Goal: Task Accomplishment & Management: Manage account settings

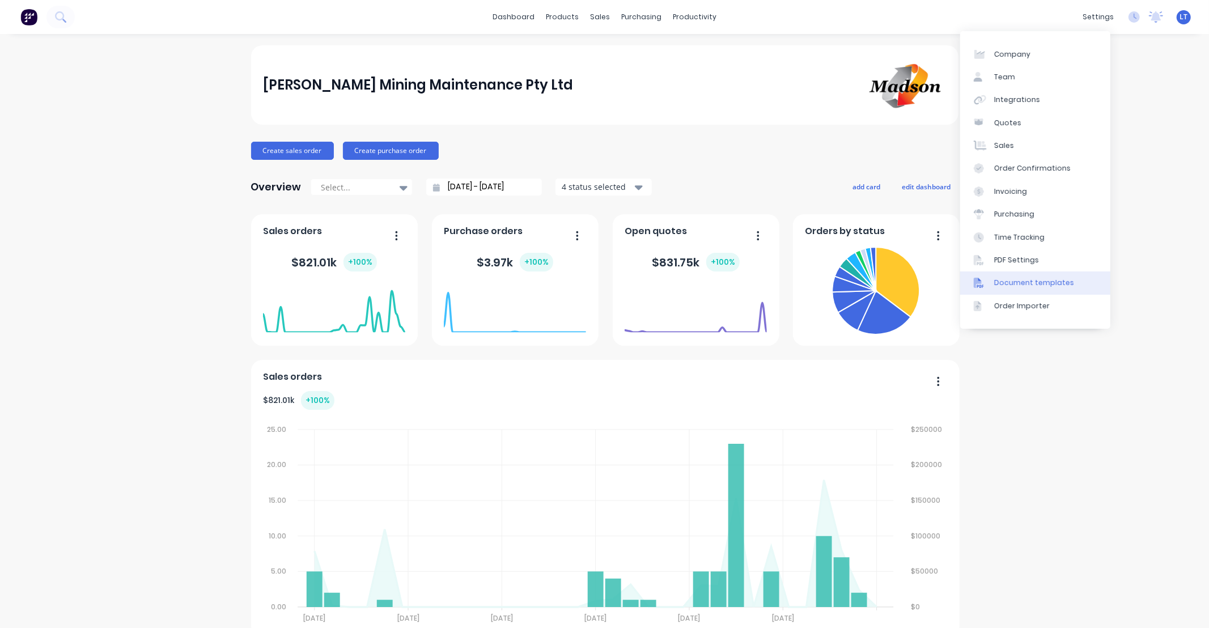
click at [1055, 275] on link "Document templates" at bounding box center [1035, 282] width 150 height 23
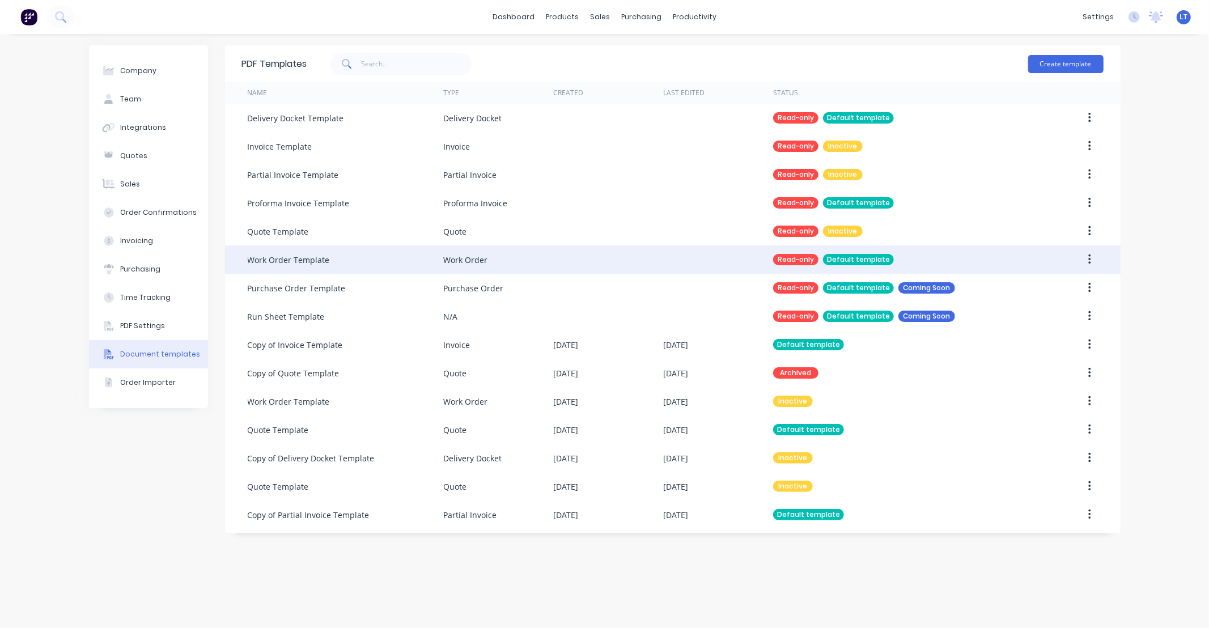
click at [633, 264] on div at bounding box center [608, 259] width 110 height 28
click at [1086, 261] on button "button" at bounding box center [1089, 259] width 27 height 20
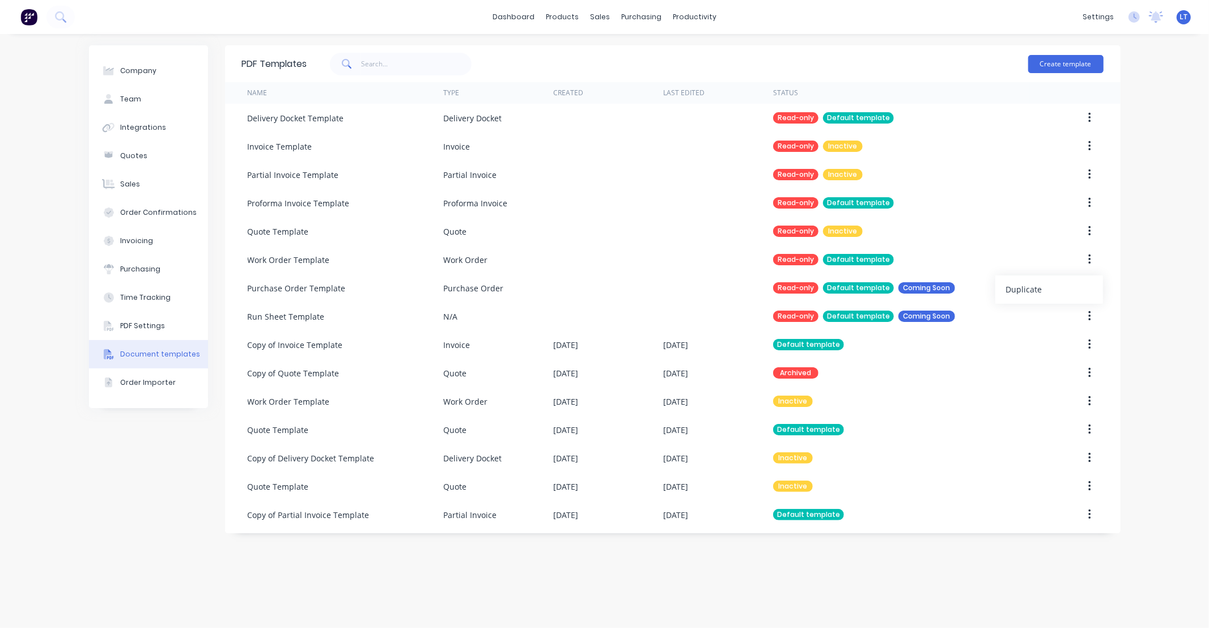
click at [1138, 255] on div "Company Team Integrations Quotes Sales Order Confirmations Invoicing Purchasing…" at bounding box center [604, 331] width 1209 height 594
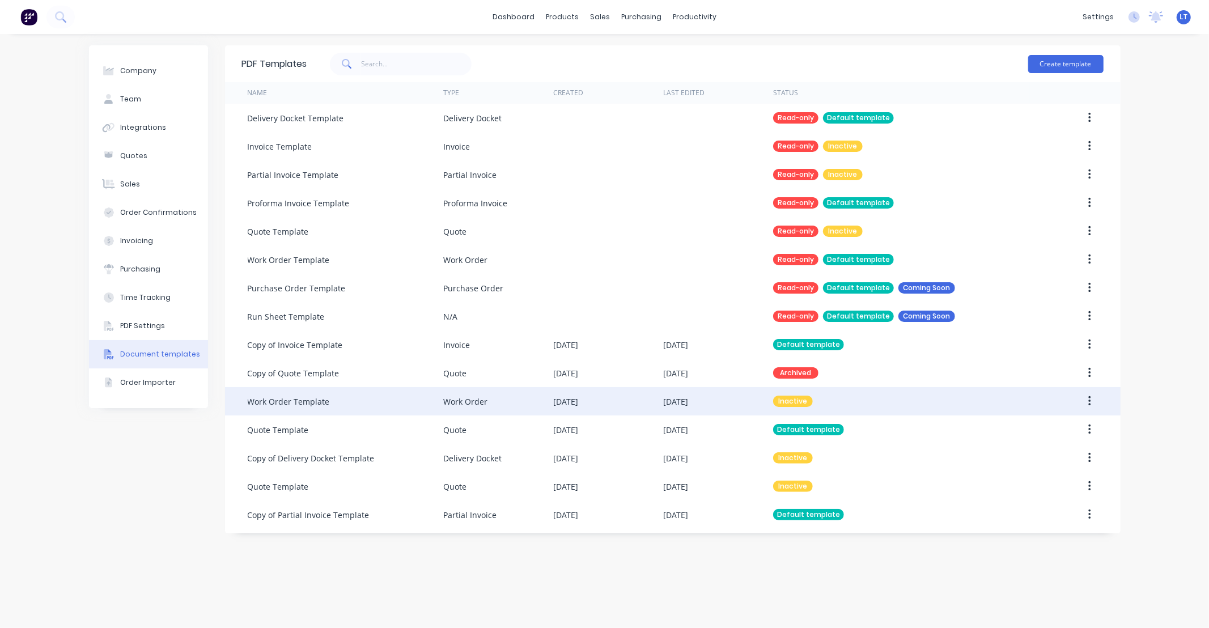
click at [484, 396] on div "Work Order" at bounding box center [465, 402] width 44 height 12
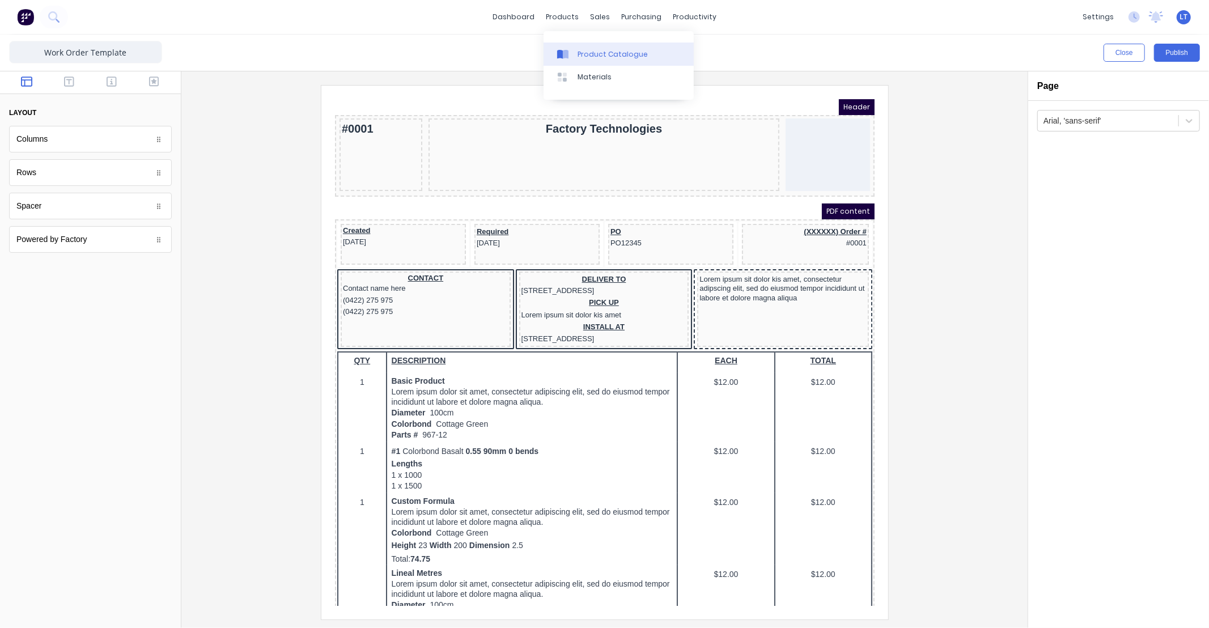
click at [593, 57] on div "Product Catalogue" at bounding box center [613, 54] width 70 height 10
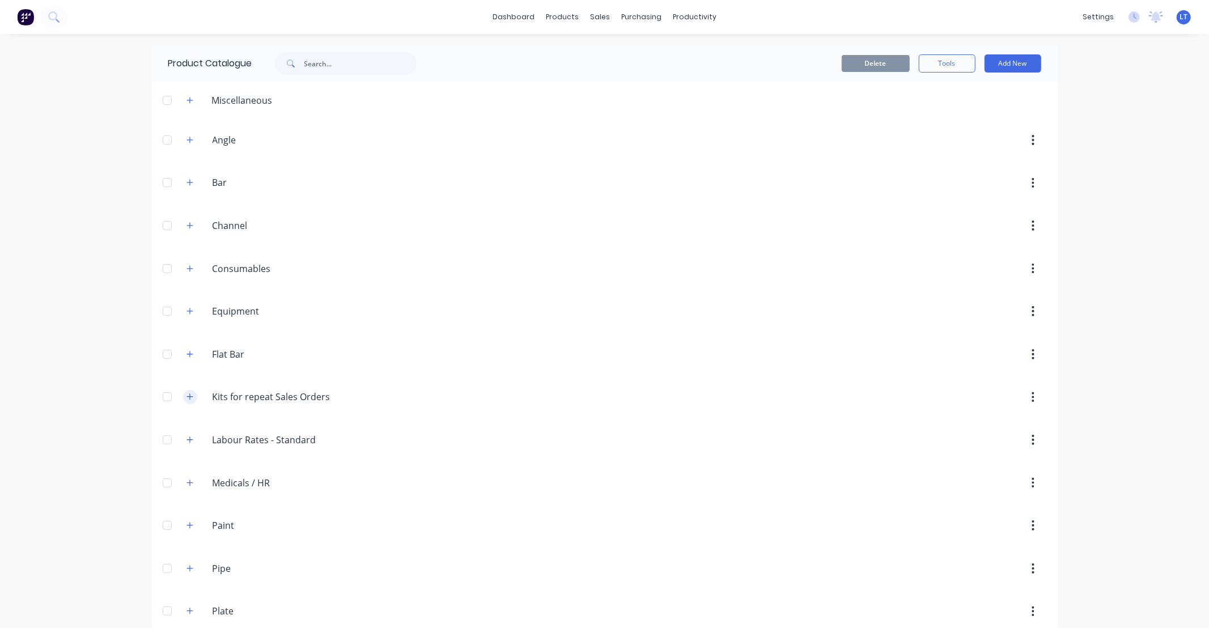
click at [190, 400] on button "button" at bounding box center [190, 397] width 14 height 14
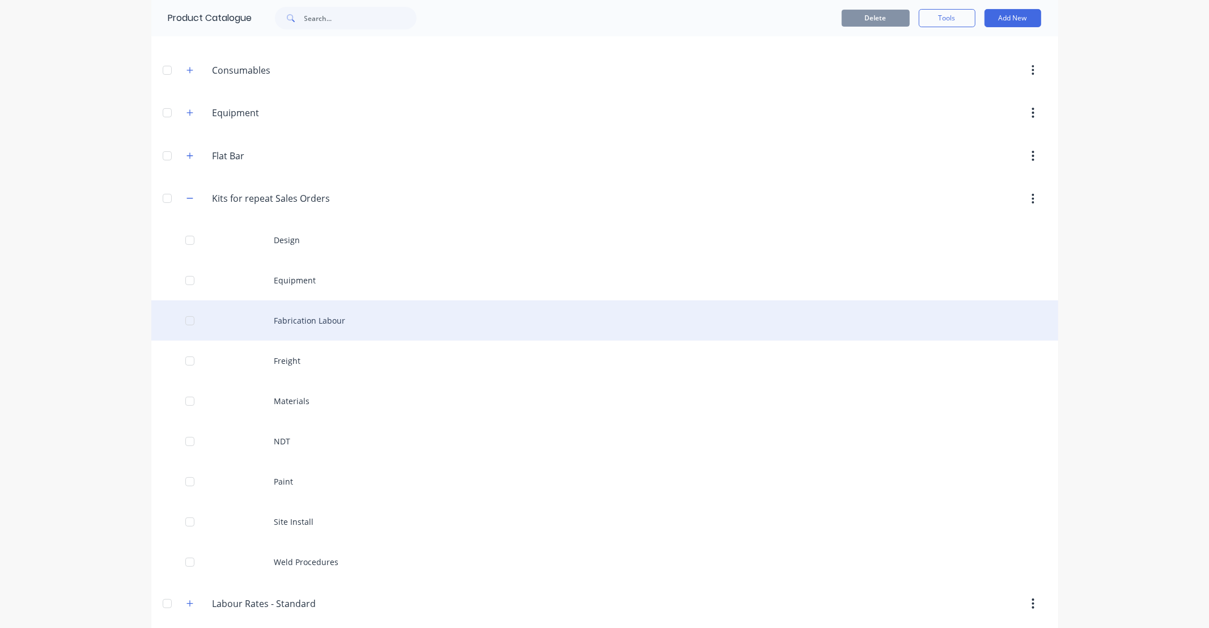
scroll to position [252, 0]
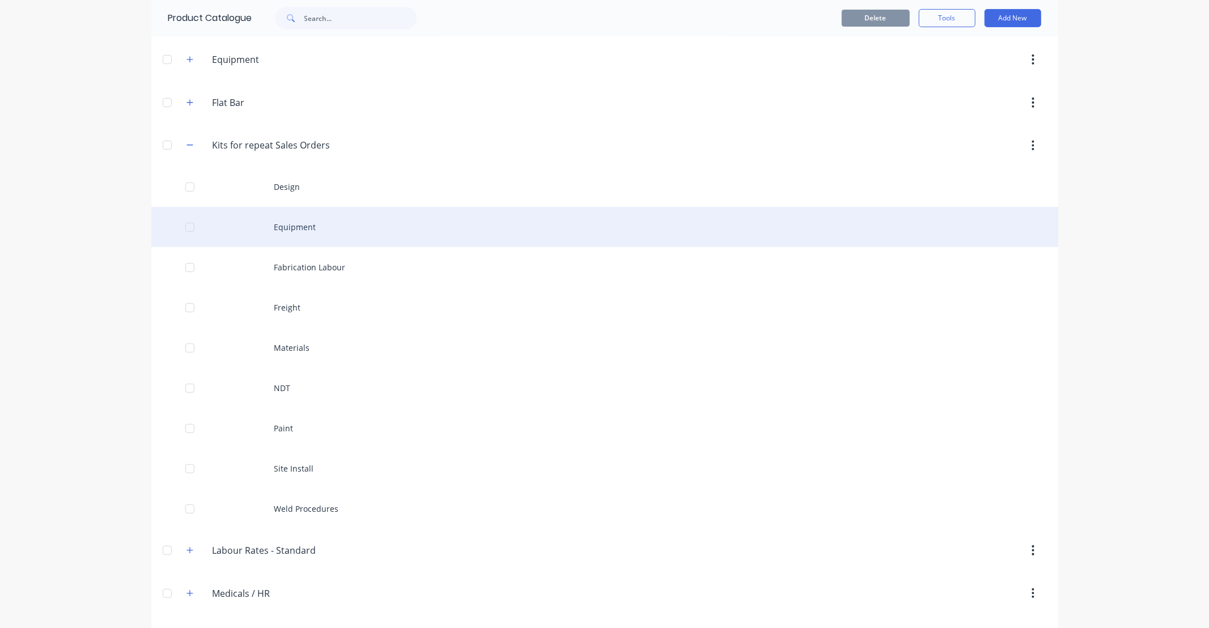
click at [281, 233] on div "Equipment" at bounding box center [604, 227] width 907 height 40
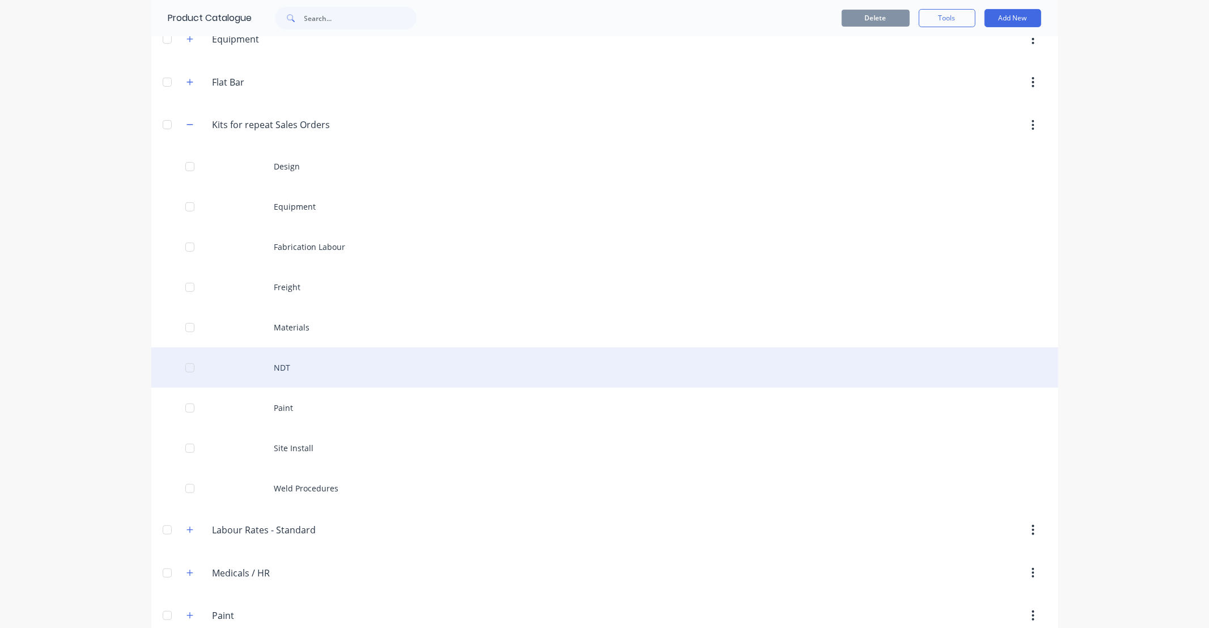
scroll to position [273, 0]
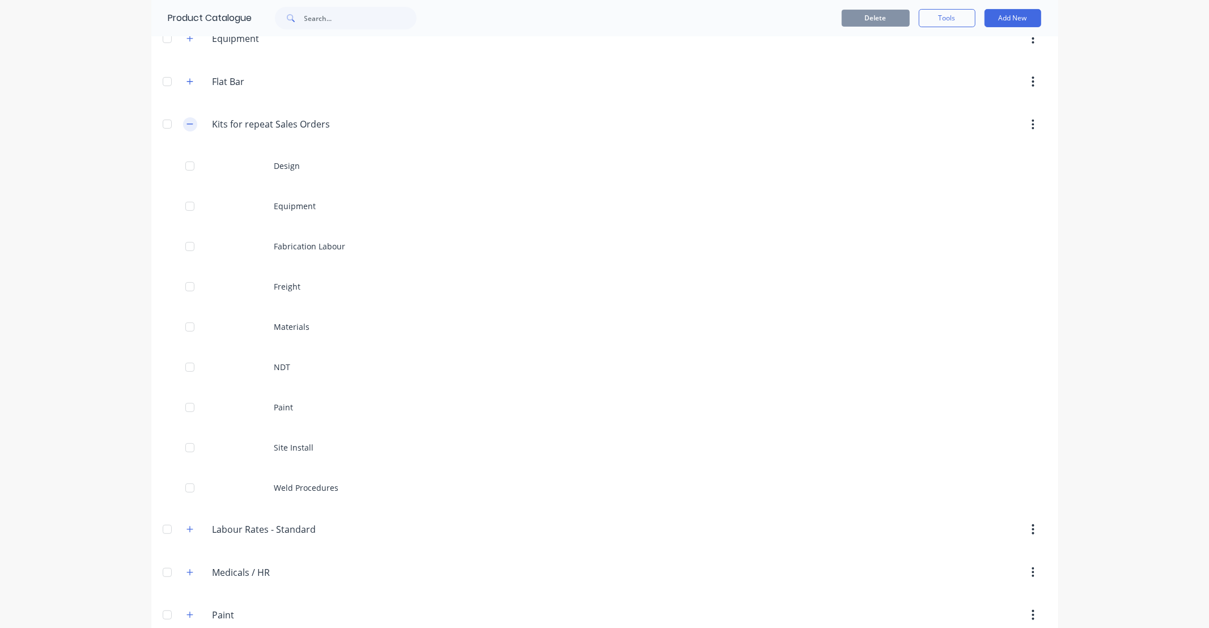
click at [186, 121] on icon "button" at bounding box center [189, 124] width 7 height 8
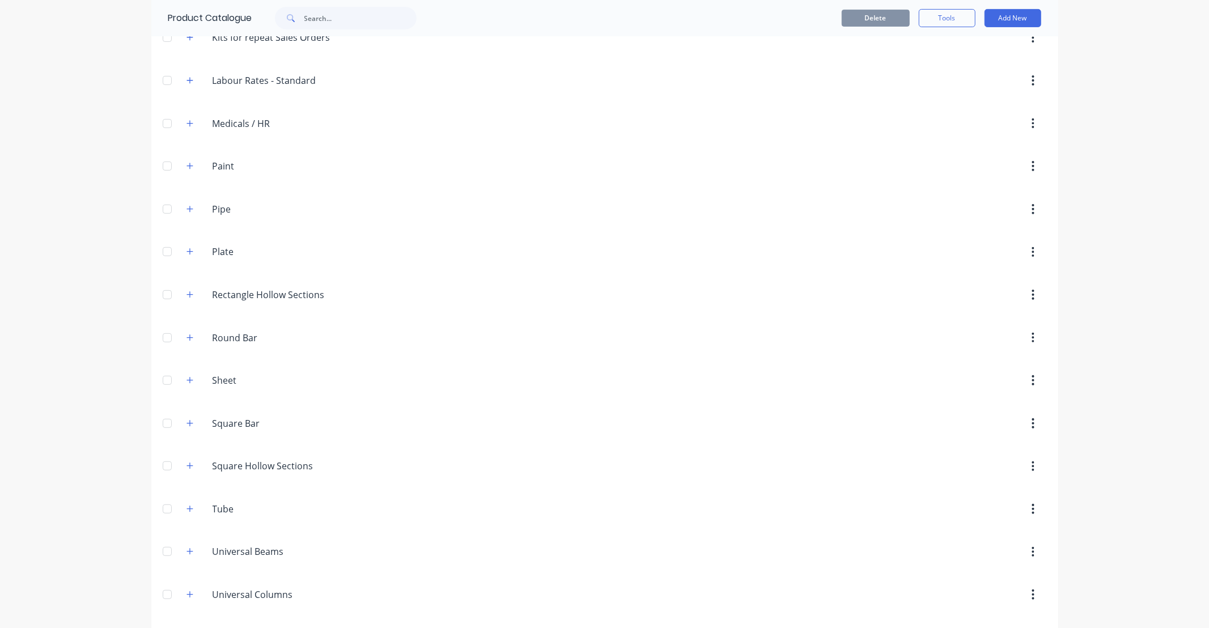
scroll to position [404, 0]
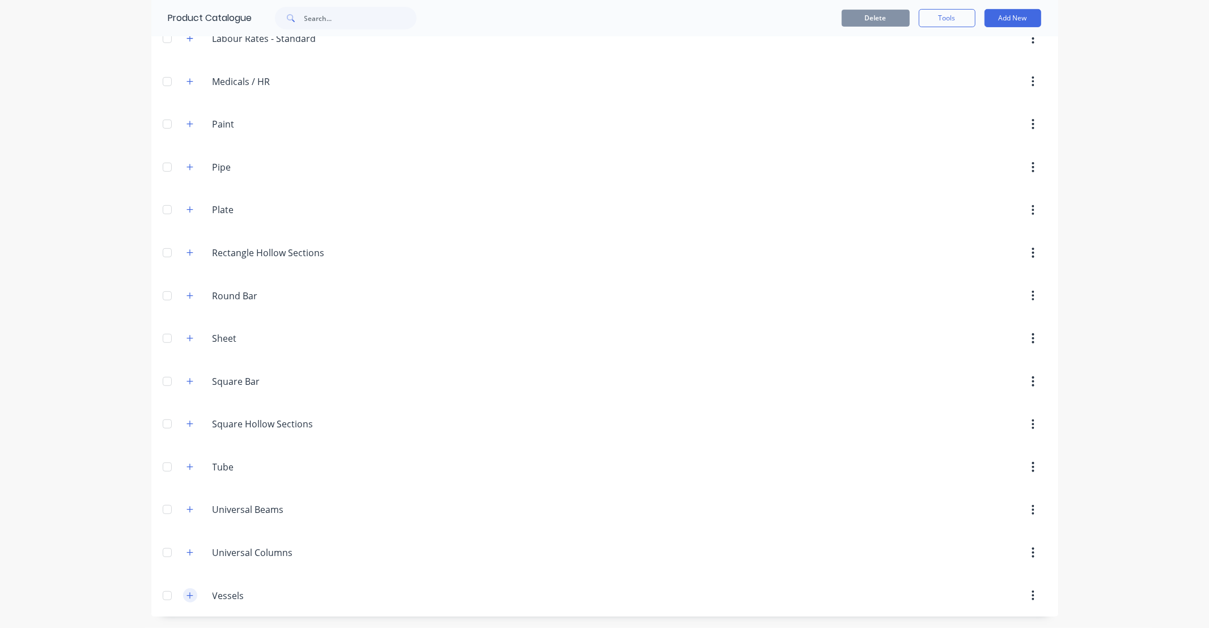
click at [186, 594] on icon "button" at bounding box center [189, 596] width 7 height 8
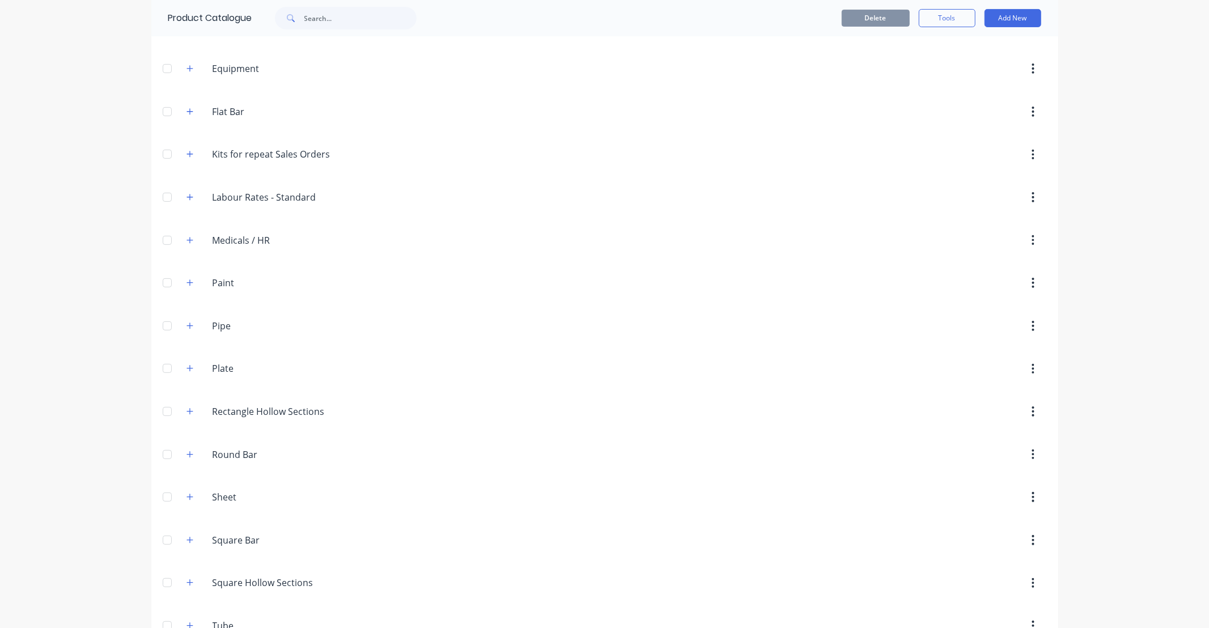
scroll to position [242, 0]
click at [188, 77] on div "Equipment Equipment" at bounding box center [266, 69] width 178 height 20
click at [188, 69] on icon "button" at bounding box center [189, 69] width 6 height 6
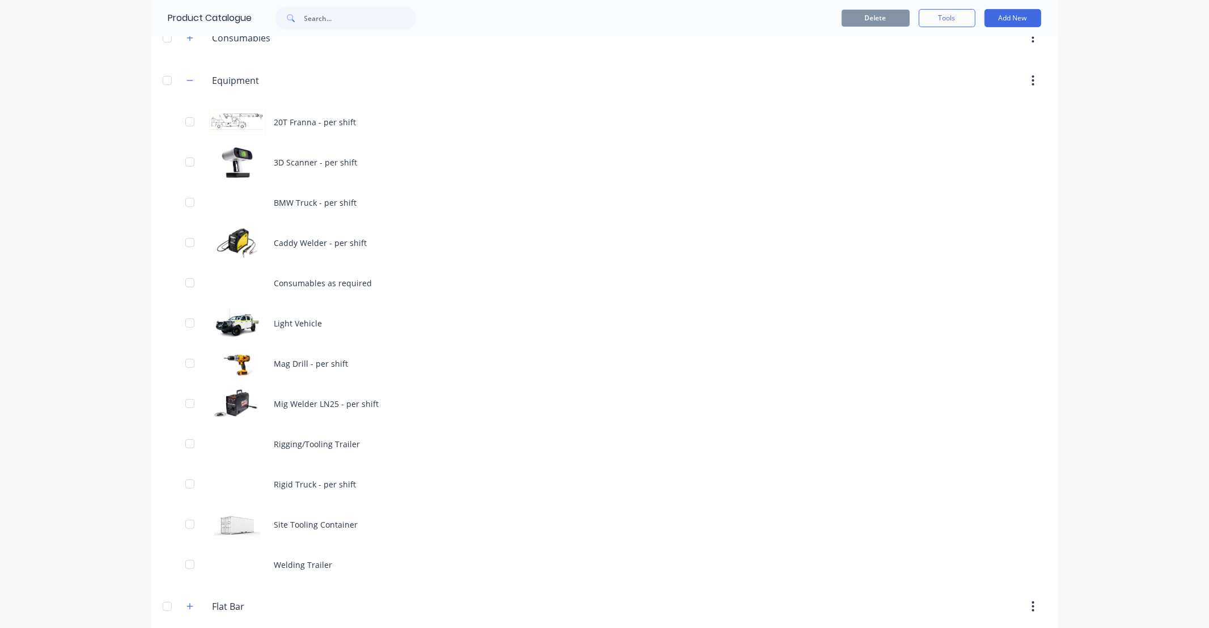
scroll to position [222, 0]
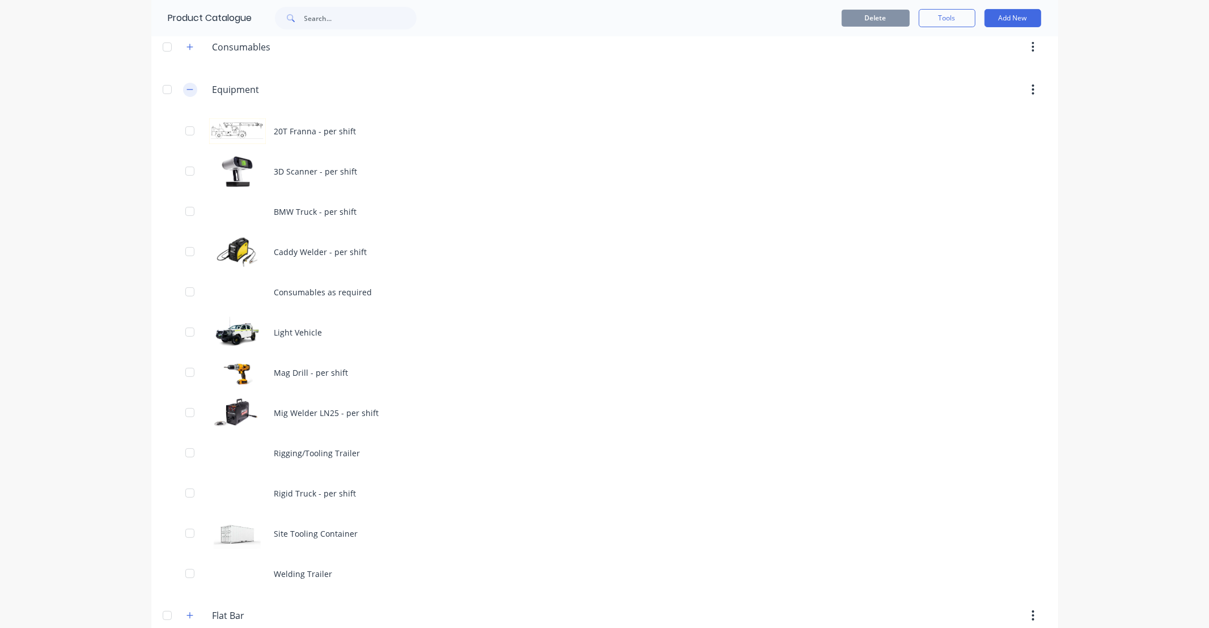
click at [186, 94] on icon "button" at bounding box center [189, 90] width 7 height 8
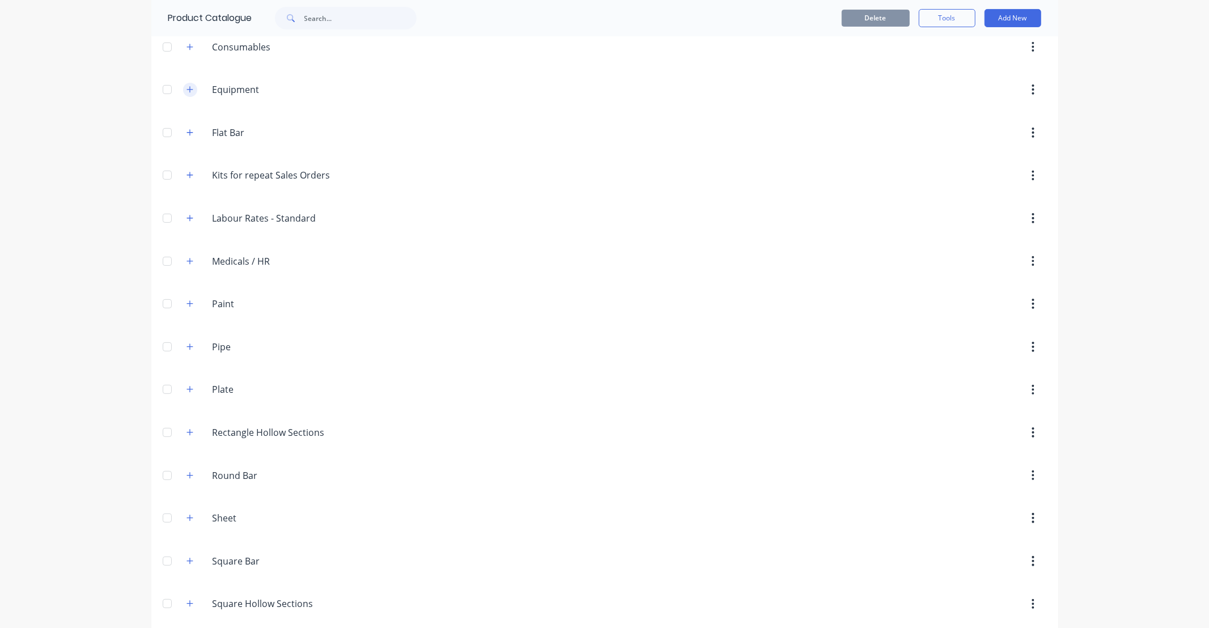
click at [189, 92] on button "button" at bounding box center [190, 90] width 14 height 14
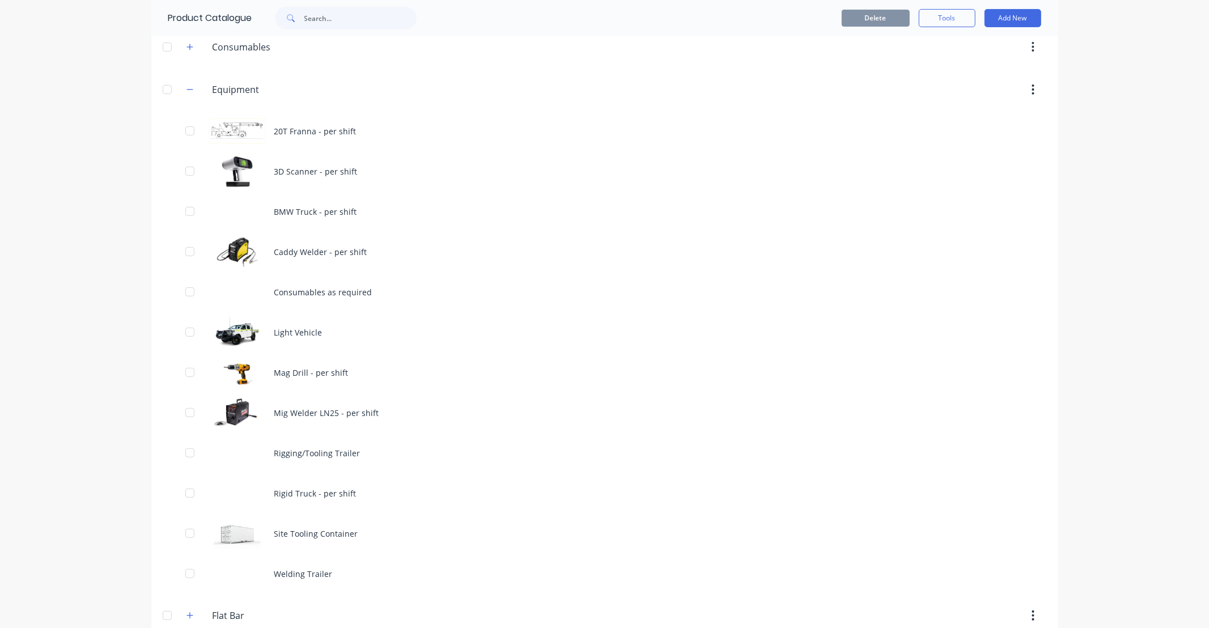
scroll to position [242, 0]
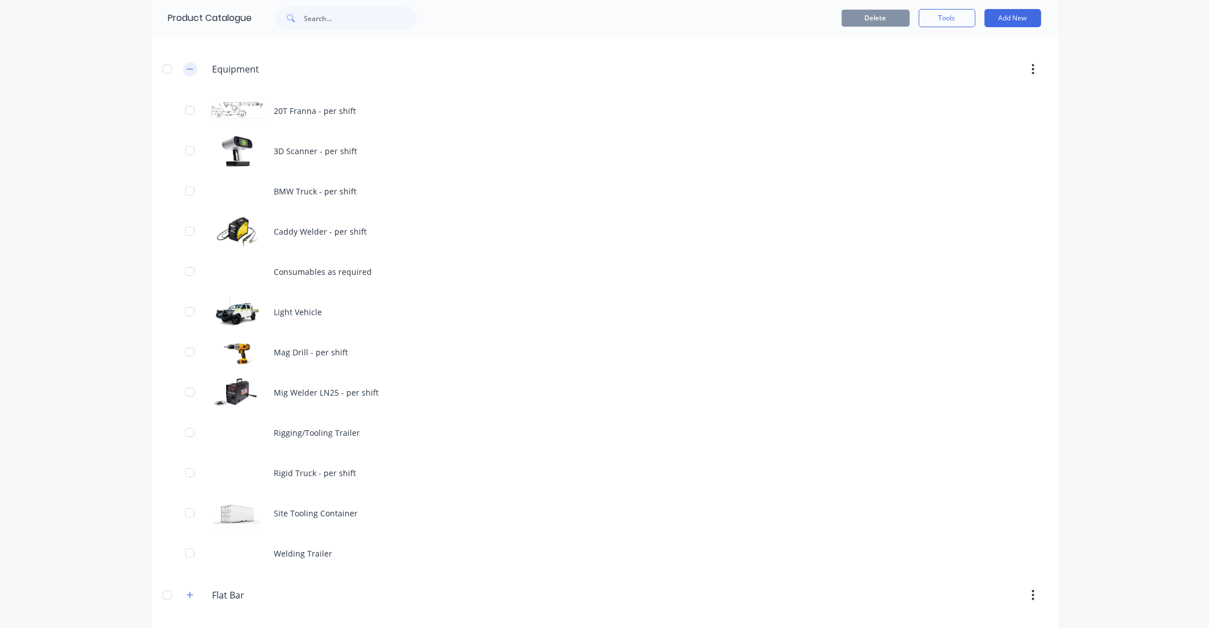
click at [186, 72] on icon "button" at bounding box center [189, 69] width 7 height 8
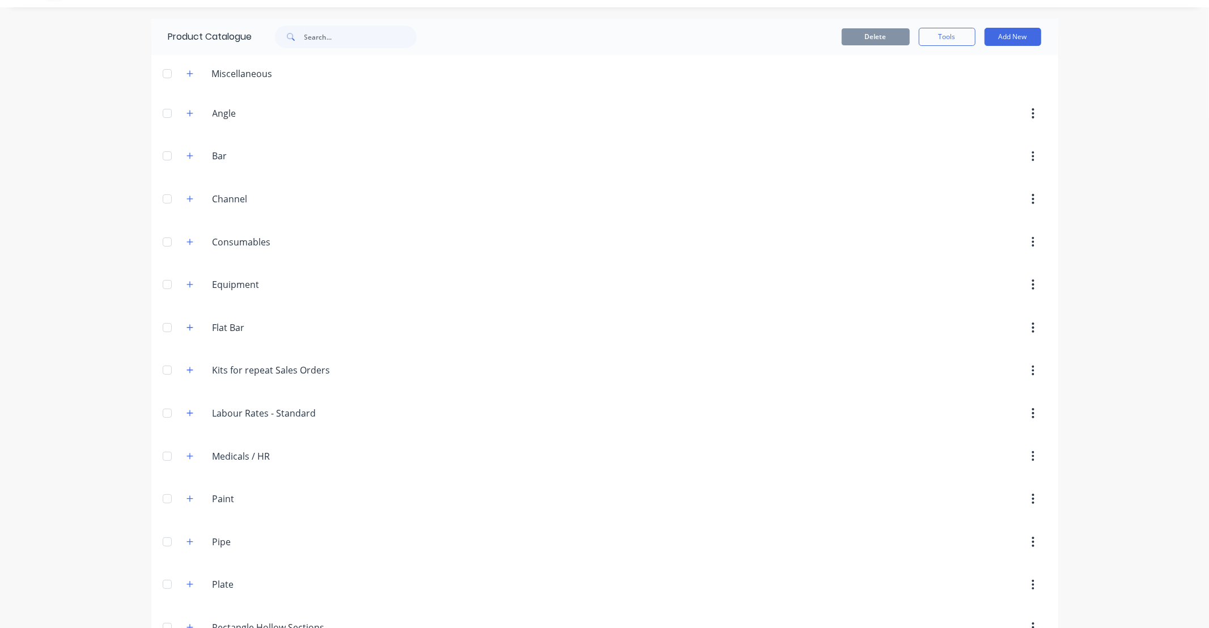
scroll to position [0, 0]
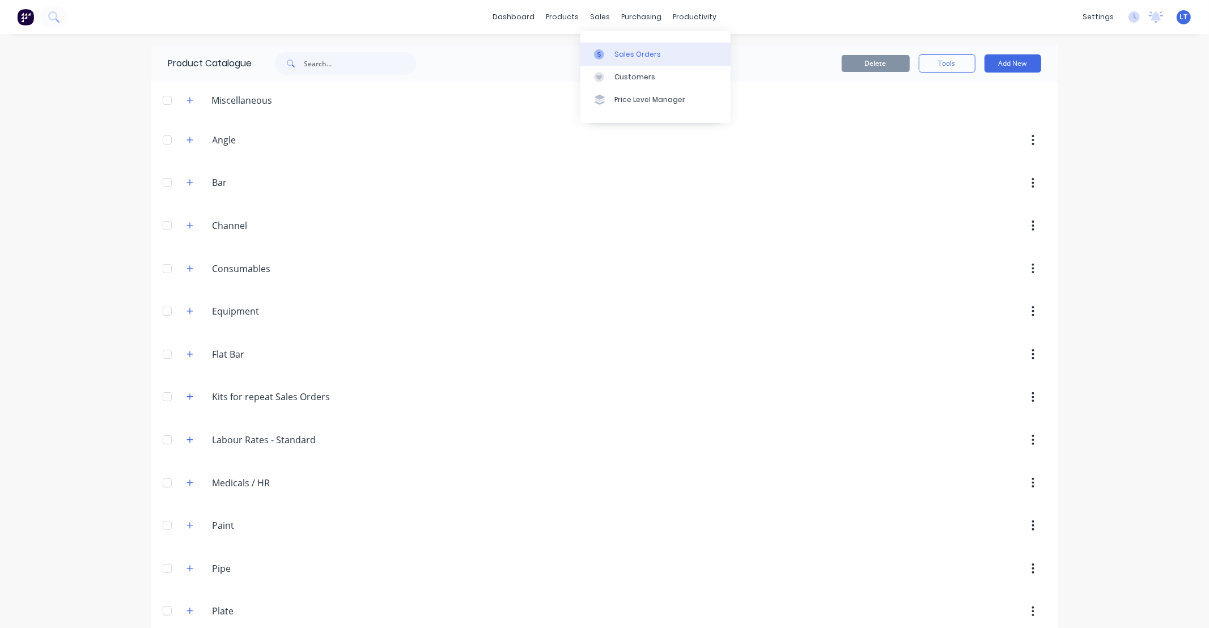
click at [604, 54] on div at bounding box center [602, 54] width 17 height 10
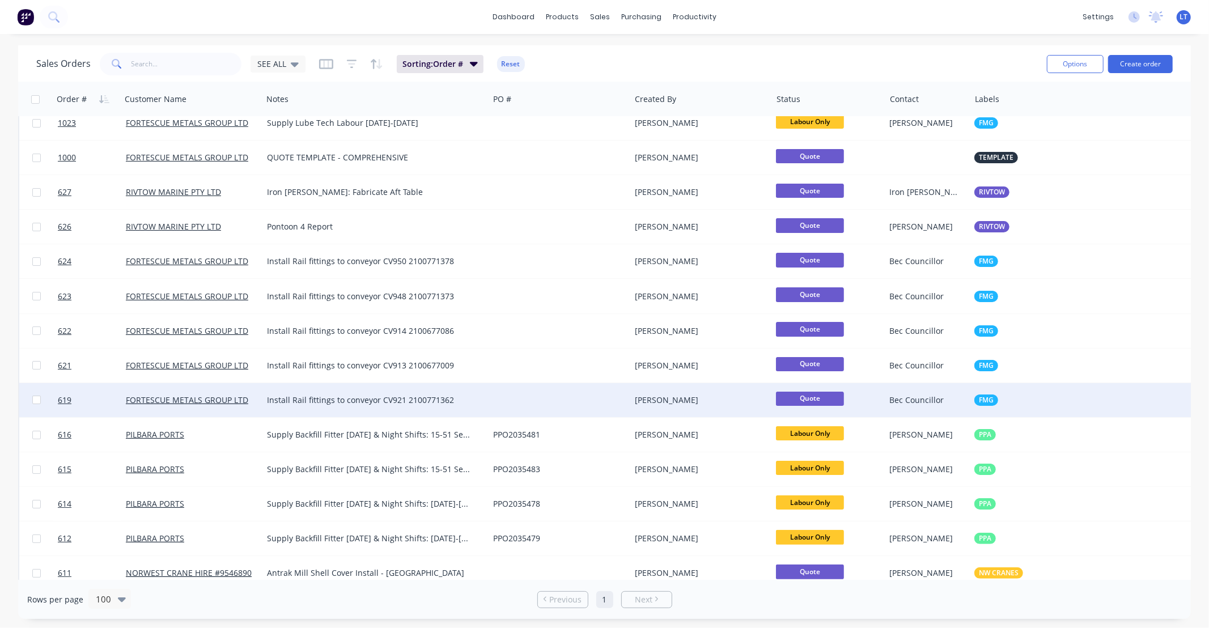
scroll to position [20, 0]
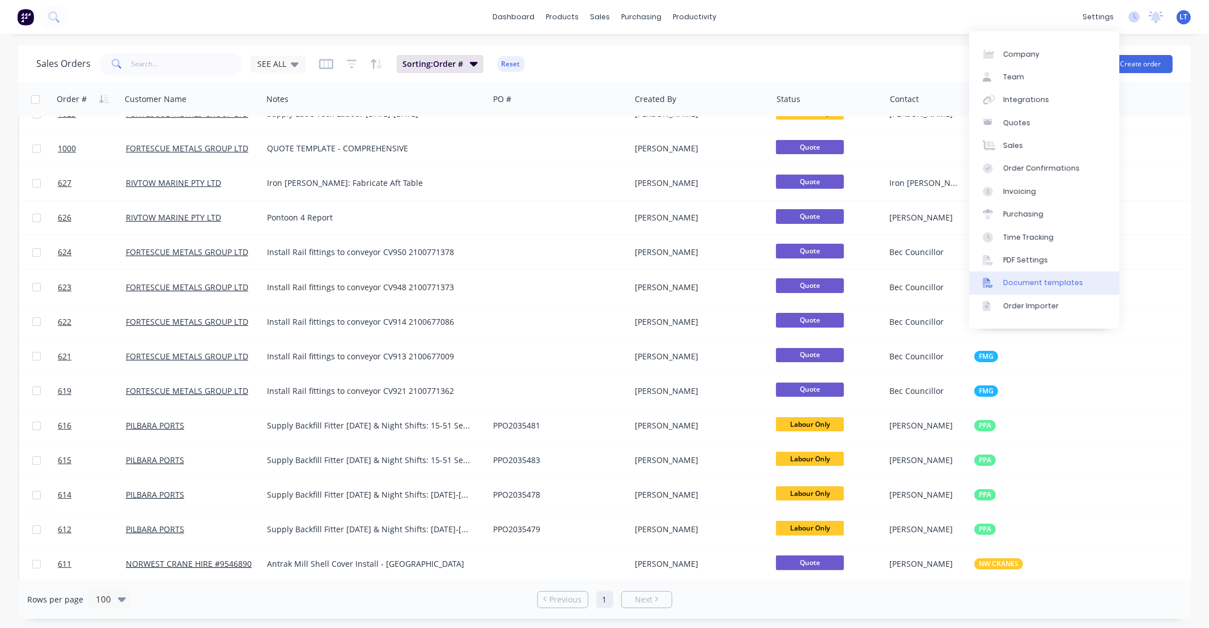
click at [1052, 282] on div "Document templates" at bounding box center [1043, 283] width 80 height 10
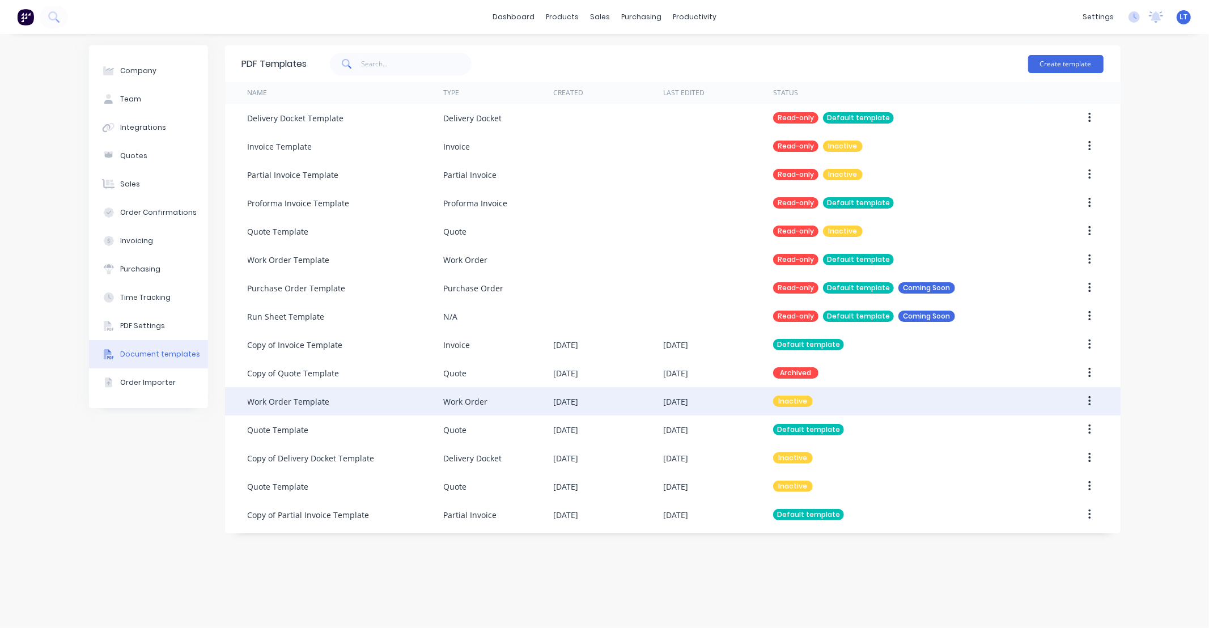
click at [574, 404] on div "28 Jul 2025" at bounding box center [565, 402] width 25 height 12
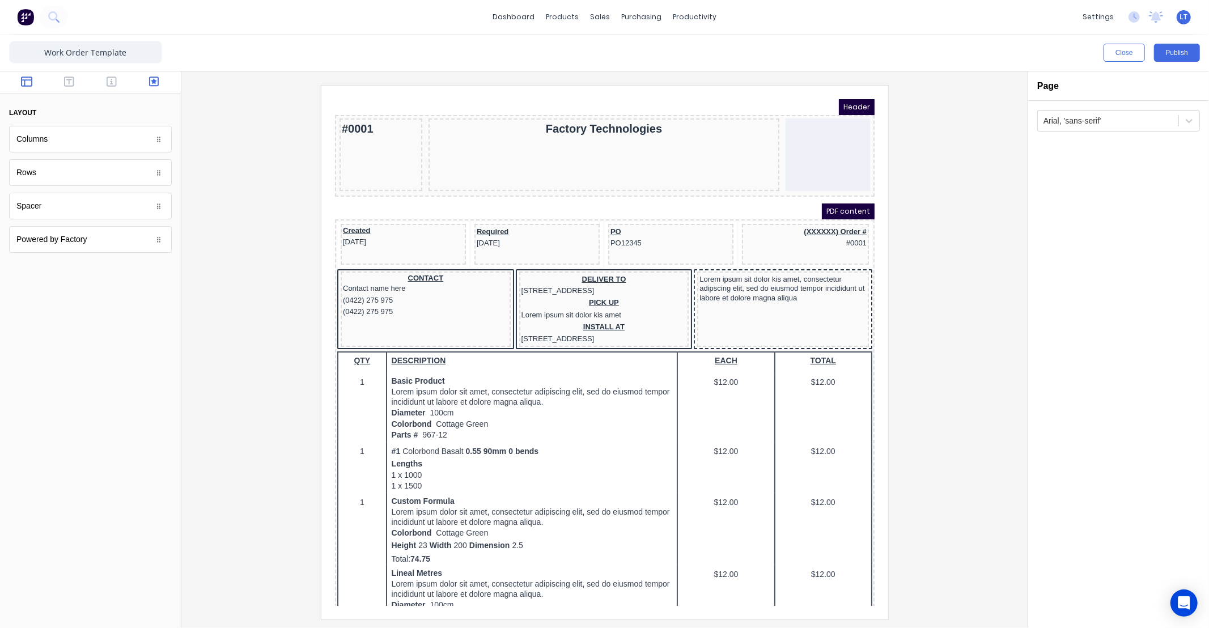
click at [155, 82] on icon "button" at bounding box center [154, 82] width 10 height 10
click at [109, 77] on icon "button" at bounding box center [112, 82] width 10 height 10
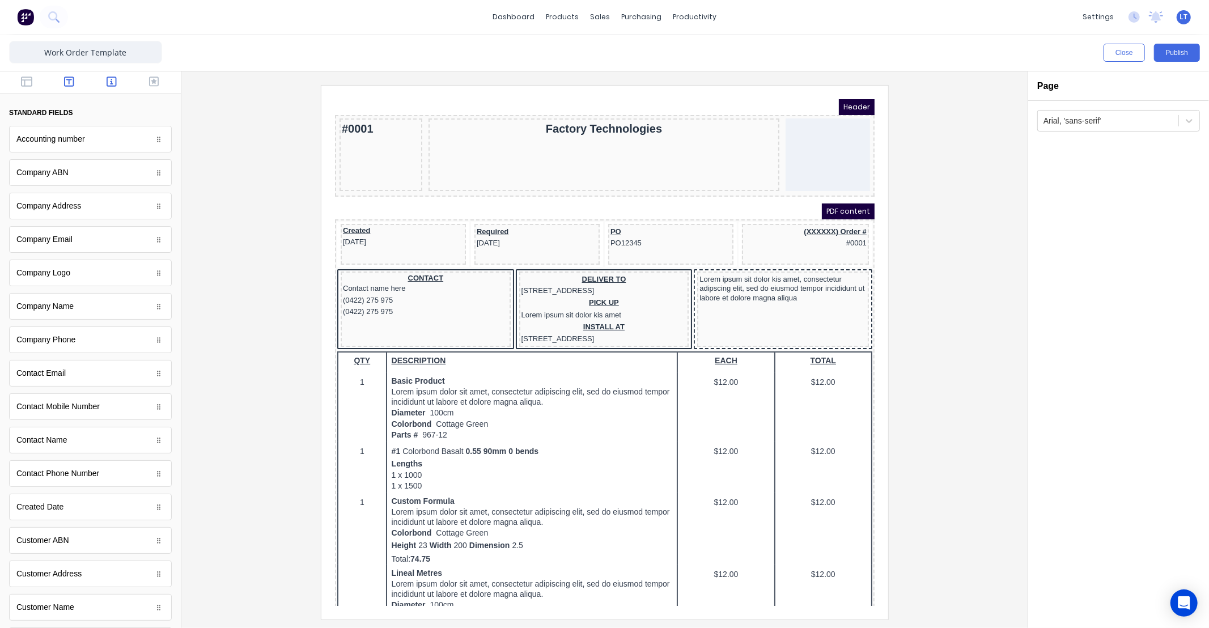
click at [69, 81] on icon "button" at bounding box center [69, 81] width 10 height 11
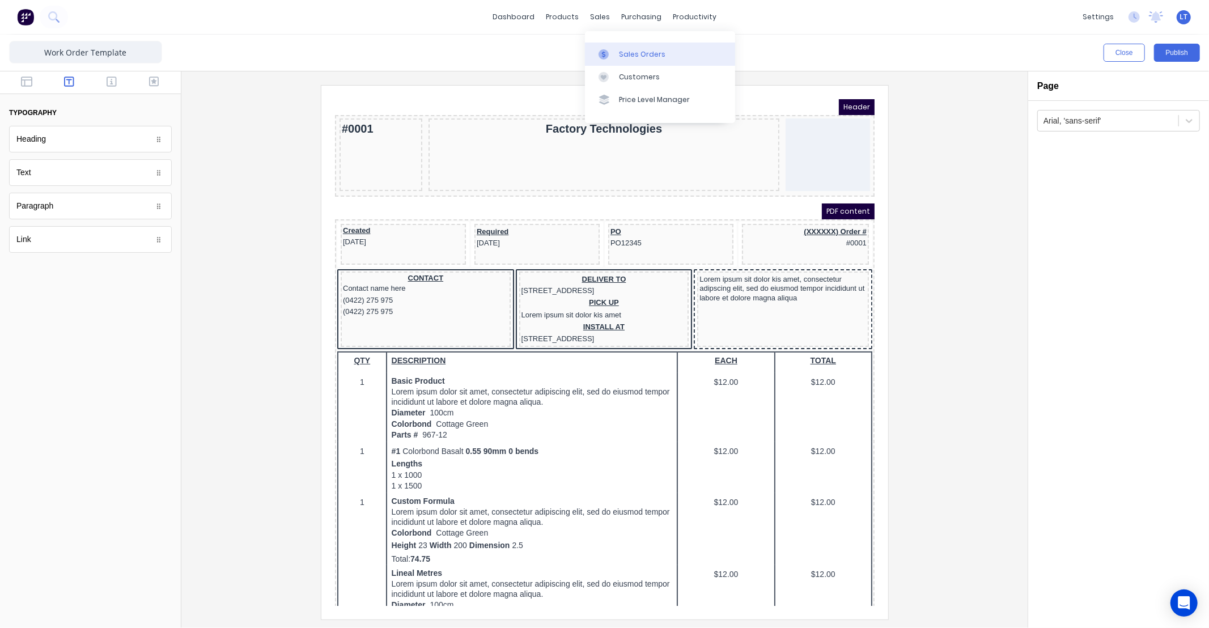
click at [625, 49] on div "Sales Orders" at bounding box center [642, 54] width 46 height 10
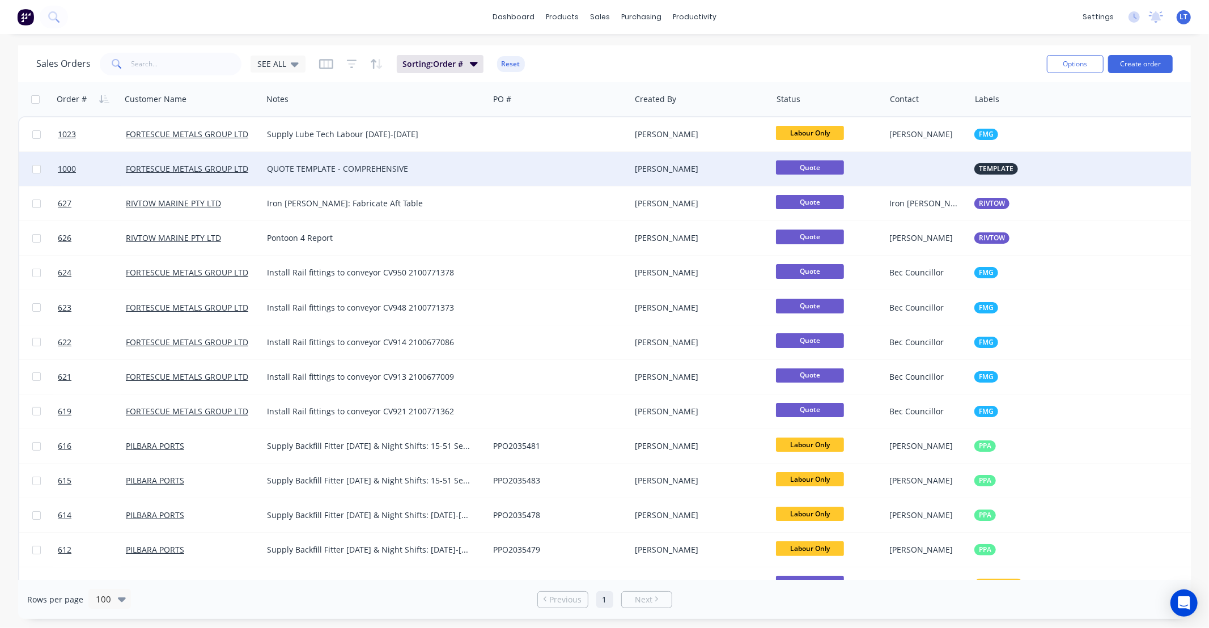
click at [683, 174] on div "[PERSON_NAME]" at bounding box center [701, 169] width 142 height 34
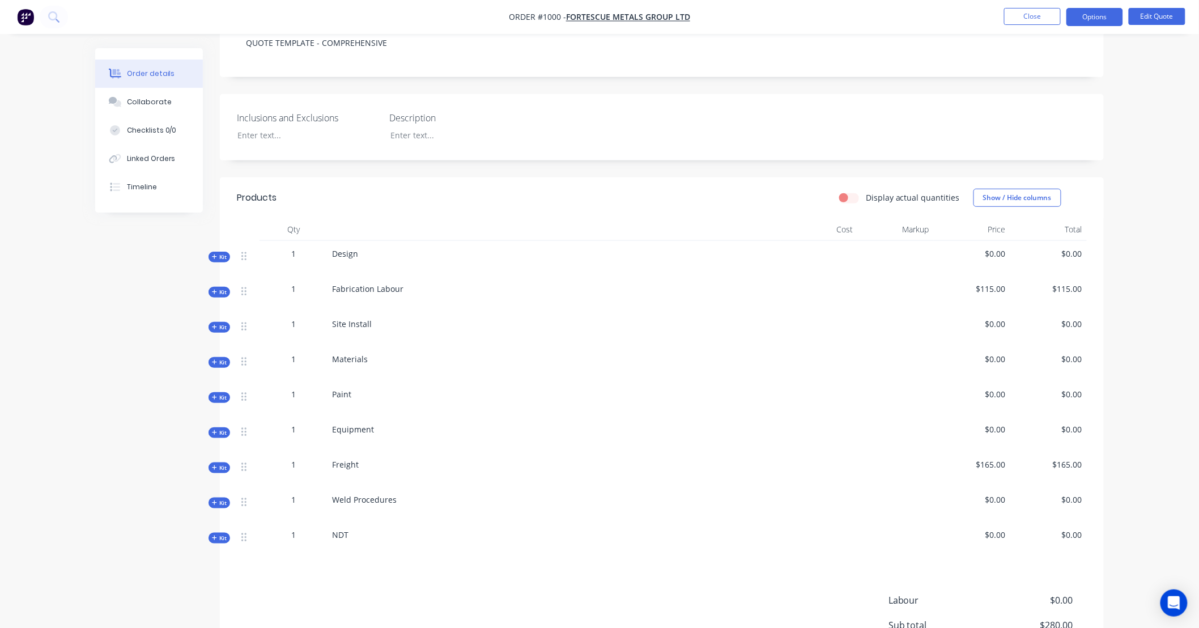
scroll to position [353, 0]
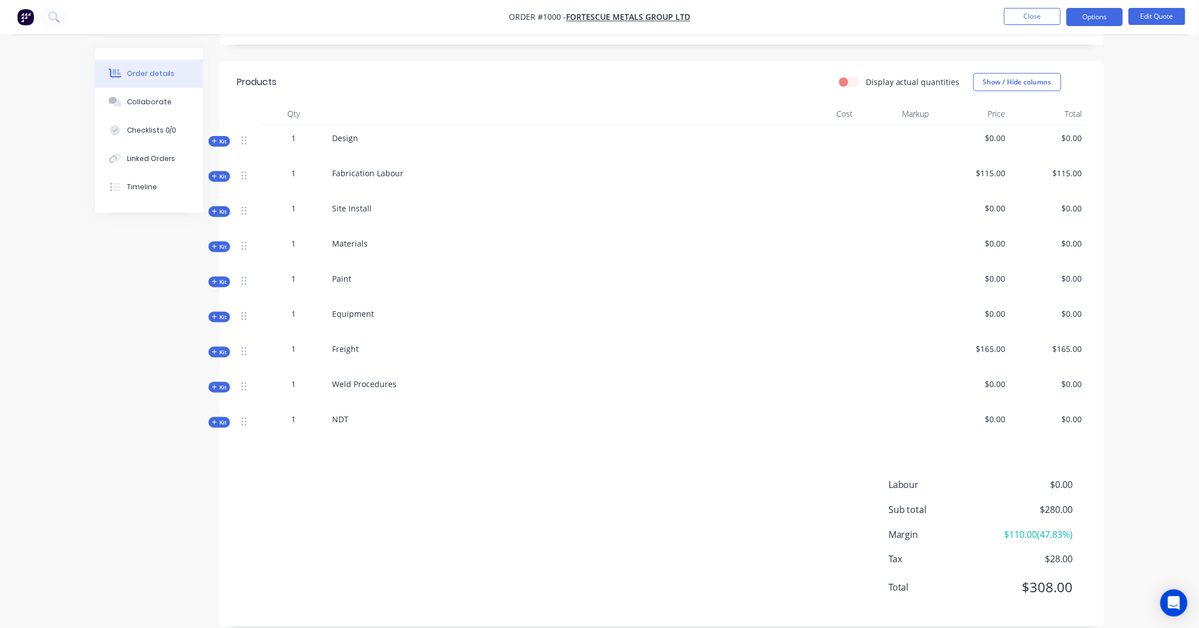
drag, startPoint x: 224, startPoint y: 376, endPoint x: 213, endPoint y: 381, distance: 11.9
click at [224, 383] on span "Kit" at bounding box center [219, 387] width 15 height 9
click at [217, 383] on span "Kit" at bounding box center [219, 387] width 15 height 9
click at [221, 383] on span "Kit" at bounding box center [219, 387] width 15 height 9
click at [1140, 13] on button "Edit Quote" at bounding box center [1157, 16] width 57 height 17
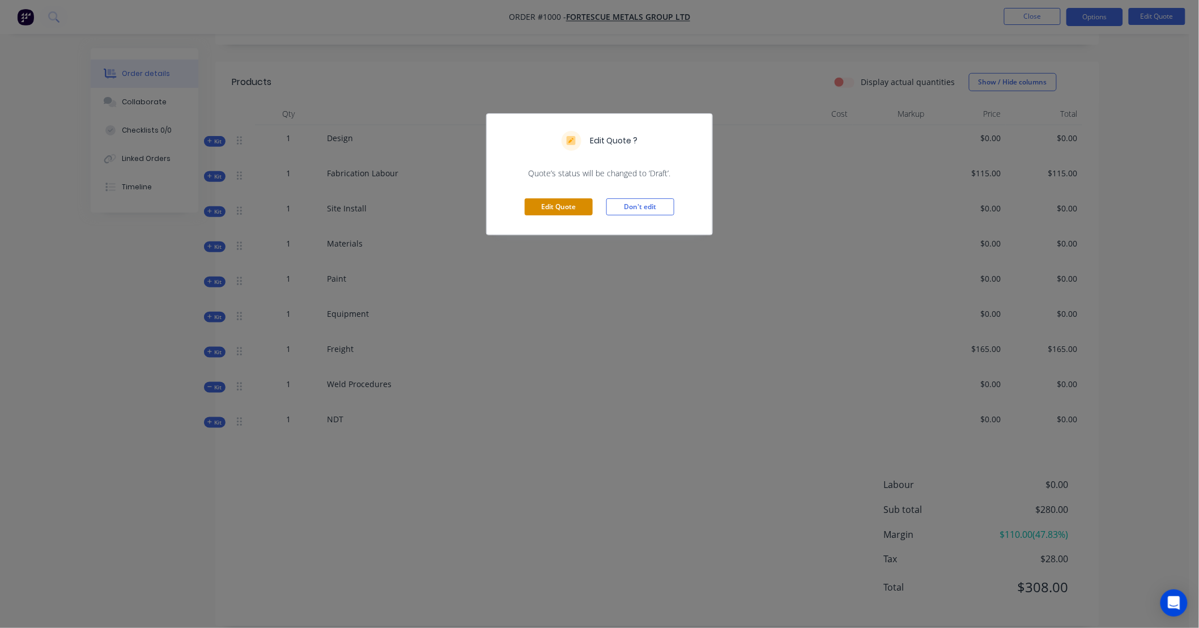
click at [575, 207] on button "Edit Quote" at bounding box center [559, 206] width 68 height 17
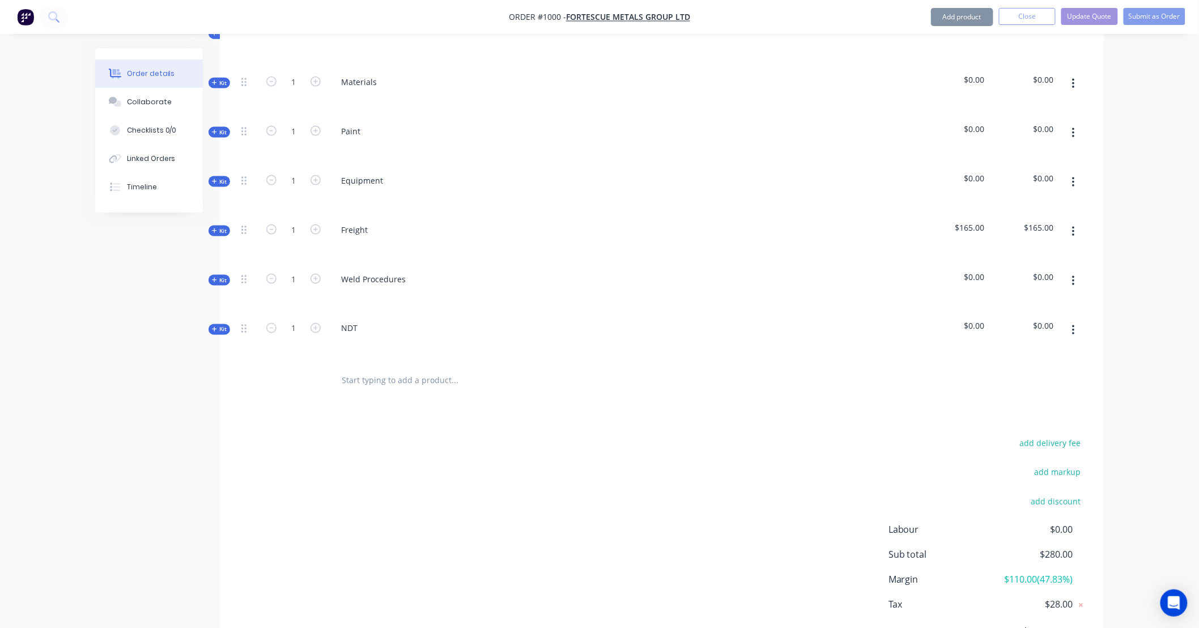
scroll to position [637, 0]
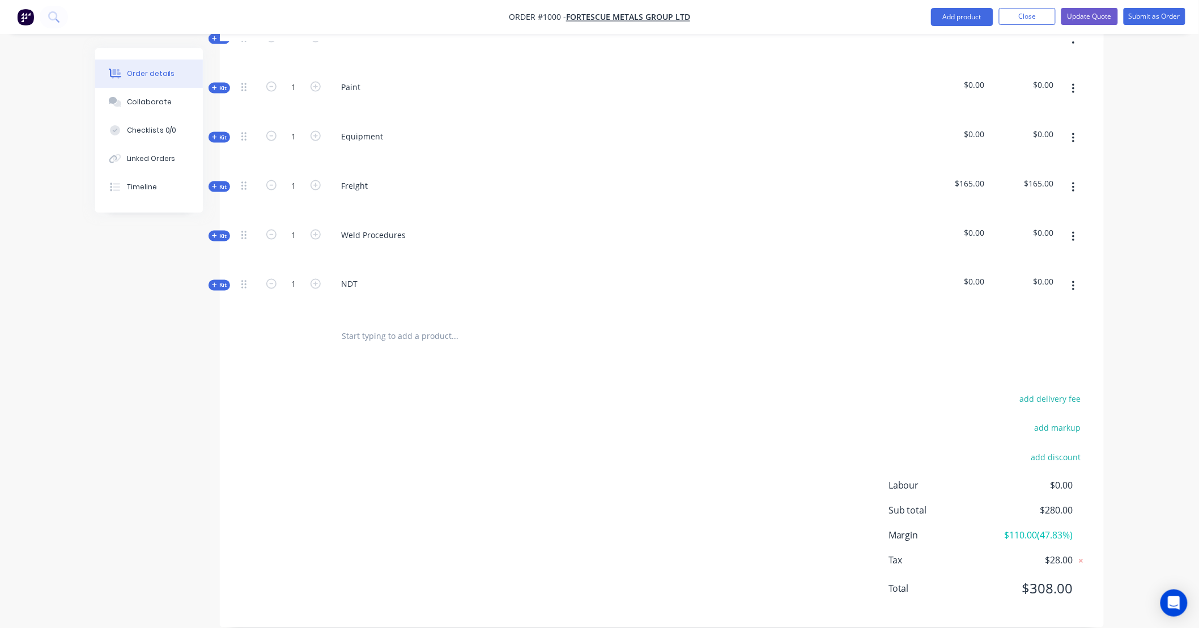
click at [212, 233] on icon at bounding box center [214, 236] width 5 height 6
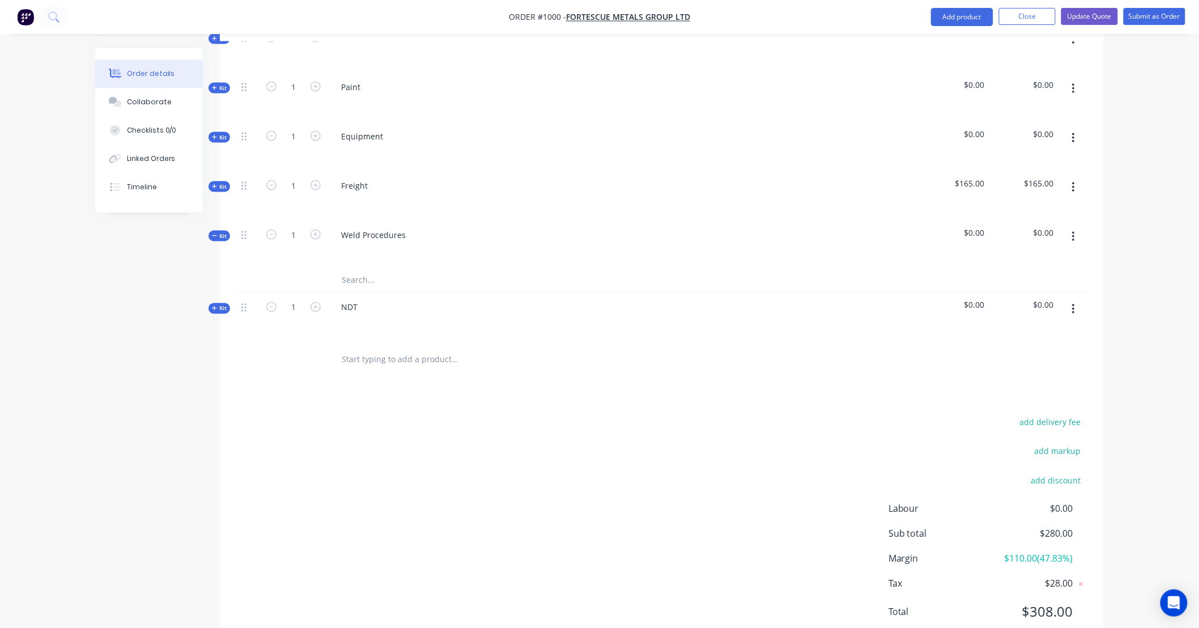
click at [1084, 227] on button "button" at bounding box center [1073, 237] width 27 height 20
click at [1063, 258] on div "Add product to kit" at bounding box center [1033, 266] width 87 height 16
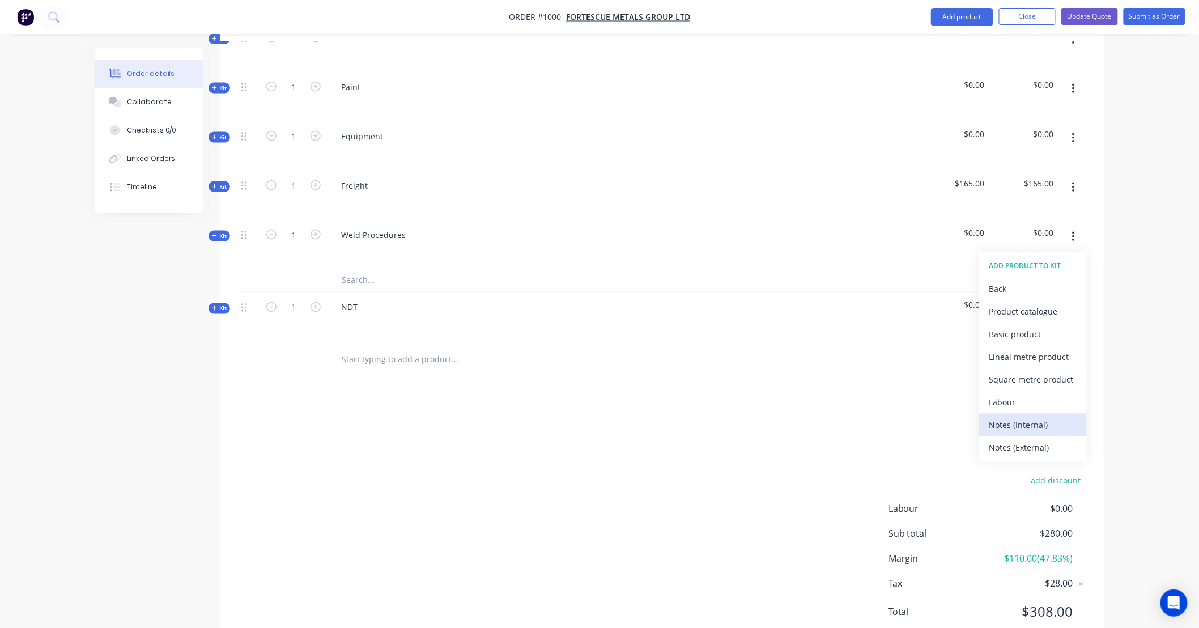
click at [1050, 417] on div "Notes (Internal)" at bounding box center [1033, 425] width 87 height 16
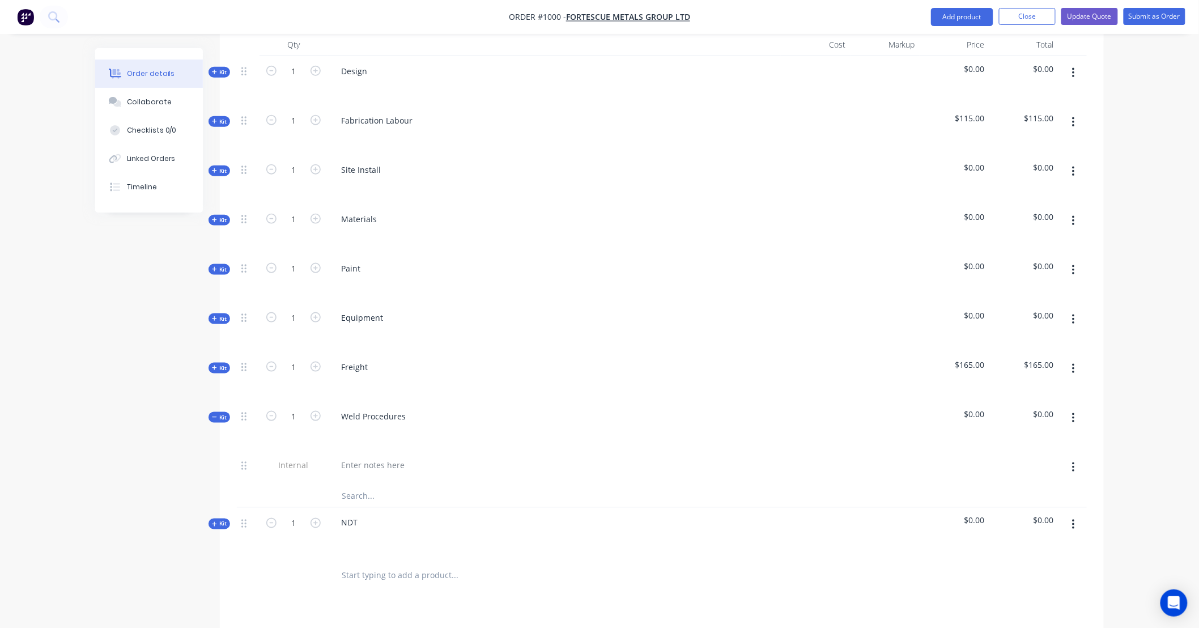
scroll to position [448, 0]
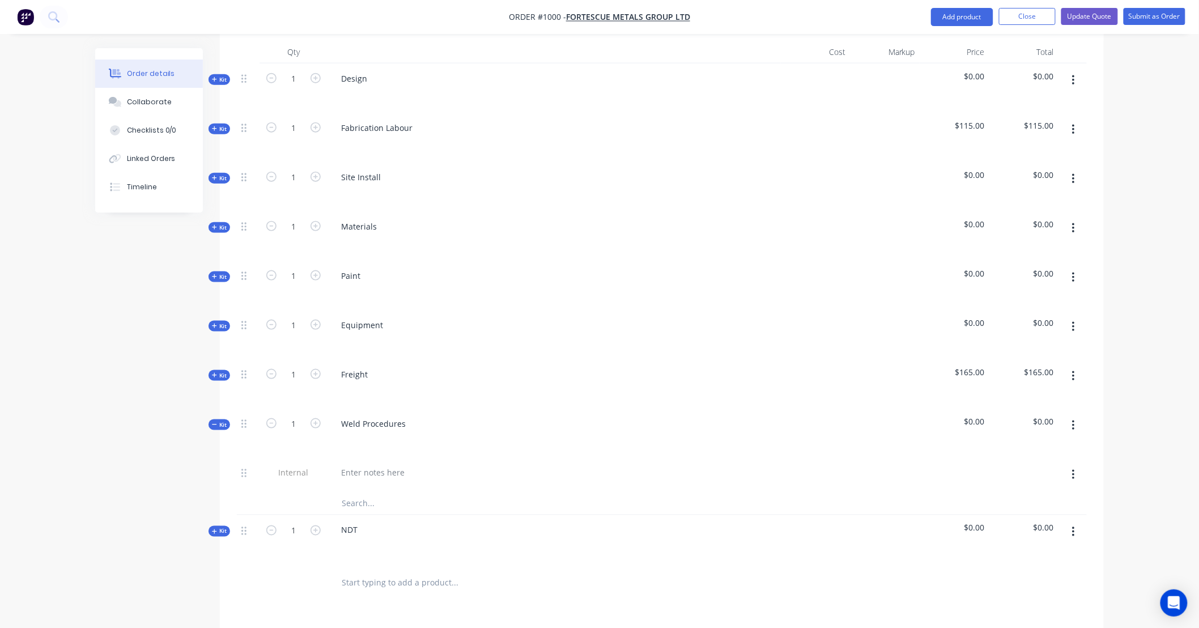
click at [1085, 26] on nav "Order #1000 - FORTESCUE METALS GROUP LTD Add product Close Update Quote Submit …" at bounding box center [599, 17] width 1199 height 34
click at [1085, 18] on button "Update Quote" at bounding box center [1090, 16] width 57 height 17
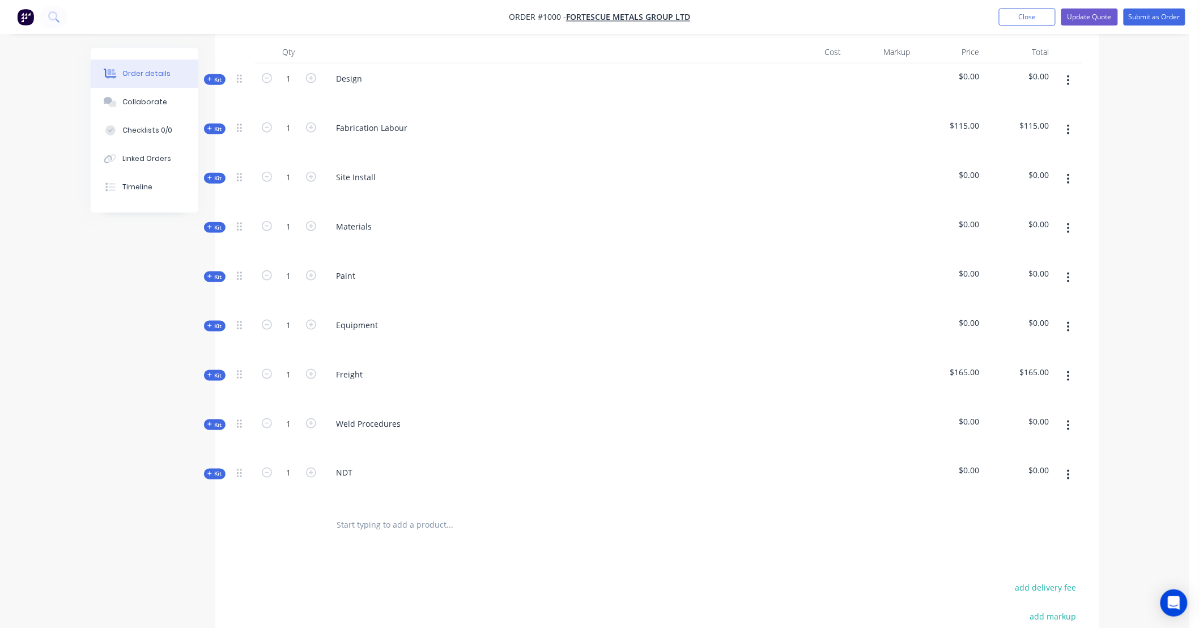
scroll to position [0, 0]
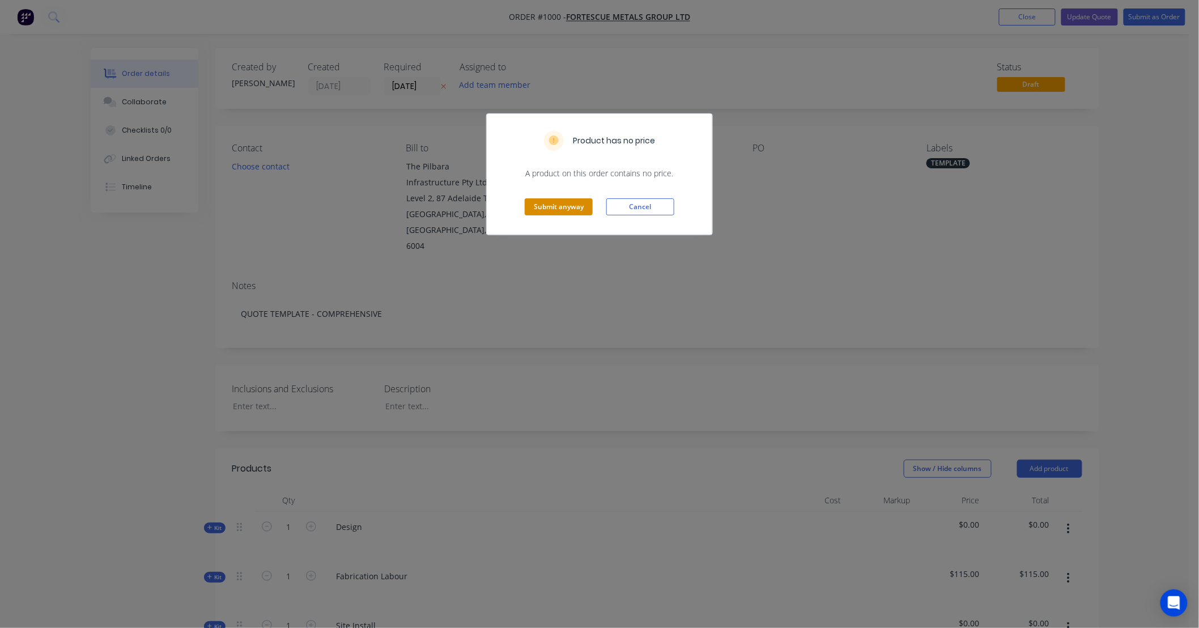
click at [576, 207] on button "Submit anyway" at bounding box center [559, 206] width 68 height 17
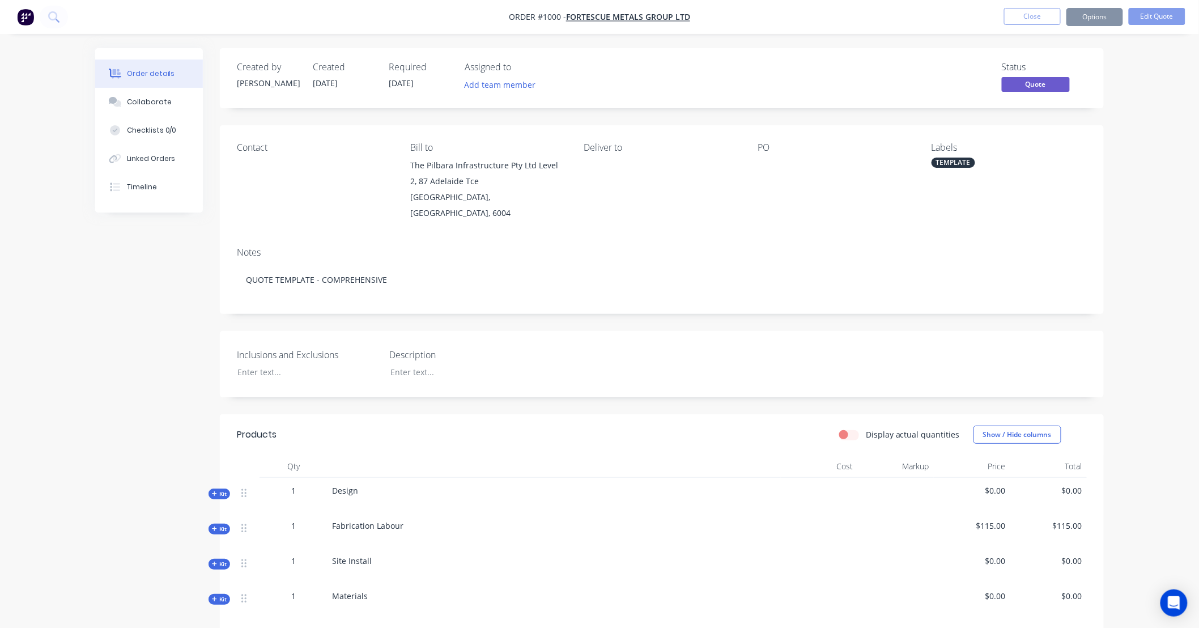
click at [1026, 16] on button "Close" at bounding box center [1032, 16] width 57 height 17
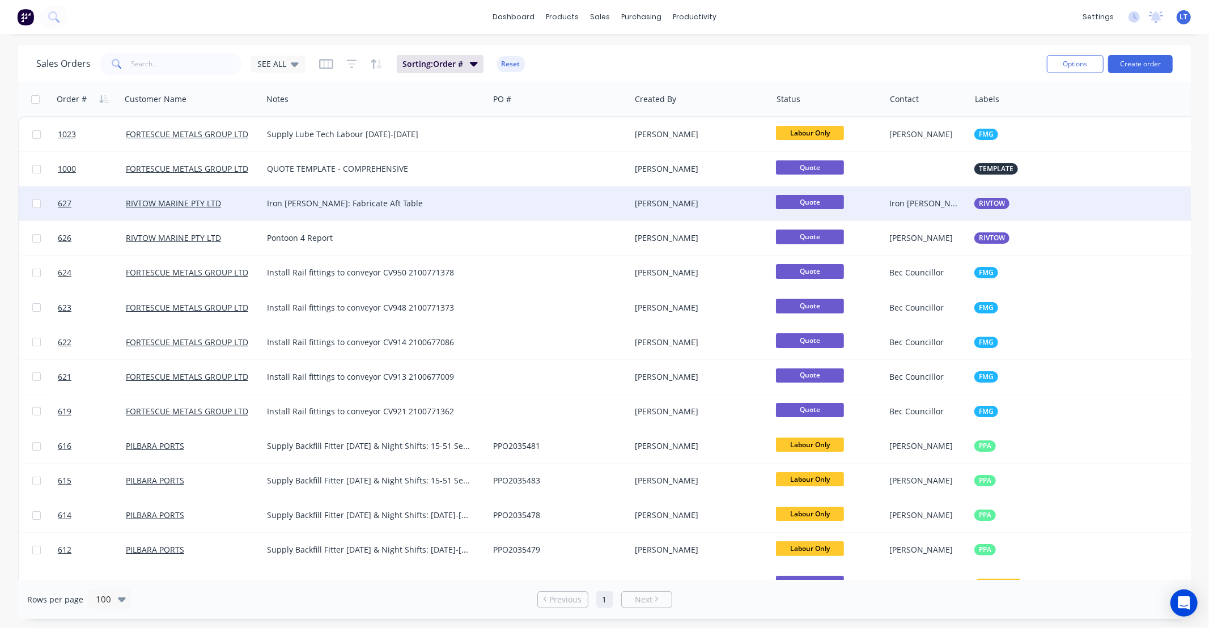
click at [474, 206] on div "Iron [PERSON_NAME]: Fabricate Aft Table" at bounding box center [375, 203] width 217 height 11
click at [541, 197] on div at bounding box center [560, 203] width 142 height 34
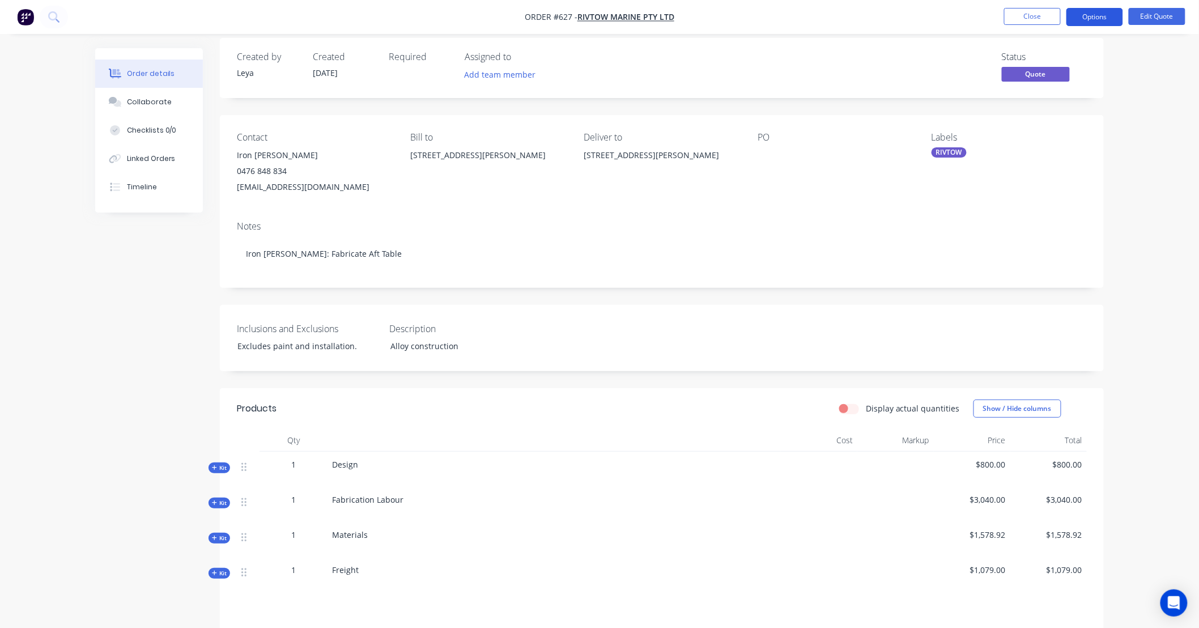
scroll to position [20, 0]
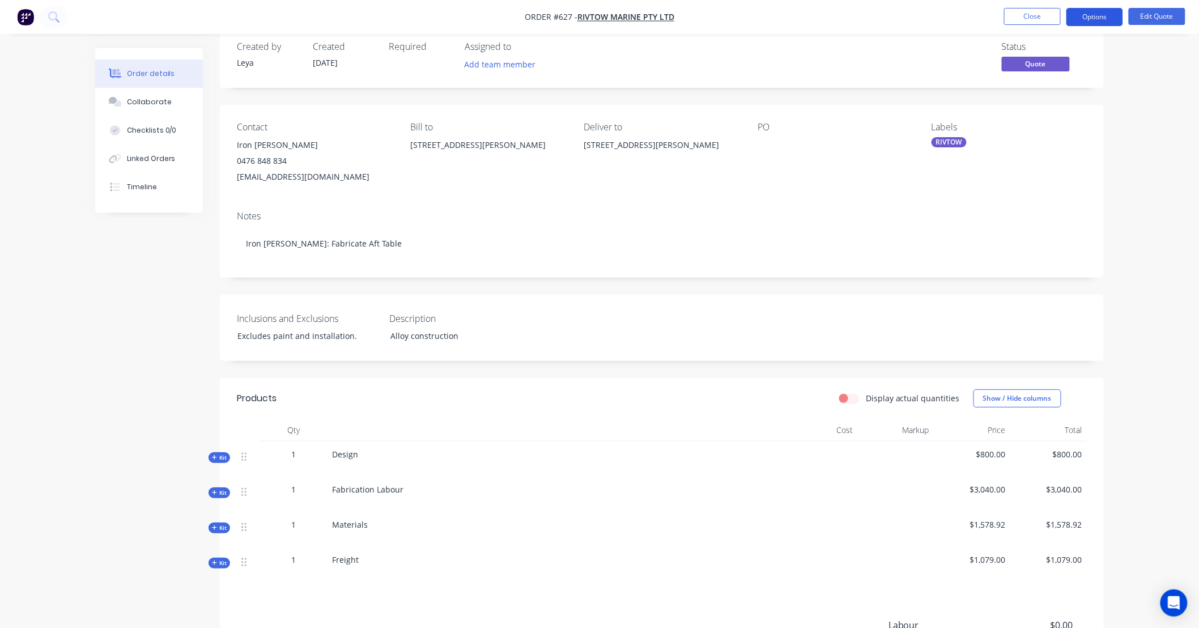
click at [1094, 13] on button "Options" at bounding box center [1095, 17] width 57 height 18
click at [1141, 82] on div "Order details Collaborate Checklists 0/0 Linked Orders Timeline Order details C…" at bounding box center [599, 382] width 1199 height 804
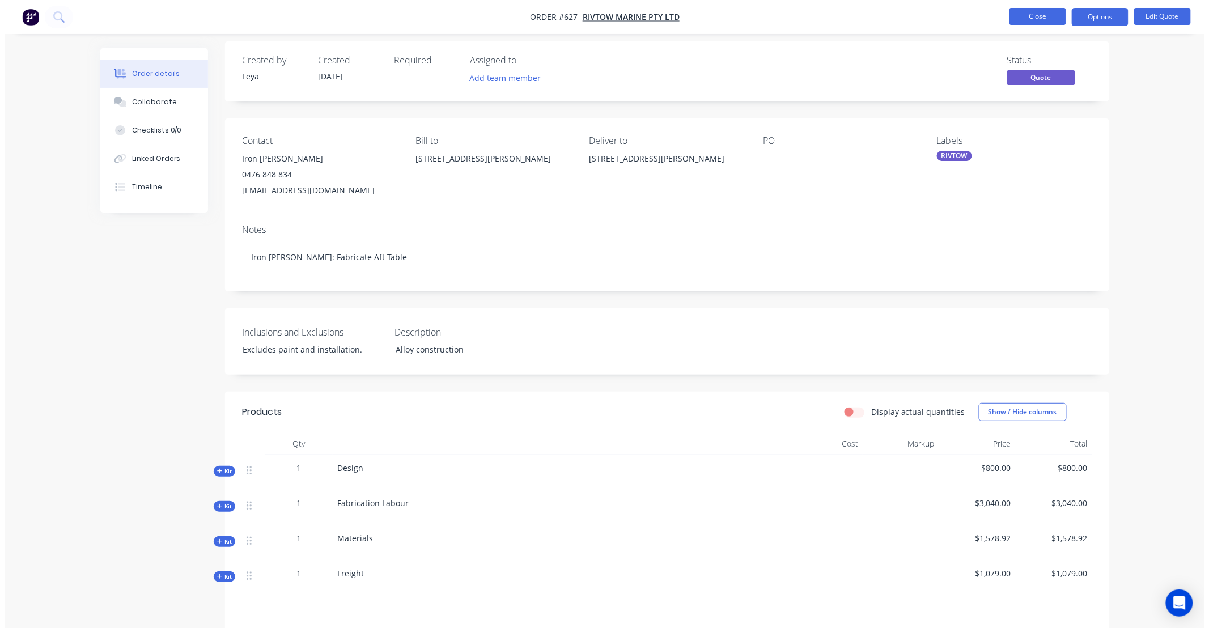
scroll to position [0, 0]
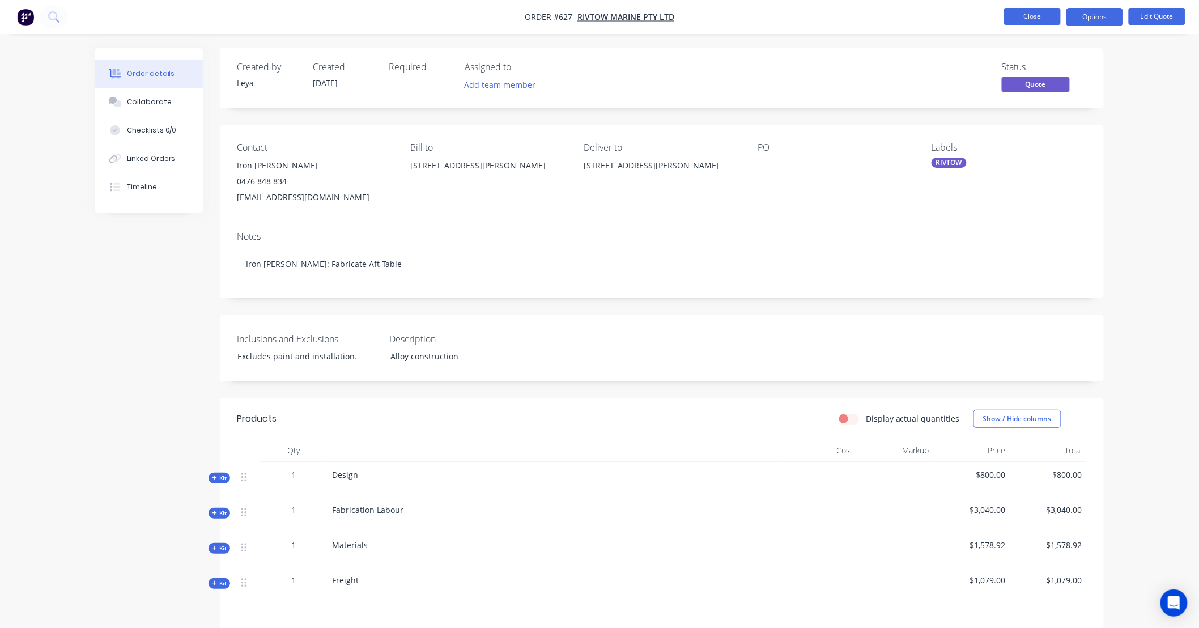
click at [1052, 18] on button "Close" at bounding box center [1032, 16] width 57 height 17
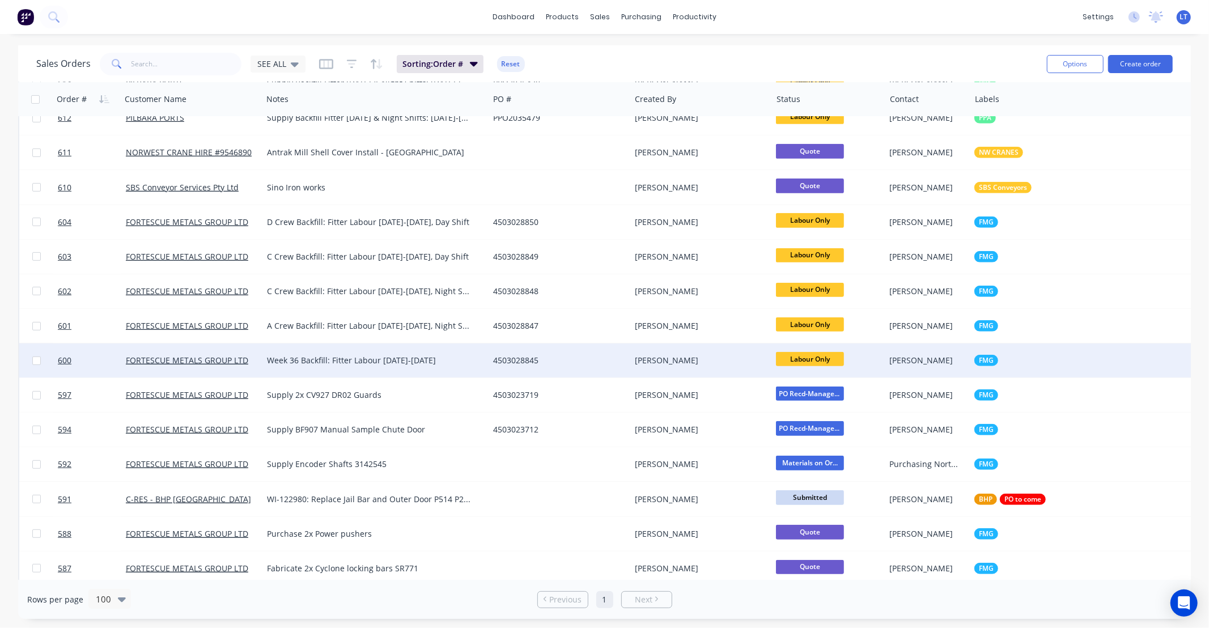
scroll to position [440, 0]
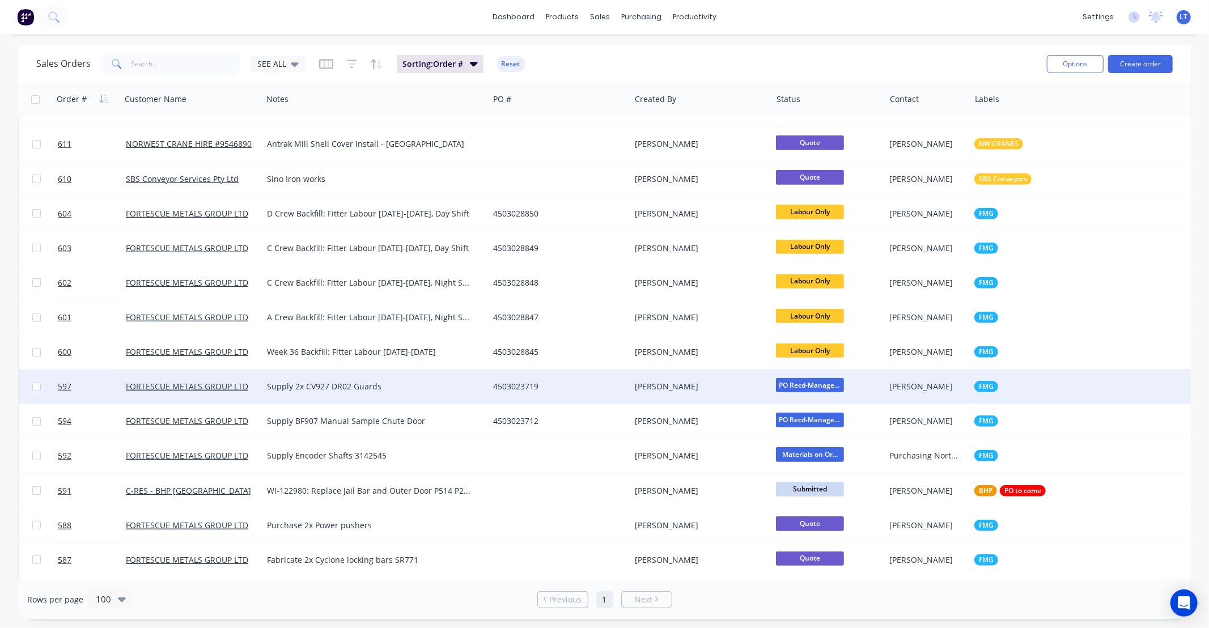
click at [693, 385] on div "[PERSON_NAME]" at bounding box center [698, 386] width 126 height 11
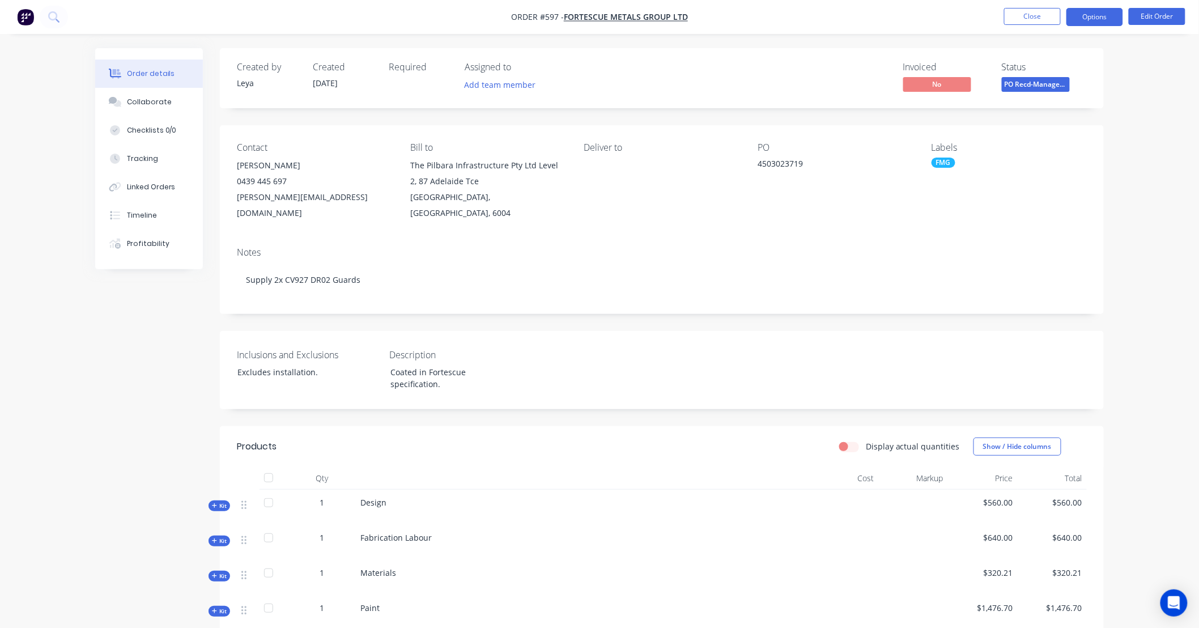
click at [1084, 18] on button "Options" at bounding box center [1095, 17] width 57 height 18
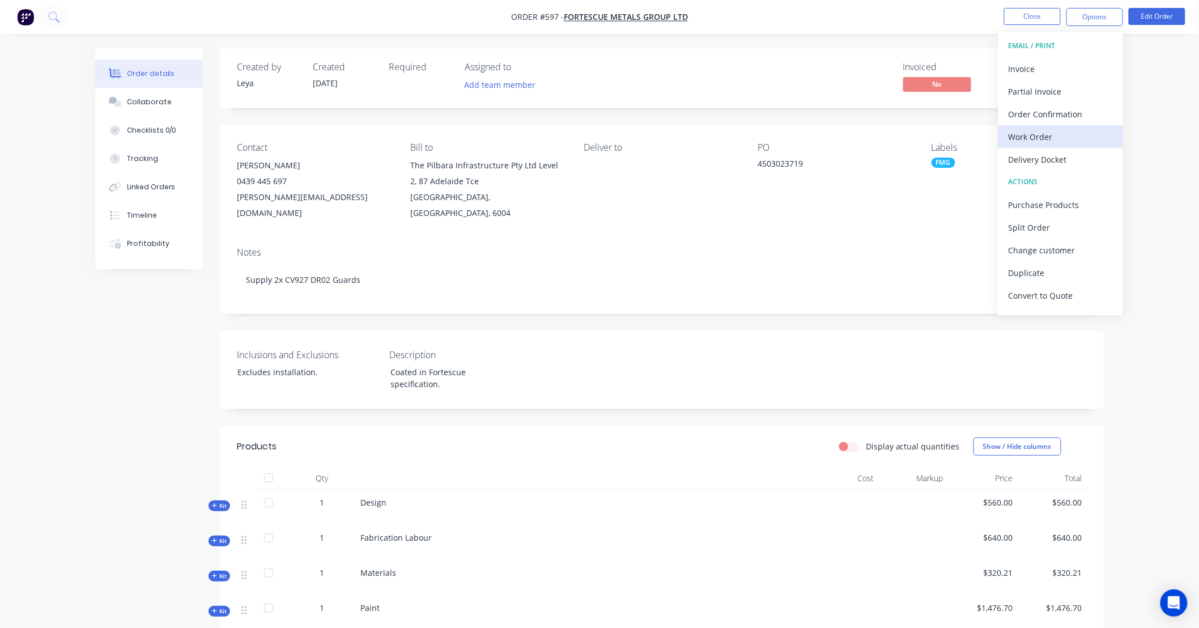
click at [1055, 134] on div "Work Order" at bounding box center [1061, 137] width 104 height 16
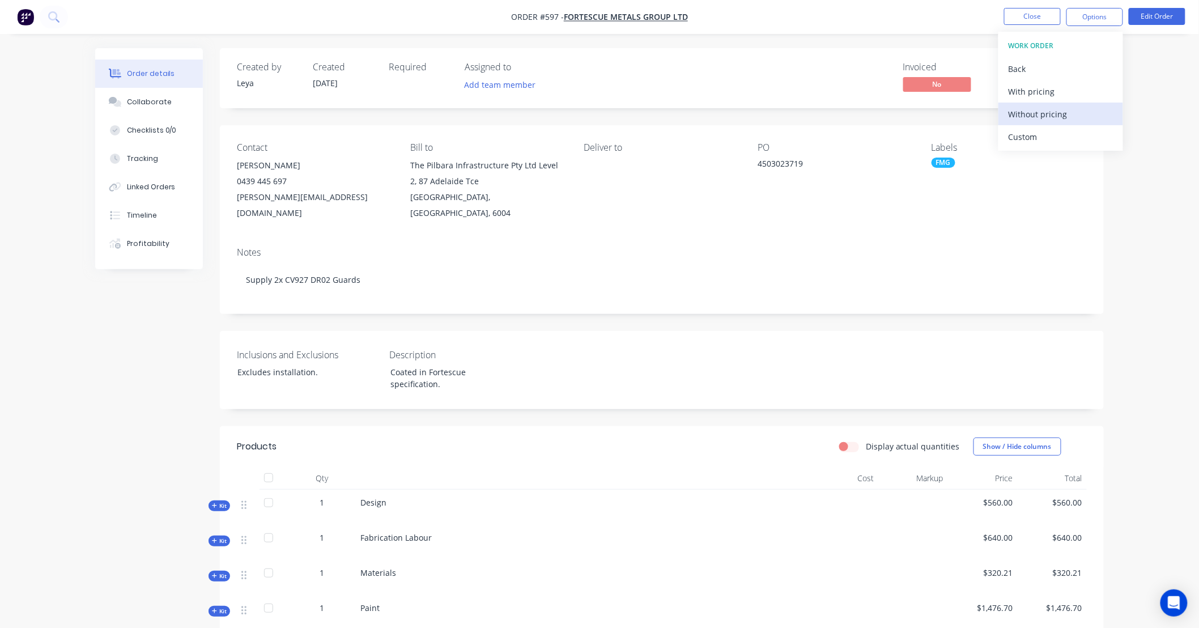
click at [1054, 111] on div "Without pricing" at bounding box center [1061, 114] width 104 height 16
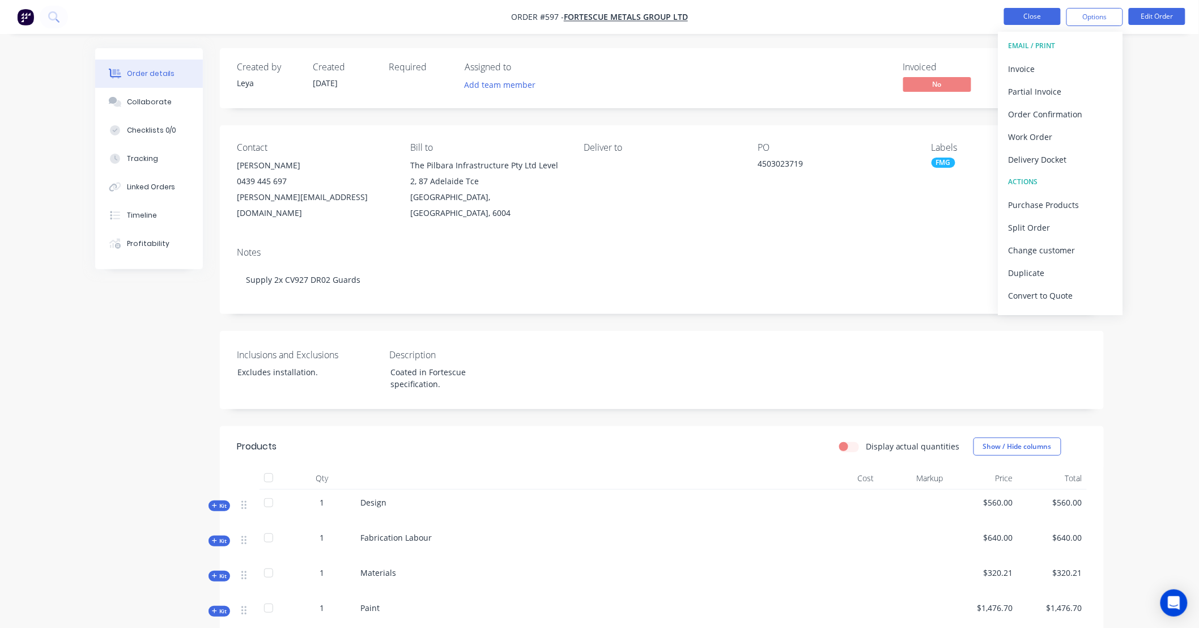
click at [1035, 14] on button "Close" at bounding box center [1032, 16] width 57 height 17
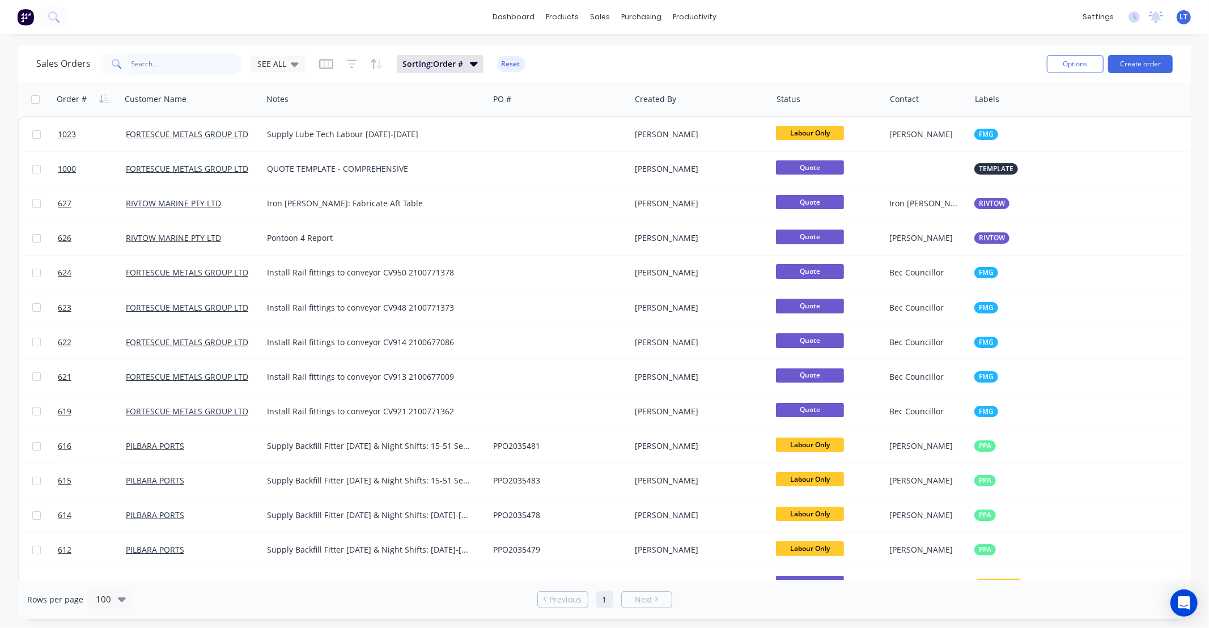
click at [217, 56] on input "text" at bounding box center [186, 64] width 111 height 23
type input "ctv"
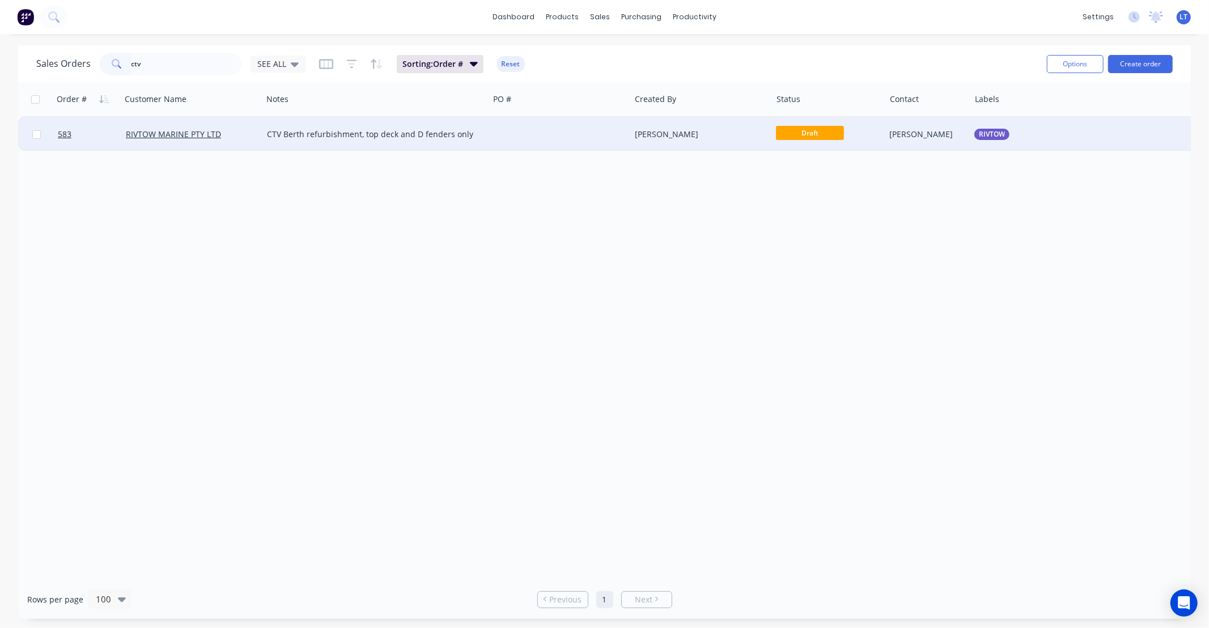
click at [533, 131] on div at bounding box center [560, 134] width 142 height 34
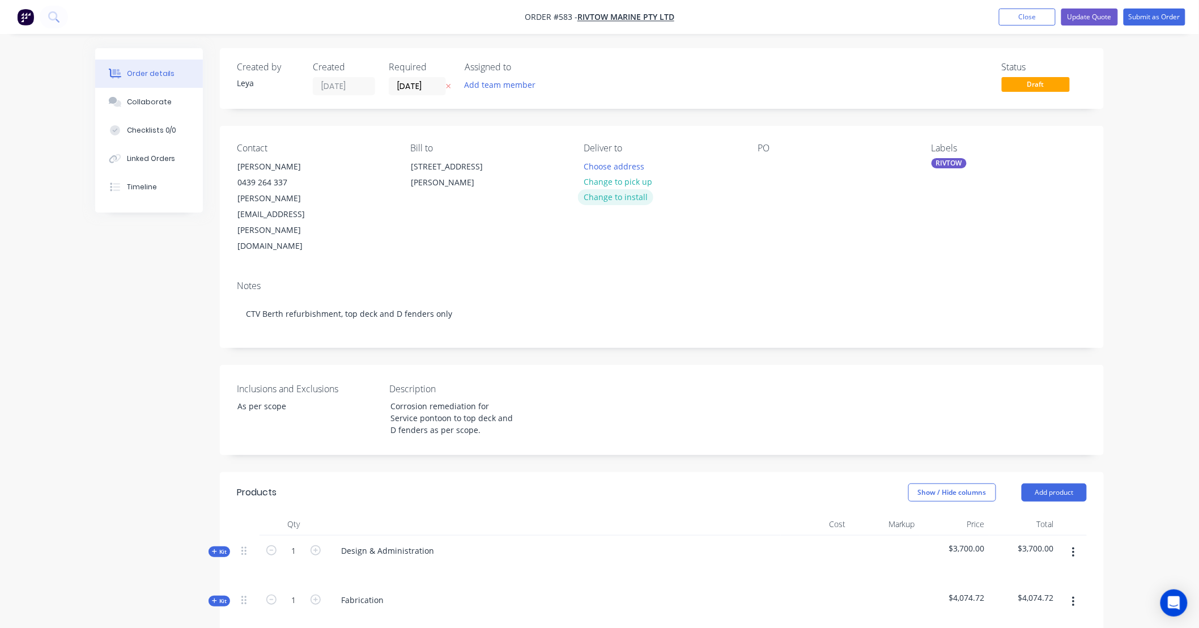
click at [631, 196] on button "Change to install" at bounding box center [616, 196] width 76 height 15
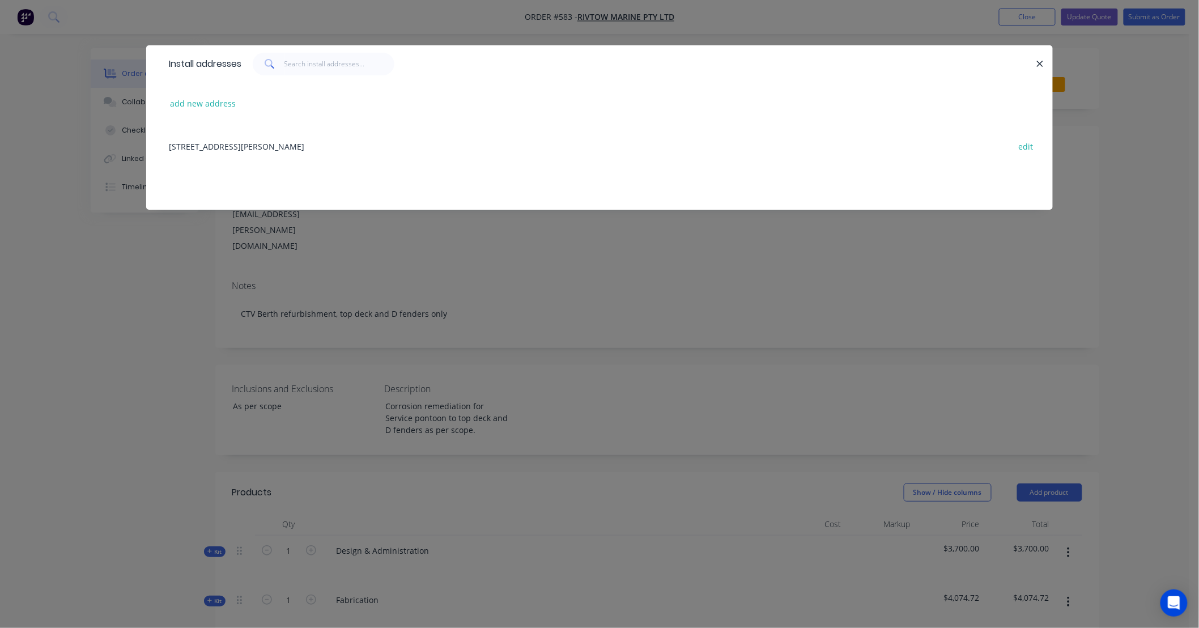
click at [324, 146] on div "Lot 1 Richardson Street, PORT HEDLAND WA 6721 edit" at bounding box center [599, 146] width 873 height 43
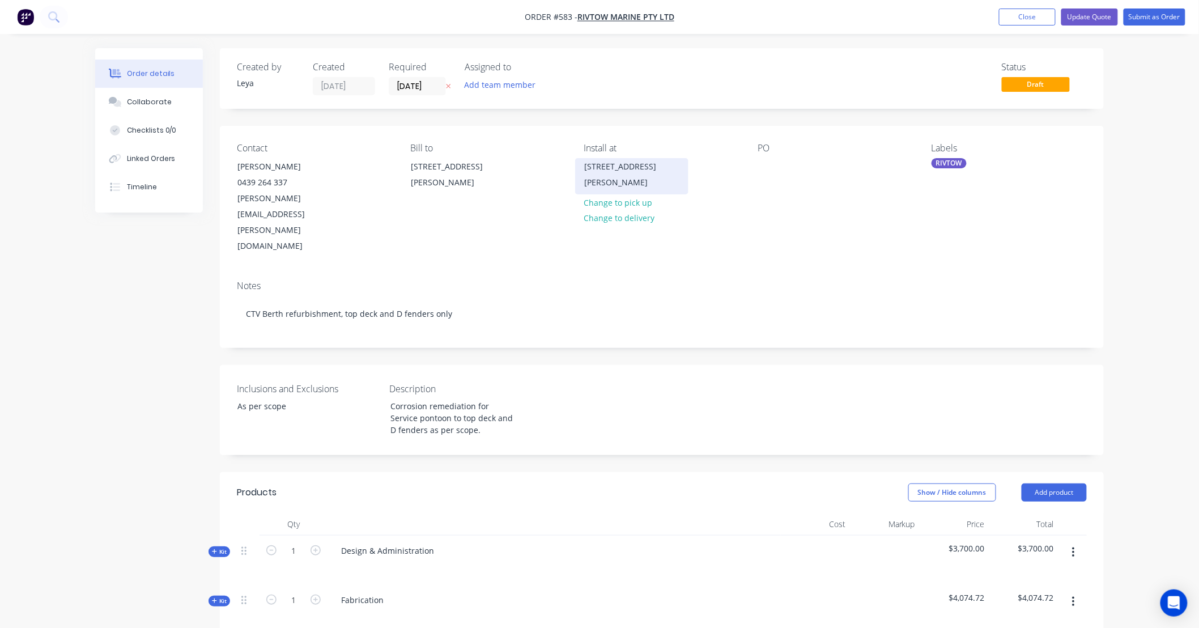
click at [648, 177] on div "Lot 1 Richardson Street PORT HEDLAND WA 6721" at bounding box center [632, 175] width 94 height 32
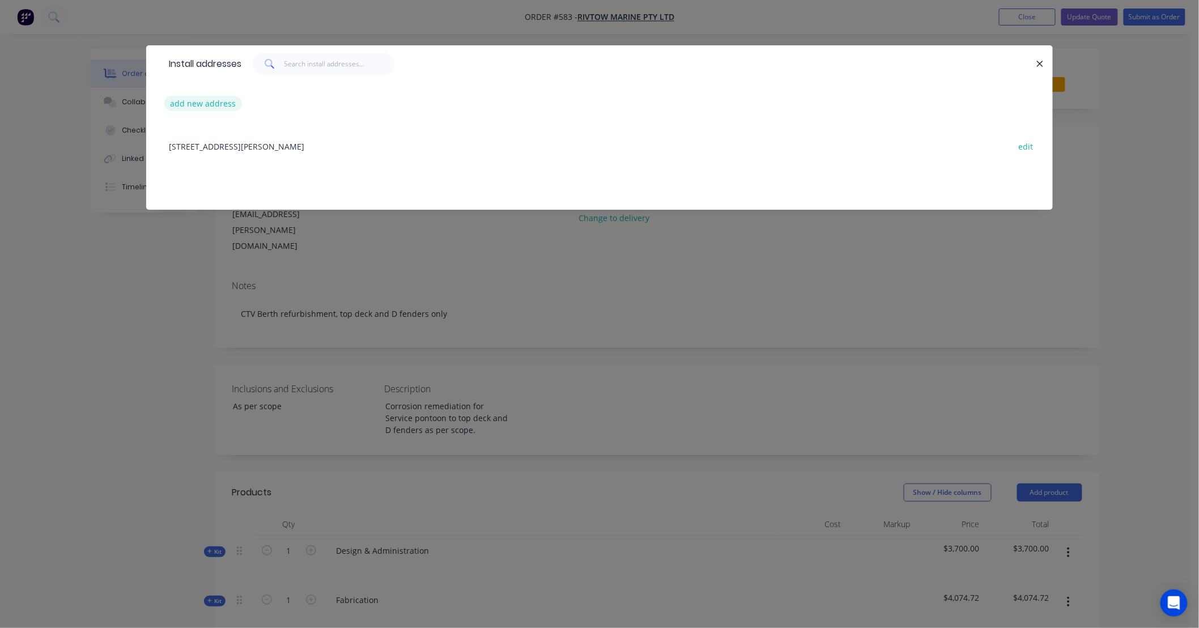
click at [213, 100] on button "add new address" at bounding box center [203, 103] width 78 height 15
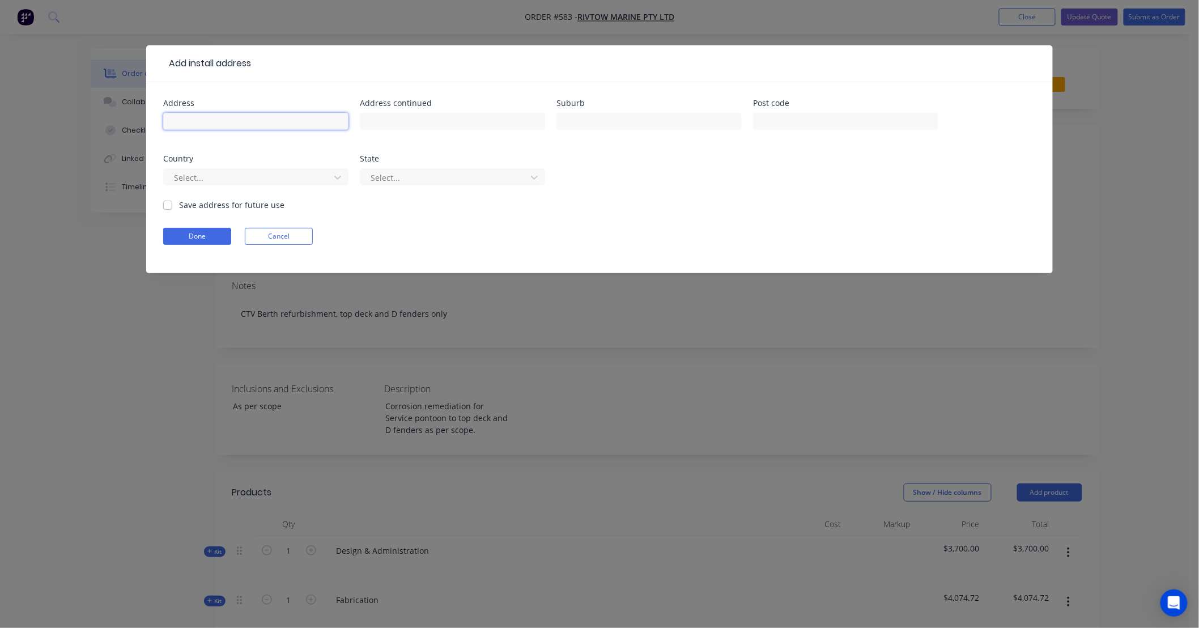
drag, startPoint x: 214, startPoint y: 118, endPoint x: 222, endPoint y: 120, distance: 8.1
click at [215, 118] on input "text" at bounding box center [255, 121] width 185 height 17
type input "Hunt Point Tug Pens"
click at [235, 205] on label "Save address for future use" at bounding box center [231, 205] width 105 height 12
click at [172, 205] on input "Save address for future use" at bounding box center [167, 204] width 9 height 11
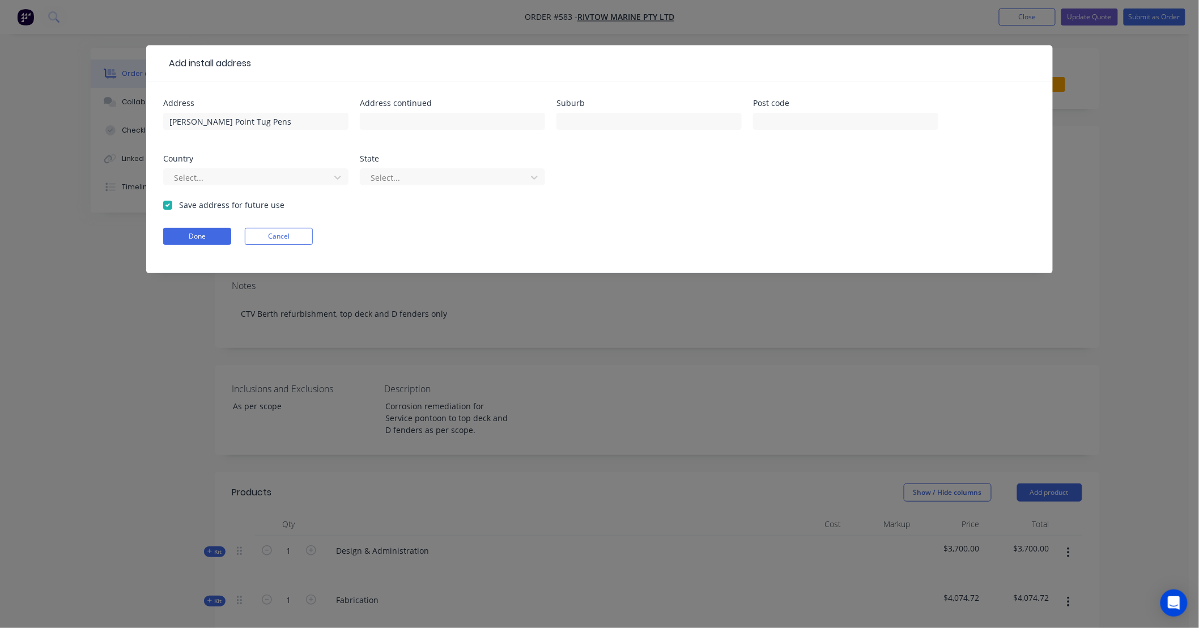
checkbox input "true"
drag, startPoint x: 240, startPoint y: 125, endPoint x: 65, endPoint y: 119, distance: 175.8
click at [65, 119] on div "Add install address Address Hunt Point Tug Pens Address continued Suburb Post c…" at bounding box center [599, 314] width 1199 height 628
type input "Nelson Point Tug Pens"
click at [188, 244] on button "Done" at bounding box center [197, 236] width 68 height 17
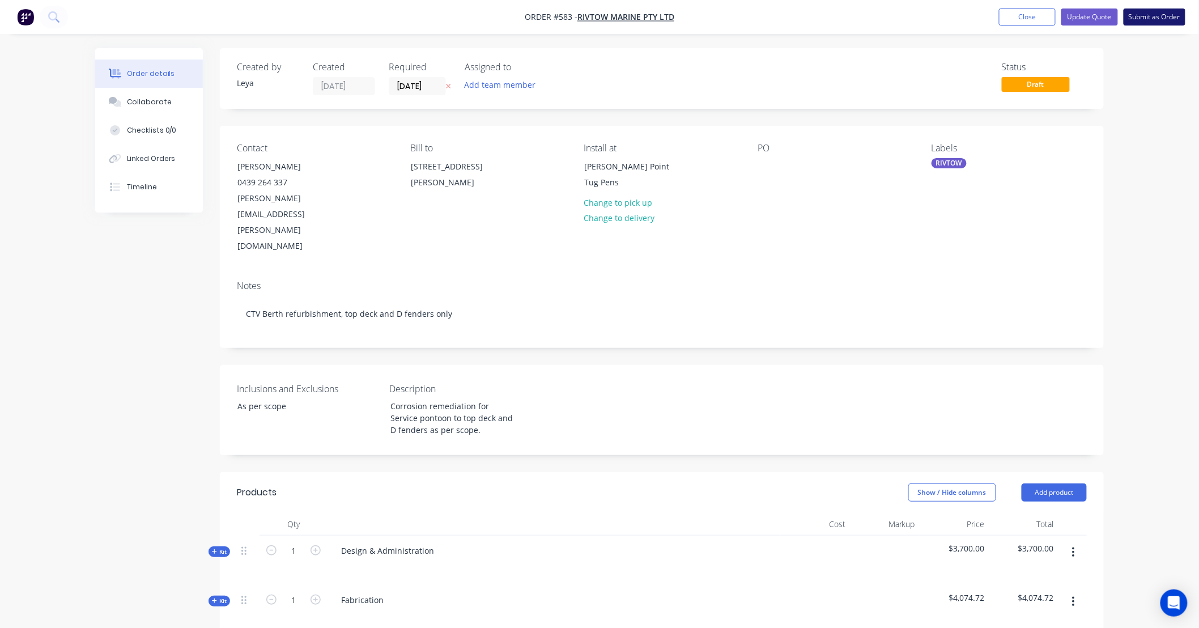
click at [1142, 16] on button "Submit as Order" at bounding box center [1155, 17] width 62 height 17
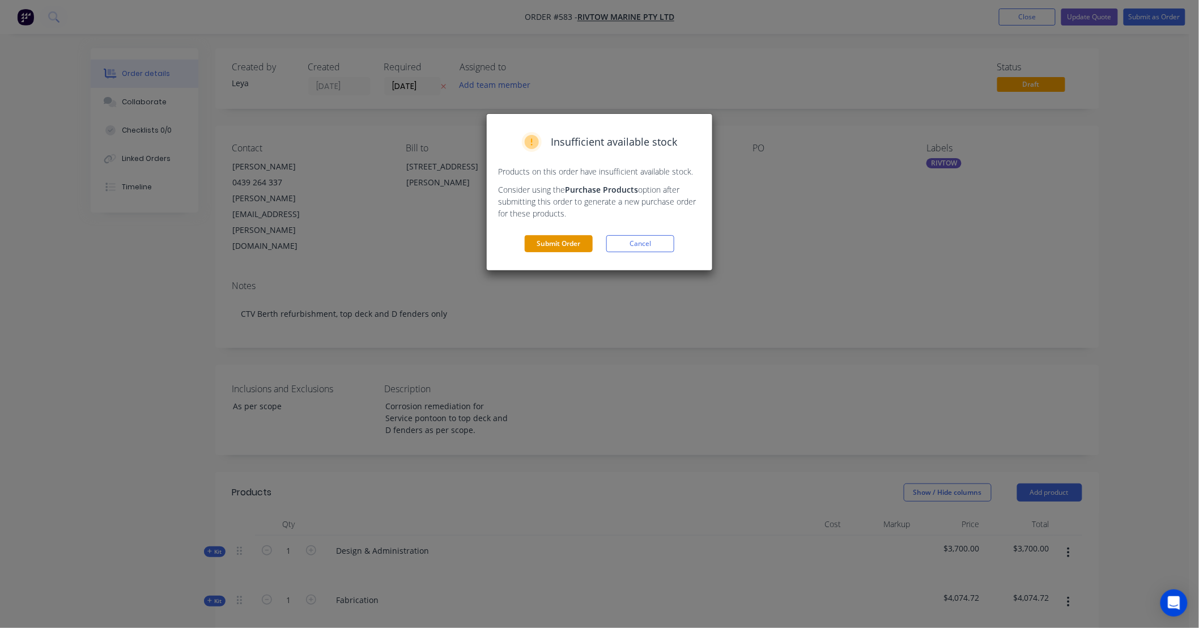
click at [540, 247] on button "Submit Order" at bounding box center [559, 243] width 68 height 17
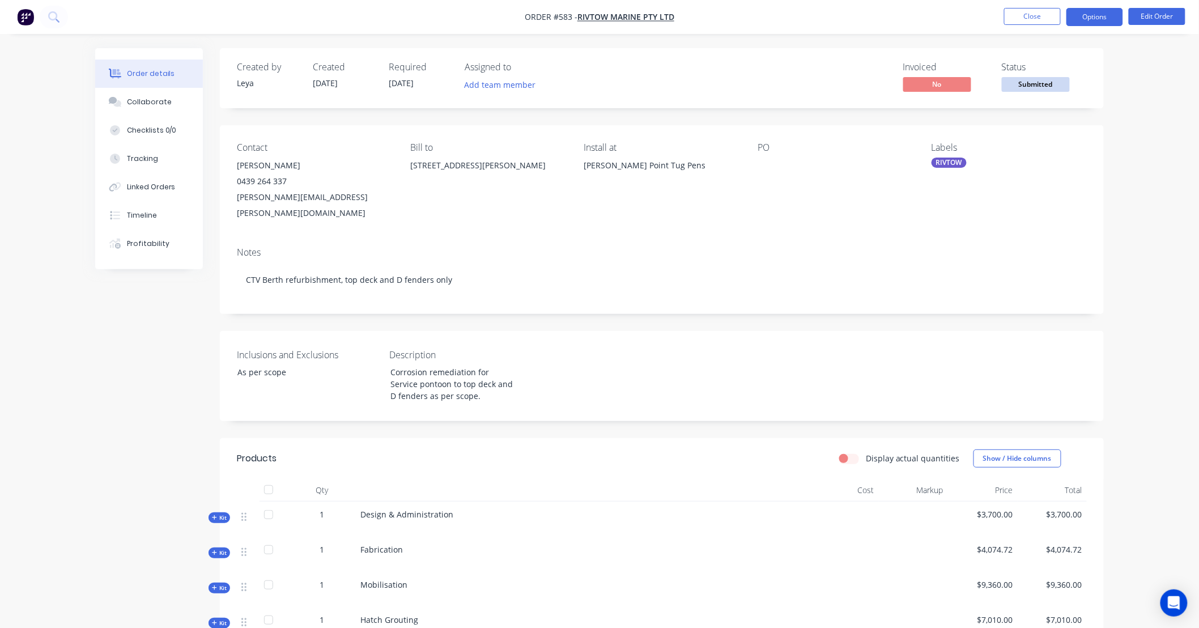
click at [1076, 14] on button "Options" at bounding box center [1095, 17] width 57 height 18
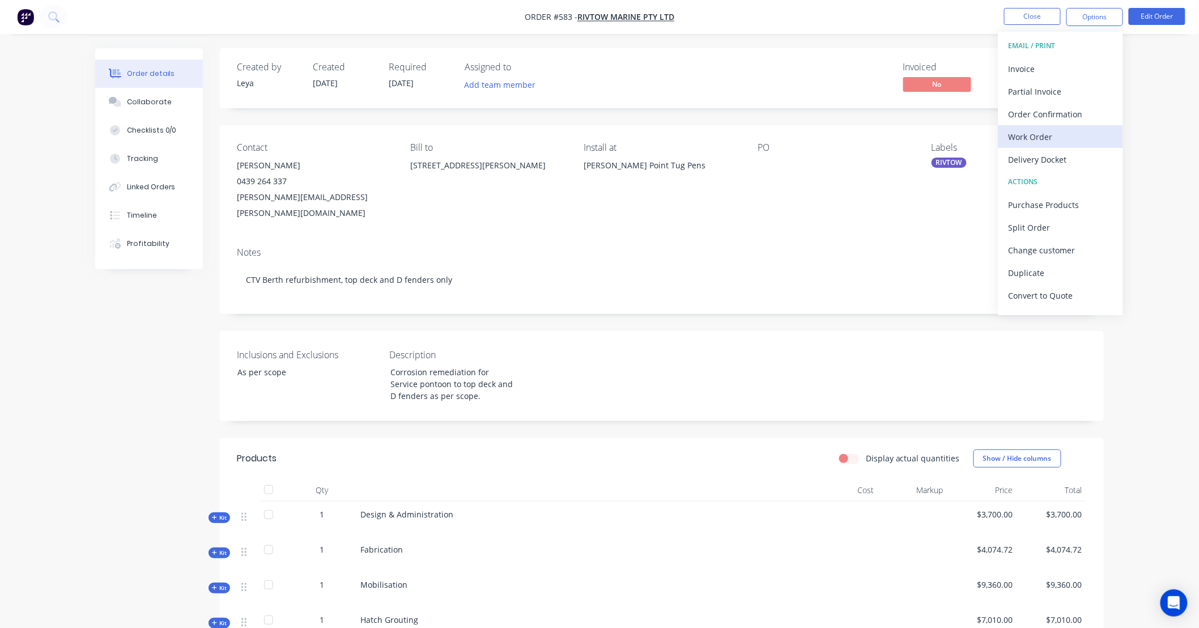
click at [1054, 137] on div "Work Order" at bounding box center [1061, 137] width 104 height 16
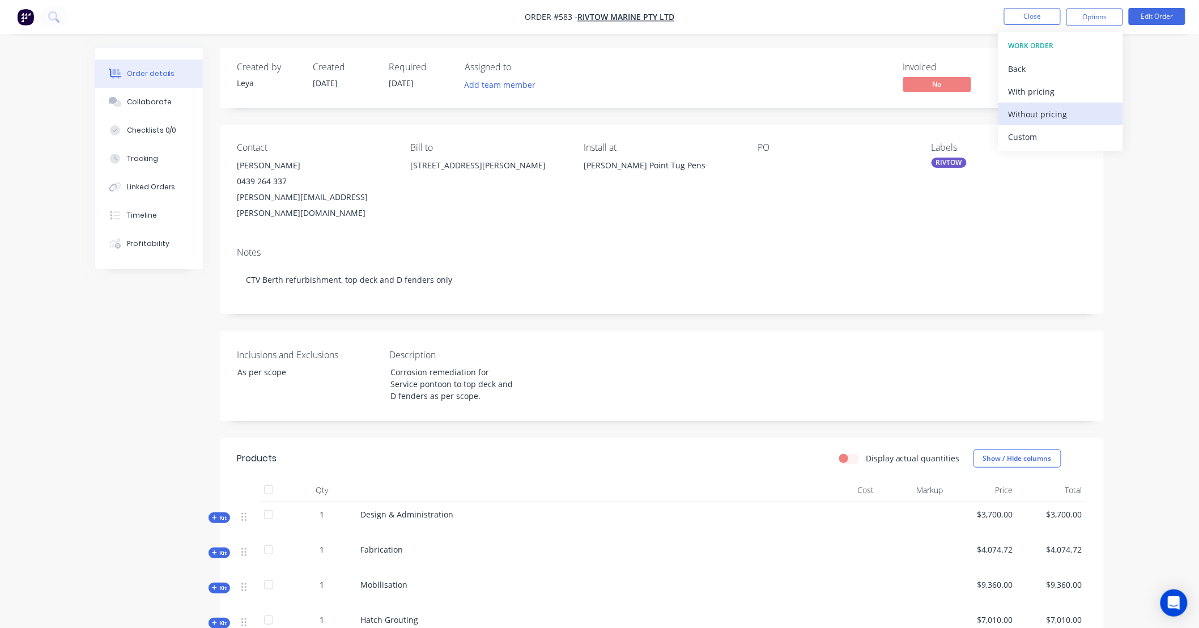
click at [1034, 115] on div "Without pricing" at bounding box center [1061, 114] width 104 height 16
click at [1004, 207] on div "Contact Blake Randell 0439 264 337 blake.randell@rivtowmarine.com.au Bill to Lo…" at bounding box center [662, 181] width 884 height 113
click at [1002, 247] on div "Notes" at bounding box center [662, 252] width 850 height 11
click at [1105, 17] on button "Options" at bounding box center [1095, 17] width 57 height 18
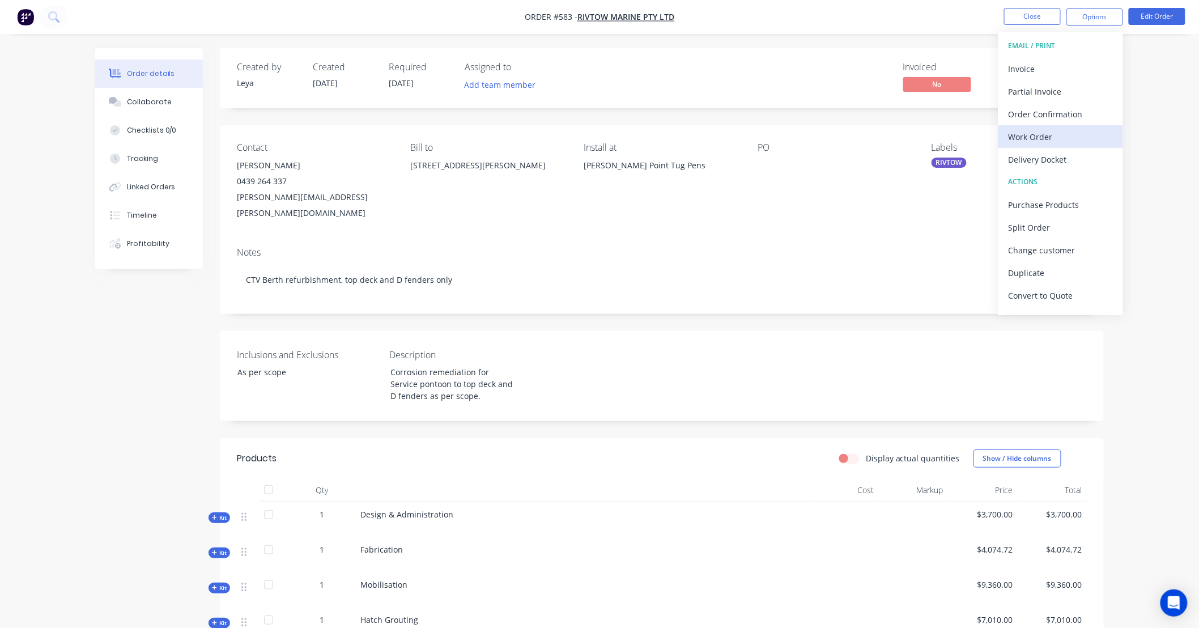
click at [1067, 138] on div "Work Order" at bounding box center [1061, 137] width 104 height 16
click at [1052, 134] on div "Custom" at bounding box center [1061, 137] width 104 height 16
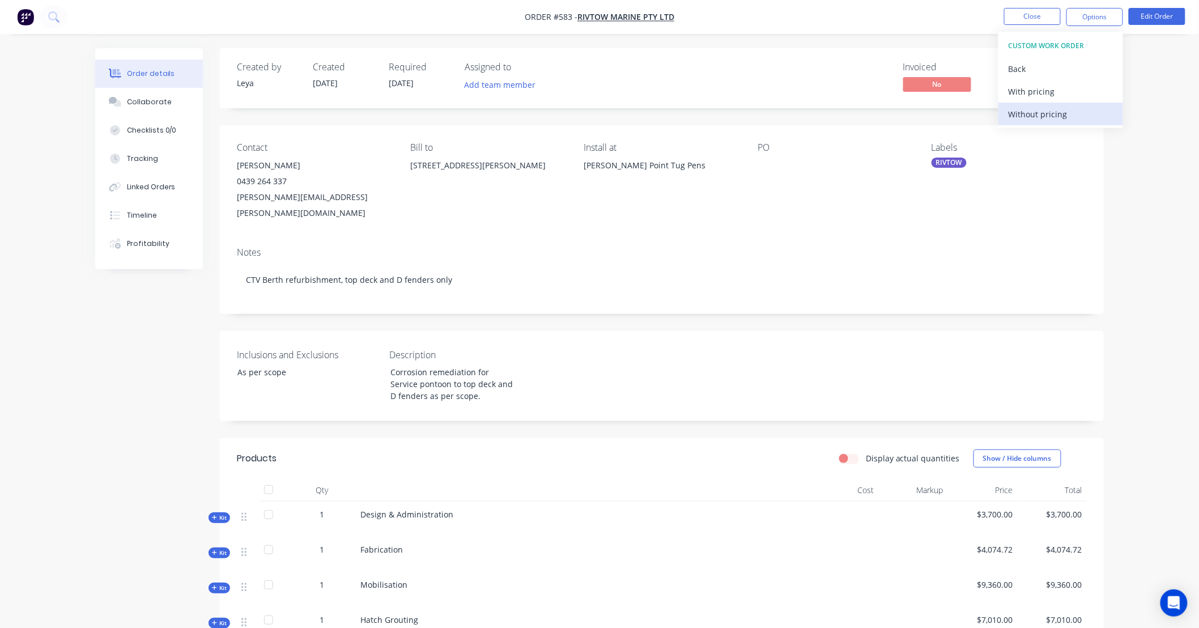
click at [1045, 119] on div "Without pricing" at bounding box center [1061, 114] width 104 height 16
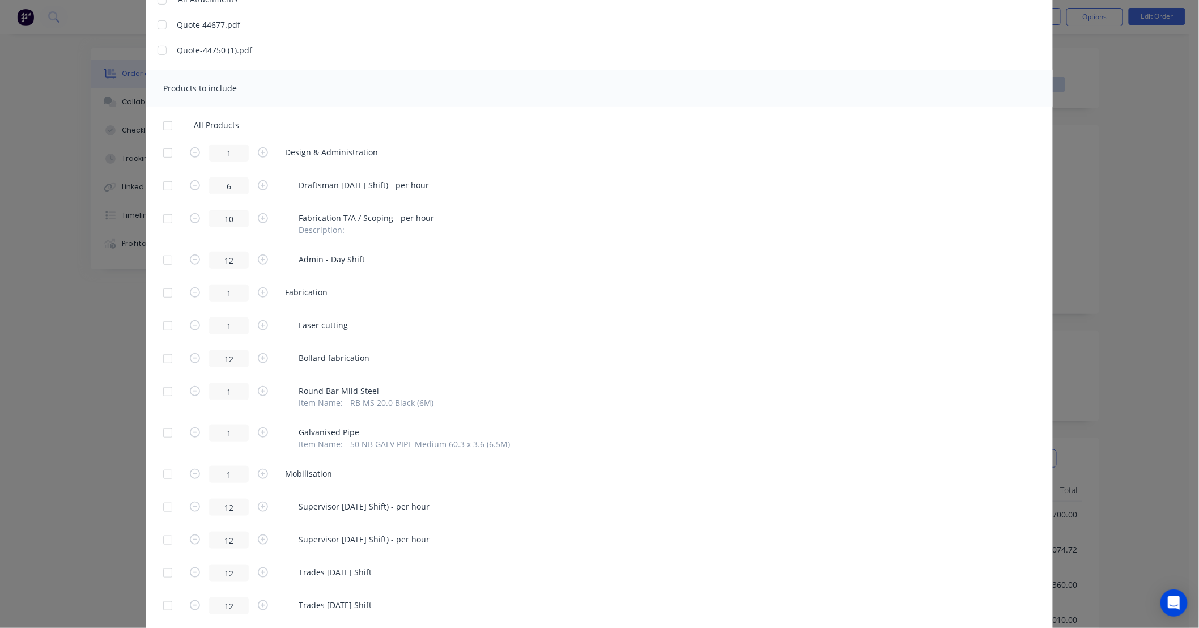
scroll to position [189, 0]
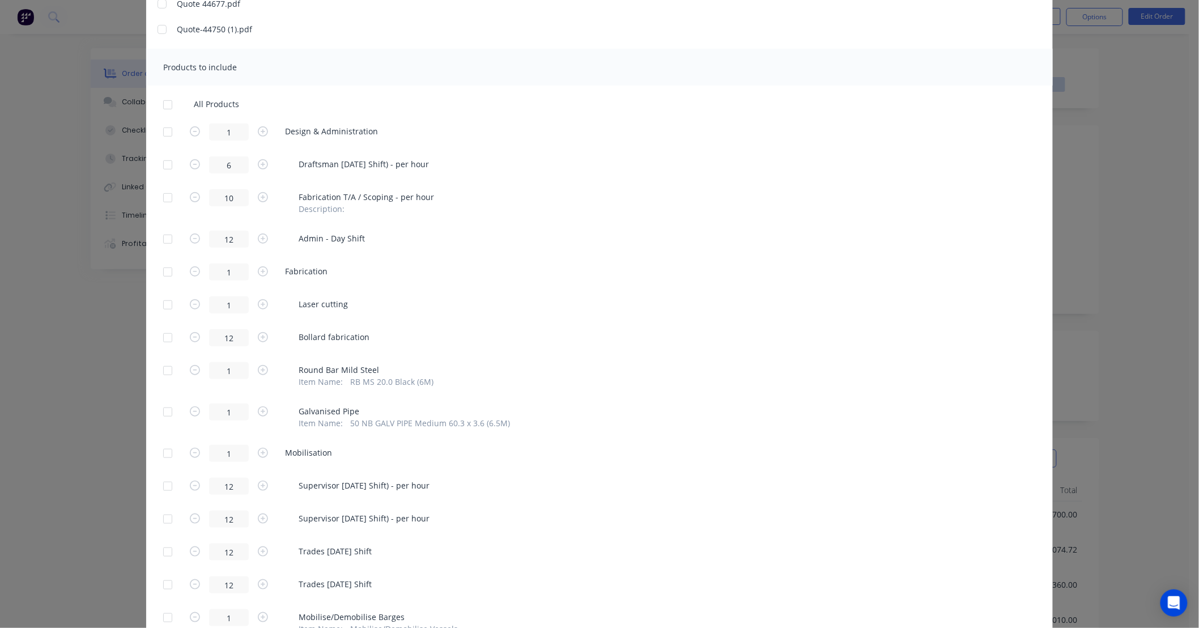
click at [161, 270] on div at bounding box center [167, 272] width 23 height 23
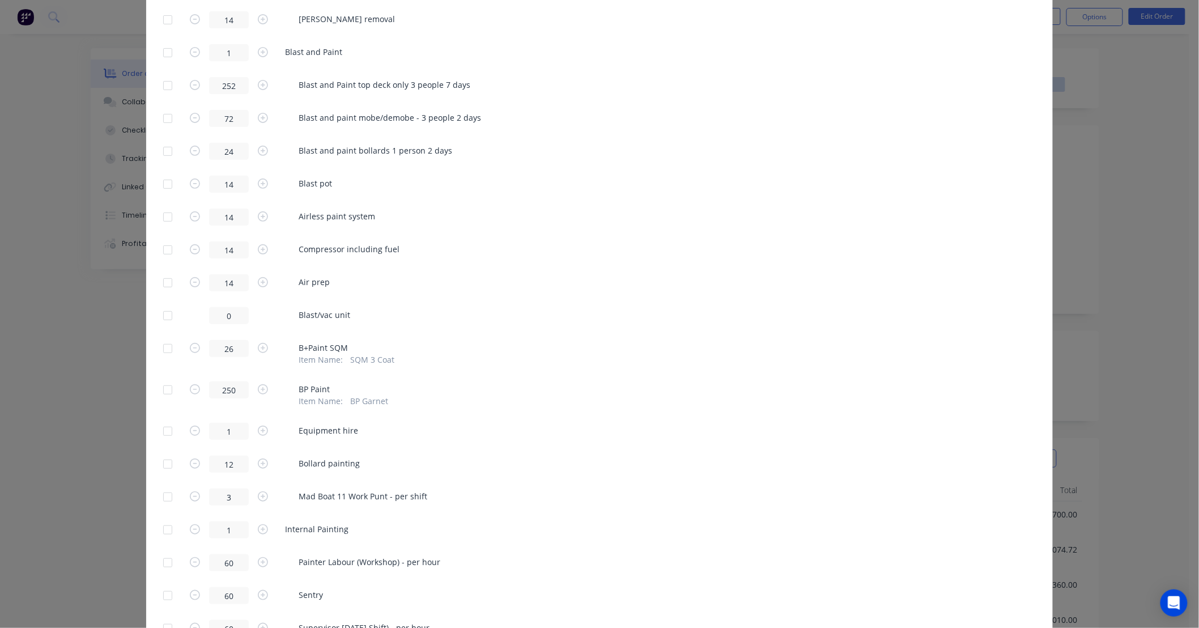
scroll to position [1868, 0]
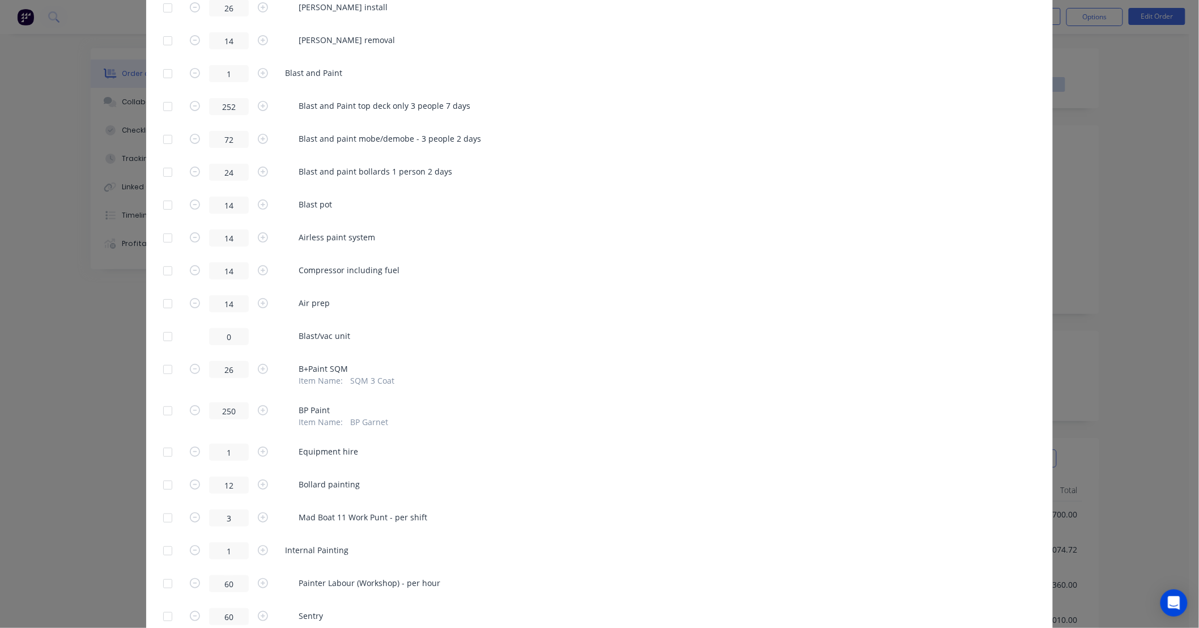
click at [161, 71] on div at bounding box center [167, 73] width 23 height 23
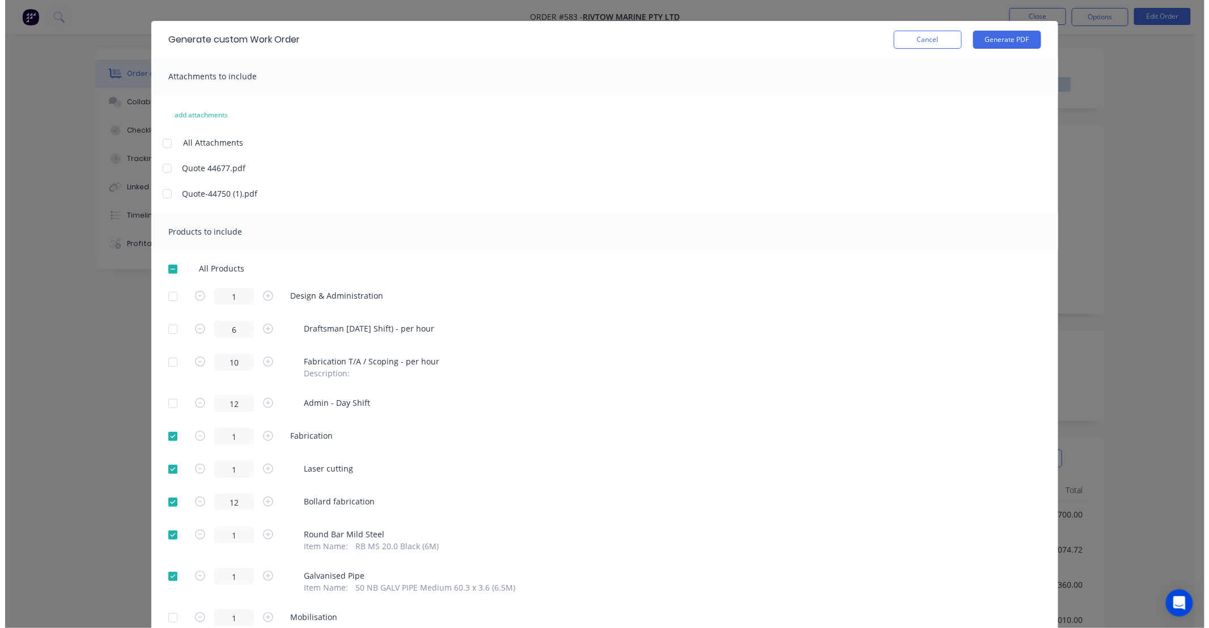
scroll to position [0, 0]
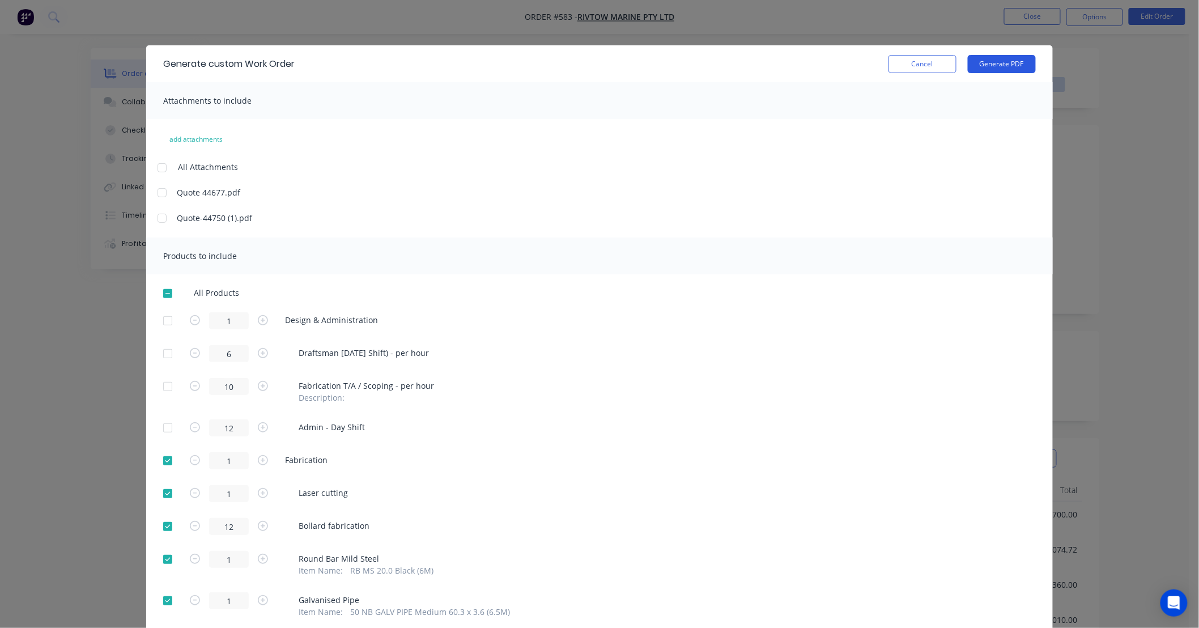
click at [982, 63] on button "Generate PDF" at bounding box center [1002, 64] width 68 height 18
click at [909, 63] on button "Cancel" at bounding box center [923, 64] width 68 height 18
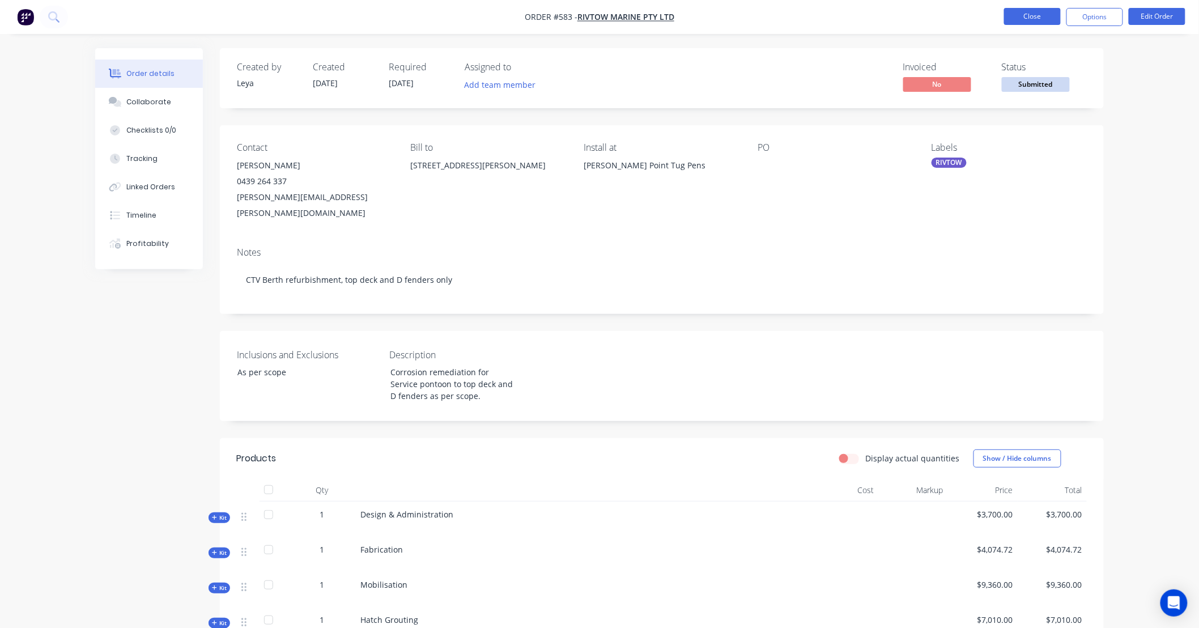
click at [1038, 16] on button "Close" at bounding box center [1032, 16] width 57 height 17
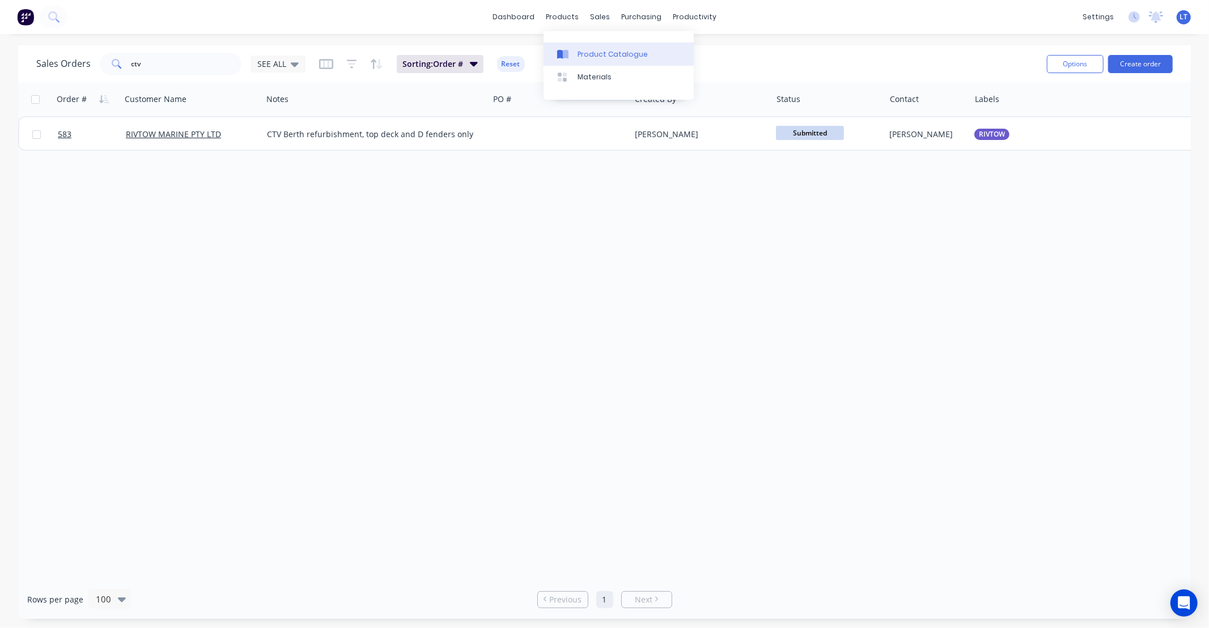
click at [581, 56] on div "Product Catalogue" at bounding box center [613, 54] width 70 height 10
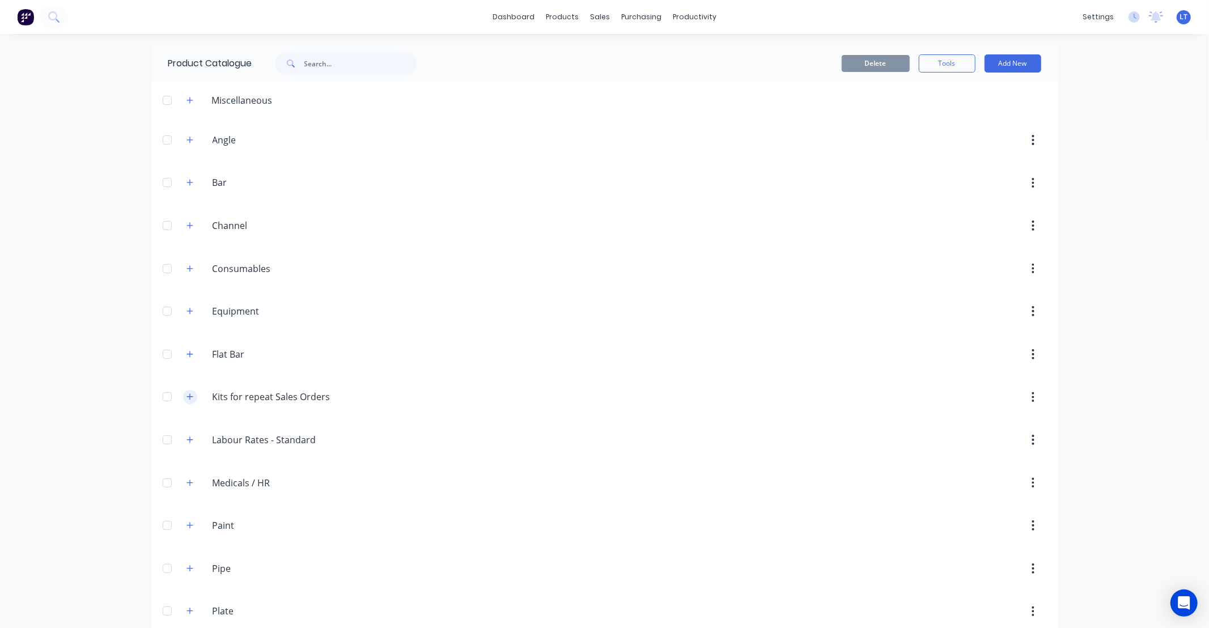
click at [184, 401] on button "button" at bounding box center [190, 397] width 14 height 14
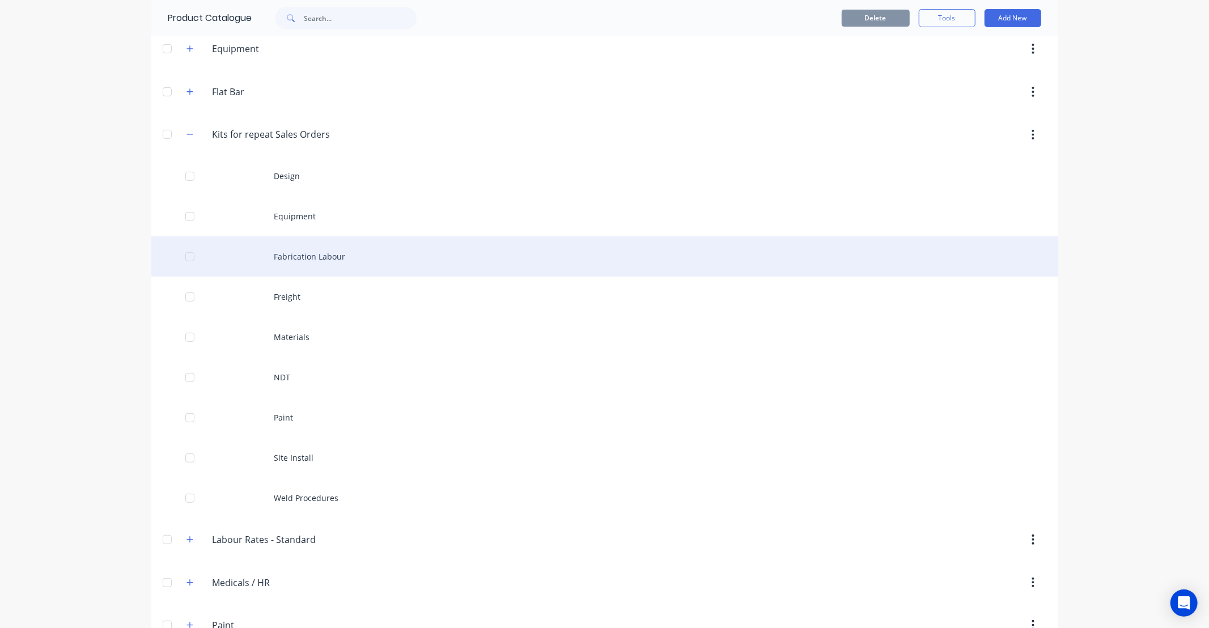
scroll to position [273, 0]
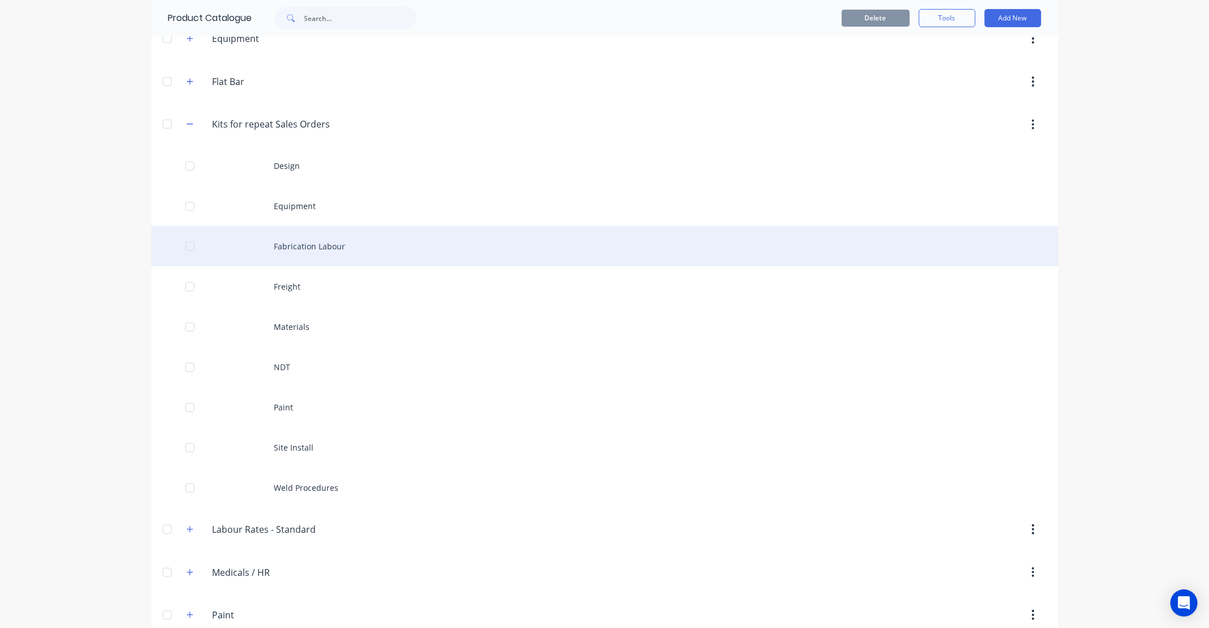
click at [323, 250] on div "Fabrication Labour" at bounding box center [604, 246] width 907 height 40
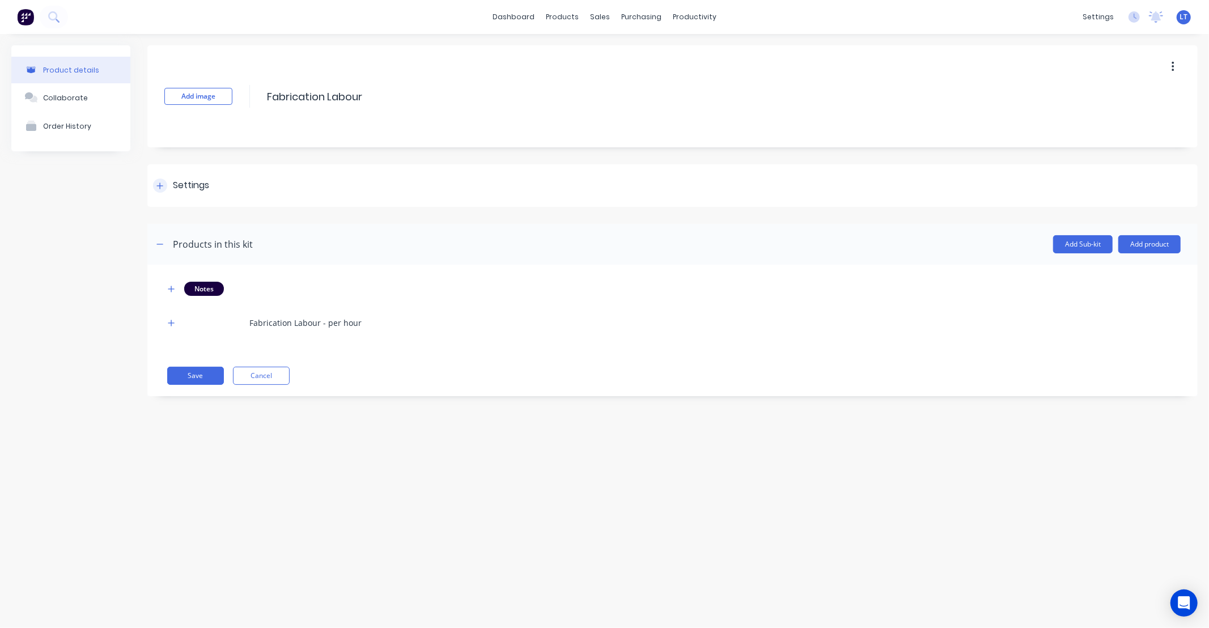
click at [162, 184] on icon at bounding box center [159, 186] width 7 height 8
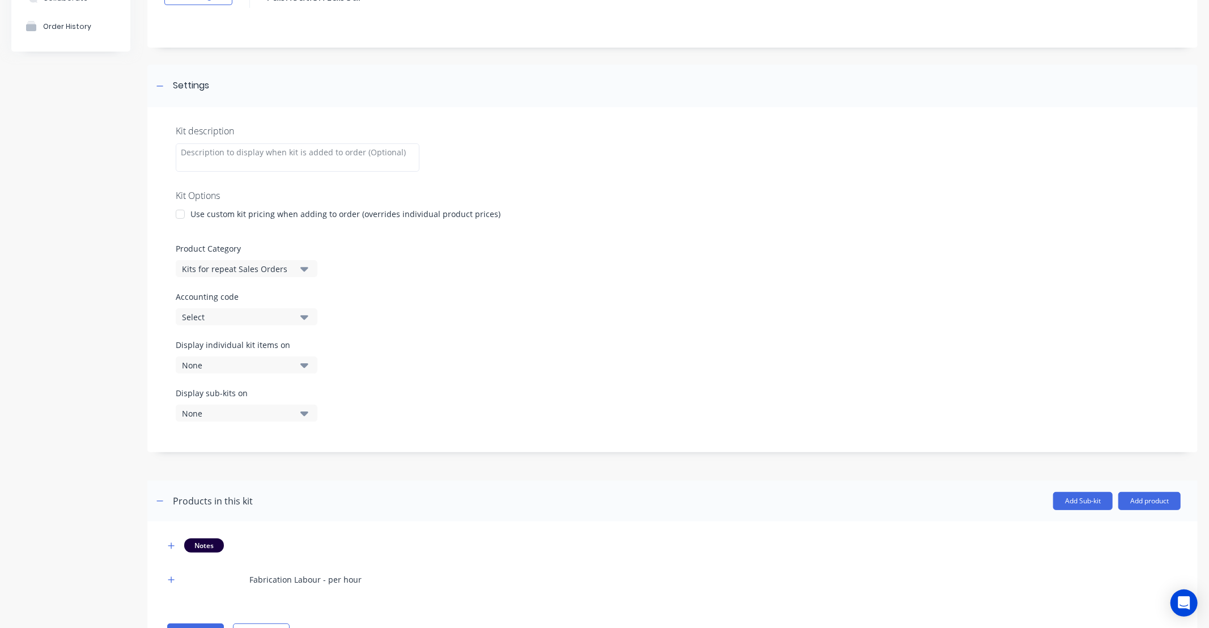
scroll to position [105, 0]
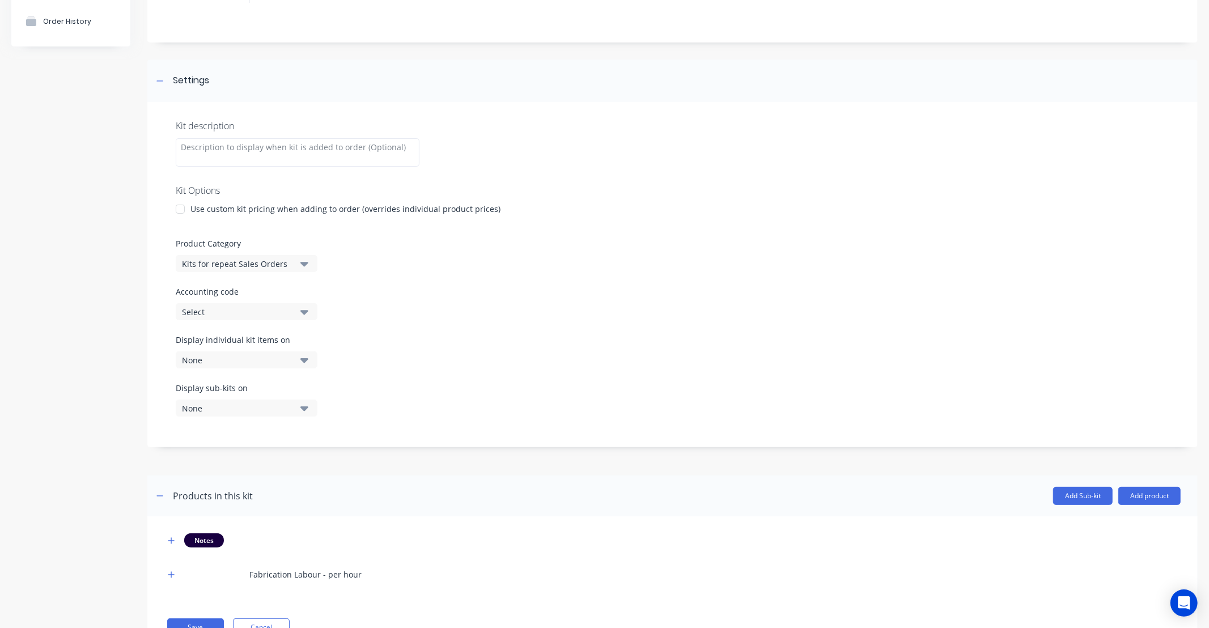
click at [296, 359] on button "None" at bounding box center [247, 359] width 142 height 17
click at [320, 410] on div "button" at bounding box center [327, 411] width 23 height 23
click at [392, 370] on div "Display individual kit items on 1 selected" at bounding box center [673, 358] width 994 height 48
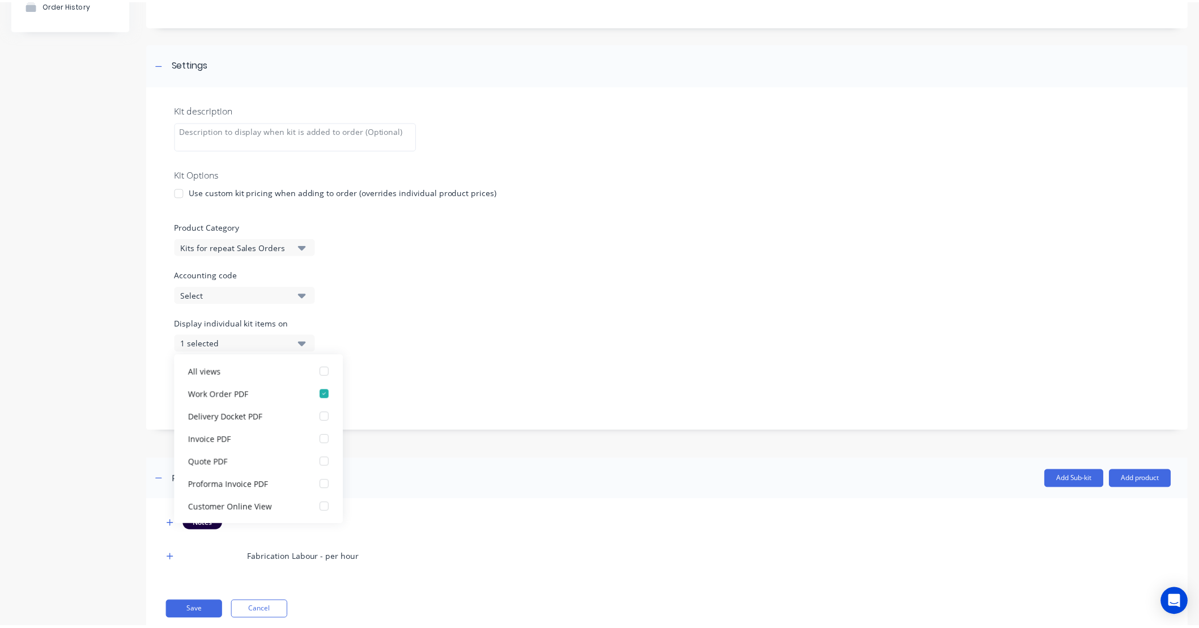
scroll to position [152, 0]
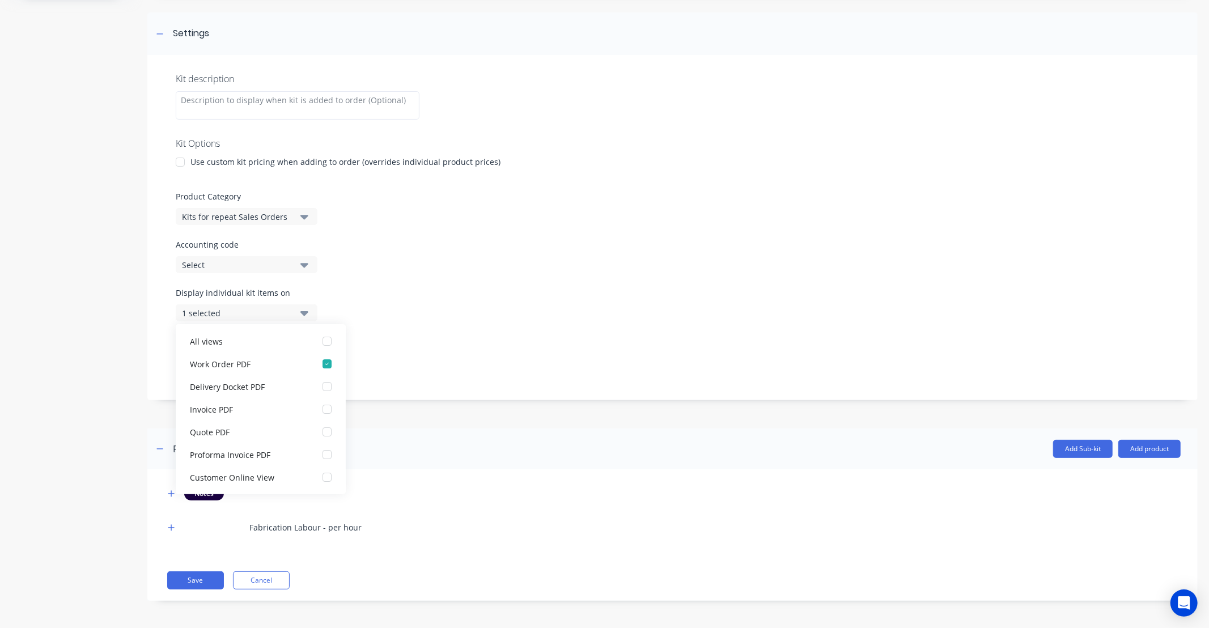
click at [418, 351] on div "Display sub-kits on None" at bounding box center [673, 359] width 994 height 48
click at [304, 363] on icon "button" at bounding box center [304, 361] width 8 height 5
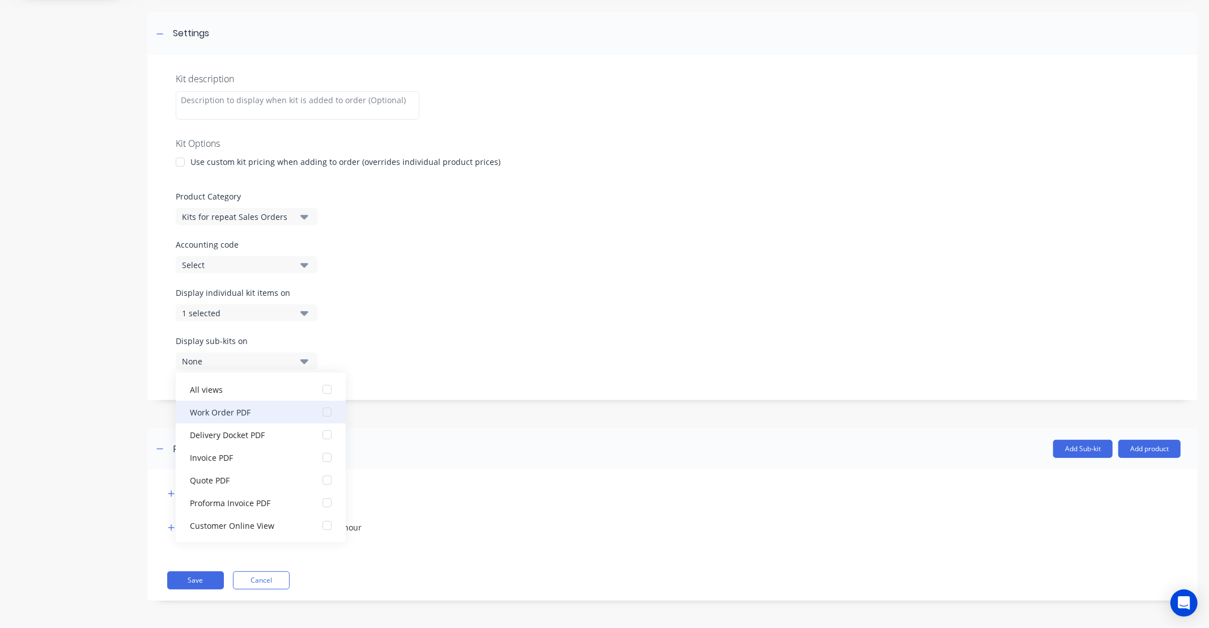
click at [319, 410] on div "button" at bounding box center [327, 412] width 23 height 23
click at [424, 372] on div "Display sub-kits on 1 selected" at bounding box center [673, 359] width 994 height 48
click at [207, 584] on button "Save" at bounding box center [195, 580] width 57 height 18
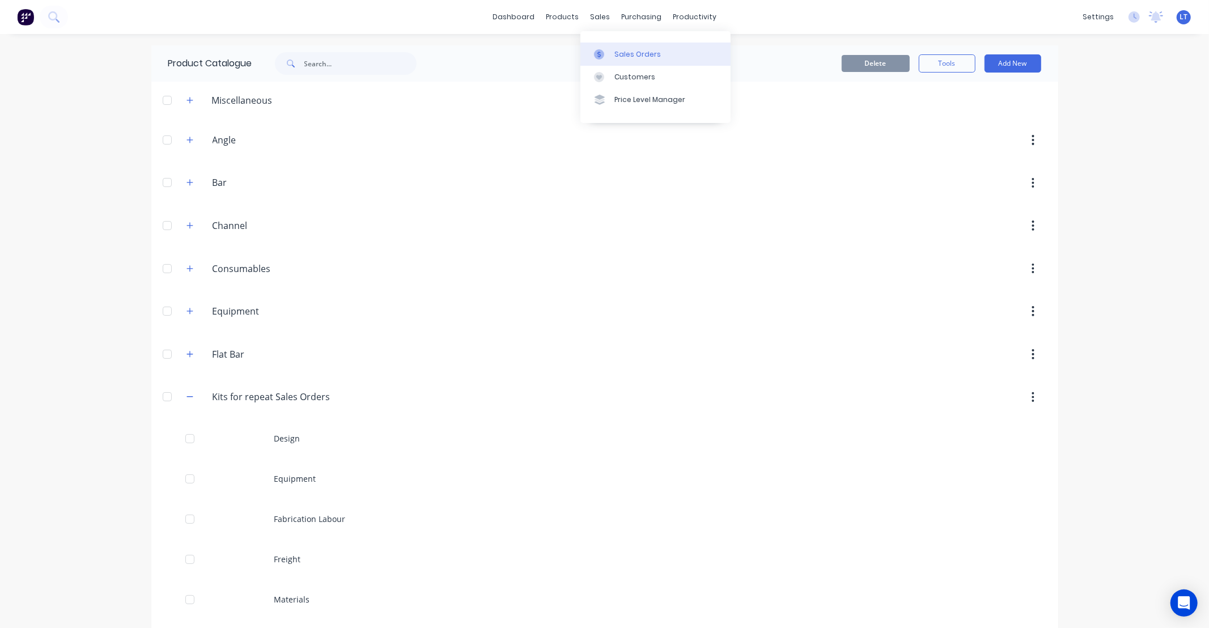
click at [610, 47] on link "Sales Orders" at bounding box center [655, 54] width 150 height 23
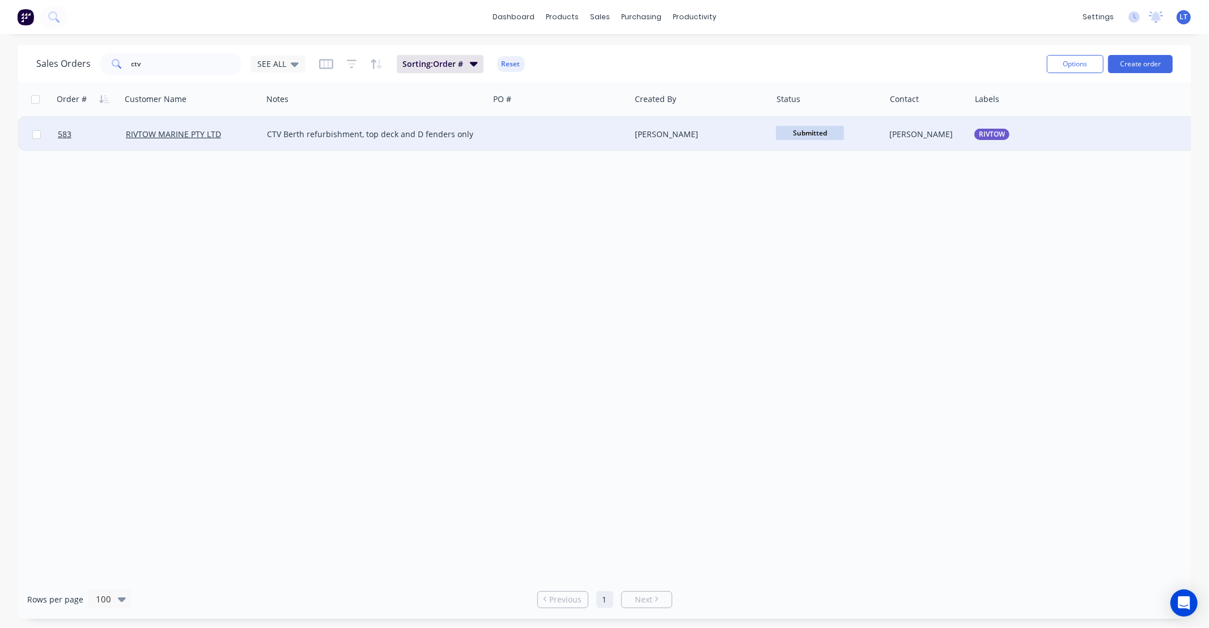
click at [614, 129] on div at bounding box center [560, 134] width 142 height 34
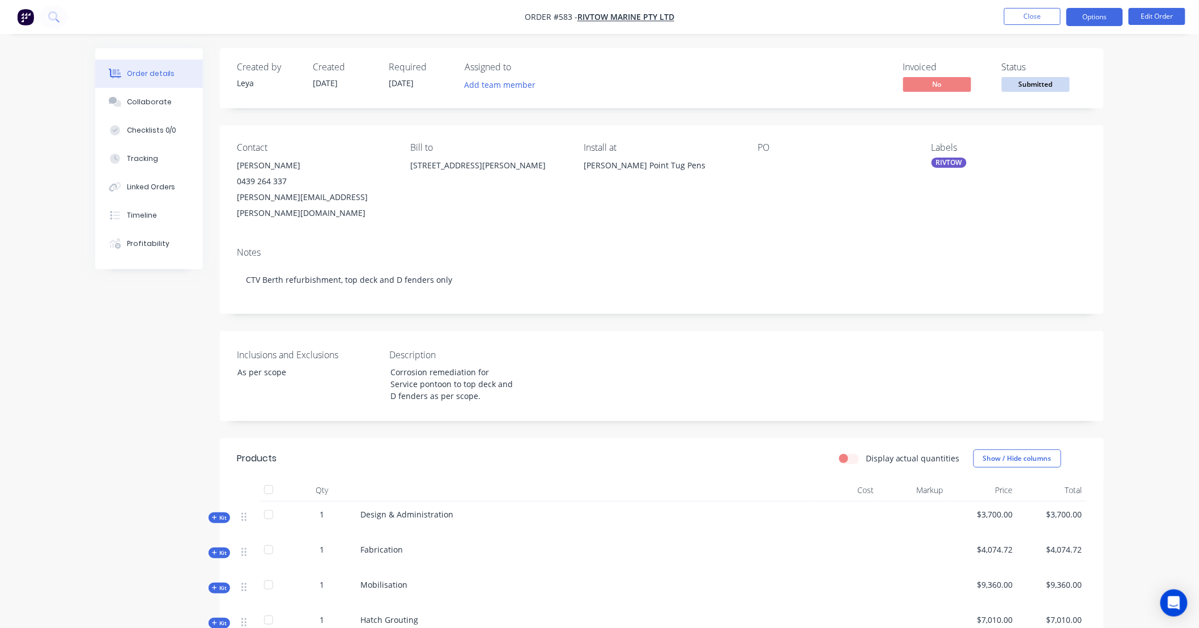
click at [1096, 25] on button "Options" at bounding box center [1095, 17] width 57 height 18
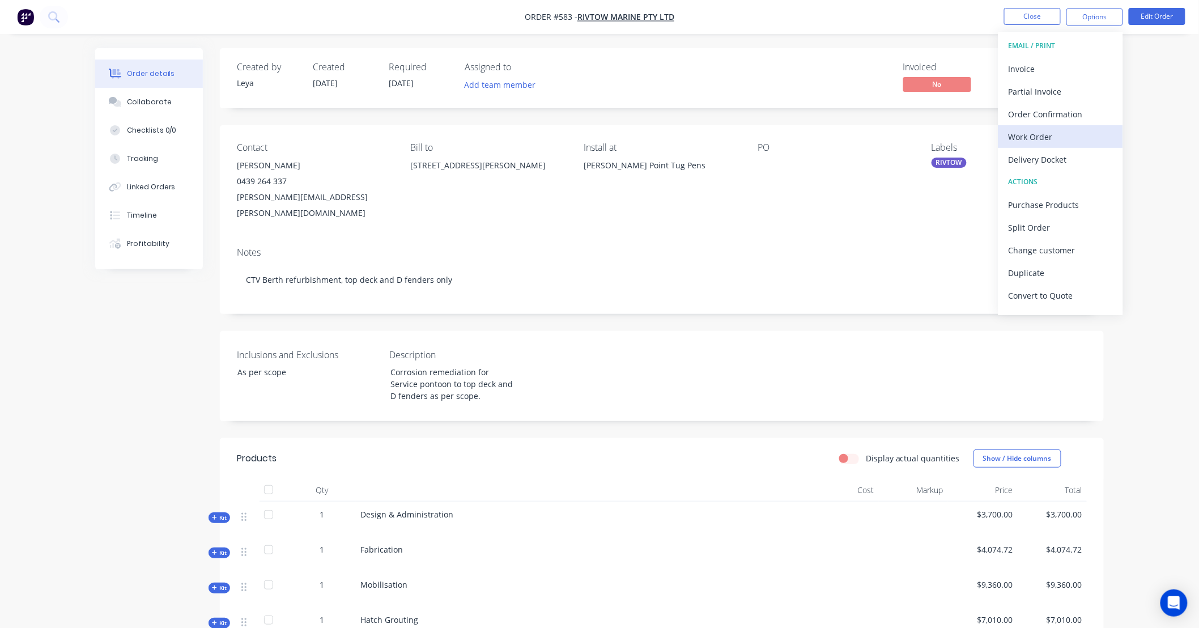
click at [1050, 132] on div "Work Order" at bounding box center [1061, 137] width 104 height 16
click at [1024, 138] on div "Custom" at bounding box center [1061, 137] width 104 height 16
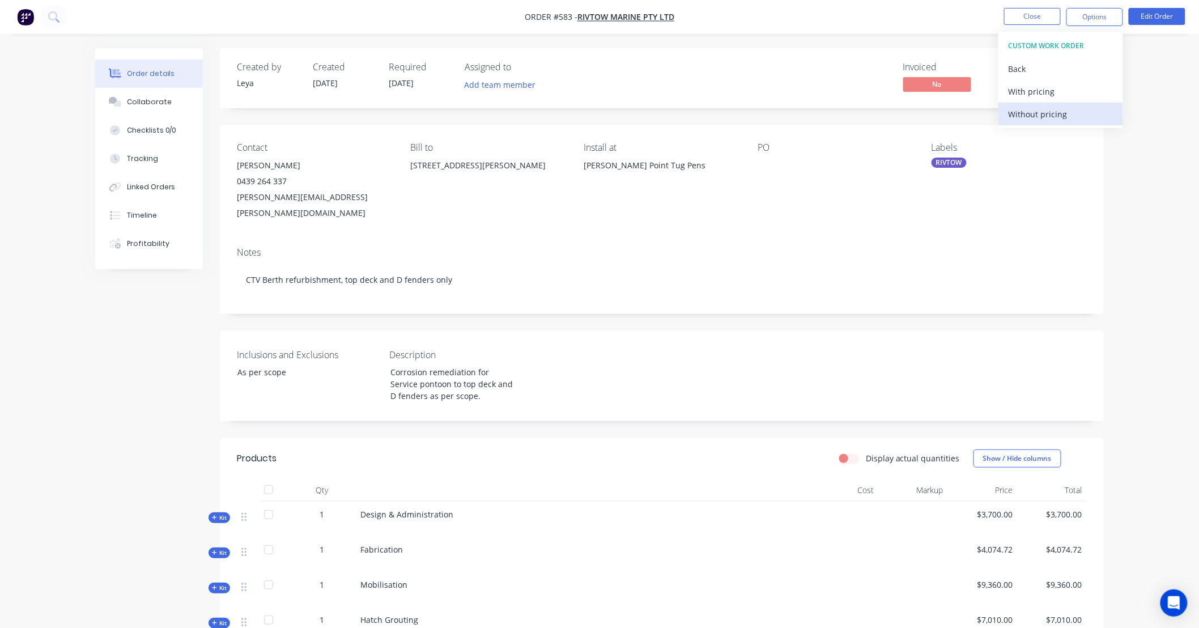
click at [1030, 115] on div "Without pricing" at bounding box center [1061, 114] width 104 height 16
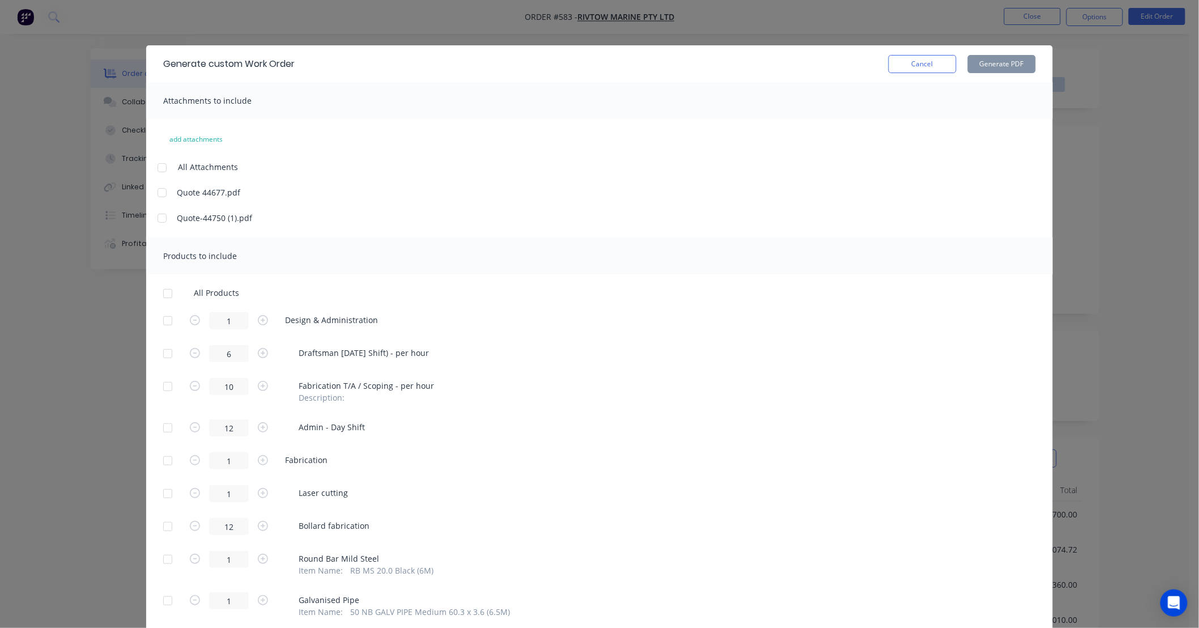
click at [162, 458] on div at bounding box center [167, 460] width 23 height 23
click at [158, 190] on div at bounding box center [162, 192] width 23 height 23
click at [157, 218] on div at bounding box center [162, 218] width 23 height 23
click at [1002, 65] on button "Generate PDF" at bounding box center [1002, 64] width 68 height 18
click at [928, 66] on button "Cancel" at bounding box center [923, 64] width 68 height 18
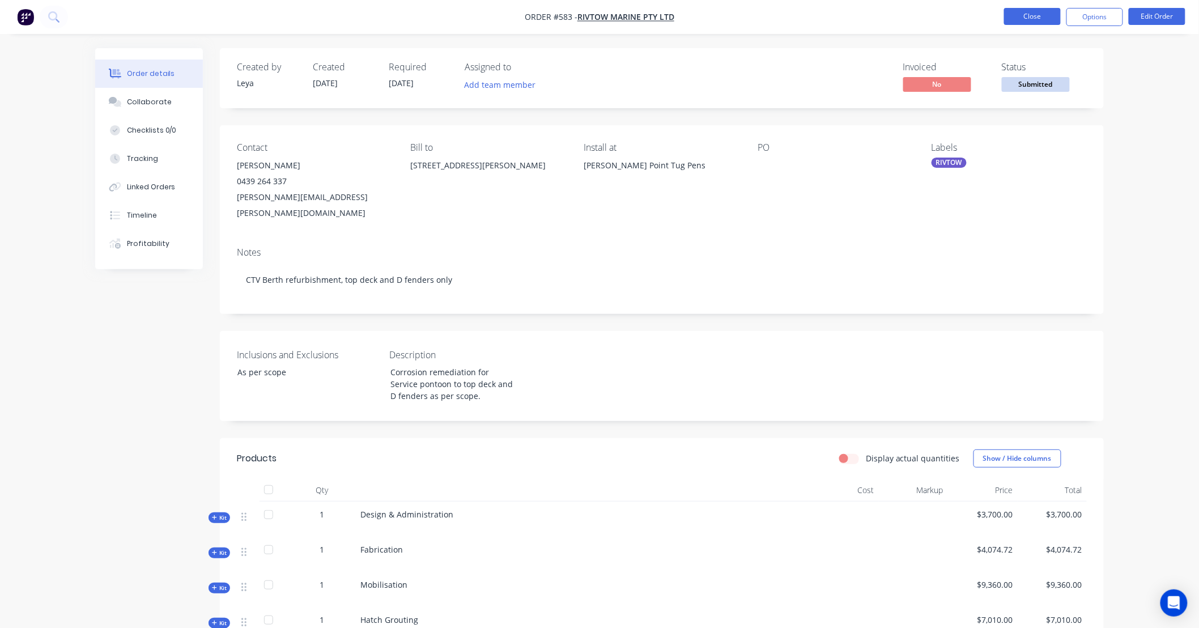
click at [1023, 18] on button "Close" at bounding box center [1032, 16] width 57 height 17
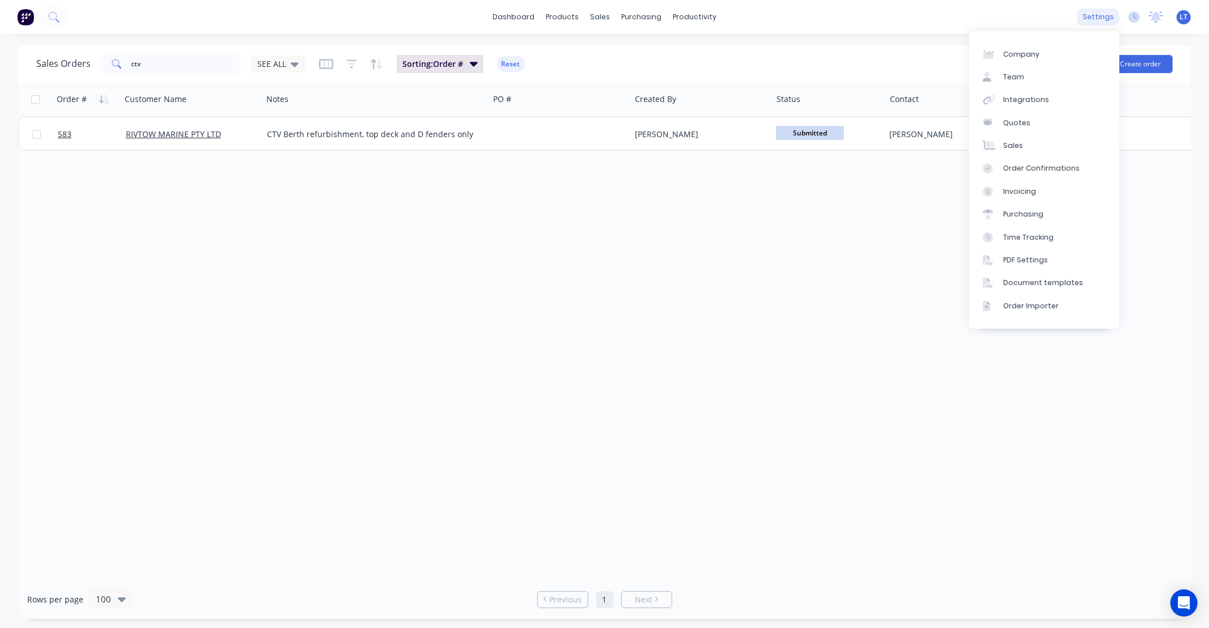
click at [1103, 17] on div "settings" at bounding box center [1098, 17] width 43 height 17
click at [1060, 288] on link "Document templates" at bounding box center [1044, 282] width 150 height 23
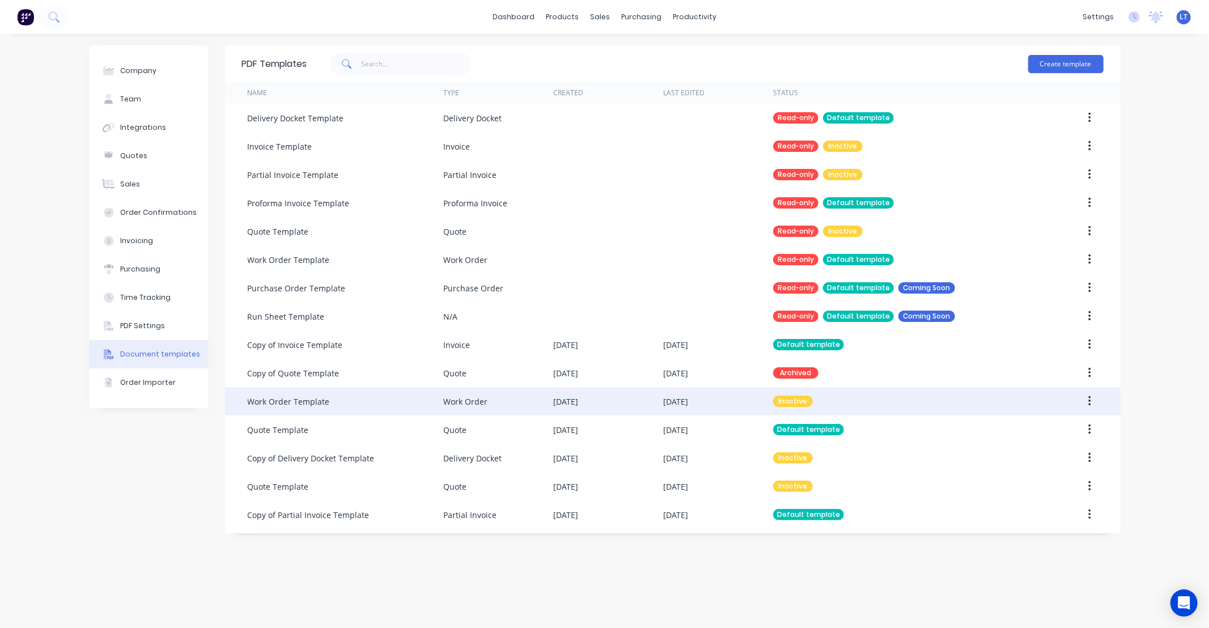
click at [608, 401] on div "28 Jul 2025" at bounding box center [608, 401] width 110 height 28
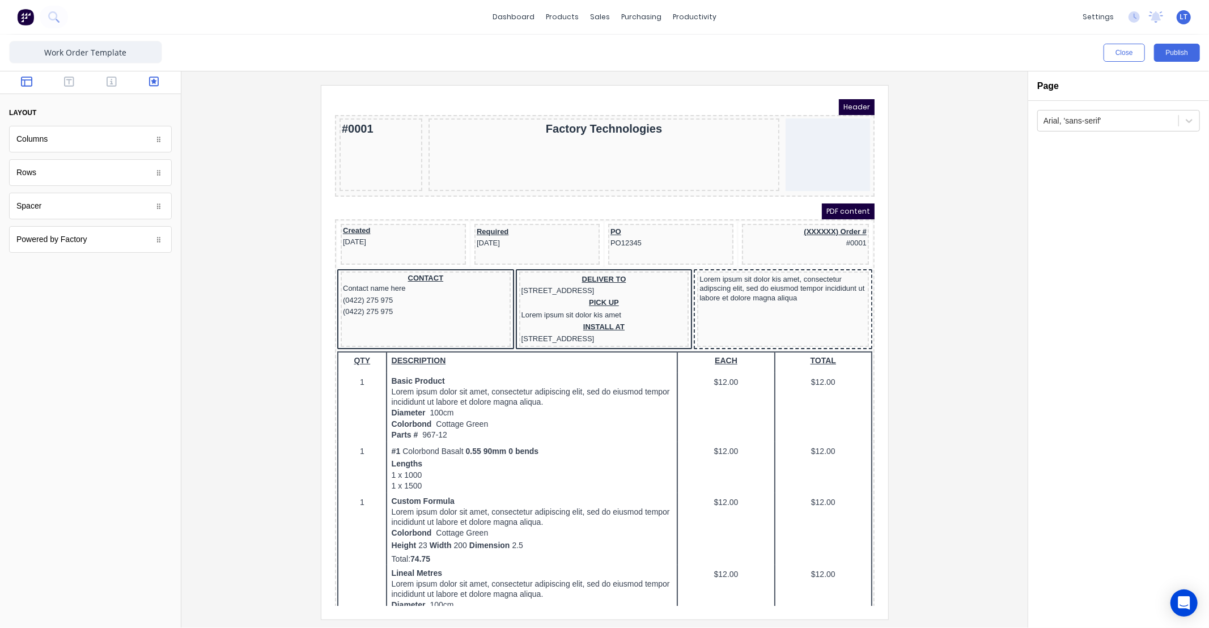
click at [165, 85] on button "button" at bounding box center [154, 83] width 36 height 14
click at [111, 80] on icon "button" at bounding box center [112, 81] width 10 height 11
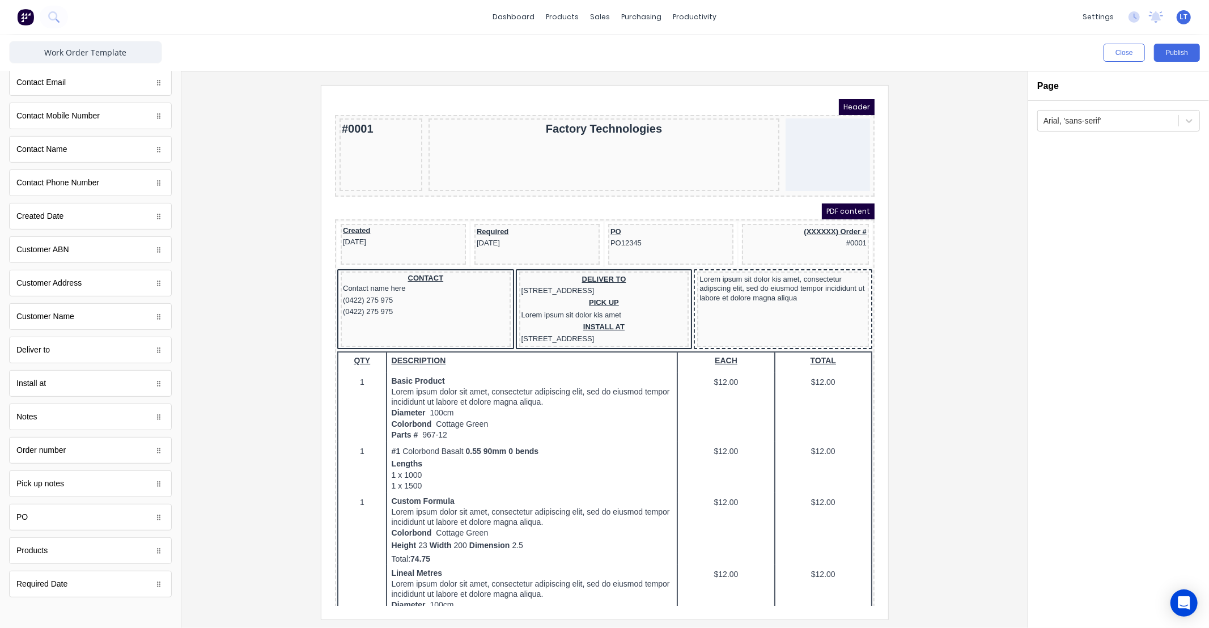
scroll to position [296, 0]
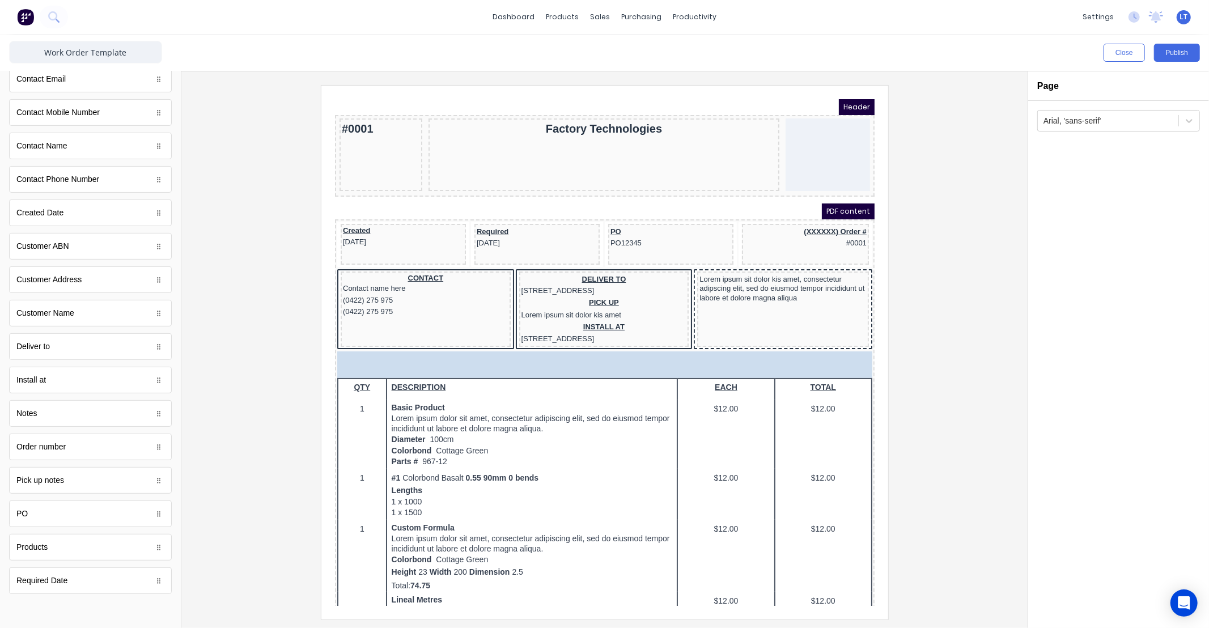
drag, startPoint x: 150, startPoint y: 551, endPoint x: 142, endPoint y: 542, distance: 12.4
drag, startPoint x: 148, startPoint y: 548, endPoint x: 804, endPoint y: 364, distance: 681.2
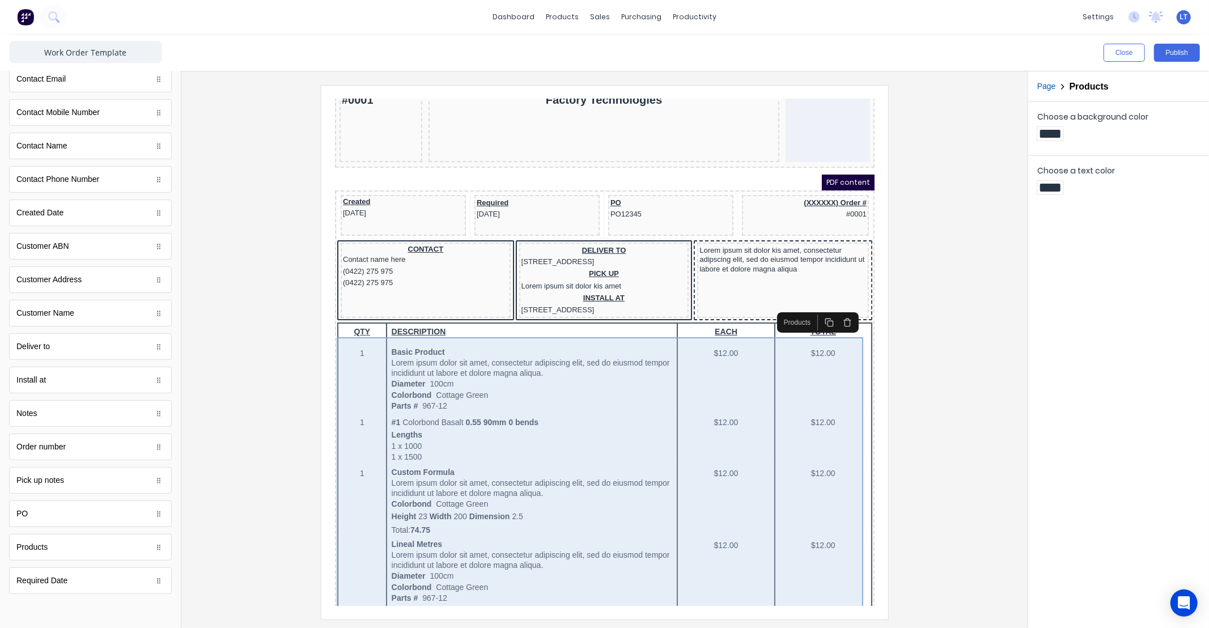
scroll to position [0, 0]
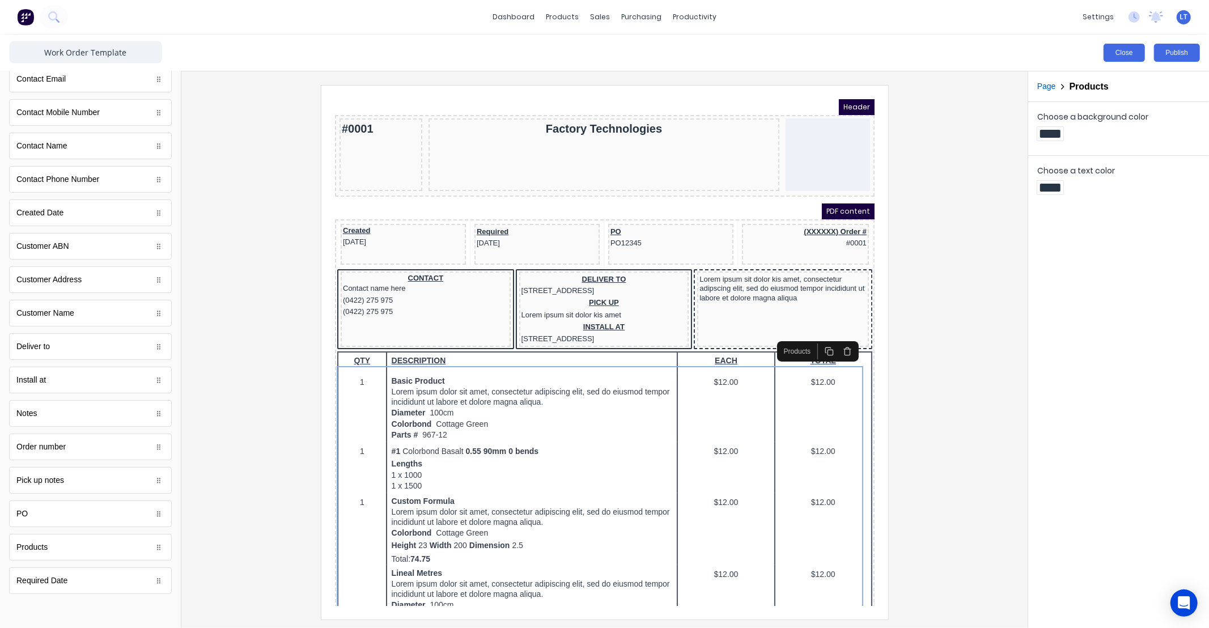
click at [1130, 52] on button "Close" at bounding box center [1124, 53] width 41 height 18
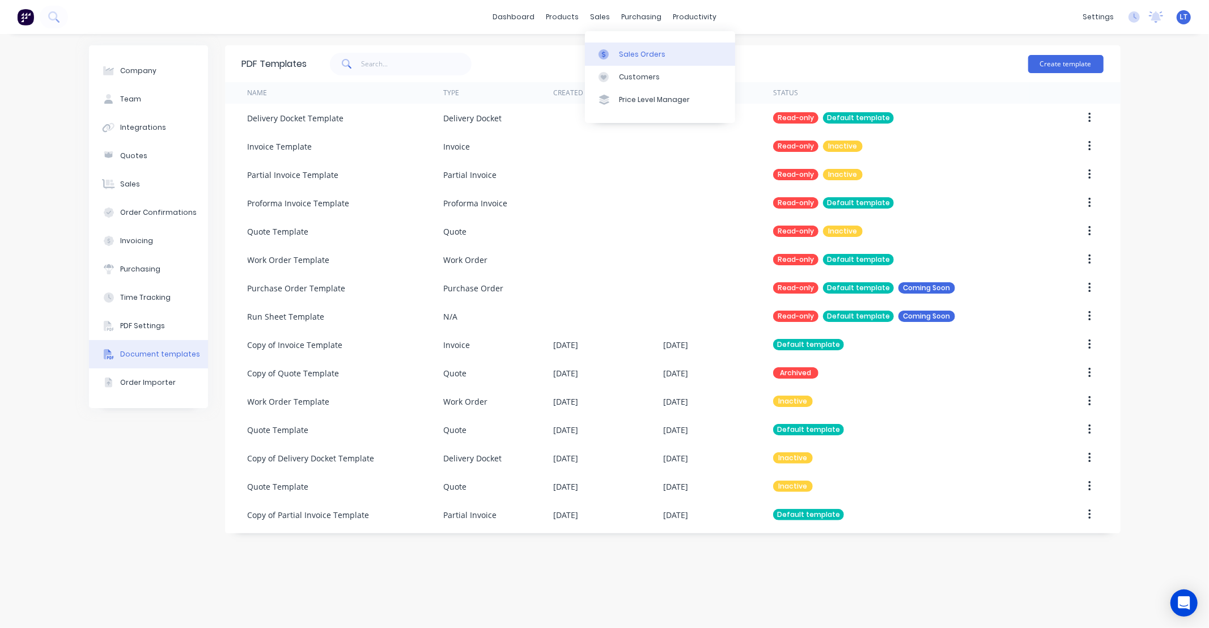
click at [627, 52] on div "Sales Orders" at bounding box center [642, 54] width 46 height 10
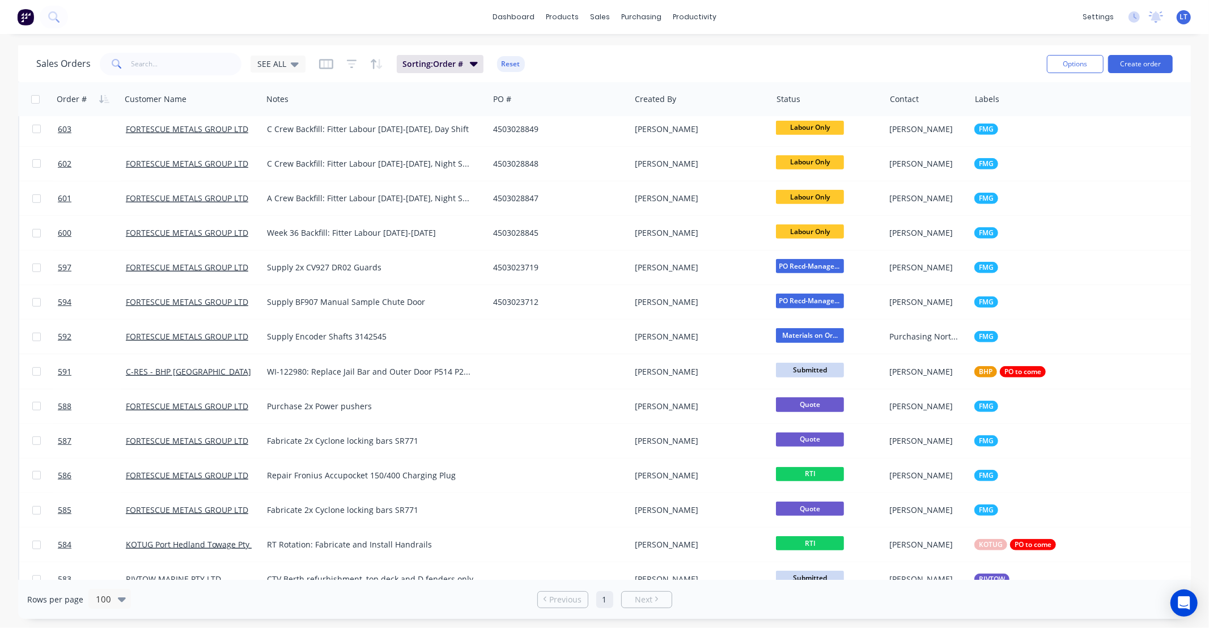
scroll to position [567, 0]
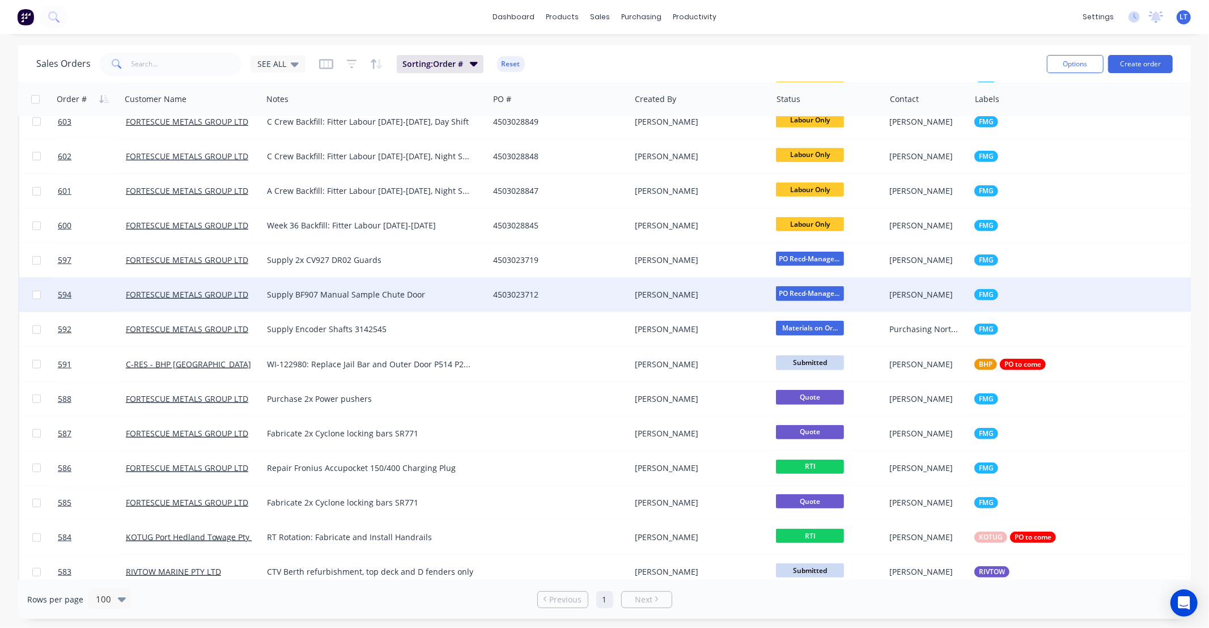
click at [601, 293] on div "4503023712" at bounding box center [556, 294] width 126 height 11
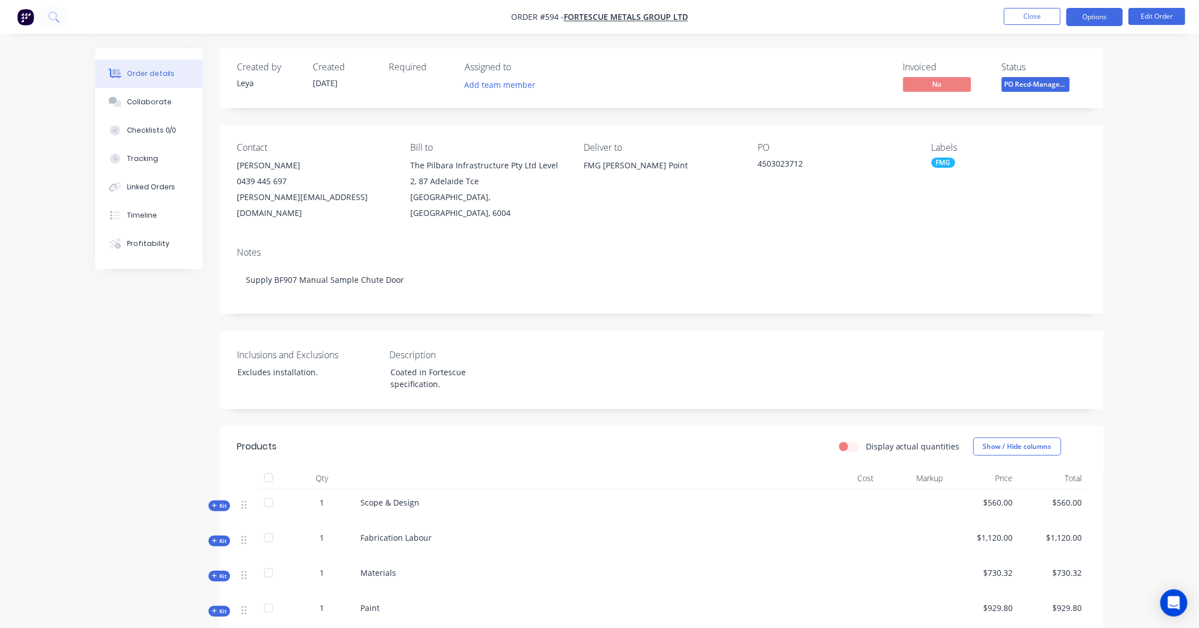
click at [1085, 21] on button "Options" at bounding box center [1095, 17] width 57 height 18
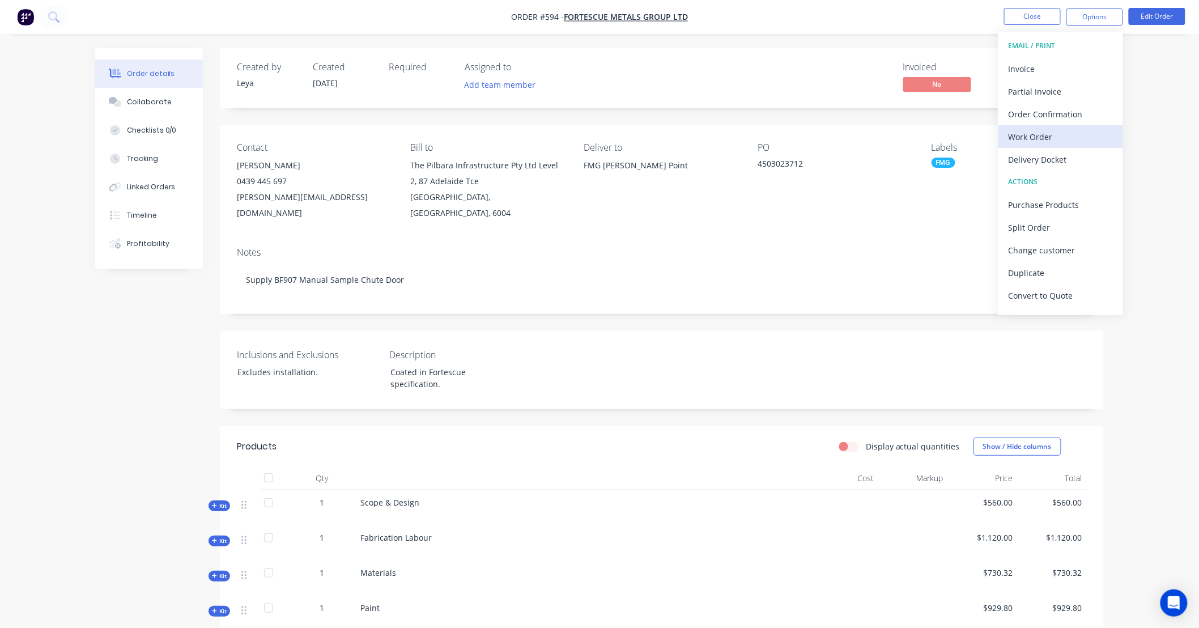
click at [1054, 138] on div "Work Order" at bounding box center [1061, 137] width 104 height 16
click at [1029, 134] on div "Custom" at bounding box center [1061, 137] width 104 height 16
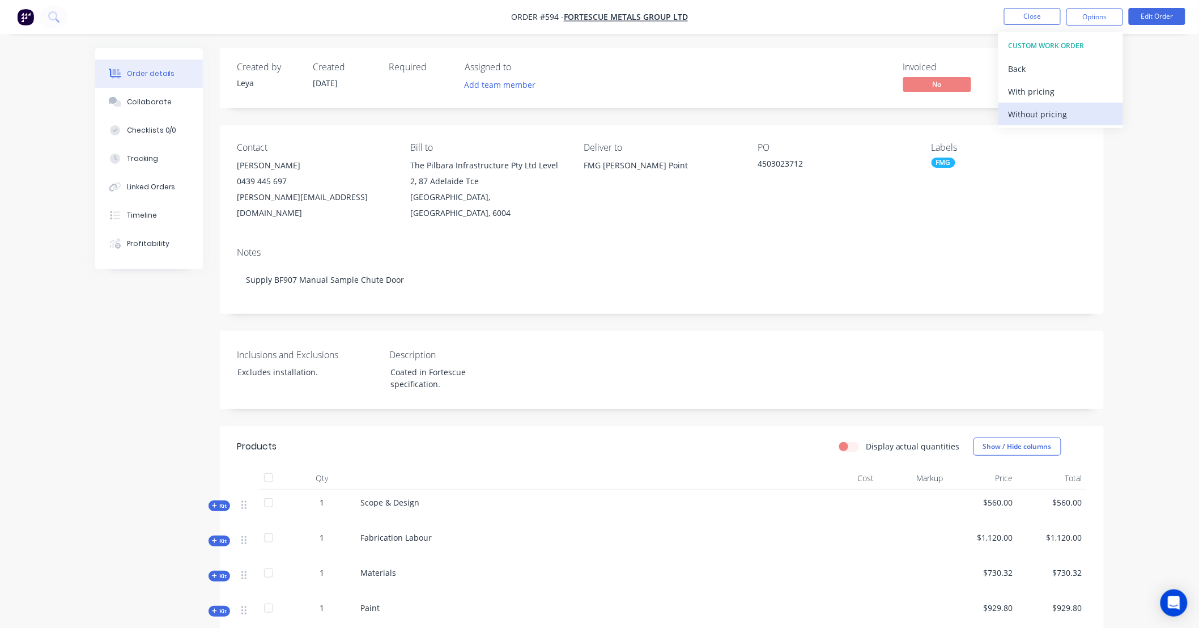
click at [1028, 114] on div "Without pricing" at bounding box center [1061, 114] width 104 height 16
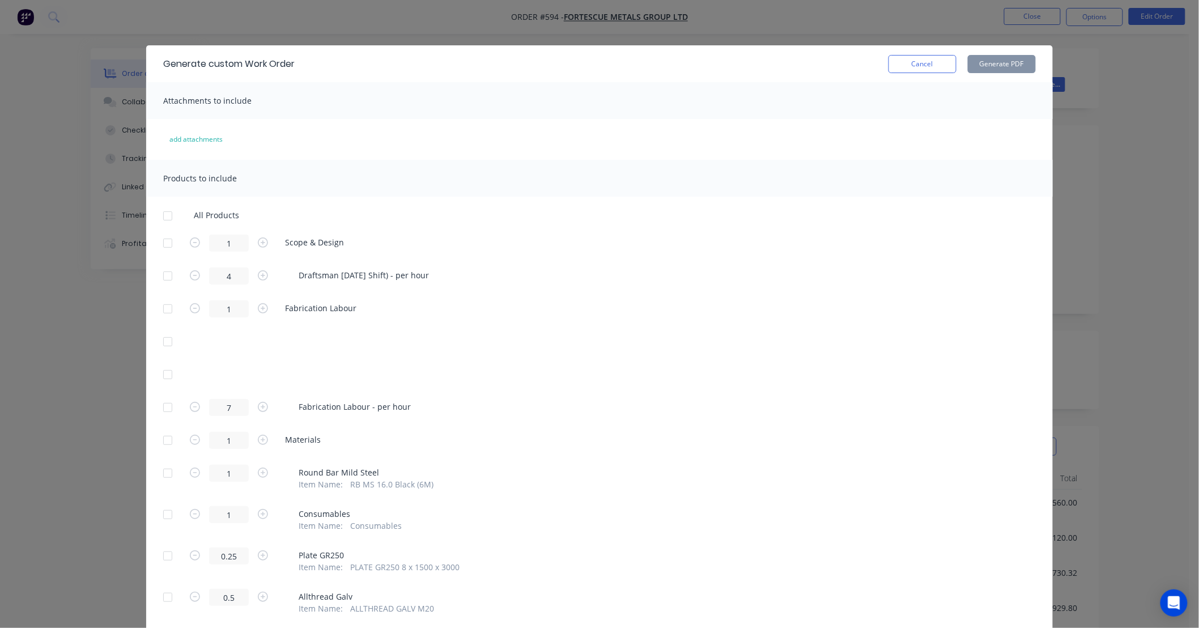
click at [163, 307] on div at bounding box center [167, 309] width 23 height 23
click at [994, 69] on button "Generate PDF" at bounding box center [1002, 64] width 68 height 18
click at [928, 61] on button "Cancel" at bounding box center [923, 64] width 68 height 18
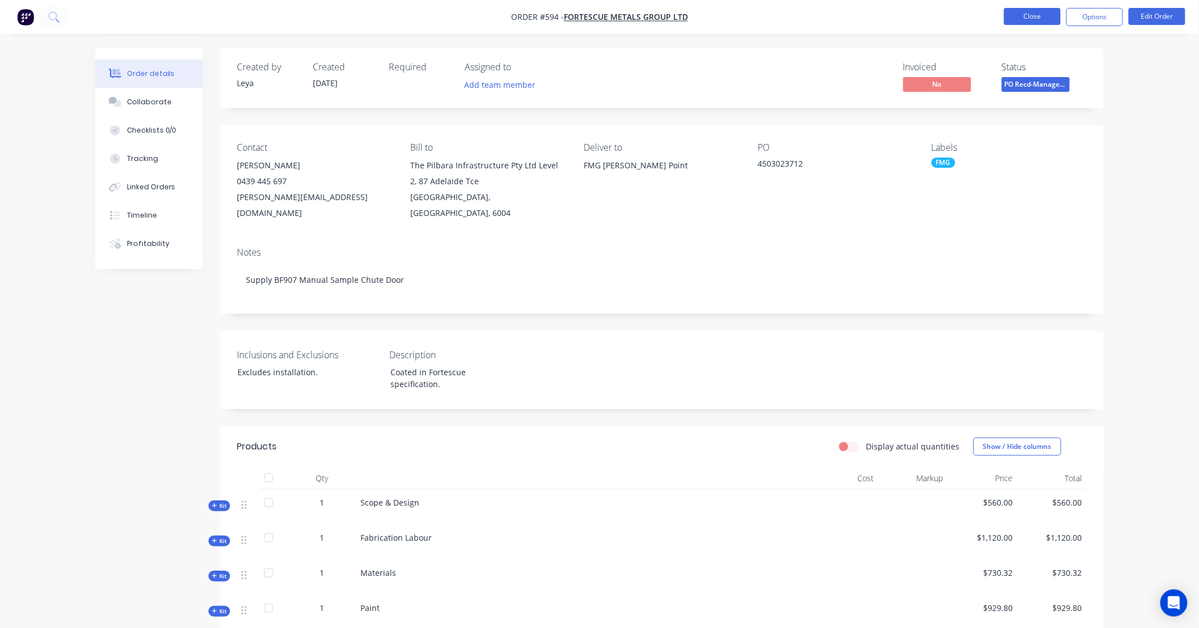
click at [1013, 22] on button "Close" at bounding box center [1032, 16] width 57 height 17
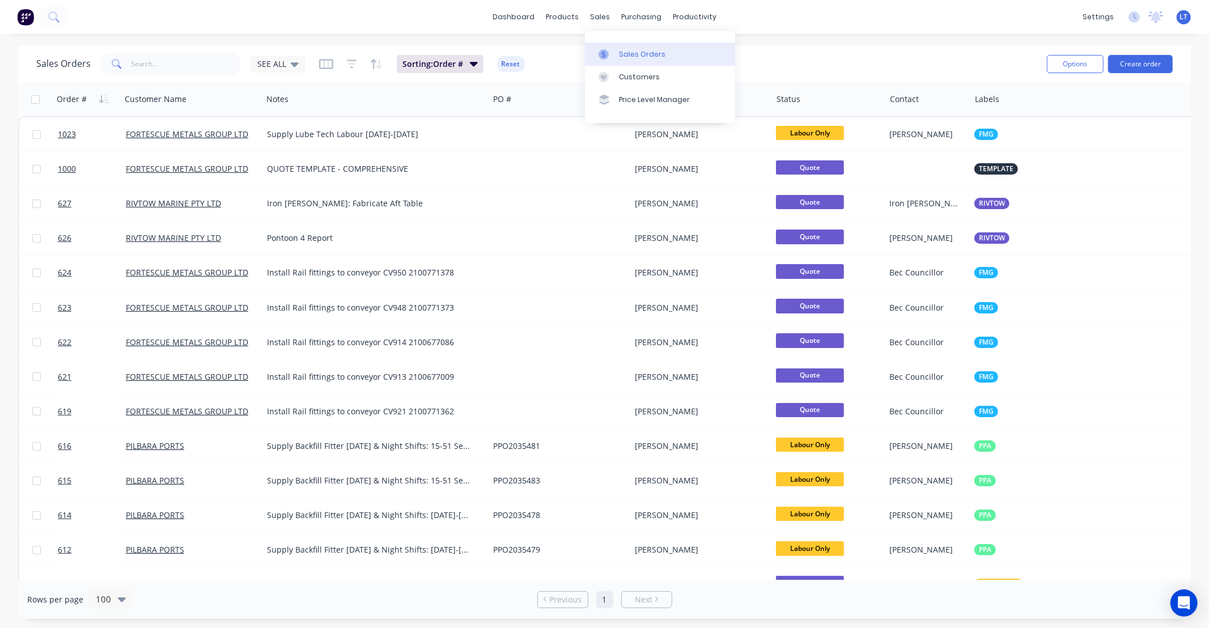
click at [612, 44] on link "Sales Orders" at bounding box center [660, 54] width 150 height 23
click at [579, 49] on div "Product Catalogue" at bounding box center [613, 54] width 70 height 10
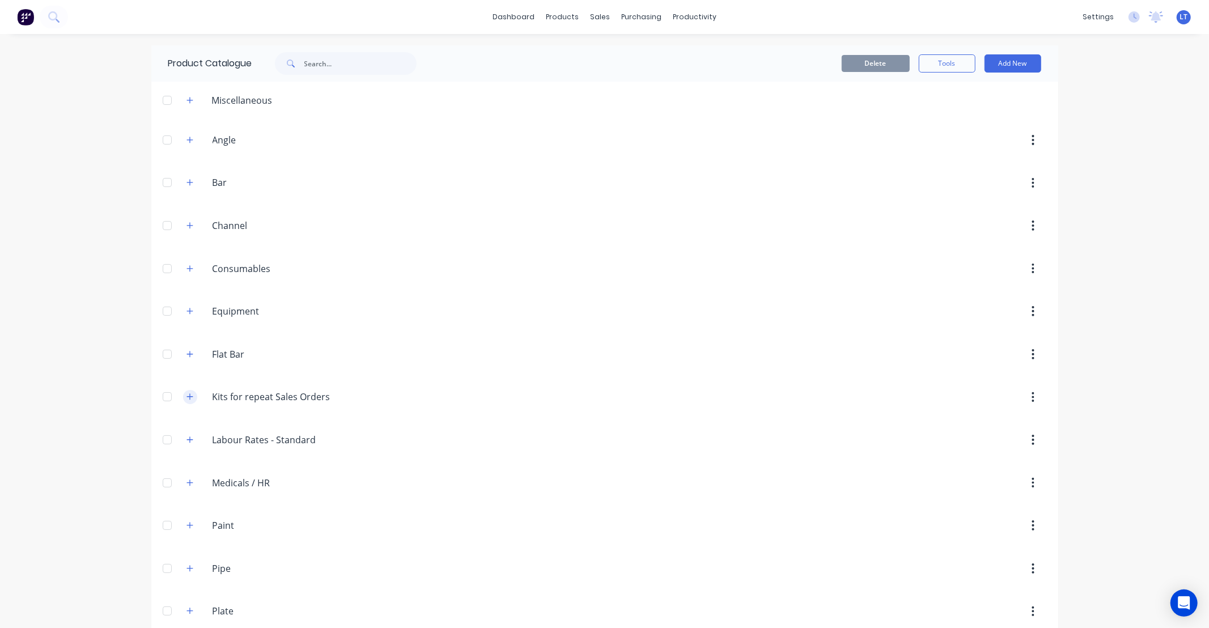
click at [183, 400] on button "button" at bounding box center [190, 397] width 14 height 14
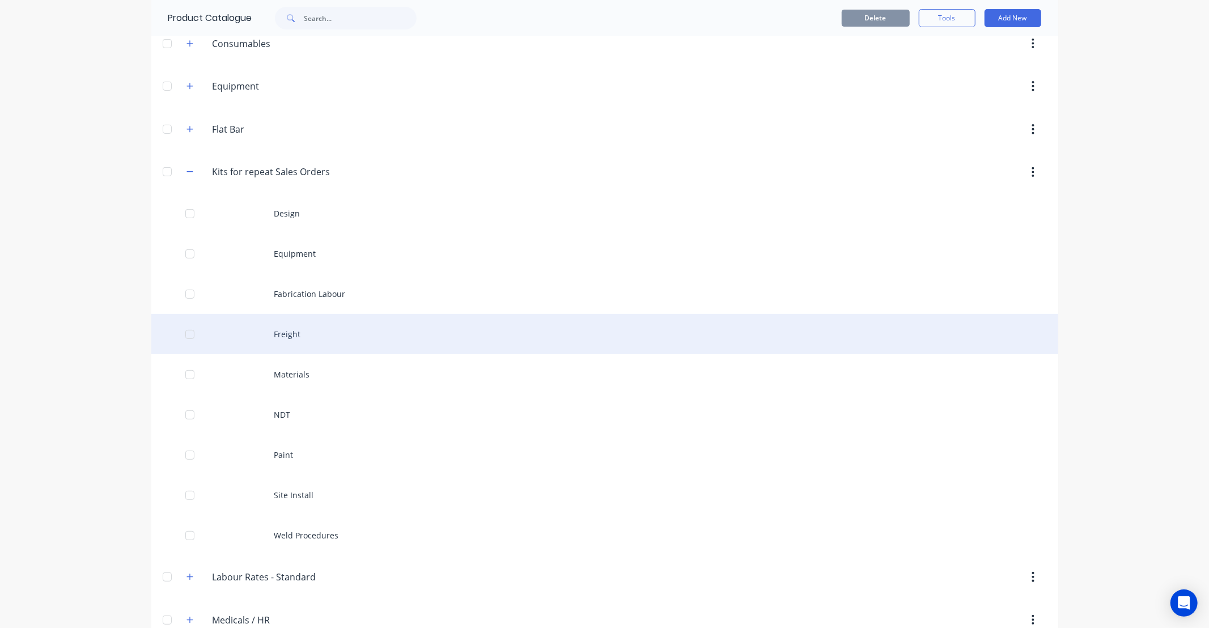
scroll to position [252, 0]
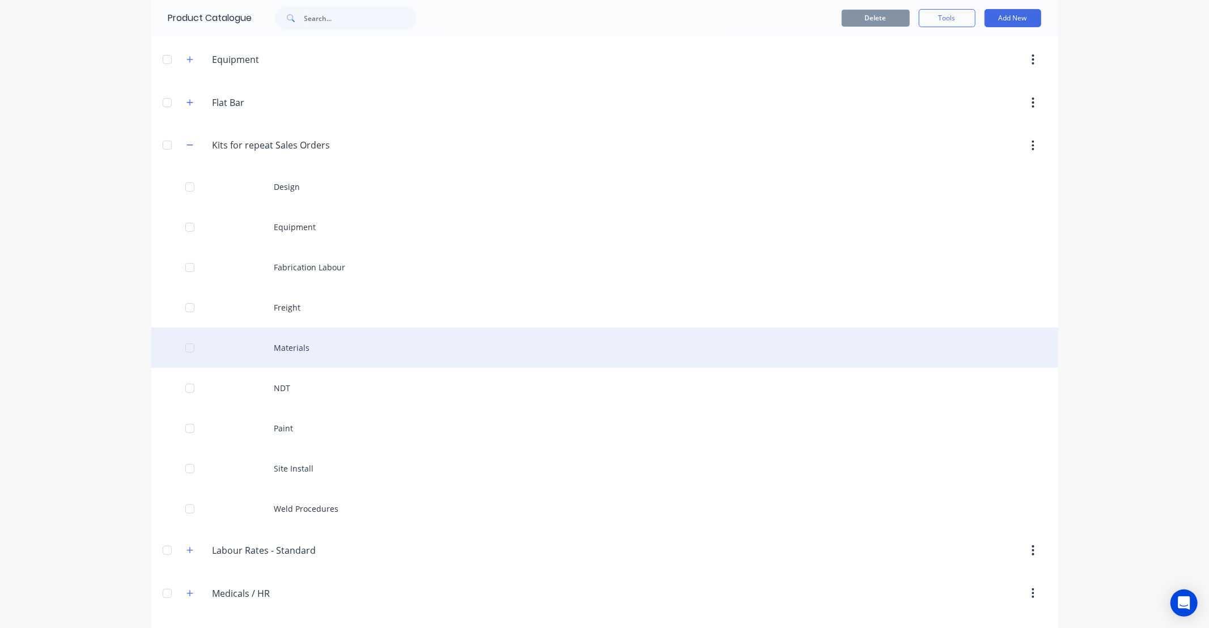
click at [329, 358] on div "Materials" at bounding box center [604, 348] width 907 height 40
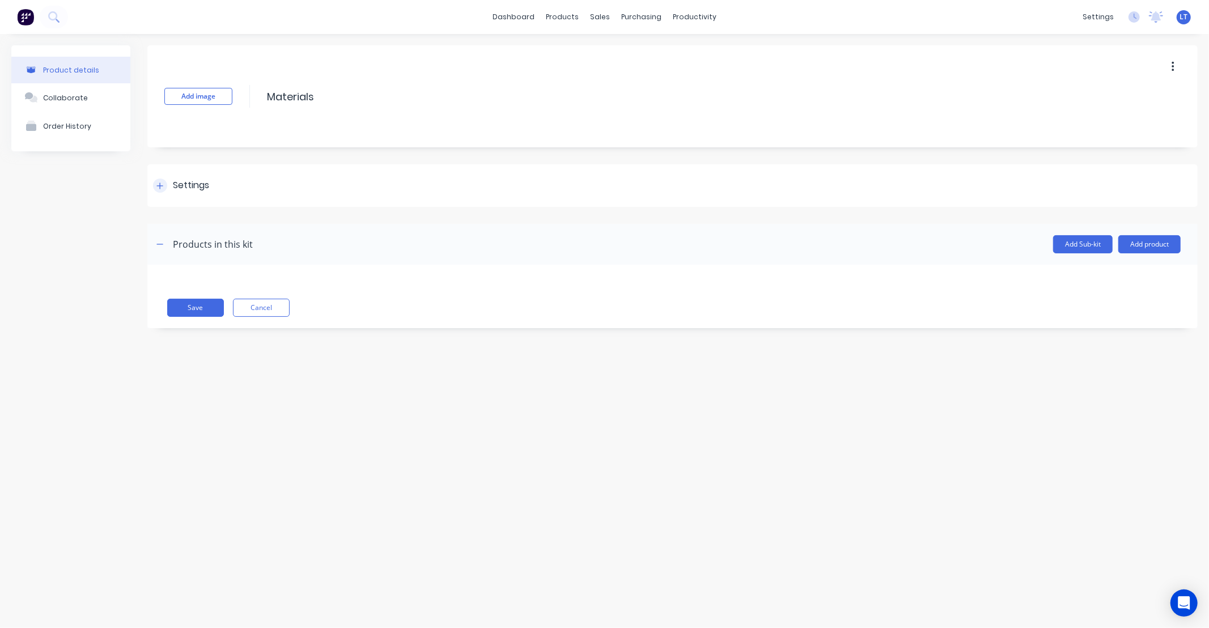
click at [160, 192] on div at bounding box center [160, 186] width 14 height 14
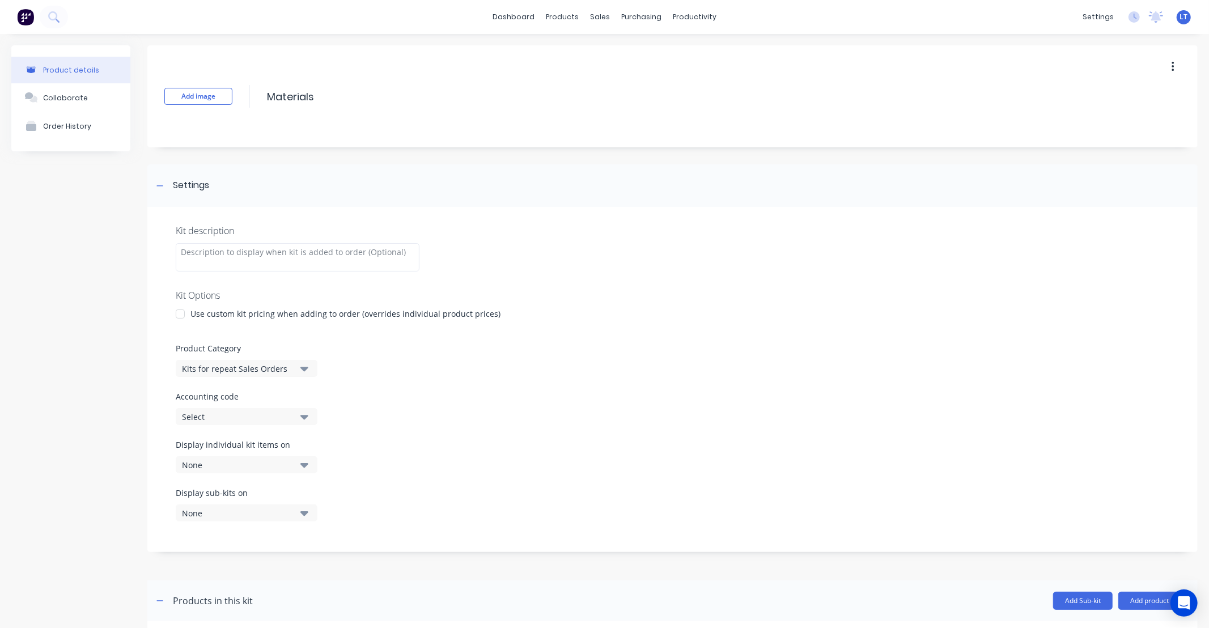
click at [306, 463] on icon "button" at bounding box center [304, 465] width 8 height 5
click at [319, 324] on div "button" at bounding box center [327, 326] width 23 height 23
click at [527, 387] on div "Kit description Kit Options Use custom kit pricing when adding to order (overri…" at bounding box center [672, 379] width 1050 height 345
click at [300, 512] on icon "button" at bounding box center [304, 513] width 8 height 12
click at [316, 374] on div "button" at bounding box center [327, 374] width 23 height 23
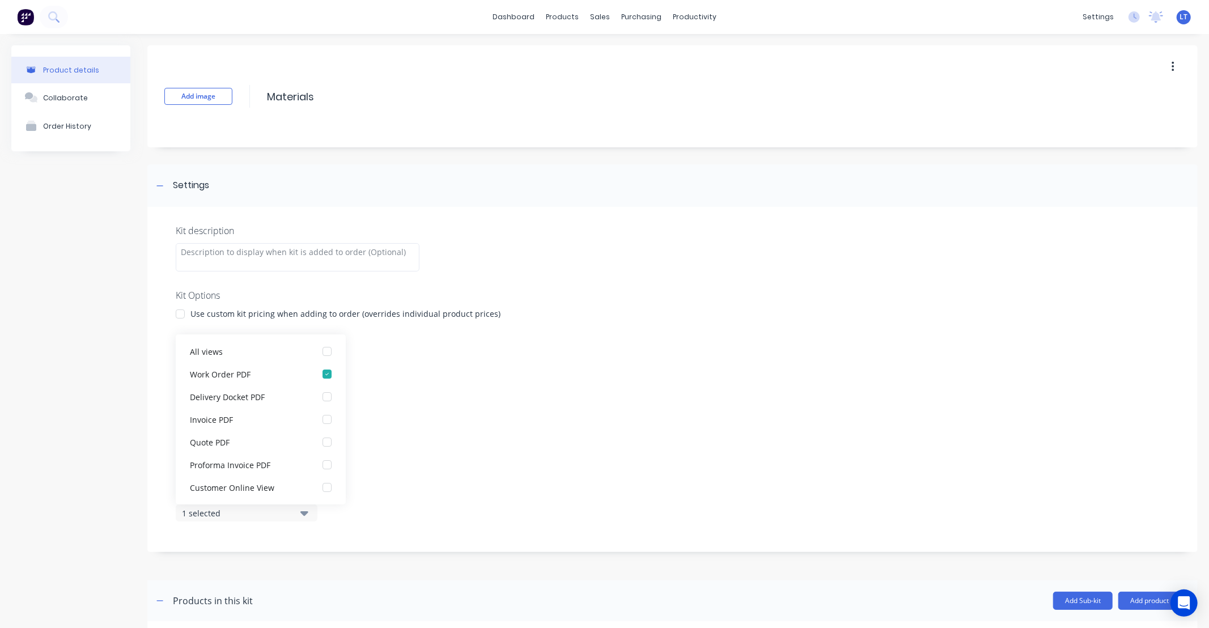
click at [635, 429] on div "Kit description Kit Options Use custom kit pricing when adding to order (overri…" at bounding box center [672, 379] width 1050 height 345
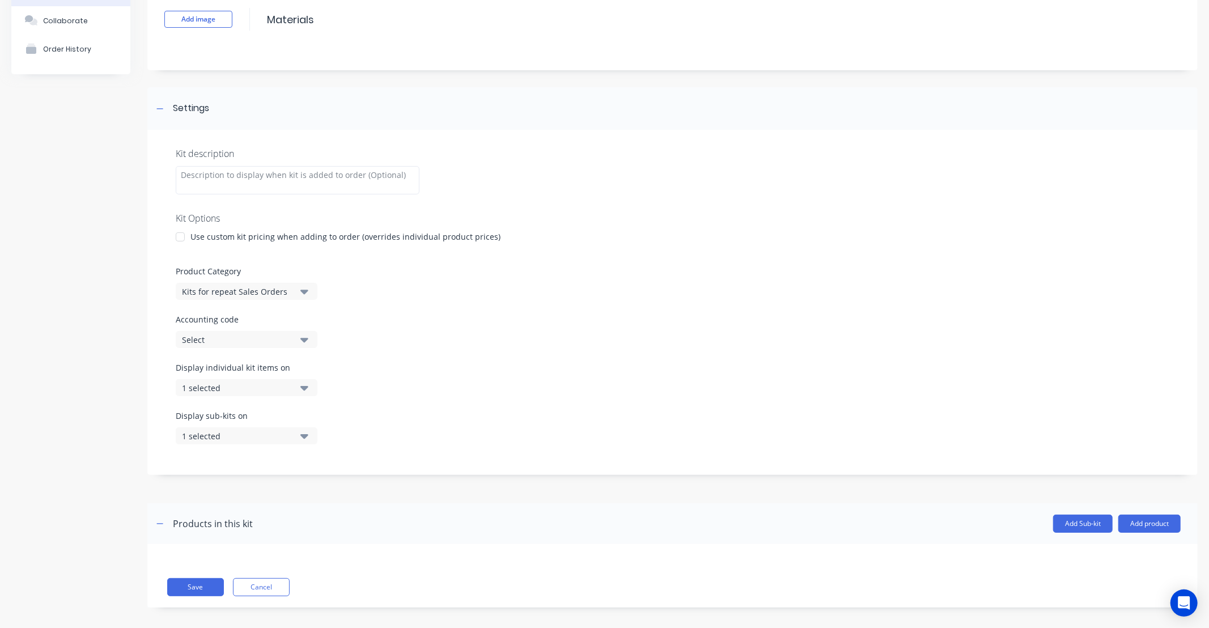
scroll to position [84, 0]
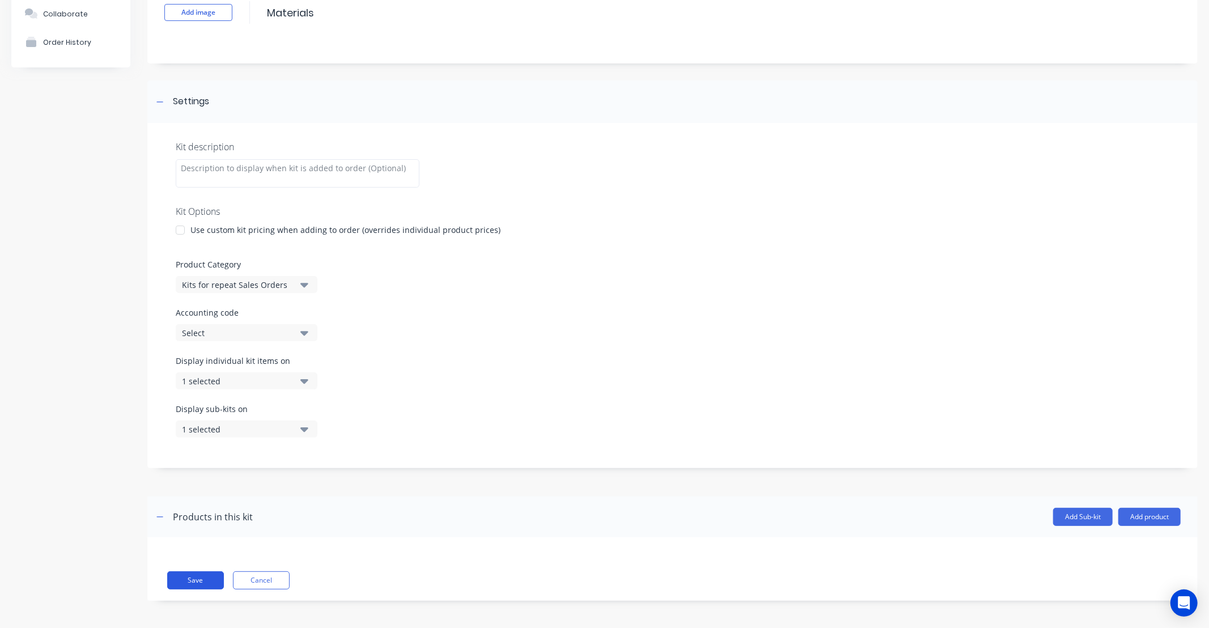
click at [208, 578] on button "Save" at bounding box center [195, 580] width 57 height 18
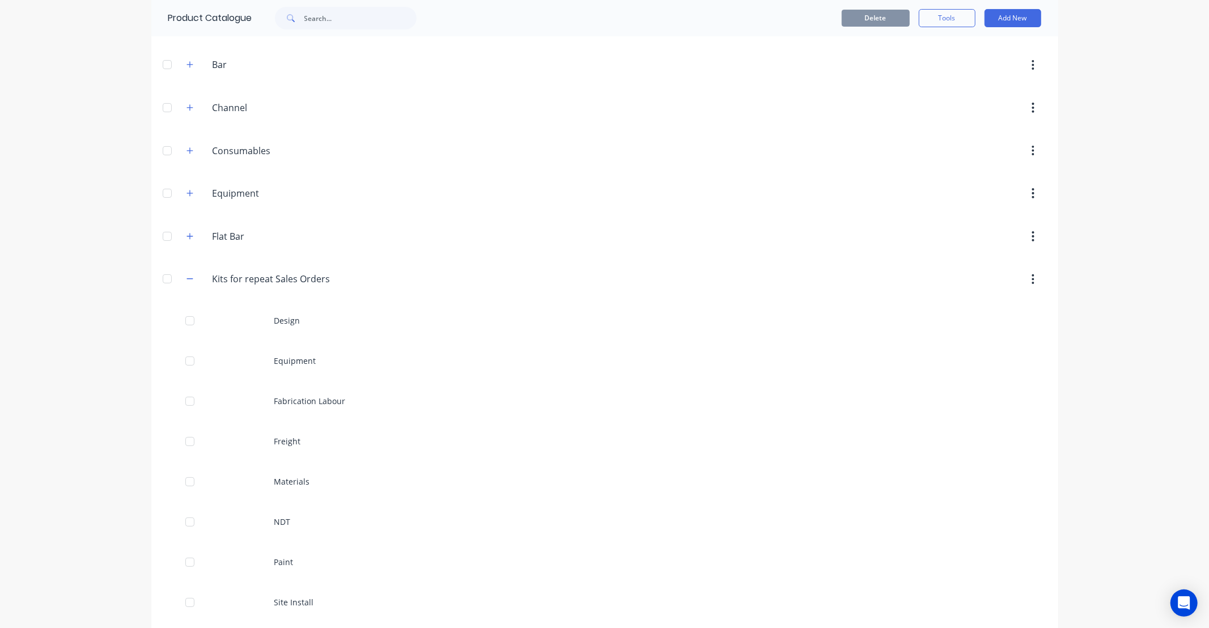
scroll to position [126, 0]
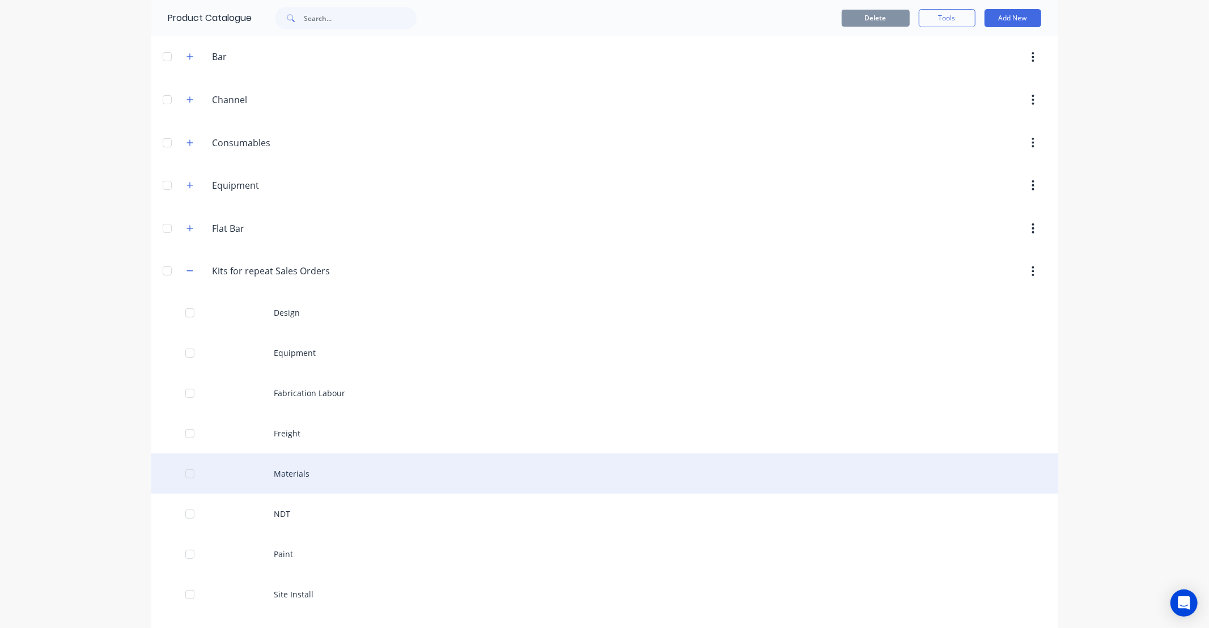
click at [333, 466] on div "Materials" at bounding box center [604, 473] width 907 height 40
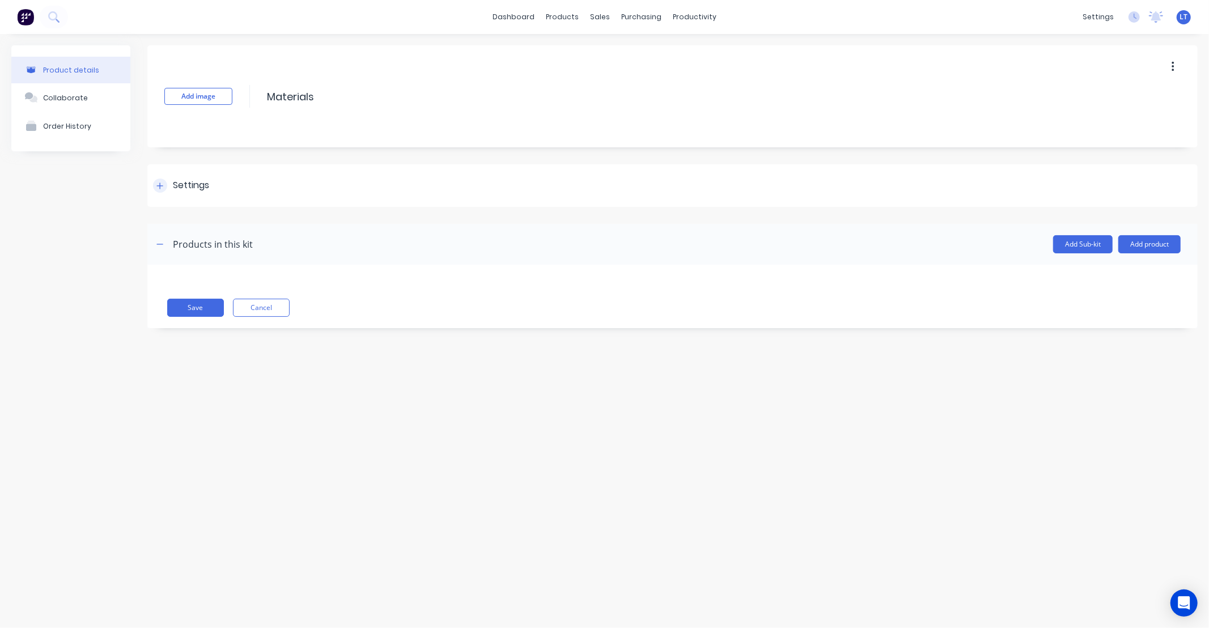
click at [200, 196] on div "Settings" at bounding box center [672, 185] width 1050 height 43
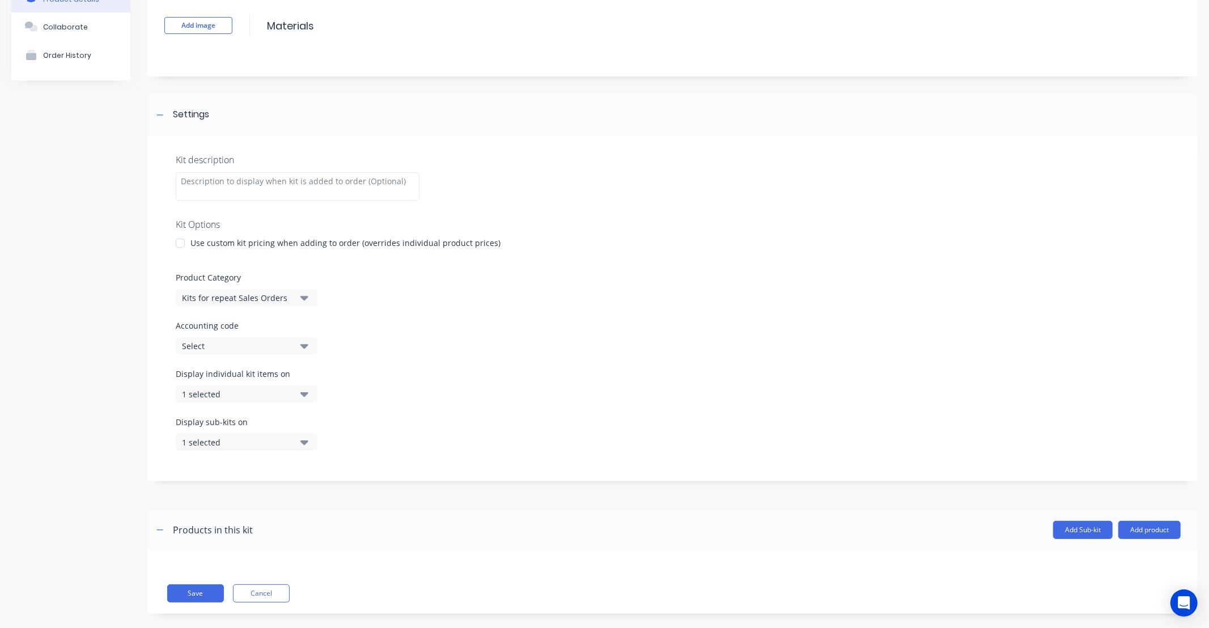
scroll to position [84, 0]
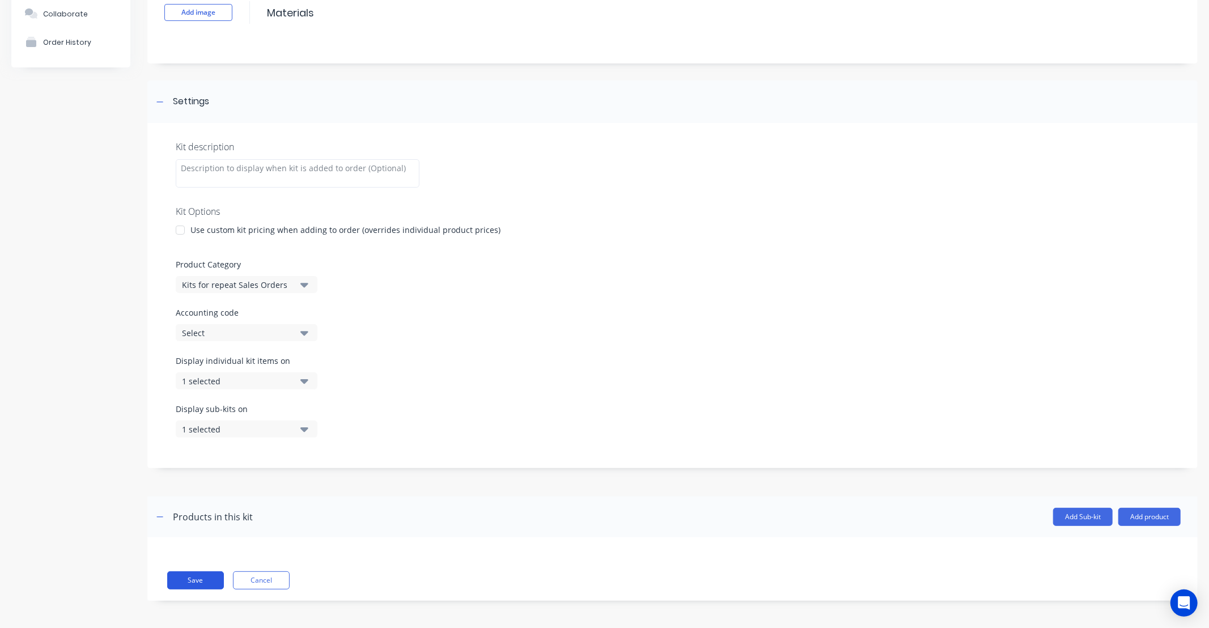
click at [214, 575] on button "Save" at bounding box center [195, 580] width 57 height 18
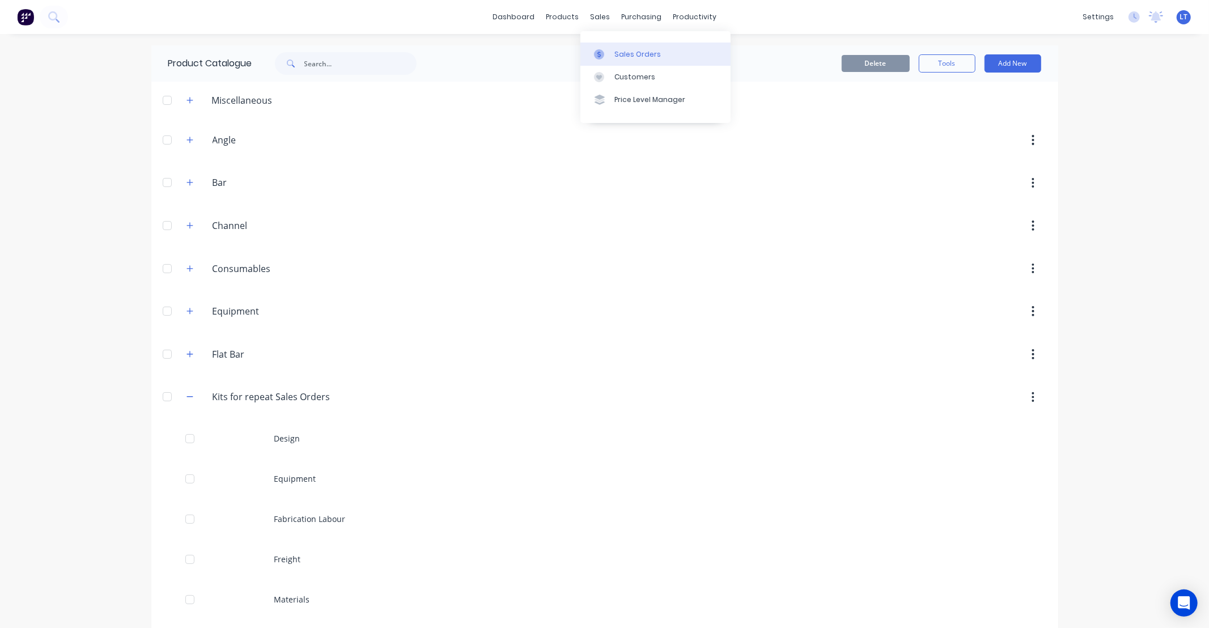
click at [614, 55] on div "Sales Orders" at bounding box center [637, 54] width 46 height 10
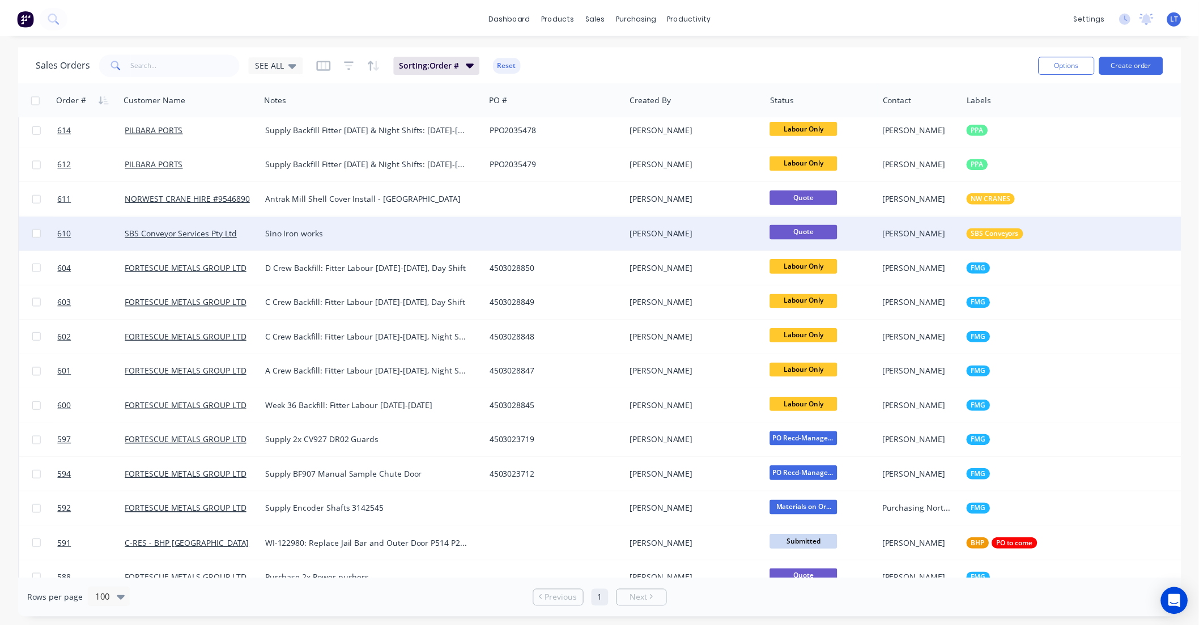
scroll to position [398, 0]
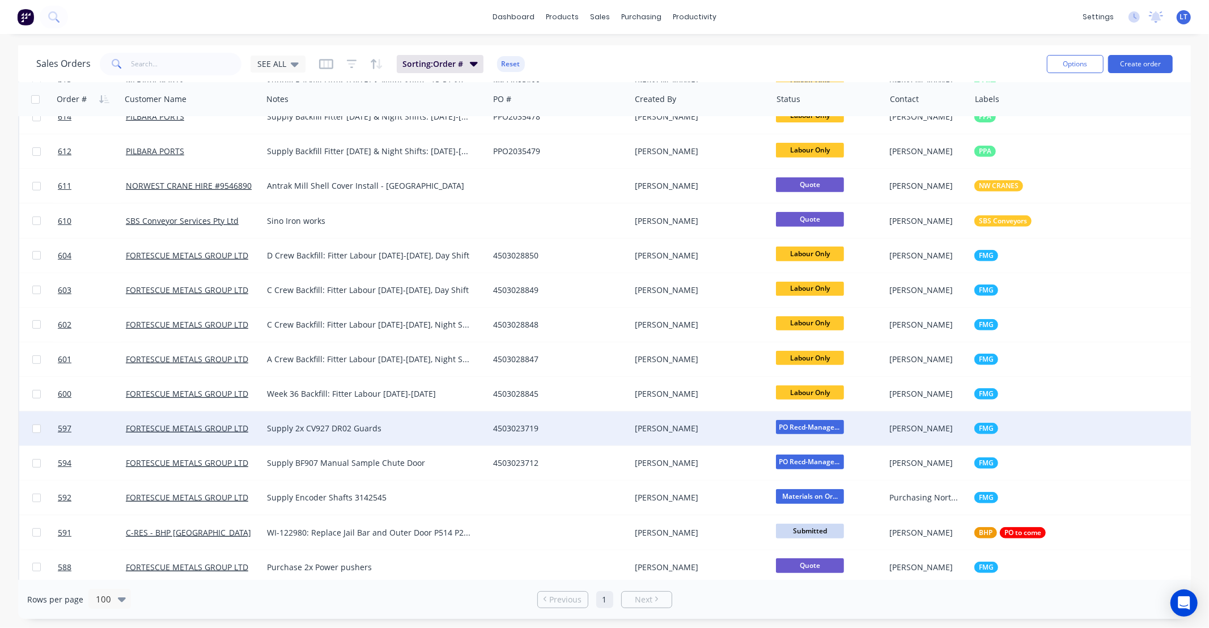
click at [525, 422] on div "4503023719" at bounding box center [560, 428] width 142 height 34
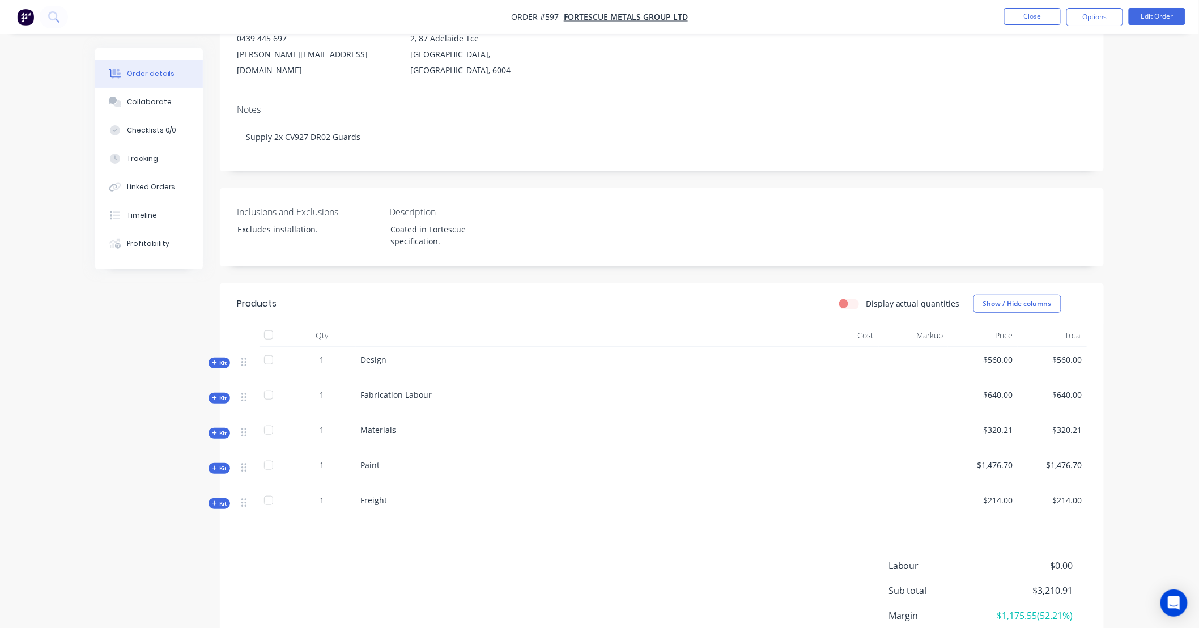
scroll to position [146, 0]
click at [218, 426] on span "Kit" at bounding box center [219, 430] width 15 height 9
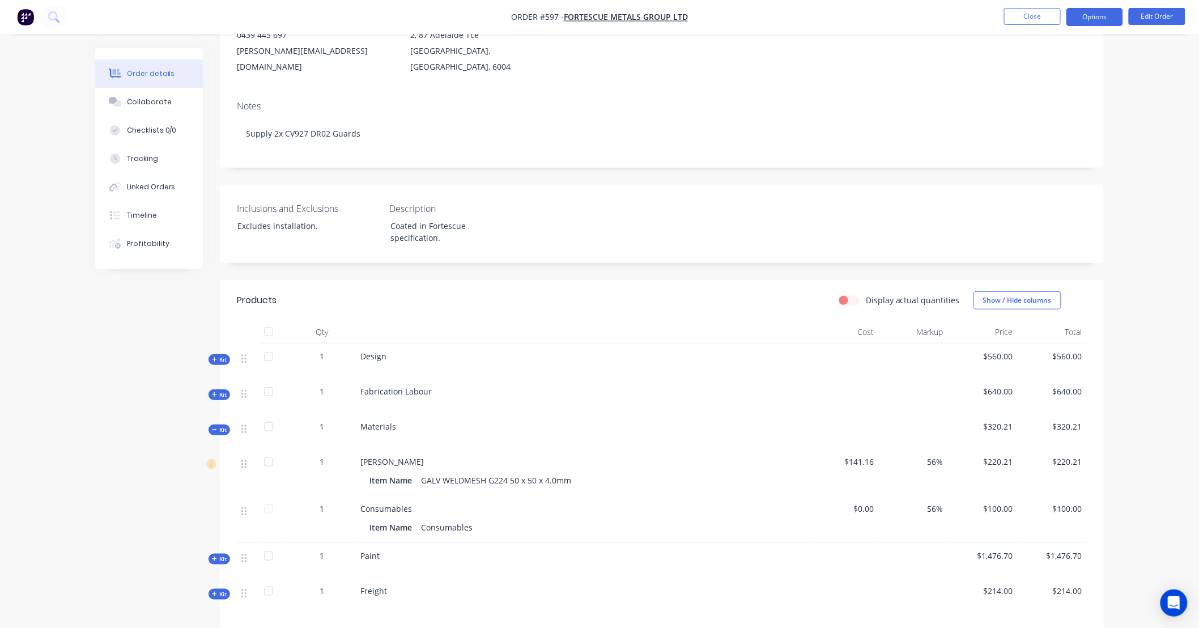
click at [1111, 22] on button "Options" at bounding box center [1095, 17] width 57 height 18
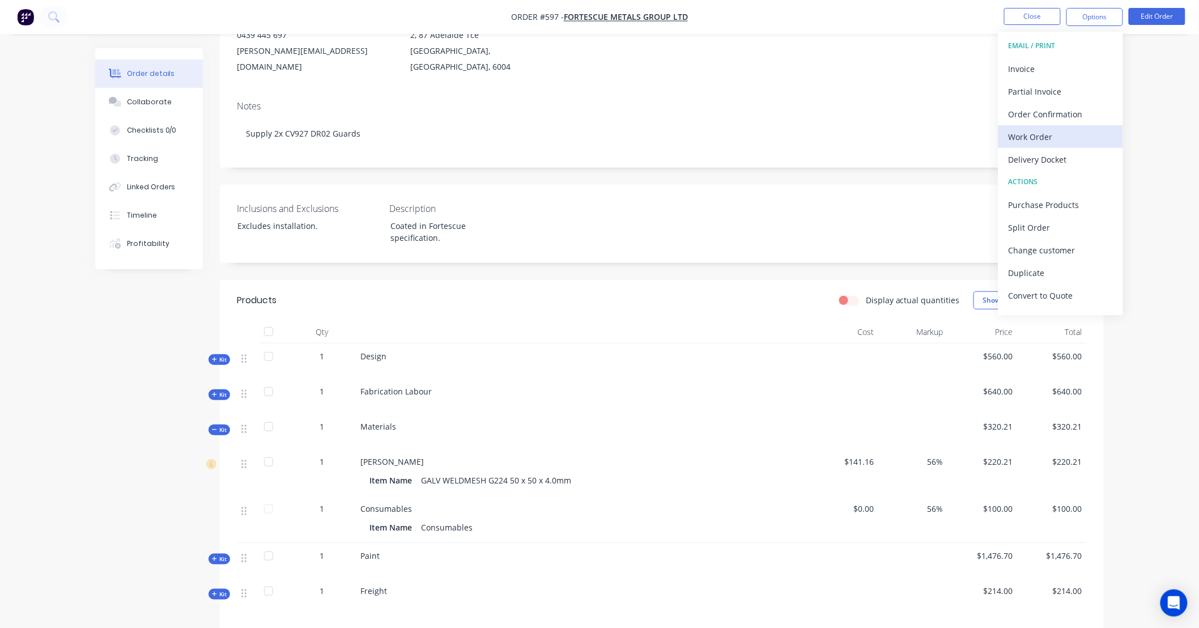
click at [1038, 138] on div "Work Order" at bounding box center [1061, 137] width 104 height 16
click at [1036, 137] on div "Custom" at bounding box center [1061, 137] width 104 height 16
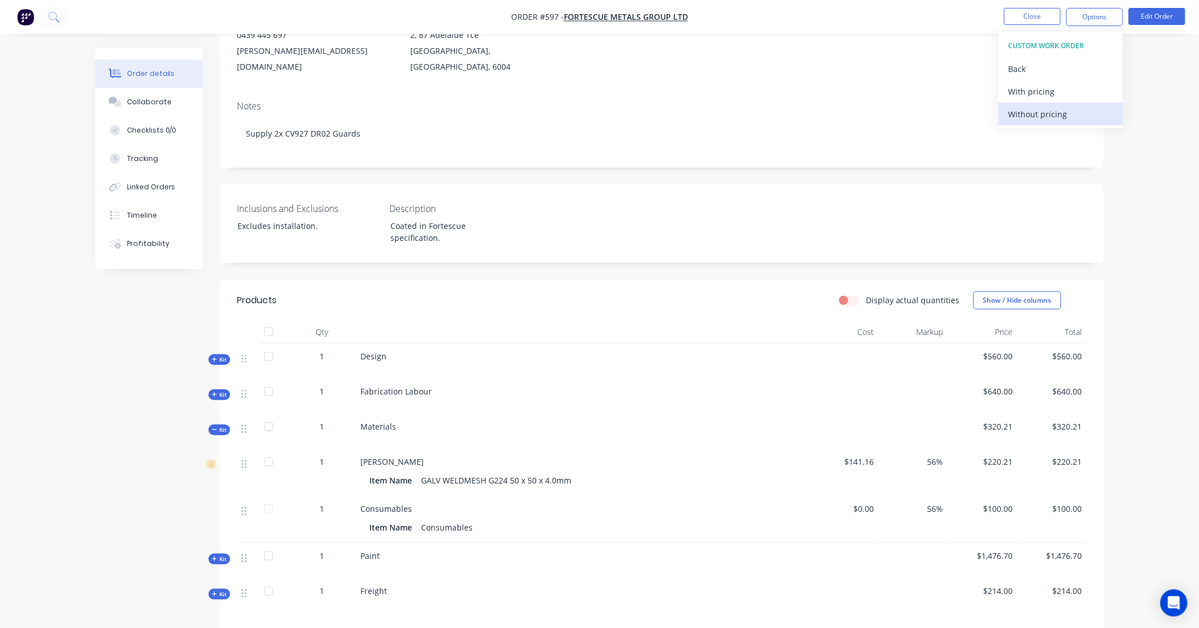
click at [1035, 116] on div "Without pricing" at bounding box center [1061, 114] width 104 height 16
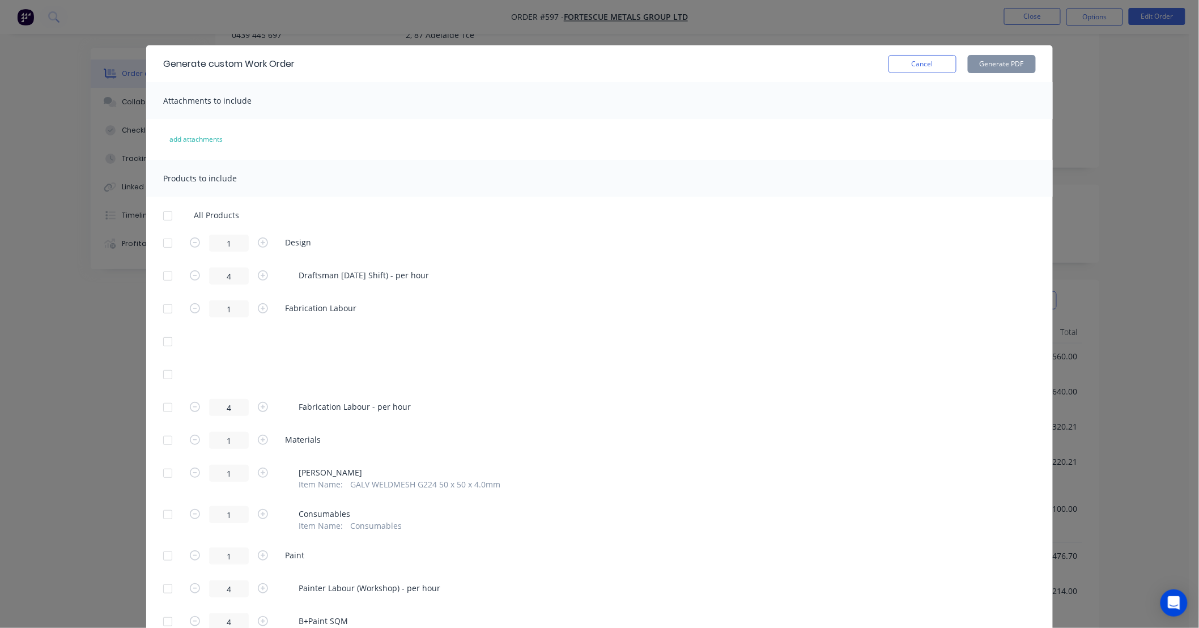
click at [159, 442] on div at bounding box center [167, 440] width 23 height 23
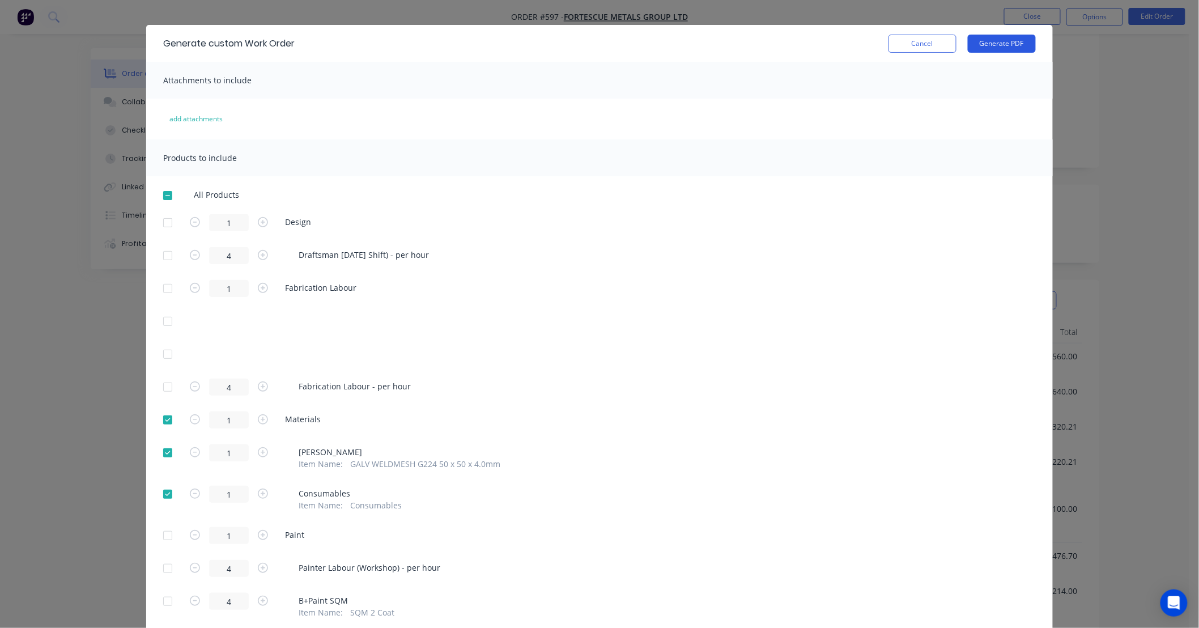
click at [991, 46] on button "Generate PDF" at bounding box center [1002, 44] width 68 height 18
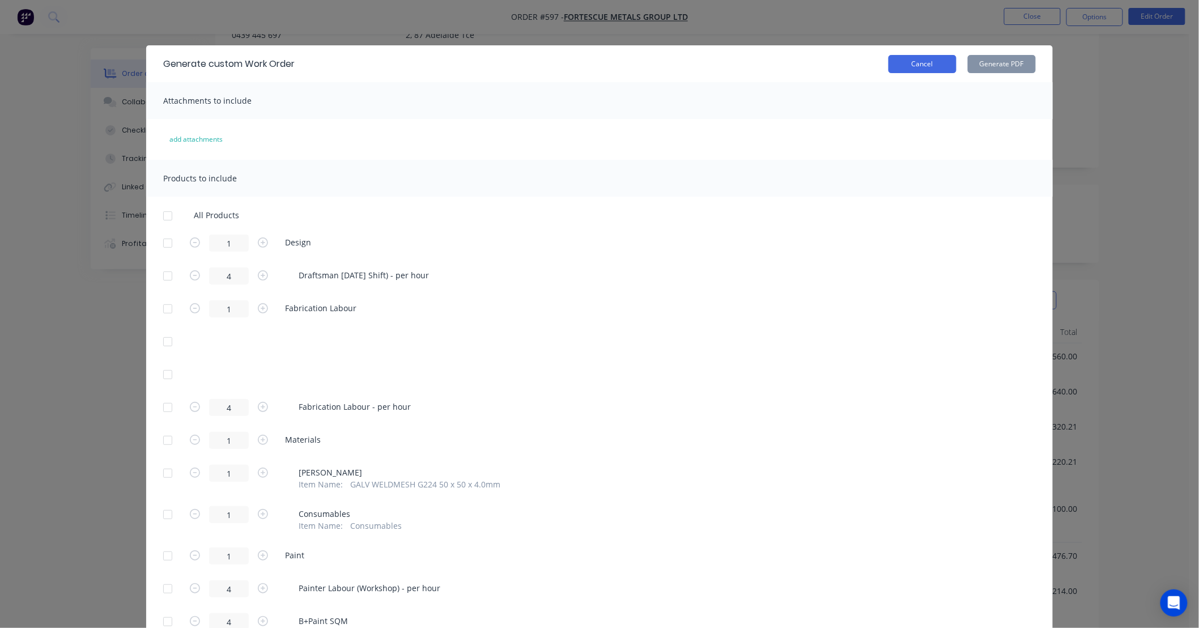
click at [926, 63] on button "Cancel" at bounding box center [923, 64] width 68 height 18
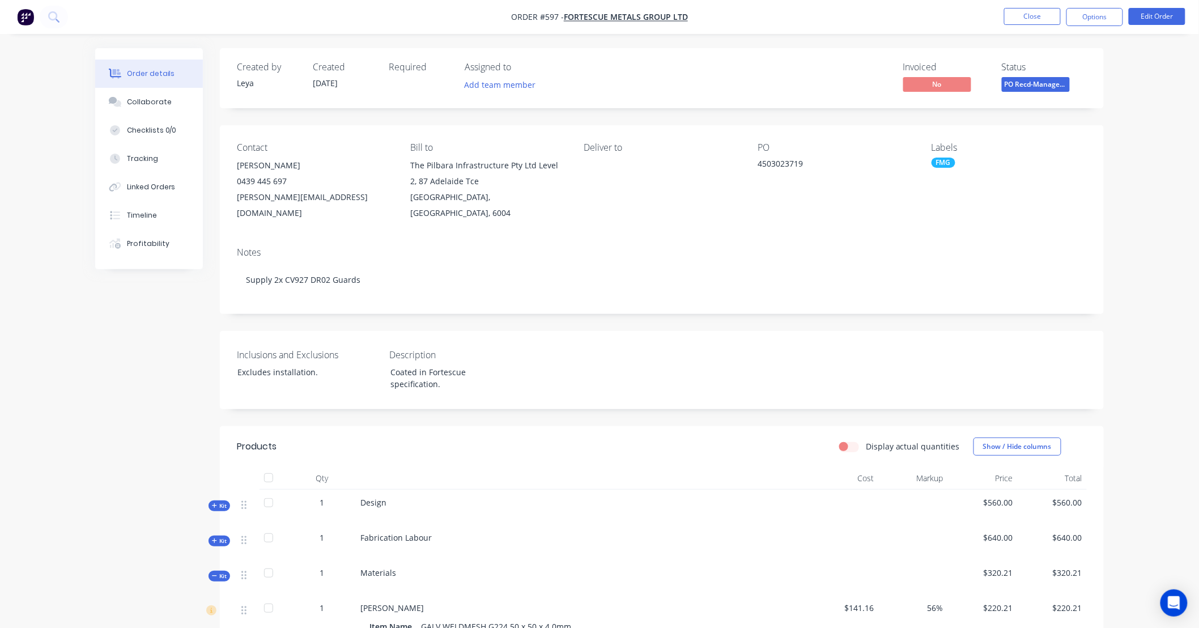
click at [665, 310] on div "Created by Leya Created 25/08/25 Required Assigned to Add team member Invoiced …" at bounding box center [662, 496] width 884 height 896
click at [603, 311] on div "Created by Leya Created 25/08/25 Required Assigned to Add team member Invoiced …" at bounding box center [662, 496] width 884 height 896
click at [565, 307] on div "Created by Leya Created 25/08/25 Required Assigned to Add team member Invoiced …" at bounding box center [662, 496] width 884 height 896
click at [534, 307] on div "Created by Leya Created 25/08/25 Required Assigned to Add team member Invoiced …" at bounding box center [662, 496] width 884 height 896
drag, startPoint x: 500, startPoint y: 302, endPoint x: 485, endPoint y: 299, distance: 15.0
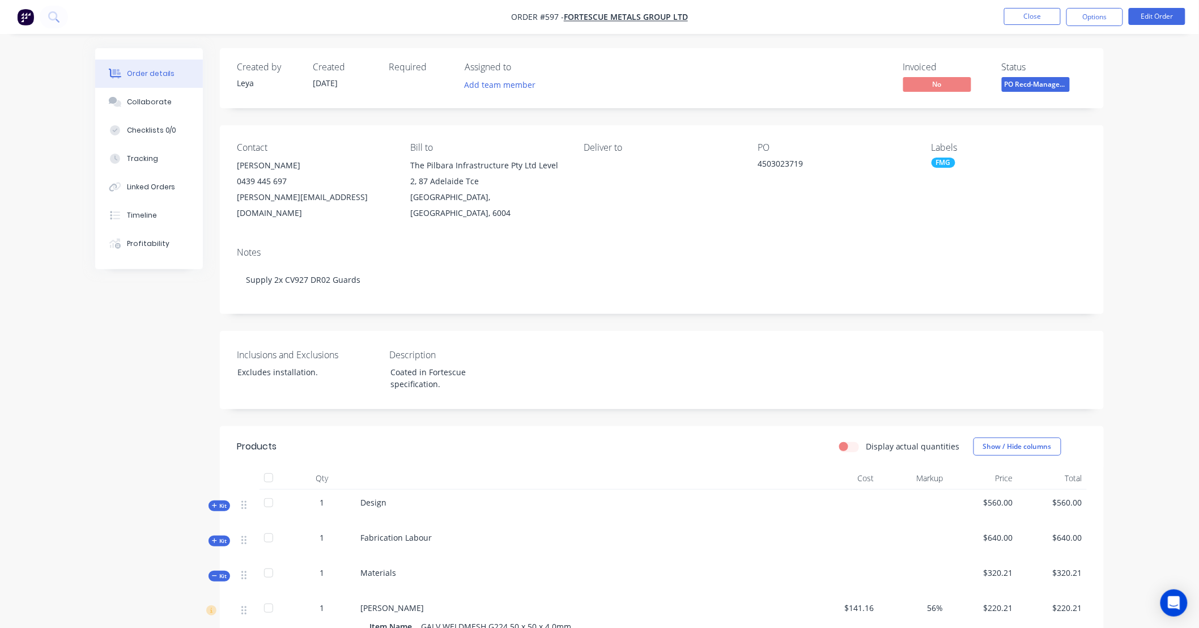
click at [485, 299] on div "Created by Leya Created 25/08/25 Required Assigned to Add team member Invoiced …" at bounding box center [662, 496] width 884 height 896
drag, startPoint x: 485, startPoint y: 299, endPoint x: 473, endPoint y: 299, distance: 11.9
click at [473, 299] on div "Created by Leya Created 25/08/25 Required Assigned to Add team member Invoiced …" at bounding box center [662, 496] width 884 height 896
click at [448, 302] on div "Created by Leya Created 25/08/25 Required Assigned to Add team member Invoiced …" at bounding box center [662, 496] width 884 height 896
drag, startPoint x: 448, startPoint y: 302, endPoint x: 429, endPoint y: 307, distance: 19.9
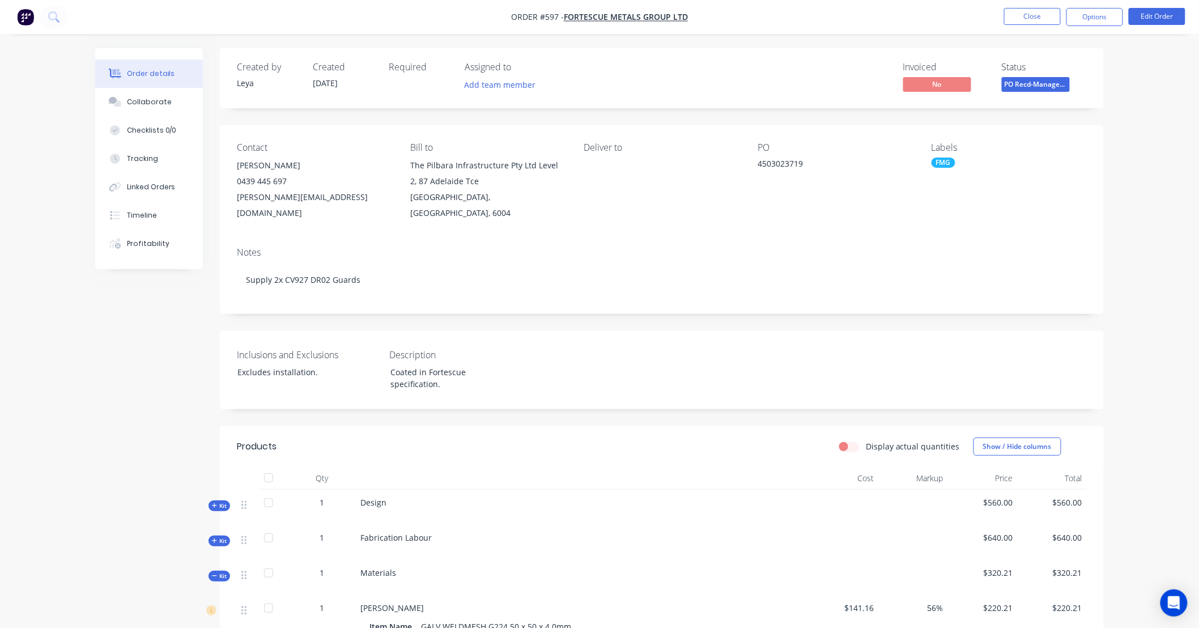
click at [429, 304] on div "Created by Leya Created 25/08/25 Required Assigned to Add team member Invoiced …" at bounding box center [662, 496] width 884 height 896
drag, startPoint x: 469, startPoint y: 301, endPoint x: 436, endPoint y: 304, distance: 33.0
click at [436, 304] on div "Created by Leya Created 25/08/25 Required Assigned to Add team member Invoiced …" at bounding box center [662, 496] width 884 height 896
click at [563, 308] on div "Created by Leya Created 25/08/25 Required Assigned to Add team member Invoiced …" at bounding box center [662, 496] width 884 height 896
drag, startPoint x: 563, startPoint y: 308, endPoint x: 546, endPoint y: 308, distance: 17.0
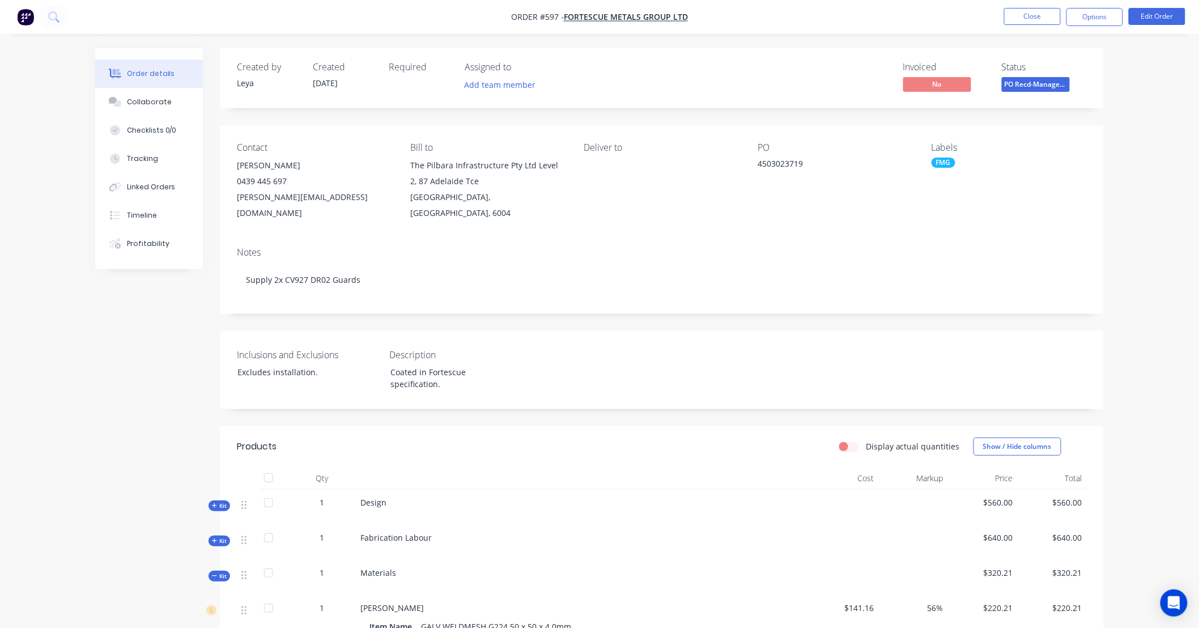
click at [546, 308] on div "Created by Leya Created 25/08/25 Required Assigned to Add team member Invoiced …" at bounding box center [662, 496] width 884 height 896
click at [525, 308] on div "Created by Leya Created 25/08/25 Required Assigned to Add team member Invoiced …" at bounding box center [662, 496] width 884 height 896
click at [494, 309] on div "Created by Leya Created 25/08/25 Required Assigned to Add team member Invoiced …" at bounding box center [662, 496] width 884 height 896
drag, startPoint x: 494, startPoint y: 309, endPoint x: 456, endPoint y: 309, distance: 38.0
click at [455, 309] on div "Created by Leya Created 25/08/25 Required Assigned to Add team member Invoiced …" at bounding box center [662, 496] width 884 height 896
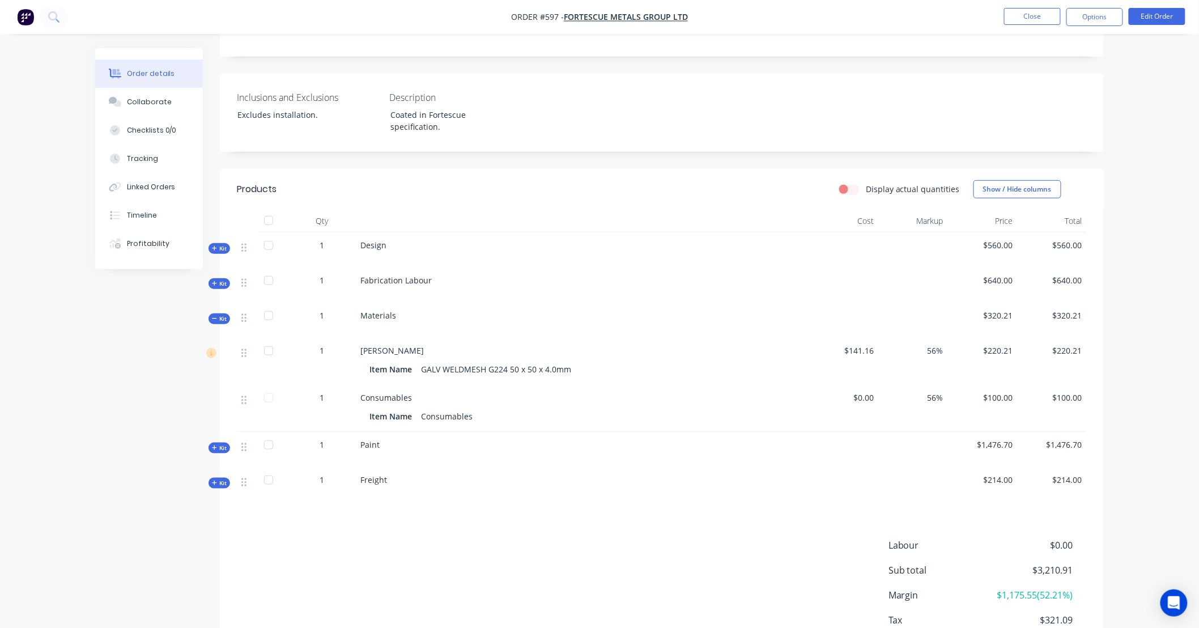
scroll to position [318, 0]
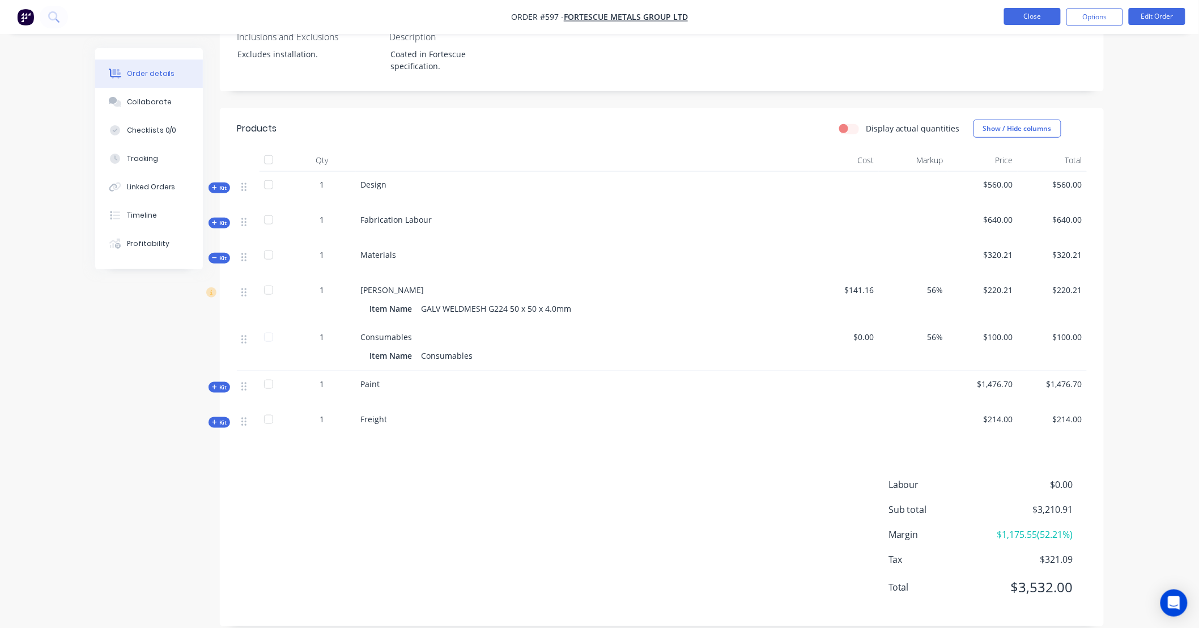
click at [1046, 17] on button "Close" at bounding box center [1032, 16] width 57 height 17
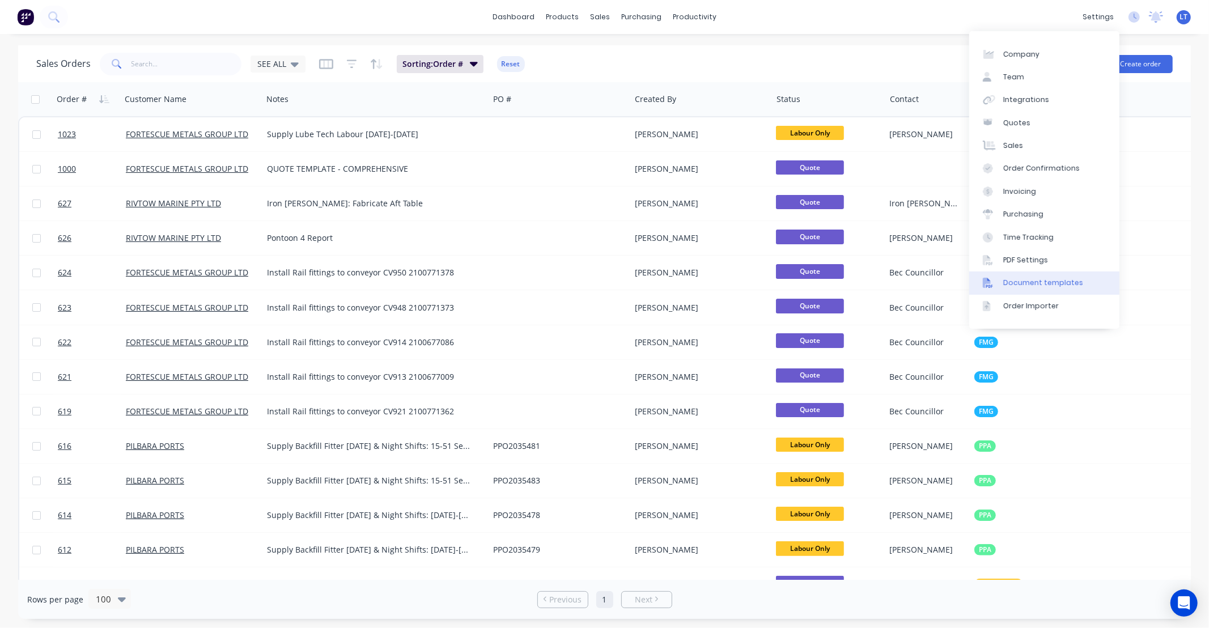
click at [1050, 285] on div "Document templates" at bounding box center [1043, 283] width 80 height 10
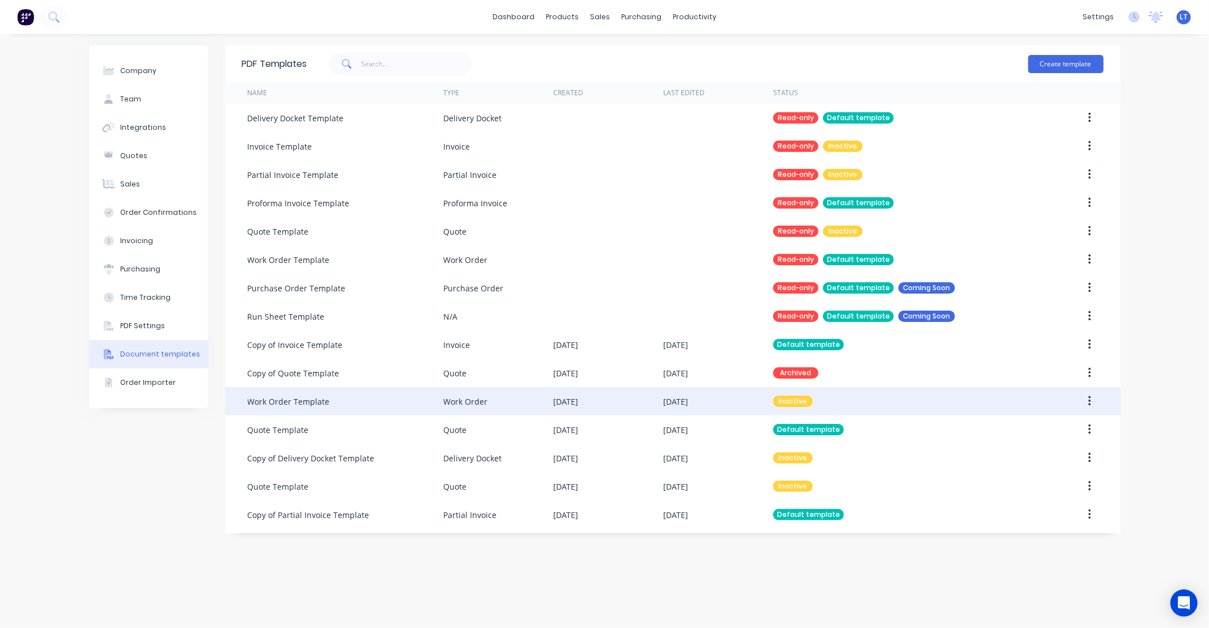
click at [1094, 400] on button "button" at bounding box center [1089, 401] width 27 height 20
click at [1066, 452] on div "Make default" at bounding box center [1048, 453] width 87 height 16
click at [577, 400] on div "28 Jul 2025" at bounding box center [565, 402] width 25 height 12
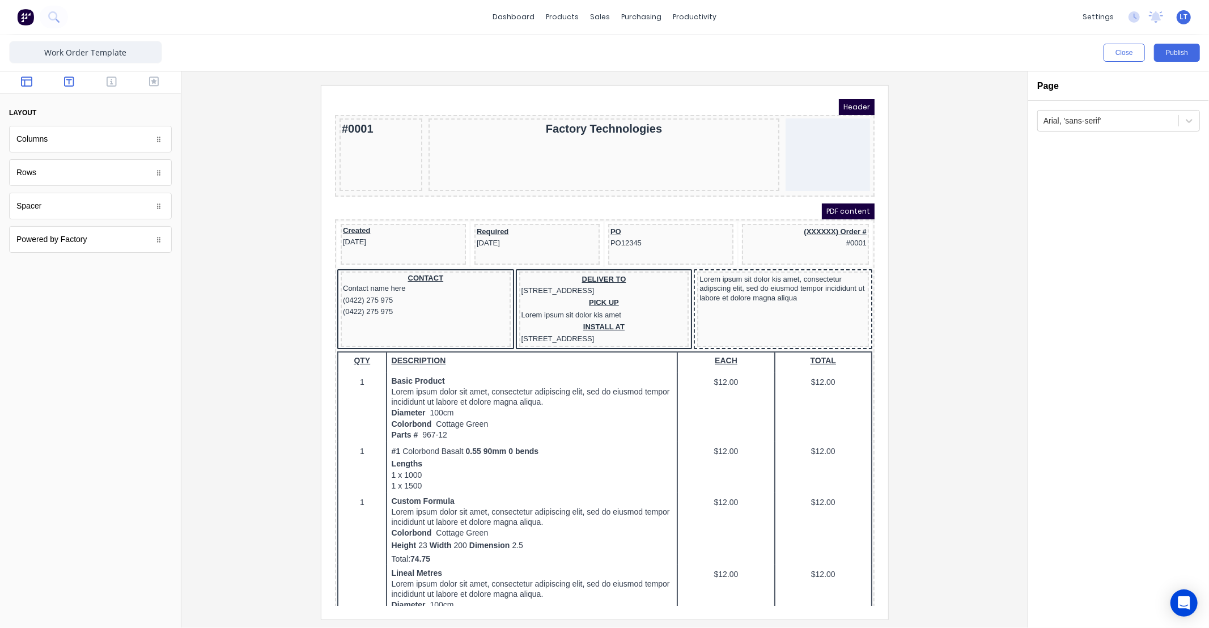
click at [70, 82] on icon "button" at bounding box center [69, 81] width 10 height 11
click at [98, 80] on button "button" at bounding box center [112, 83] width 36 height 14
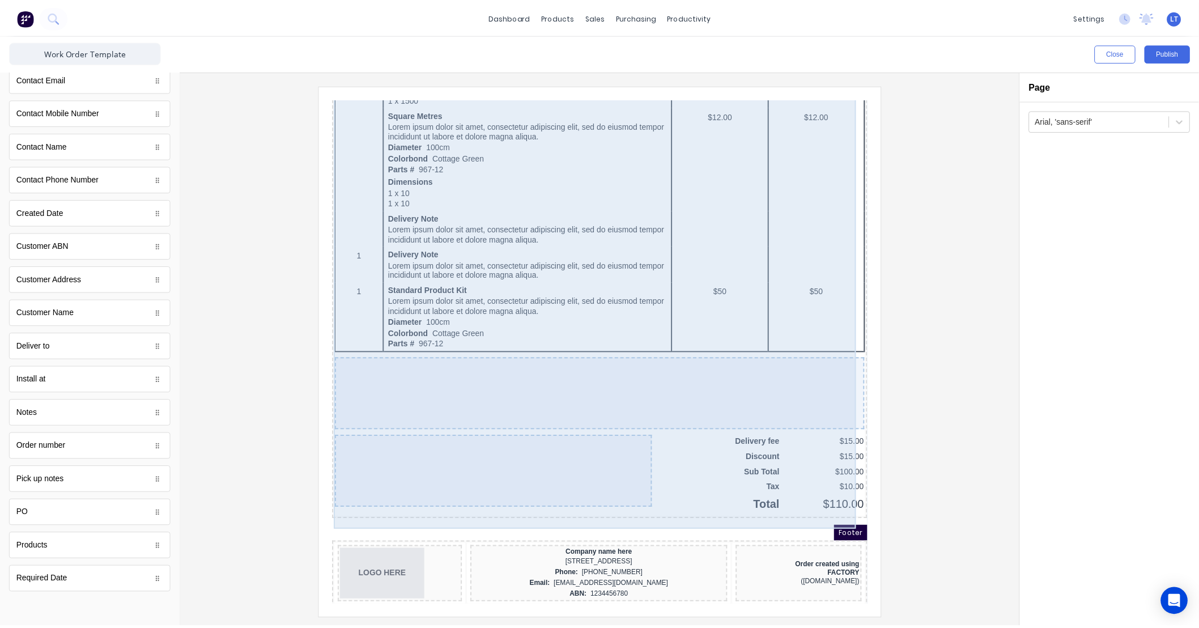
scroll to position [580, 0]
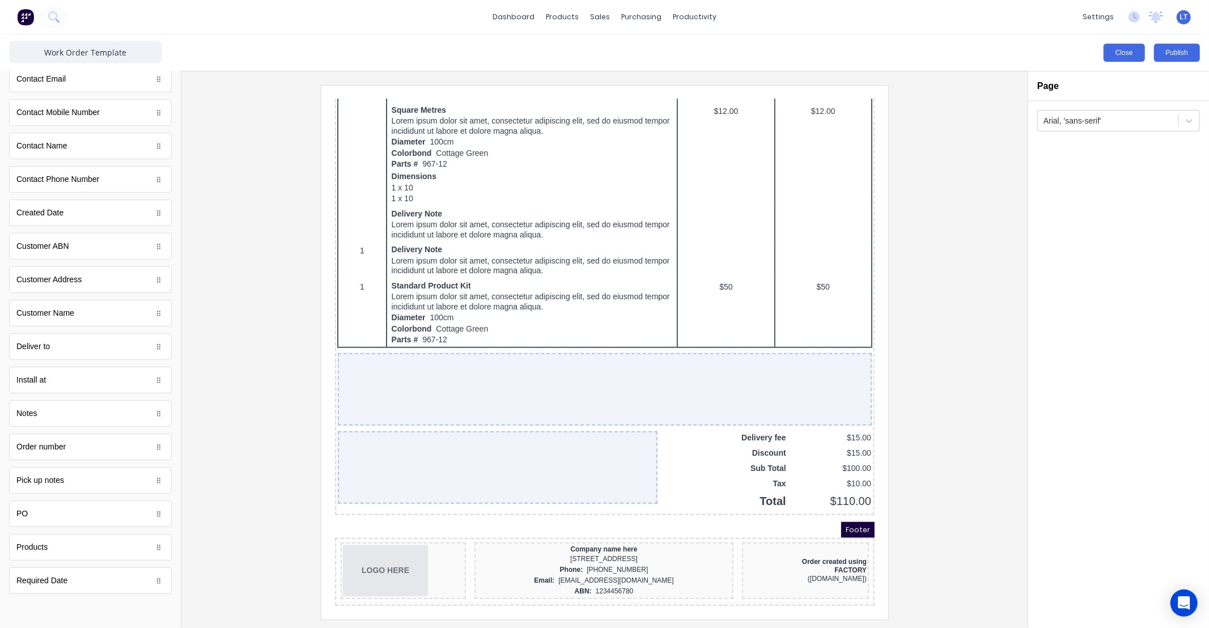
click at [1115, 53] on button "Close" at bounding box center [1124, 53] width 41 height 18
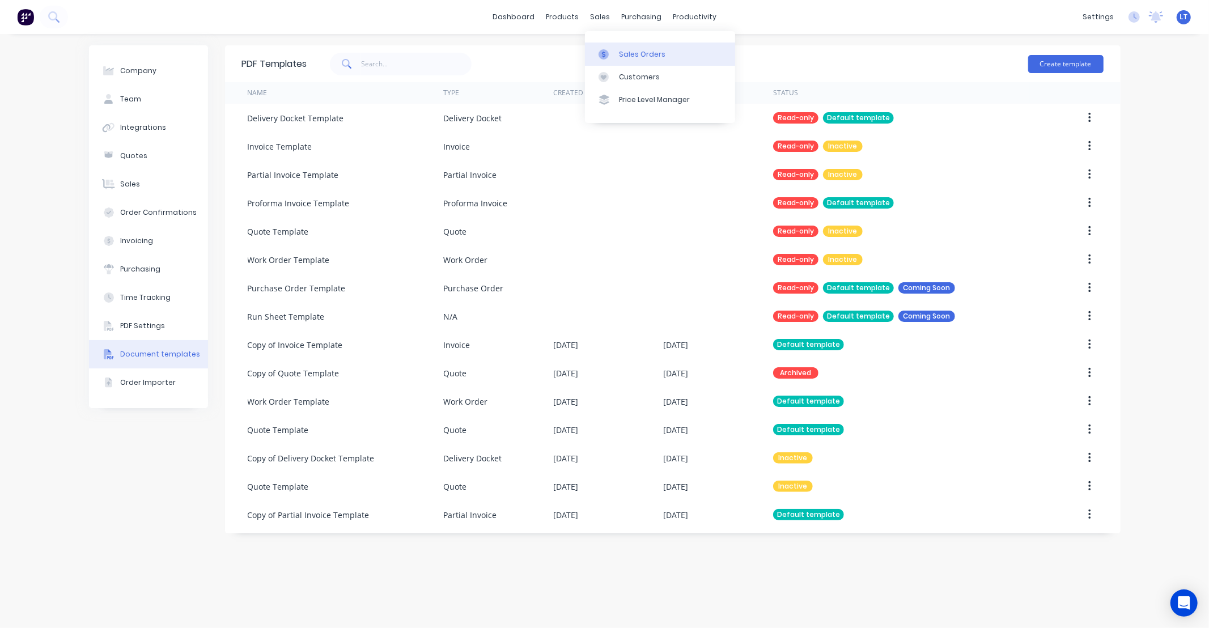
click at [630, 55] on div "Sales Orders" at bounding box center [642, 54] width 46 height 10
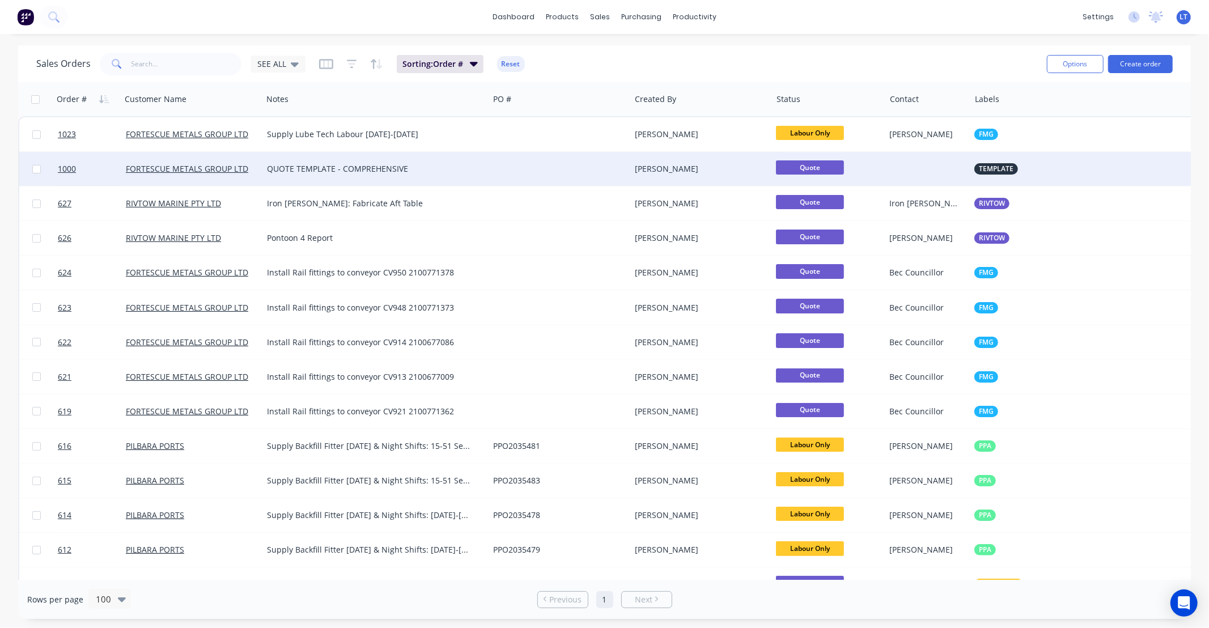
click at [532, 168] on div at bounding box center [560, 169] width 142 height 34
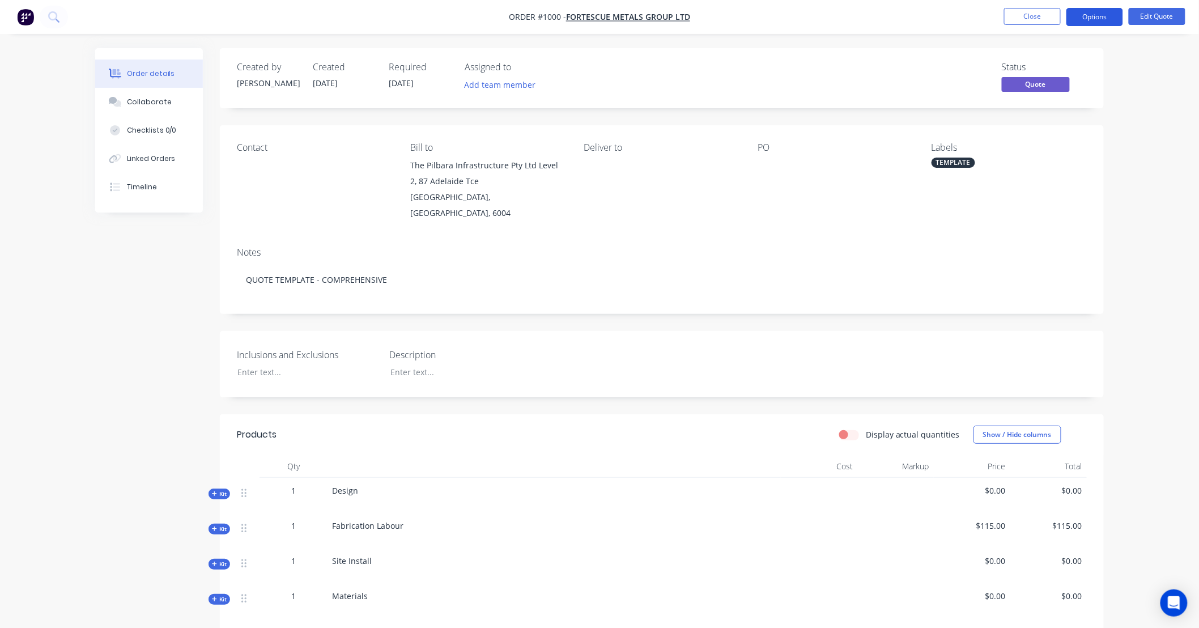
click at [1102, 19] on button "Options" at bounding box center [1095, 17] width 57 height 18
click at [1143, 84] on div "Order details Collaborate Checklists 0/0 Linked Orders Timeline Order details C…" at bounding box center [599, 498] width 1199 height 996
click at [1046, 15] on button "Close" at bounding box center [1032, 16] width 57 height 17
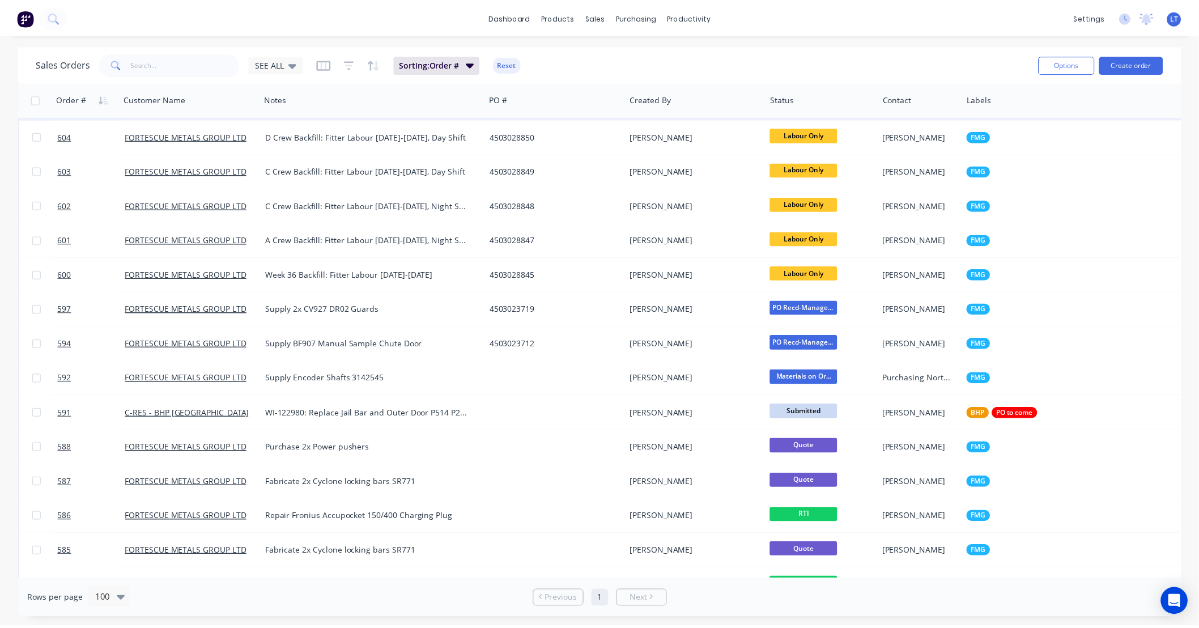
scroll to position [524, 0]
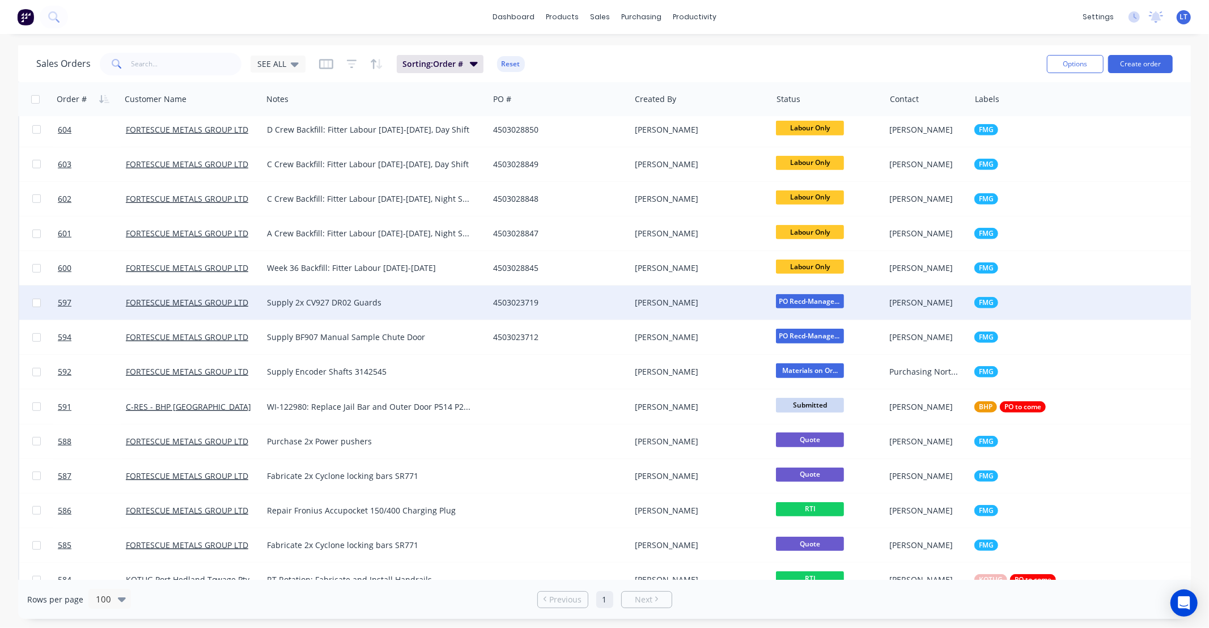
click at [639, 303] on div "[PERSON_NAME]" at bounding box center [698, 302] width 126 height 11
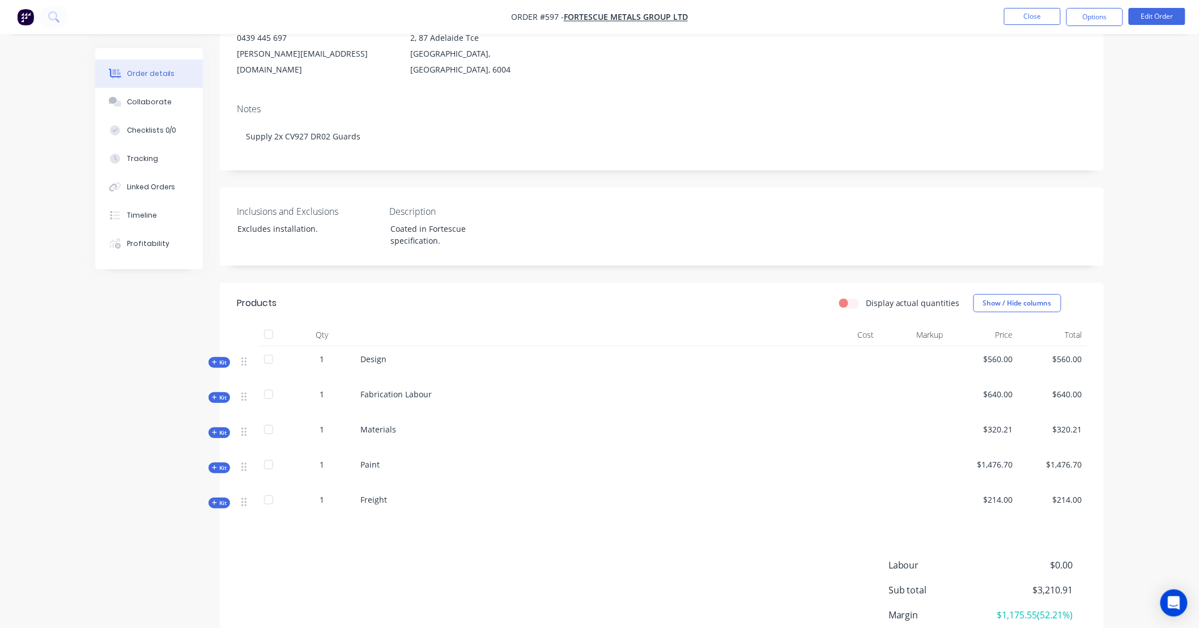
scroll to position [146, 0]
click at [236, 414] on div "Qty Cost Markup Price Total Kit 1 Design $560.00 $560.00 Kit 1 Fabrication Labo…" at bounding box center [662, 420] width 884 height 198
click at [227, 425] on div "Kit" at bounding box center [220, 430] width 22 height 11
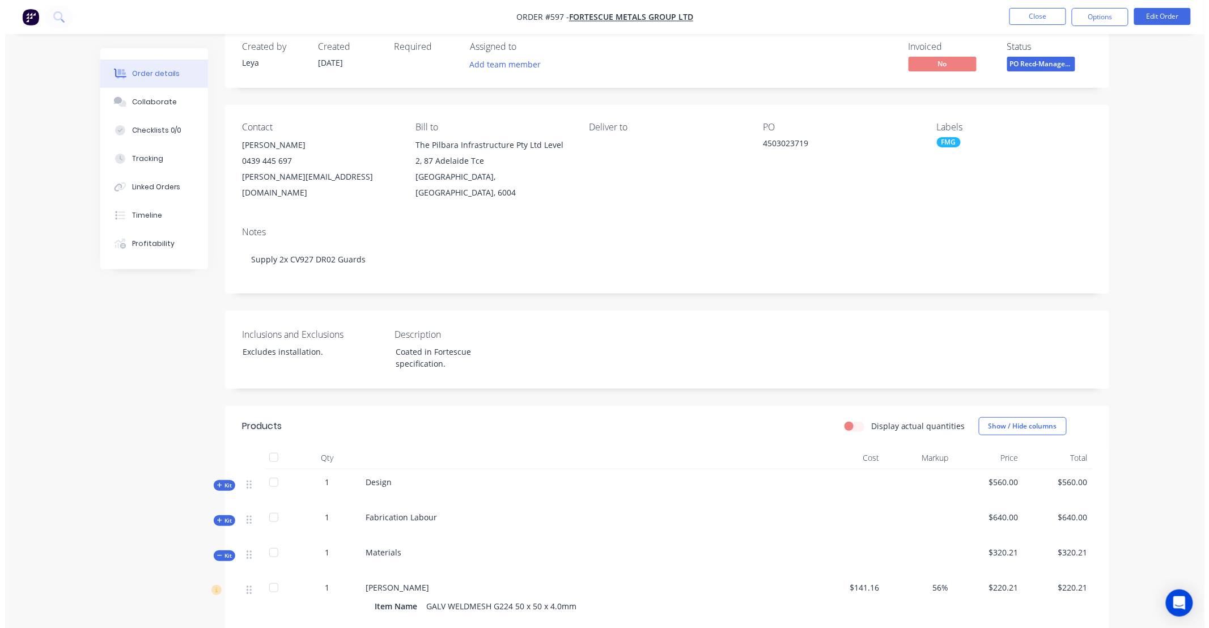
scroll to position [0, 0]
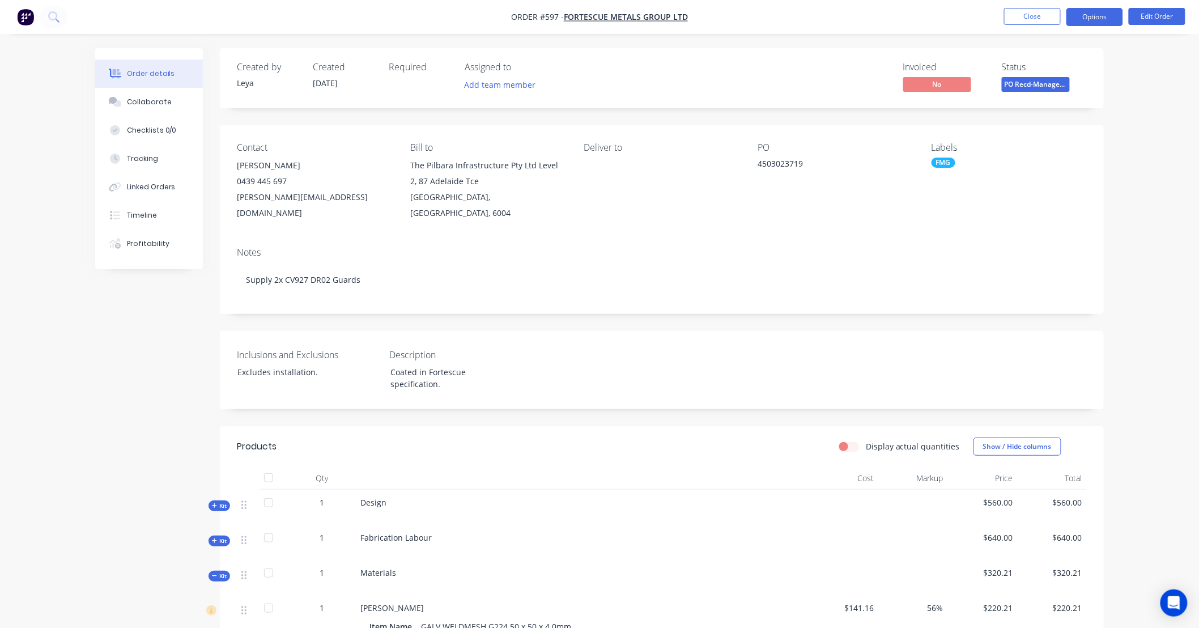
click at [1085, 24] on button "Options" at bounding box center [1095, 17] width 57 height 18
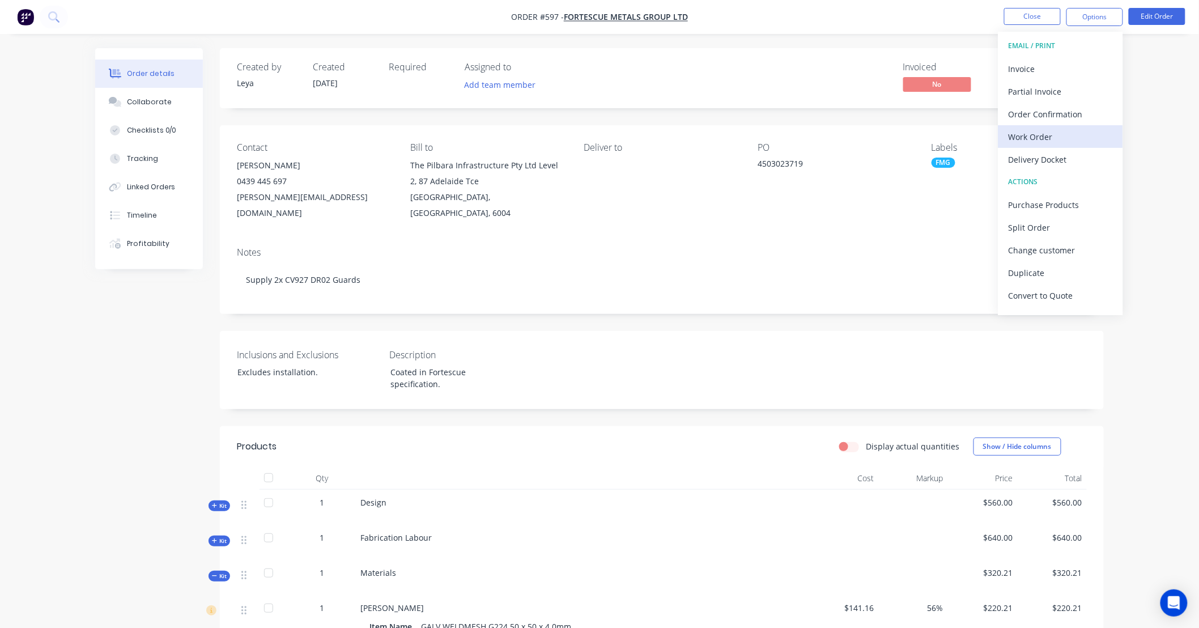
click at [1061, 138] on div "Work Order" at bounding box center [1061, 137] width 104 height 16
click at [1060, 133] on div "Custom" at bounding box center [1061, 137] width 104 height 16
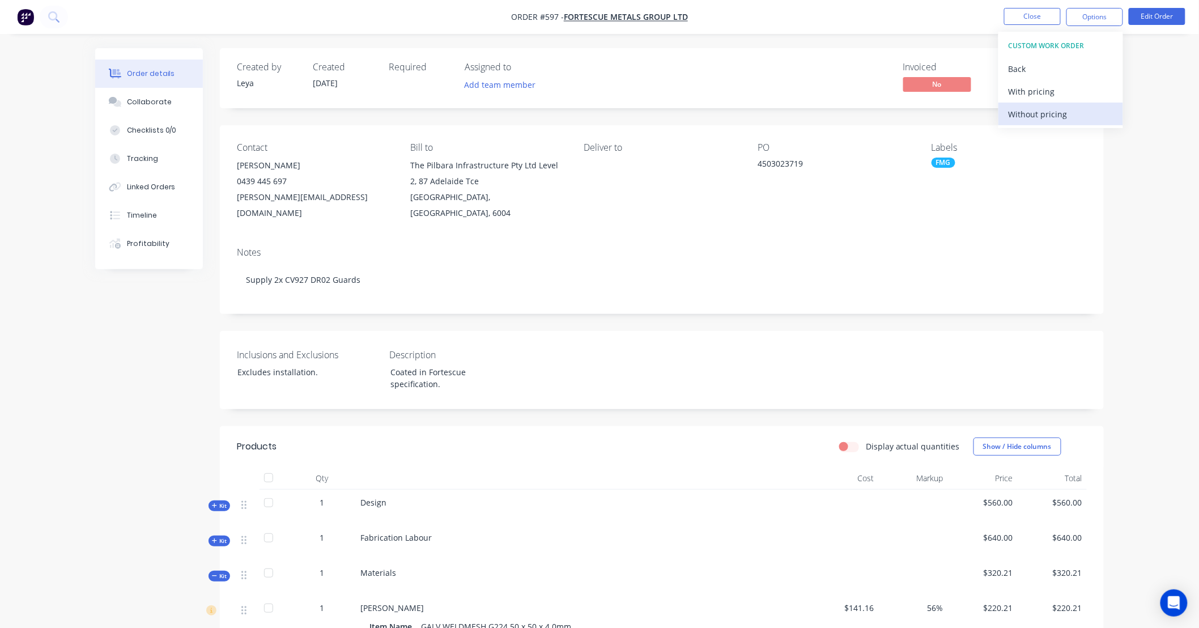
click at [1057, 119] on div "Without pricing" at bounding box center [1061, 114] width 104 height 16
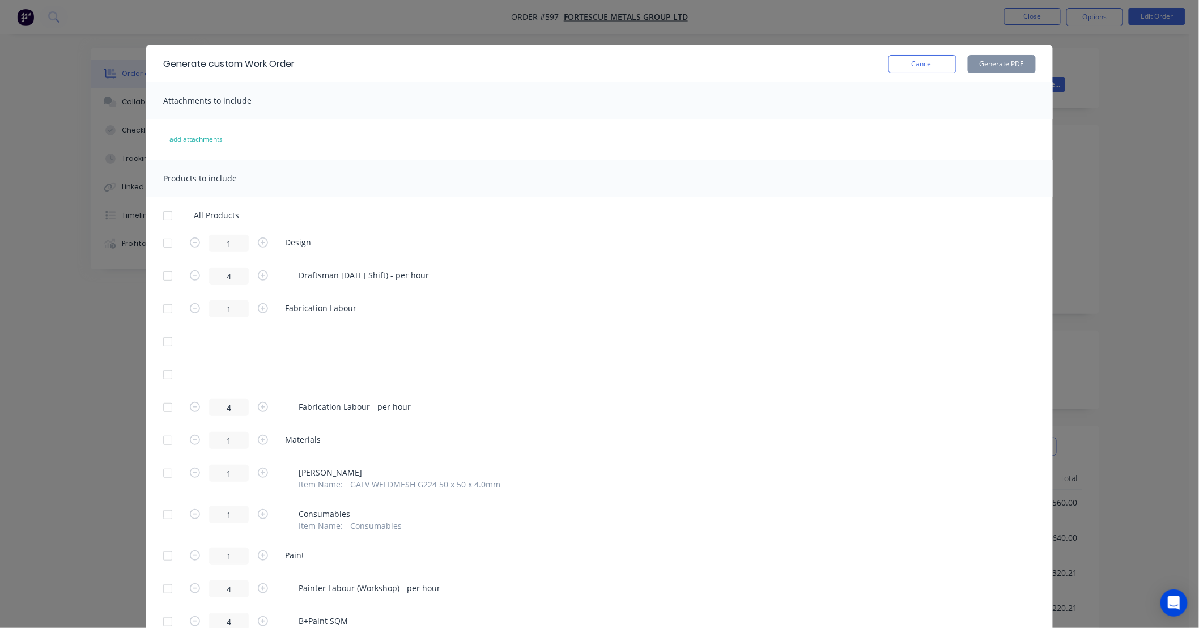
click at [165, 215] on div at bounding box center [167, 216] width 23 height 23
click at [985, 63] on button "Generate PDF" at bounding box center [1002, 64] width 68 height 18
click at [930, 60] on button "Cancel" at bounding box center [923, 64] width 68 height 18
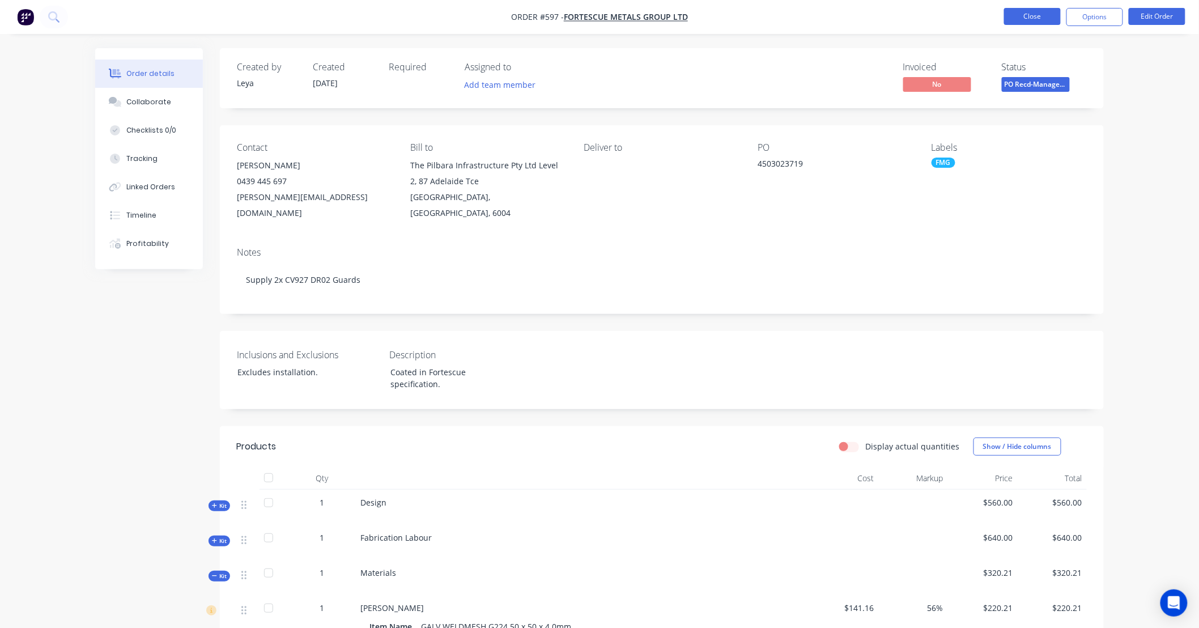
click at [1053, 24] on button "Close" at bounding box center [1032, 16] width 57 height 17
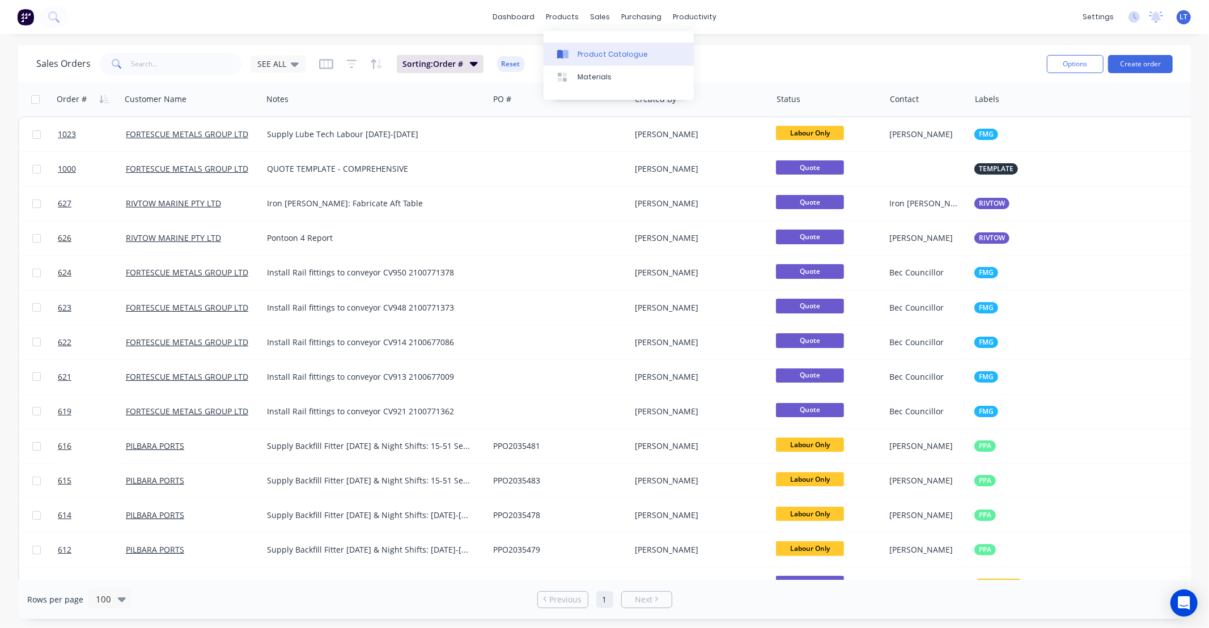
click at [579, 49] on div "Product Catalogue" at bounding box center [613, 54] width 70 height 10
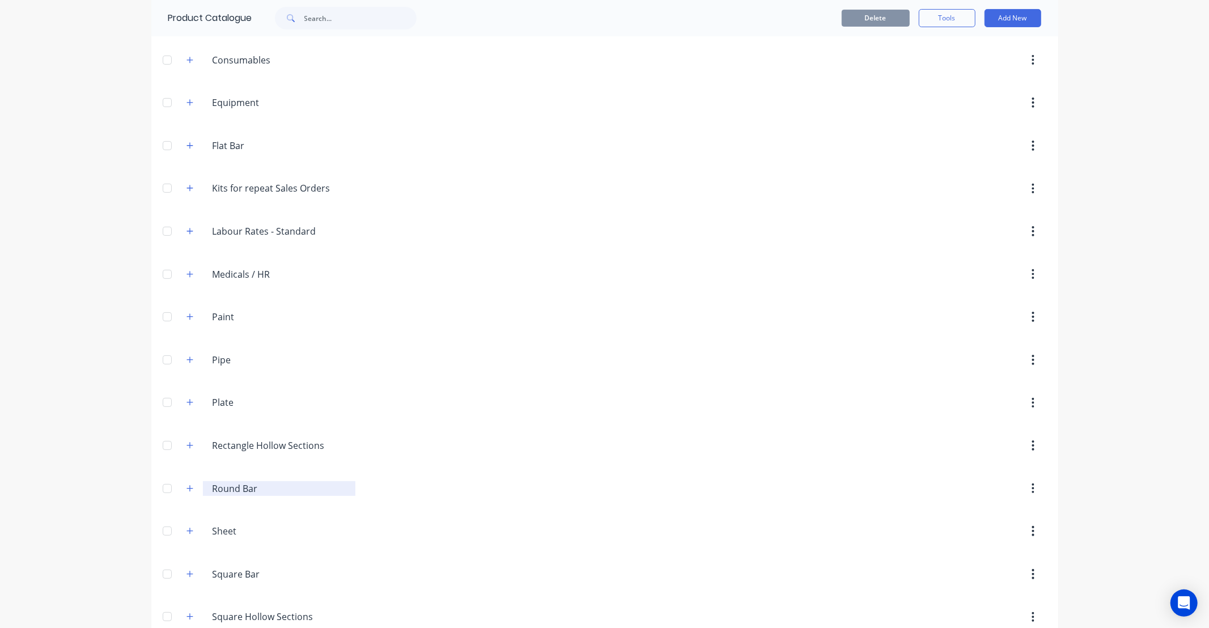
scroll to position [83, 0]
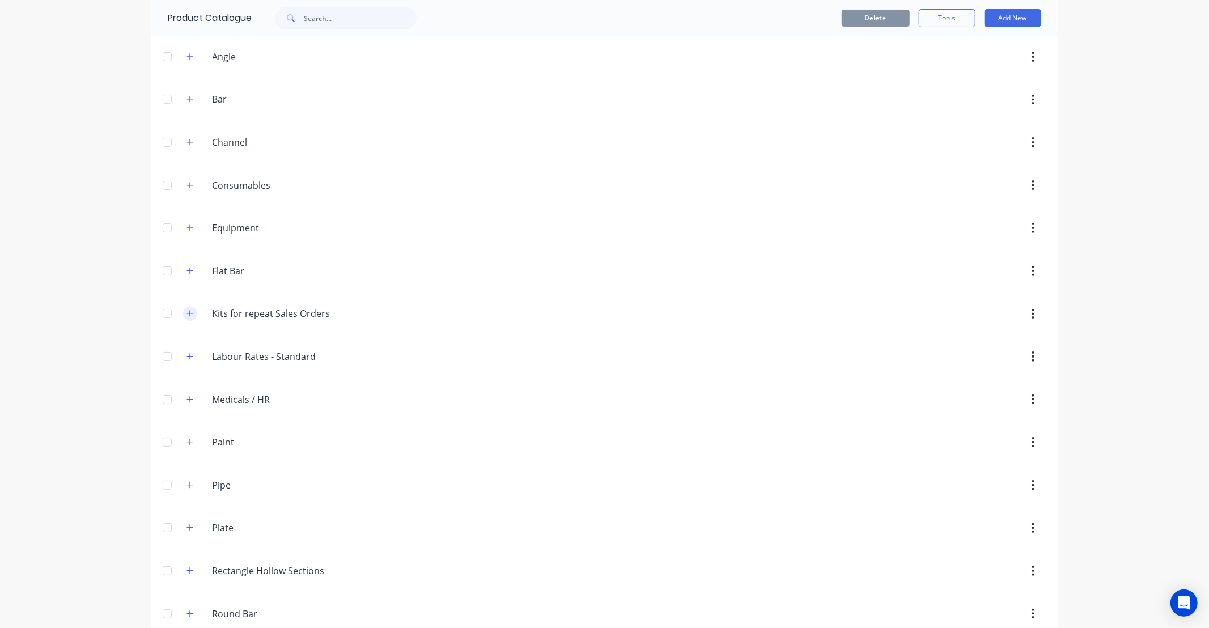
click at [190, 314] on button "button" at bounding box center [190, 314] width 14 height 14
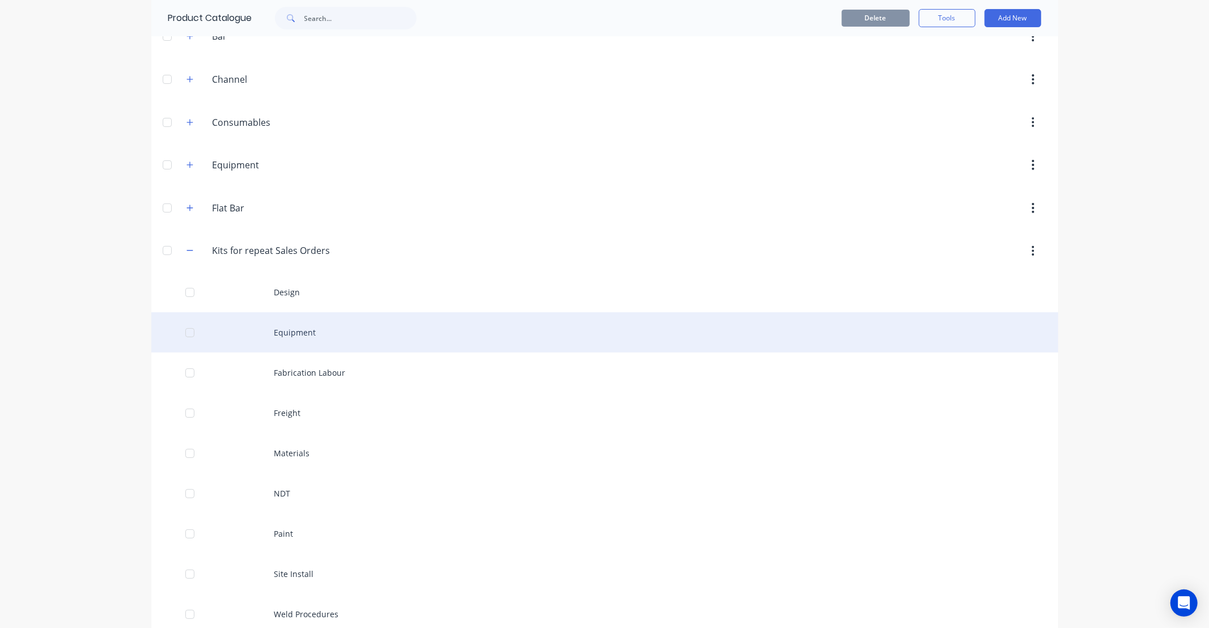
scroll to position [168, 0]
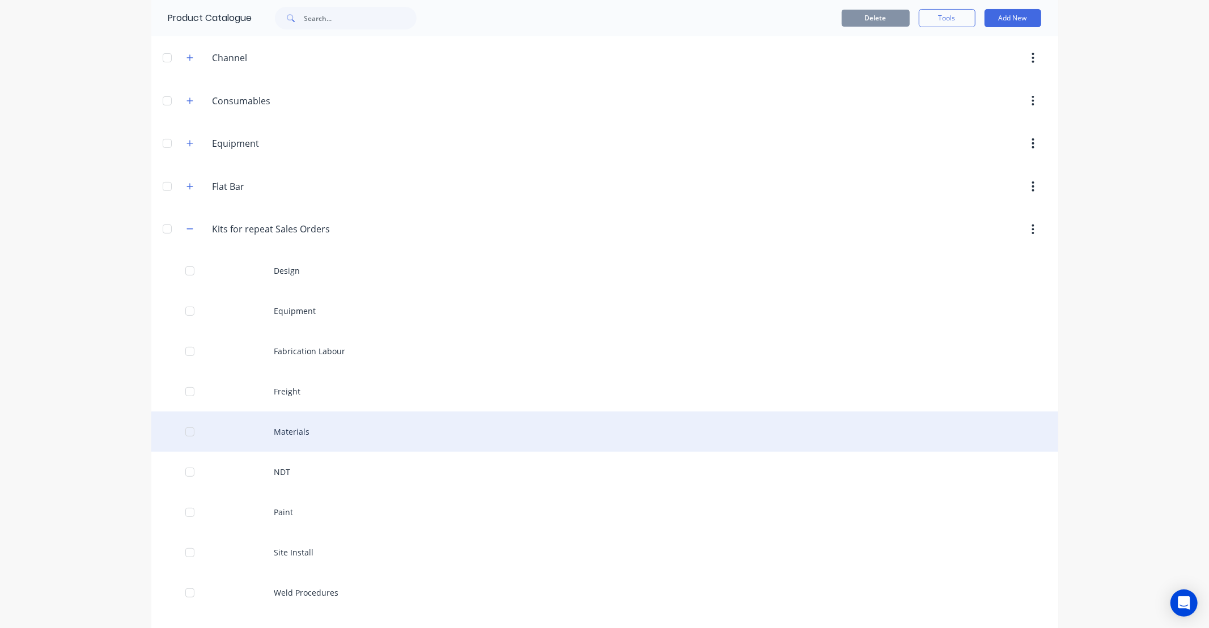
click at [322, 427] on div "Materials" at bounding box center [604, 431] width 907 height 40
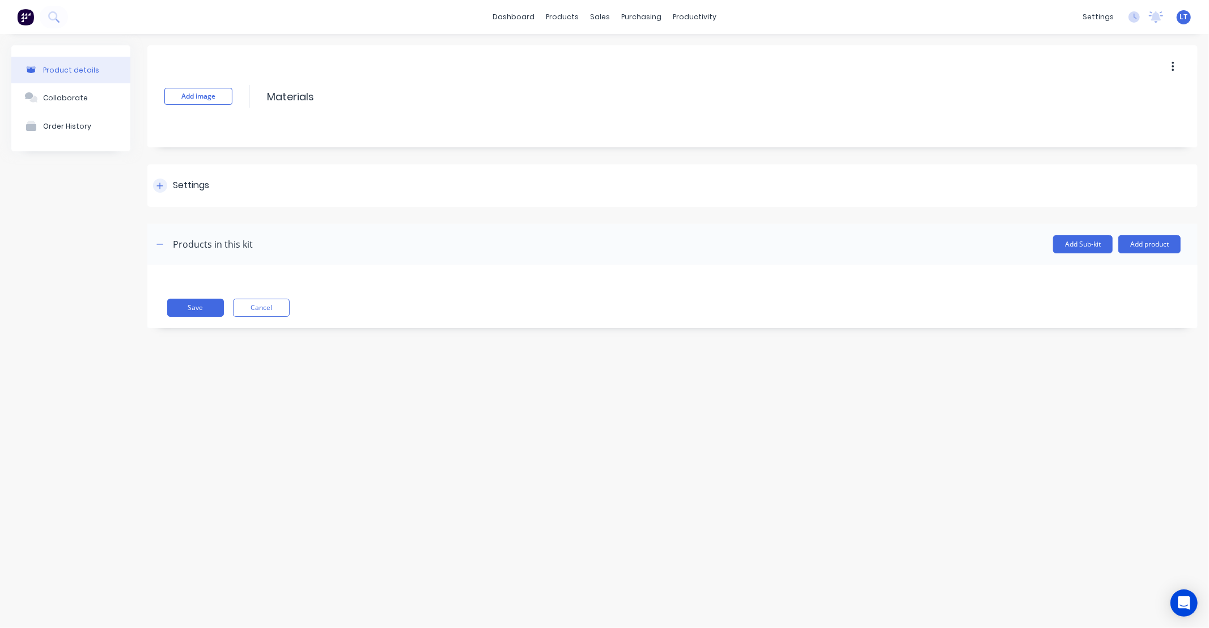
click at [157, 189] on div at bounding box center [160, 186] width 14 height 14
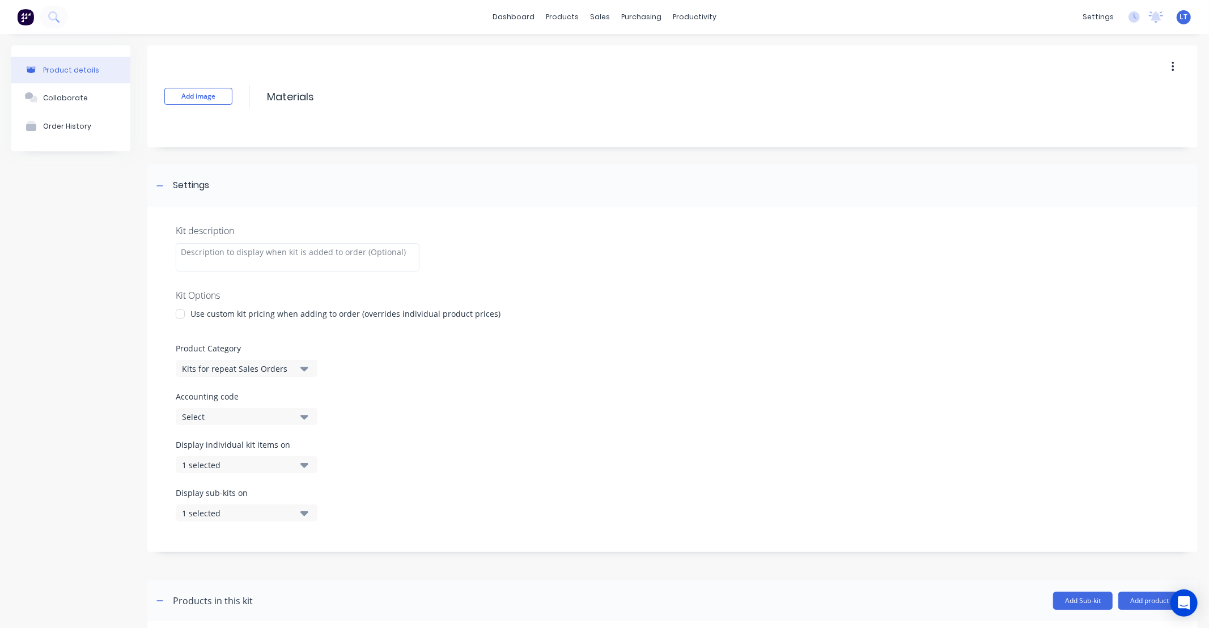
click at [292, 468] on button "1 selected" at bounding box center [247, 464] width 142 height 17
click at [434, 428] on div "Kit description Kit Options Use custom kit pricing when adding to order (overri…" at bounding box center [672, 379] width 1050 height 345
click at [302, 516] on icon "button" at bounding box center [304, 513] width 8 height 12
click at [614, 468] on div "Display individual kit items on 1 selected" at bounding box center [673, 463] width 994 height 48
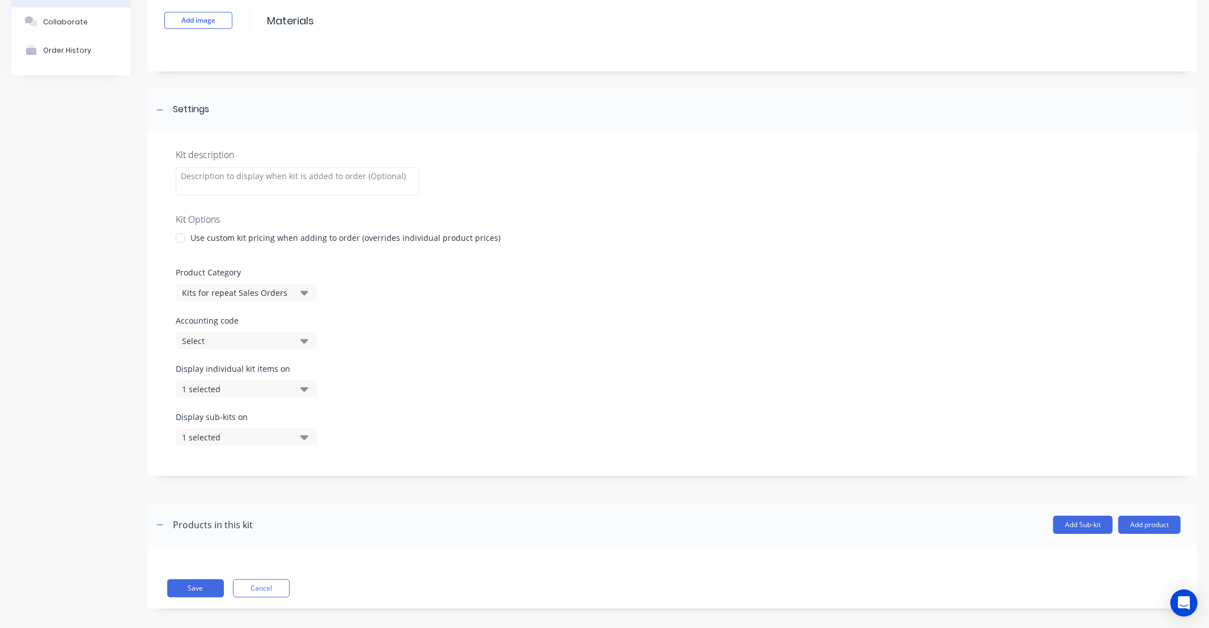
scroll to position [84, 0]
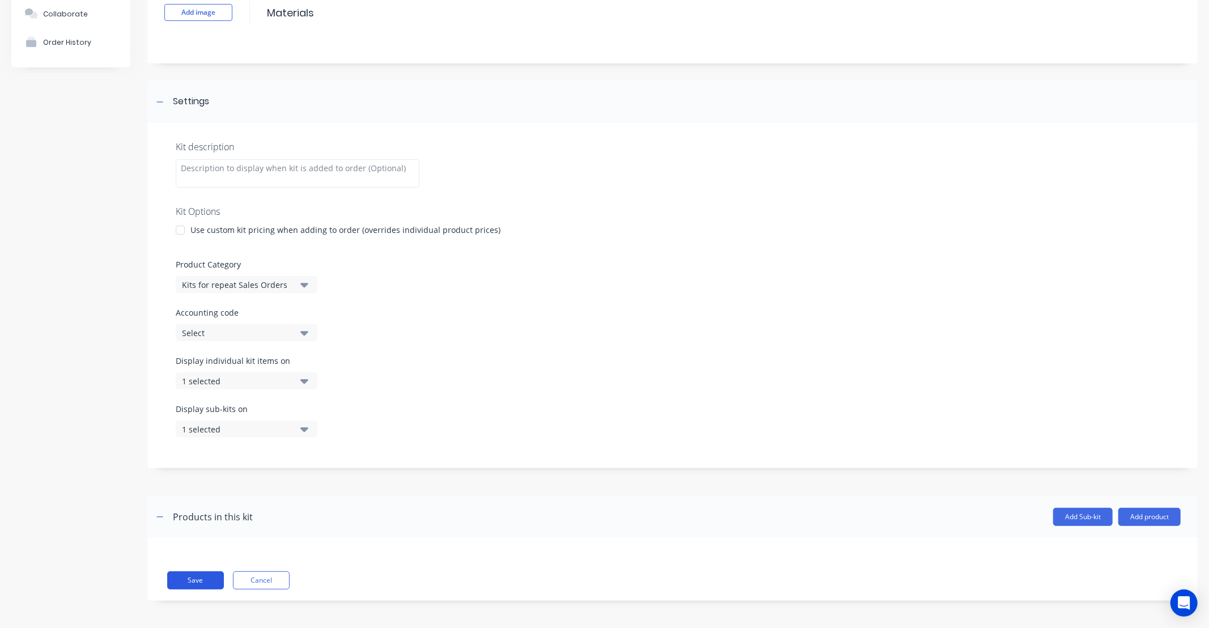
click at [201, 579] on button "Save" at bounding box center [195, 580] width 57 height 18
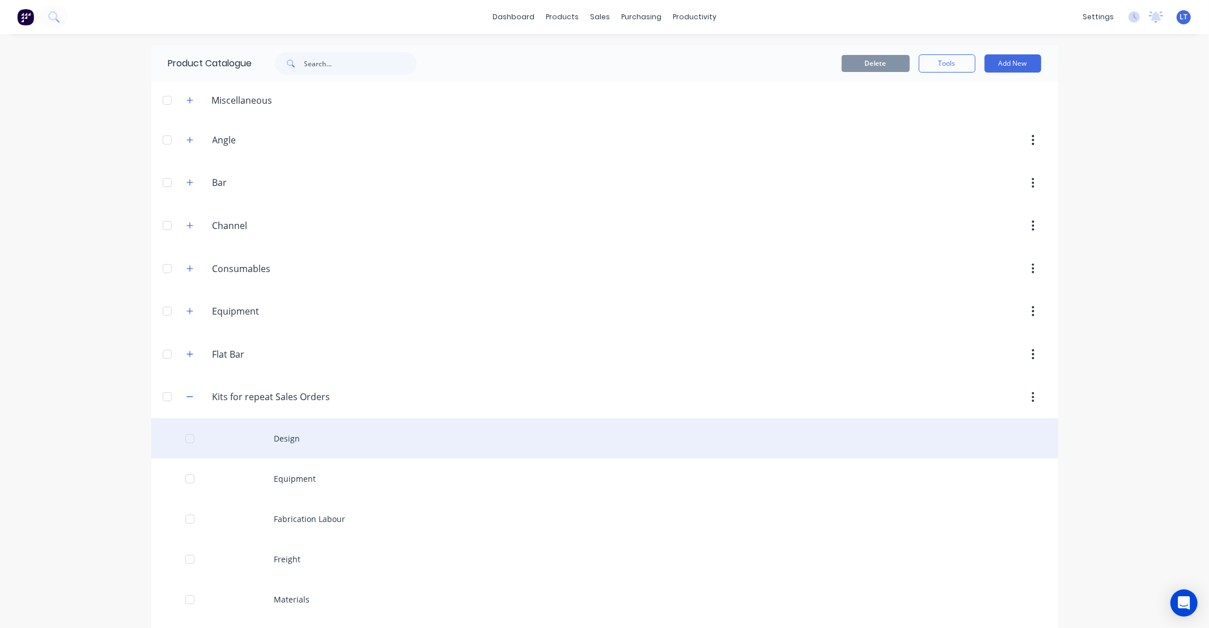
click at [306, 435] on div "Design" at bounding box center [604, 438] width 907 height 40
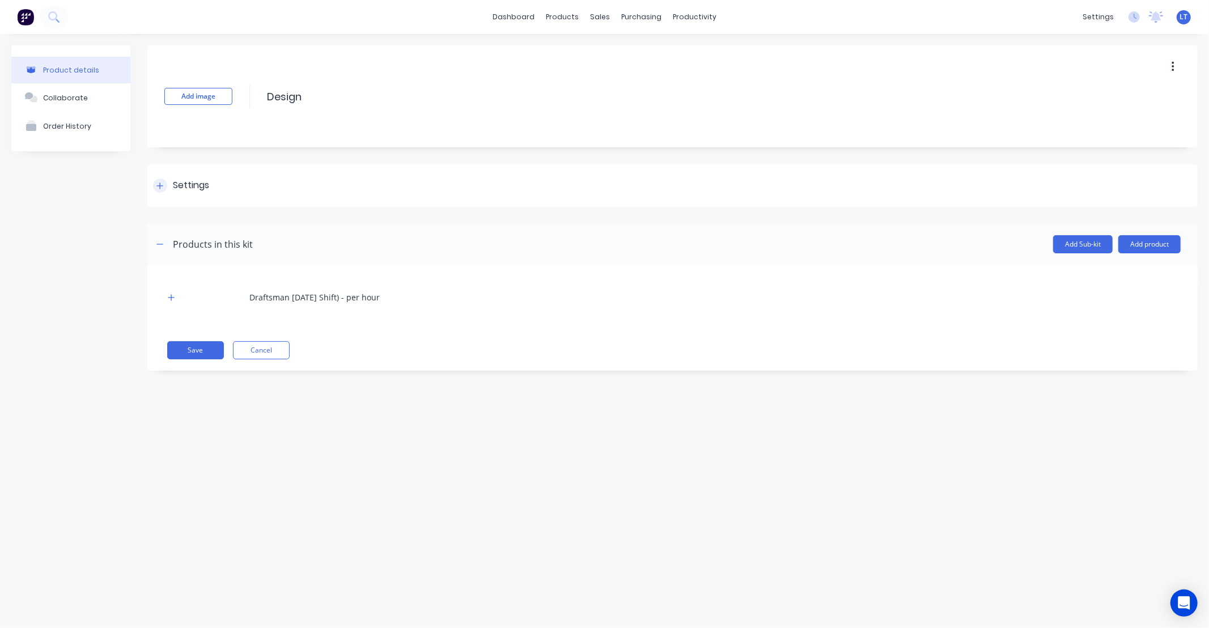
click at [183, 172] on div "Settings" at bounding box center [672, 185] width 1050 height 43
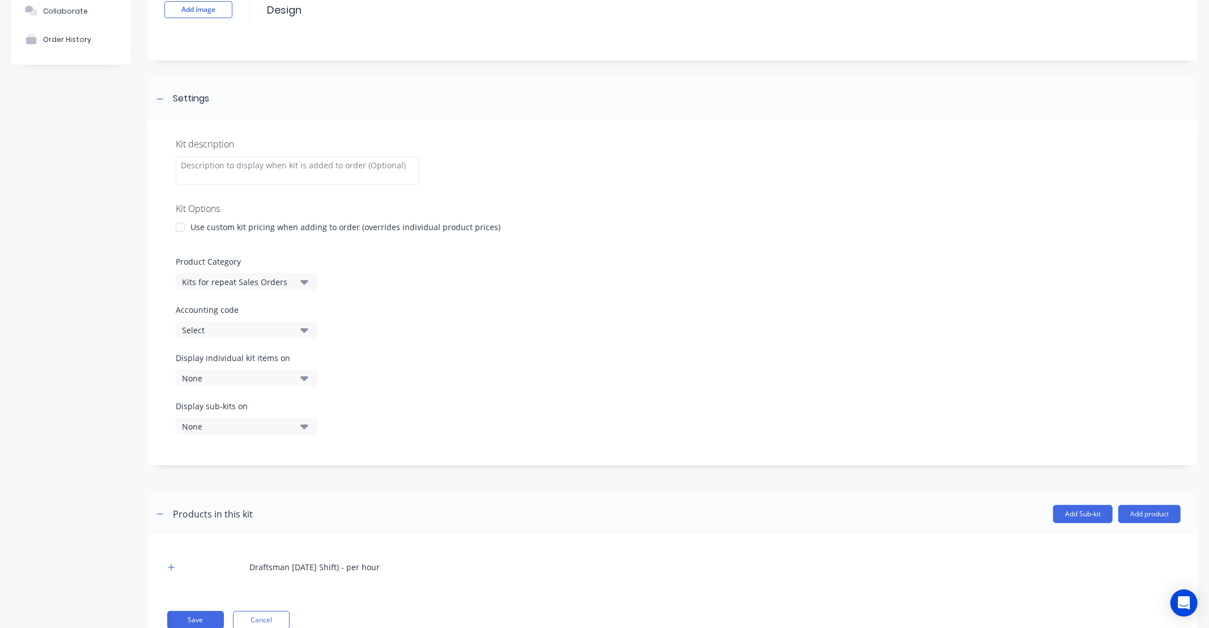
scroll to position [127, 0]
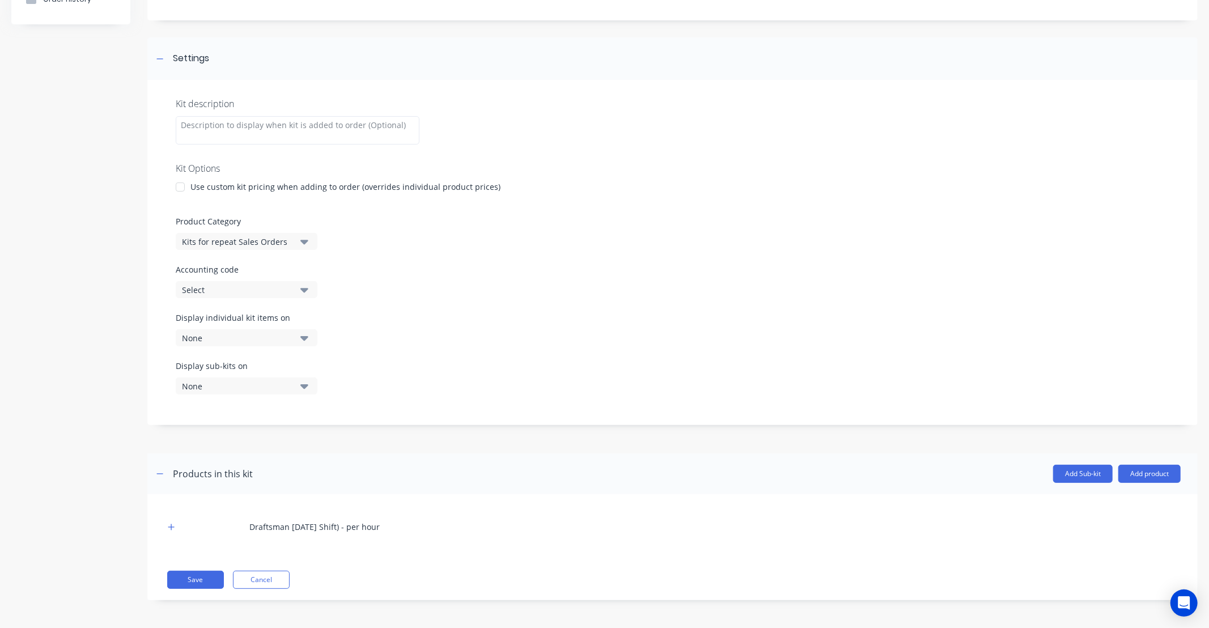
click at [299, 327] on div "Display individual kit items on None" at bounding box center [247, 329] width 142 height 35
click at [299, 334] on button "None" at bounding box center [247, 337] width 142 height 17
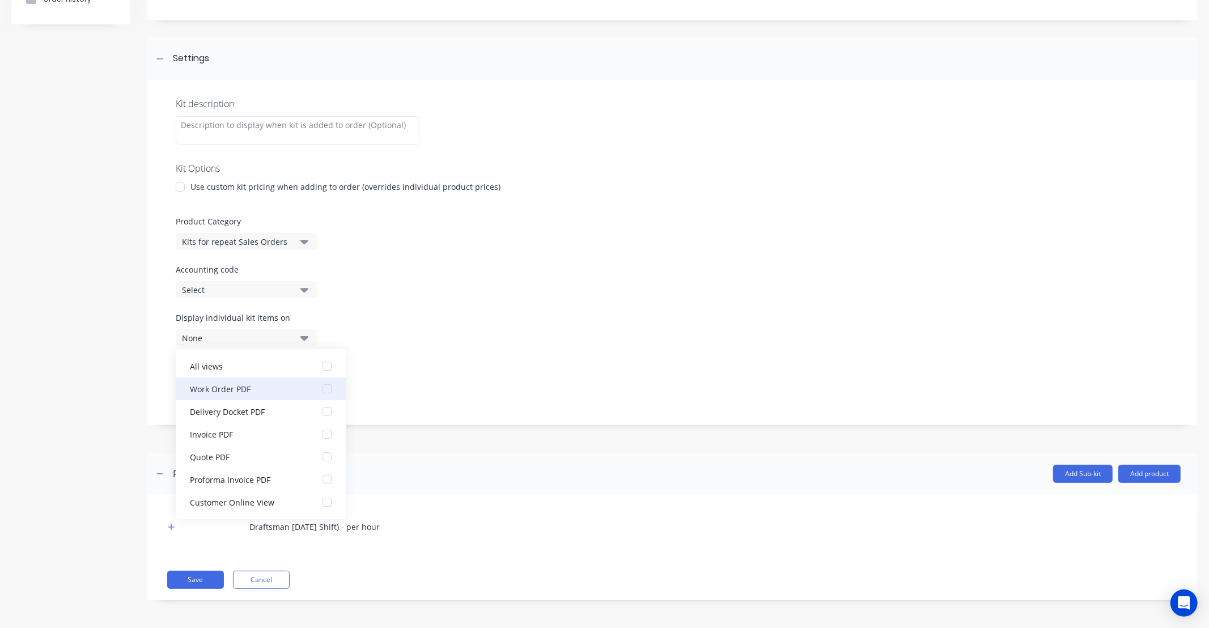
click at [319, 391] on div "button" at bounding box center [327, 388] width 23 height 23
click at [402, 370] on div "Display sub-kits on None" at bounding box center [673, 384] width 994 height 48
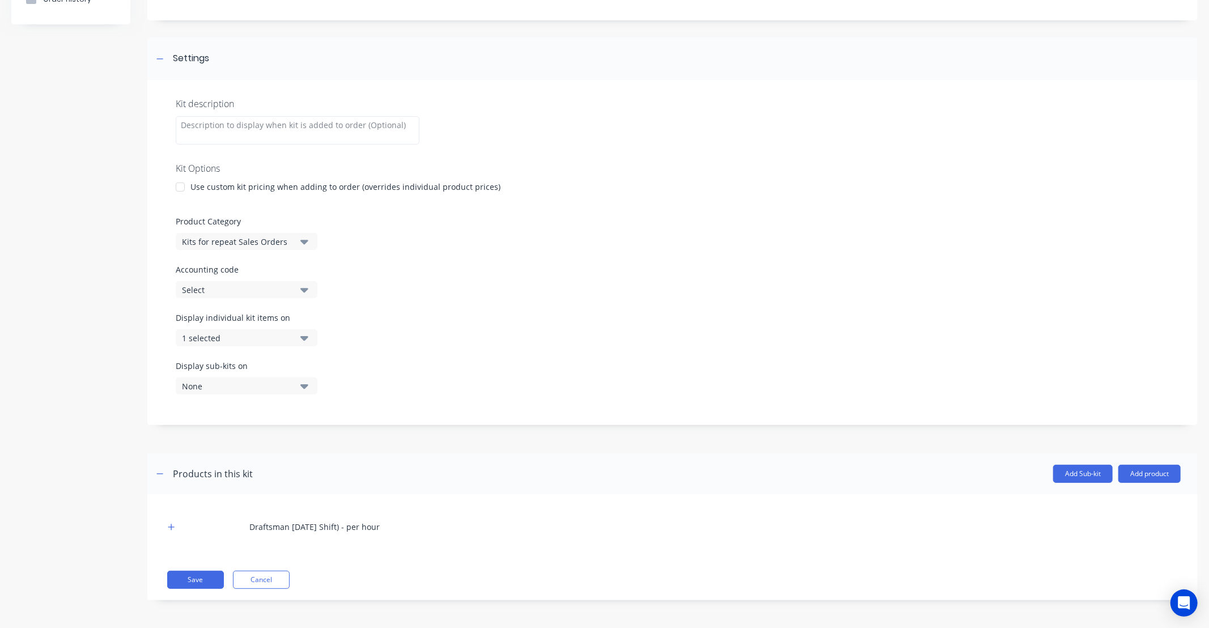
click at [302, 391] on icon "button" at bounding box center [304, 386] width 8 height 12
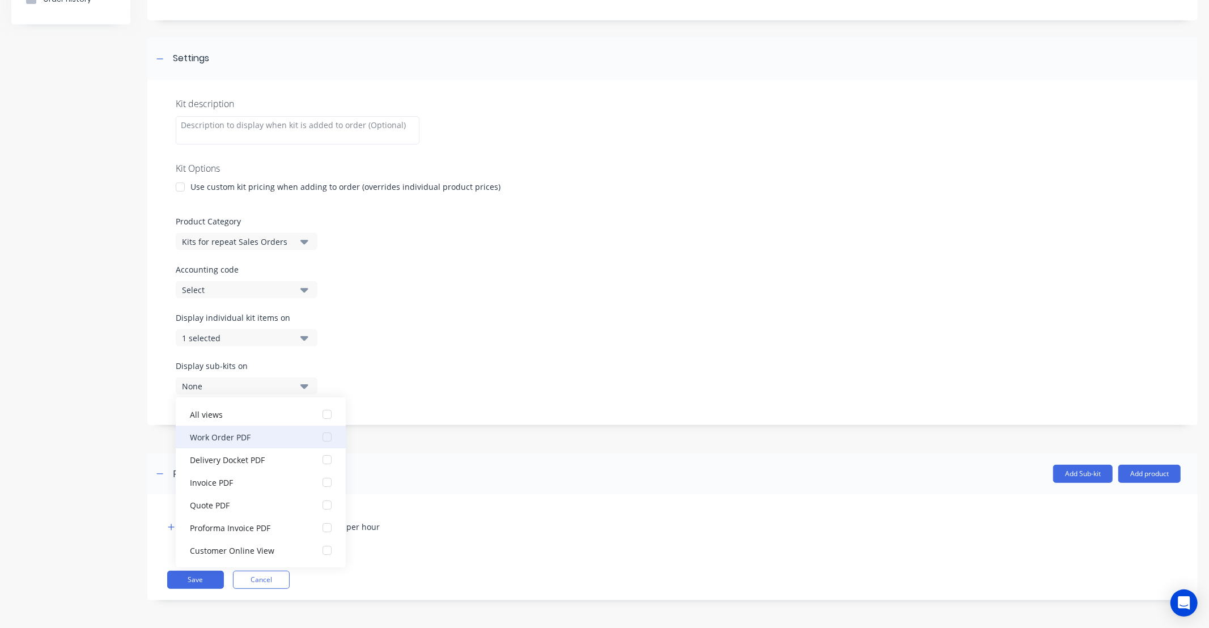
click at [316, 433] on div "button" at bounding box center [327, 437] width 23 height 23
click at [210, 580] on button "Save" at bounding box center [195, 580] width 57 height 18
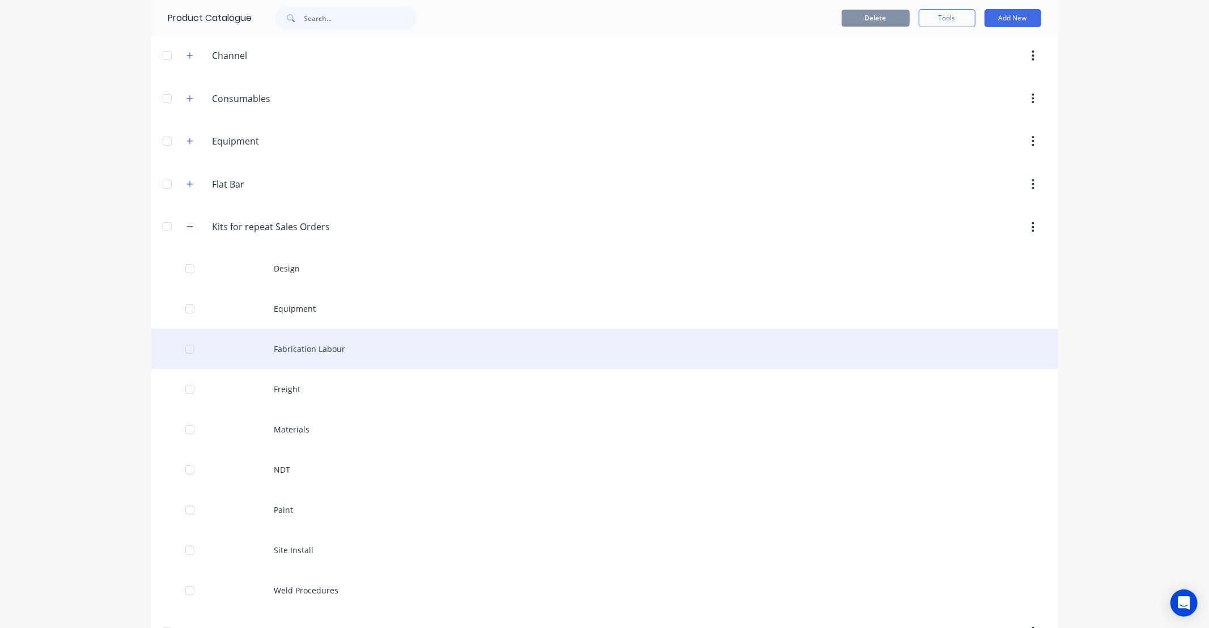
scroll to position [189, 0]
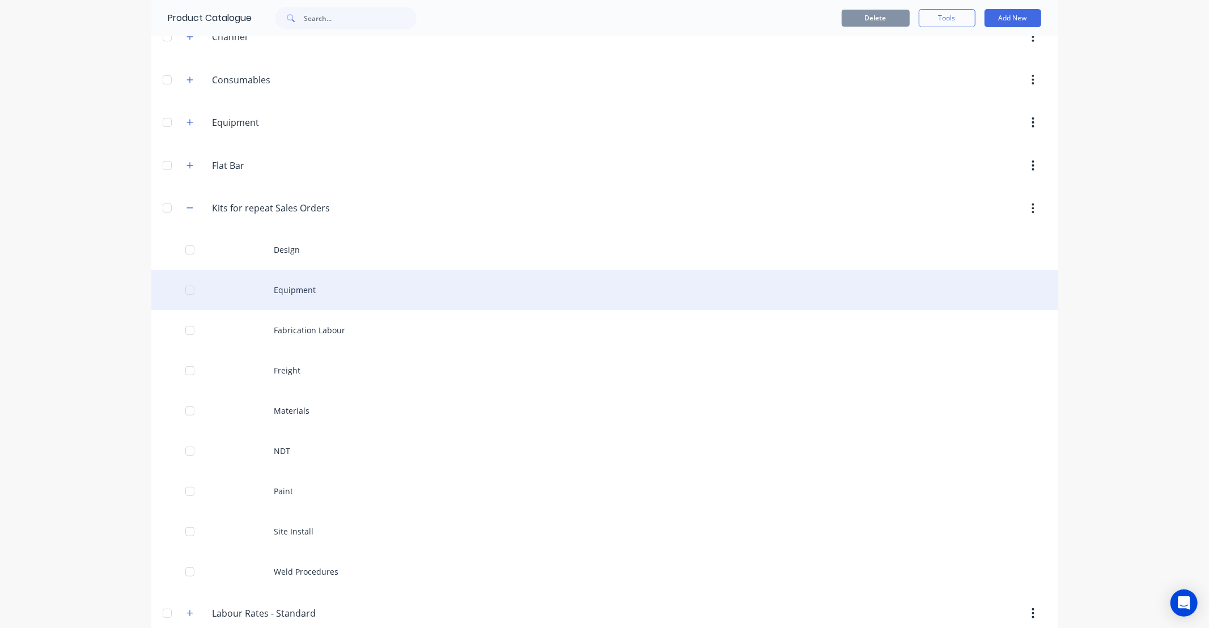
click at [303, 297] on div "Equipment" at bounding box center [604, 290] width 907 height 40
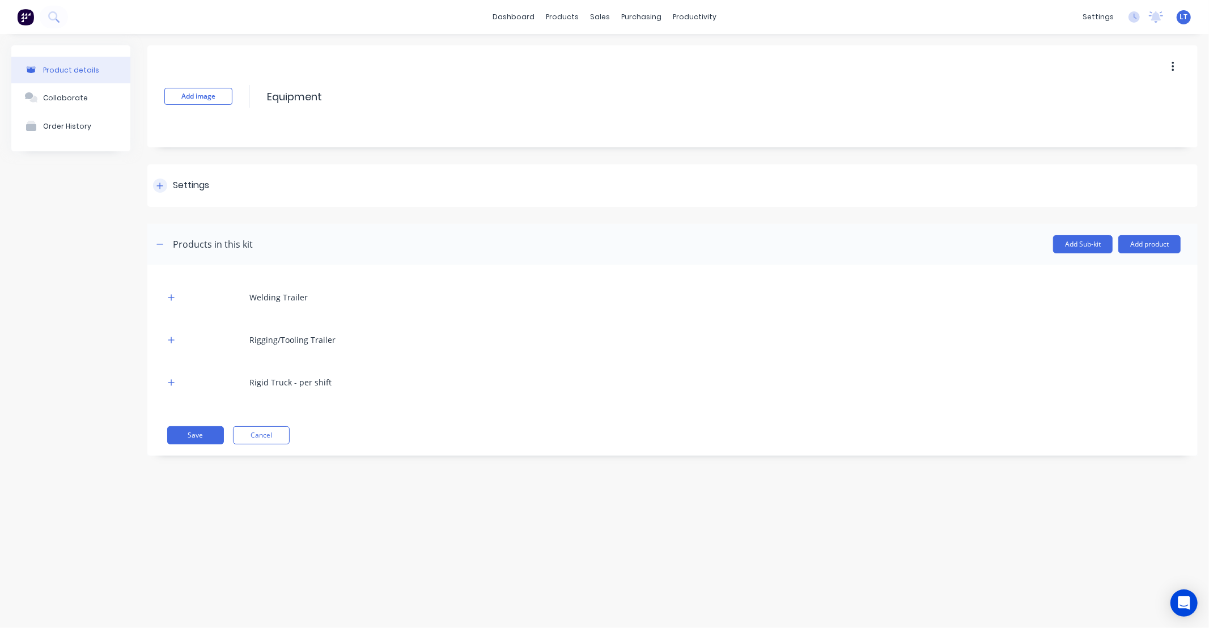
click at [203, 196] on div "Settings" at bounding box center [672, 185] width 1050 height 43
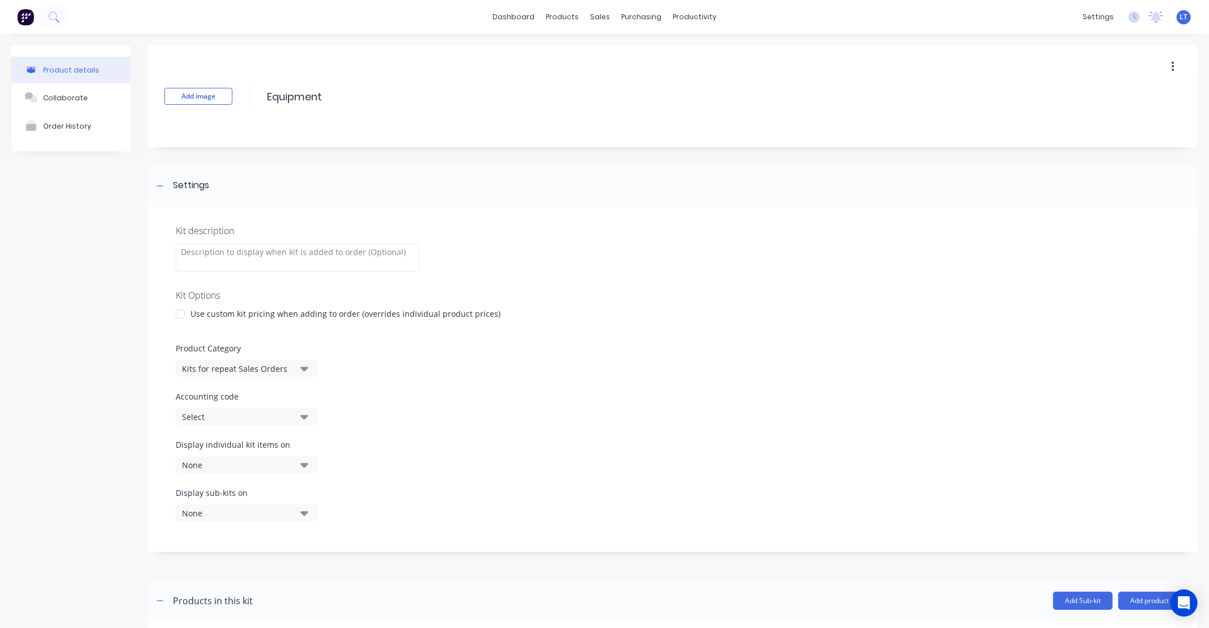
click at [307, 462] on icon "button" at bounding box center [304, 465] width 8 height 12
click at [321, 326] on div "button" at bounding box center [327, 326] width 23 height 23
click at [299, 508] on button "None" at bounding box center [247, 512] width 142 height 17
click at [316, 372] on div "button" at bounding box center [327, 374] width 23 height 23
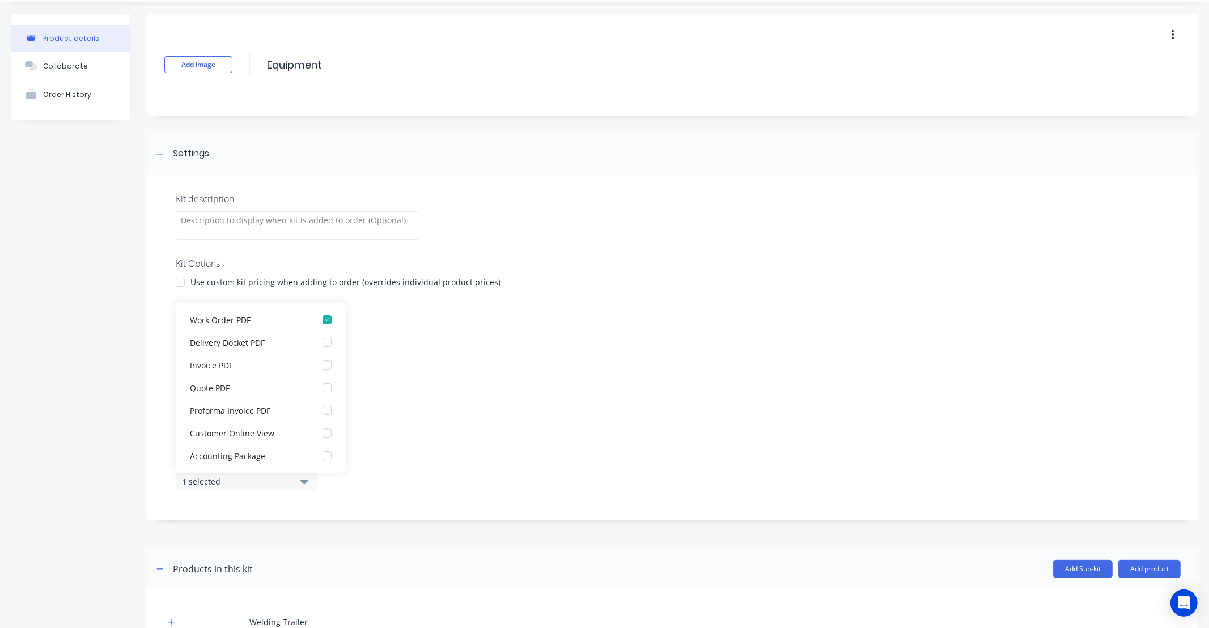
scroll to position [212, 0]
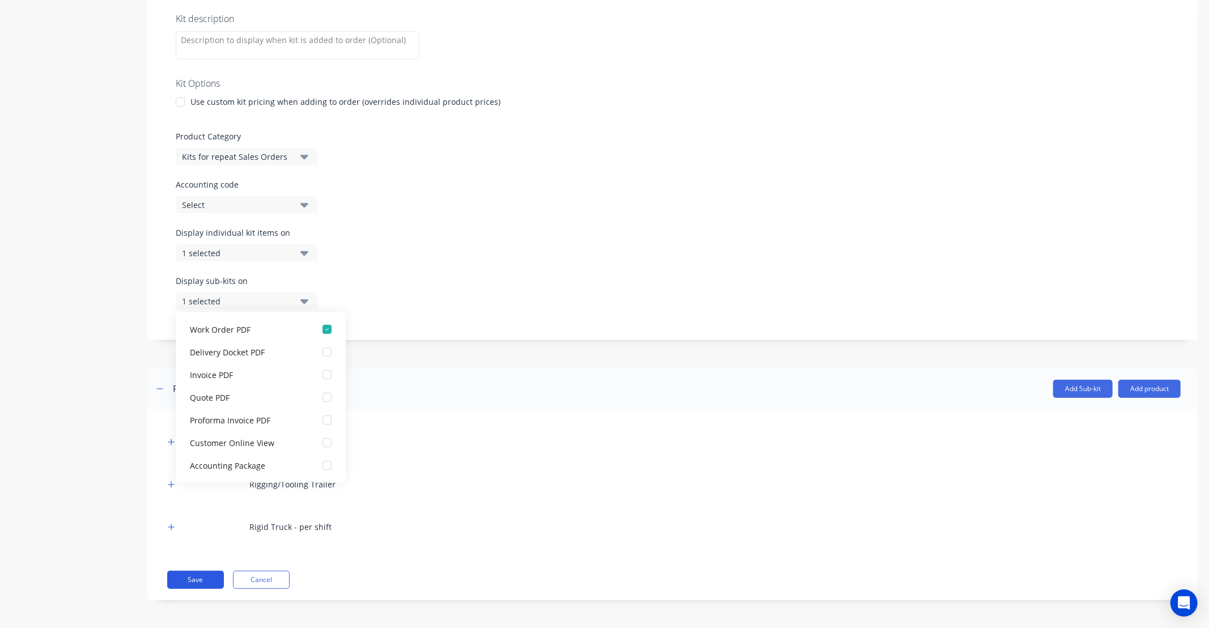
click at [214, 578] on button "Save" at bounding box center [195, 580] width 57 height 18
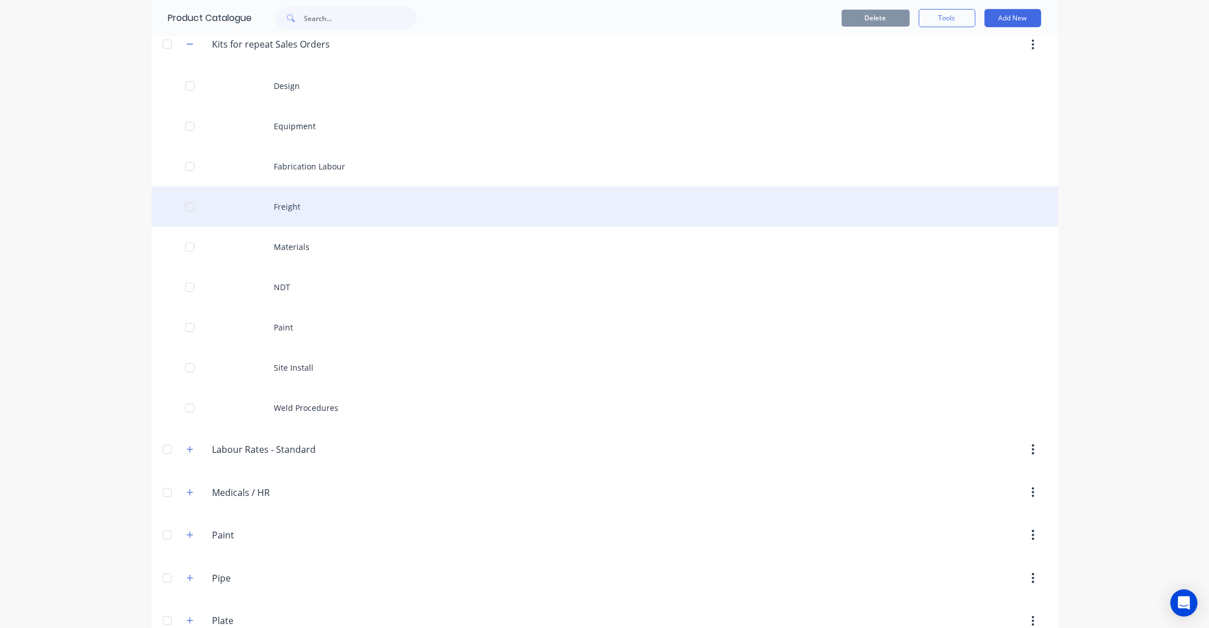
scroll to position [357, 0]
click at [309, 197] on div "Freight" at bounding box center [604, 202] width 907 height 40
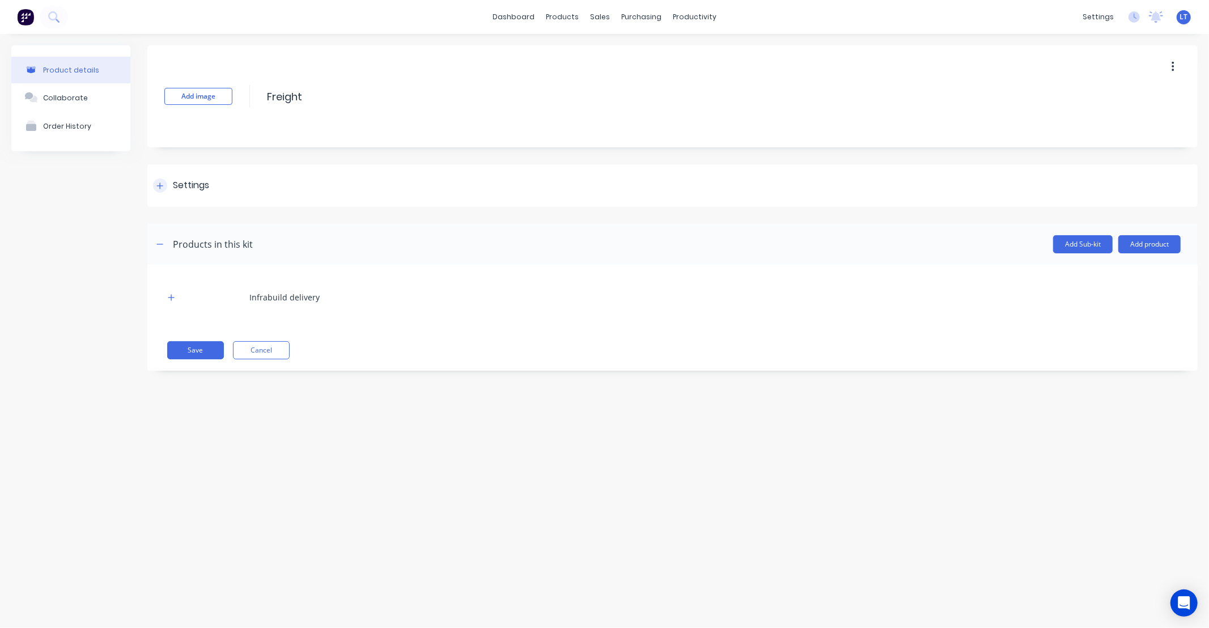
click at [211, 179] on div "Settings" at bounding box center [672, 185] width 1050 height 43
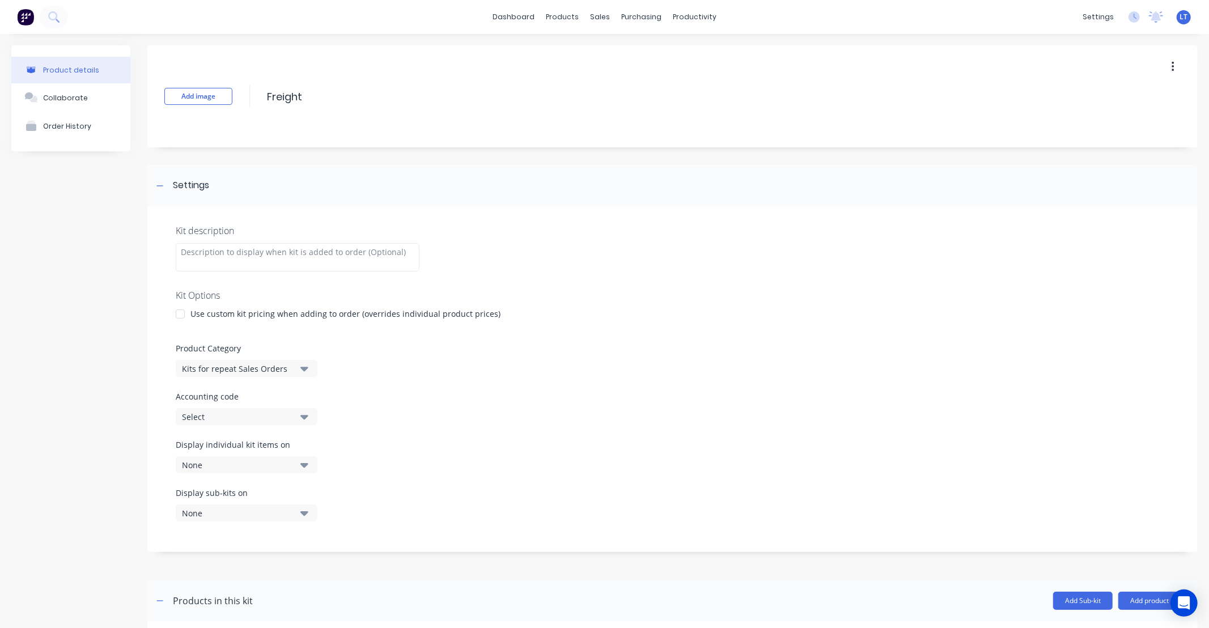
click at [306, 459] on icon "button" at bounding box center [304, 465] width 8 height 12
click at [321, 327] on div "button" at bounding box center [327, 326] width 23 height 23
click at [297, 519] on button "None" at bounding box center [247, 512] width 142 height 17
click at [316, 368] on div "button" at bounding box center [327, 374] width 23 height 23
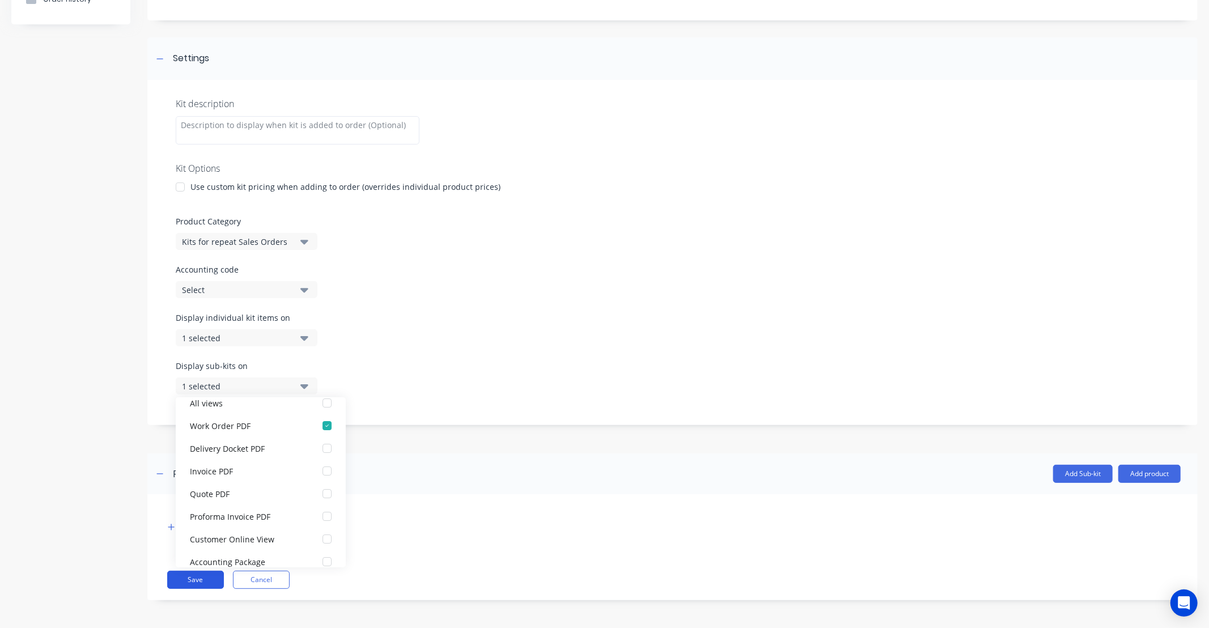
scroll to position [20, 0]
click at [209, 584] on button "Save" at bounding box center [195, 580] width 57 height 18
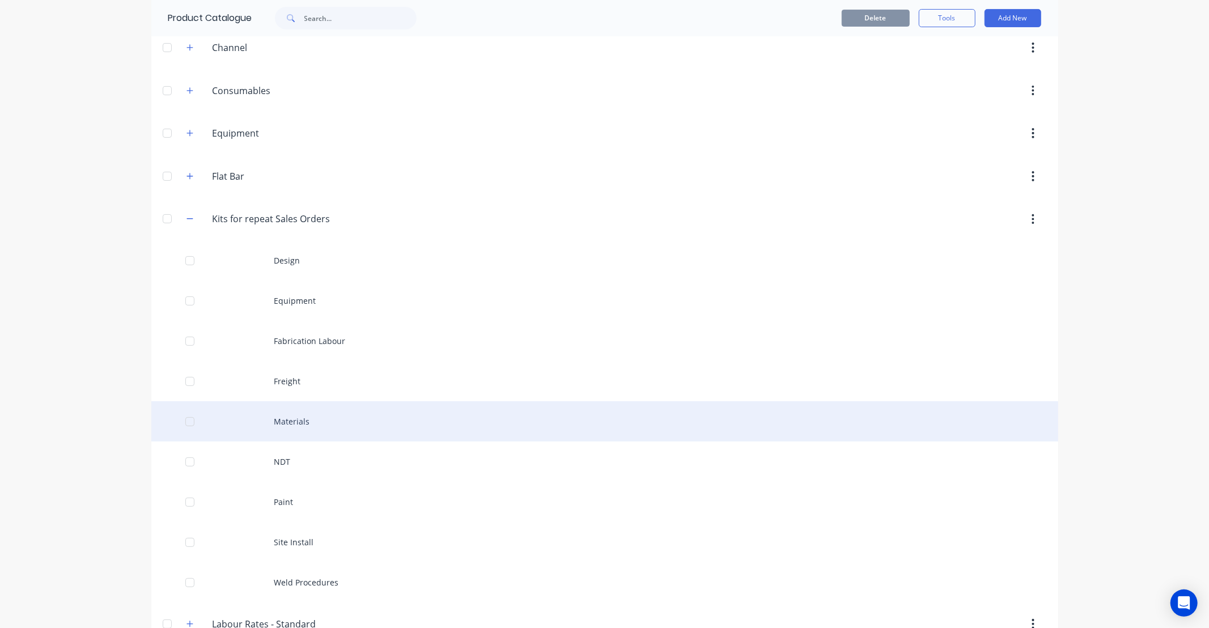
scroll to position [168, 0]
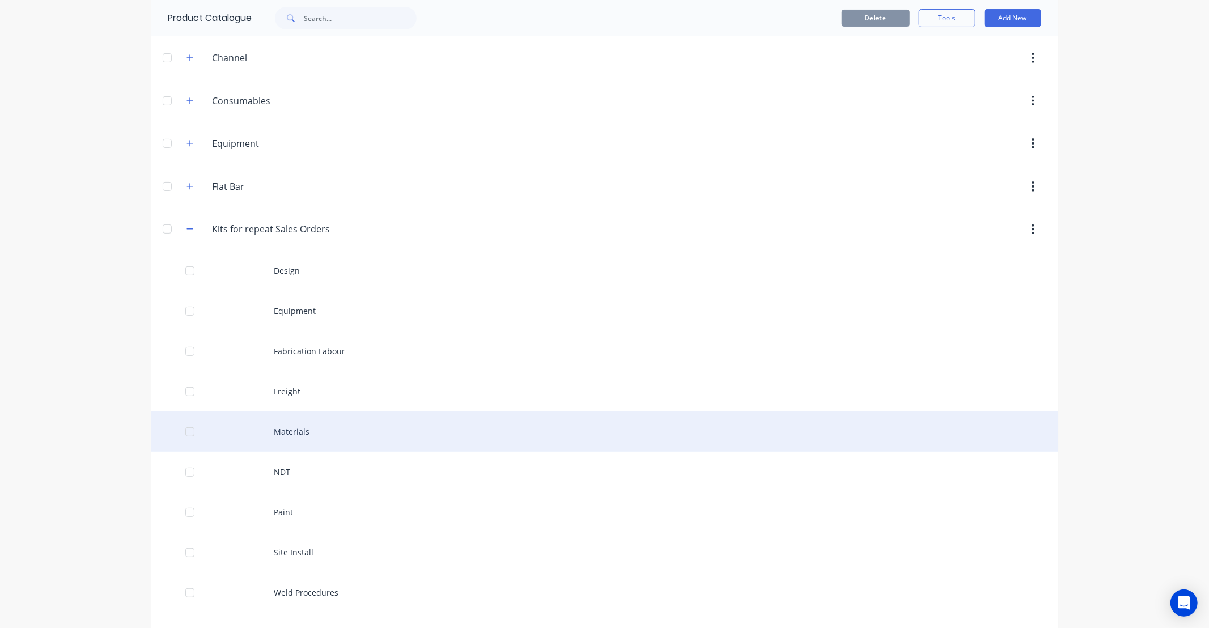
click at [308, 437] on div "Materials" at bounding box center [604, 431] width 907 height 40
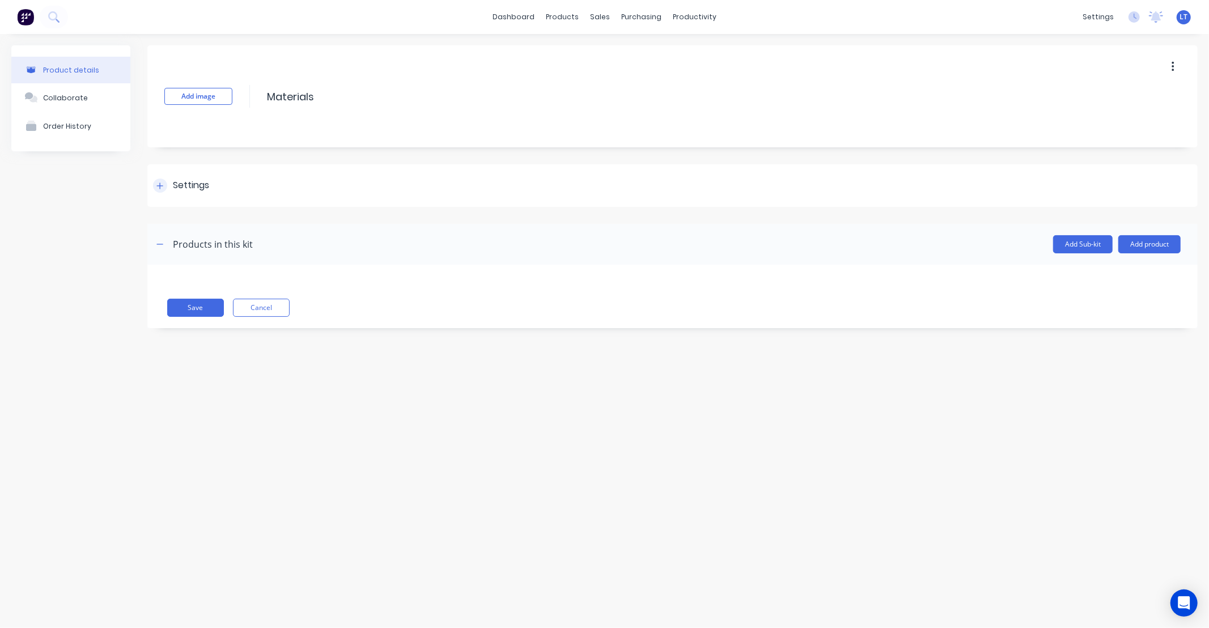
click at [206, 190] on div "Settings" at bounding box center [191, 186] width 36 height 14
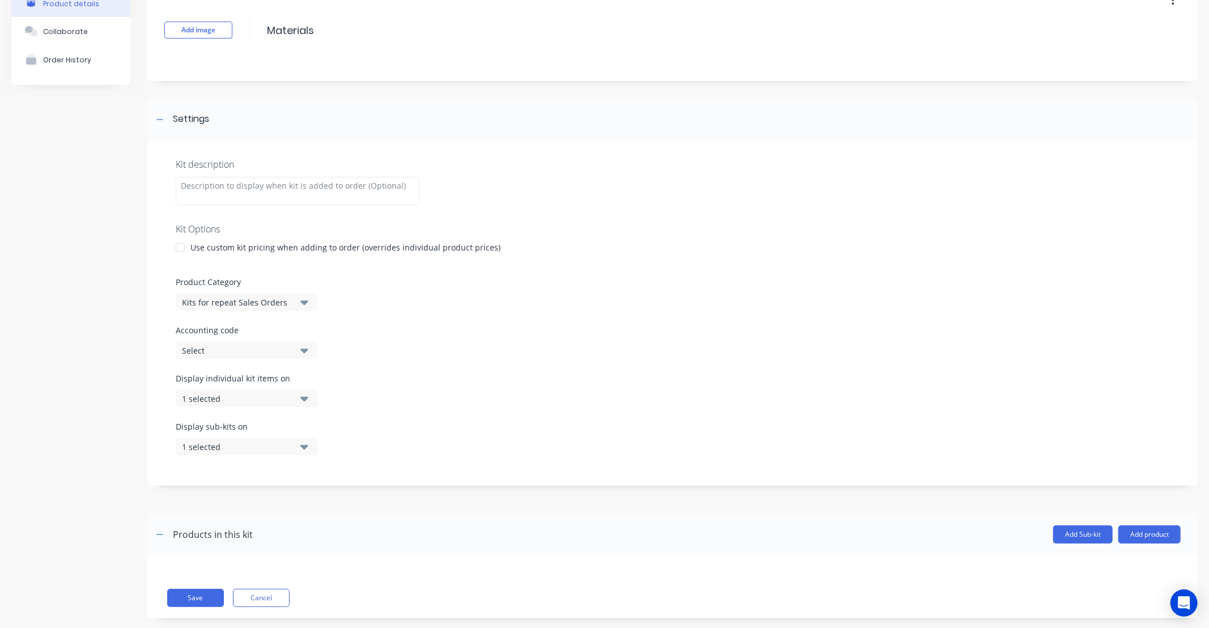
scroll to position [84, 0]
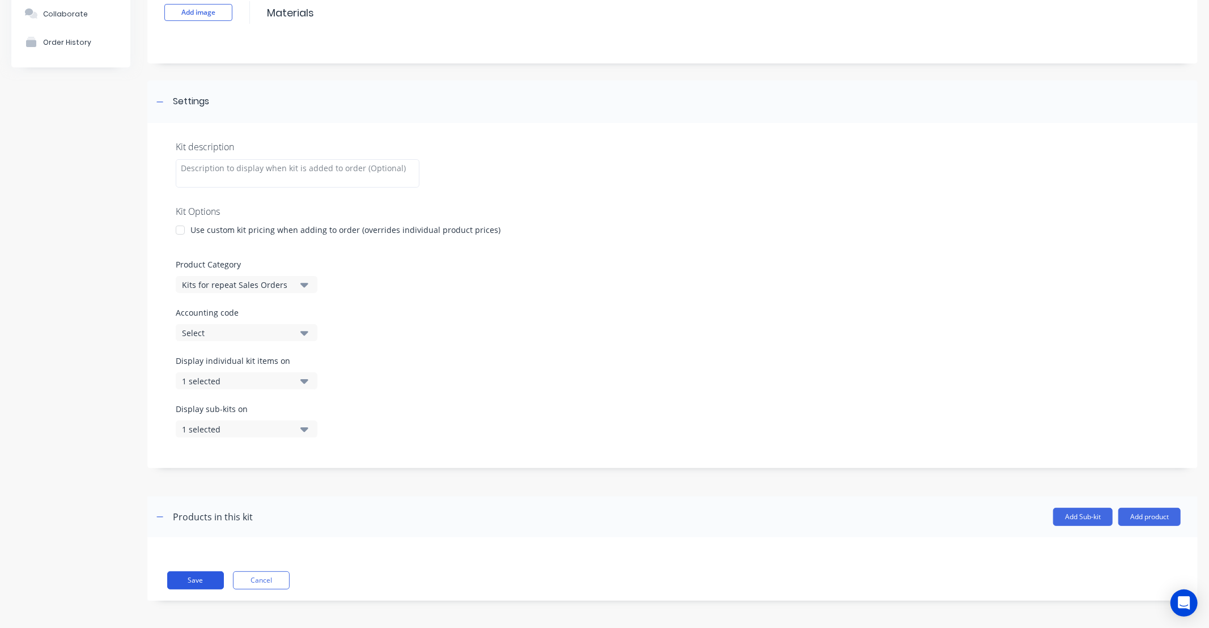
click at [189, 579] on button "Save" at bounding box center [195, 580] width 57 height 18
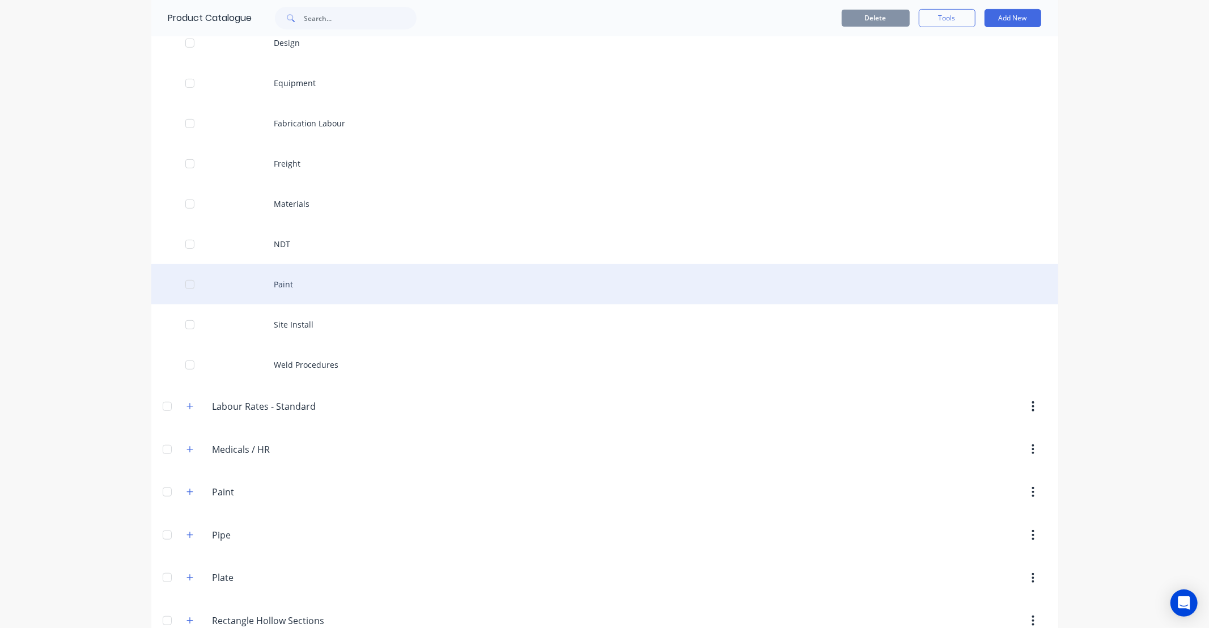
scroll to position [398, 0]
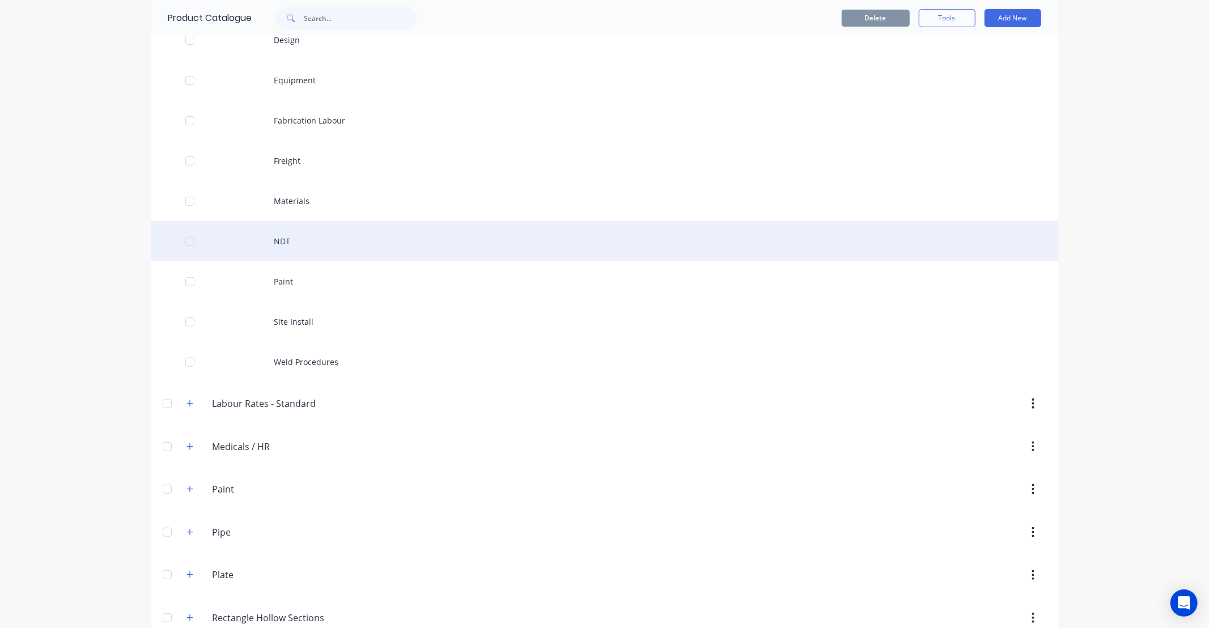
click at [302, 250] on div "NDT" at bounding box center [604, 241] width 907 height 40
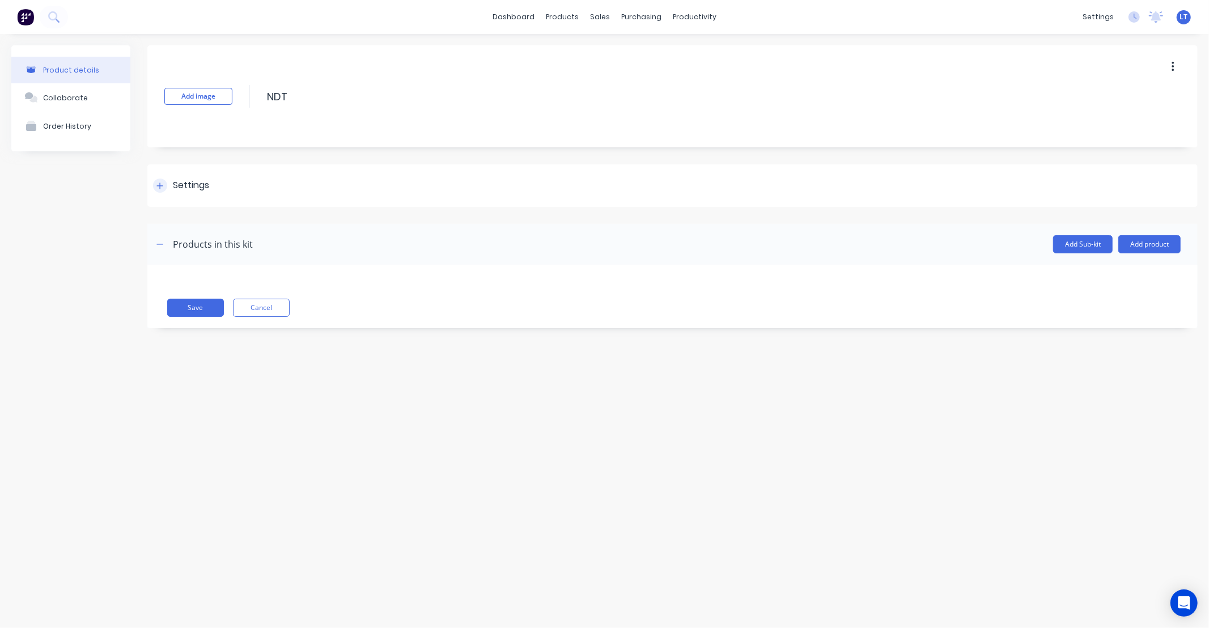
click at [198, 183] on div "Settings" at bounding box center [191, 186] width 36 height 14
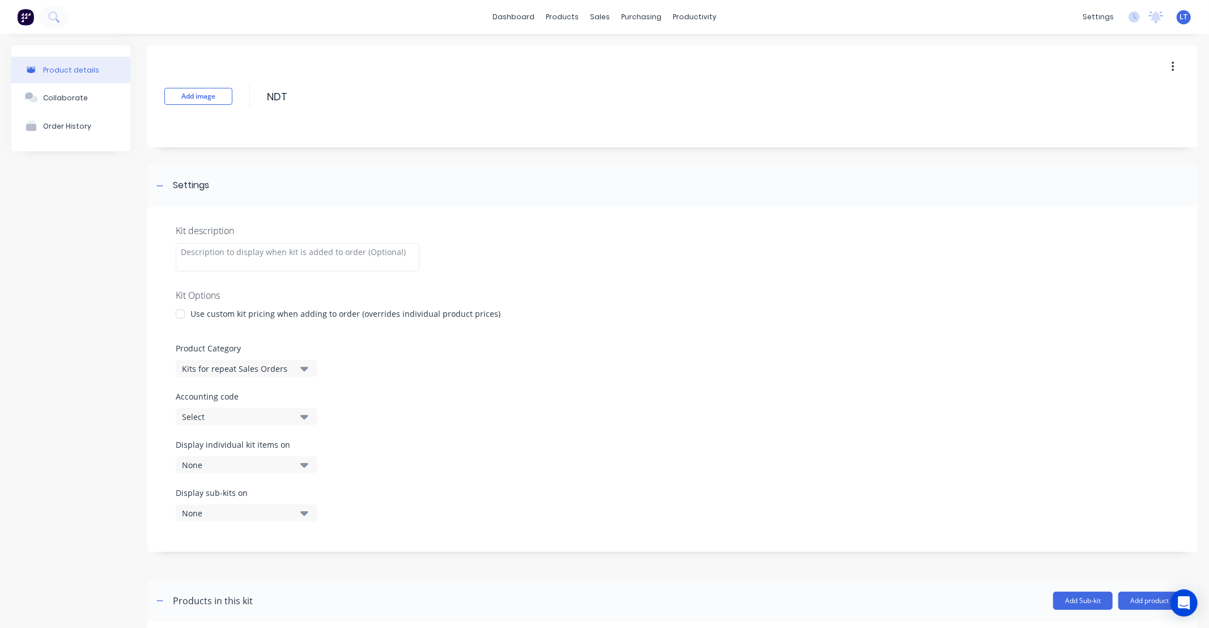
click at [302, 469] on icon "button" at bounding box center [304, 465] width 8 height 12
click at [321, 324] on div "button" at bounding box center [327, 326] width 23 height 23
click at [297, 516] on button "None" at bounding box center [247, 512] width 142 height 17
click at [319, 375] on div "button" at bounding box center [327, 374] width 23 height 23
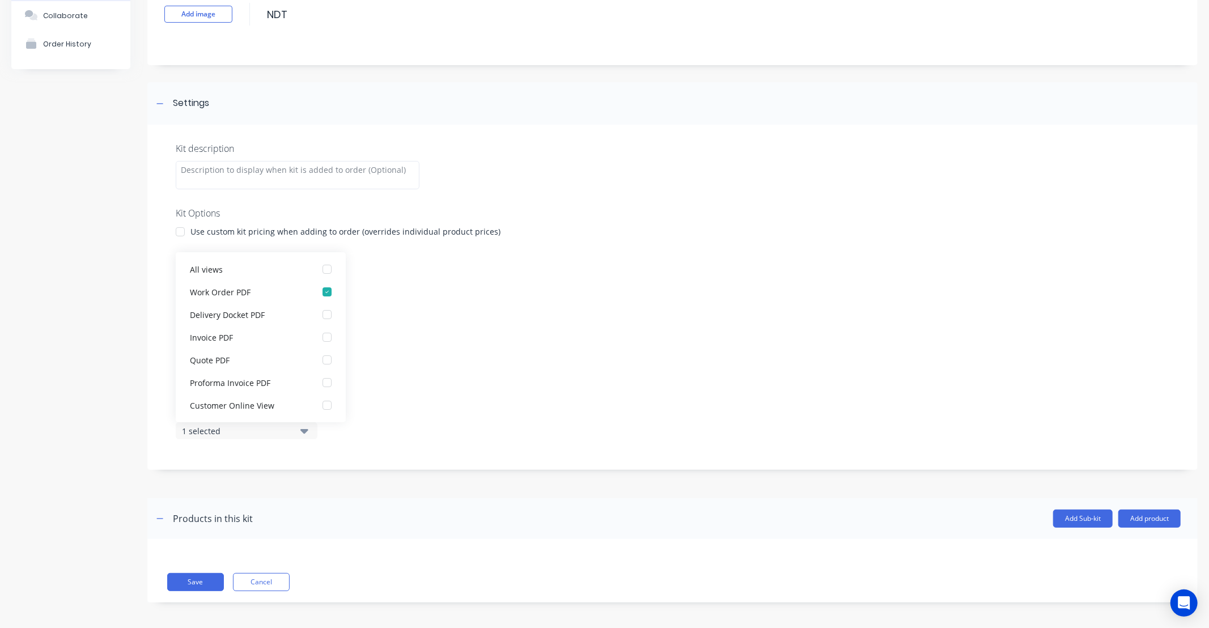
scroll to position [84, 0]
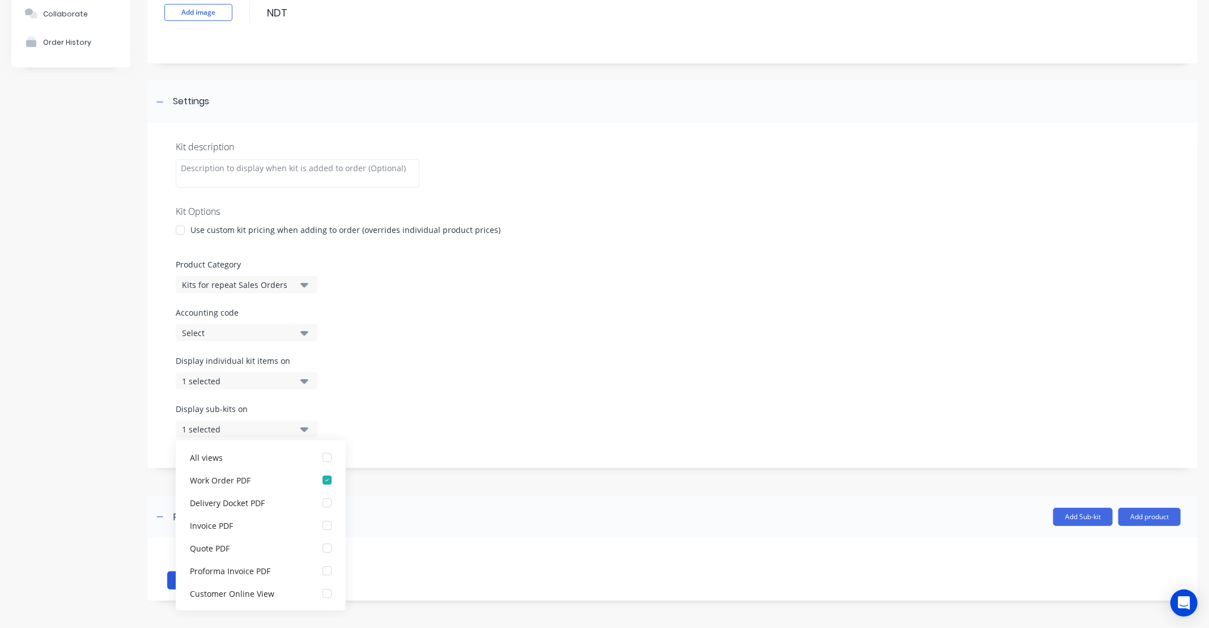
click at [170, 582] on button "Save" at bounding box center [195, 580] width 57 height 18
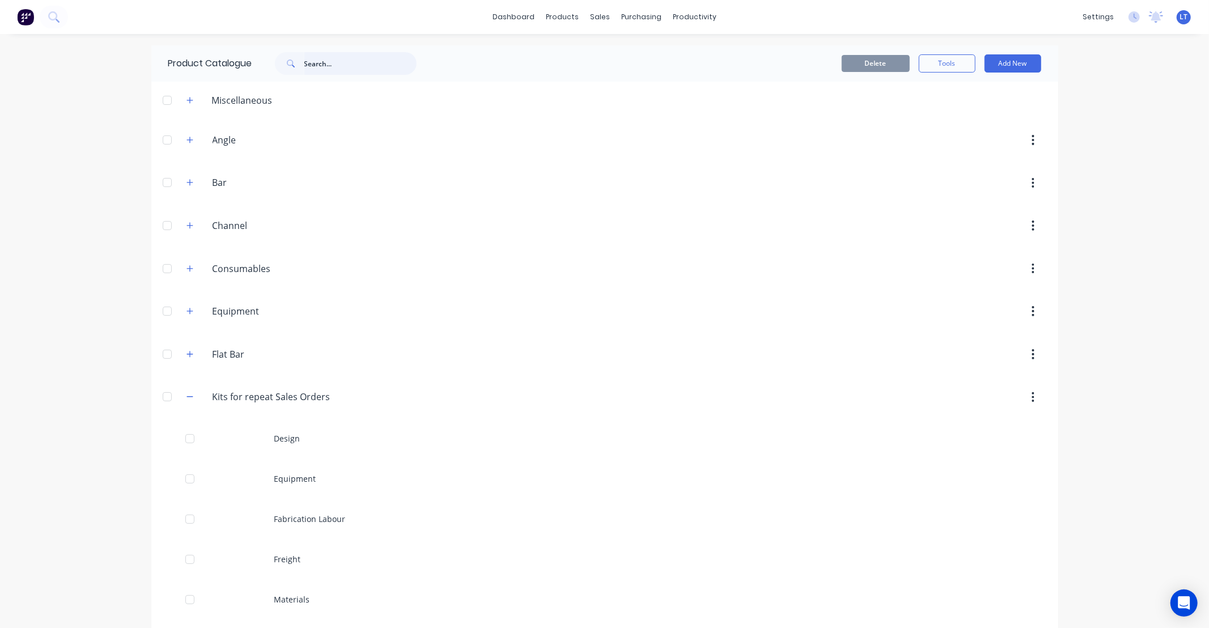
click at [338, 66] on input "text" at bounding box center [360, 63] width 112 height 23
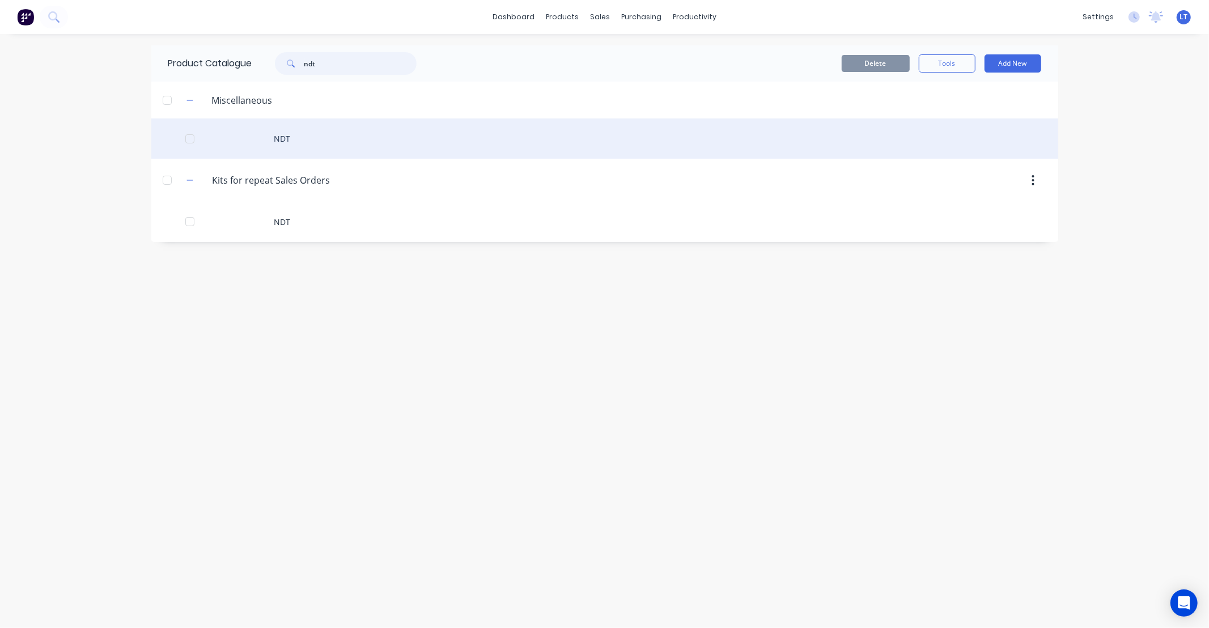
type input "ndt"
click at [279, 137] on div "NDT" at bounding box center [604, 138] width 907 height 40
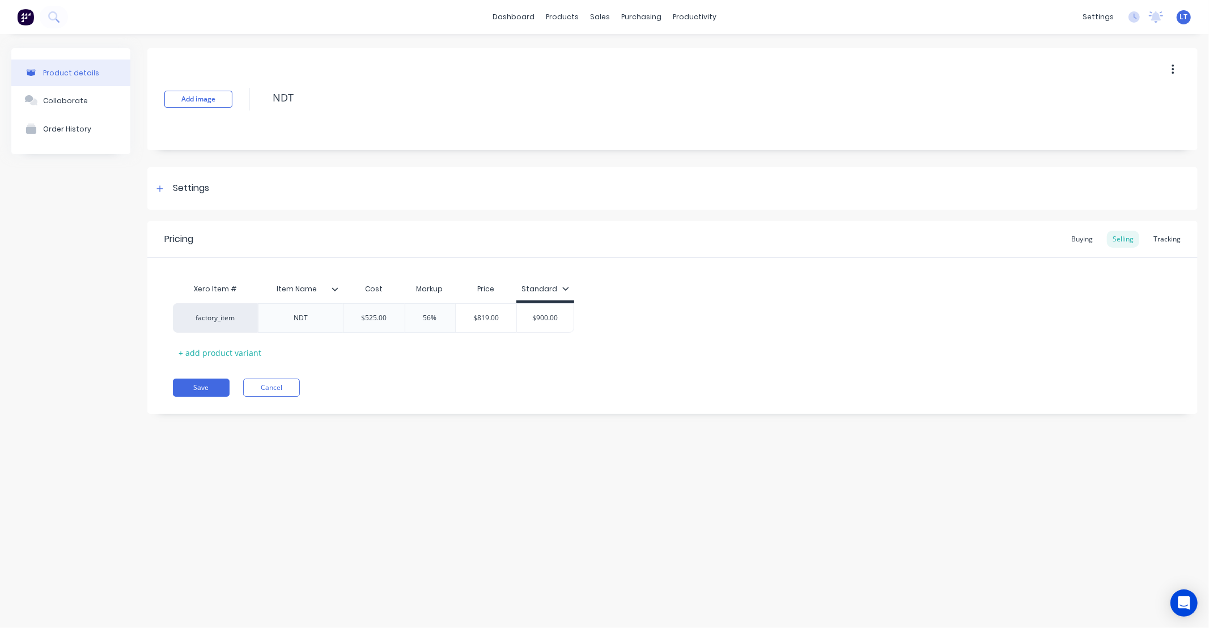
type textarea "x"
click at [212, 197] on div "Settings" at bounding box center [672, 188] width 1050 height 43
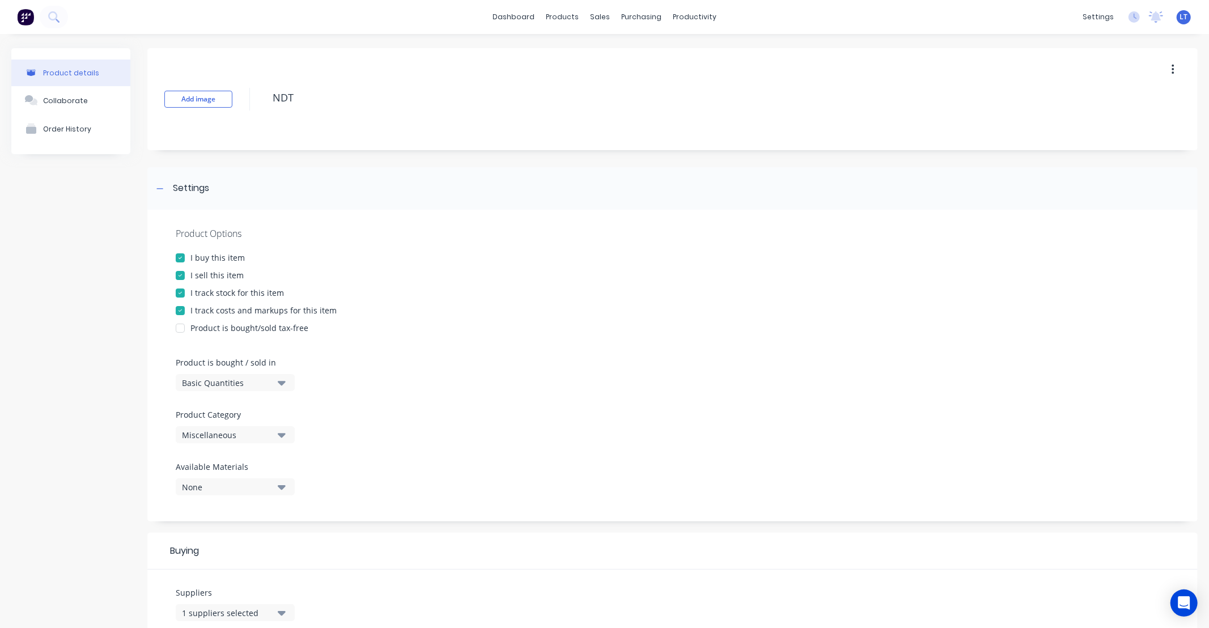
click at [287, 433] on button "Miscellaneous" at bounding box center [235, 434] width 119 height 17
click at [281, 427] on button "Miscellaneous" at bounding box center [235, 434] width 119 height 17
click at [359, 426] on div "Product Options I buy this item I sell this item I track stock for this item I …" at bounding box center [672, 366] width 1050 height 312
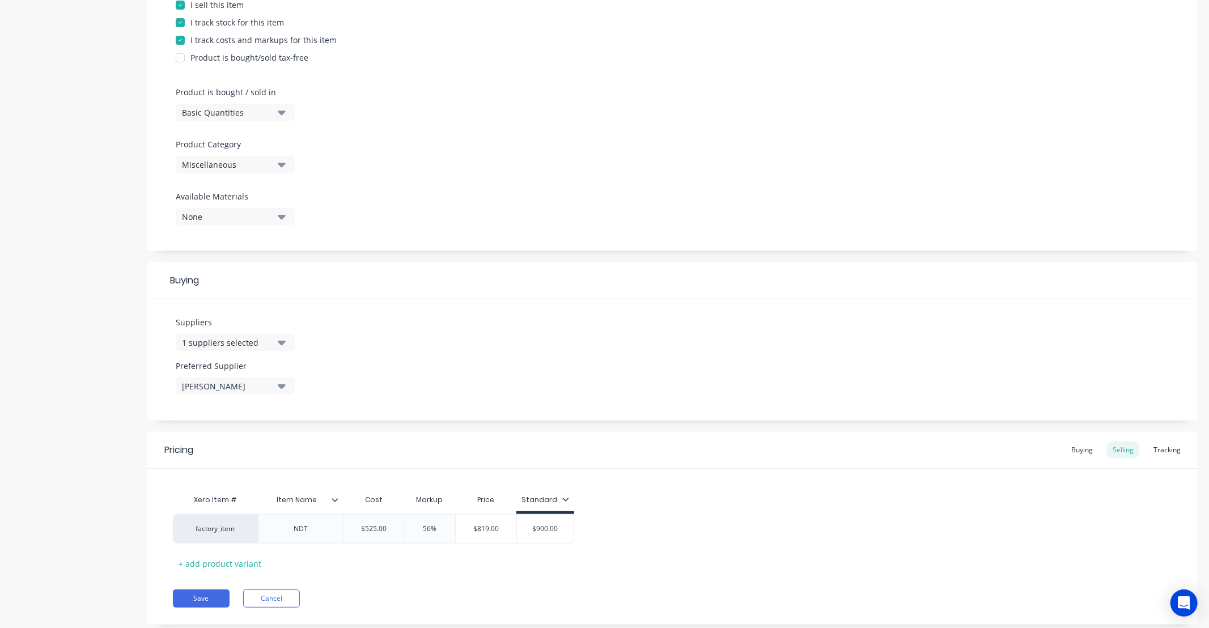
scroll to position [298, 0]
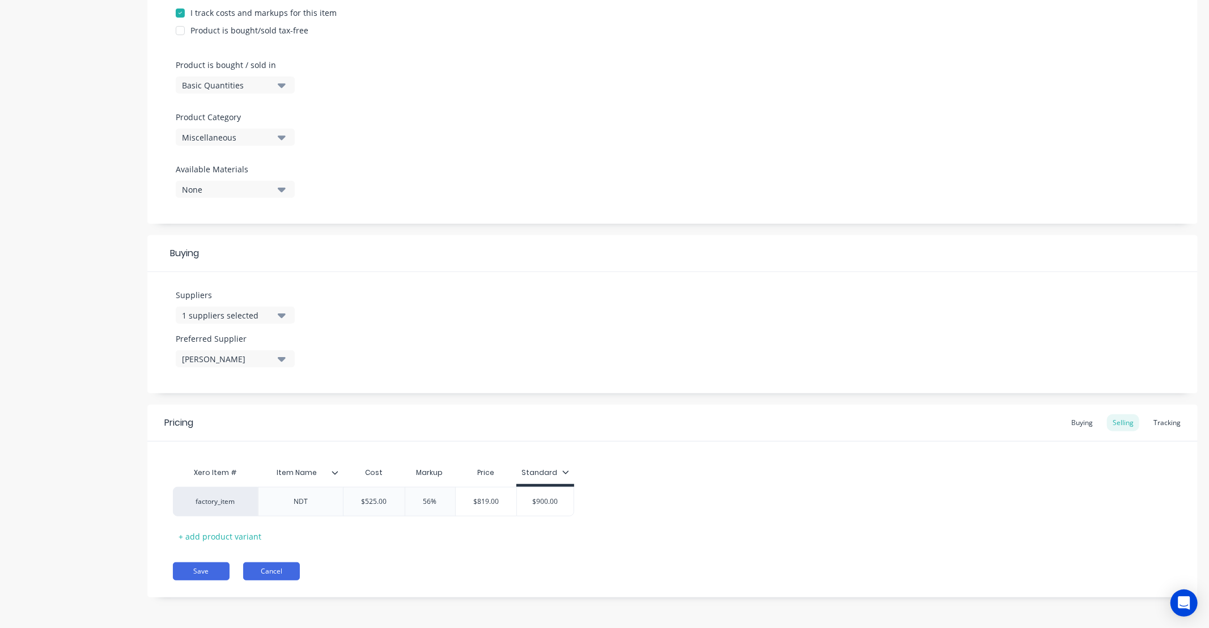
click at [284, 575] on button "Cancel" at bounding box center [271, 571] width 57 height 18
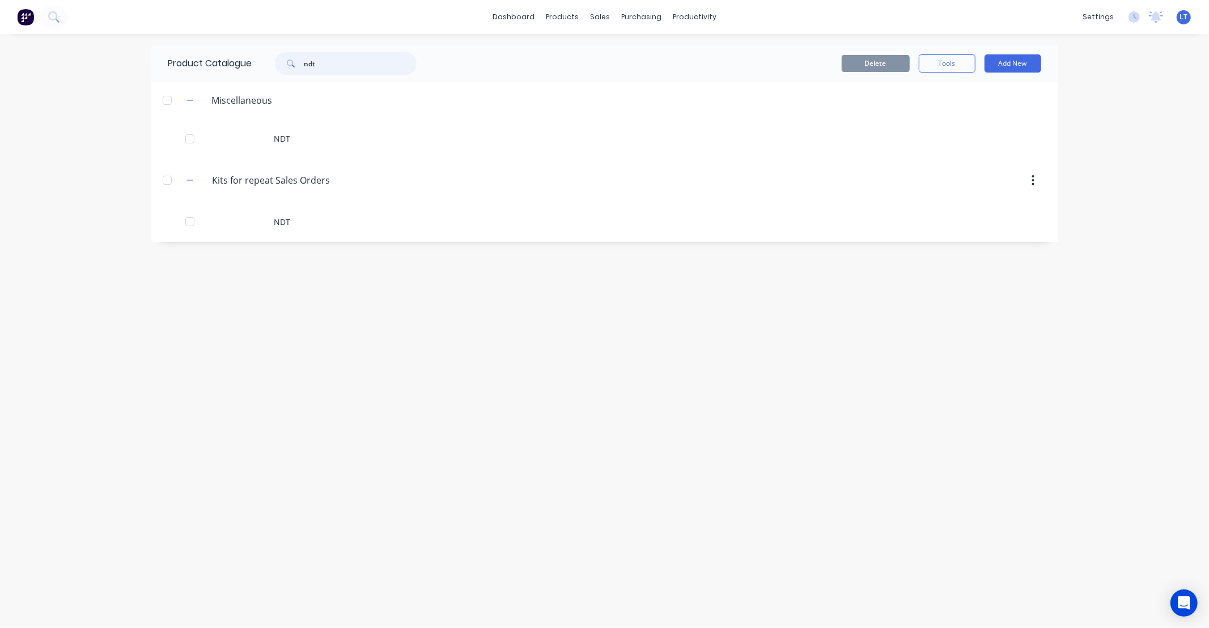
drag, startPoint x: 324, startPoint y: 64, endPoint x: 247, endPoint y: 61, distance: 77.1
click at [247, 61] on div "Product Catalogue ndt" at bounding box center [298, 63] width 294 height 36
click at [68, 181] on div "dashboard products sales purchasing productivity dashboard products Product Cat…" at bounding box center [604, 314] width 1209 height 628
click at [189, 400] on button "button" at bounding box center [190, 397] width 14 height 14
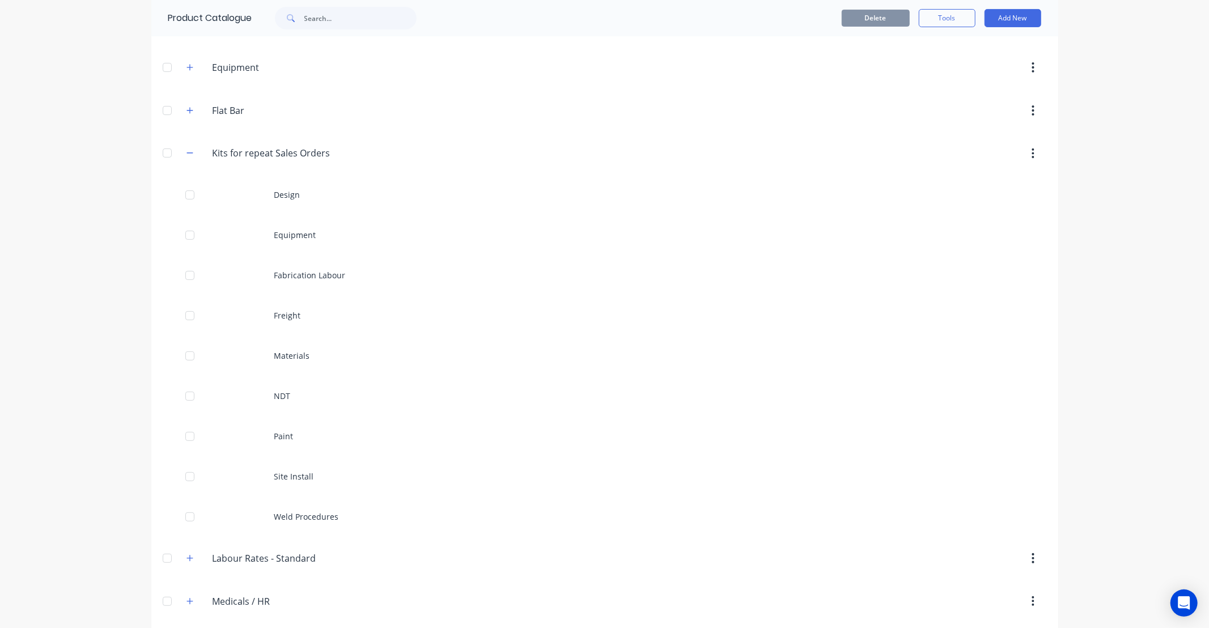
scroll to position [315, 0]
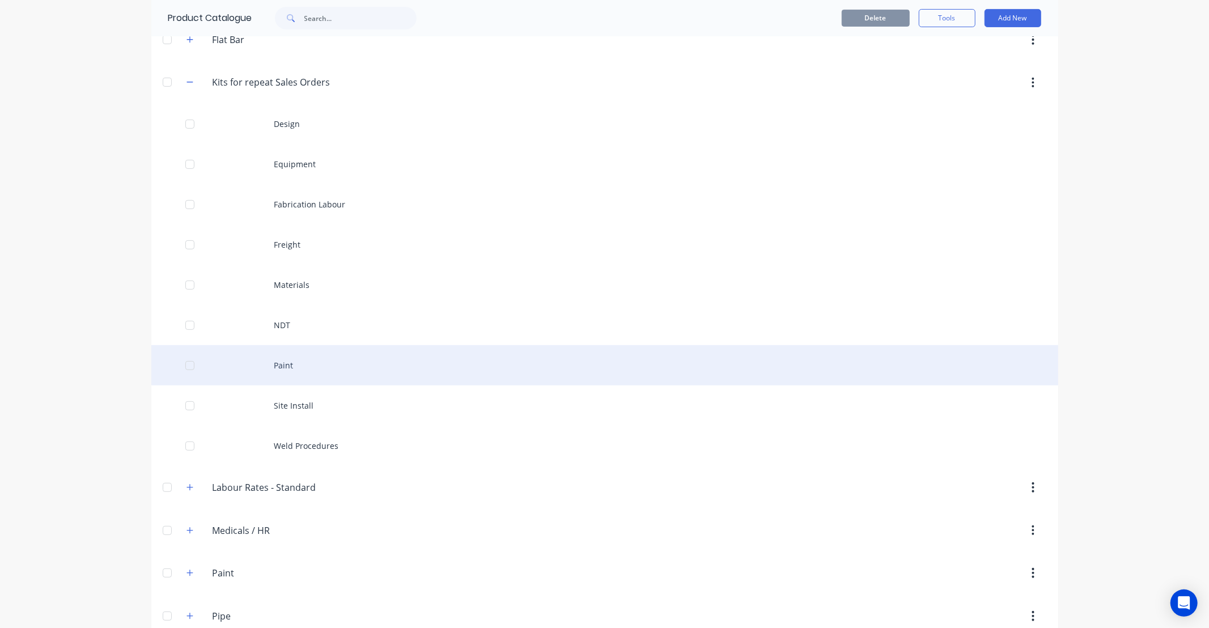
click at [285, 367] on div "Paint" at bounding box center [604, 365] width 907 height 40
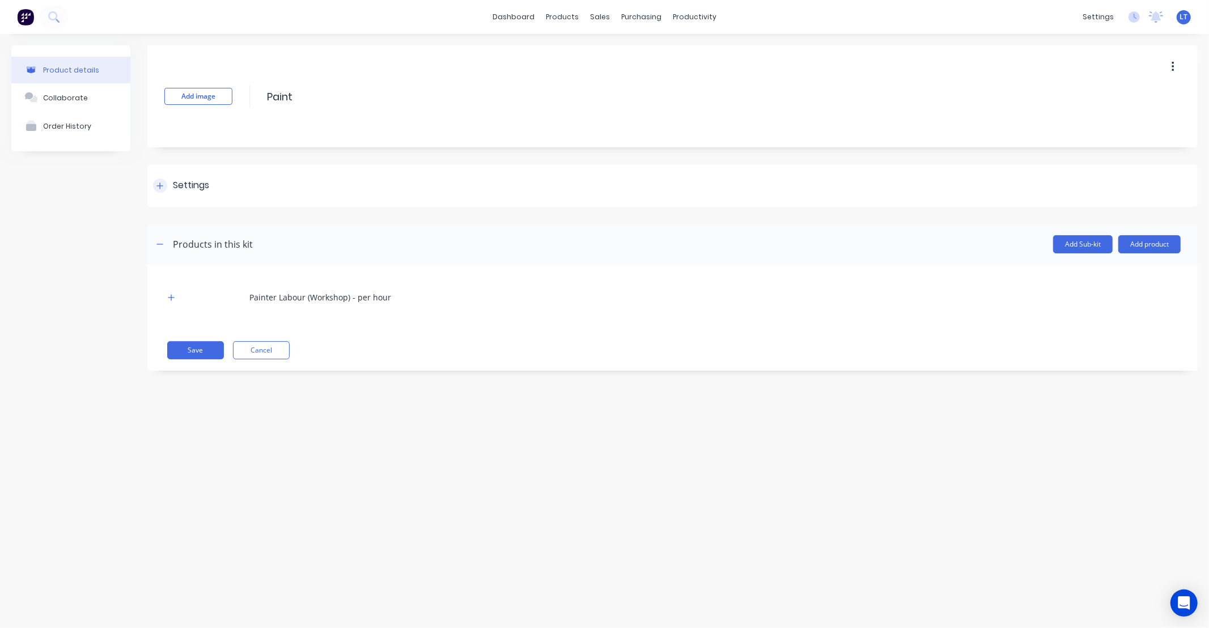
click at [165, 188] on div at bounding box center [160, 186] width 14 height 14
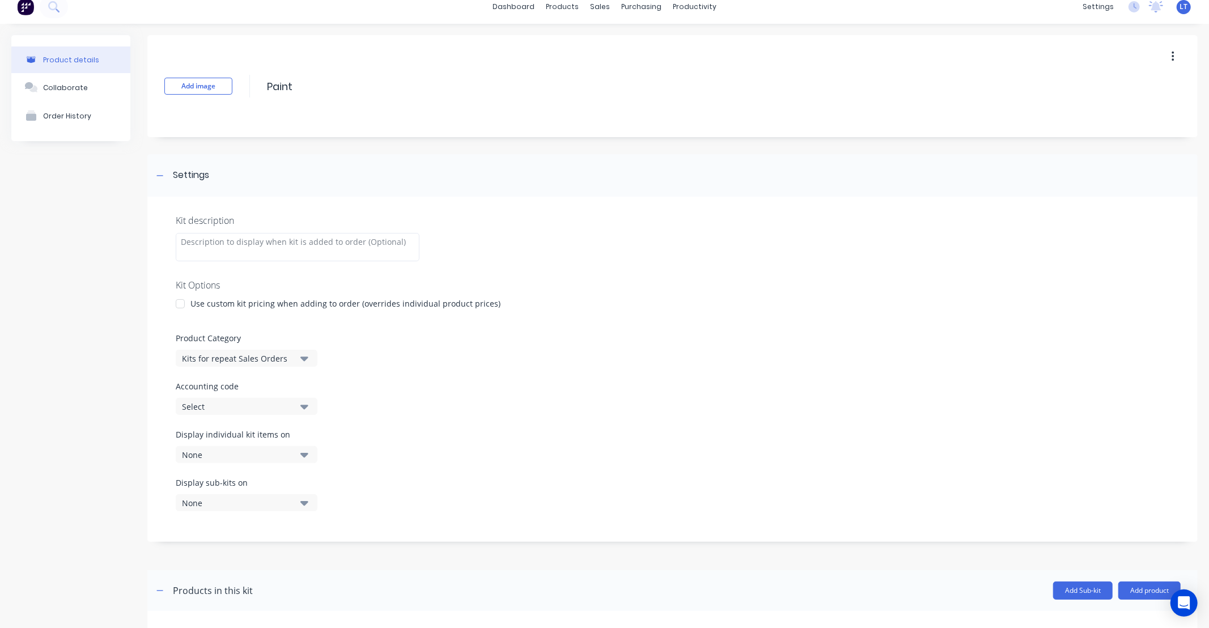
scroll to position [20, 0]
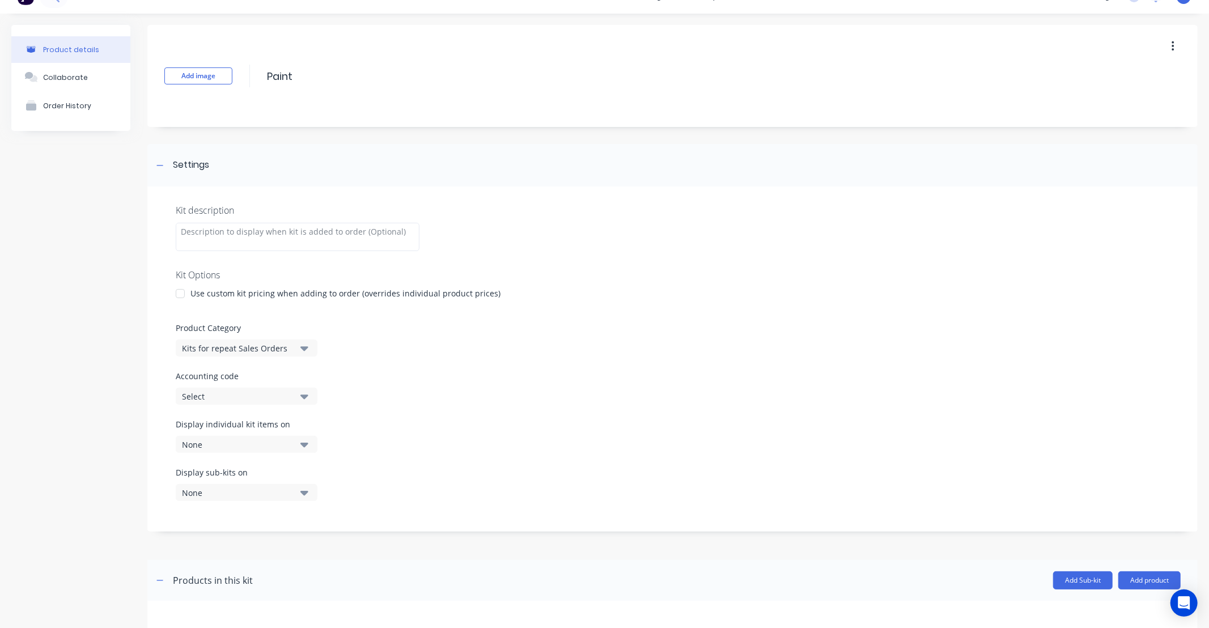
click at [307, 390] on icon "button" at bounding box center [304, 396] width 8 height 12
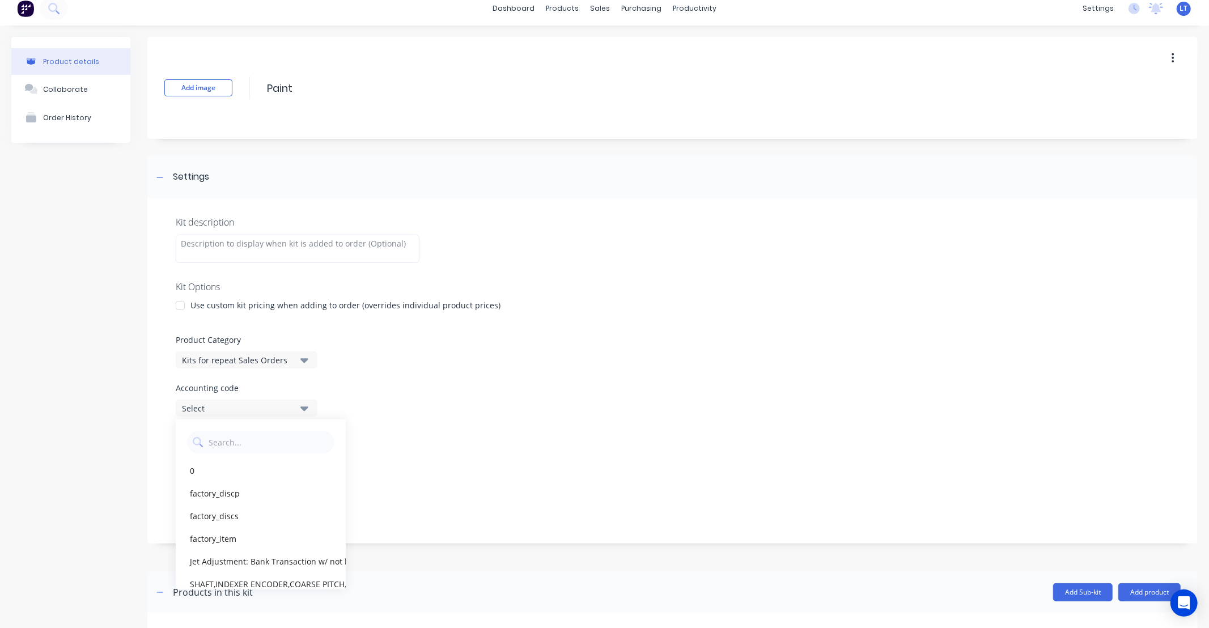
scroll to position [0, 0]
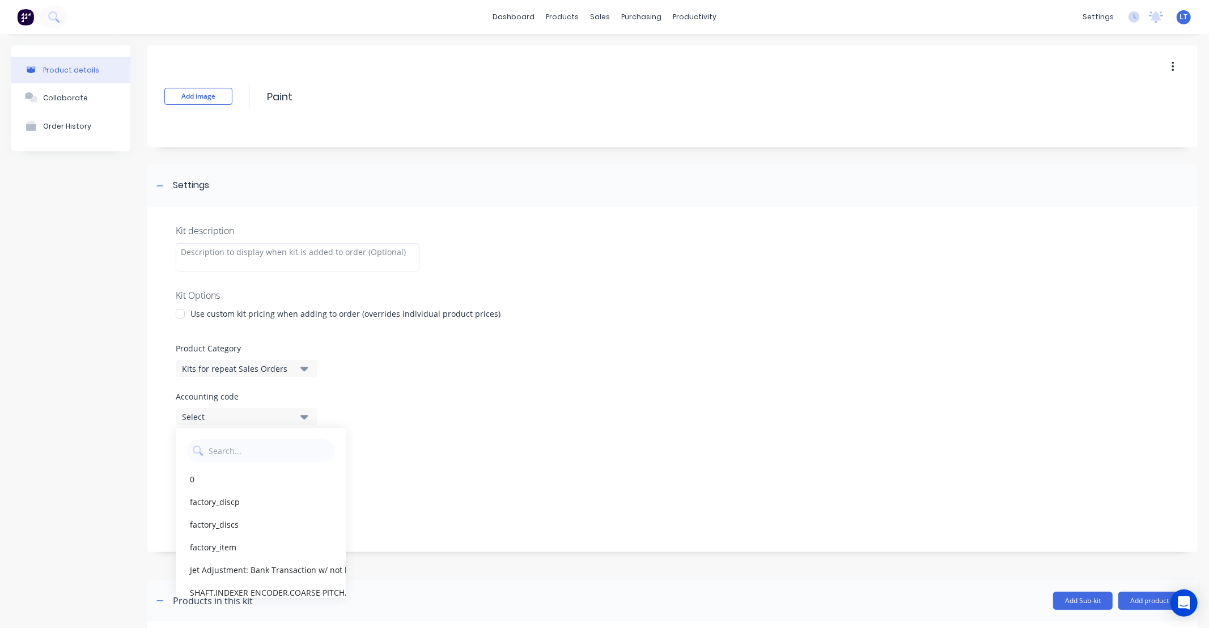
click at [300, 391] on label "Accounting code" at bounding box center [673, 397] width 994 height 12
click at [378, 411] on div "Accounting code Select" at bounding box center [673, 408] width 994 height 35
click at [307, 416] on icon "button" at bounding box center [304, 417] width 8 height 5
click at [383, 418] on div "Accounting code Select" at bounding box center [673, 408] width 994 height 35
click at [292, 460] on button "None" at bounding box center [247, 464] width 142 height 17
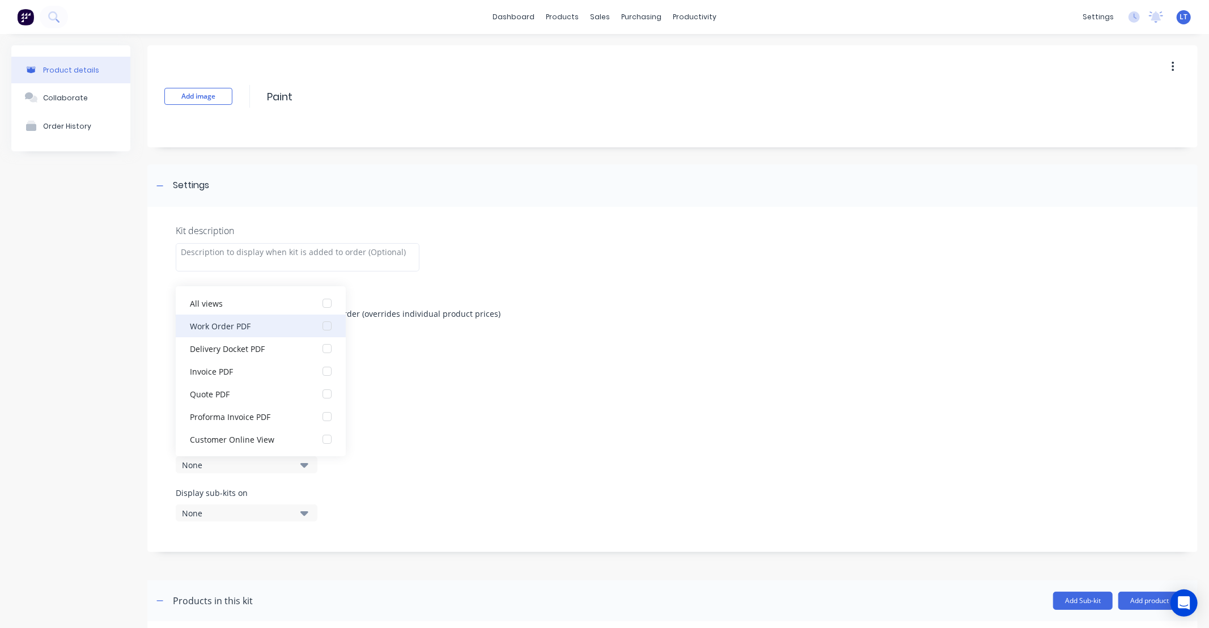
click at [321, 328] on div "button" at bounding box center [327, 326] width 23 height 23
click at [402, 449] on div "Display individual kit items on 1 selected" at bounding box center [673, 463] width 994 height 48
click at [298, 517] on button "None" at bounding box center [247, 512] width 142 height 17
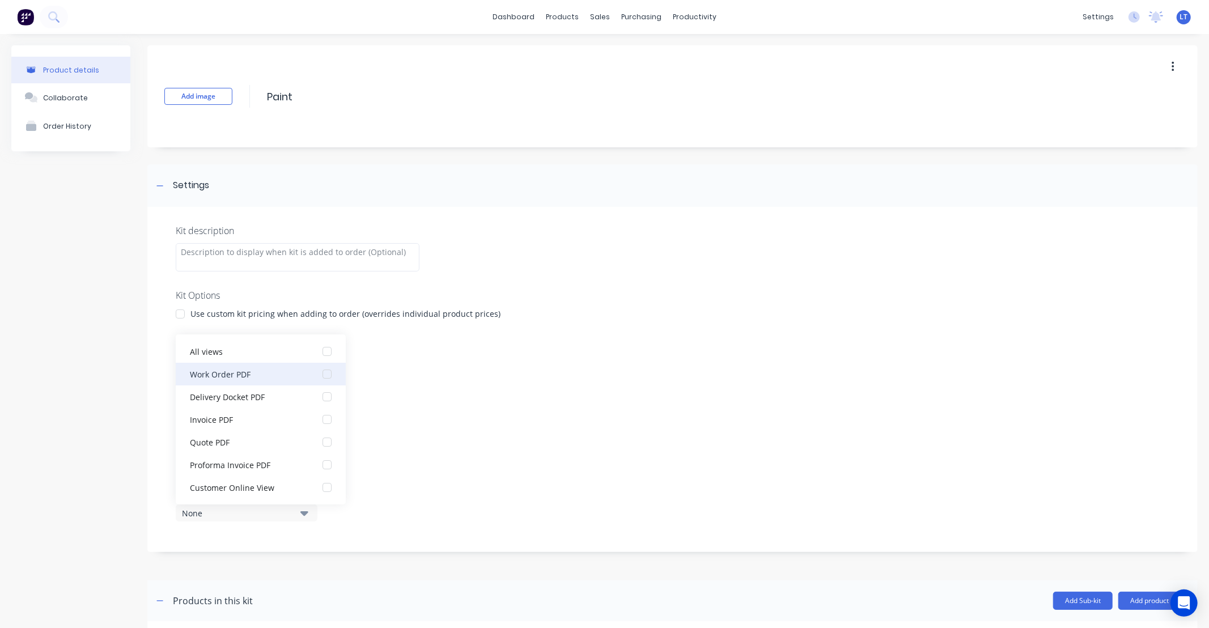
click at [316, 372] on div "button" at bounding box center [327, 374] width 23 height 23
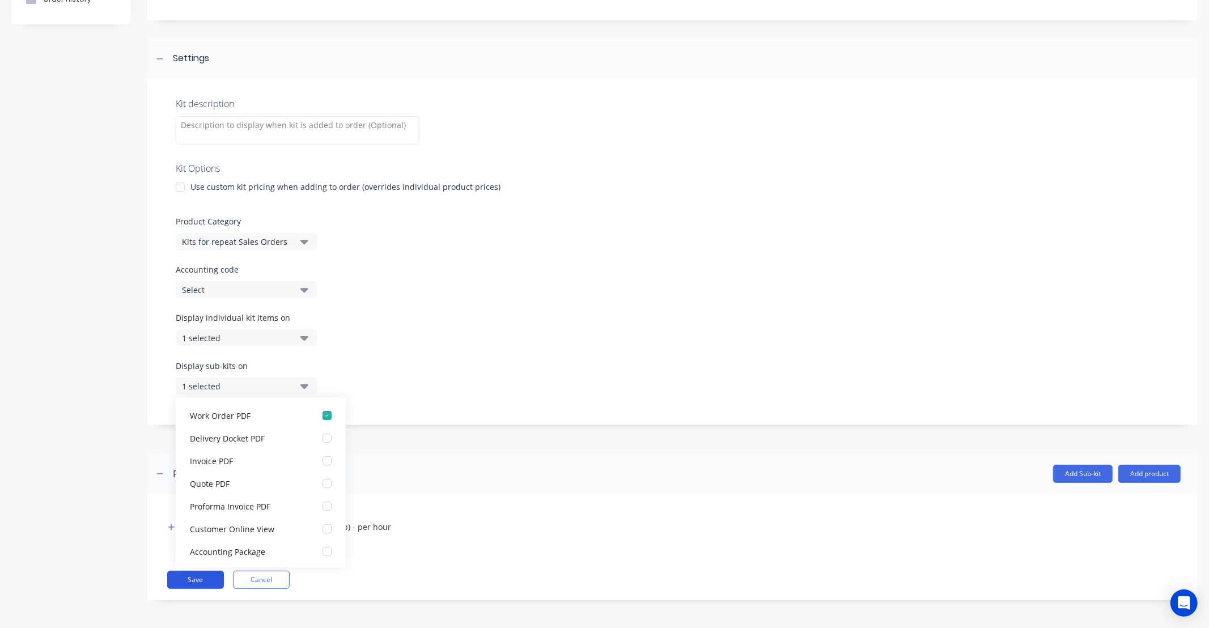
scroll to position [23, 0]
click at [202, 580] on button "Save" at bounding box center [195, 580] width 57 height 18
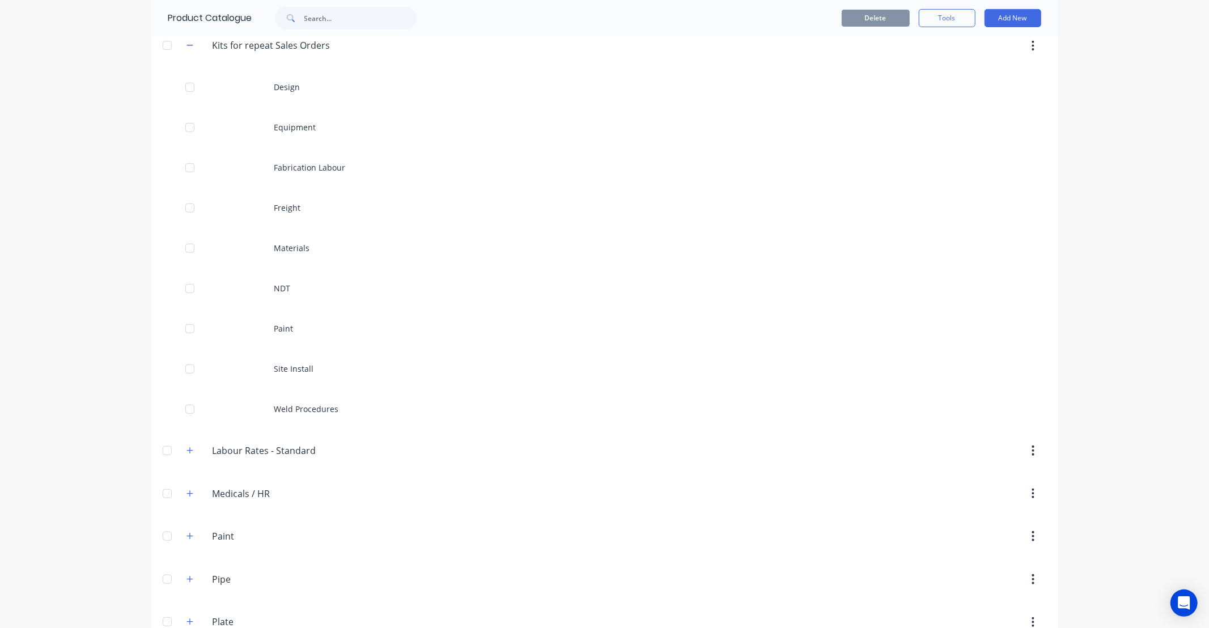
scroll to position [357, 0]
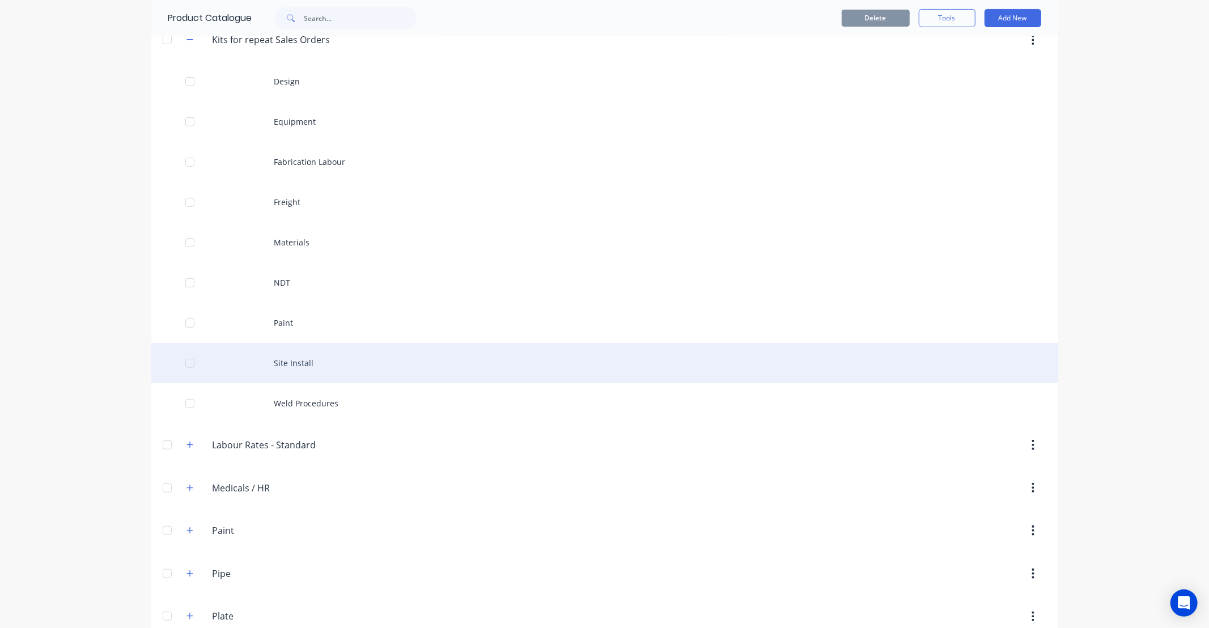
click at [307, 366] on div "Site Install" at bounding box center [604, 363] width 907 height 40
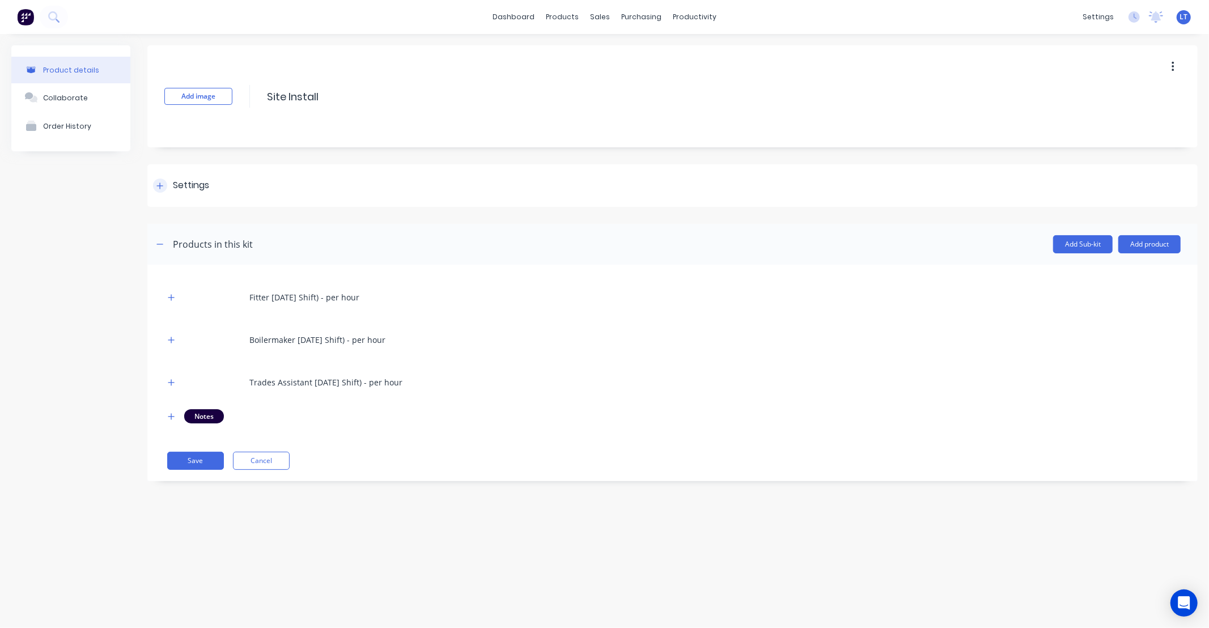
click at [168, 188] on div "Settings" at bounding box center [181, 186] width 56 height 14
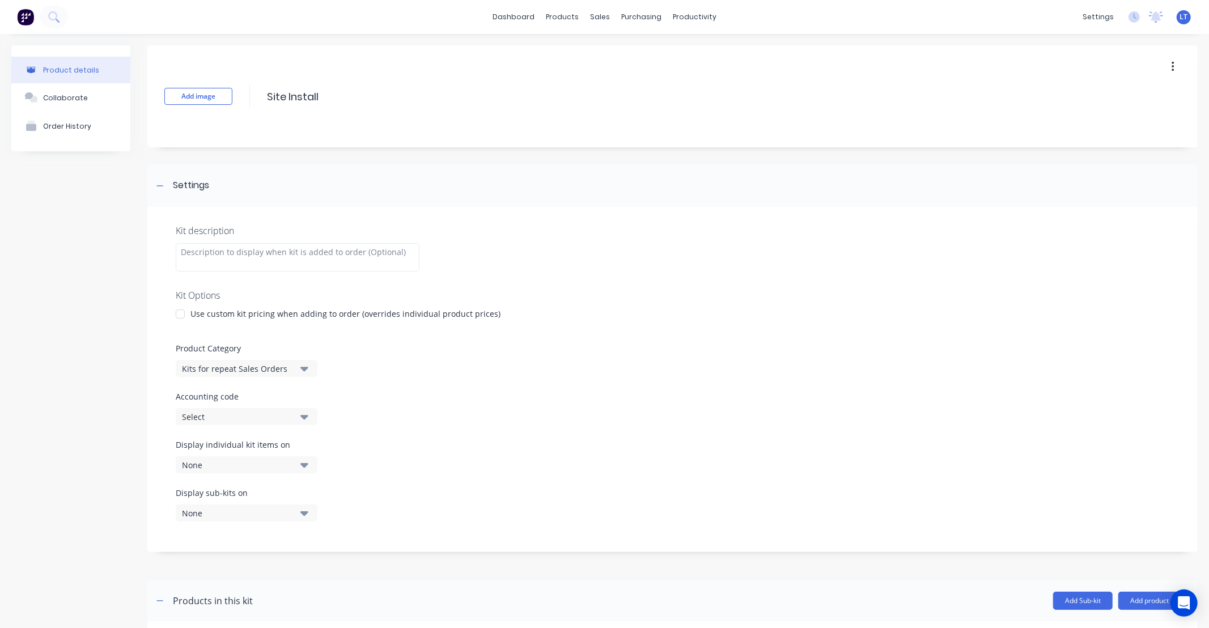
click at [309, 455] on div "Display individual kit items on None" at bounding box center [247, 456] width 142 height 35
click at [295, 468] on button "None" at bounding box center [247, 464] width 142 height 17
click at [317, 328] on div "button" at bounding box center [327, 326] width 23 height 23
click at [419, 508] on div "Display sub-kits on None" at bounding box center [673, 511] width 994 height 48
click at [303, 512] on icon "button" at bounding box center [304, 513] width 8 height 12
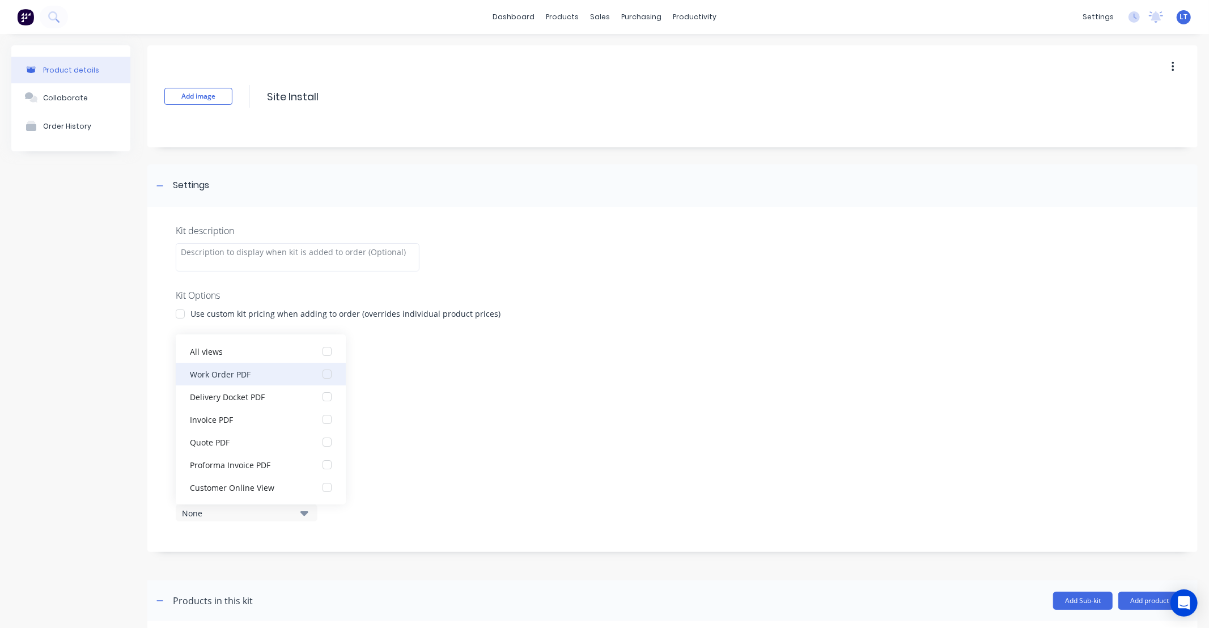
click at [318, 371] on div "button" at bounding box center [327, 374] width 23 height 23
click at [423, 395] on label "Accounting code" at bounding box center [673, 397] width 994 height 12
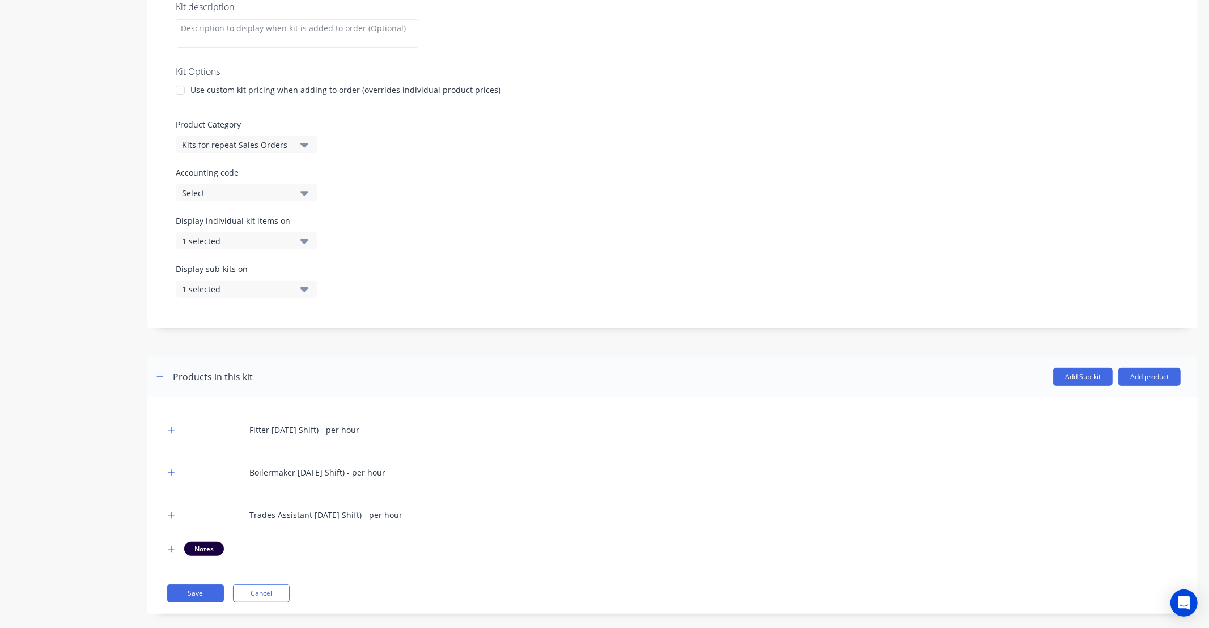
scroll to position [237, 0]
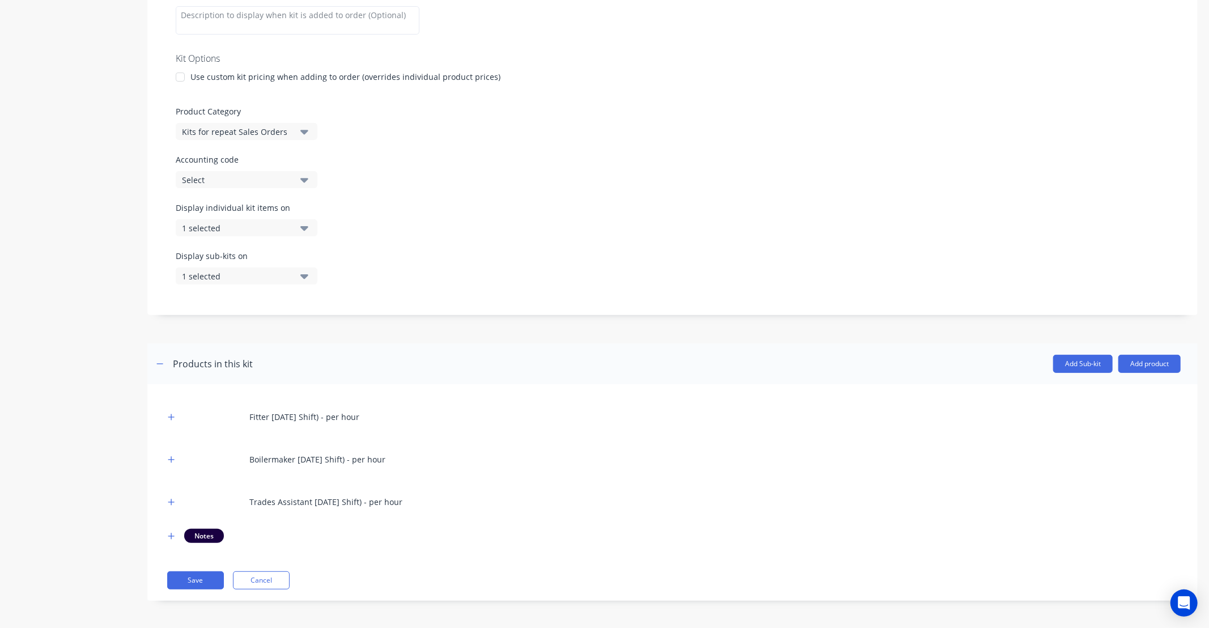
drag, startPoint x: 203, startPoint y: 576, endPoint x: 280, endPoint y: 511, distance: 101.3
click at [202, 576] on button "Save" at bounding box center [195, 580] width 57 height 18
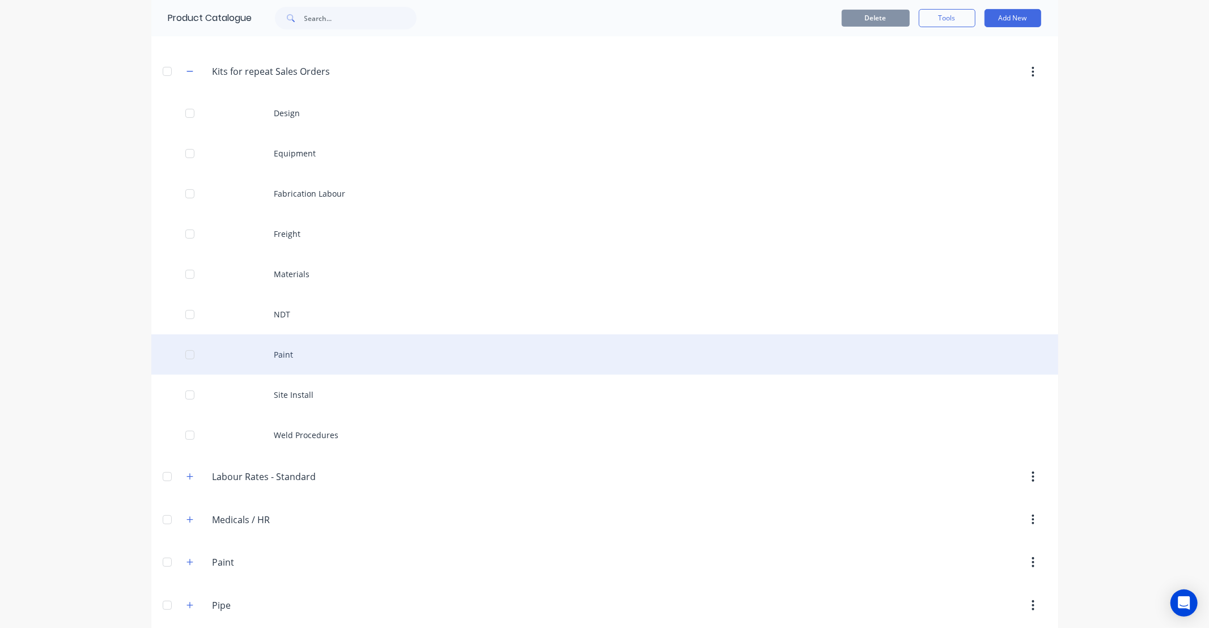
scroll to position [336, 0]
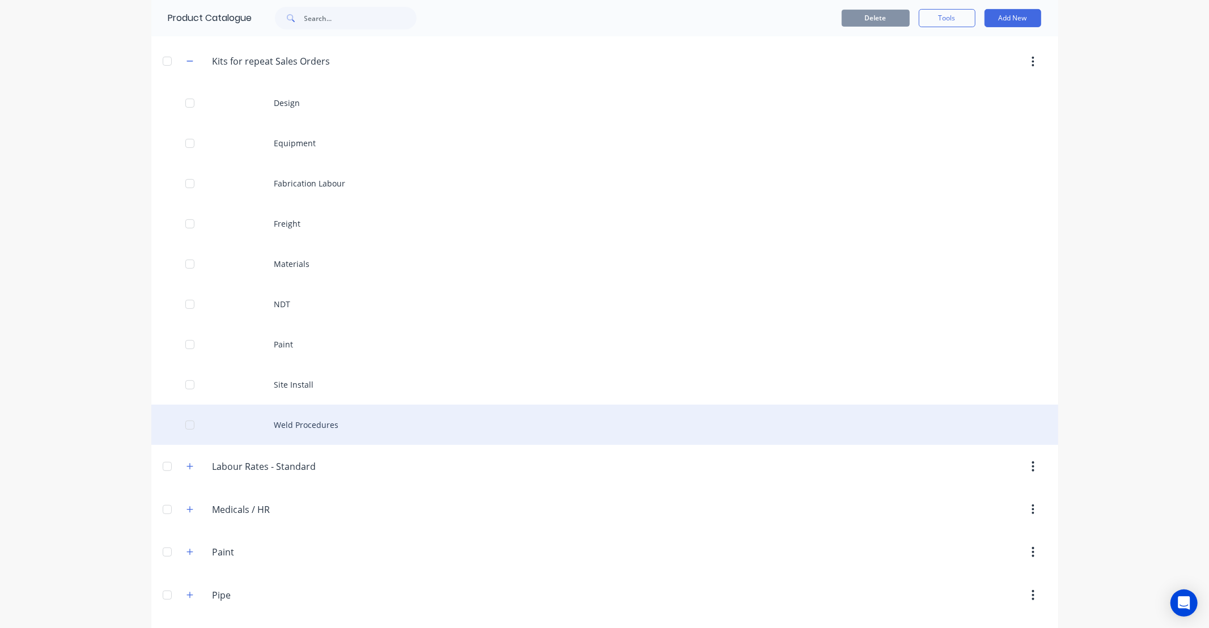
click at [326, 421] on div "Weld Procedures" at bounding box center [604, 425] width 907 height 40
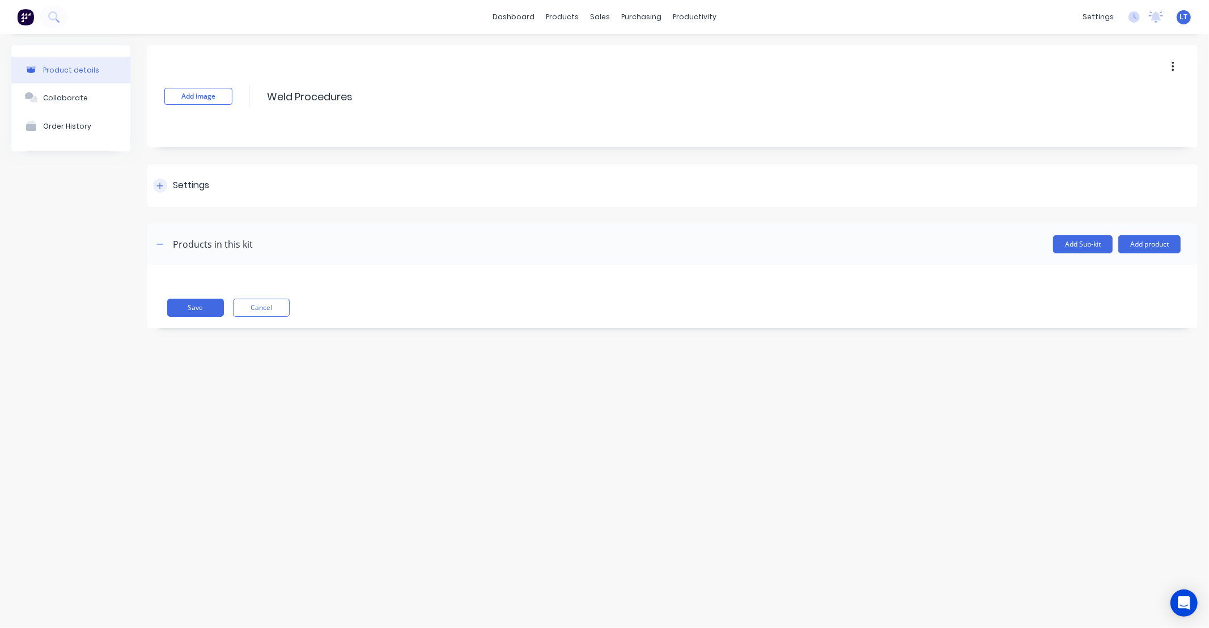
click at [196, 197] on div "Settings" at bounding box center [672, 185] width 1050 height 43
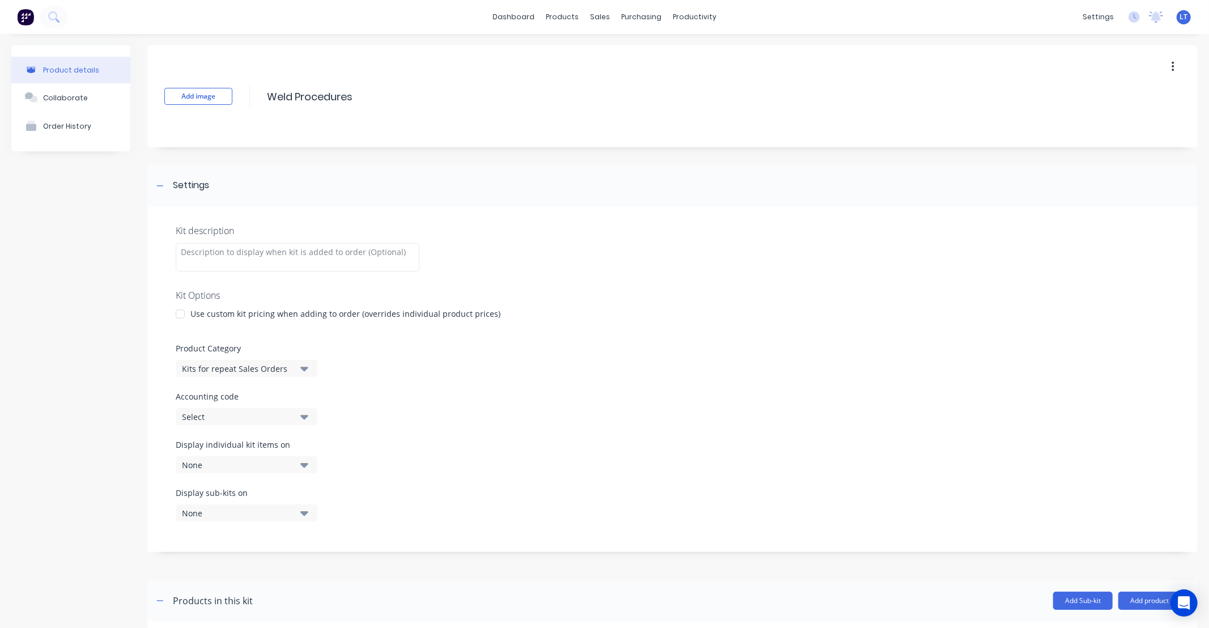
click at [305, 451] on div "Display individual kit items on None" at bounding box center [247, 456] width 142 height 35
click at [306, 460] on icon "button" at bounding box center [304, 465] width 8 height 12
click at [320, 328] on div "button" at bounding box center [327, 326] width 23 height 23
click at [381, 473] on div "Display individual kit items on 1 selected" at bounding box center [673, 463] width 994 height 48
click at [304, 516] on icon "button" at bounding box center [304, 513] width 8 height 12
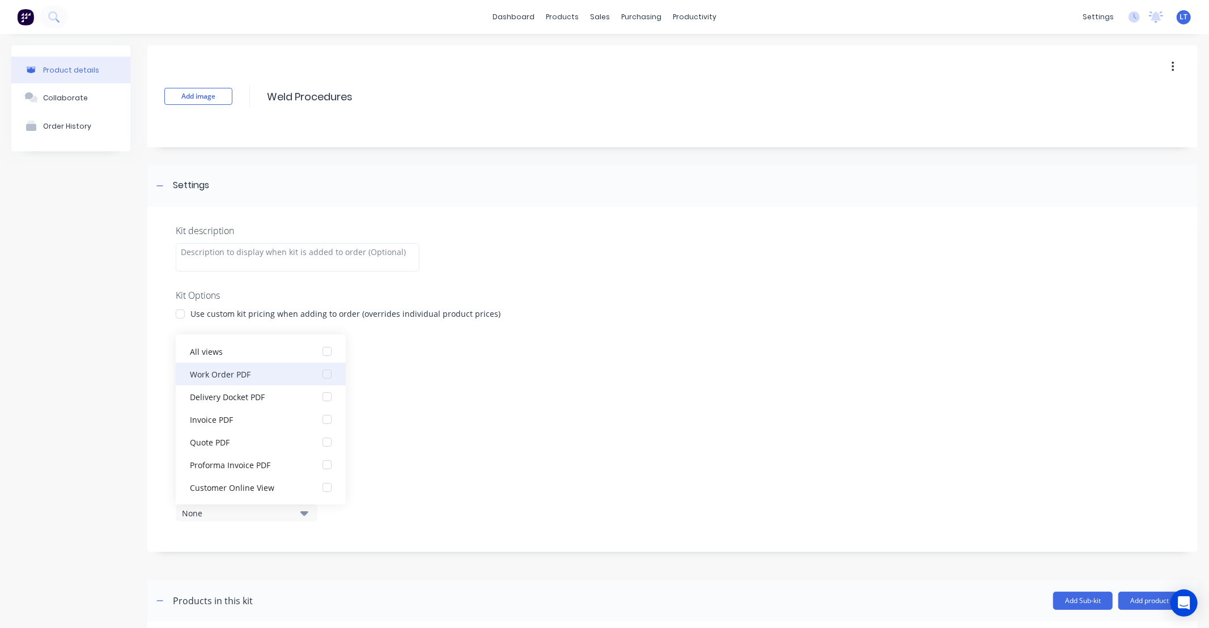
click at [318, 371] on div "button" at bounding box center [327, 374] width 23 height 23
click at [431, 393] on label "Accounting code" at bounding box center [673, 397] width 994 height 12
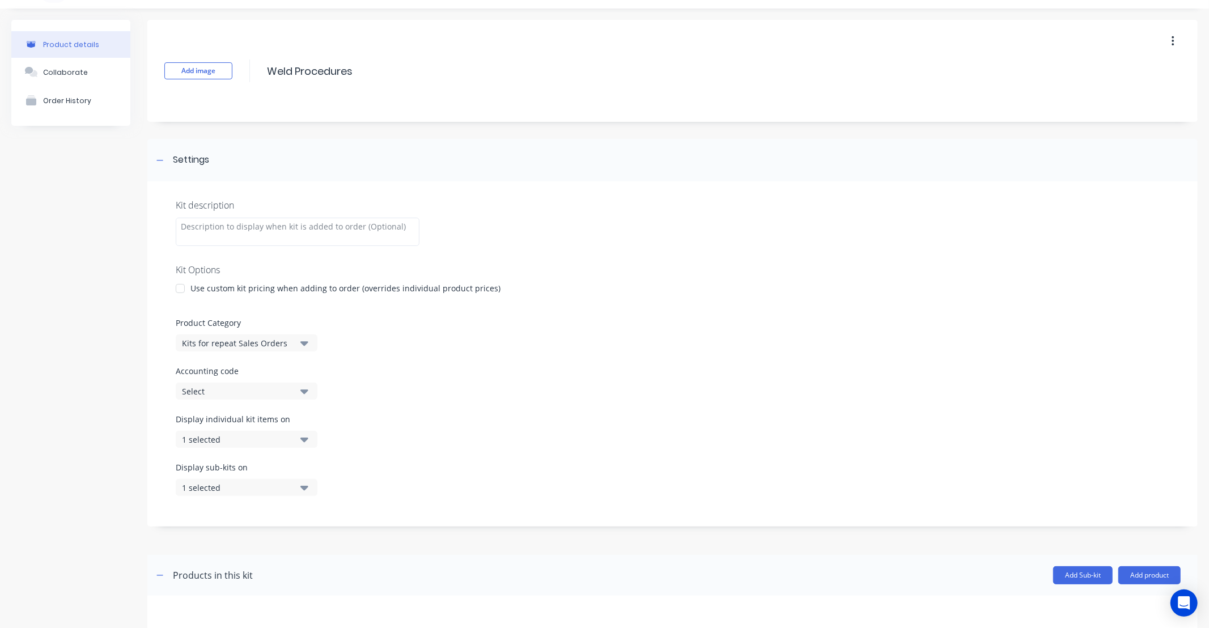
scroll to position [84, 0]
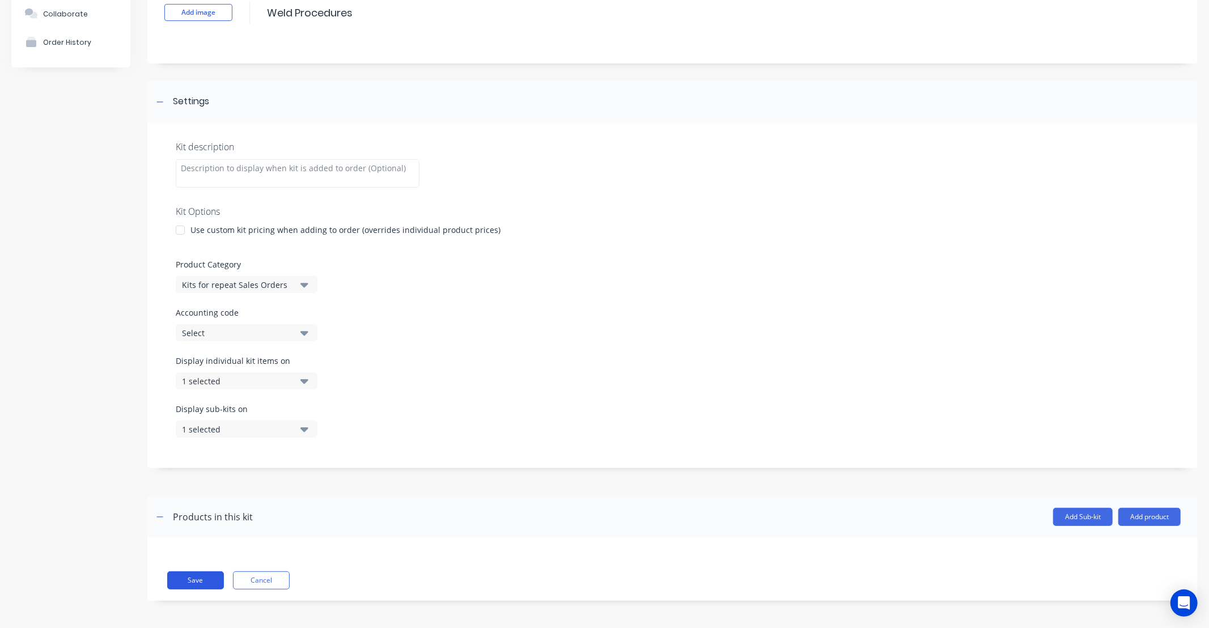
click at [211, 577] on button "Save" at bounding box center [195, 580] width 57 height 18
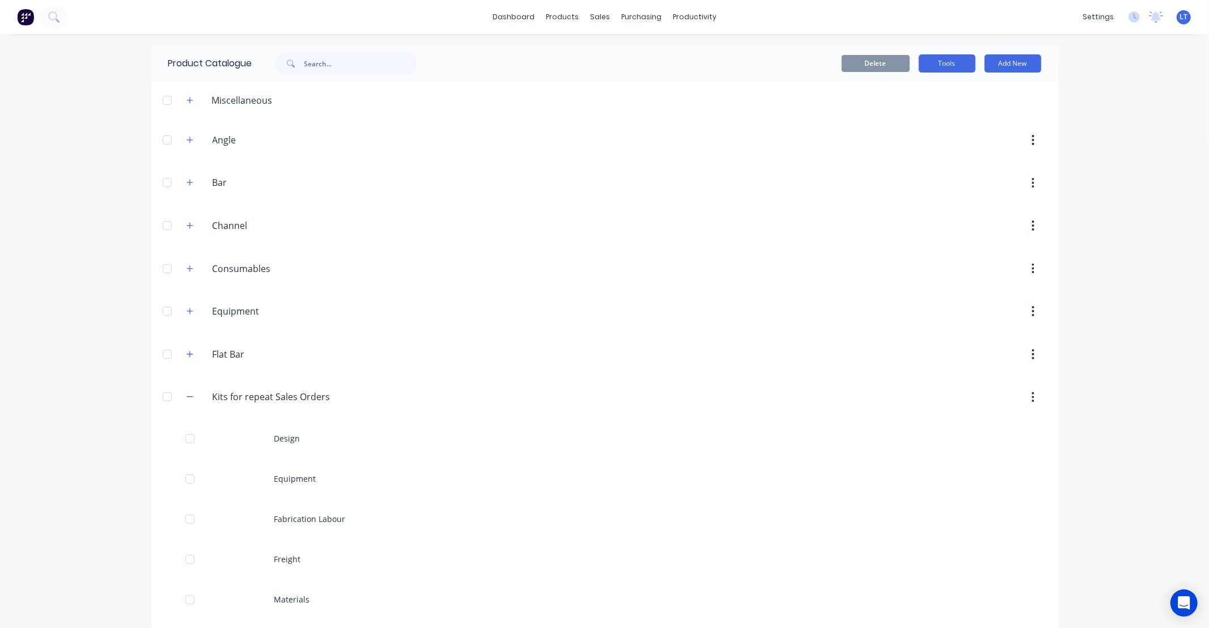
click at [942, 57] on button "Tools" at bounding box center [947, 63] width 57 height 18
click at [1119, 84] on div "dashboard products sales purchasing productivity dashboard products Product Cat…" at bounding box center [604, 314] width 1209 height 628
click at [597, 40] on div "Sales Orders Customers Price Level Manager" at bounding box center [655, 76] width 150 height 91
click at [609, 65] on link "Sales Orders" at bounding box center [655, 54] width 150 height 23
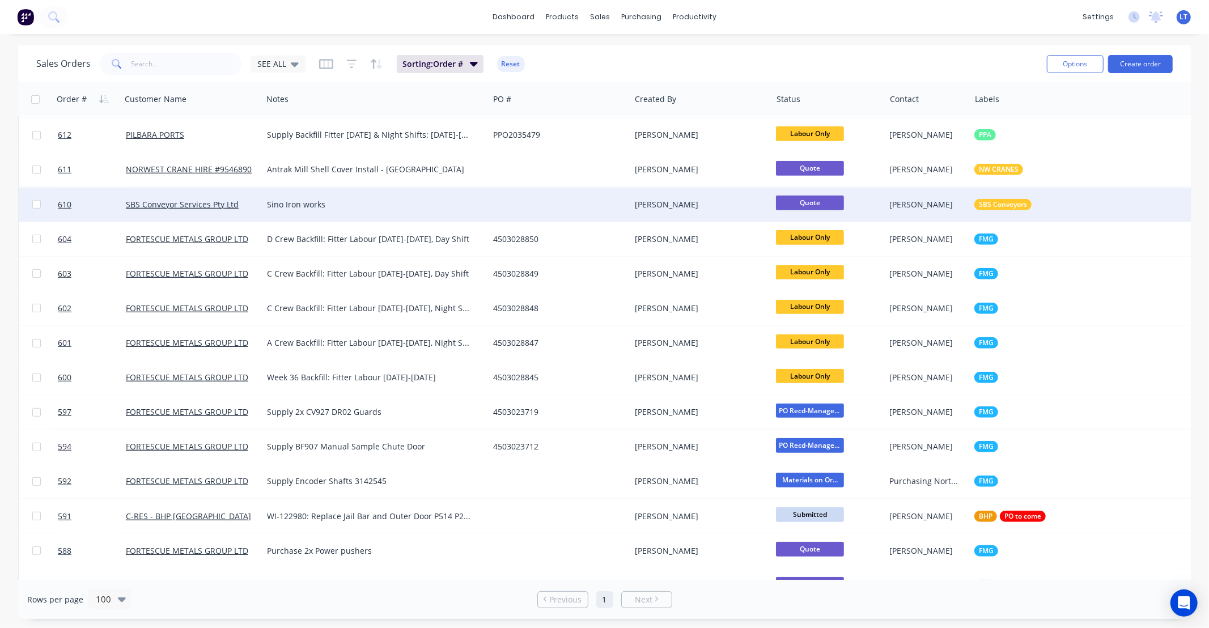
scroll to position [420, 0]
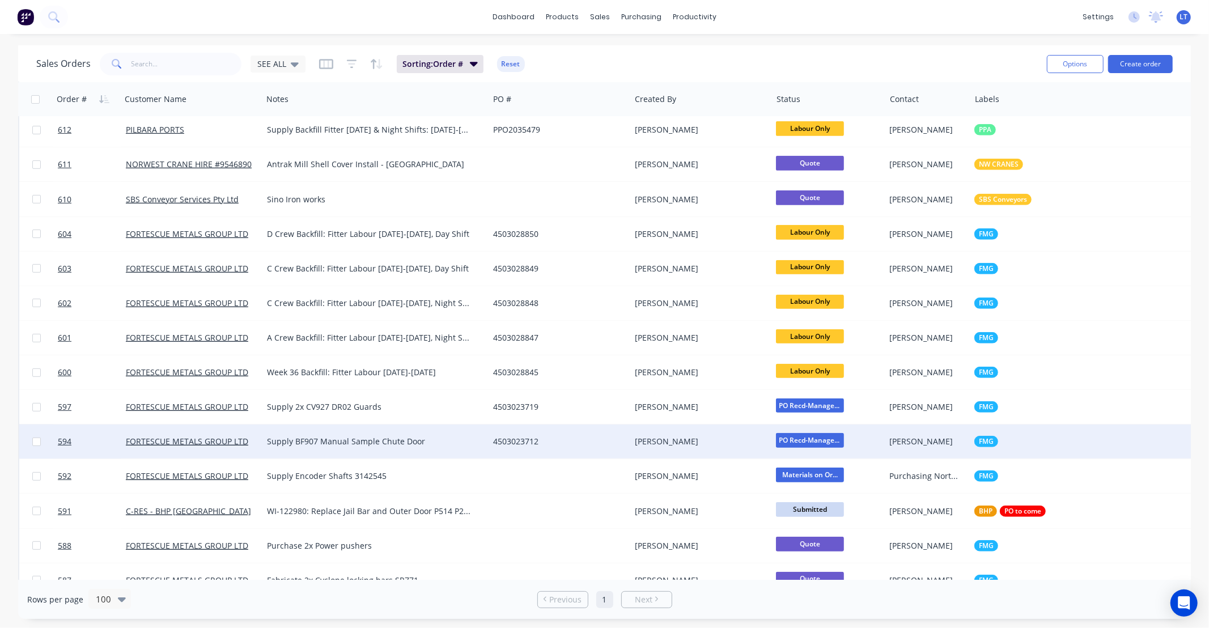
click at [608, 436] on div "4503023712" at bounding box center [556, 441] width 126 height 11
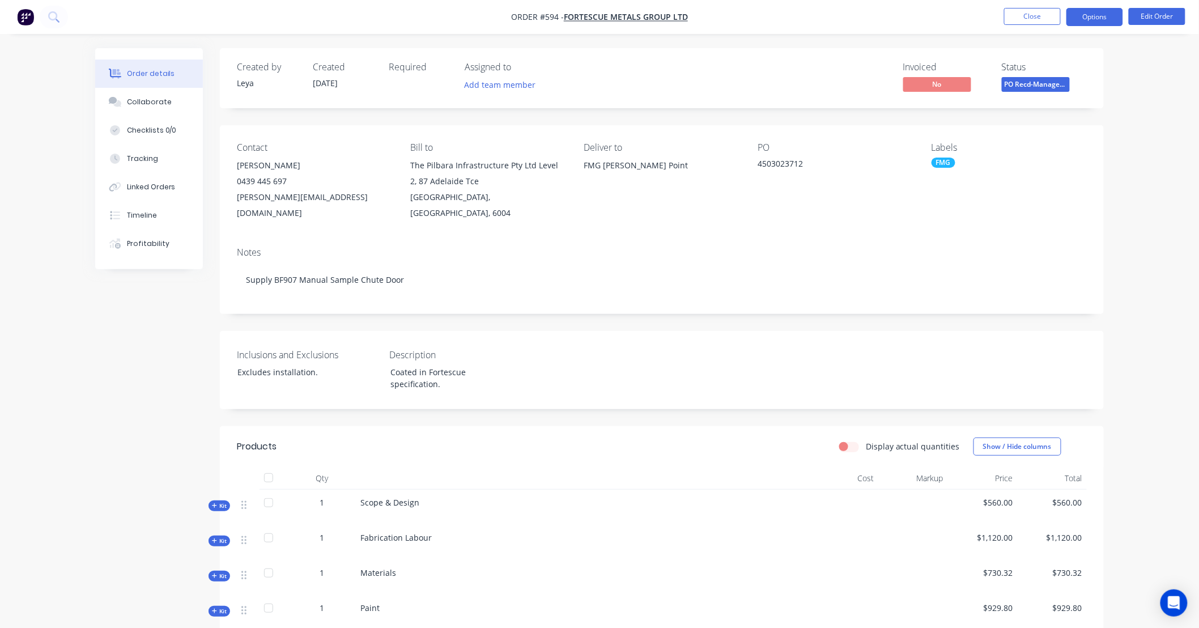
click at [1081, 12] on button "Options" at bounding box center [1095, 17] width 57 height 18
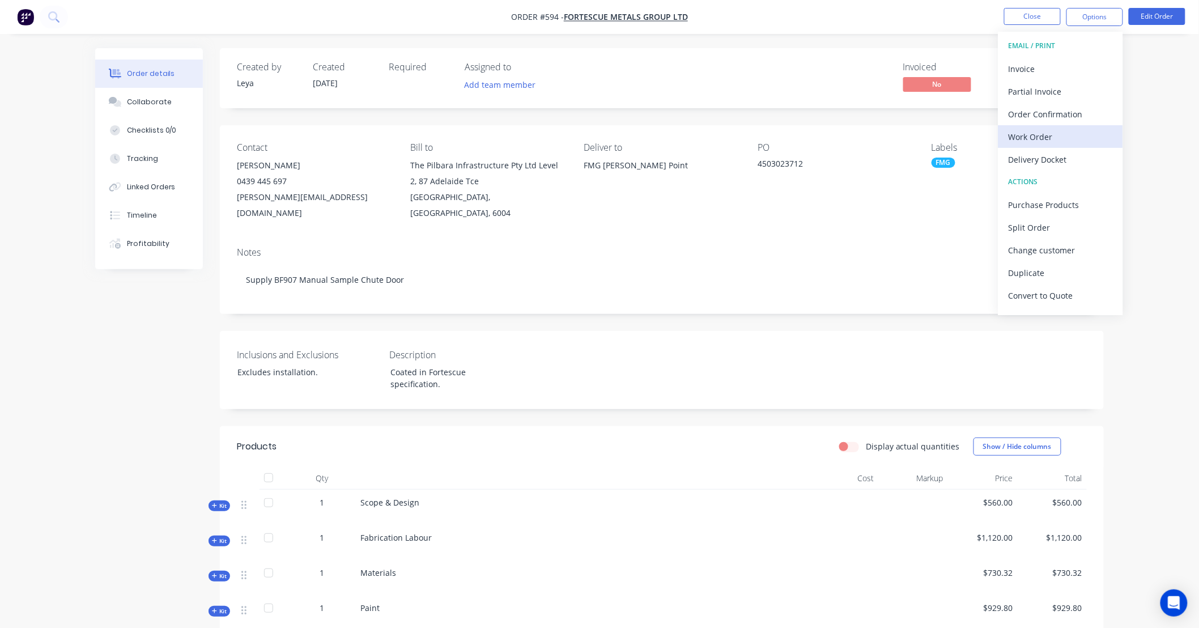
click at [1046, 138] on div "Work Order" at bounding box center [1061, 137] width 104 height 16
click at [1035, 141] on div "Custom" at bounding box center [1061, 137] width 104 height 16
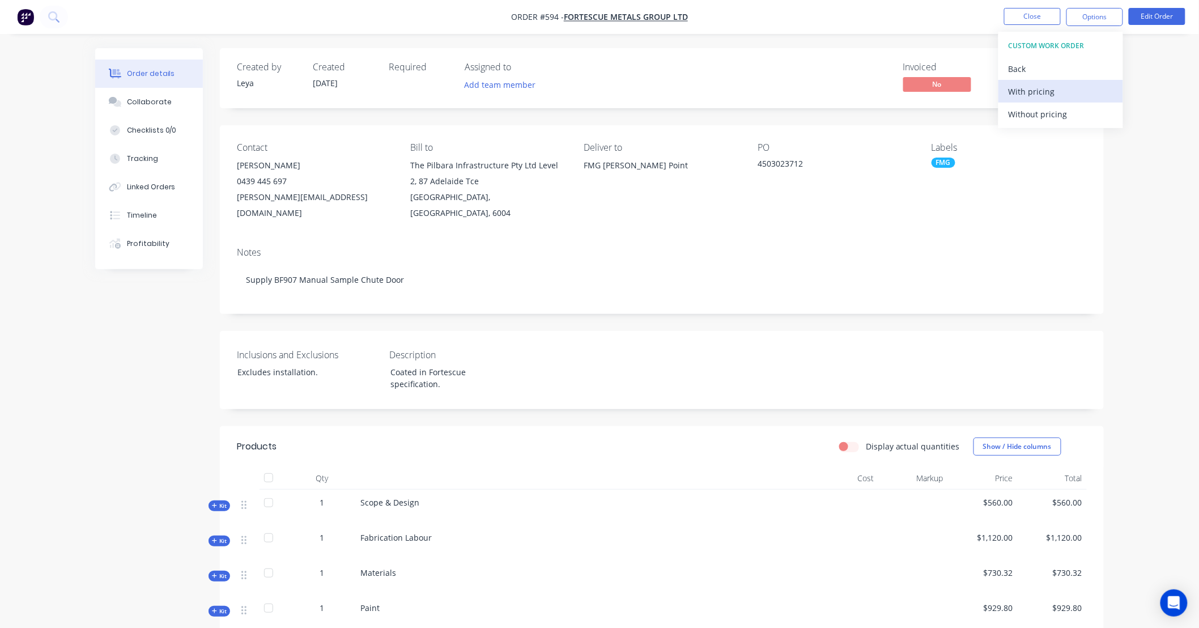
click at [1036, 92] on div "With pricing" at bounding box center [1061, 91] width 104 height 16
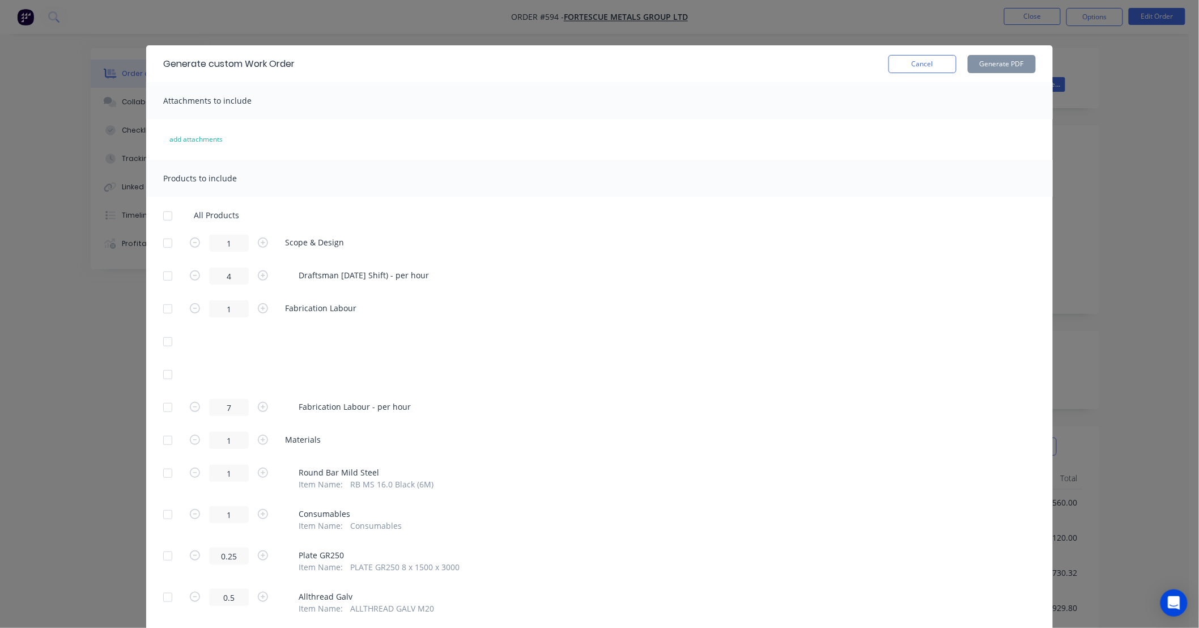
click at [162, 212] on div at bounding box center [167, 216] width 23 height 23
click at [992, 63] on button "Generate PDF" at bounding box center [1002, 64] width 68 height 18
click at [913, 71] on button "Cancel" at bounding box center [923, 64] width 68 height 18
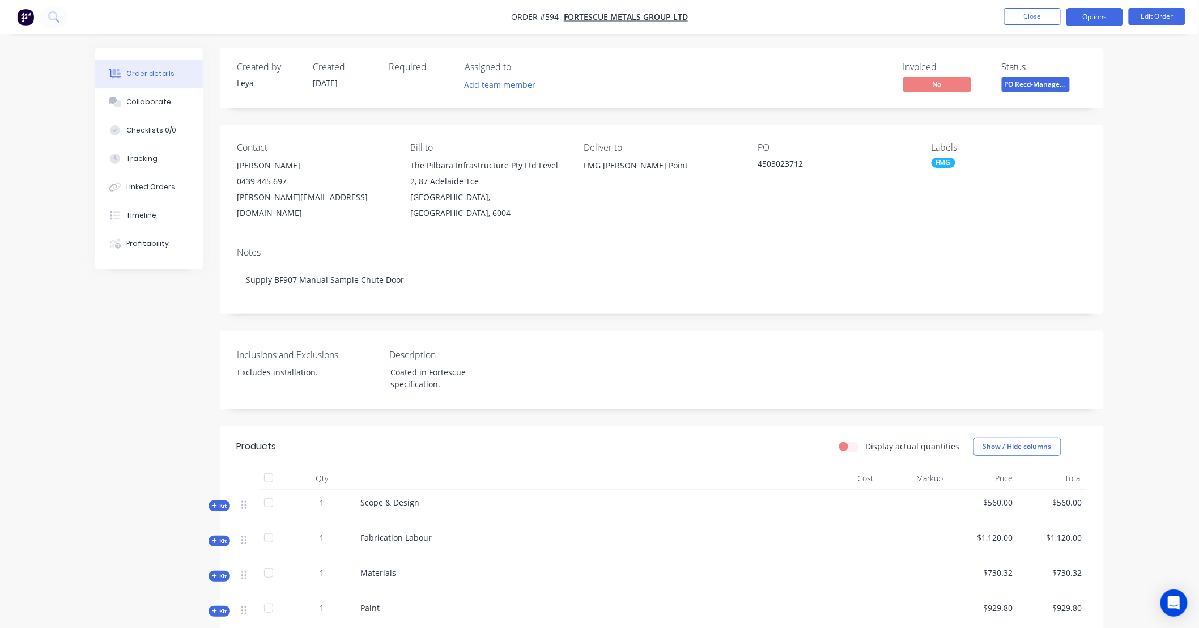
click at [1095, 12] on button "Options" at bounding box center [1095, 17] width 57 height 18
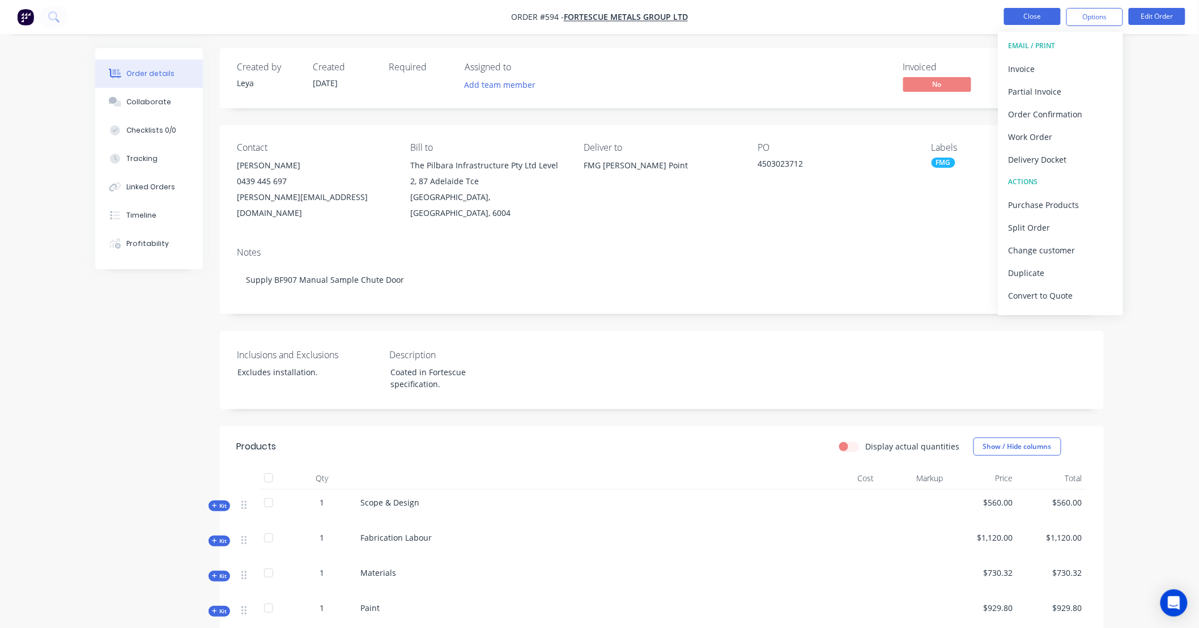
click at [1025, 10] on button "Close" at bounding box center [1032, 16] width 57 height 17
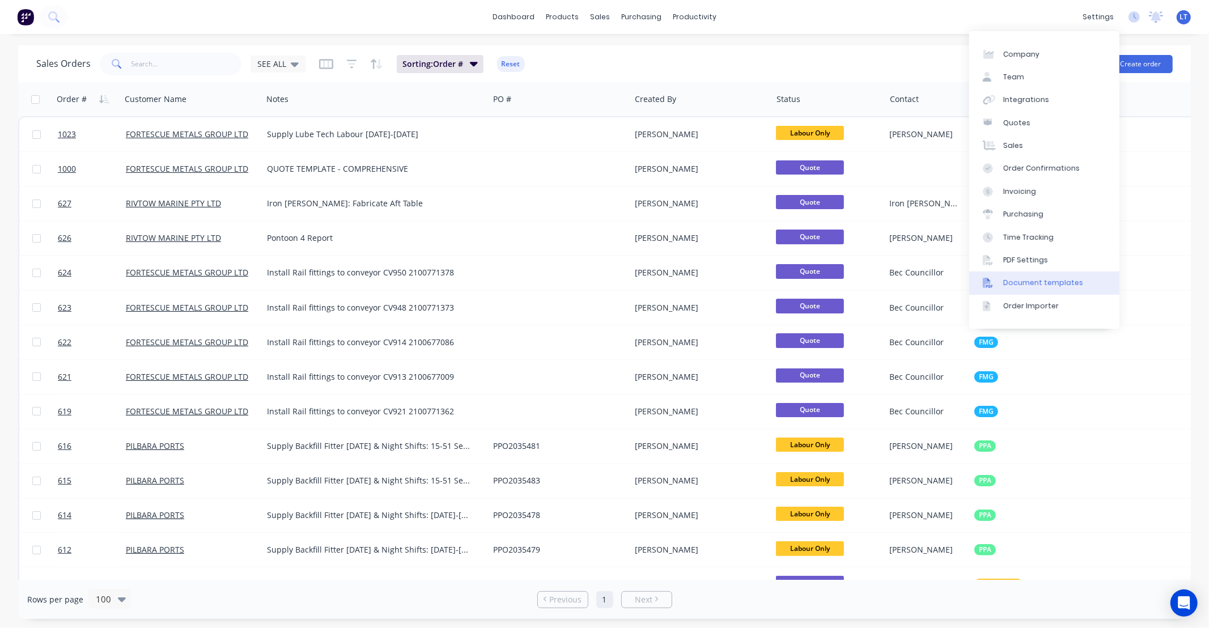
click at [1067, 275] on link "Document templates" at bounding box center [1044, 282] width 150 height 23
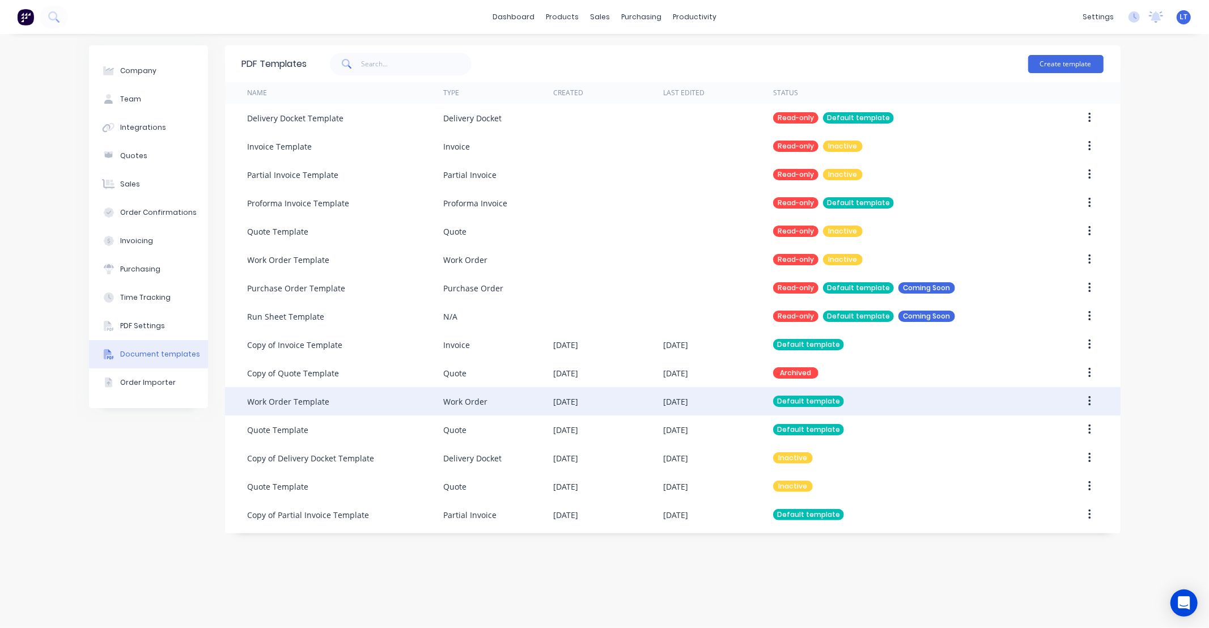
click at [654, 396] on div "[DATE]" at bounding box center [608, 401] width 110 height 28
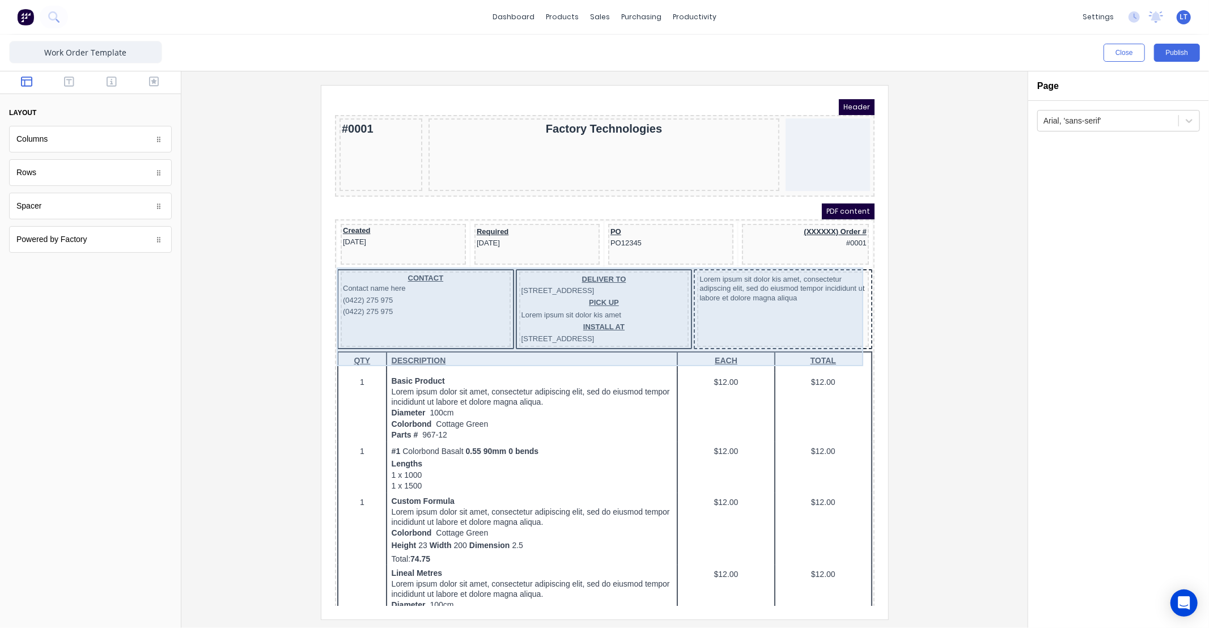
click at [742, 321] on div "Lorem ipsum sit dolor kis amet, consectetur adipscing elit, sed do eiusmod temp…" at bounding box center [769, 294] width 172 height 75
click at [711, 304] on div "Lorem ipsum sit dolor kis amet, consectetur adipscing elit, sed do eiusmod temp…" at bounding box center [769, 294] width 172 height 75
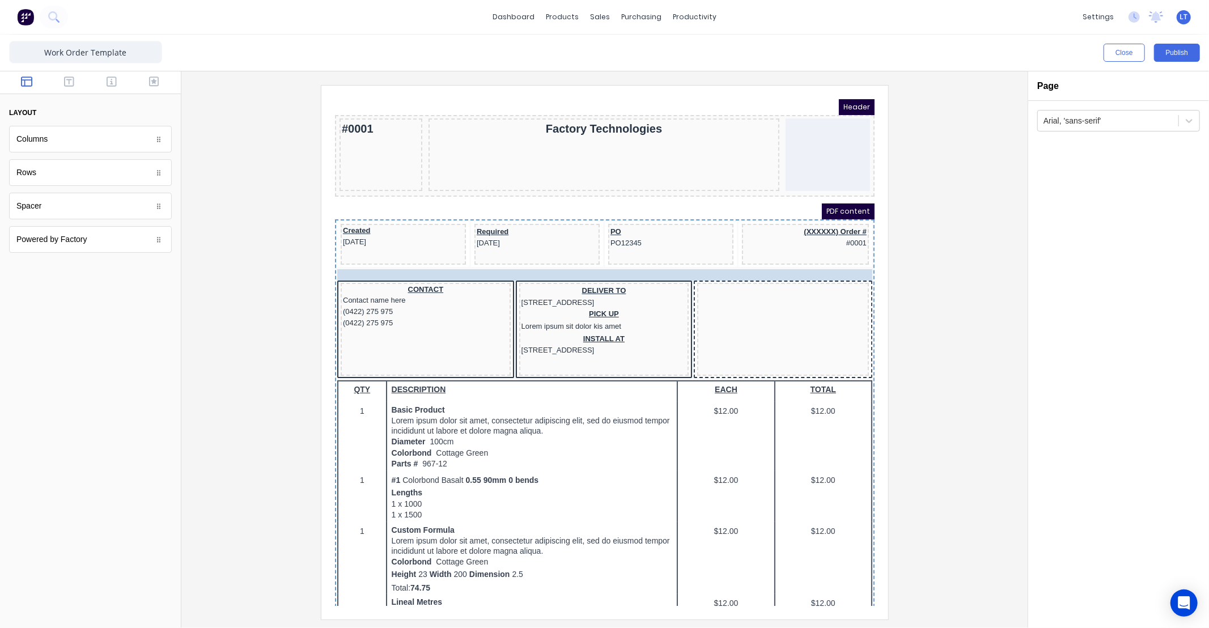
drag, startPoint x: 699, startPoint y: 268, endPoint x: 393, endPoint y: 257, distance: 305.7
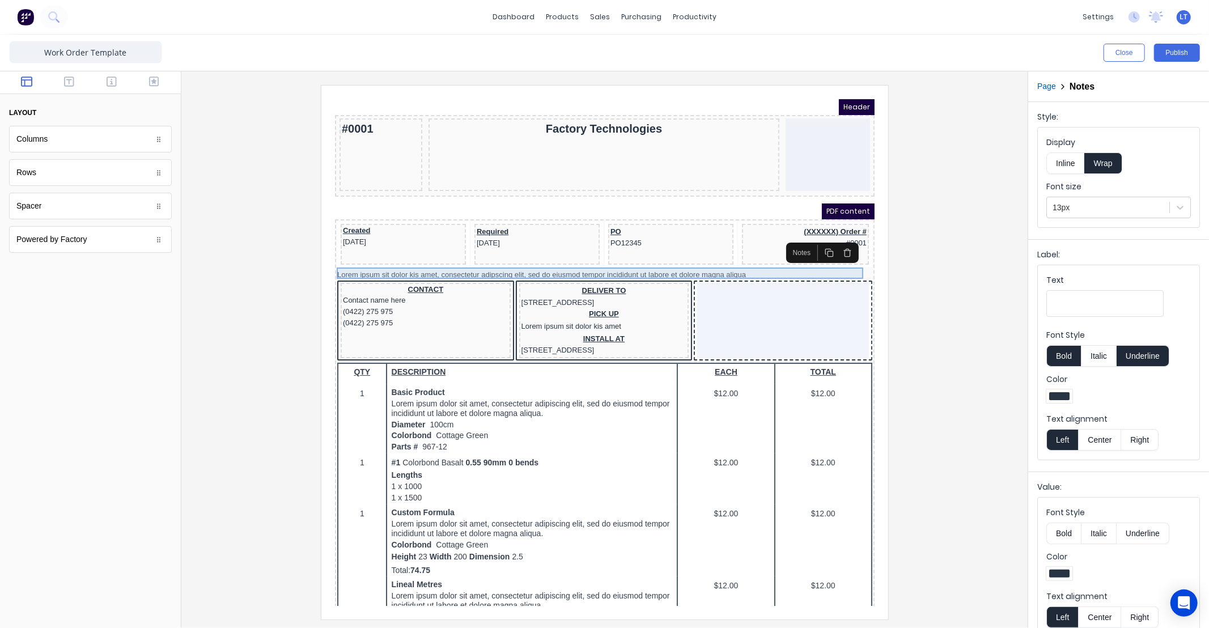
click at [578, 261] on div "Lorem ipsum sit dolor kis amet, consectetur adipscing elit, sed do eiusmod temp…" at bounding box center [590, 260] width 535 height 11
click at [1064, 358] on button "Bold" at bounding box center [1063, 356] width 35 height 22
click at [1066, 358] on button "Bold" at bounding box center [1063, 356] width 35 height 22
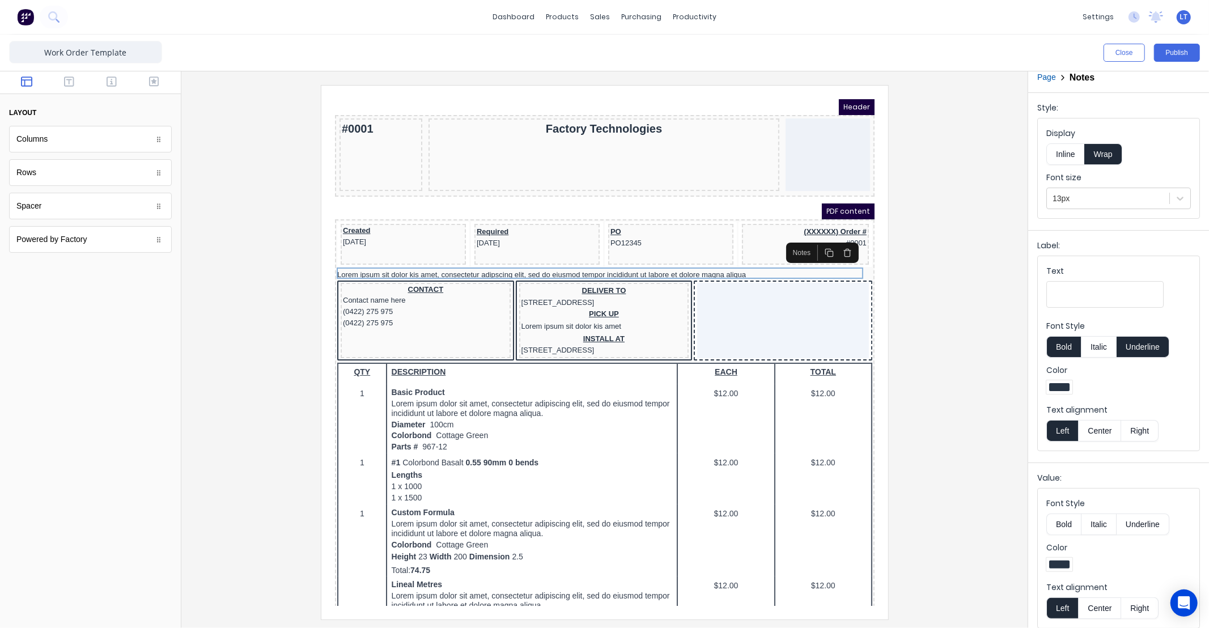
scroll to position [18, 0]
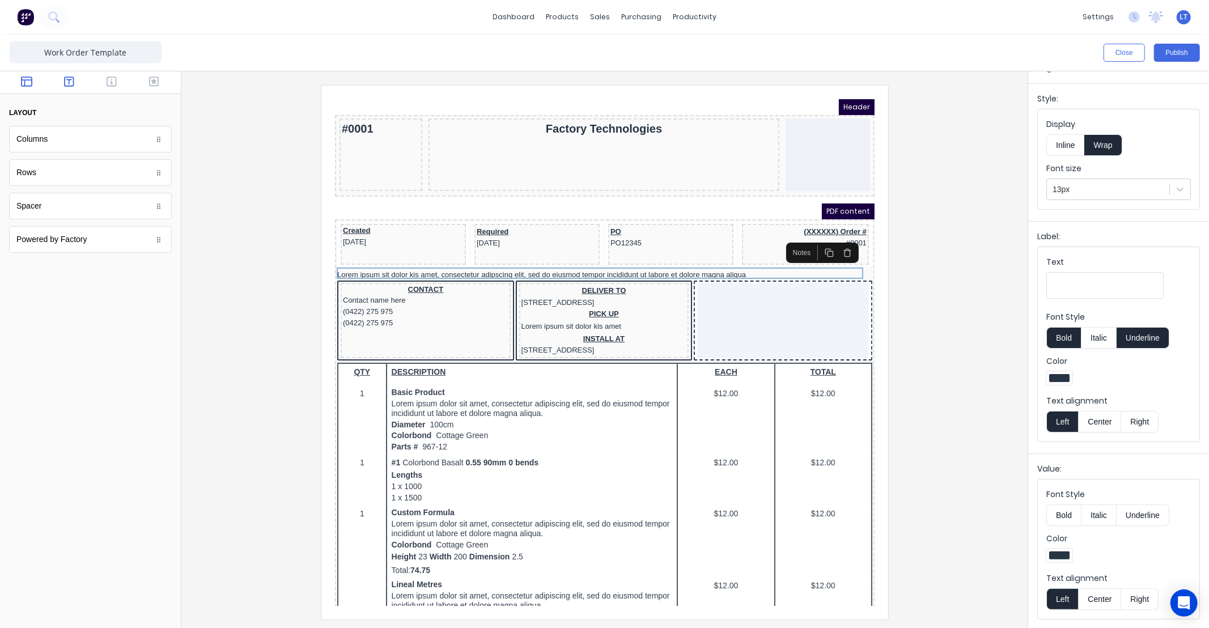
click at [72, 78] on icon "button" at bounding box center [69, 81] width 10 height 11
click at [102, 86] on button "button" at bounding box center [112, 83] width 36 height 14
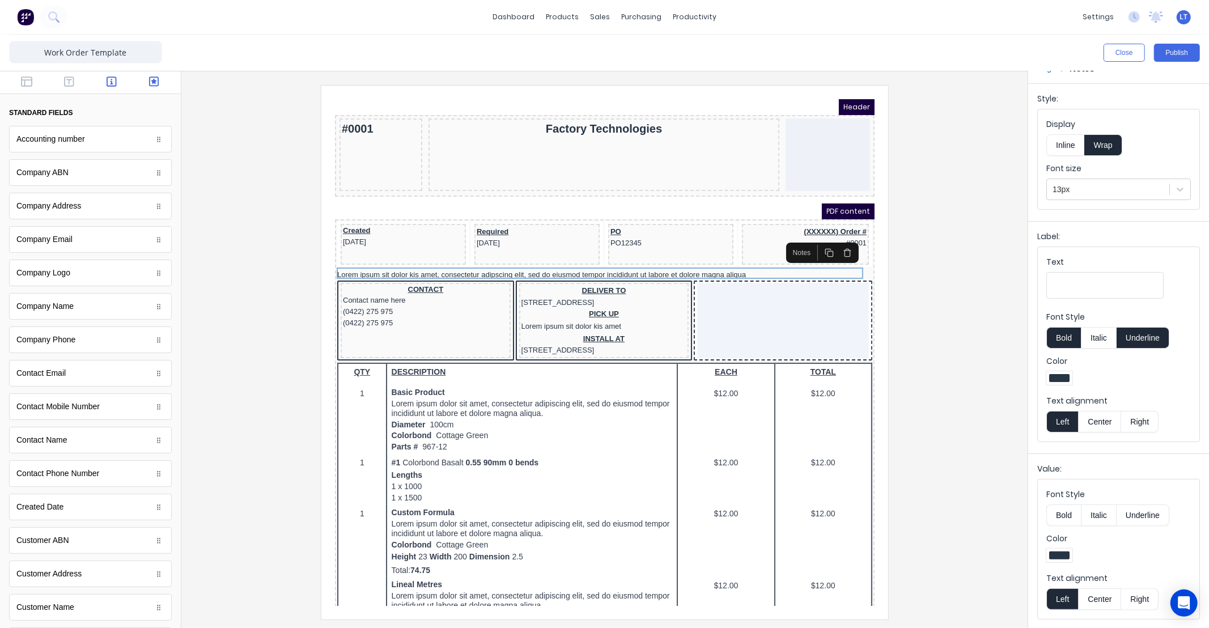
click at [151, 85] on button "button" at bounding box center [154, 83] width 36 height 14
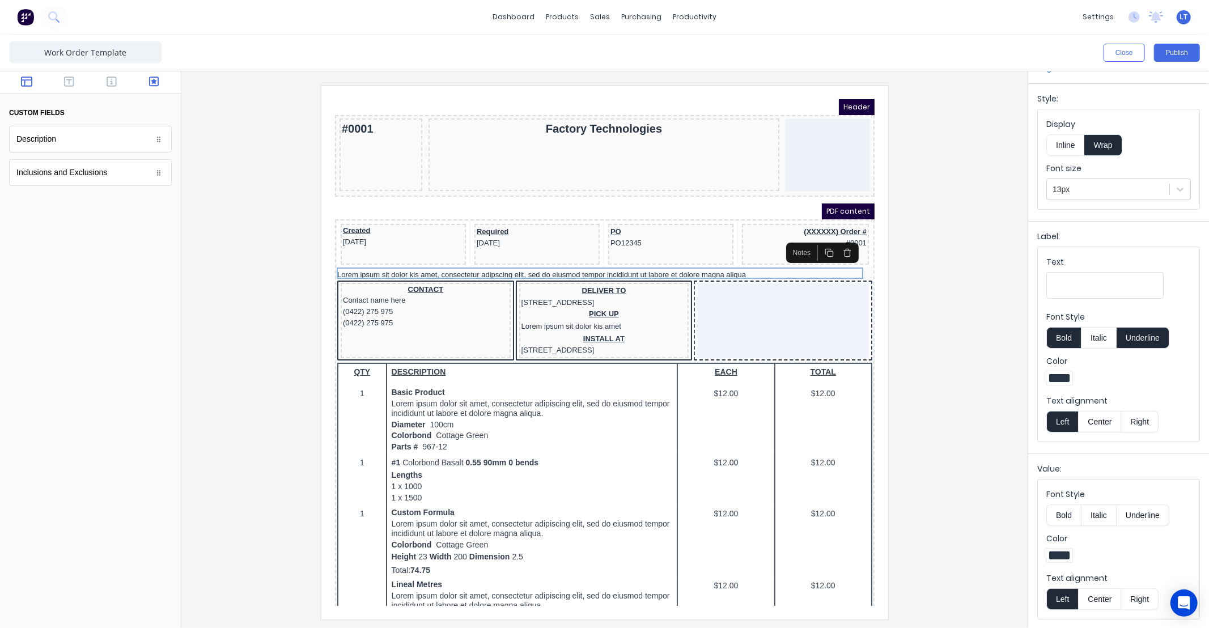
click at [19, 82] on button "button" at bounding box center [27, 83] width 36 height 14
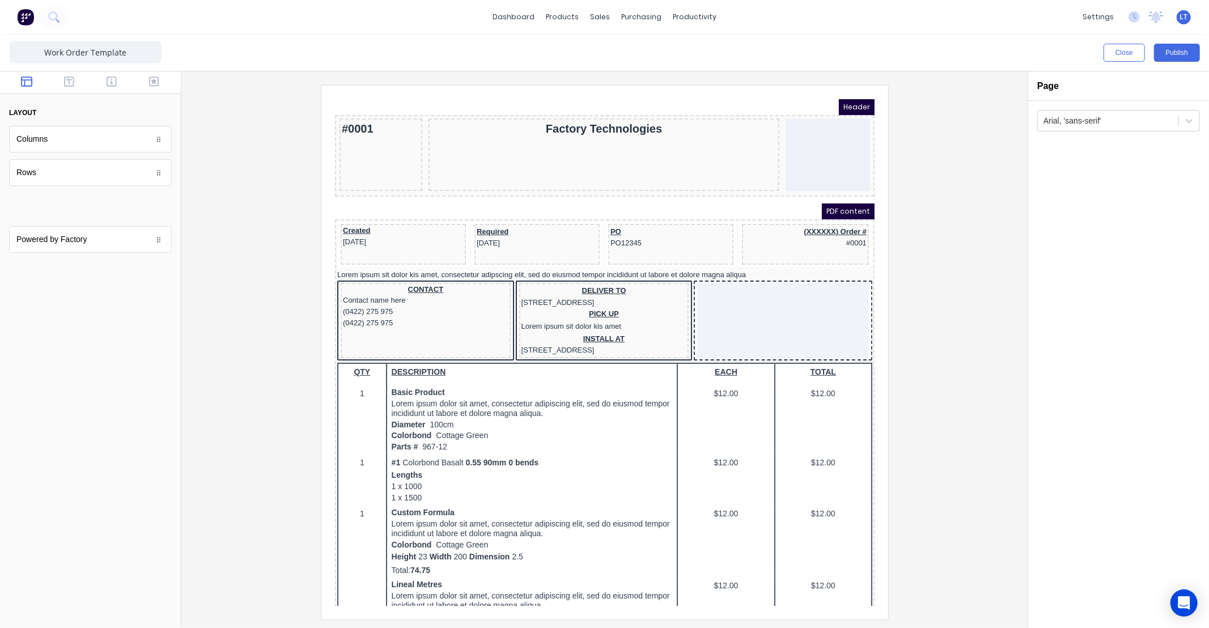
scroll to position [0, 0]
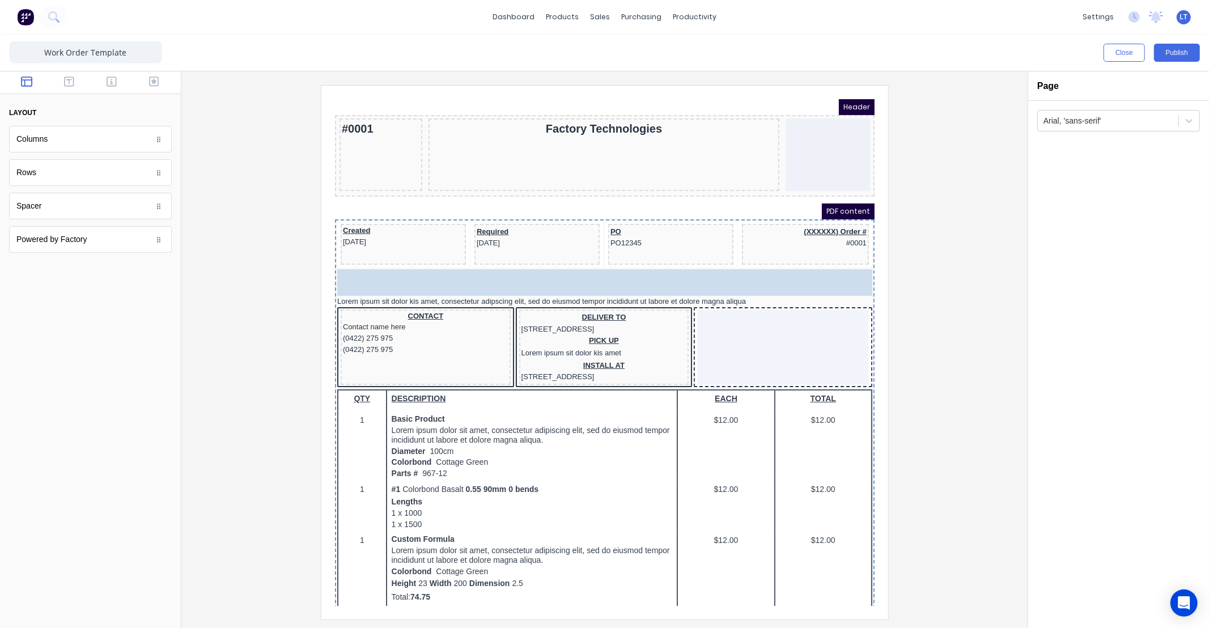
drag, startPoint x: 87, startPoint y: 212, endPoint x: 466, endPoint y: 271, distance: 384.3
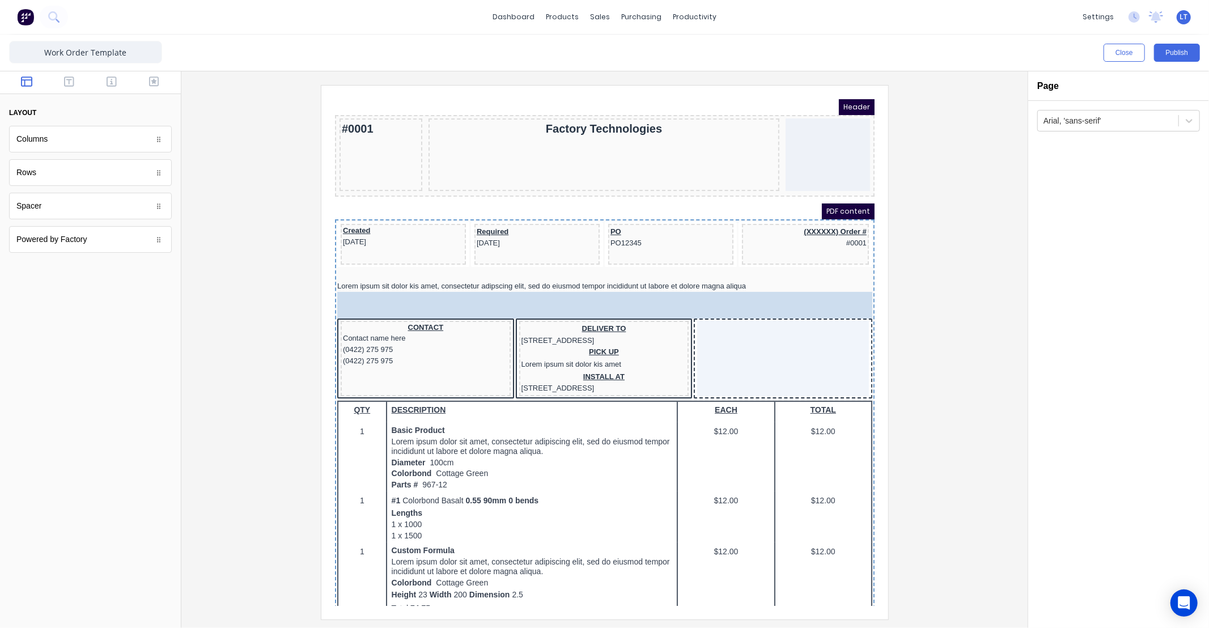
drag, startPoint x: 144, startPoint y: 211, endPoint x: 517, endPoint y: 288, distance: 381.4
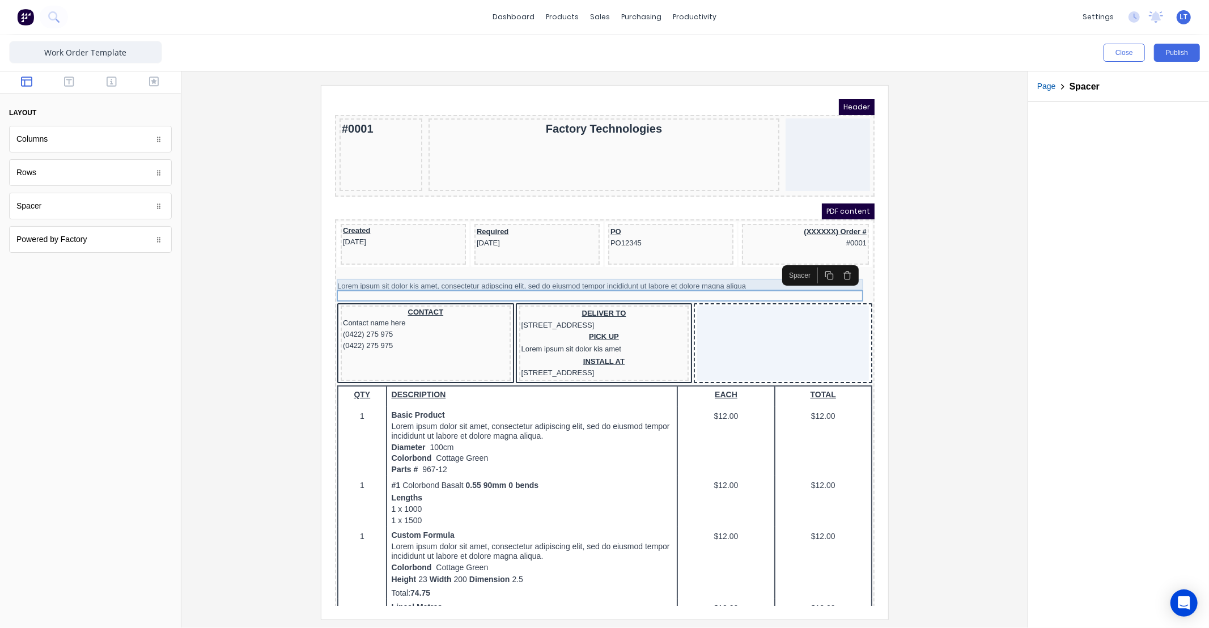
click at [468, 264] on div at bounding box center [590, 260] width 535 height 11
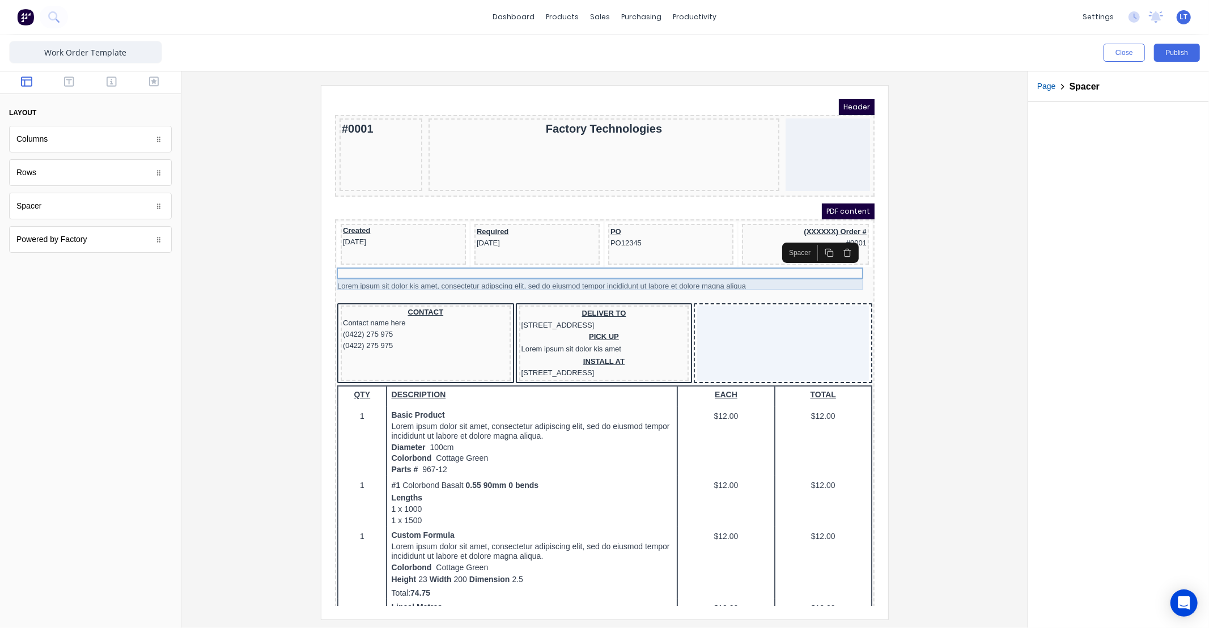
click at [472, 271] on div "Lorem ipsum sit dolor kis amet, consectetur adipscing elit, sed do eiusmod temp…" at bounding box center [590, 271] width 535 height 11
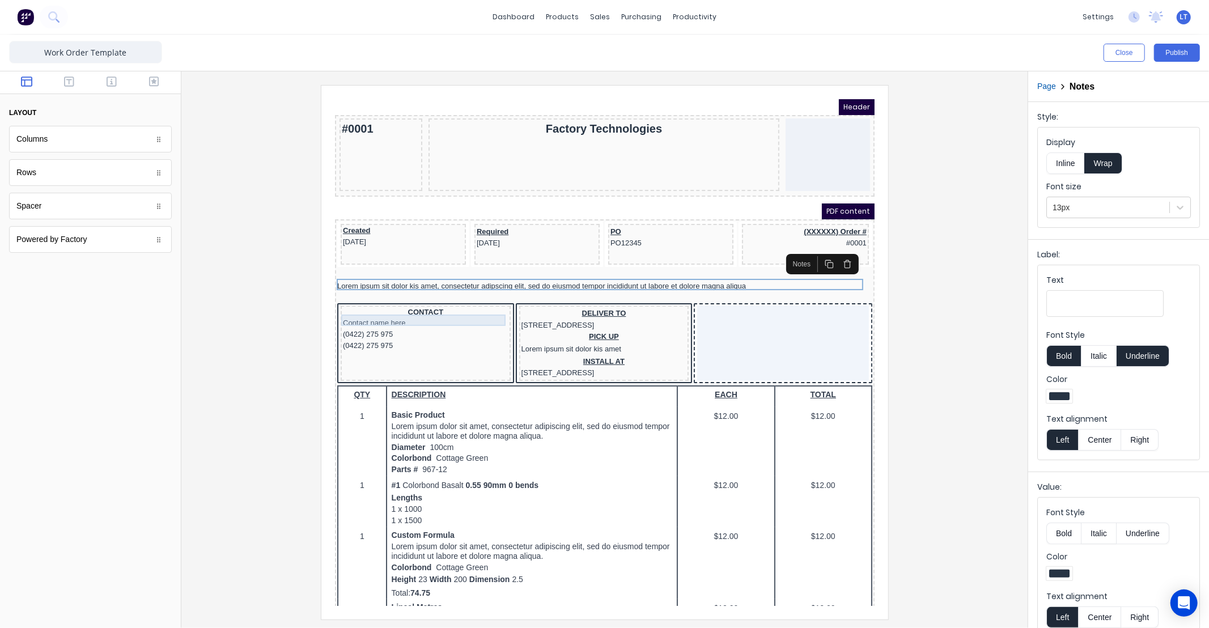
click at [468, 305] on div "Contact name here" at bounding box center [412, 308] width 166 height 11
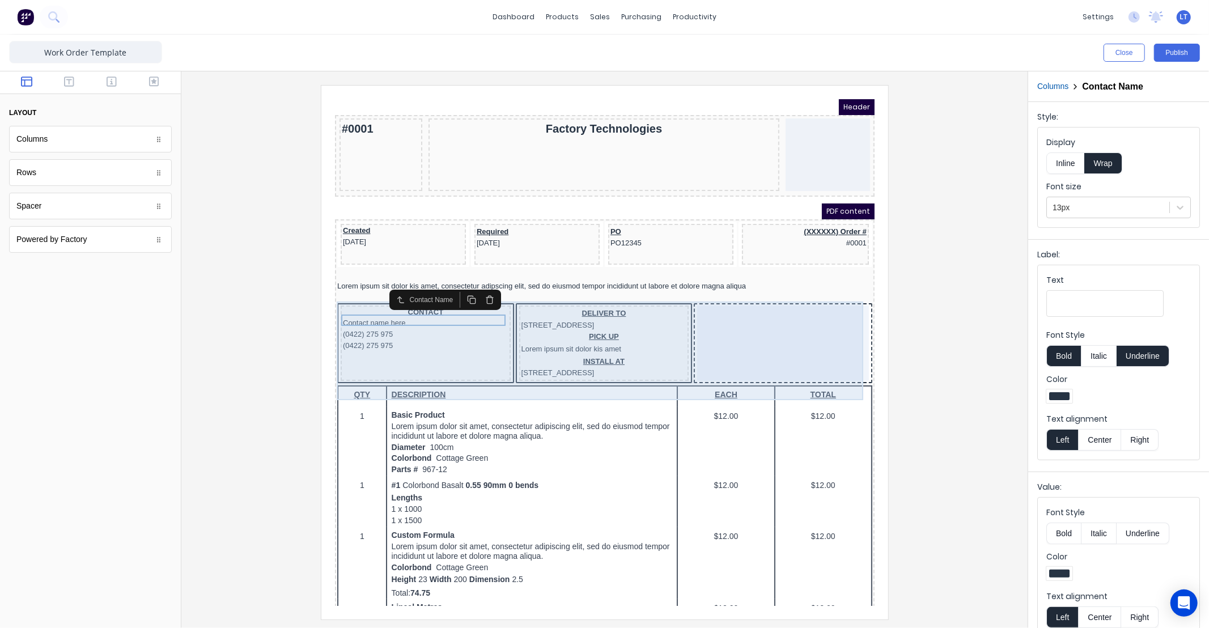
click at [710, 291] on div at bounding box center [769, 328] width 172 height 75
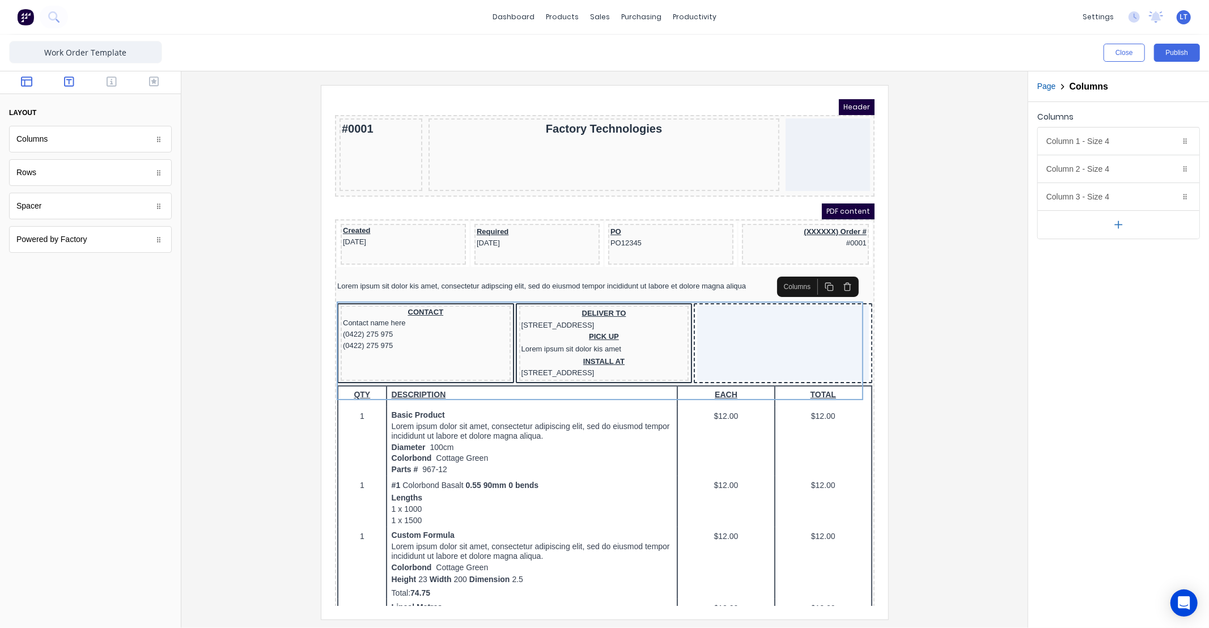
click at [74, 80] on button "button" at bounding box center [70, 83] width 36 height 14
click at [97, 81] on button "button" at bounding box center [112, 83] width 36 height 14
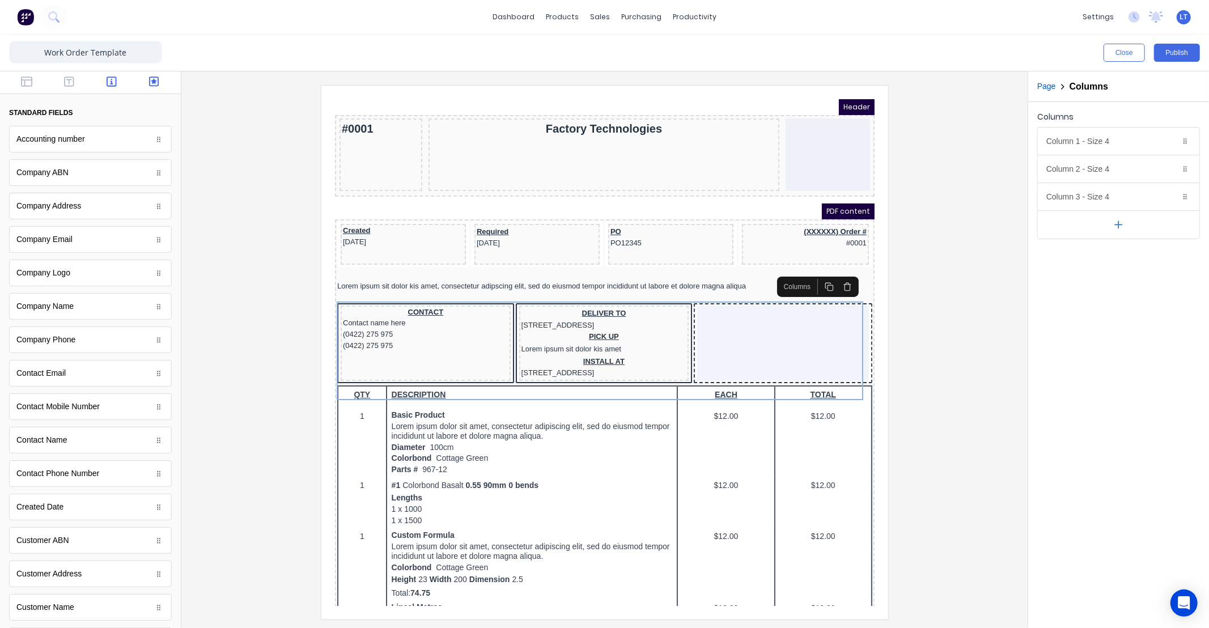
click at [149, 83] on icon "button" at bounding box center [154, 81] width 10 height 11
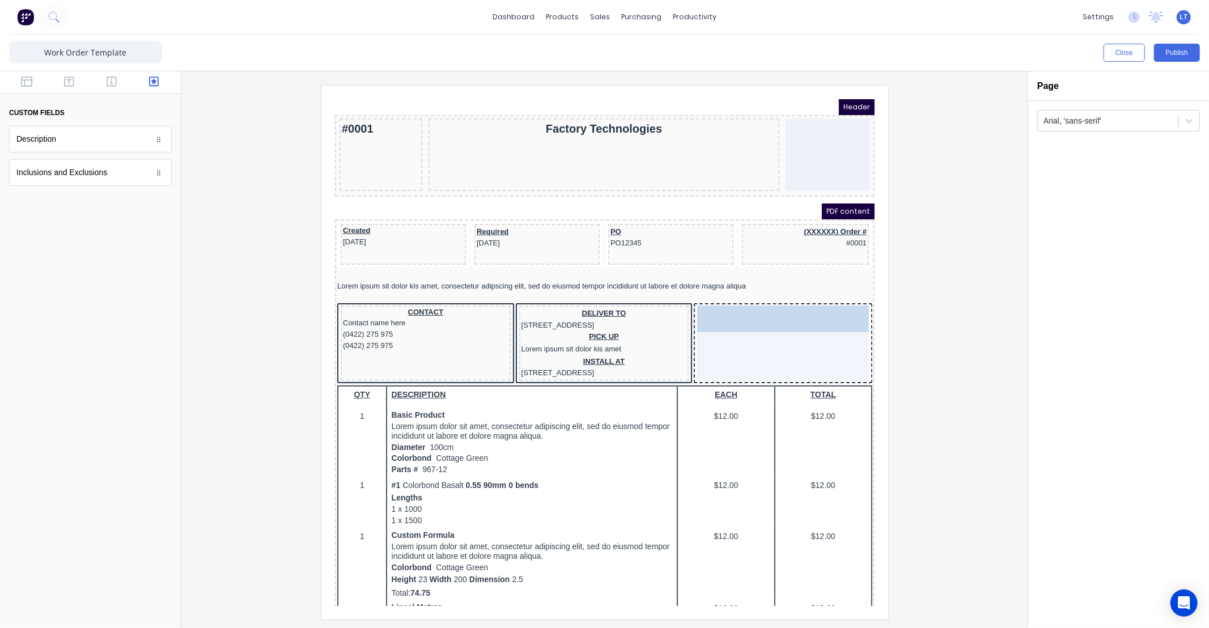
drag, startPoint x: 119, startPoint y: 180, endPoint x: 792, endPoint y: 318, distance: 686.7
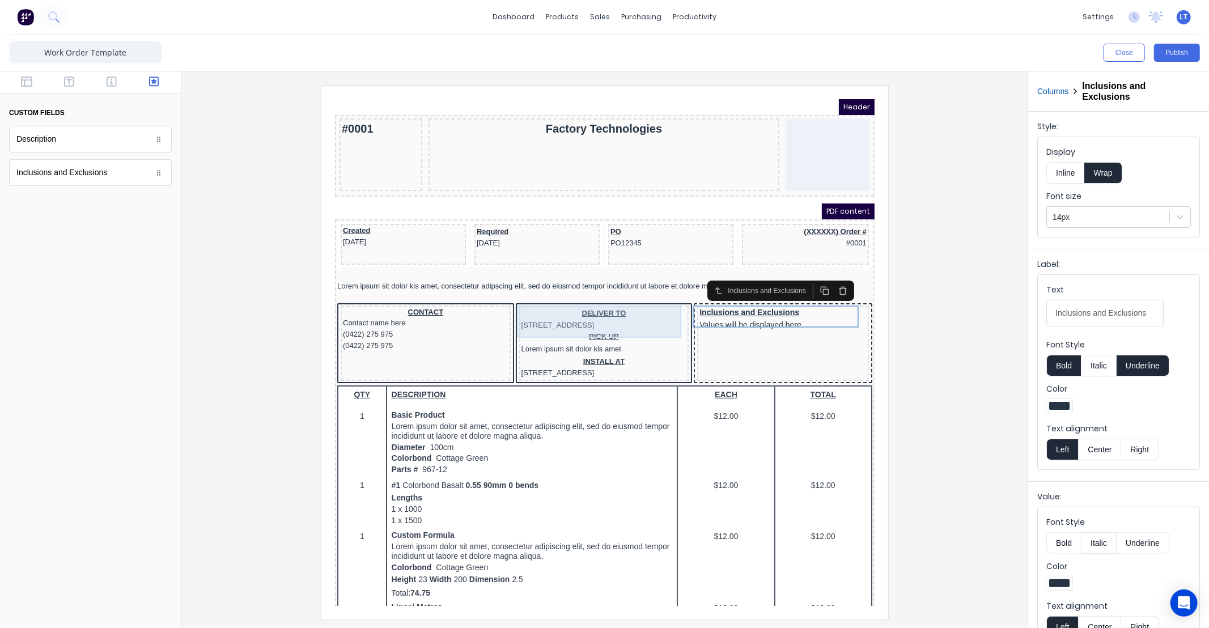
click at [606, 298] on div "DELIVER TO [STREET_ADDRESS]" at bounding box center [590, 305] width 166 height 23
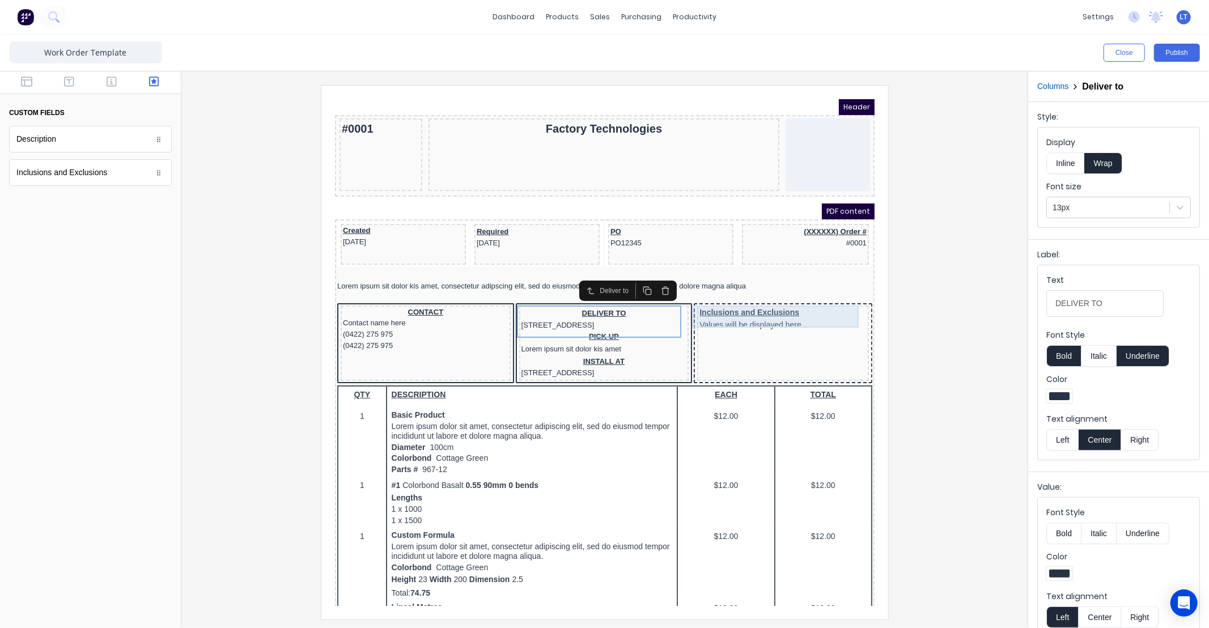
click at [750, 299] on div "Inclusions and Exclusions Values will be displayed here" at bounding box center [768, 305] width 167 height 22
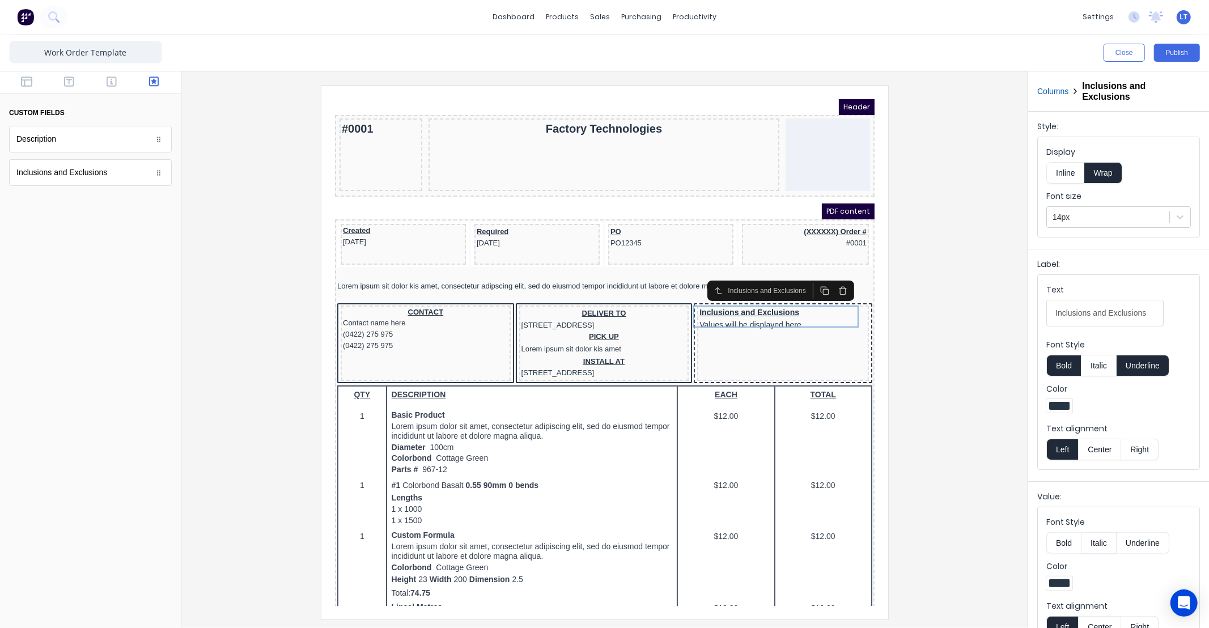
click at [1084, 444] on button "Center" at bounding box center [1099, 450] width 43 height 22
click at [581, 332] on div "PICK UP Lorem ipsum sit dolor kis amet" at bounding box center [590, 329] width 166 height 25
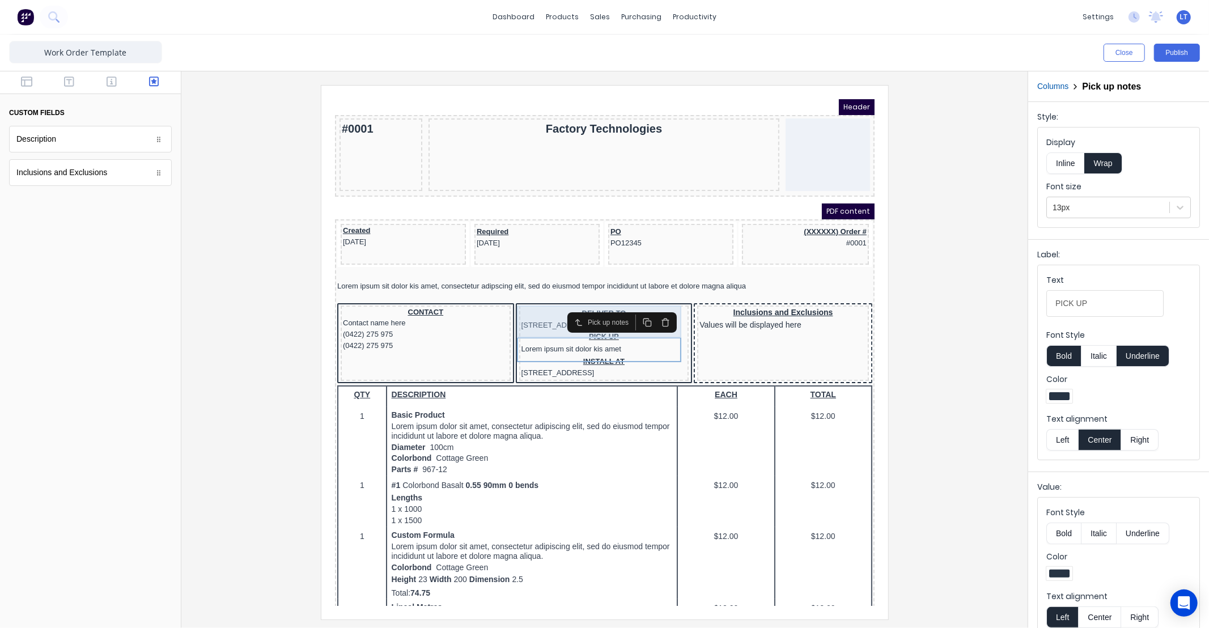
click at [566, 295] on div "DELIVER TO [STREET_ADDRESS]" at bounding box center [590, 305] width 166 height 23
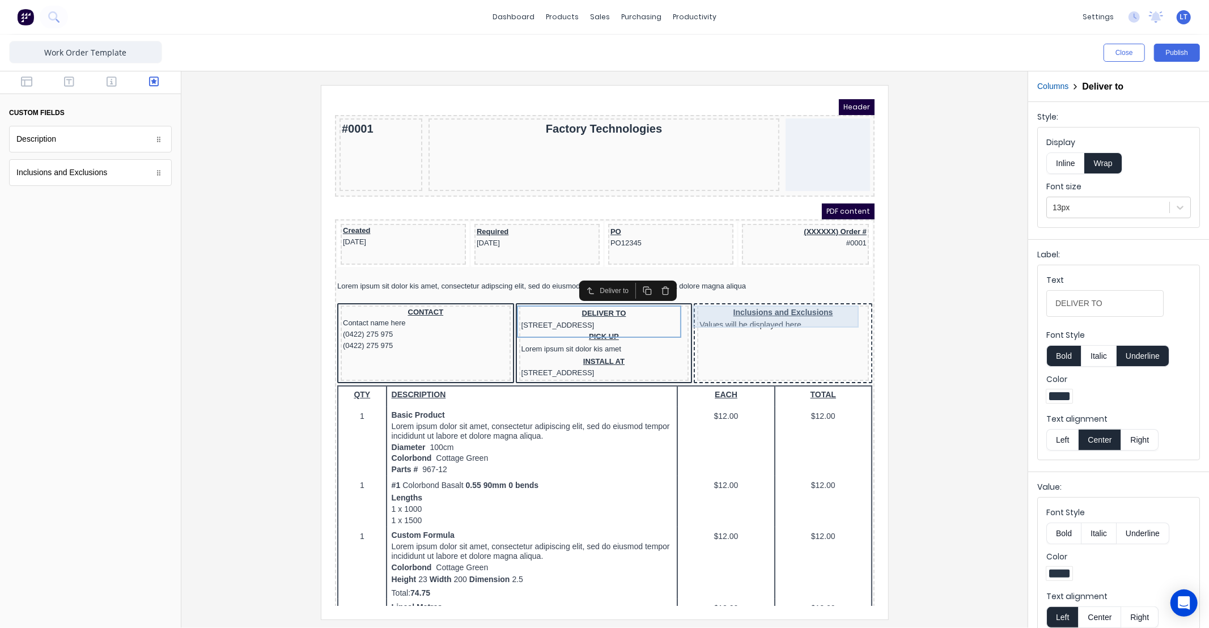
click at [773, 304] on div "Inclusions and Exclusions Values will be displayed here" at bounding box center [768, 305] width 167 height 22
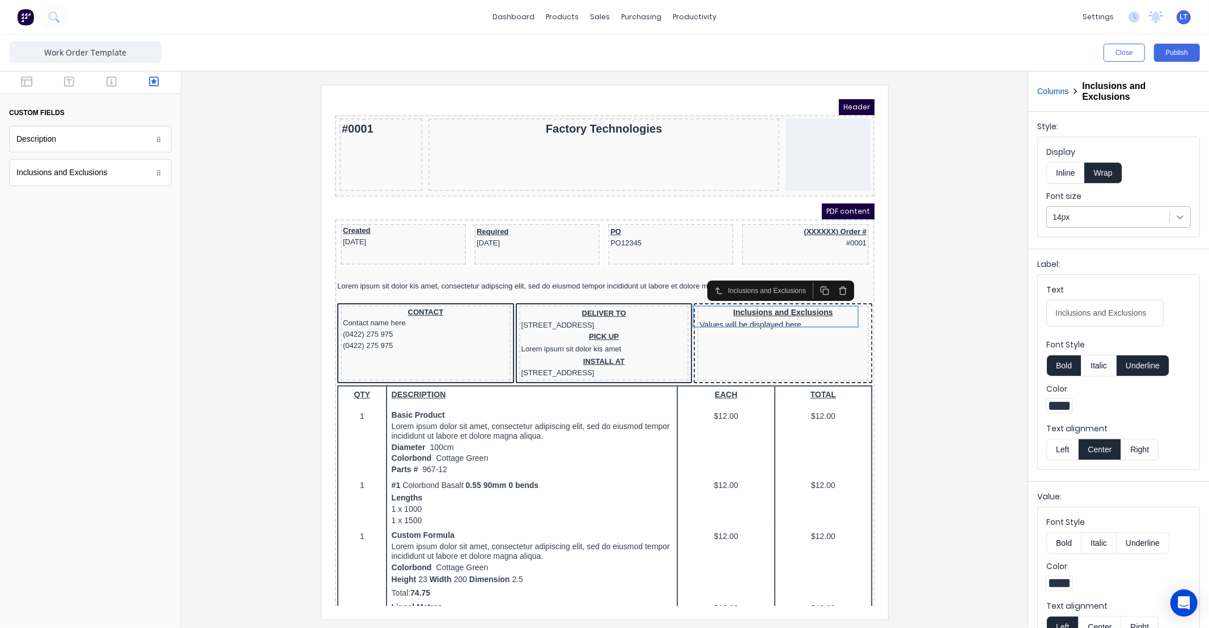
click at [1174, 220] on icon at bounding box center [1179, 216] width 11 height 11
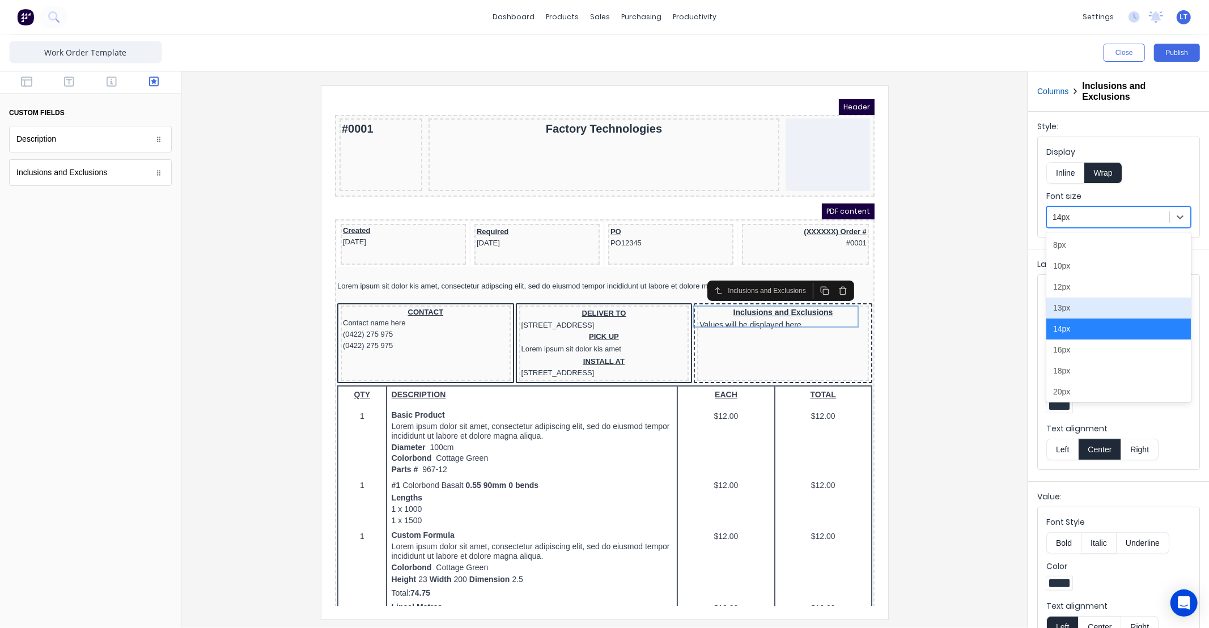
click at [1134, 310] on div "13px" at bounding box center [1118, 308] width 145 height 21
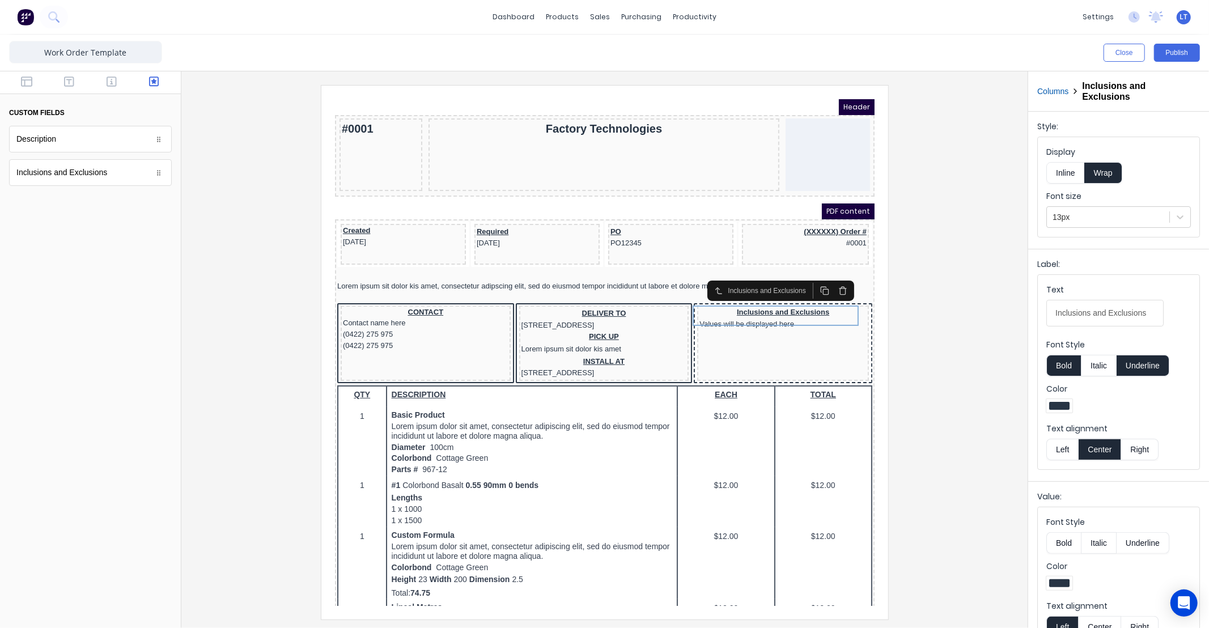
click at [939, 333] on div at bounding box center [604, 352] width 828 height 534
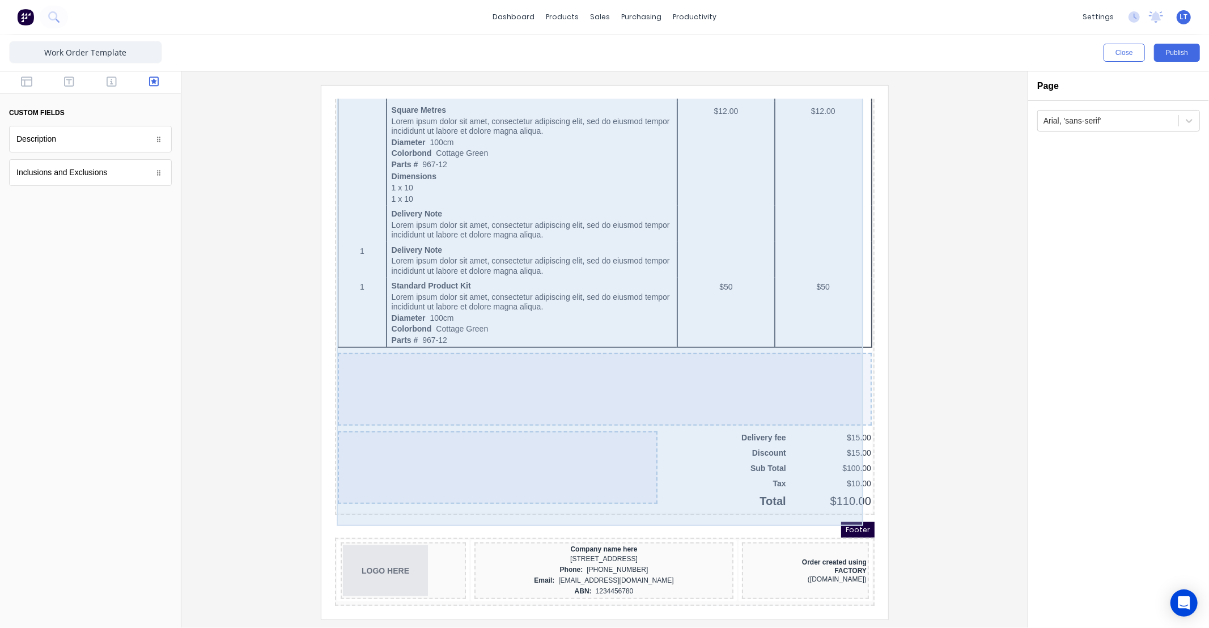
scroll to position [614, 0]
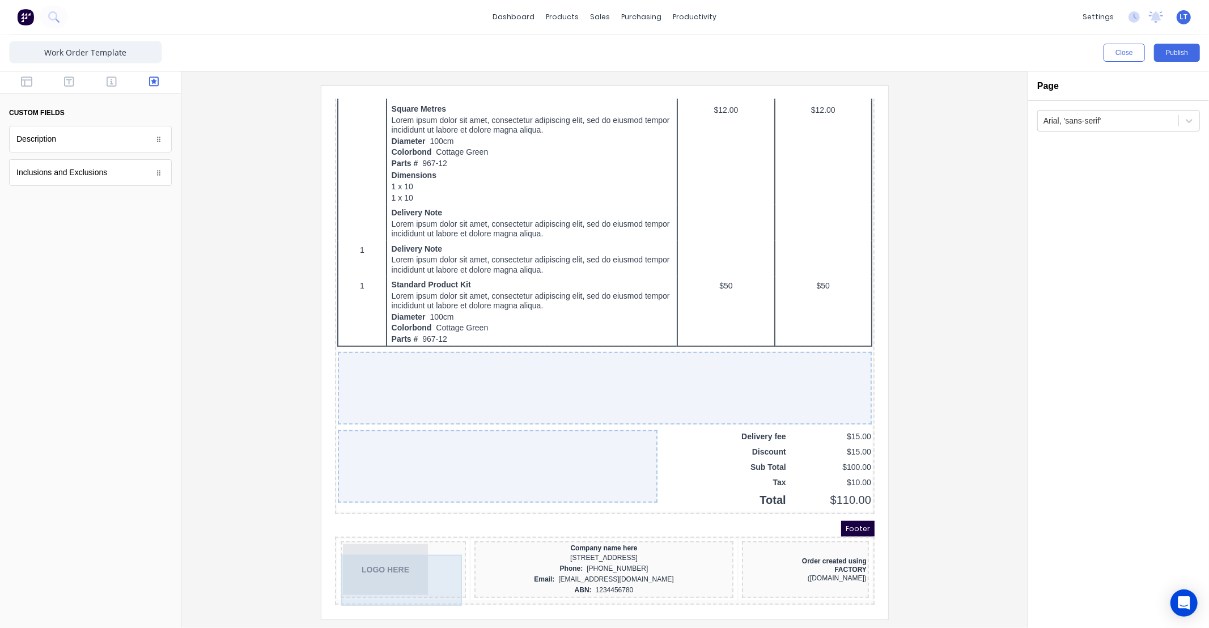
click at [401, 542] on div "LOGO HERE" at bounding box center [389, 555] width 121 height 51
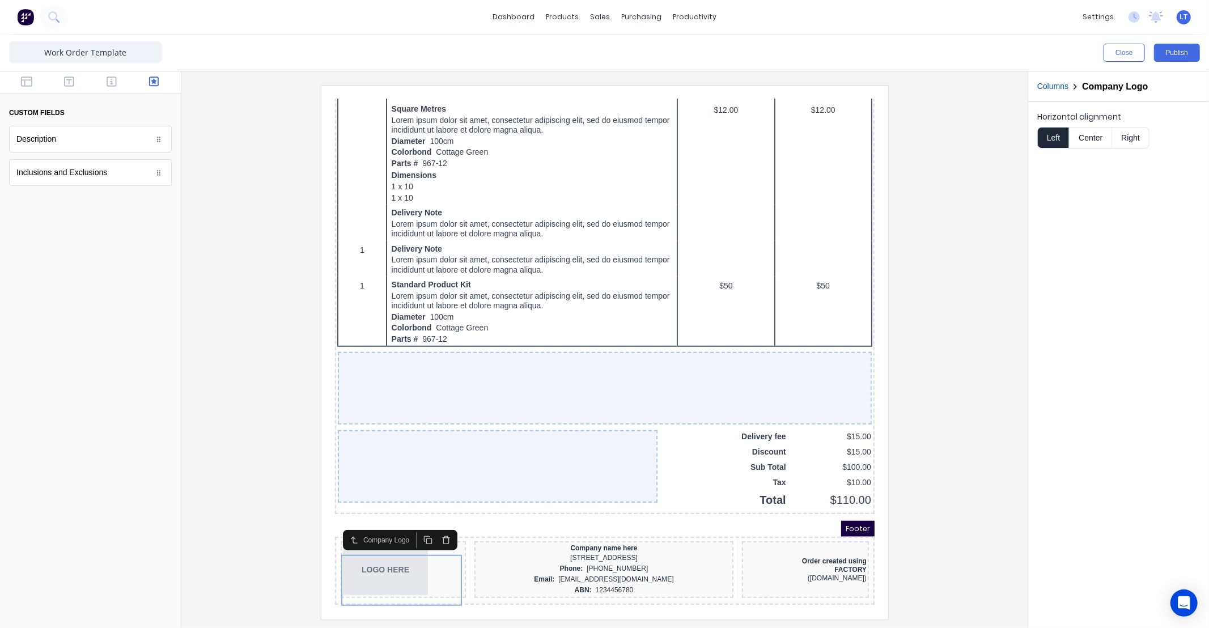
click at [948, 481] on div at bounding box center [604, 352] width 828 height 534
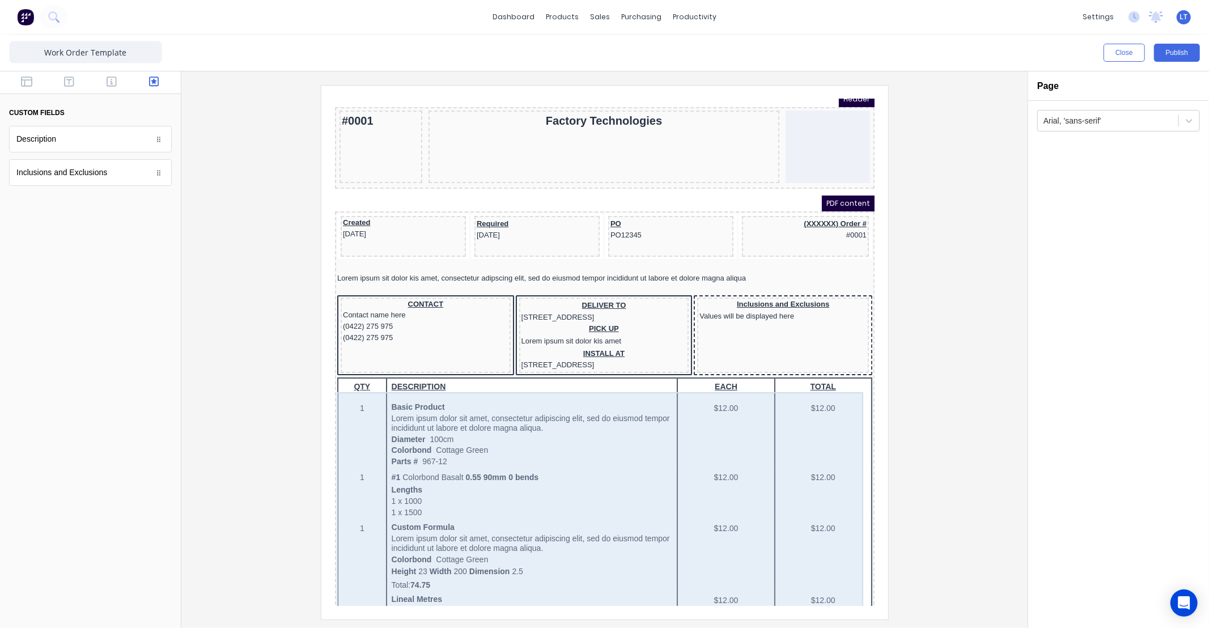
scroll to position [0, 0]
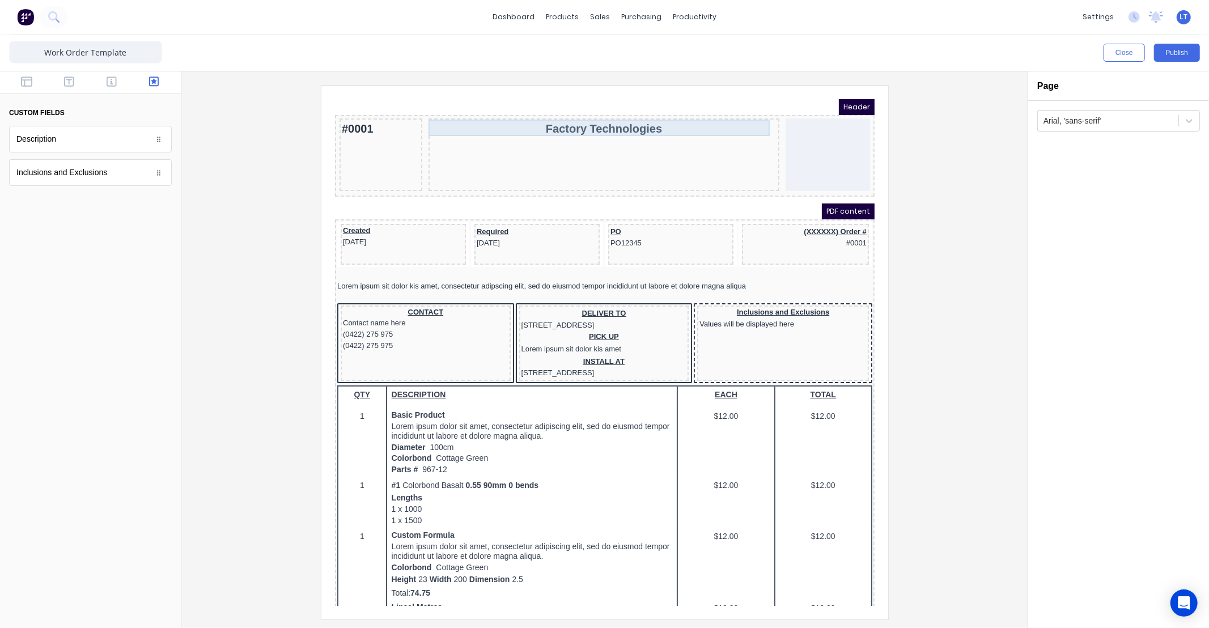
click at [547, 117] on div "Factory Technologies" at bounding box center [590, 115] width 346 height 16
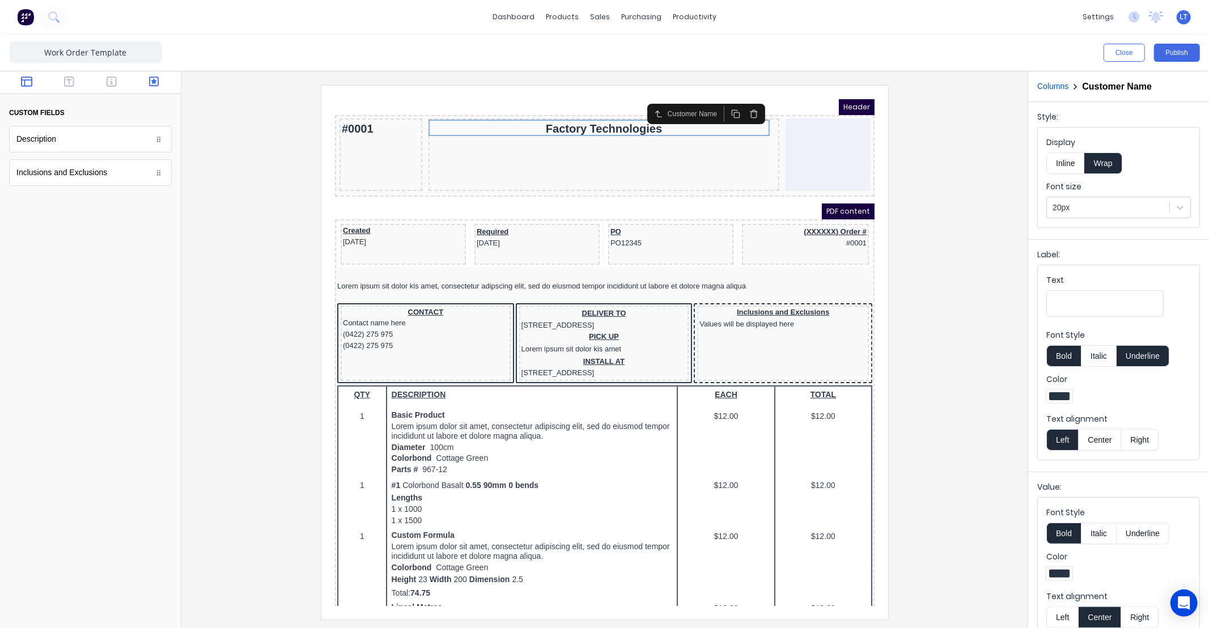
click at [22, 82] on icon "button" at bounding box center [26, 82] width 11 height 10
click at [62, 82] on button "button" at bounding box center [70, 83] width 36 height 14
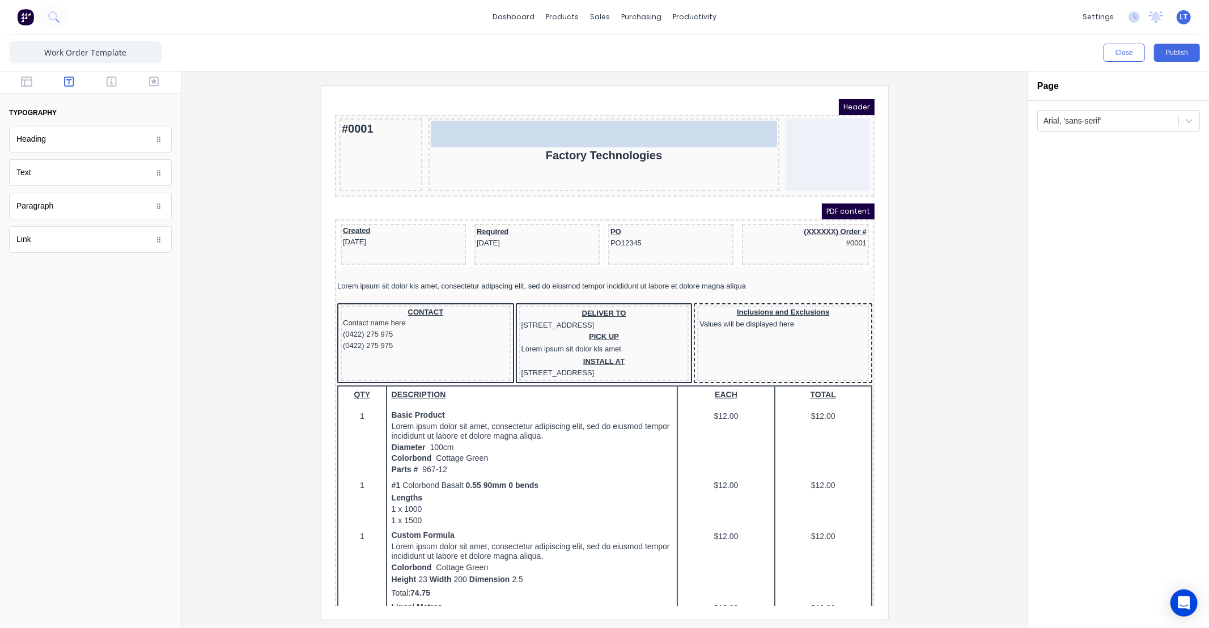
drag, startPoint x: 92, startPoint y: 145, endPoint x: 608, endPoint y: 117, distance: 516.5
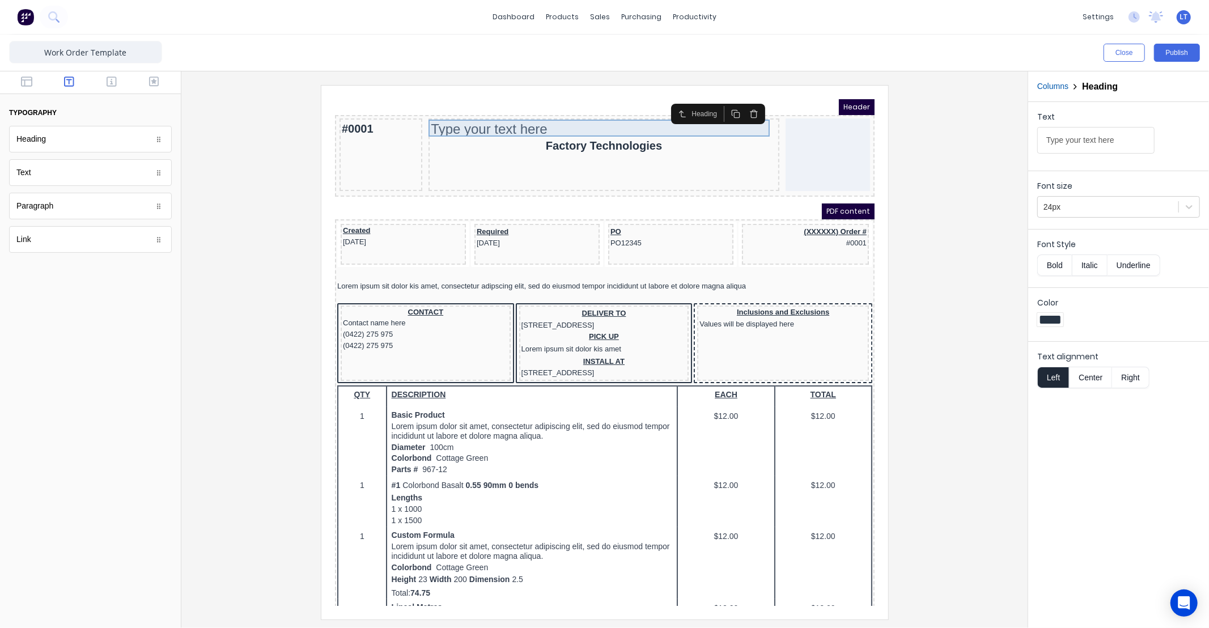
click at [563, 124] on div "Factory Technologies" at bounding box center [590, 132] width 346 height 16
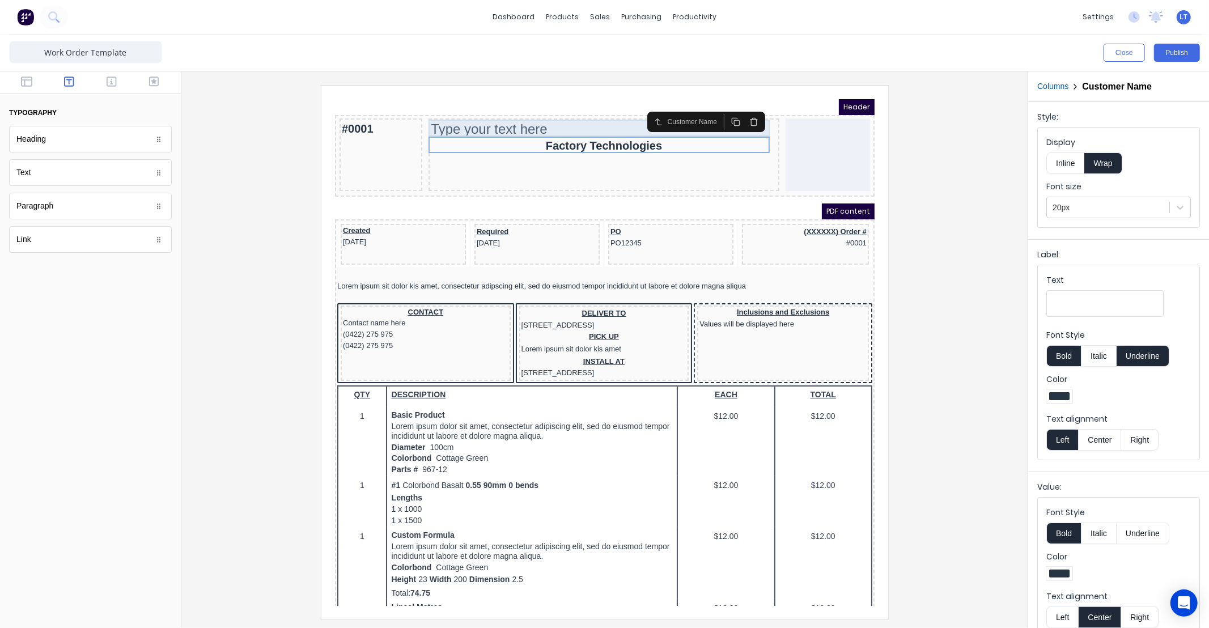
click at [557, 113] on div "Type your text here" at bounding box center [590, 115] width 346 height 17
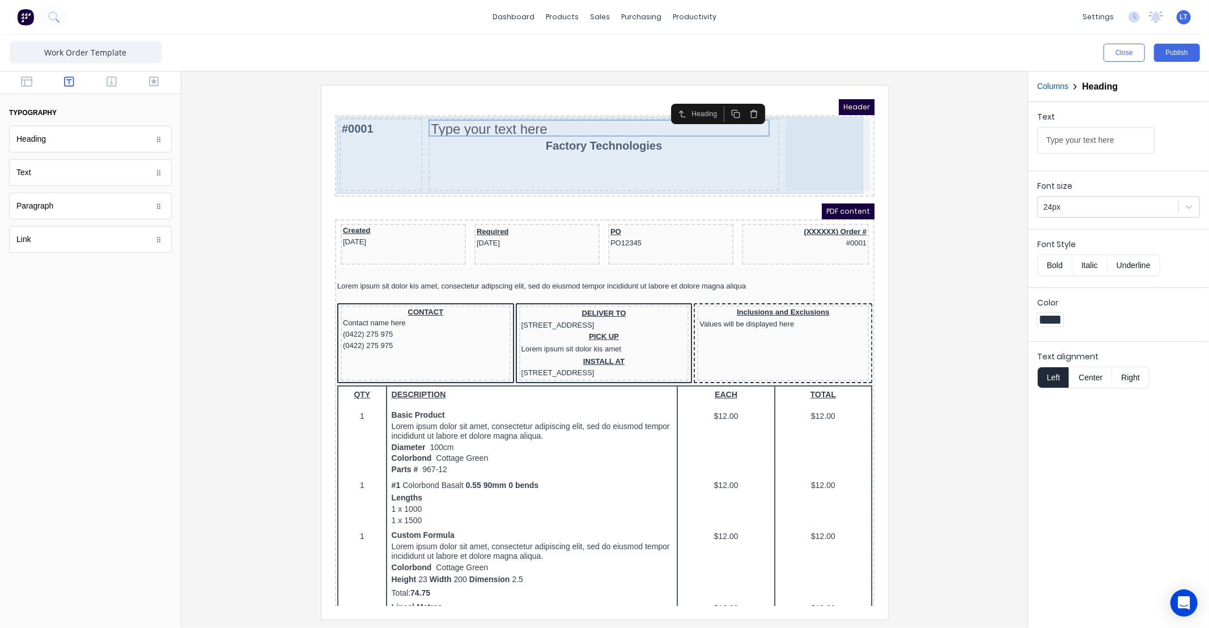
click at [500, 103] on div "#0001 Type your text here Factory Technologies" at bounding box center [590, 141] width 535 height 77
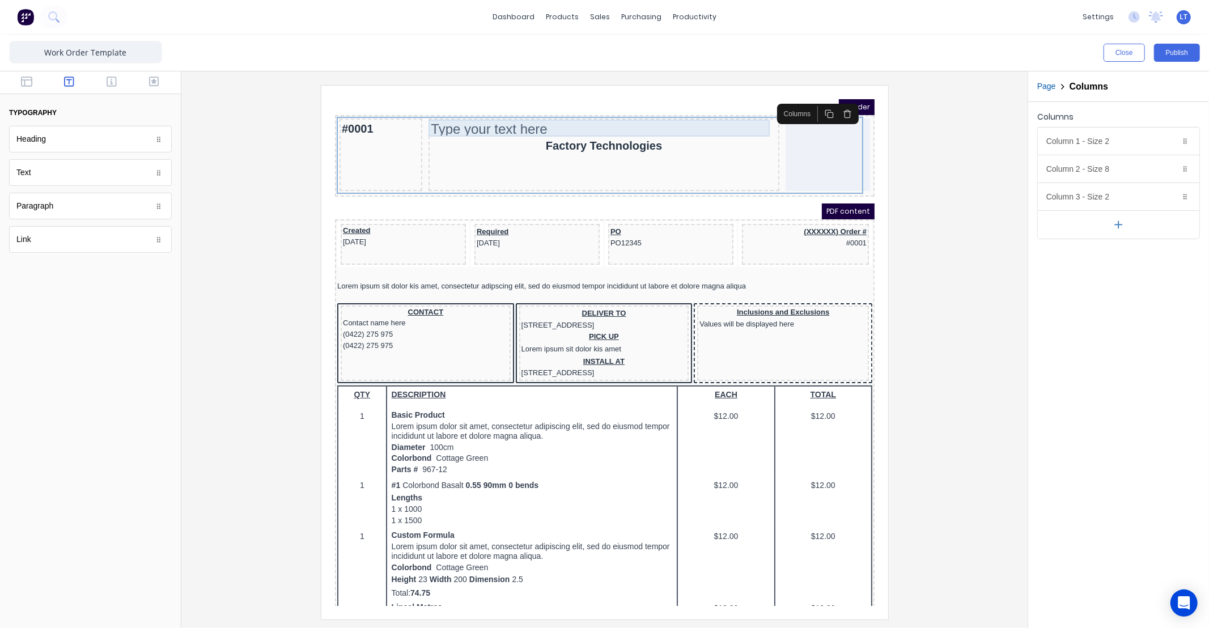
click at [495, 114] on div "Type your text here" at bounding box center [590, 115] width 346 height 17
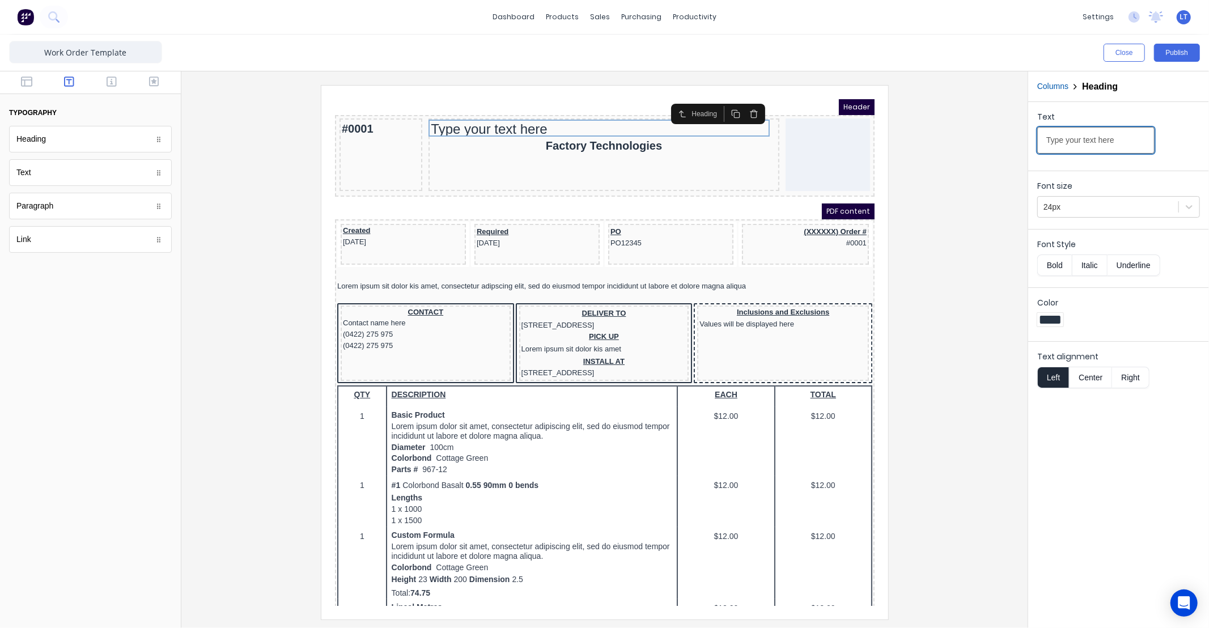
click at [1114, 148] on input "Type your text here" at bounding box center [1095, 140] width 117 height 27
type input "T"
type input "WORK ORDER"
click at [961, 183] on div at bounding box center [604, 352] width 828 height 534
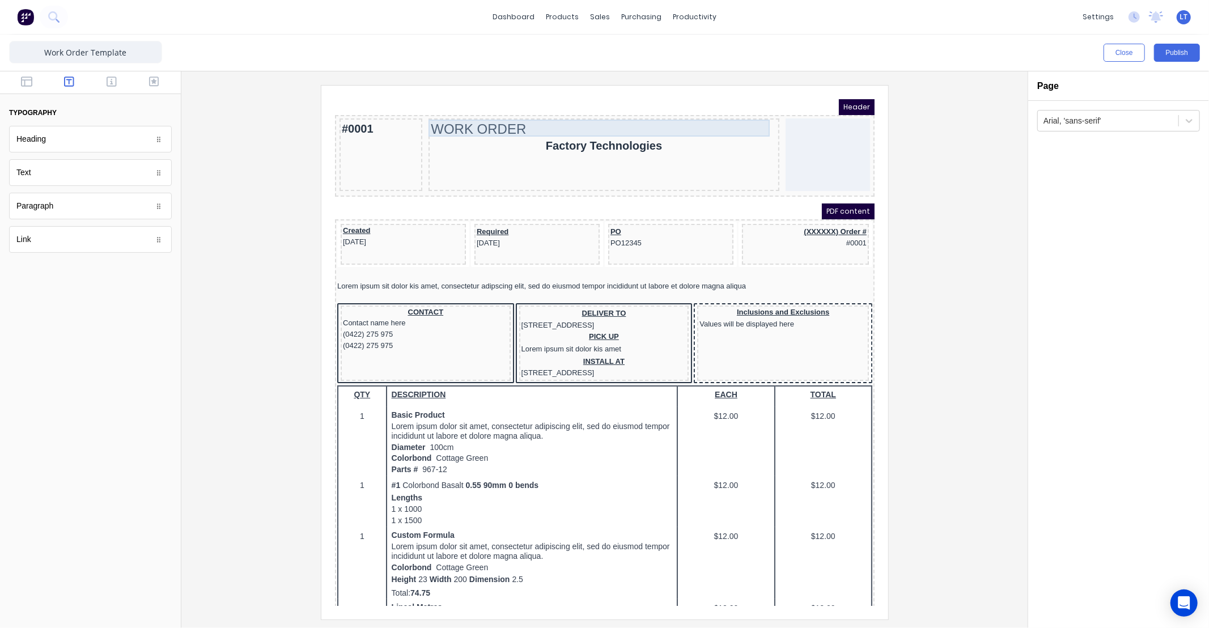
click at [459, 116] on div "WORK ORDER" at bounding box center [590, 115] width 346 height 17
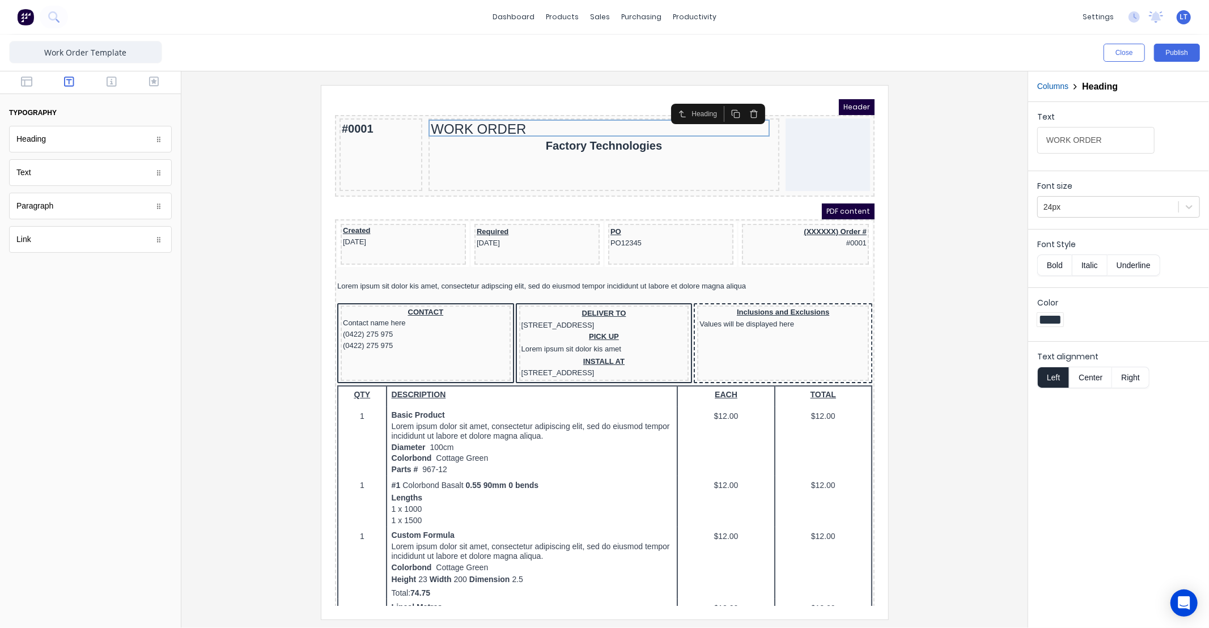
click at [1095, 375] on button "Center" at bounding box center [1090, 378] width 43 height 22
click at [34, 80] on button "button" at bounding box center [27, 83] width 36 height 14
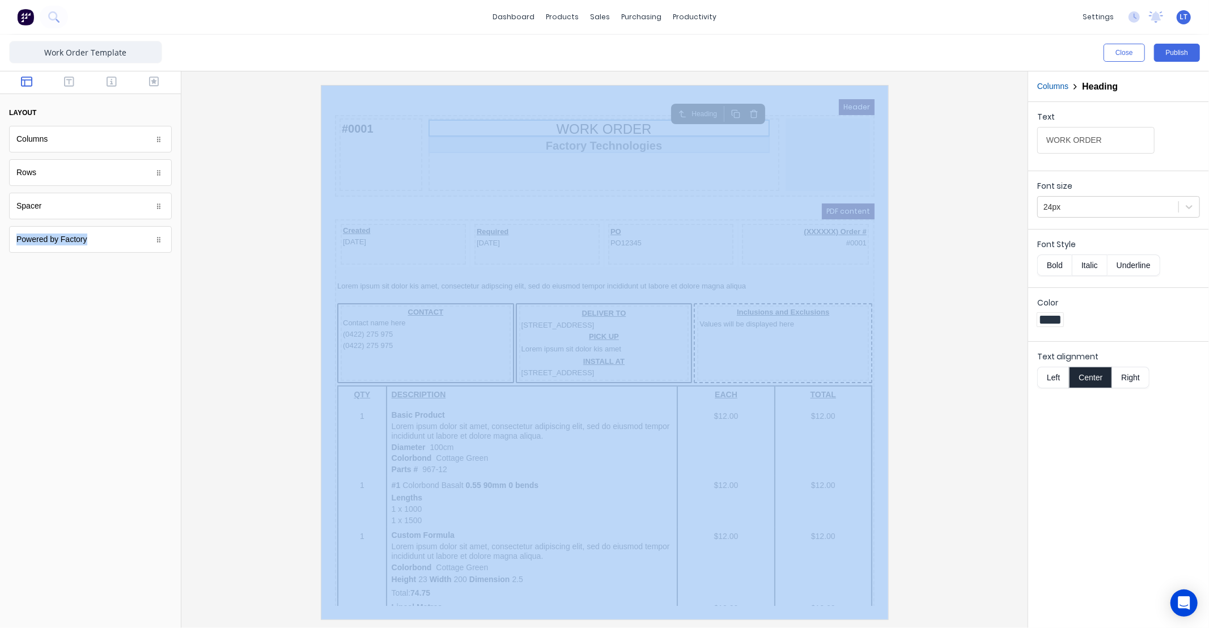
drag, startPoint x: 414, startPoint y: 297, endPoint x: 378, endPoint y: 152, distance: 149.4
drag, startPoint x: 151, startPoint y: 306, endPoint x: 131, endPoint y: 241, distance: 67.6
click at [150, 306] on div at bounding box center [90, 448] width 181 height 359
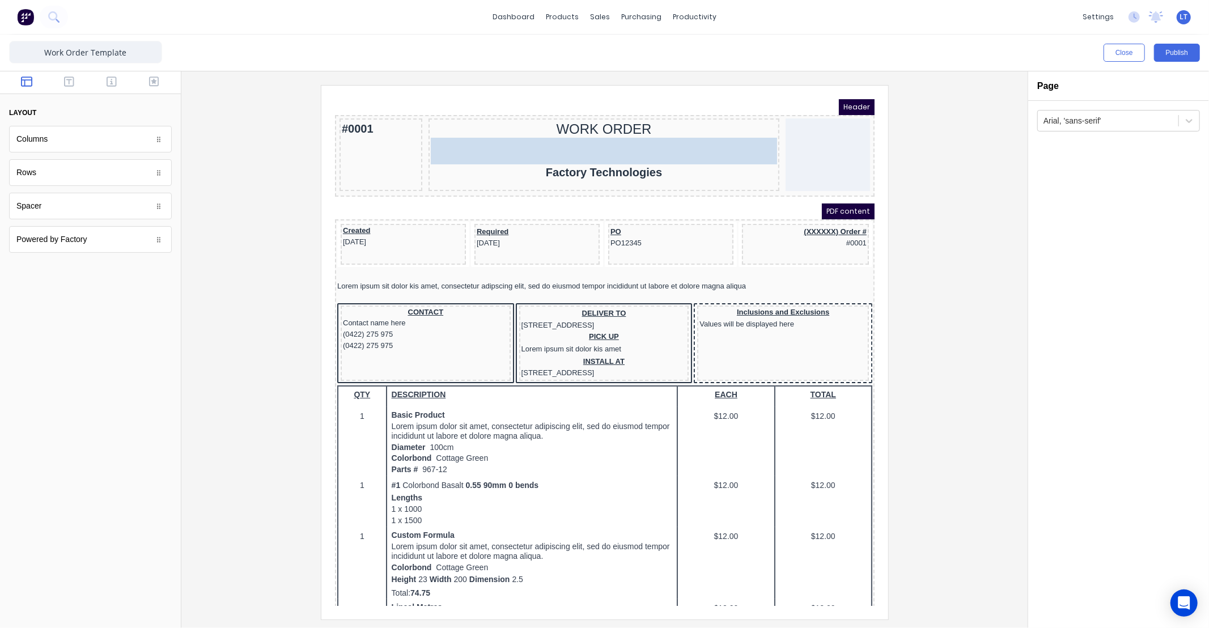
drag, startPoint x: 185, startPoint y: 197, endPoint x: 754, endPoint y: 144, distance: 571.0
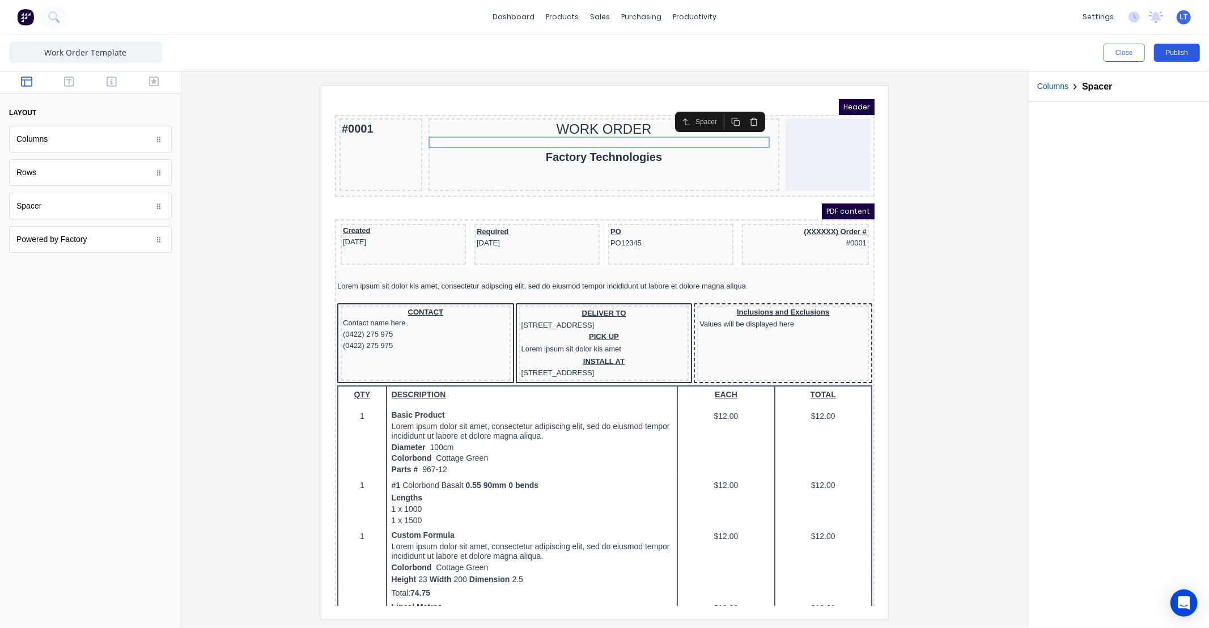
click at [1179, 53] on button "Publish" at bounding box center [1177, 53] width 46 height 18
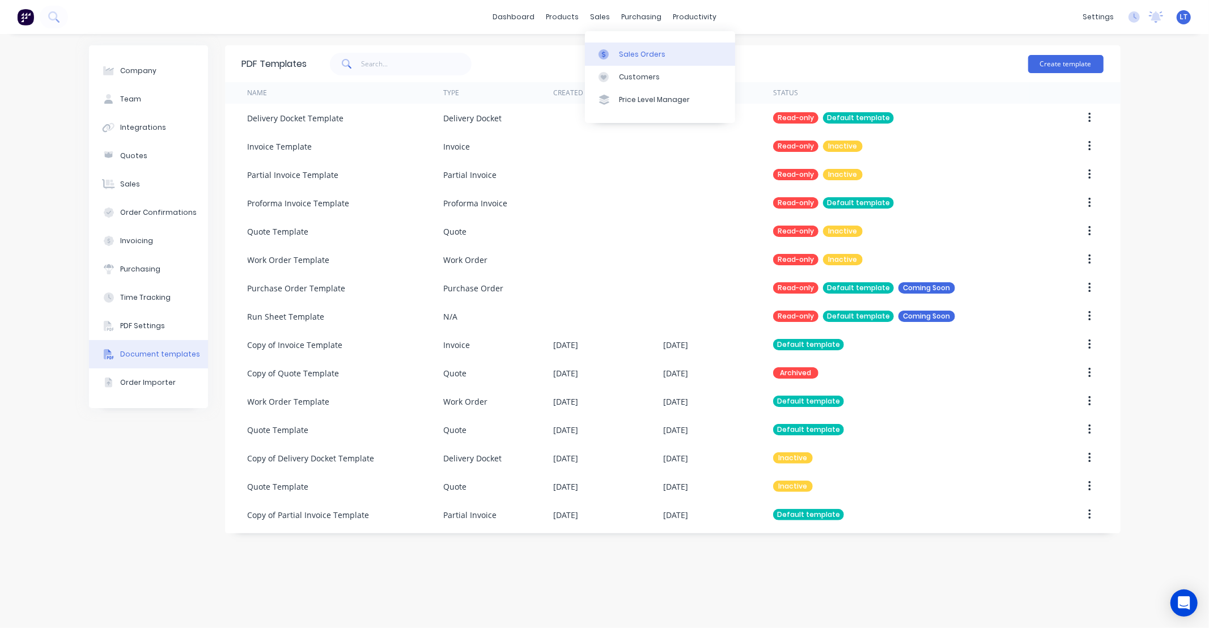
click at [603, 53] on icon at bounding box center [604, 54] width 10 height 10
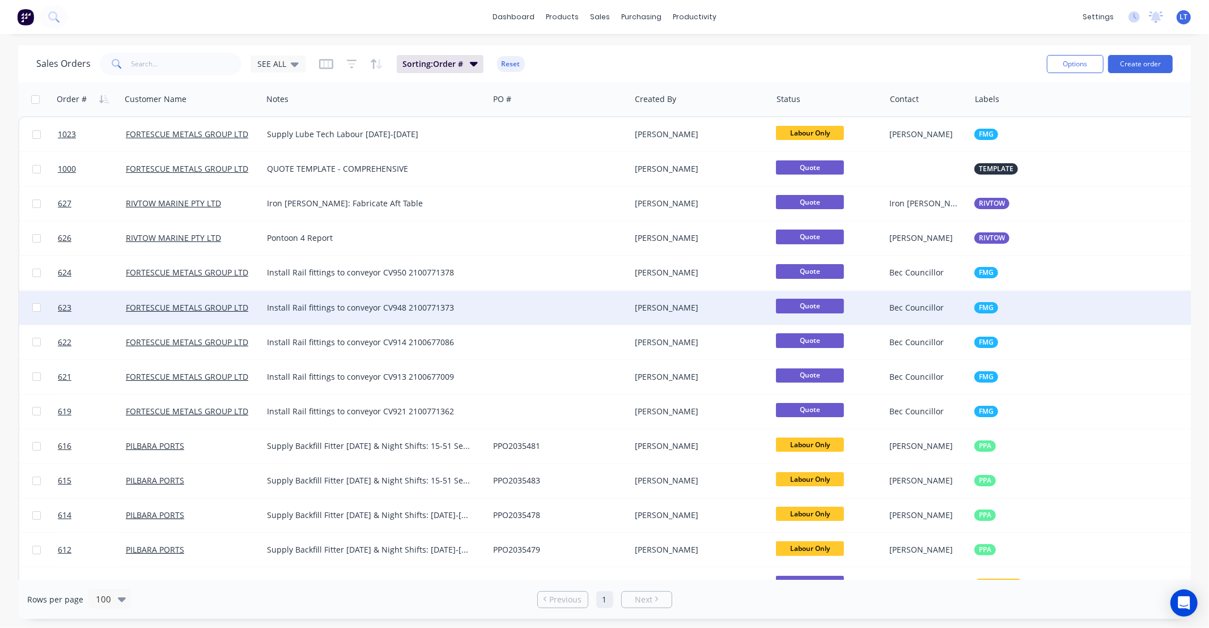
click at [548, 307] on div at bounding box center [560, 308] width 142 height 34
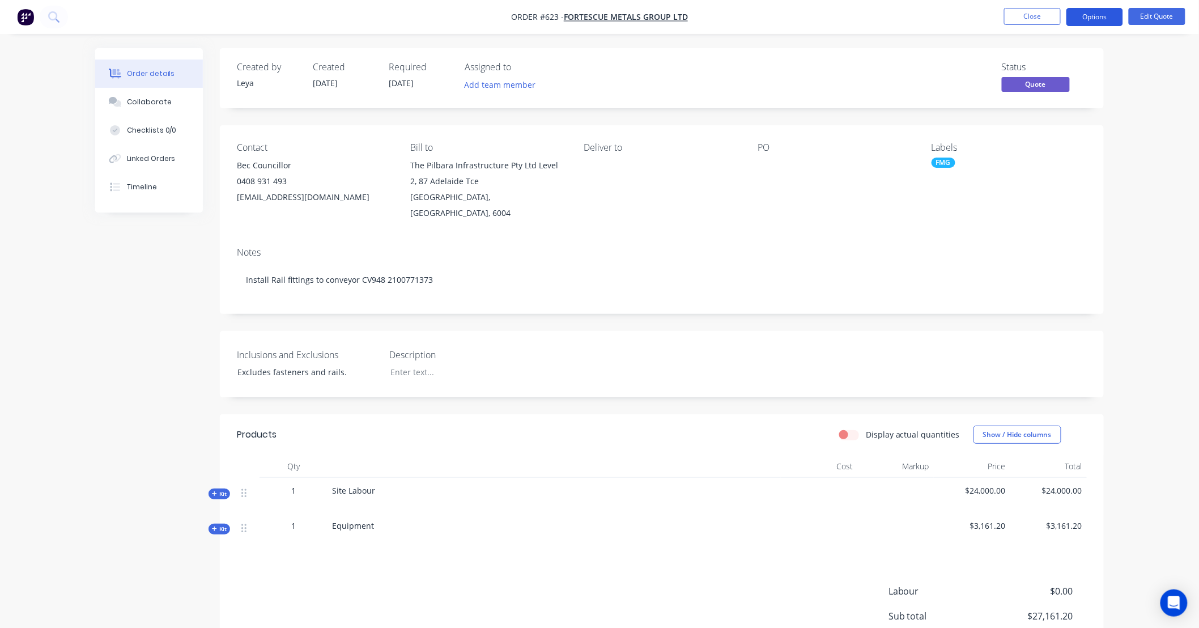
click at [1092, 12] on button "Options" at bounding box center [1095, 17] width 57 height 18
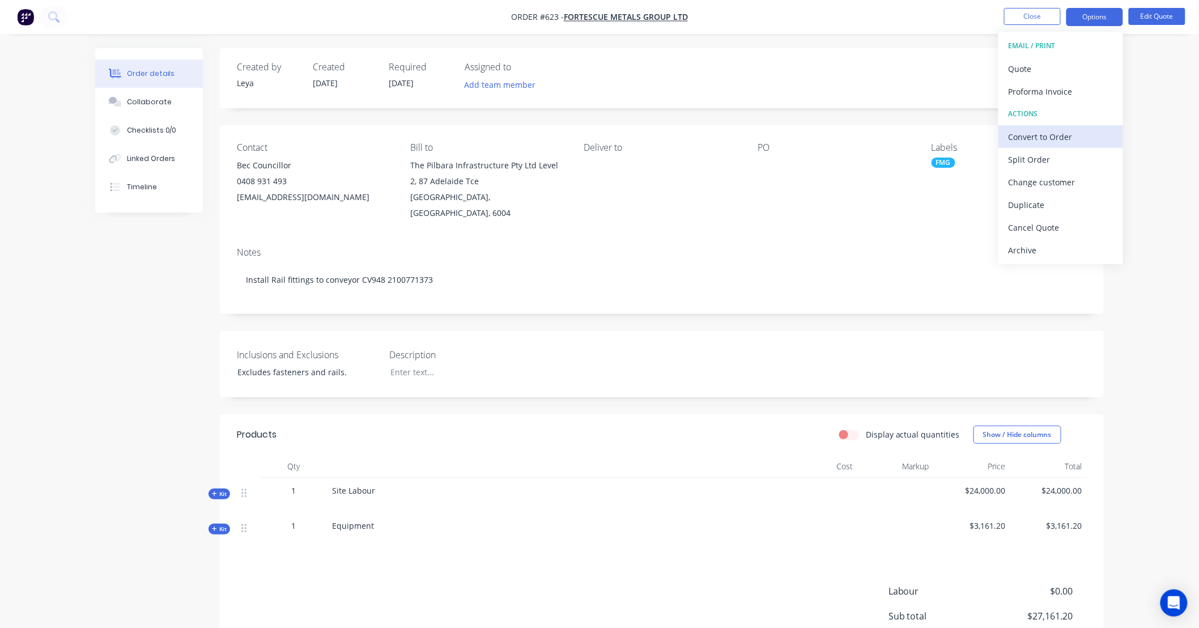
click at [1056, 139] on div "Convert to Order" at bounding box center [1061, 137] width 104 height 16
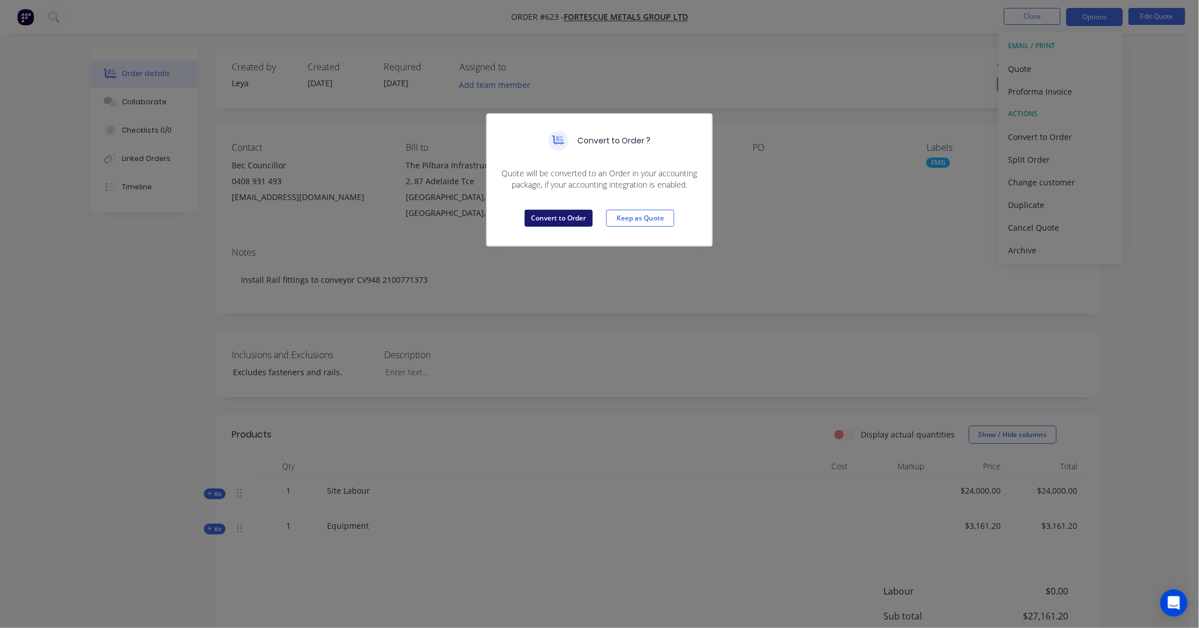
click at [575, 218] on button "Convert to Order" at bounding box center [559, 218] width 68 height 17
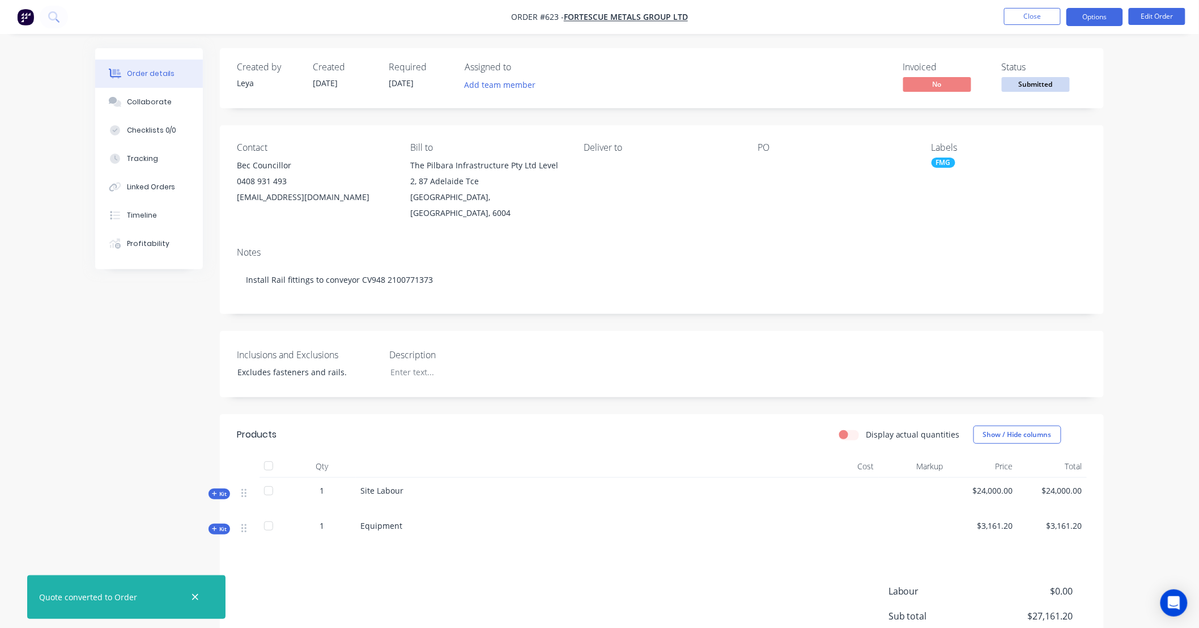
click at [1096, 20] on button "Options" at bounding box center [1095, 17] width 57 height 18
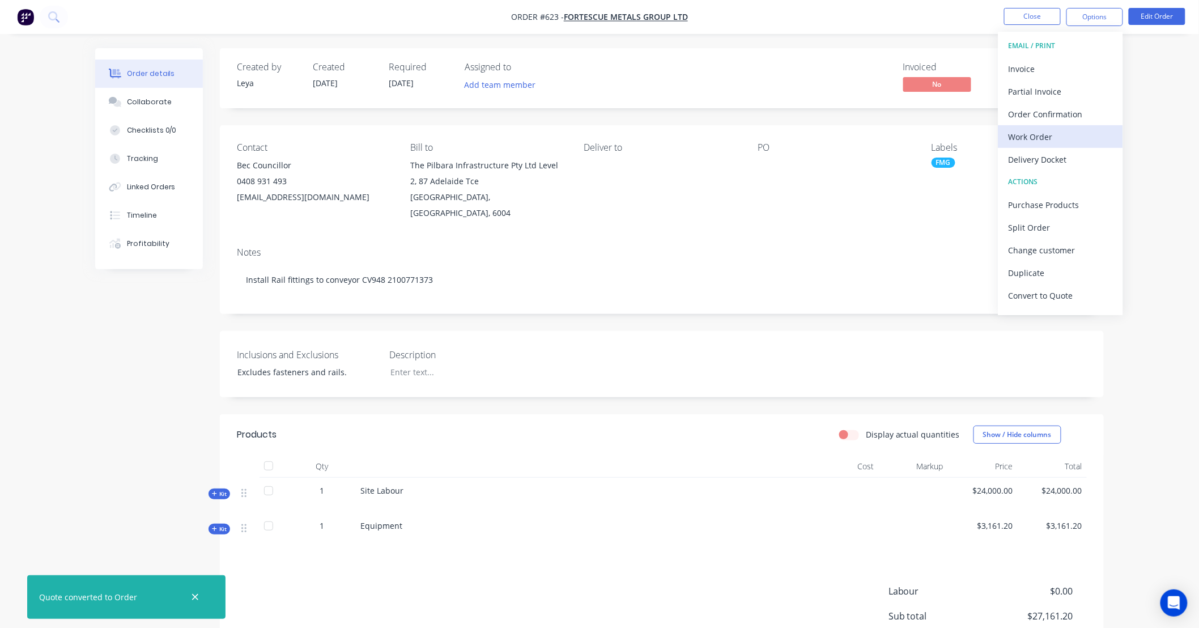
click at [1051, 133] on div "Work Order" at bounding box center [1061, 137] width 104 height 16
click at [1041, 133] on div "Custom" at bounding box center [1061, 137] width 104 height 16
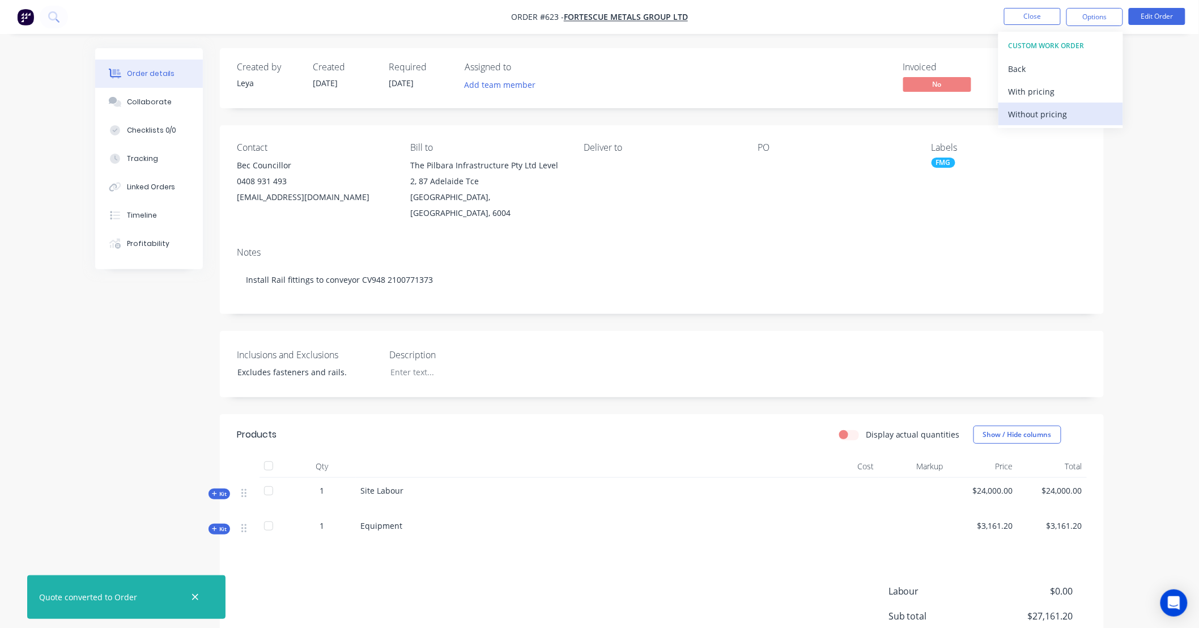
click at [1041, 118] on div "Without pricing" at bounding box center [1061, 114] width 104 height 16
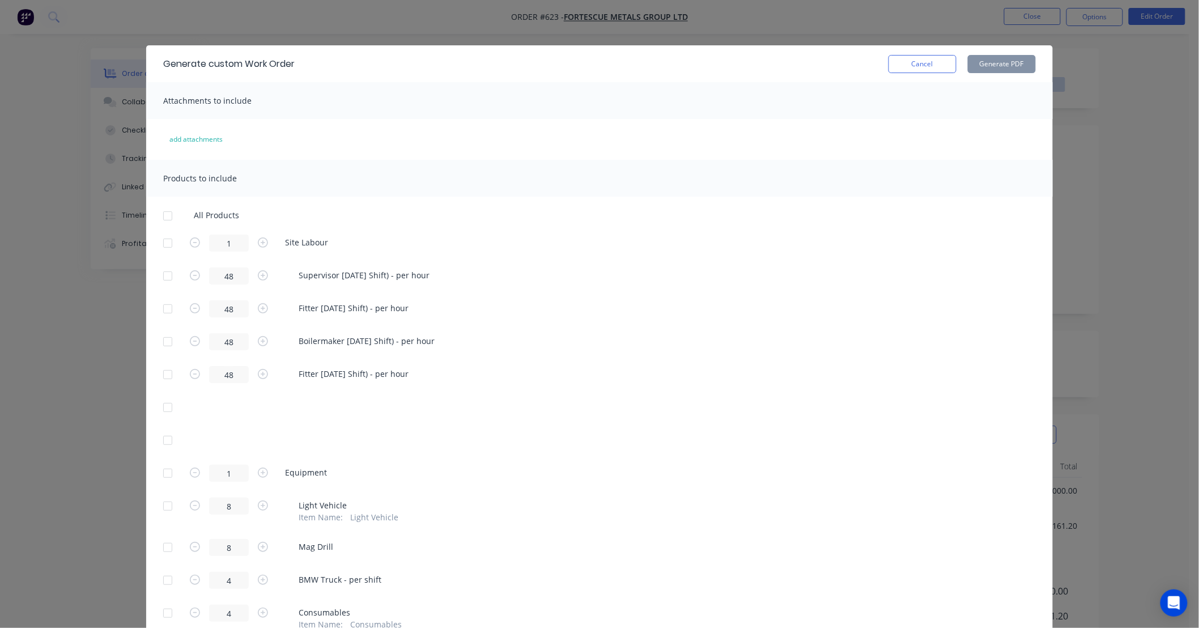
click at [163, 215] on div at bounding box center [167, 216] width 23 height 23
click at [1000, 63] on button "Generate PDF" at bounding box center [1002, 64] width 68 height 18
click at [907, 63] on button "Cancel" at bounding box center [923, 64] width 68 height 18
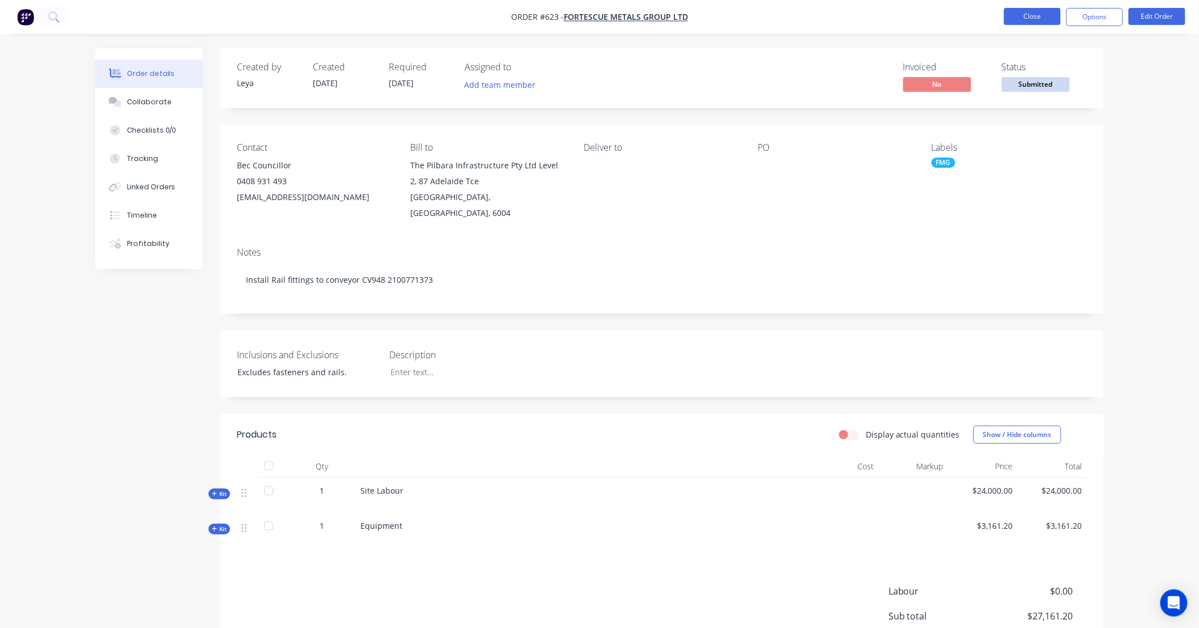
click at [1021, 15] on button "Close" at bounding box center [1032, 16] width 57 height 17
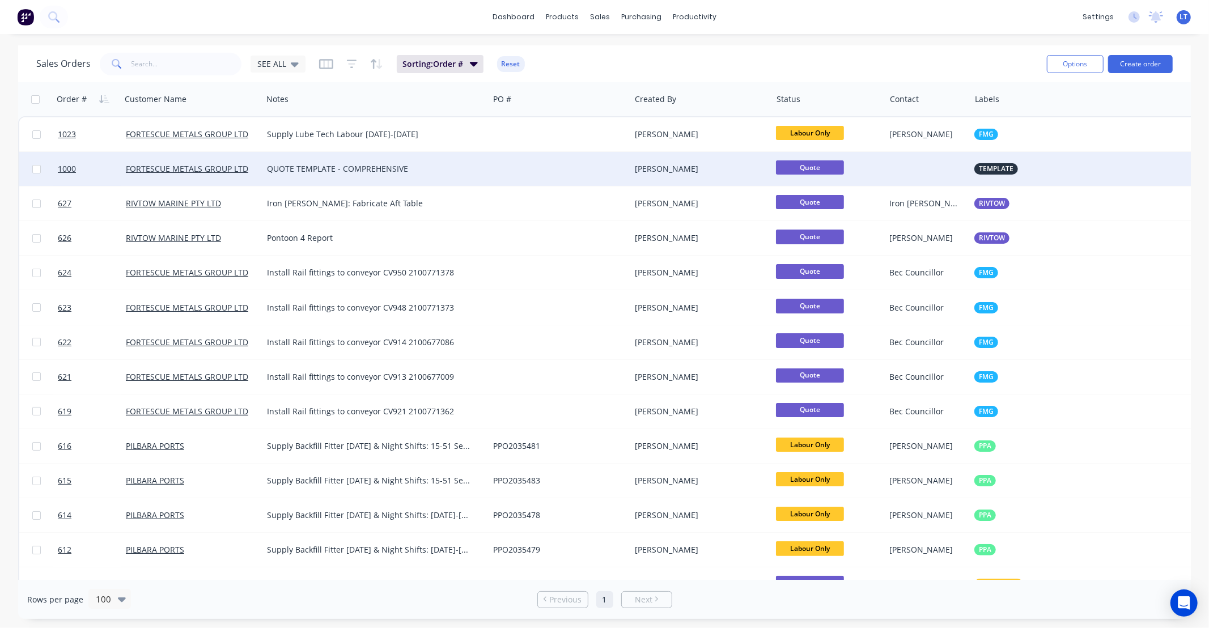
click at [728, 177] on div "[PERSON_NAME]" at bounding box center [701, 169] width 142 height 34
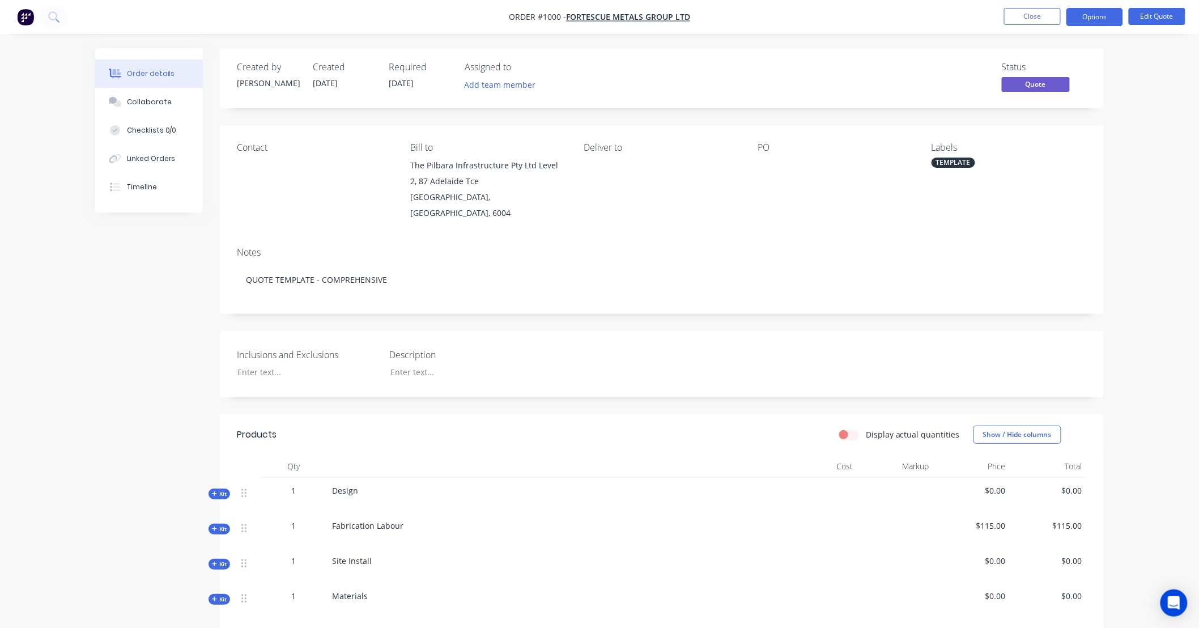
click at [222, 525] on span "Kit" at bounding box center [219, 529] width 15 height 9
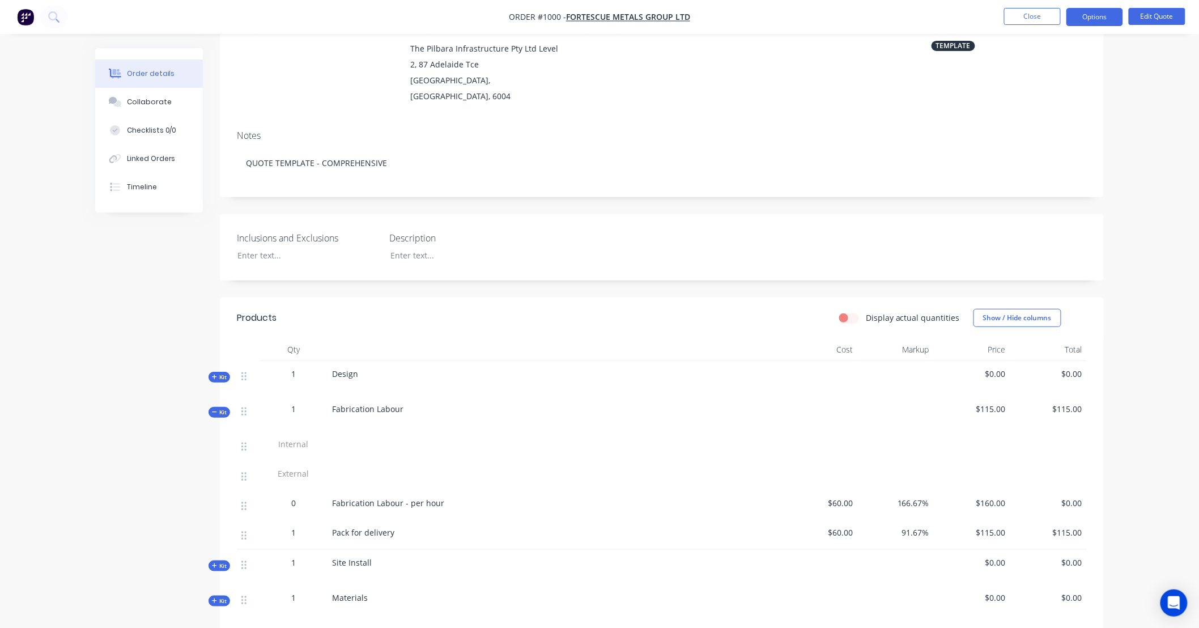
scroll to position [126, 0]
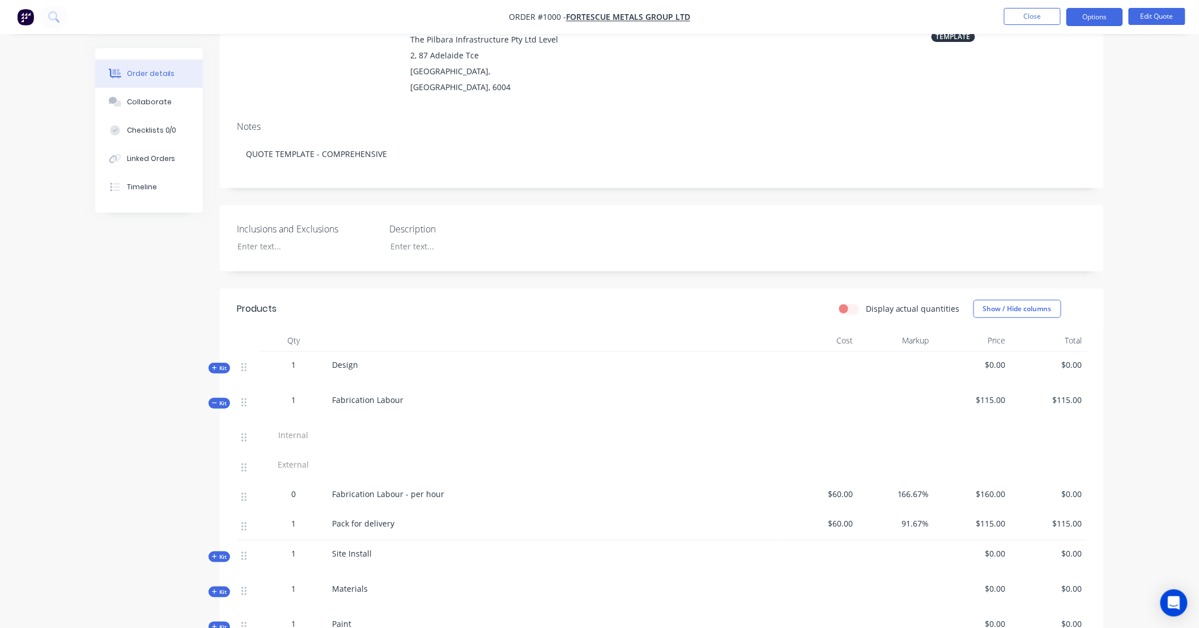
click at [326, 422] on div "Internal" at bounding box center [294, 436] width 68 height 29
click at [303, 429] on span "Internal" at bounding box center [293, 435] width 59 height 12
click at [309, 429] on span "Internal" at bounding box center [293, 435] width 59 height 12
click at [1154, 21] on button "Edit Quote" at bounding box center [1157, 16] width 57 height 17
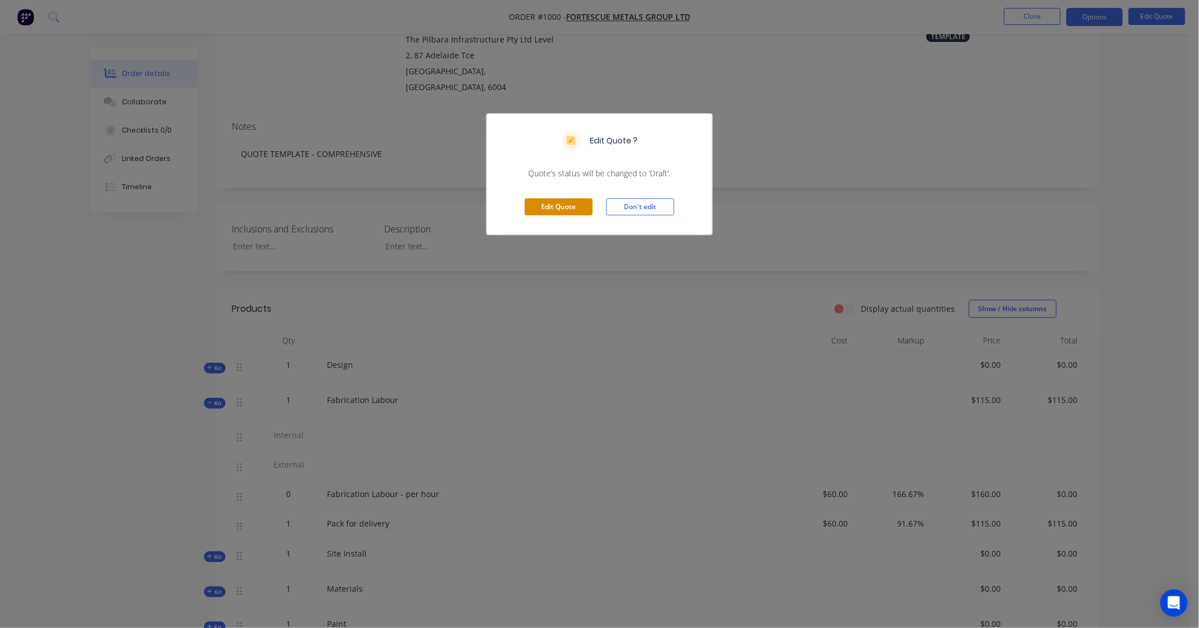
click at [576, 207] on button "Edit Quote" at bounding box center [559, 206] width 68 height 17
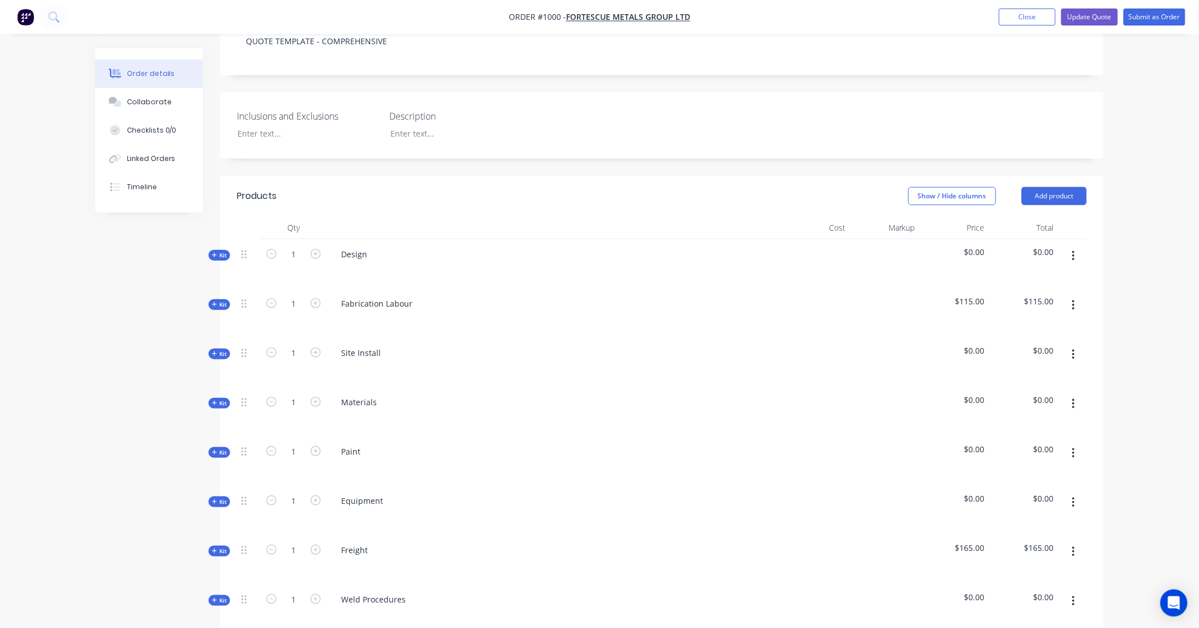
click at [216, 302] on icon at bounding box center [214, 305] width 5 height 6
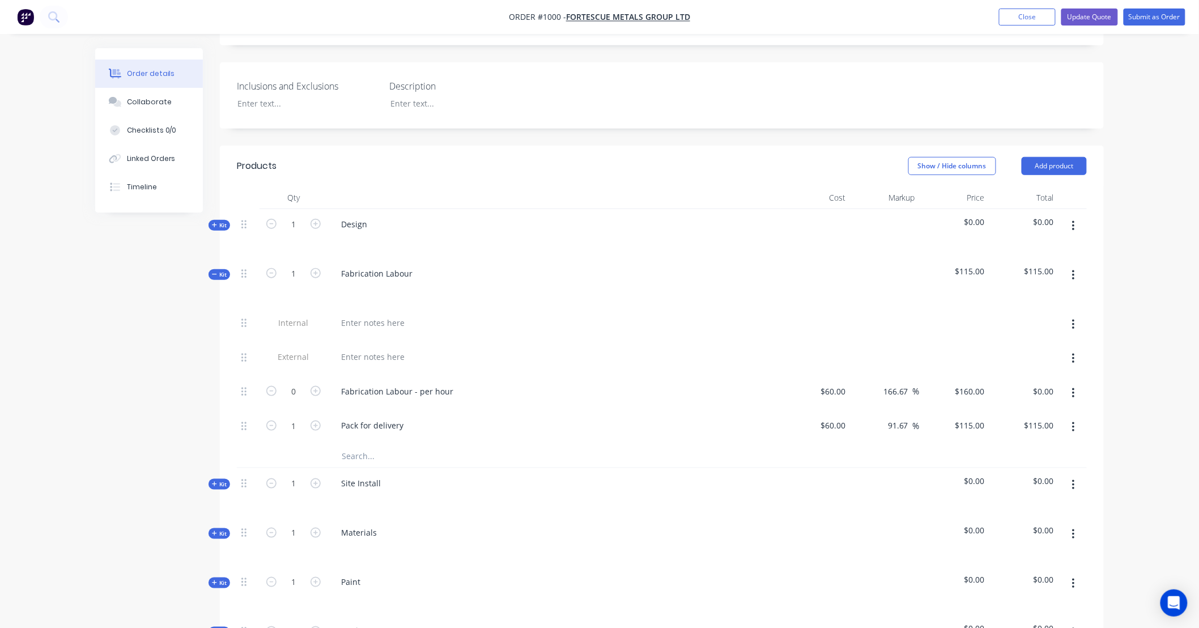
scroll to position [315, 0]
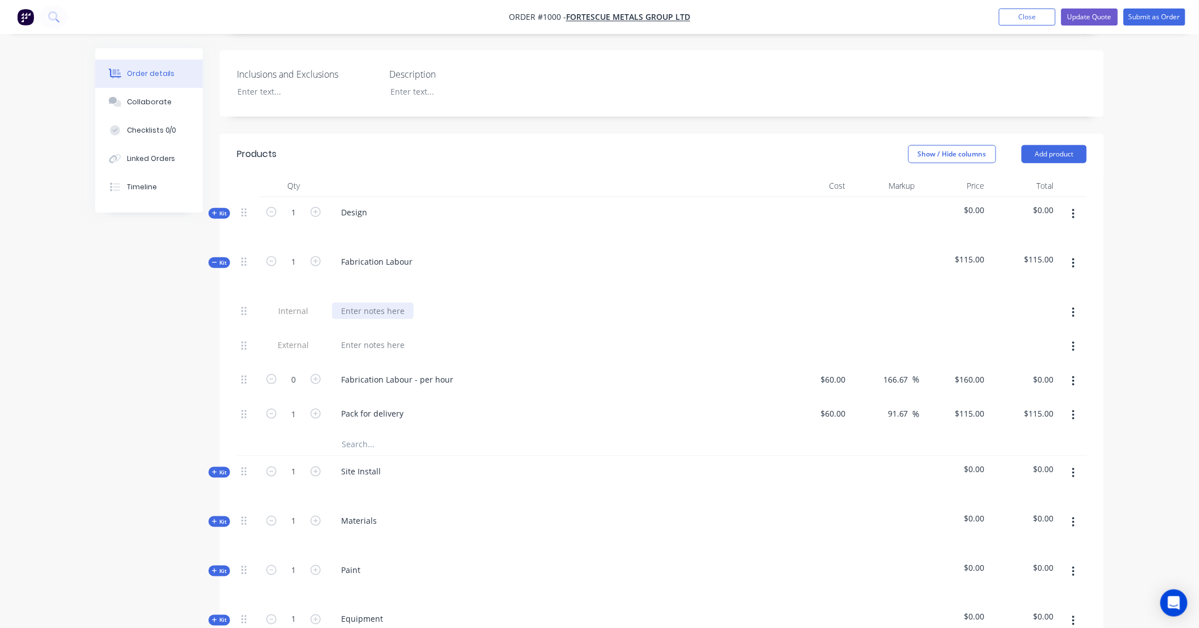
click at [376, 303] on div at bounding box center [373, 311] width 82 height 16
click at [173, 323] on div "Created by Stuart Created 26/08/25 Required 19/08/25 Assigned to Add team membe…" at bounding box center [599, 431] width 1009 height 1394
click at [298, 305] on span "Internal" at bounding box center [293, 311] width 59 height 12
drag, startPoint x: 298, startPoint y: 295, endPoint x: 310, endPoint y: 295, distance: 12.5
click at [310, 305] on span "Internal" at bounding box center [293, 311] width 59 height 12
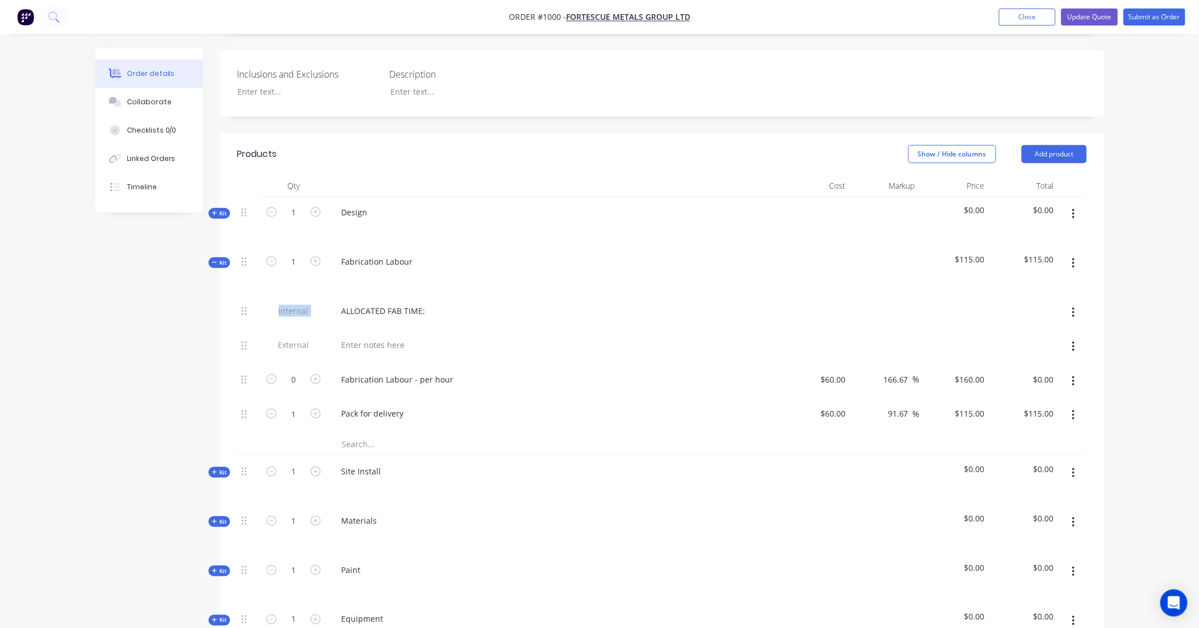
drag, startPoint x: 310, startPoint y: 295, endPoint x: 290, endPoint y: 295, distance: 19.8
click at [290, 305] on span "Internal" at bounding box center [293, 311] width 59 height 12
click at [177, 296] on div "Created by Stuart Created 26/08/25 Required 19/08/25 Assigned to Add team membe…" at bounding box center [599, 431] width 1009 height 1394
click at [1078, 253] on button "button" at bounding box center [1073, 263] width 27 height 20
click at [1134, 282] on div "Order details Collaborate Checklists 0/0 Linked Orders Timeline Order details C…" at bounding box center [599, 406] width 1199 height 1442
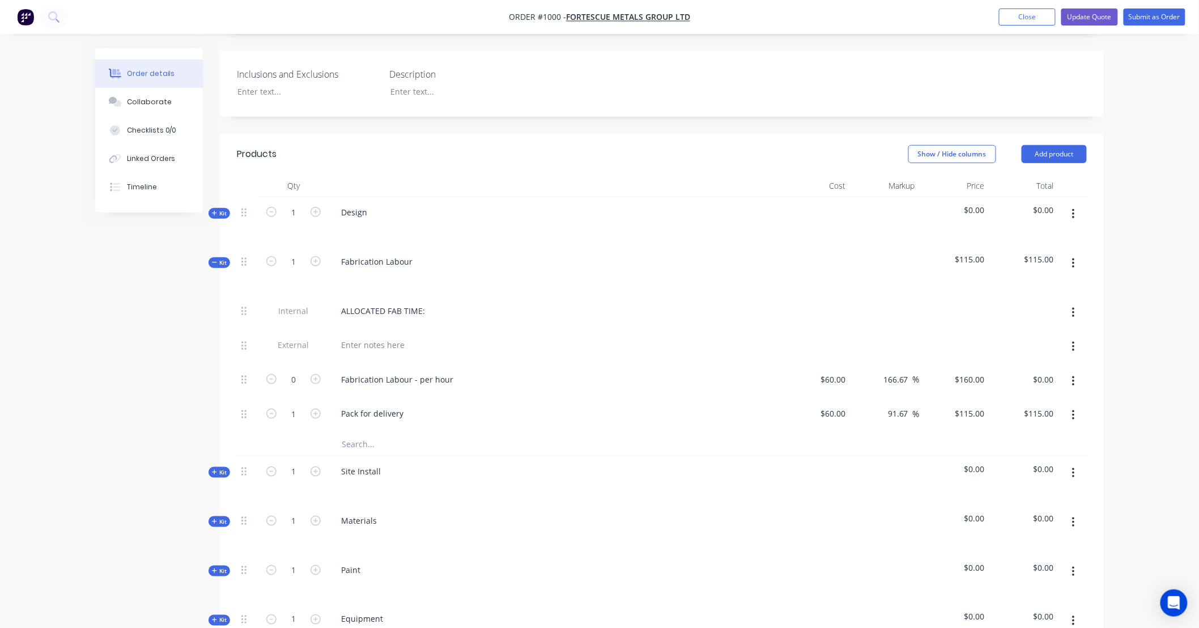
drag, startPoint x: 1134, startPoint y: 282, endPoint x: 1136, endPoint y: 256, distance: 26.2
click at [1136, 256] on div "Order details Collaborate Checklists 0/0 Linked Orders Timeline Order details C…" at bounding box center [599, 406] width 1199 height 1442
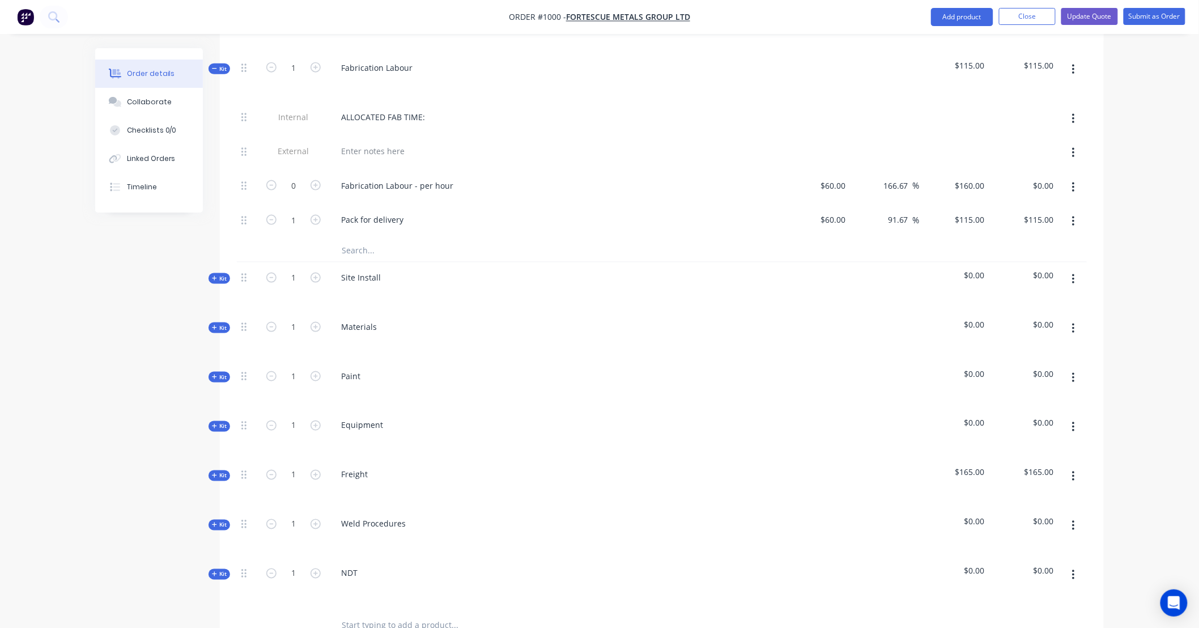
scroll to position [505, 0]
click at [398, 112] on div "ALLOCATED FAB TIME:" at bounding box center [383, 120] width 102 height 16
drag, startPoint x: 423, startPoint y: 106, endPoint x: 314, endPoint y: 109, distance: 108.9
click at [325, 109] on div "Internal ALLOCATED FAB TIME:" at bounding box center [662, 122] width 850 height 35
click at [99, 302] on div "Created by Stuart Created 26/08/25 Required 19/08/25 Assigned to Add team membe…" at bounding box center [599, 240] width 1009 height 1394
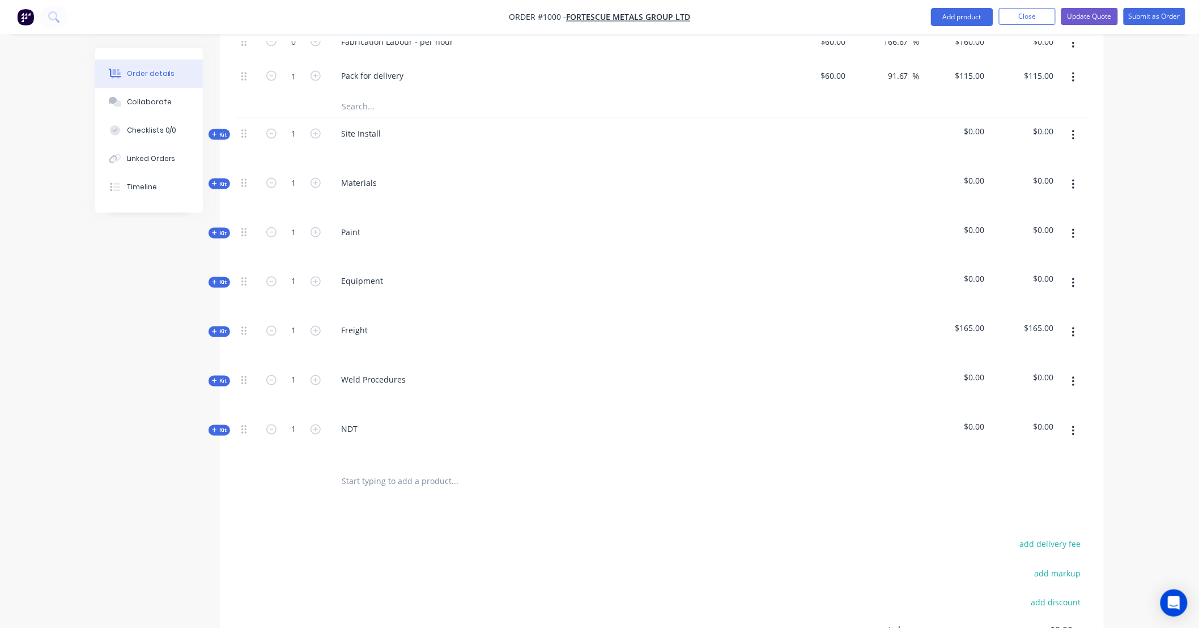
scroll to position [673, 0]
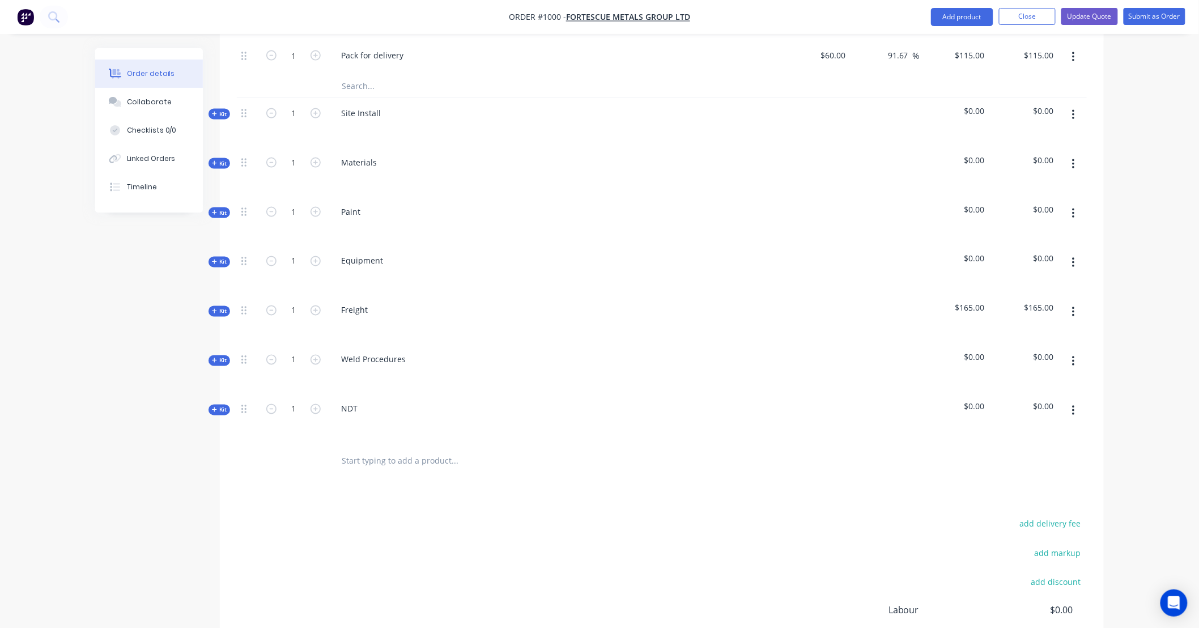
click at [397, 450] on input "text" at bounding box center [454, 461] width 227 height 23
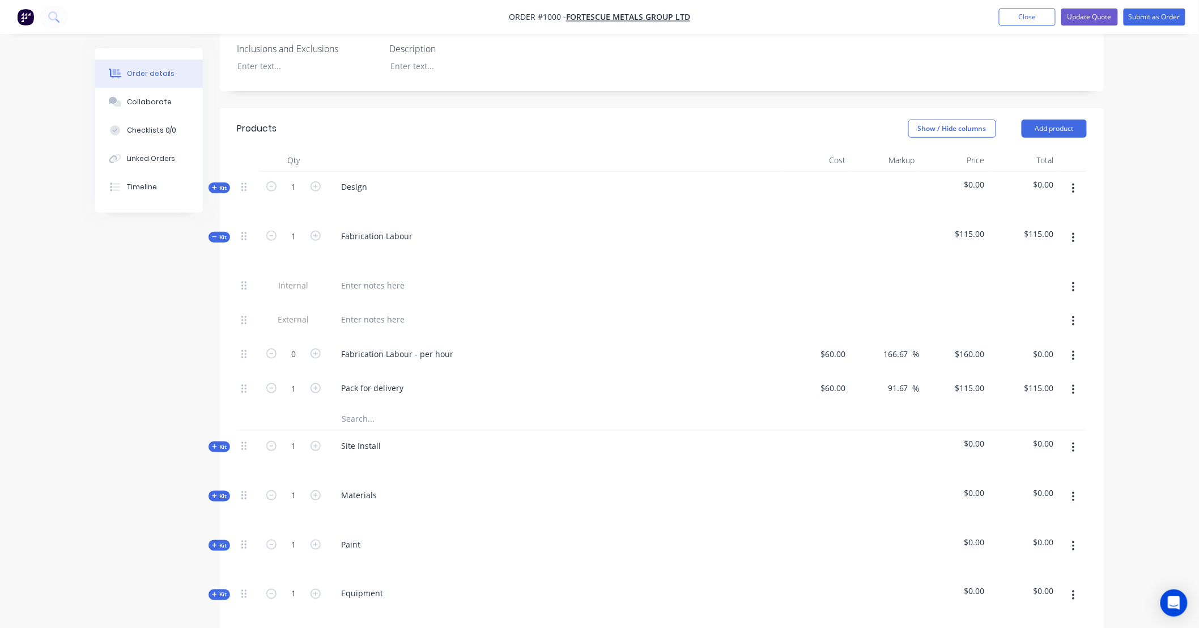
scroll to position [295, 0]
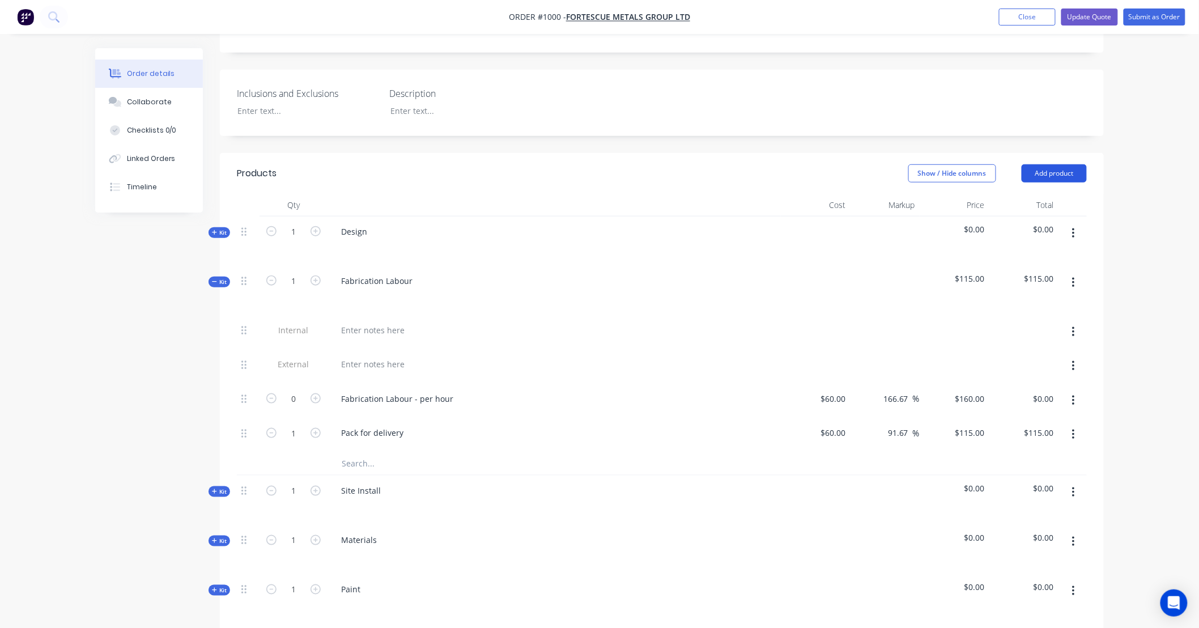
click at [1058, 164] on button "Add product" at bounding box center [1054, 173] width 65 height 18
click at [1041, 330] on div "Notes (Internal)" at bounding box center [1033, 338] width 87 height 16
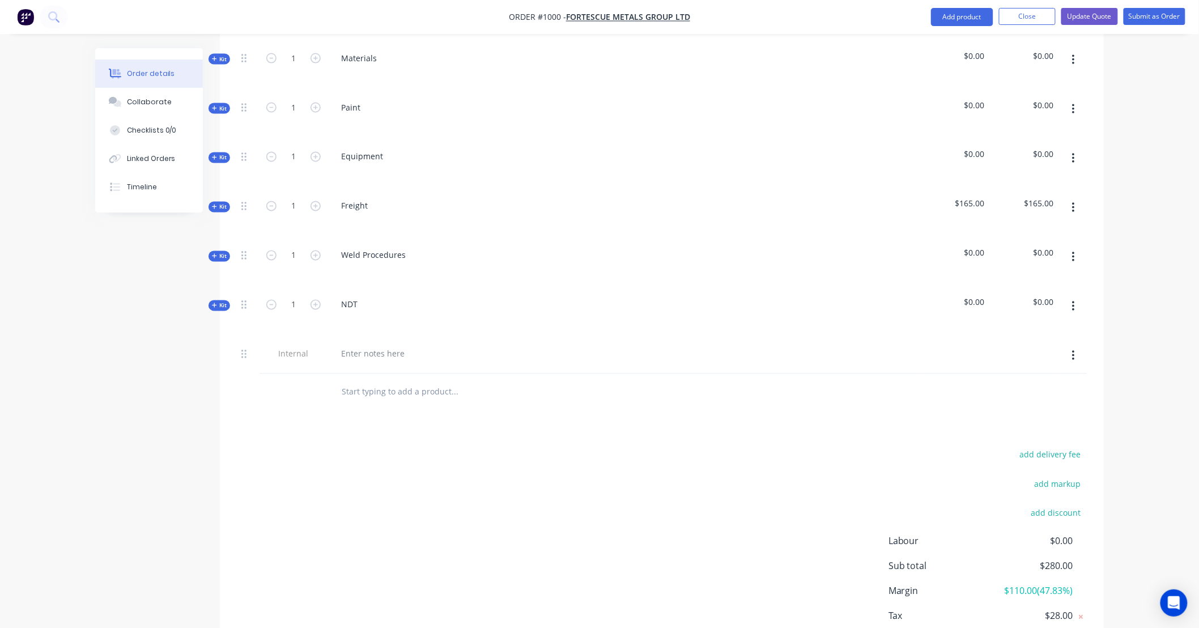
scroll to position [834, 0]
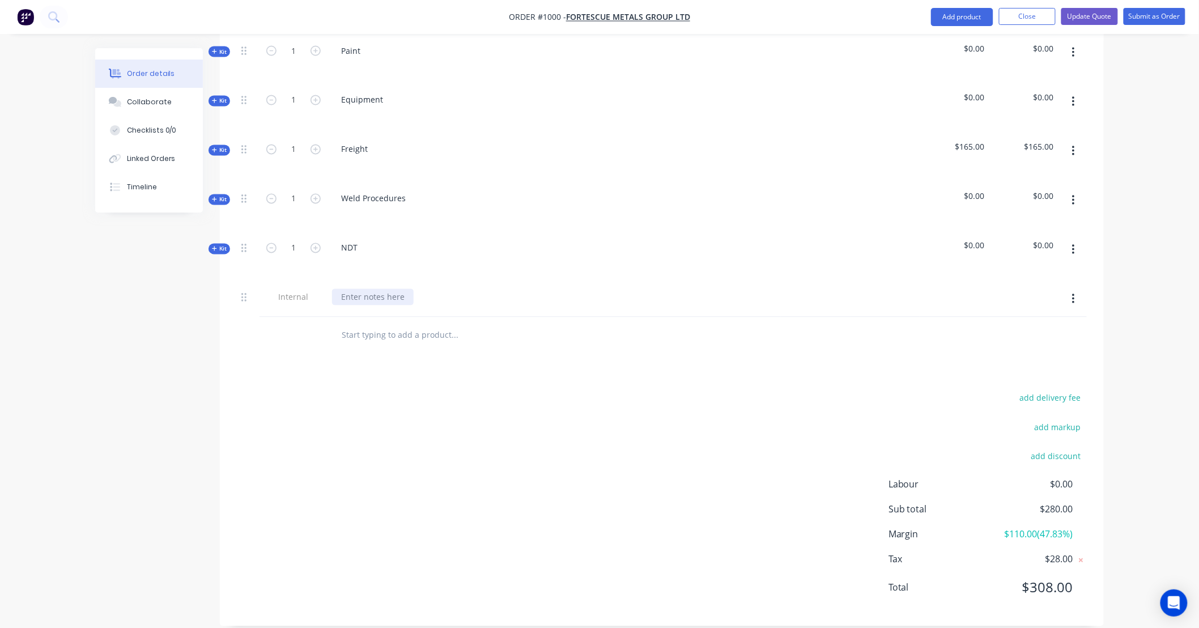
click at [377, 289] on div at bounding box center [373, 297] width 82 height 16
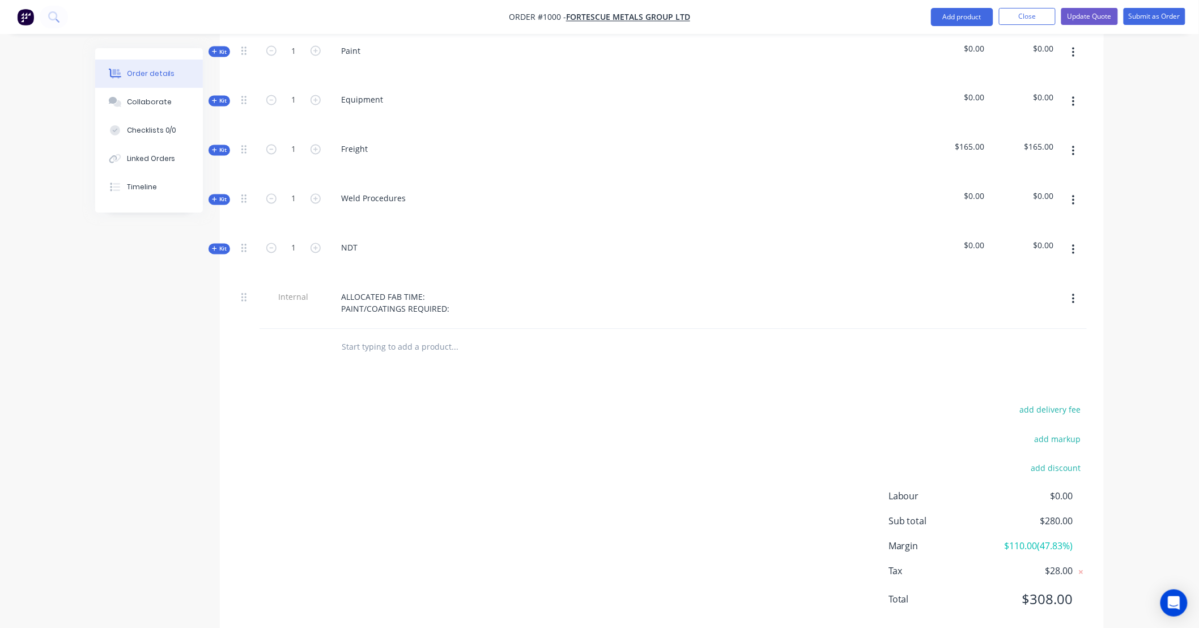
click at [223, 245] on span "Kit" at bounding box center [219, 249] width 15 height 9
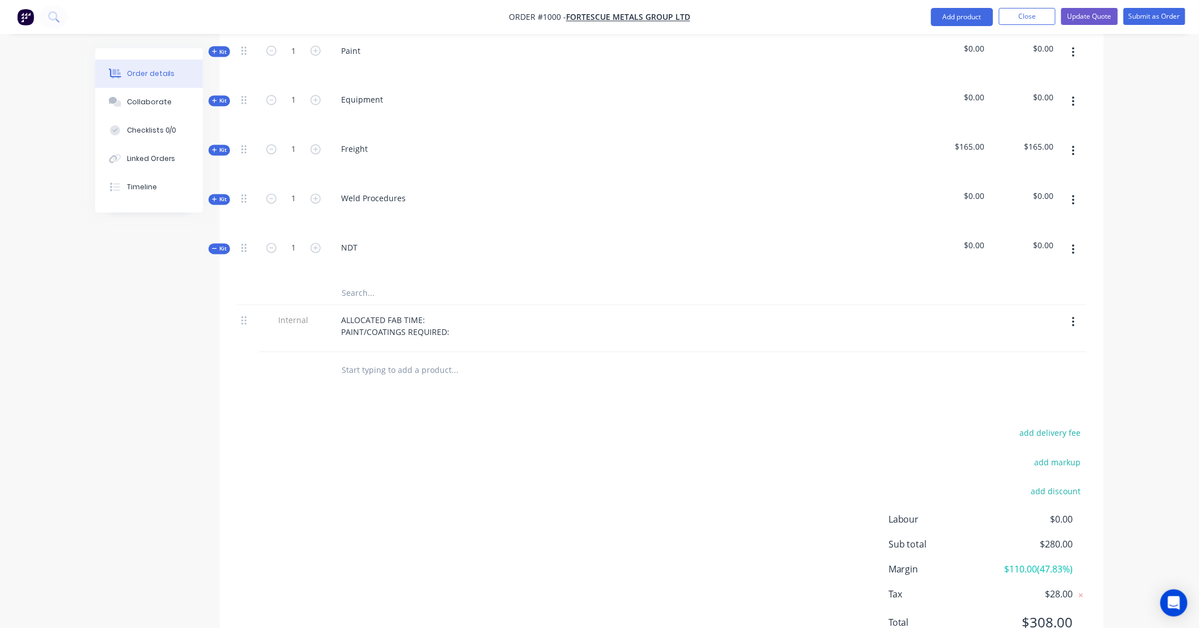
click at [1075, 244] on icon "button" at bounding box center [1073, 250] width 3 height 12
click at [1033, 271] on div "Add product to kit" at bounding box center [1033, 279] width 87 height 16
click at [1037, 430] on div "Notes (Internal)" at bounding box center [1033, 438] width 87 height 16
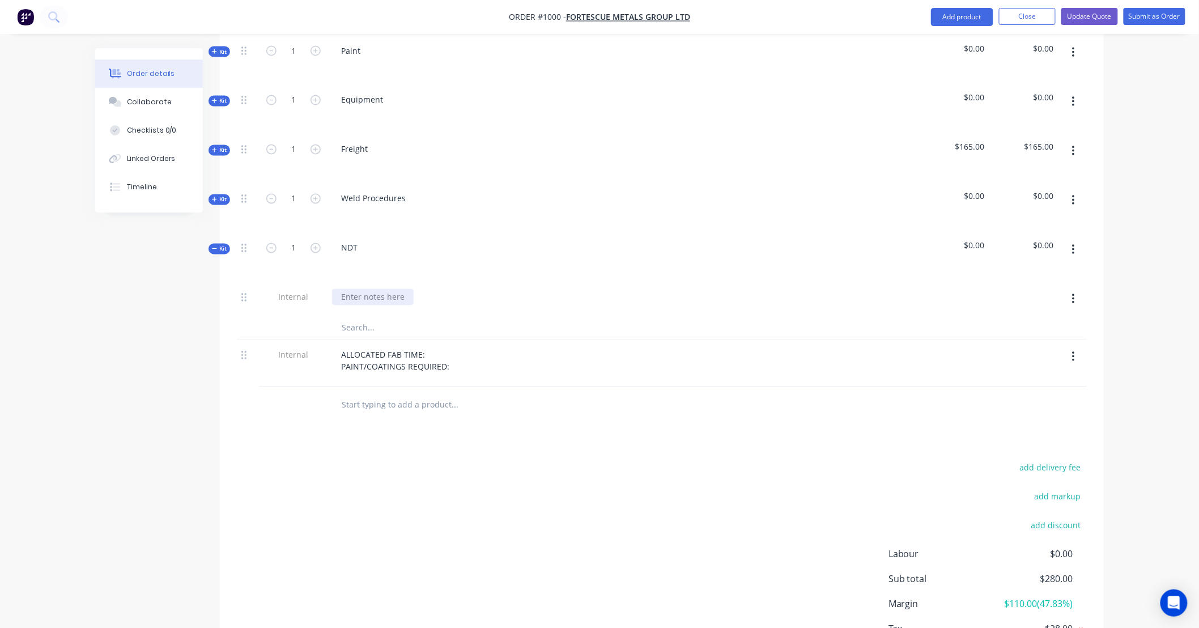
click at [401, 289] on div at bounding box center [373, 297] width 82 height 16
click at [1077, 240] on button "button" at bounding box center [1073, 250] width 27 height 20
click at [1062, 271] on div "Add product to kit" at bounding box center [1033, 279] width 87 height 16
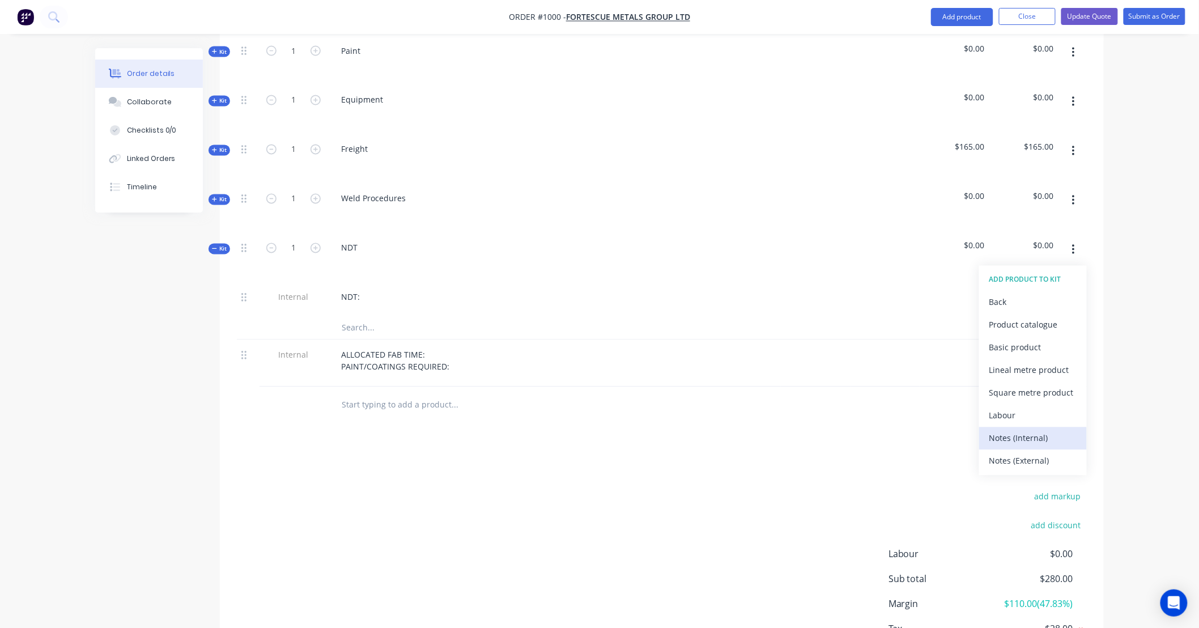
click at [1038, 430] on div "Notes (Internal)" at bounding box center [1033, 438] width 87 height 16
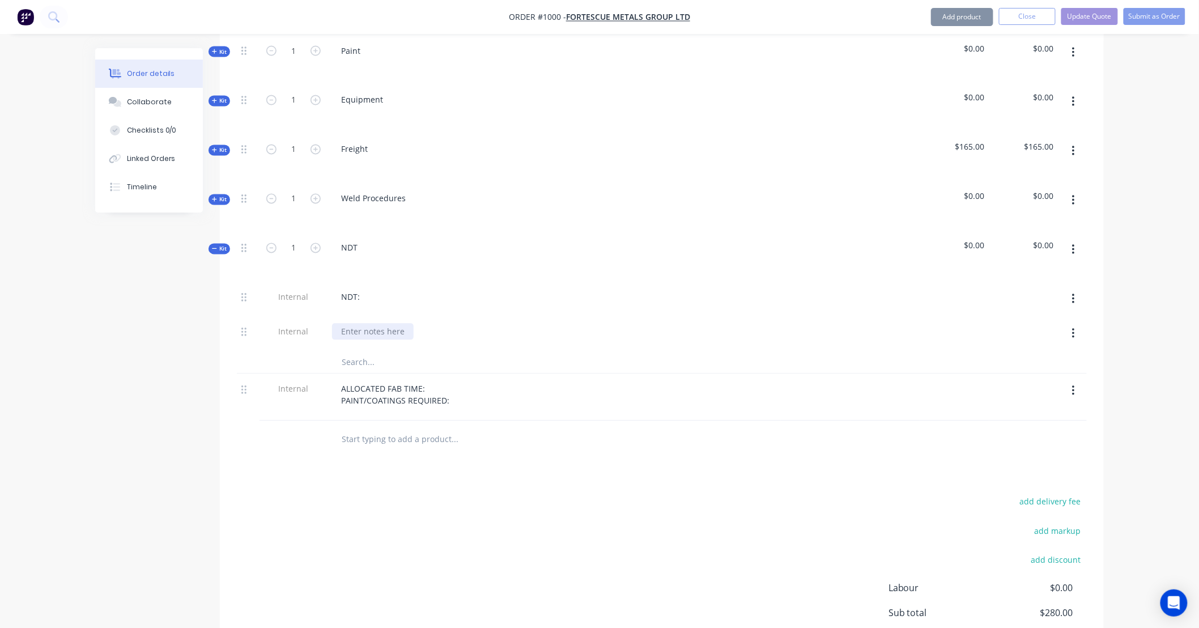
click at [391, 324] on div at bounding box center [373, 332] width 82 height 16
click at [1069, 240] on button "button" at bounding box center [1073, 250] width 27 height 20
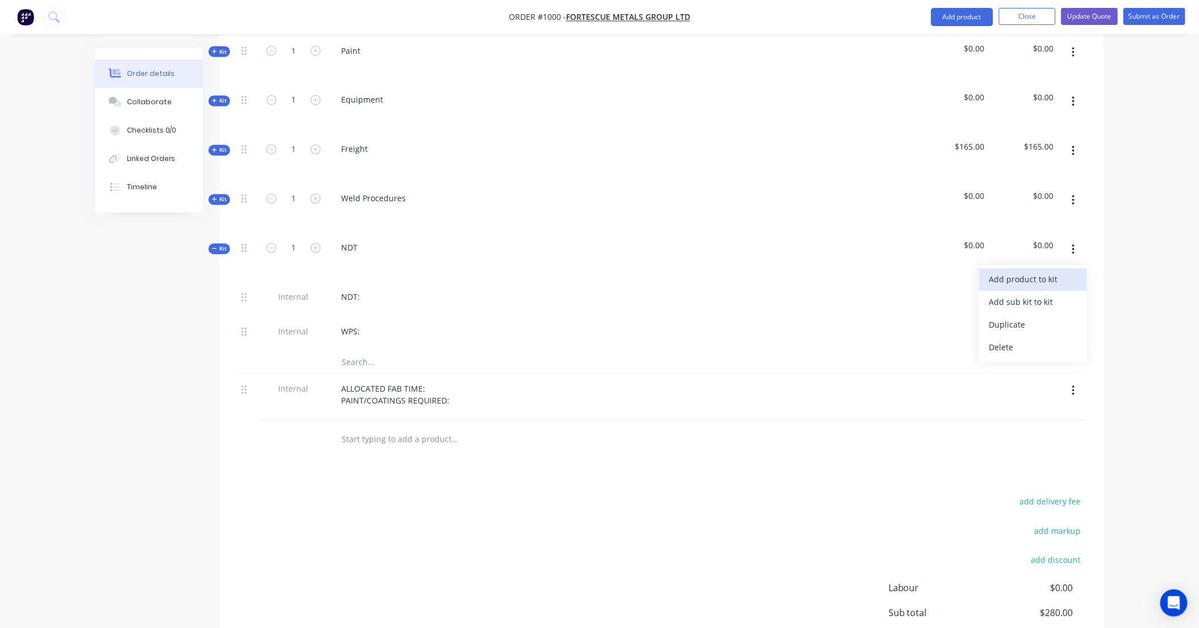
click at [1045, 271] on div "Add product to kit" at bounding box center [1033, 279] width 87 height 16
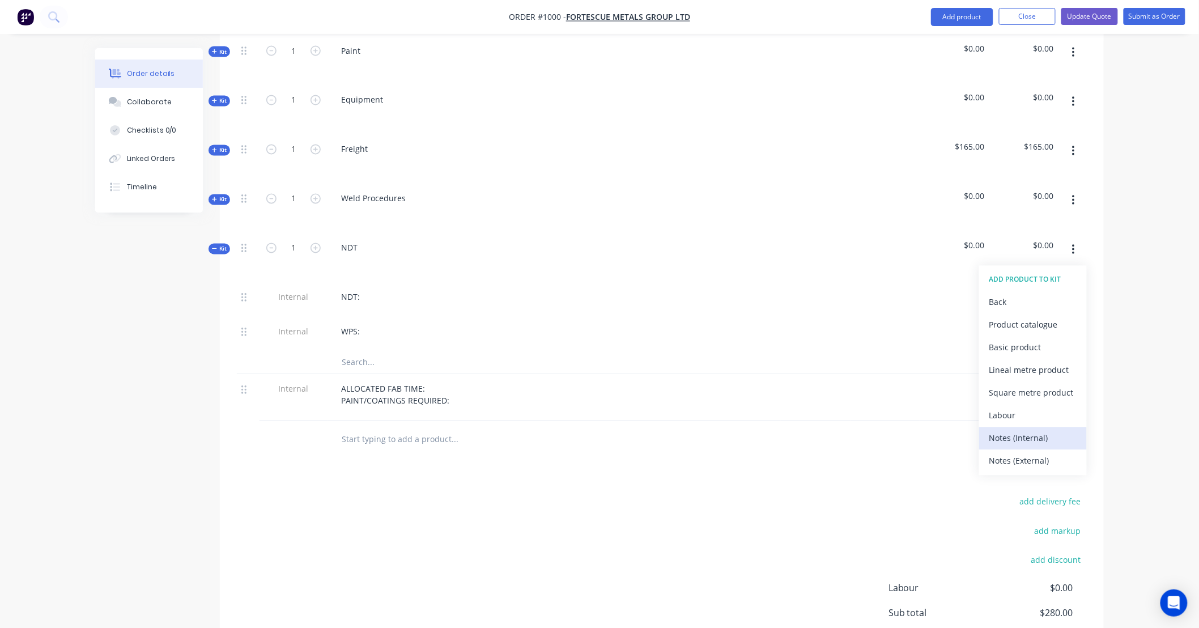
click at [1036, 430] on div "Notes (Internal)" at bounding box center [1033, 438] width 87 height 16
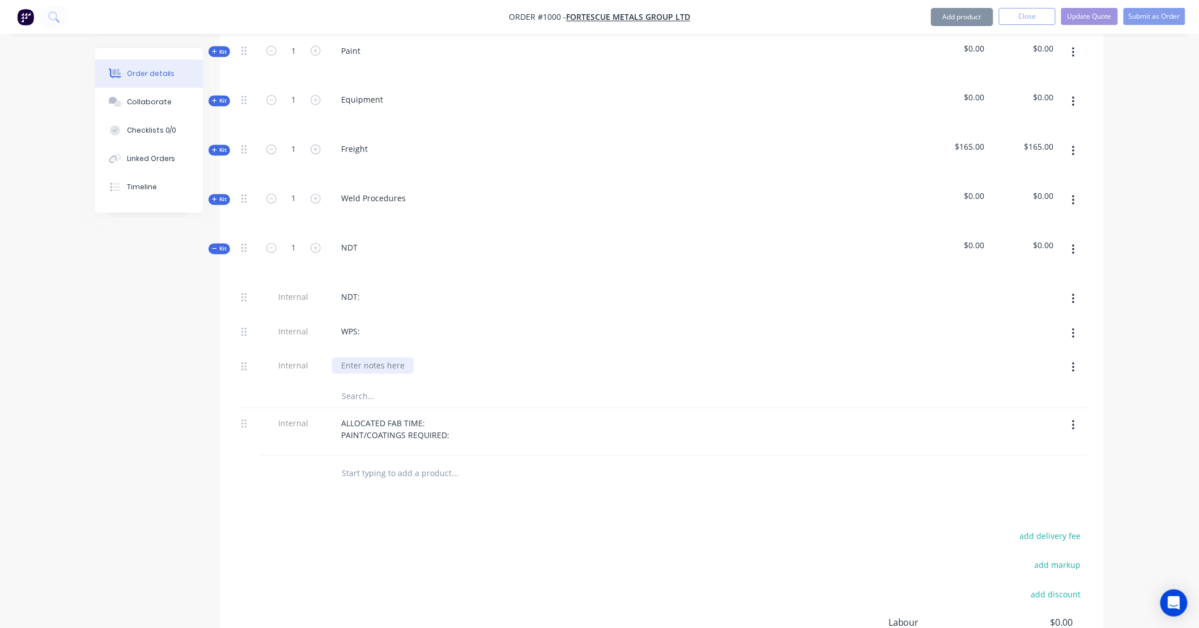
click at [394, 358] on div at bounding box center [373, 366] width 82 height 16
drag, startPoint x: 217, startPoint y: 236, endPoint x: 306, endPoint y: 247, distance: 89.7
click at [217, 245] on span "Kit" at bounding box center [219, 249] width 15 height 9
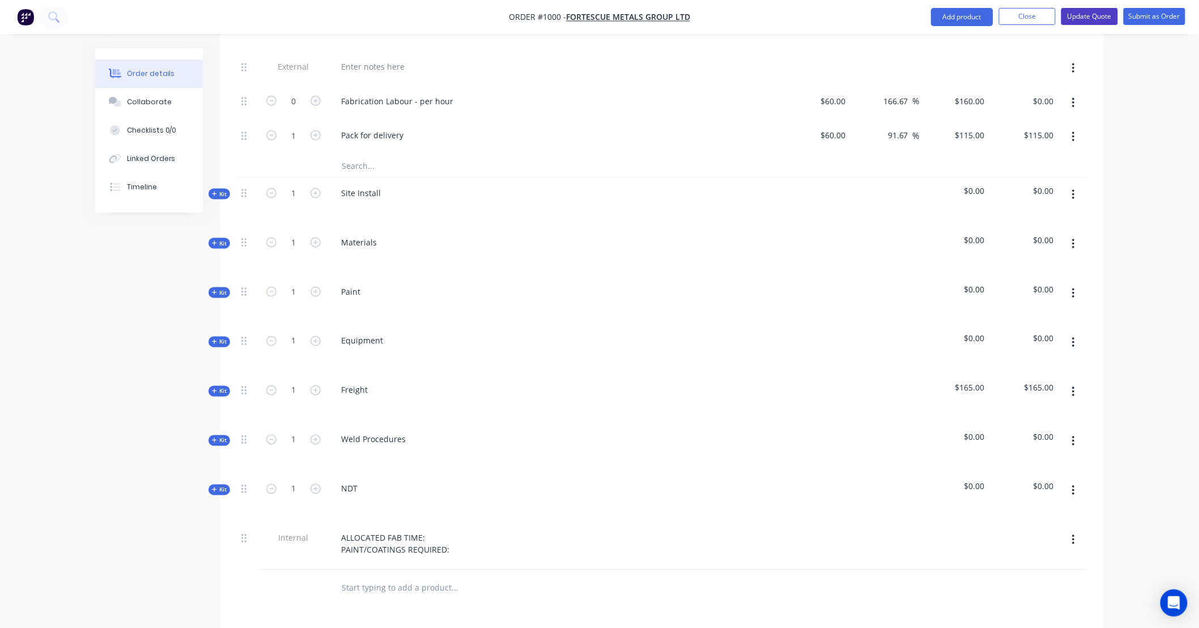
scroll to position [593, 0]
click at [1089, 12] on button "Update Quote" at bounding box center [1090, 16] width 57 height 17
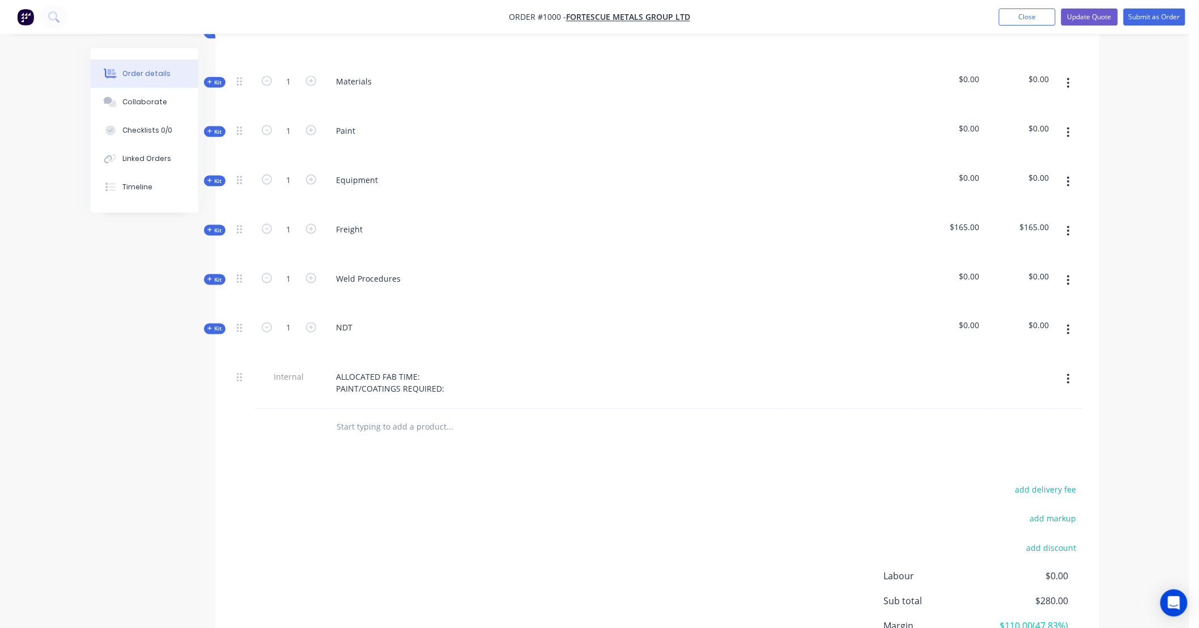
scroll to position [0, 0]
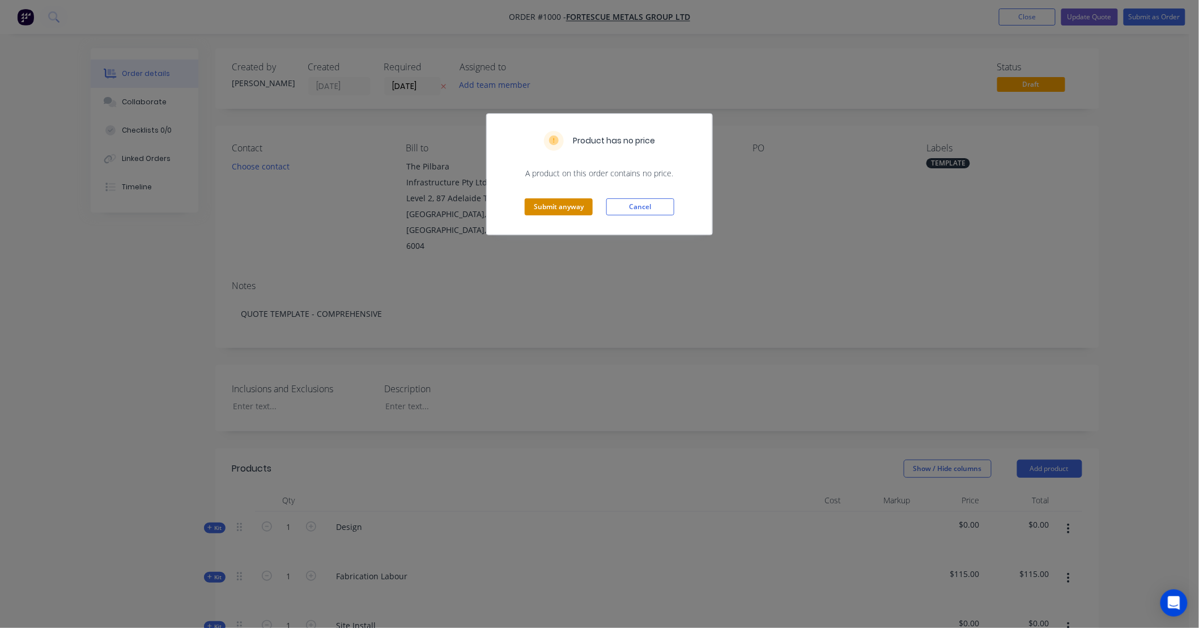
click at [544, 206] on button "Submit anyway" at bounding box center [559, 206] width 68 height 17
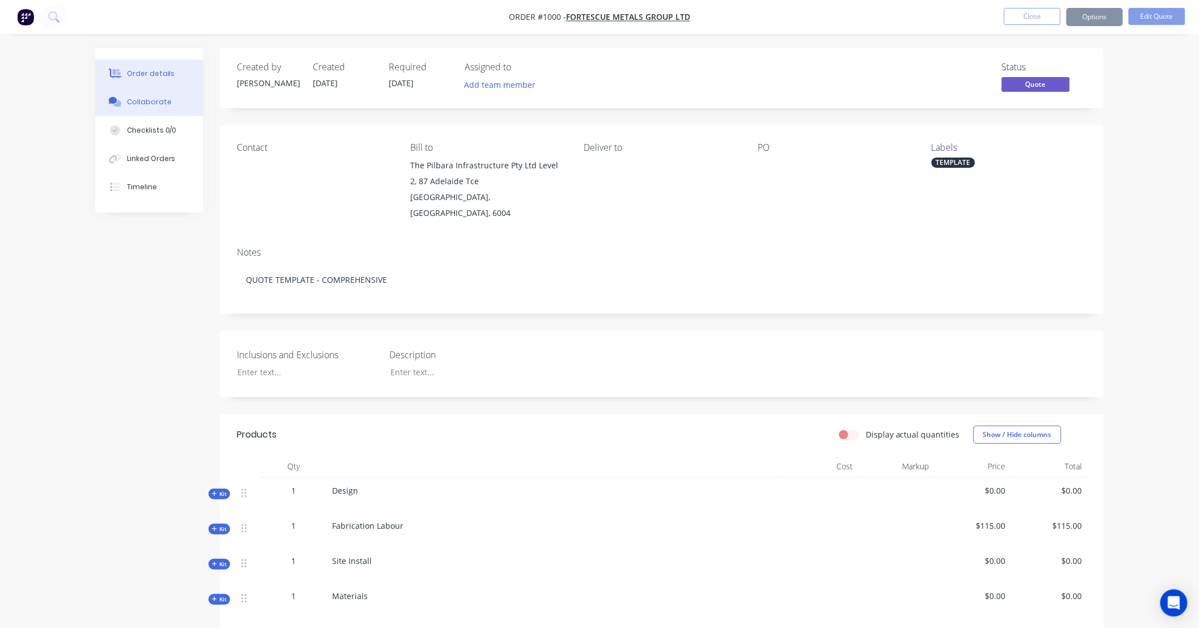
click at [172, 103] on button "Collaborate" at bounding box center [149, 102] width 108 height 28
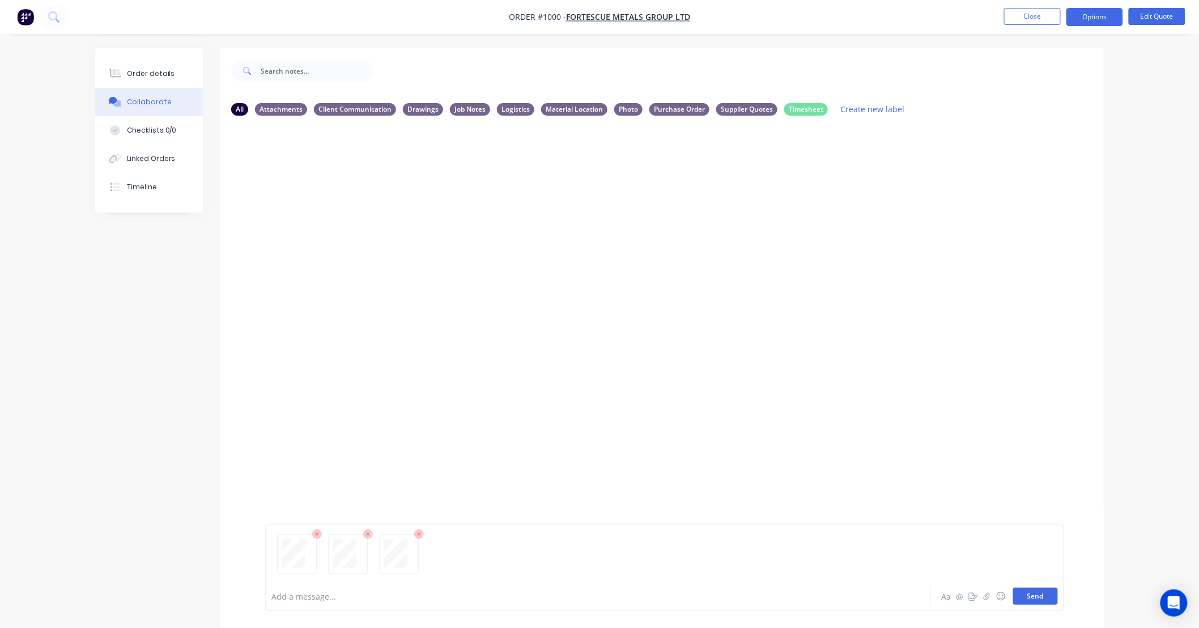
click at [1041, 594] on button "Send" at bounding box center [1035, 596] width 45 height 17
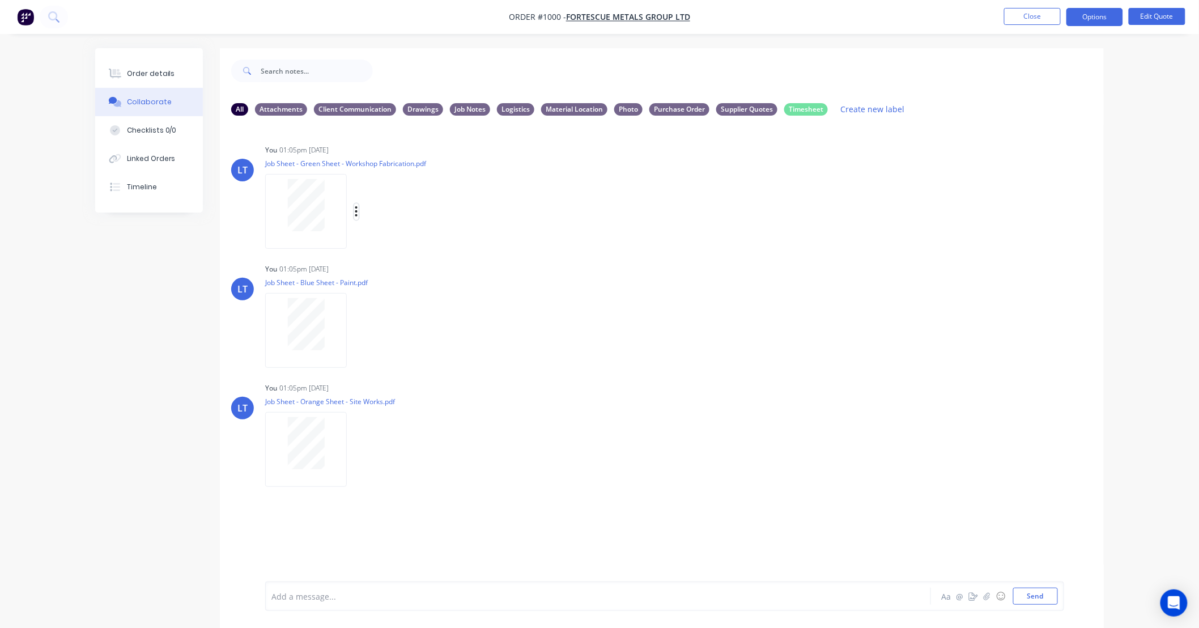
click at [355, 211] on icon "button" at bounding box center [356, 211] width 2 height 10
click at [411, 218] on button "Labels" at bounding box center [431, 216] width 128 height 26
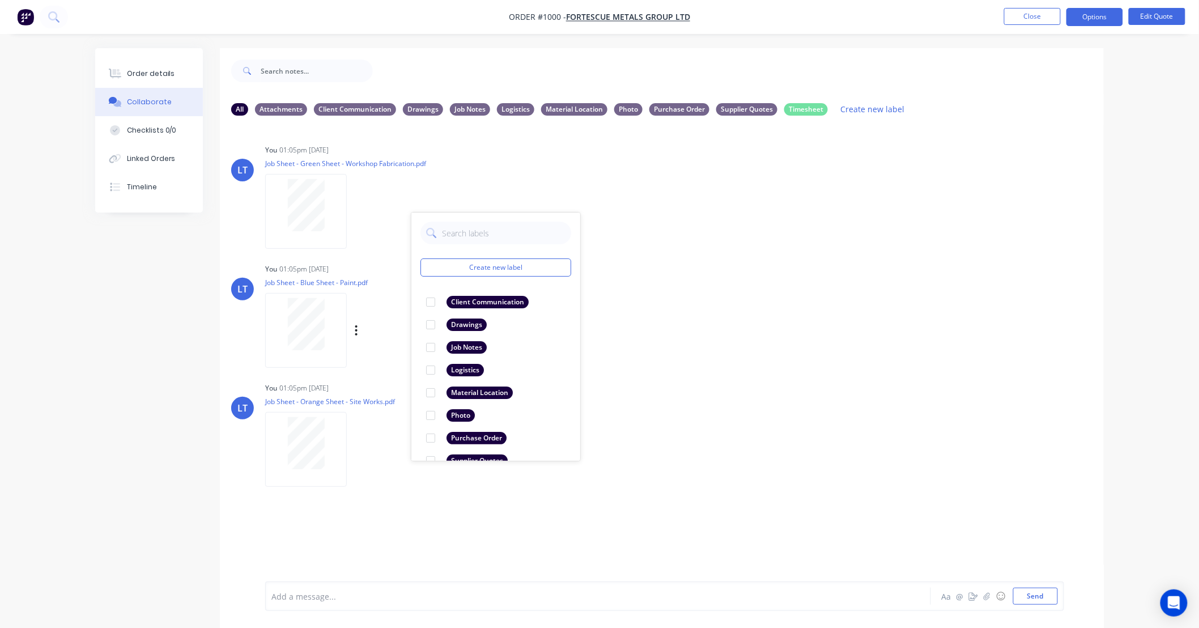
click at [617, 282] on div "You 01:05pm 28/08/25 Job Sheet - Blue Sheet - Paint.pdf Labels Download Delete" at bounding box center [442, 312] width 354 height 102
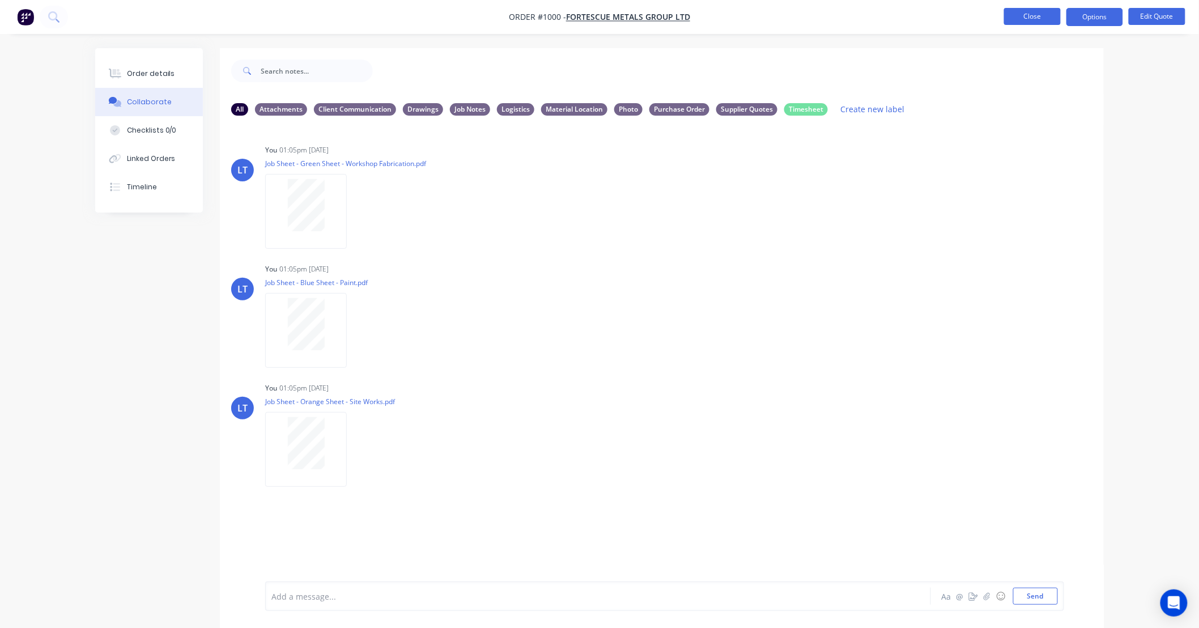
click at [1028, 19] on button "Close" at bounding box center [1032, 16] width 57 height 17
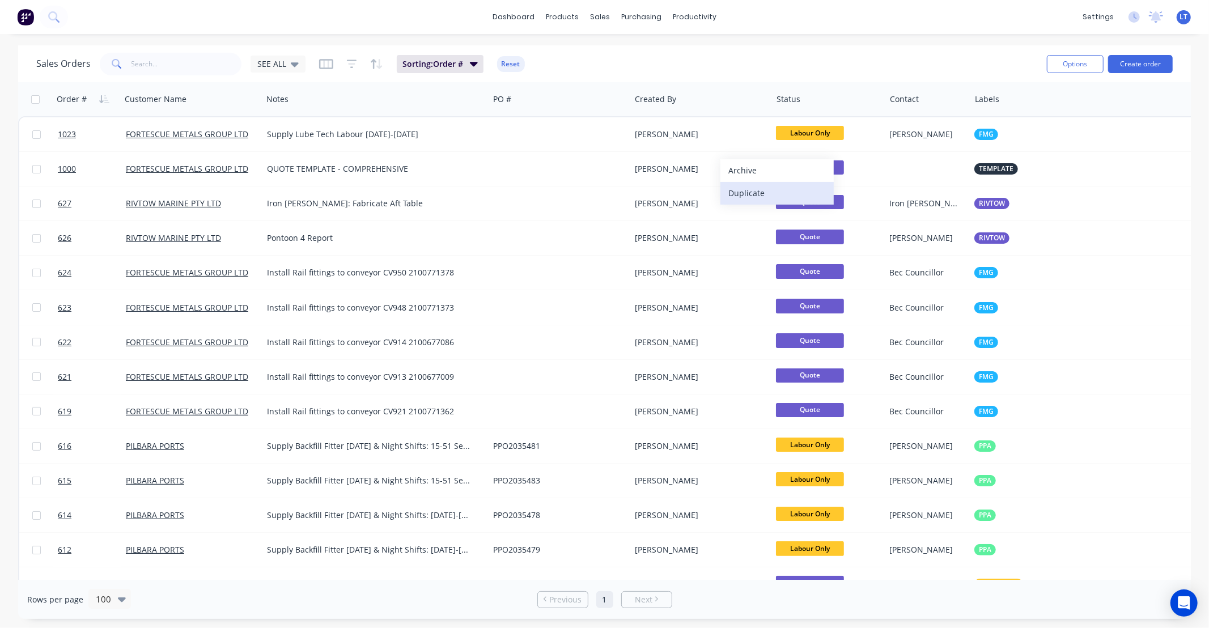
click at [752, 195] on button "Duplicate" at bounding box center [776, 193] width 113 height 23
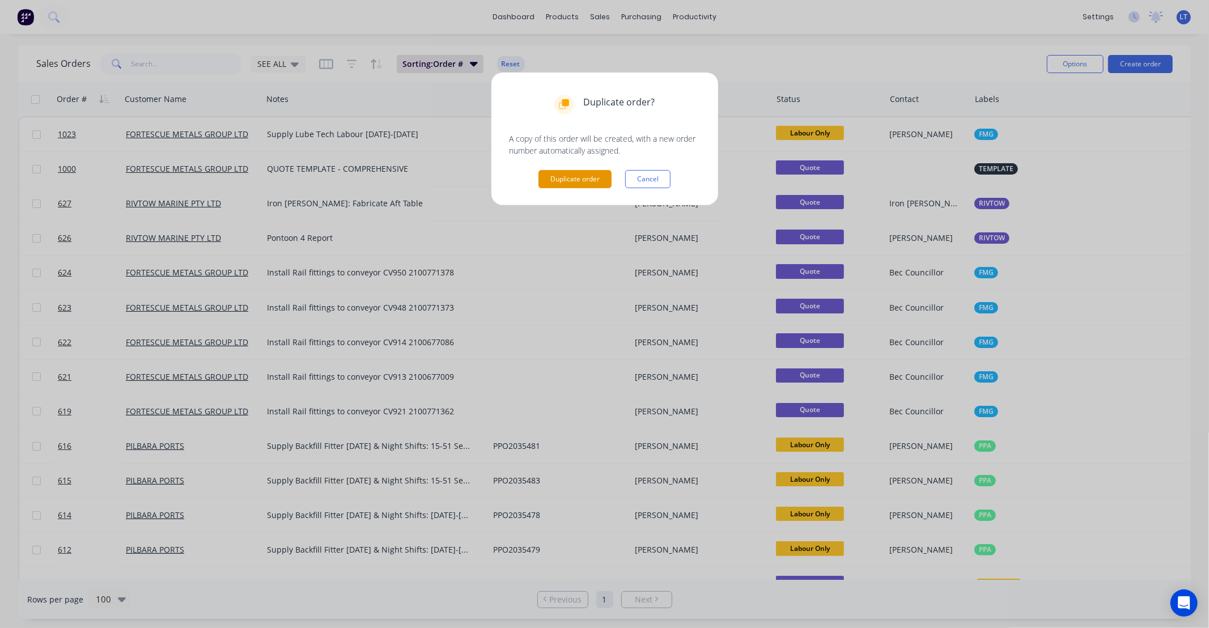
click at [568, 174] on button "Duplicate order" at bounding box center [574, 179] width 73 height 18
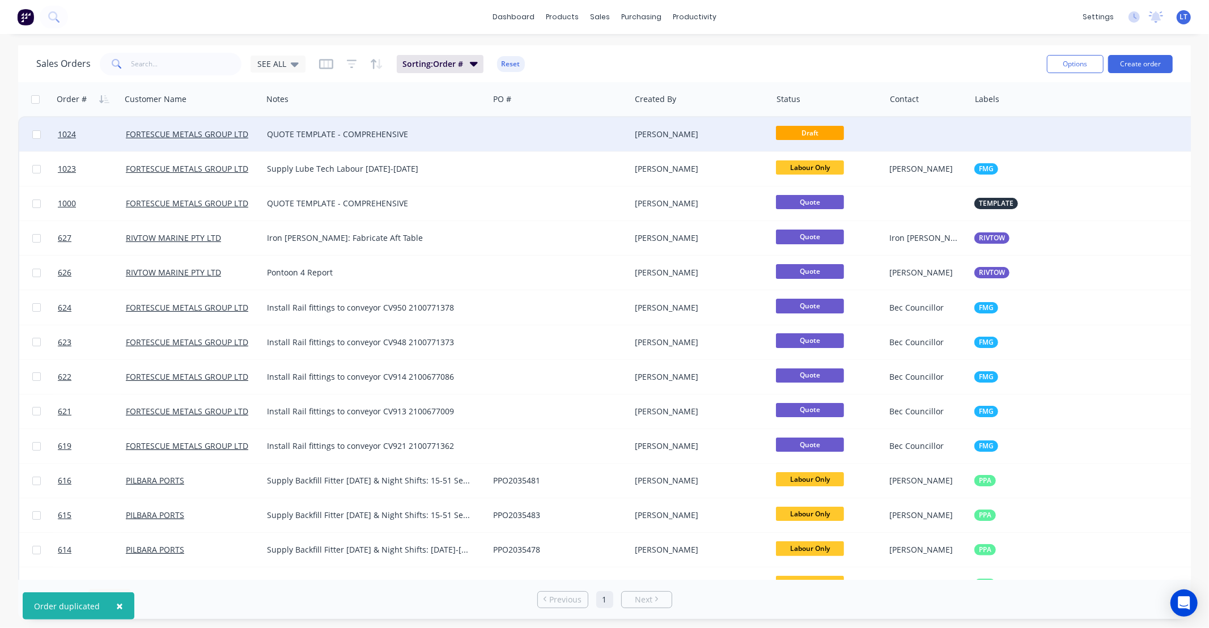
click at [551, 137] on div at bounding box center [560, 134] width 142 height 34
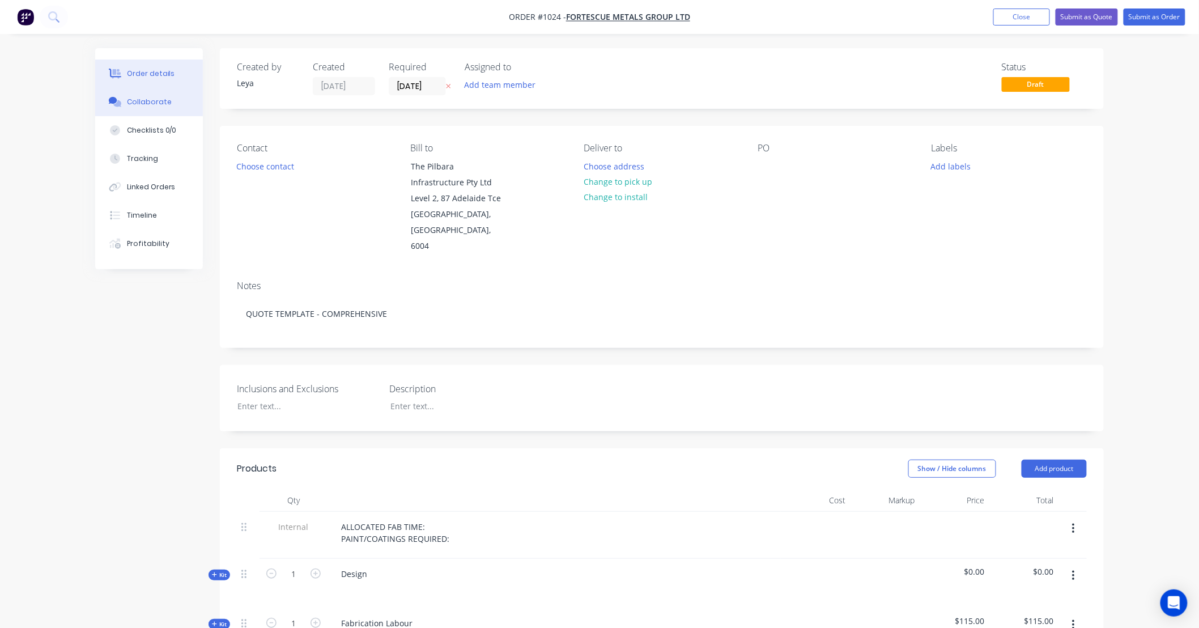
click at [135, 97] on div "Collaborate" at bounding box center [149, 102] width 45 height 10
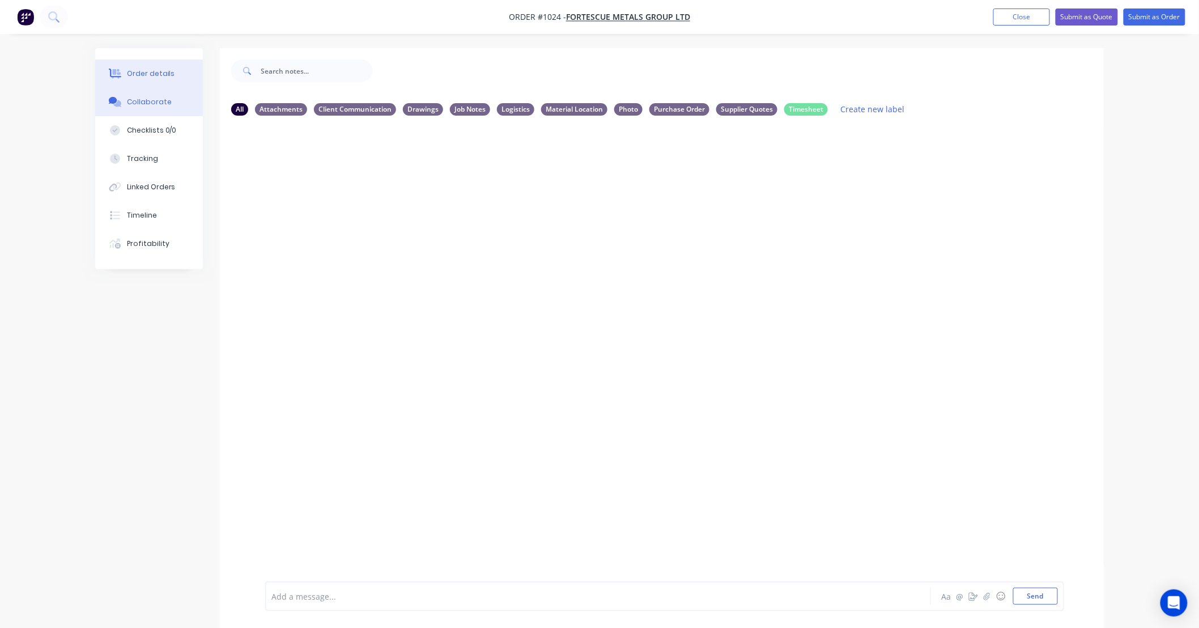
click at [144, 77] on div "Order details" at bounding box center [151, 74] width 48 height 10
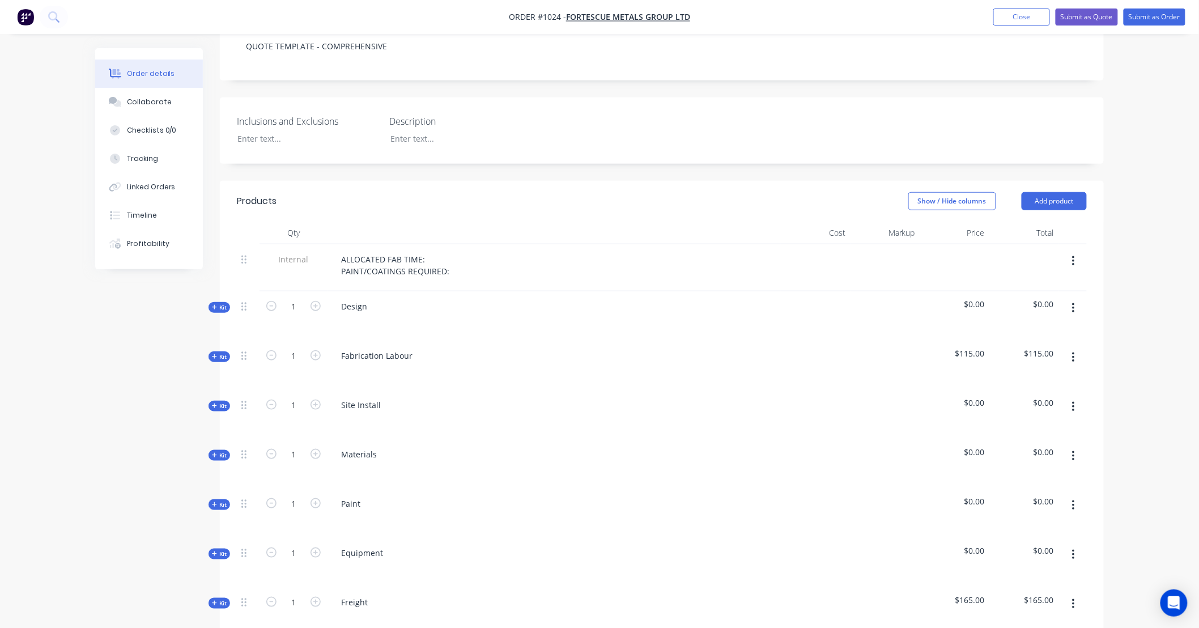
scroll to position [273, 0]
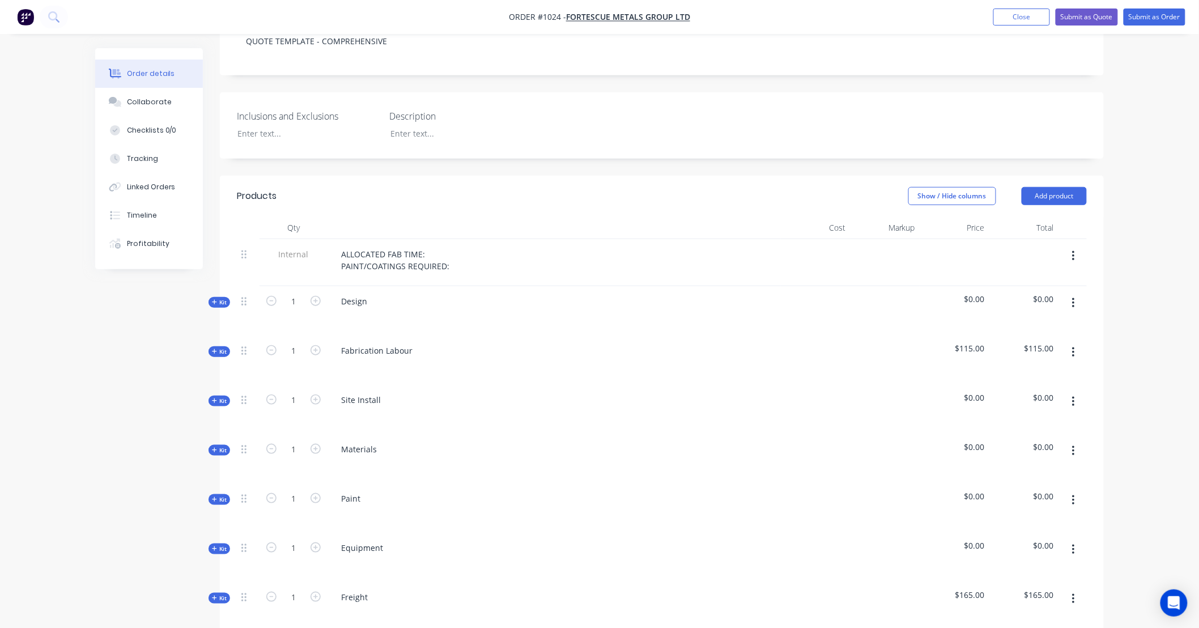
click at [218, 298] on span "Kit" at bounding box center [219, 302] width 15 height 9
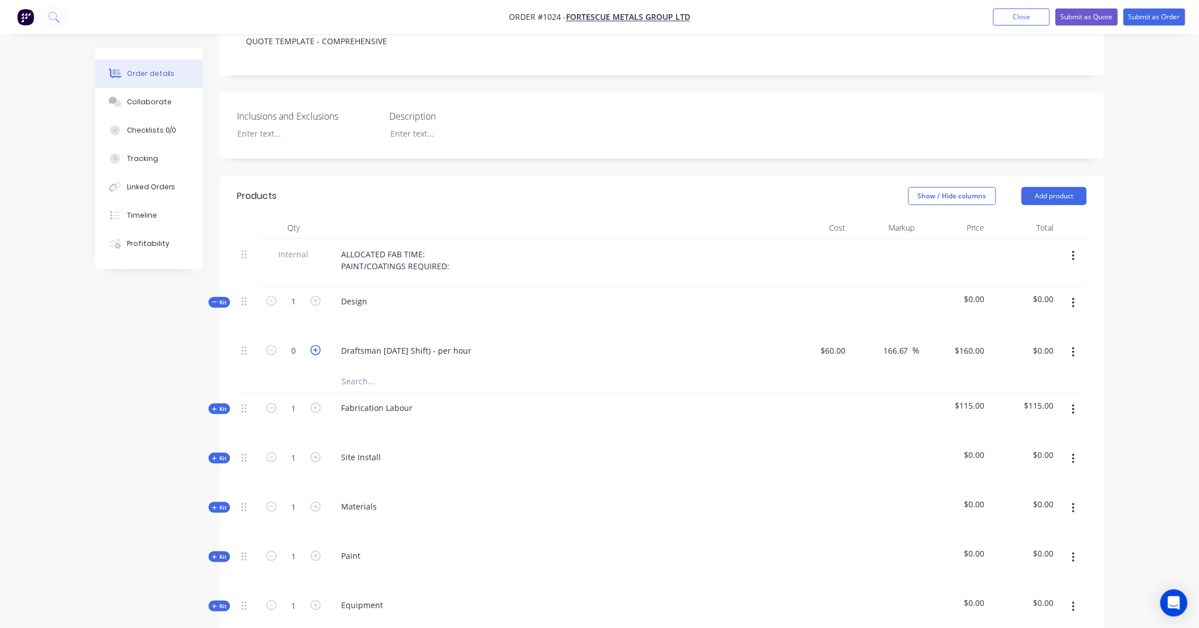
click at [312, 345] on icon "button" at bounding box center [316, 350] width 10 height 10
type input "1"
type input "$160.00"
click at [312, 345] on icon "button" at bounding box center [316, 350] width 10 height 10
type input "2"
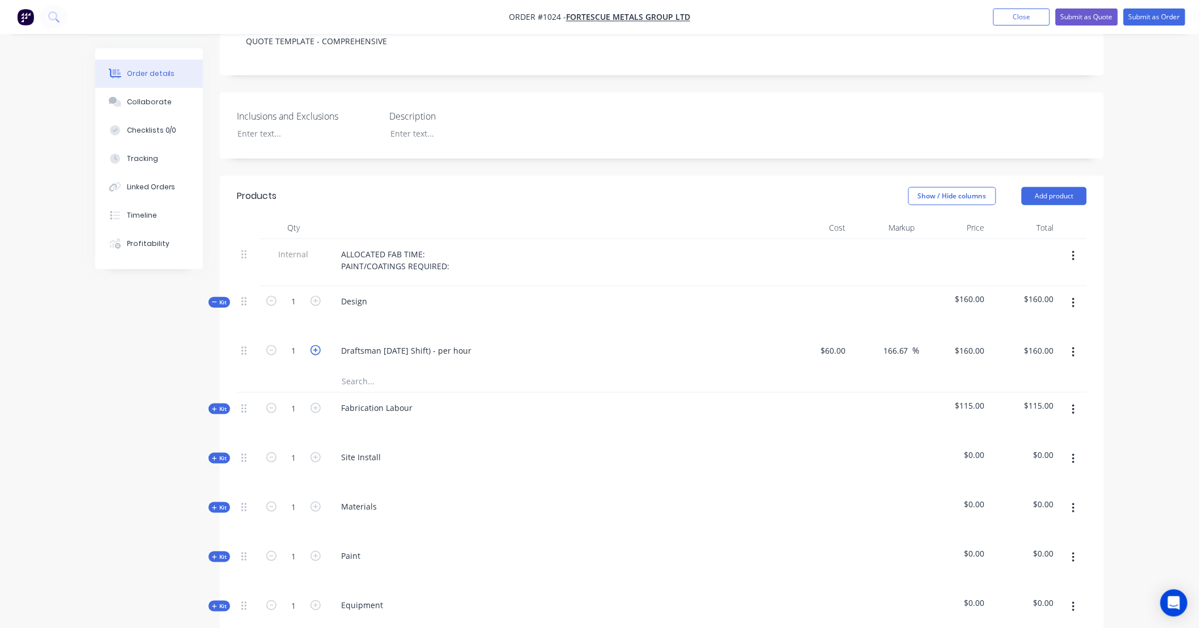
type input "$320.00"
click at [228, 404] on div "Kit" at bounding box center [220, 409] width 22 height 11
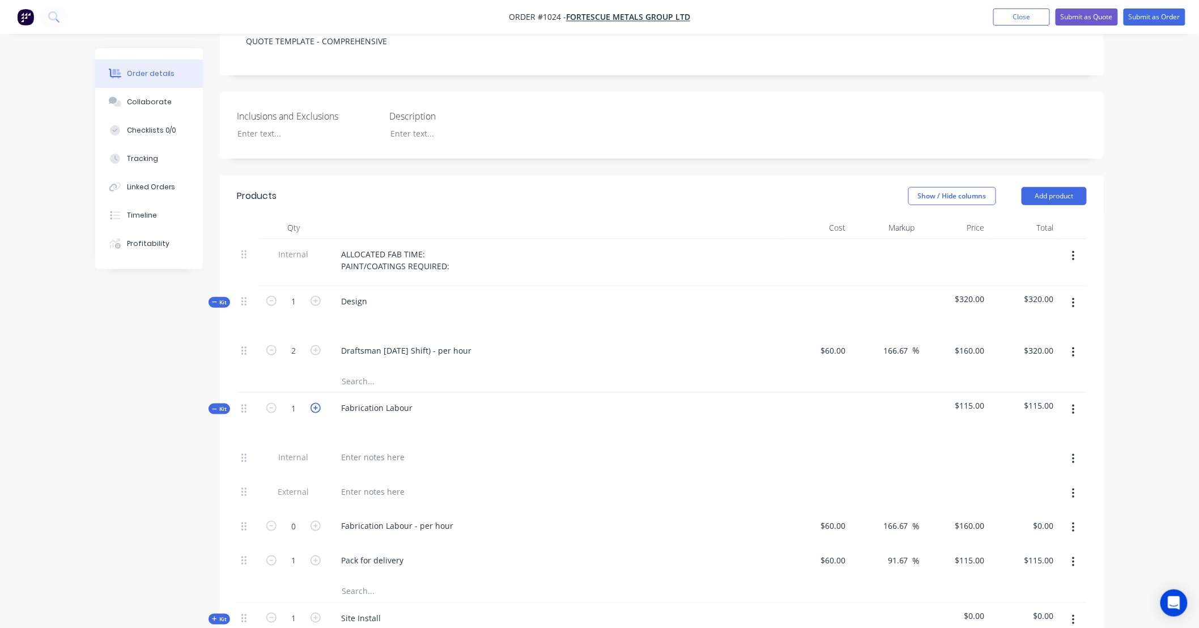
click at [319, 403] on icon "button" at bounding box center [316, 408] width 10 height 10
type input "2"
type input "$230.00"
click at [319, 403] on icon "button" at bounding box center [316, 408] width 10 height 10
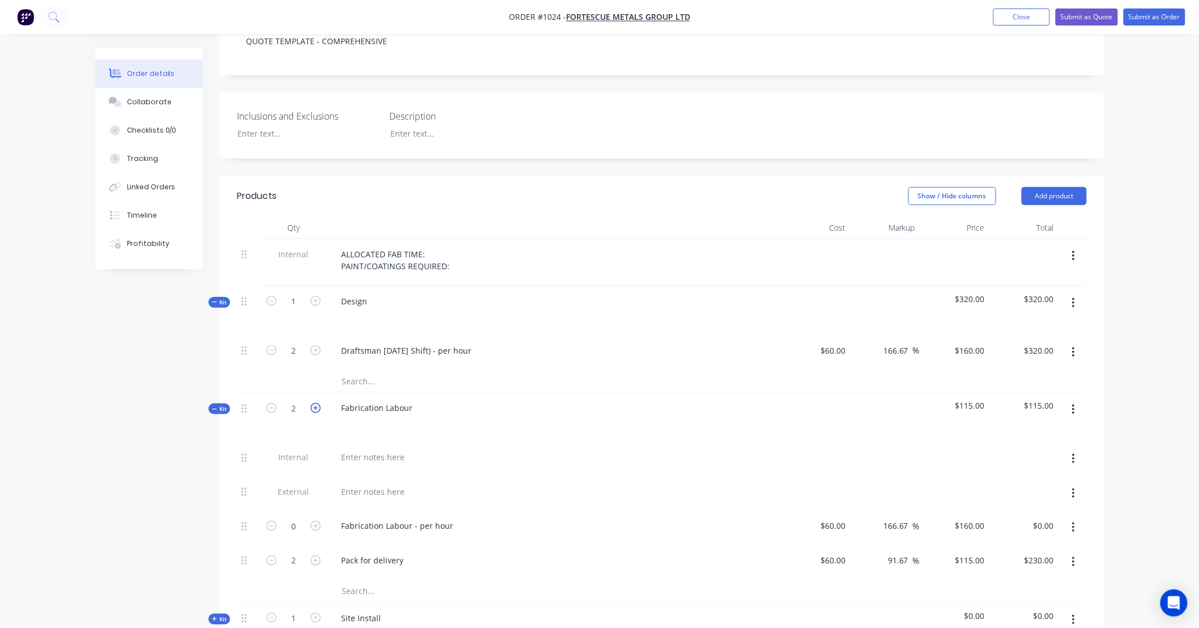
type input "3"
type input "$345.00"
click at [319, 403] on icon "button" at bounding box center [316, 408] width 10 height 10
type input "4"
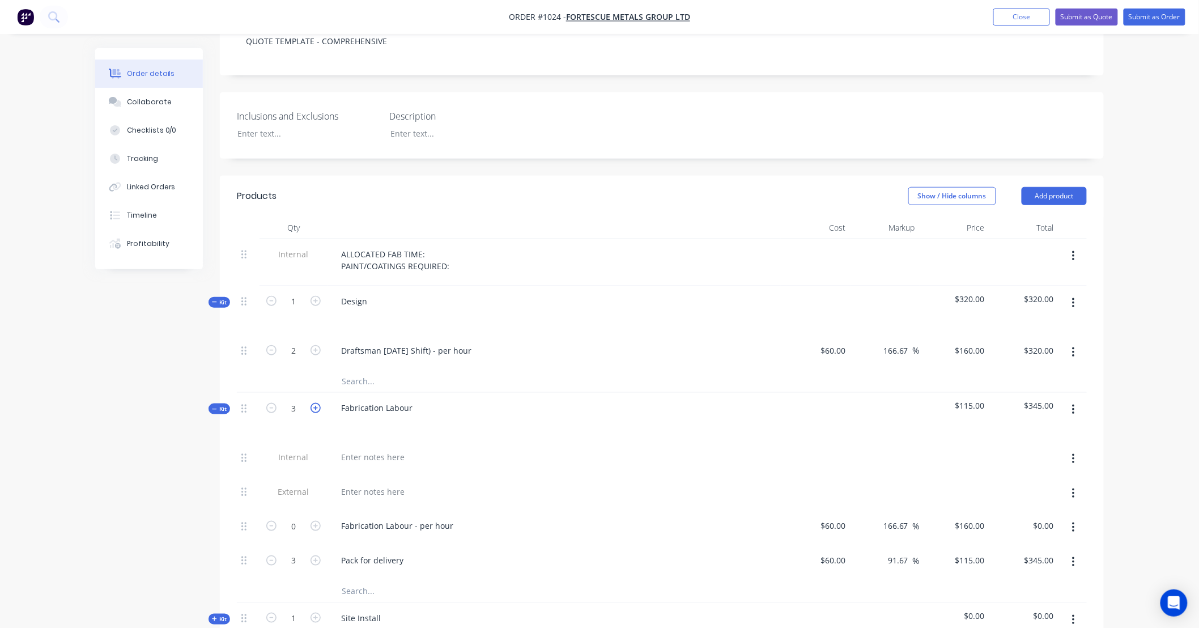
type input "4"
type input "$460.00"
click at [319, 403] on icon "button" at bounding box center [316, 408] width 10 height 10
type input "5"
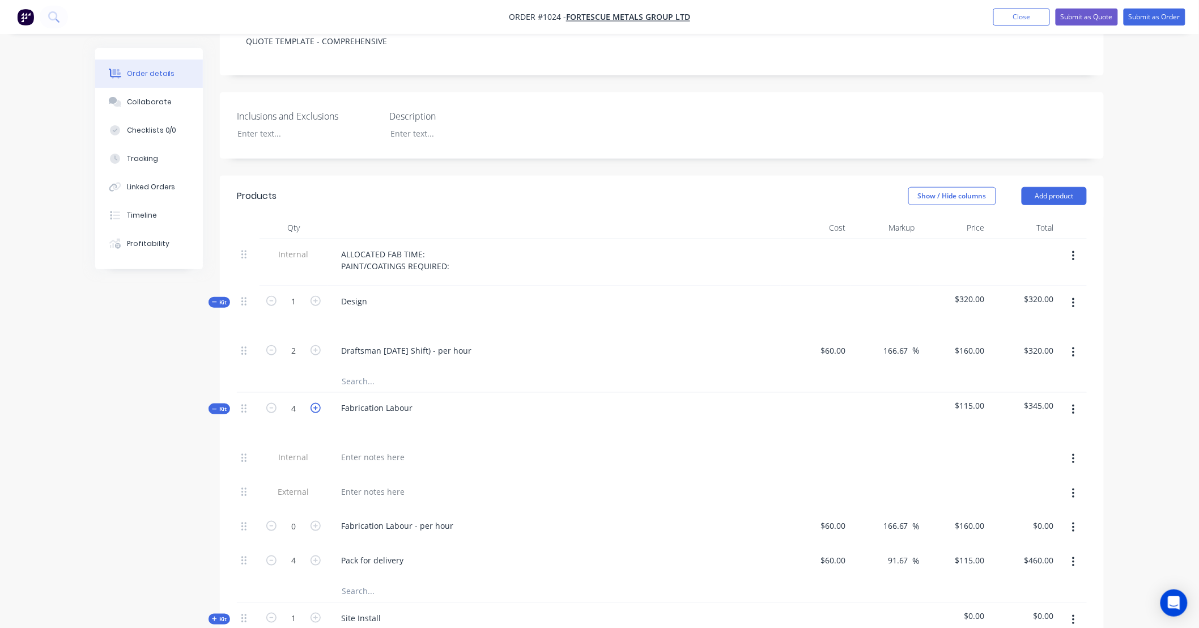
type input "$575.00"
click at [319, 403] on icon "button" at bounding box center [316, 408] width 10 height 10
type input "6"
type input "$690.00"
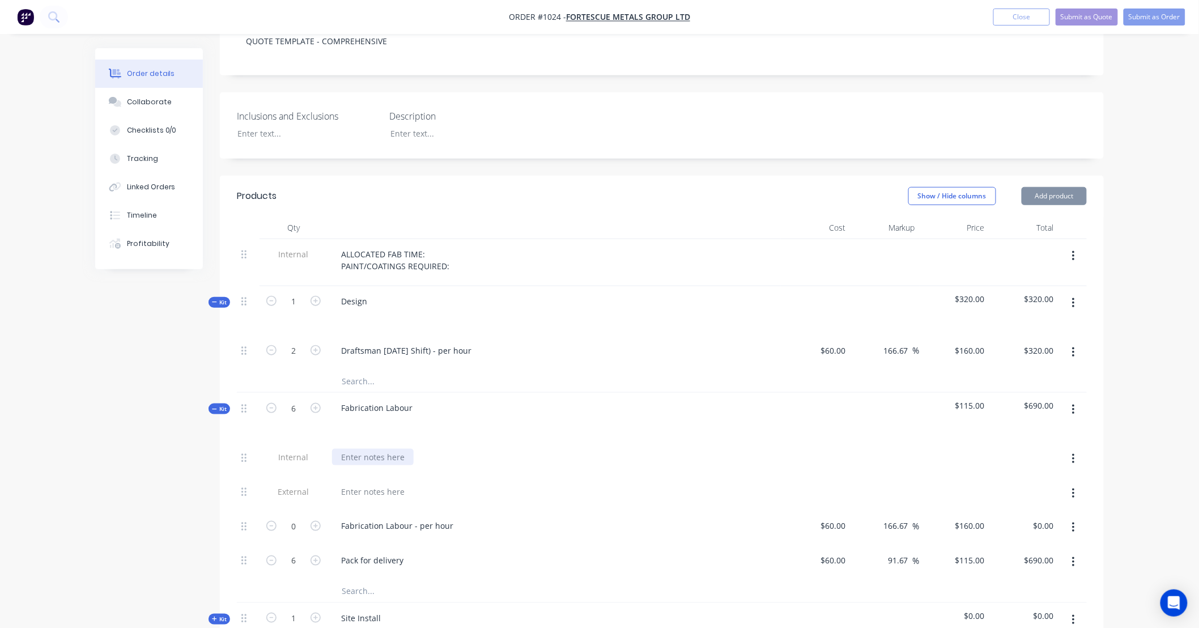
click at [385, 449] on div at bounding box center [373, 457] width 82 height 16
click at [411, 477] on div at bounding box center [554, 494] width 453 height 35
click at [393, 483] on div at bounding box center [373, 491] width 82 height 16
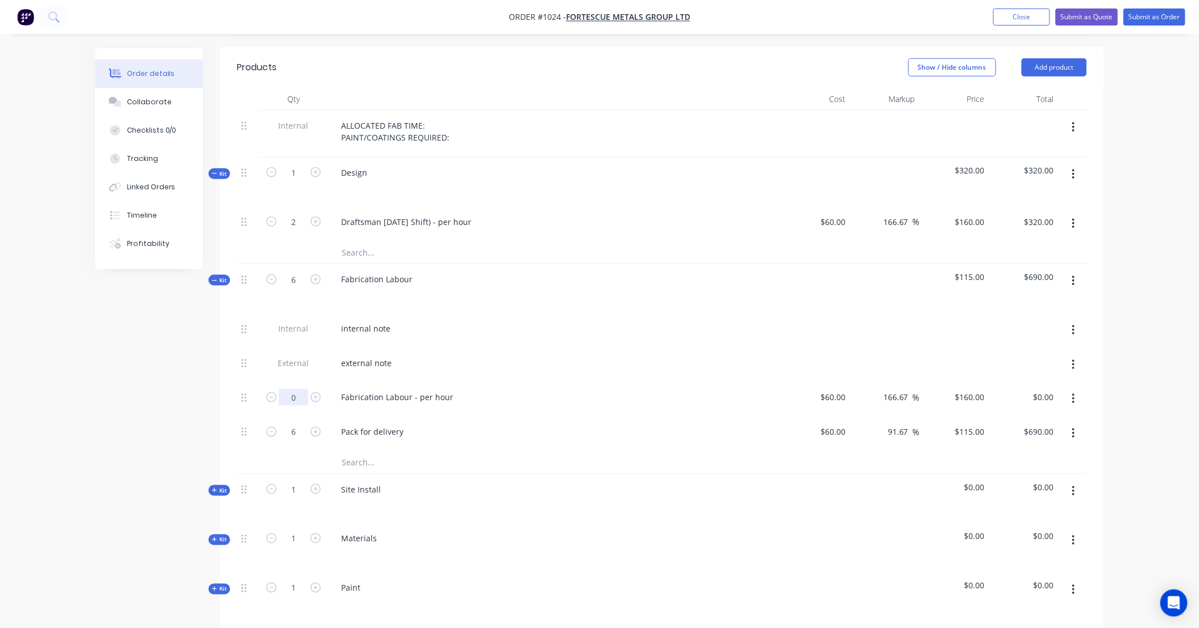
click at [308, 231] on input "0" at bounding box center [293, 222] width 29 height 17
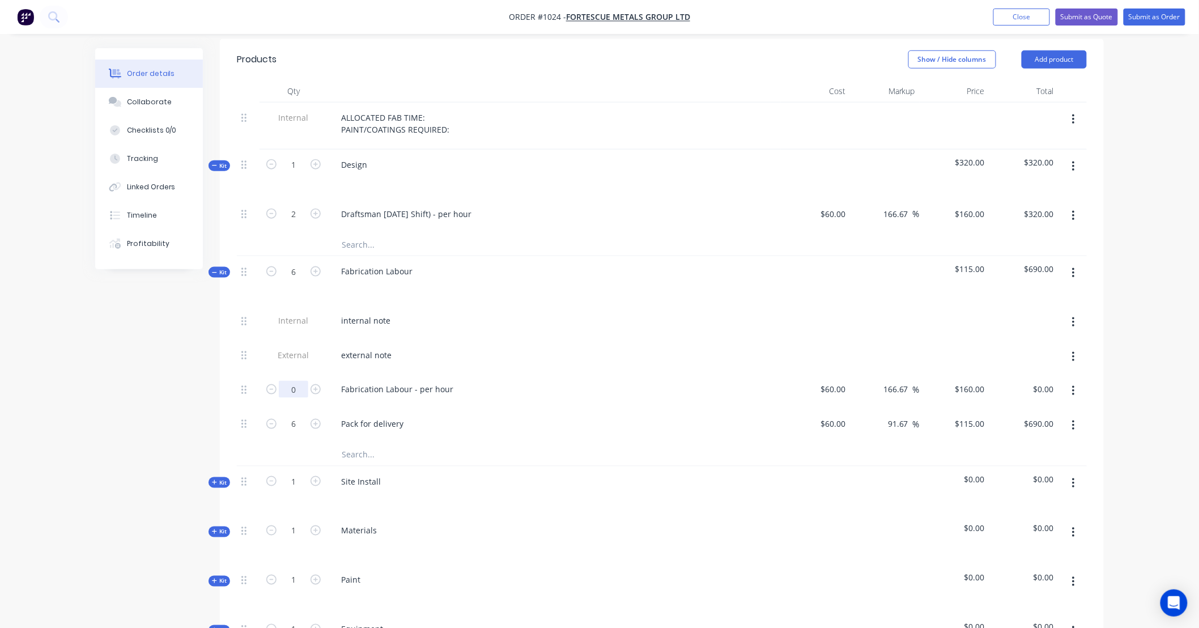
scroll to position [420, 0]
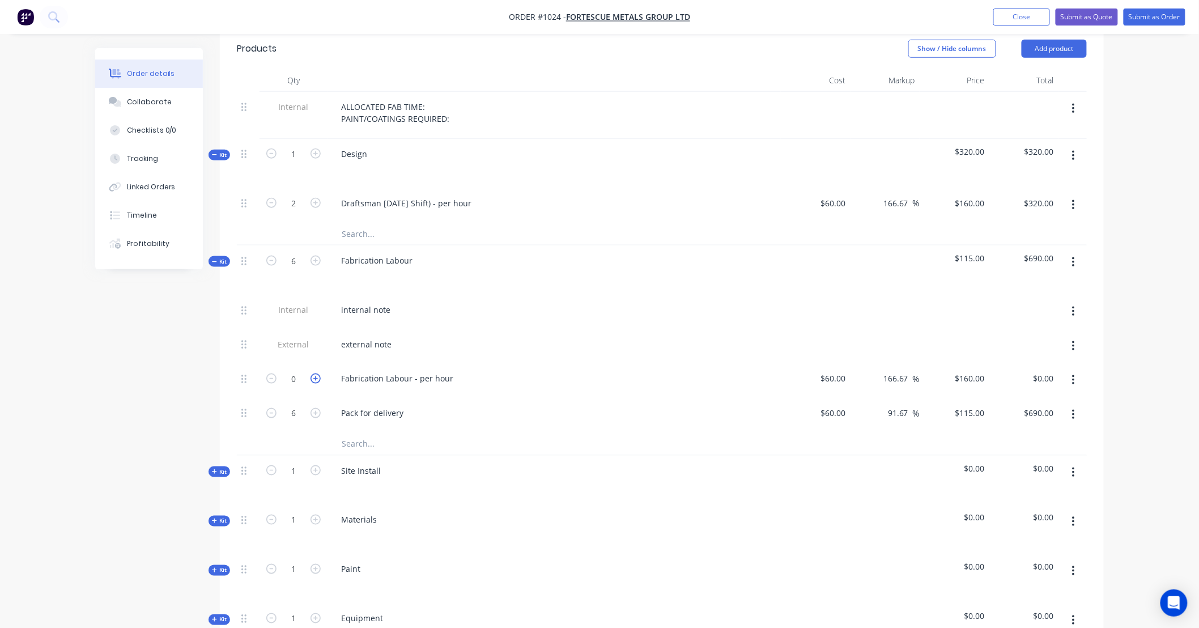
click at [312, 374] on icon "button" at bounding box center [316, 379] width 10 height 10
type input "1"
type input "$160.00"
click at [312, 374] on icon "button" at bounding box center [316, 379] width 10 height 10
type input "2"
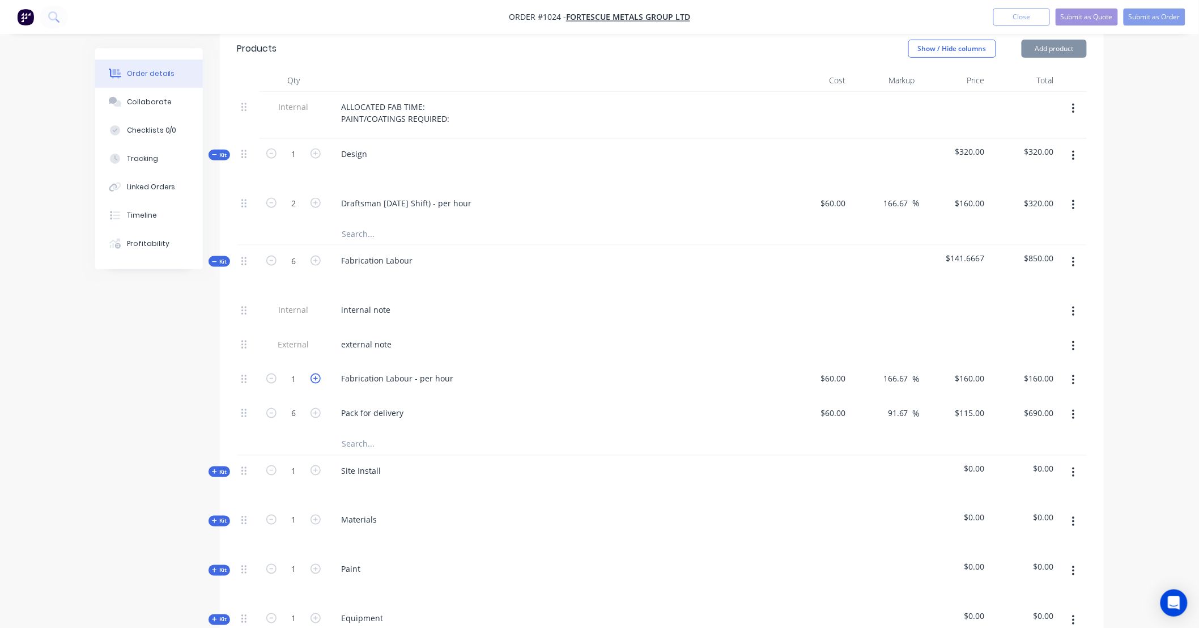
type input "$320.00"
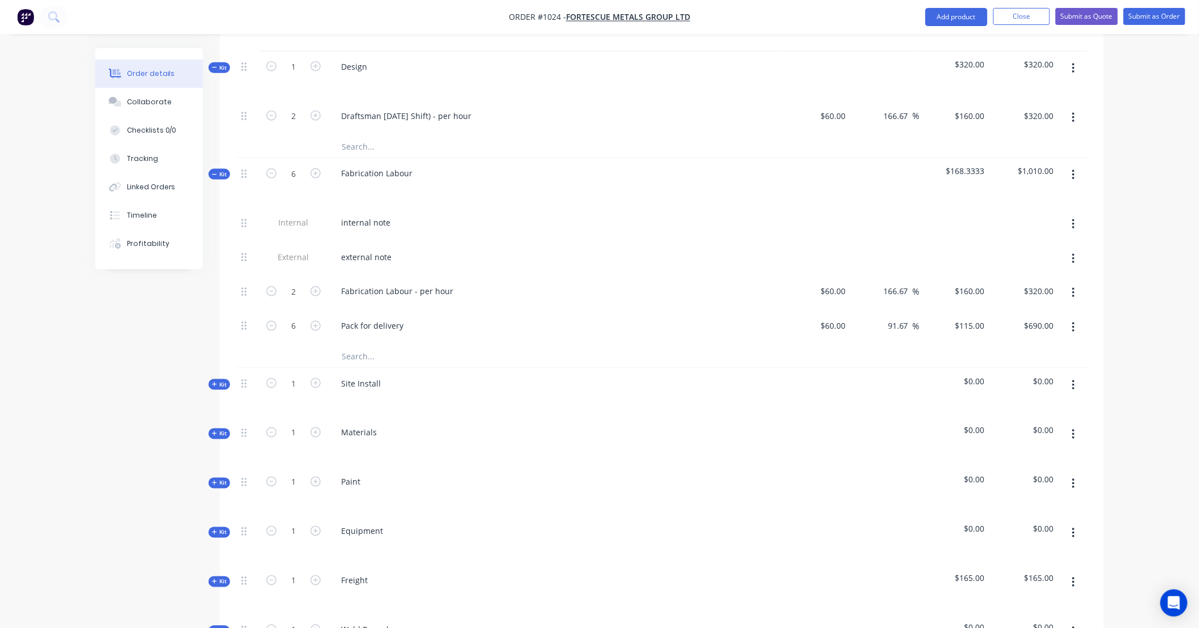
scroll to position [546, 0]
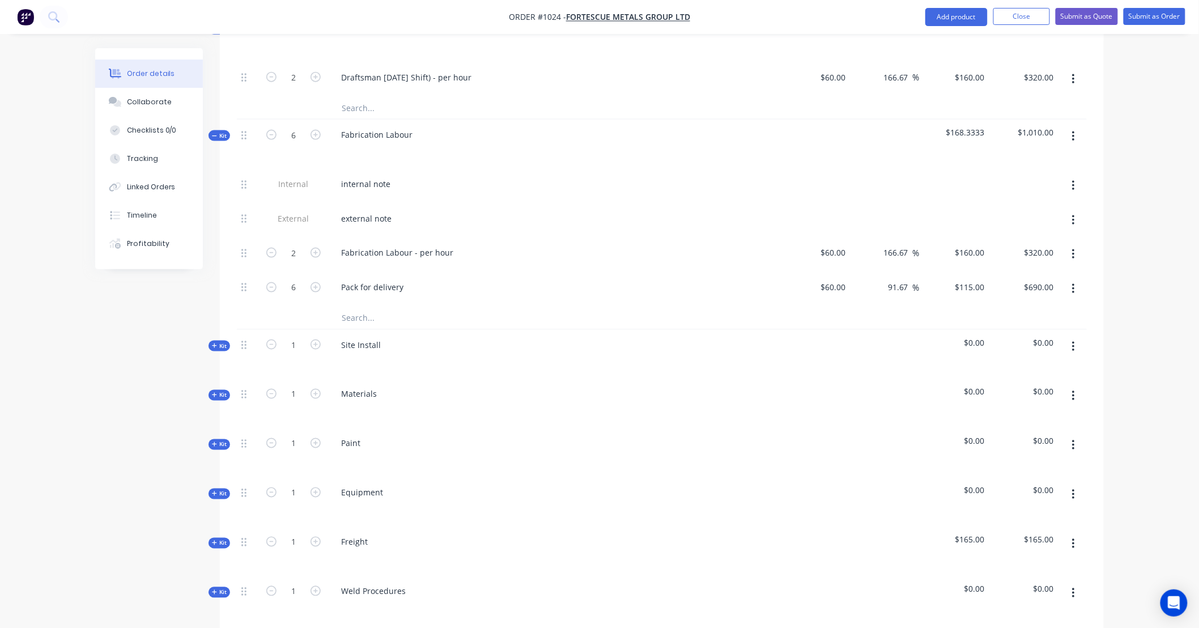
click at [217, 343] on icon at bounding box center [214, 346] width 5 height 6
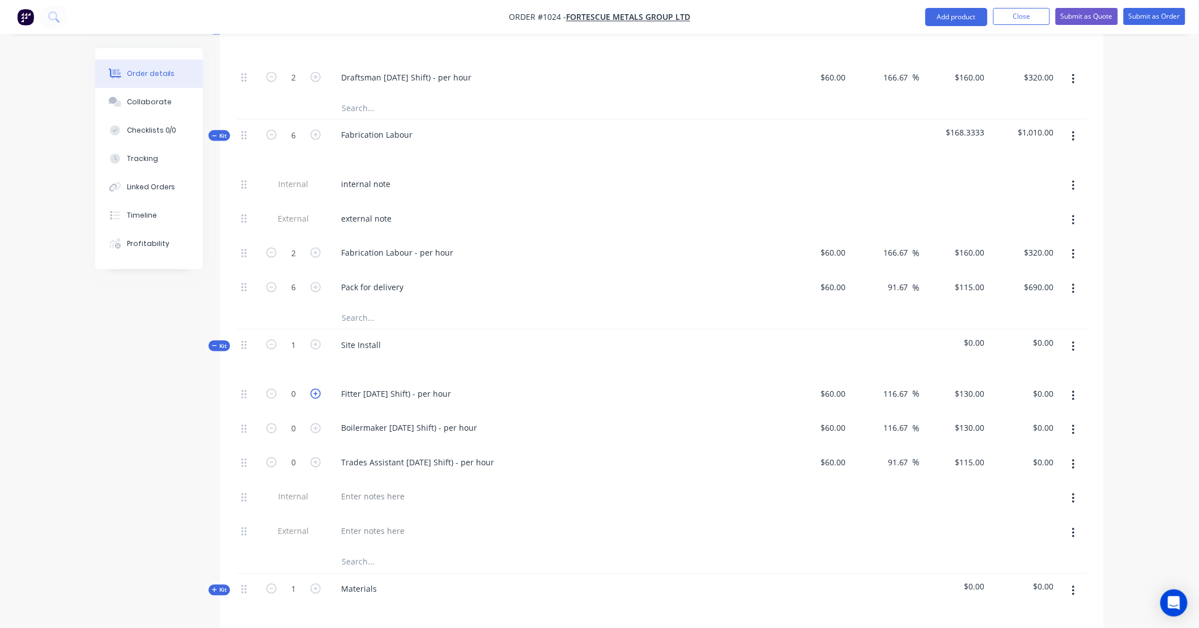
click at [319, 389] on icon "button" at bounding box center [316, 394] width 10 height 10
type input "1"
type input "$130.00"
click at [317, 423] on icon "button" at bounding box center [316, 428] width 10 height 10
type input "1"
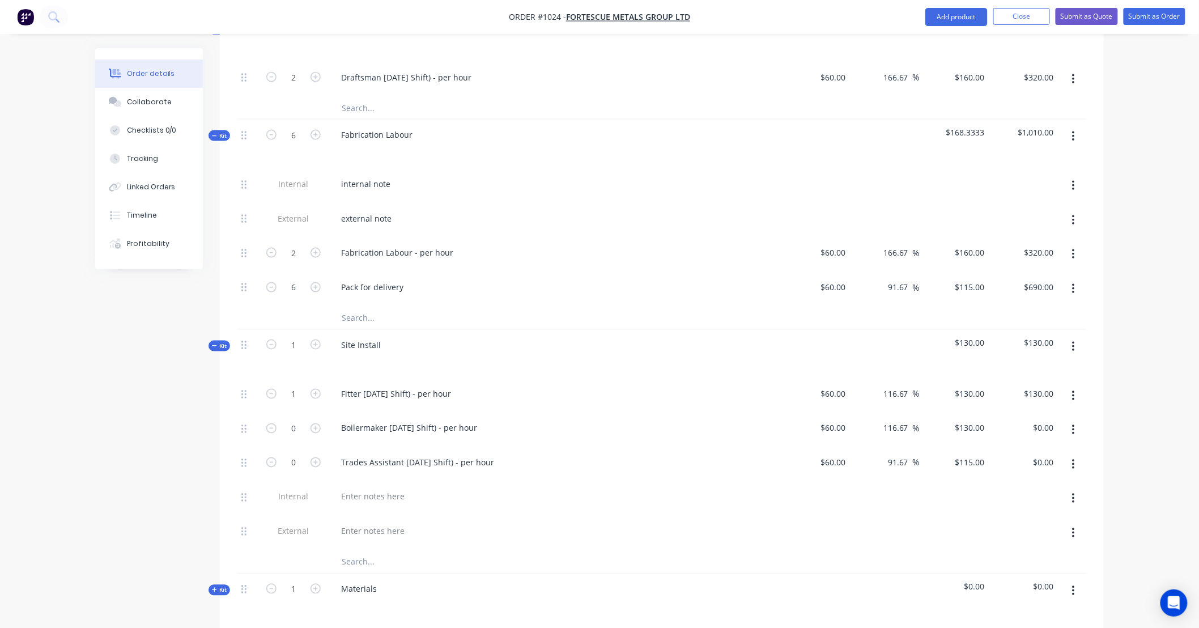
type input "$130.00"
click at [316, 457] on icon "button" at bounding box center [316, 462] width 10 height 10
type input "1"
type input "$115.00"
click at [370, 489] on div at bounding box center [373, 497] width 82 height 16
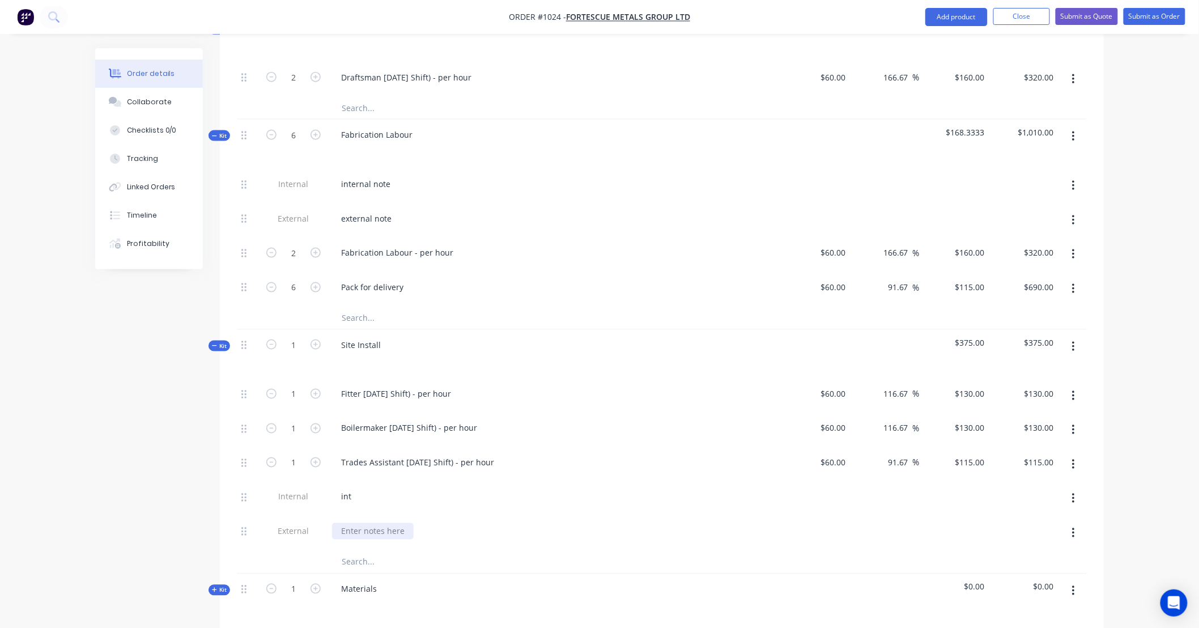
click at [363, 523] on div at bounding box center [373, 531] width 82 height 16
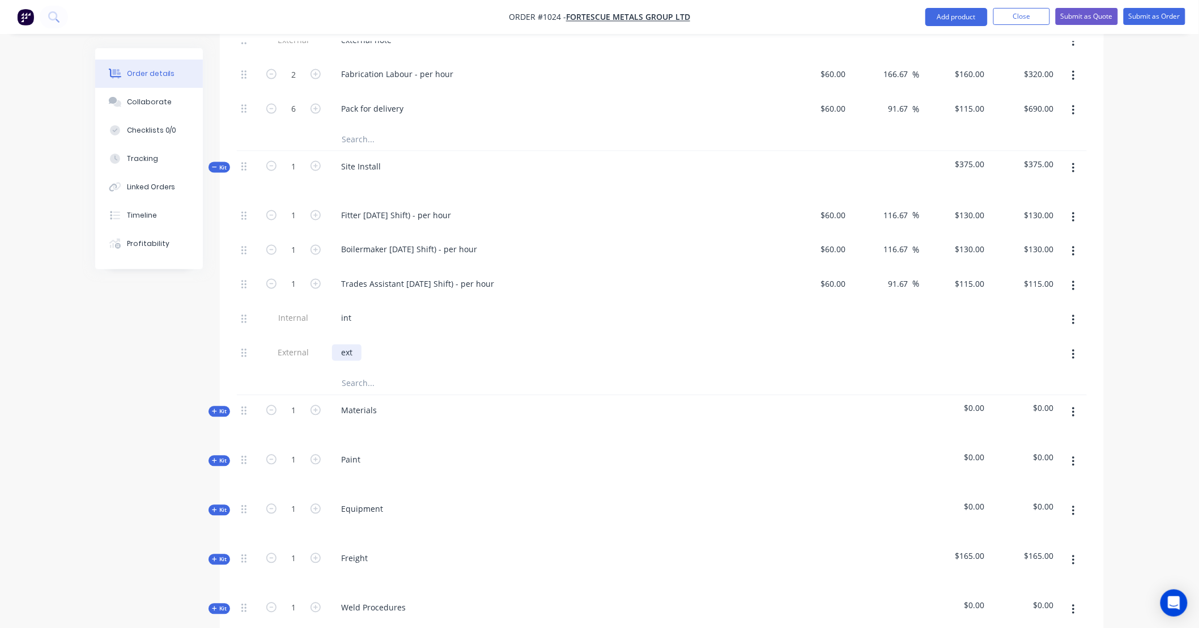
scroll to position [735, 0]
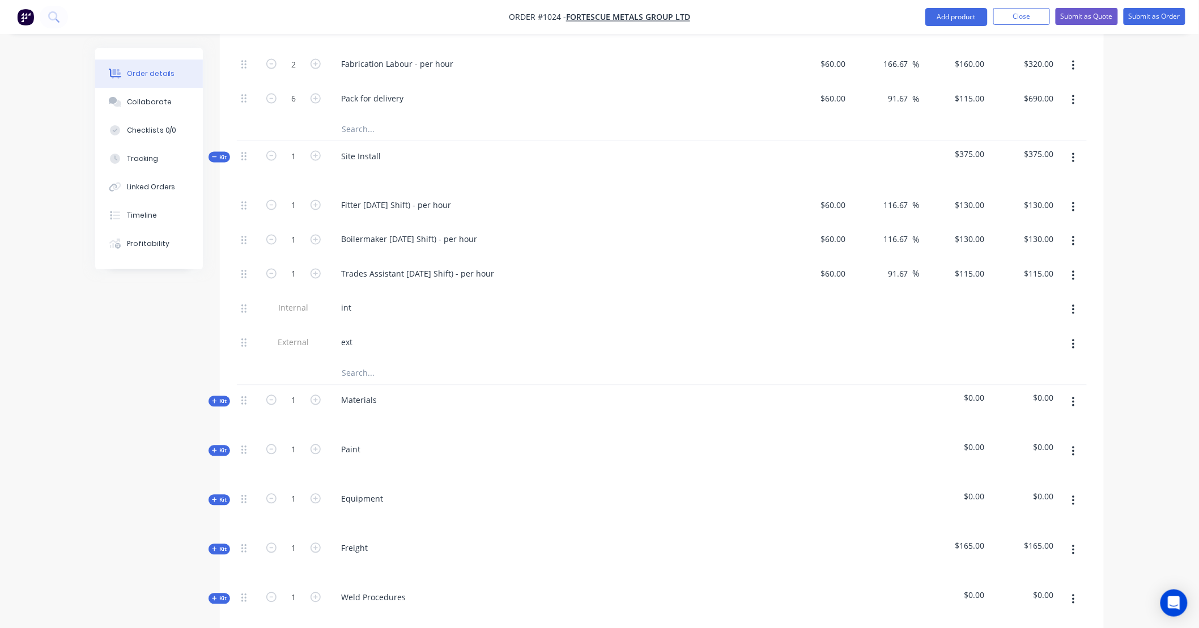
click at [216, 398] on icon at bounding box center [214, 401] width 5 height 6
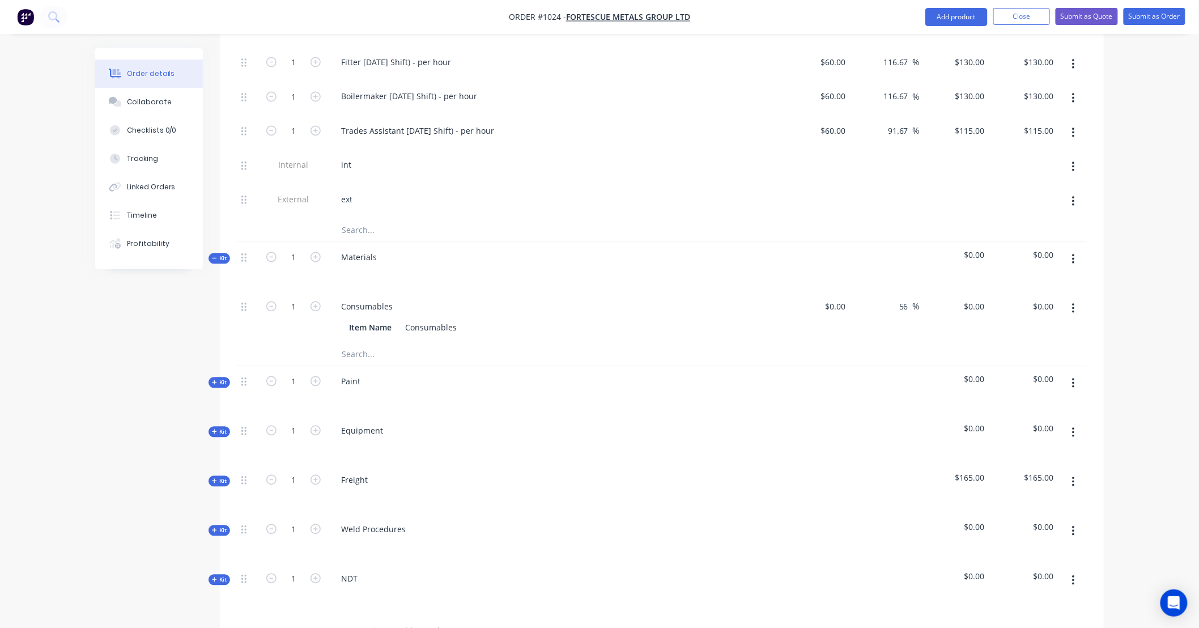
scroll to position [881, 0]
click at [355, 344] on input "text" at bounding box center [454, 351] width 227 height 23
type input "s"
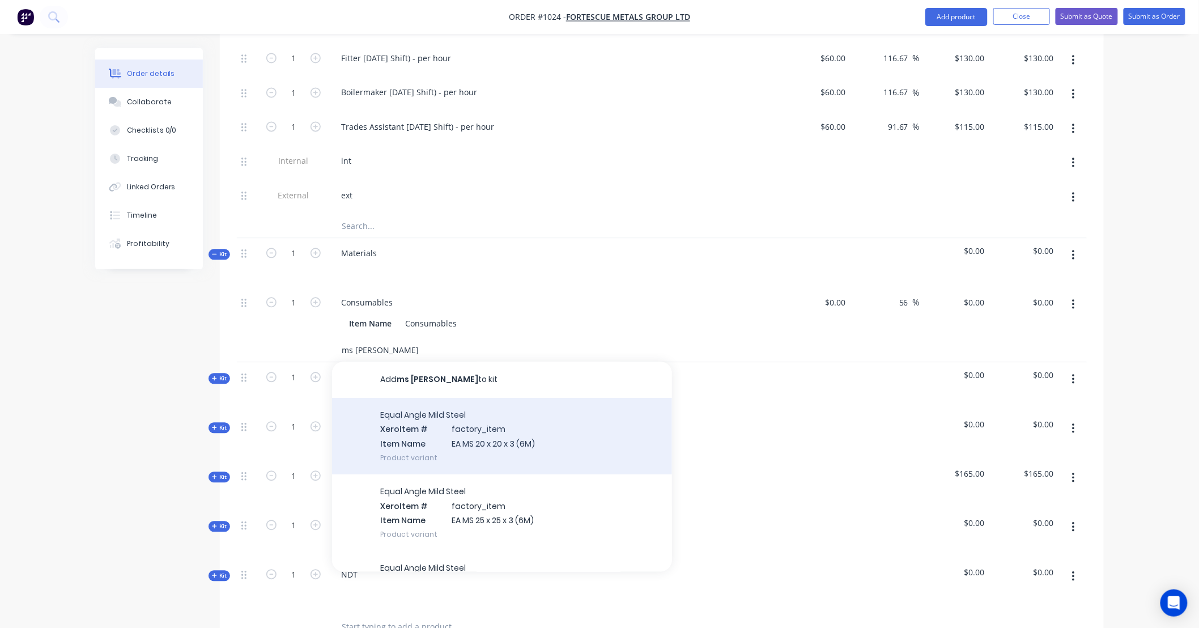
type input "ms ea"
click at [457, 411] on div "Equal Angle Mild Steel Xero Item # factory_item Item Name EA MS 20 x 20 x 3 (6M…" at bounding box center [502, 436] width 340 height 77
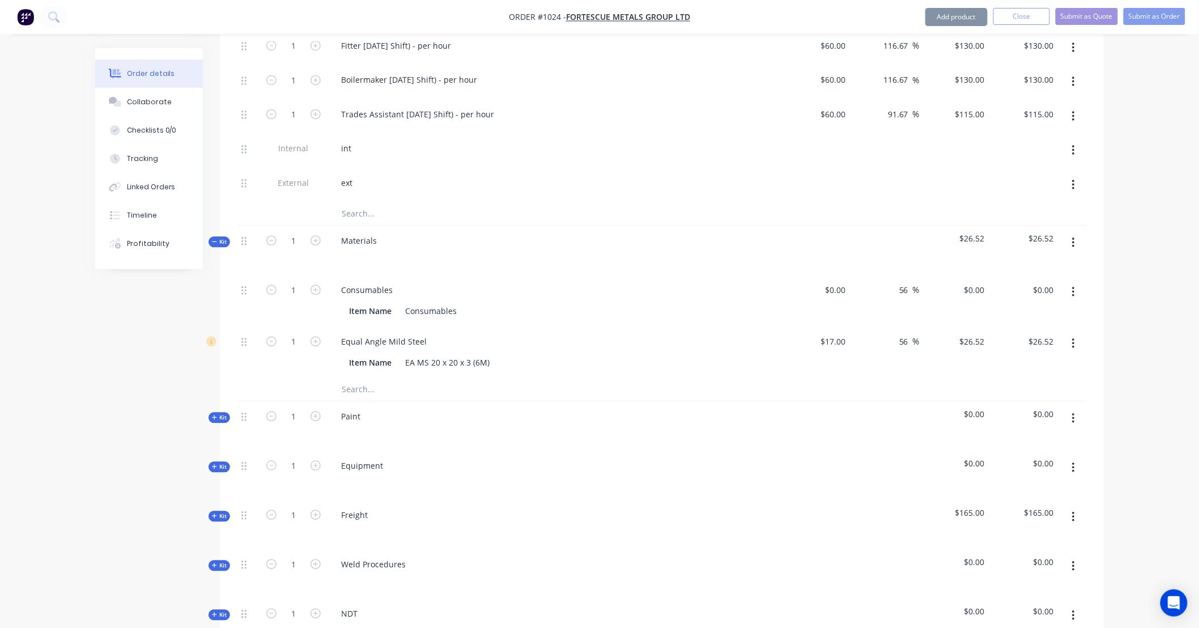
scroll to position [924, 0]
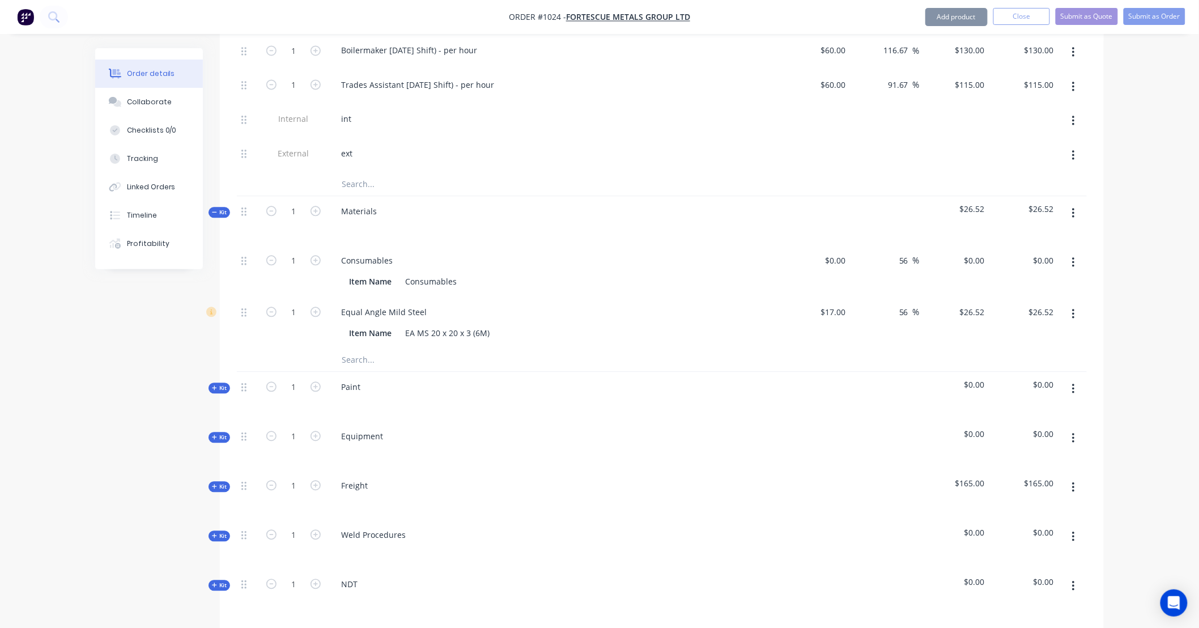
click at [219, 384] on span "Kit" at bounding box center [219, 388] width 15 height 9
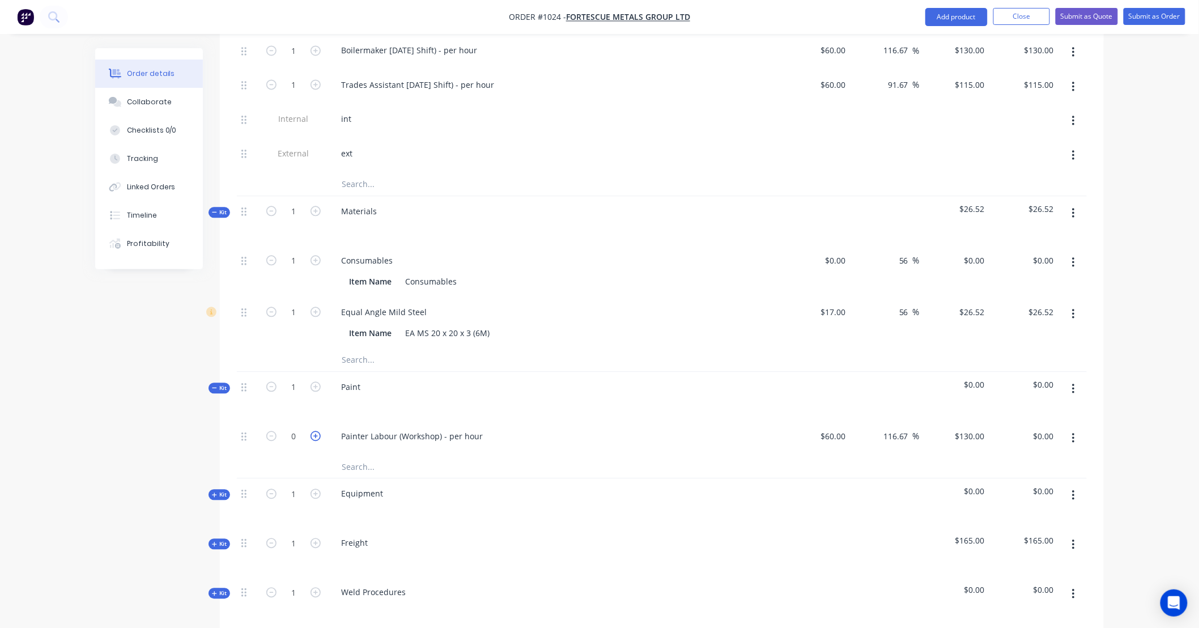
click at [316, 431] on icon "button" at bounding box center [316, 436] width 10 height 10
type input "1"
type input "$130.00"
click at [316, 431] on icon "button" at bounding box center [316, 436] width 10 height 10
type input "2"
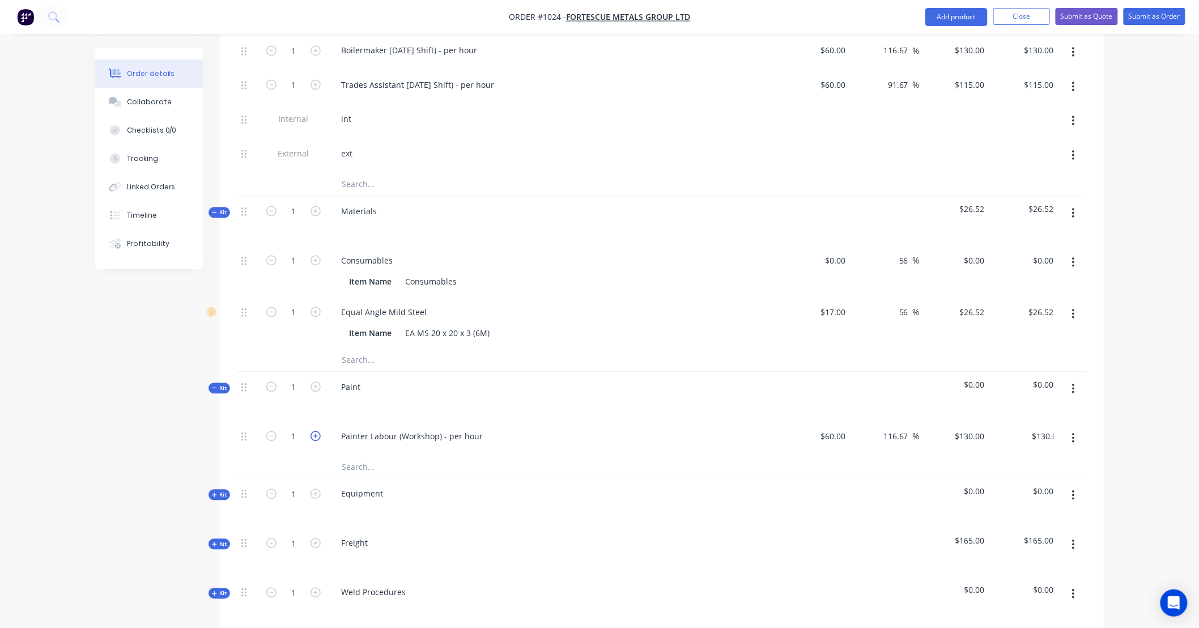
type input "$260.00"
click at [316, 431] on icon "button" at bounding box center [316, 436] width 10 height 10
type input "3"
type input "$390.00"
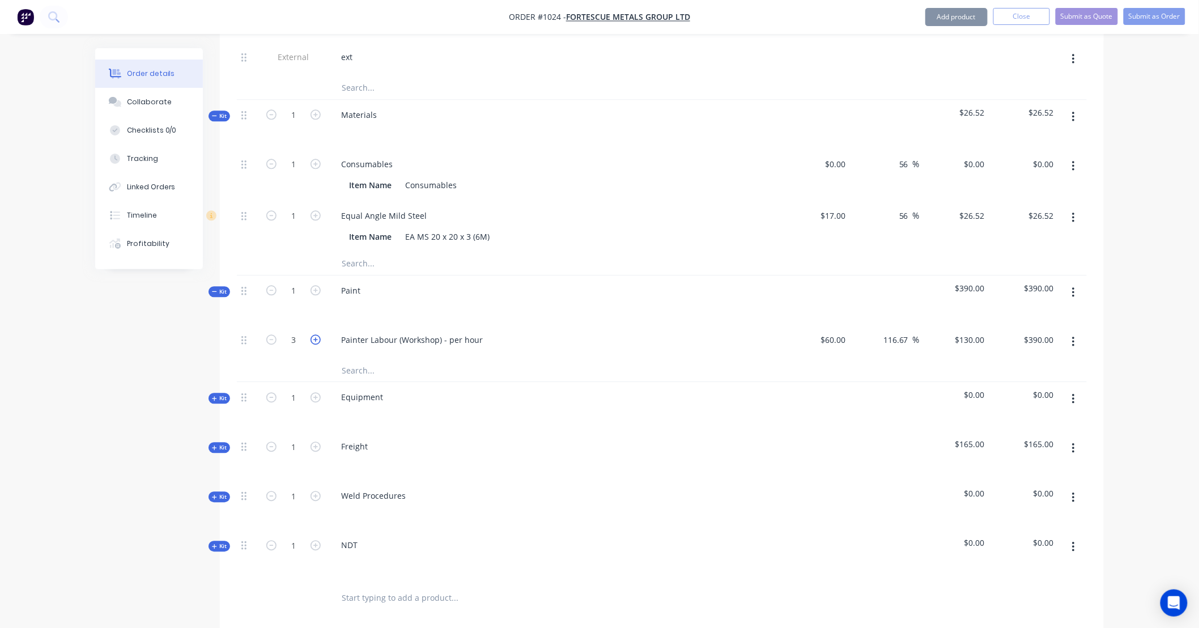
scroll to position [1154, 0]
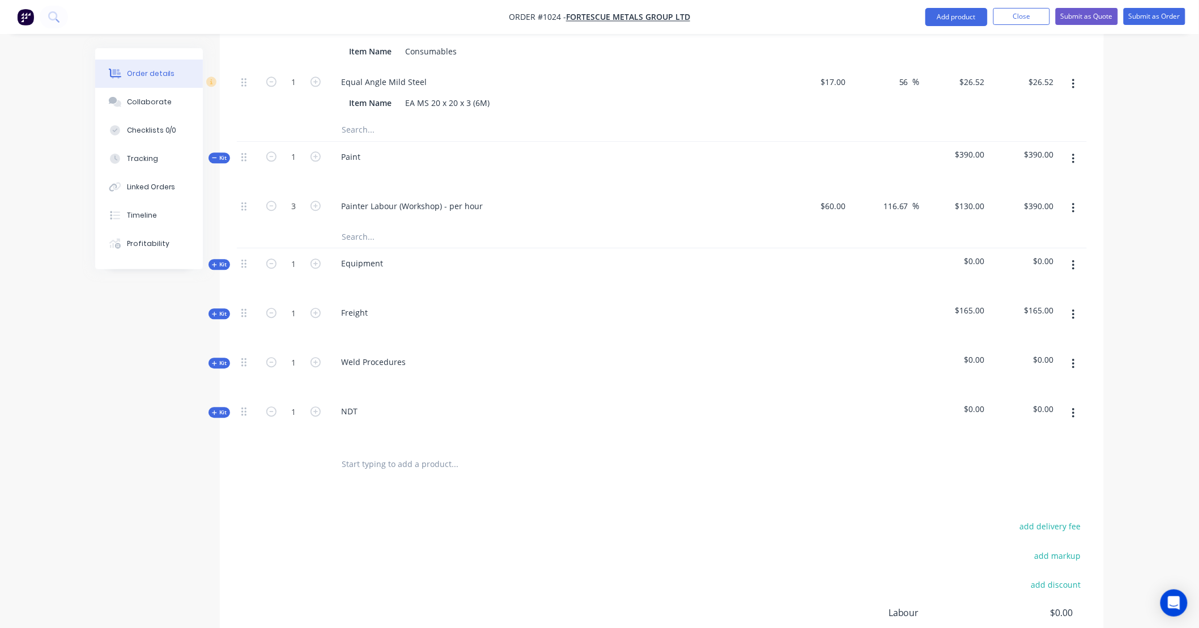
click at [224, 408] on span "Kit" at bounding box center [219, 412] width 15 height 9
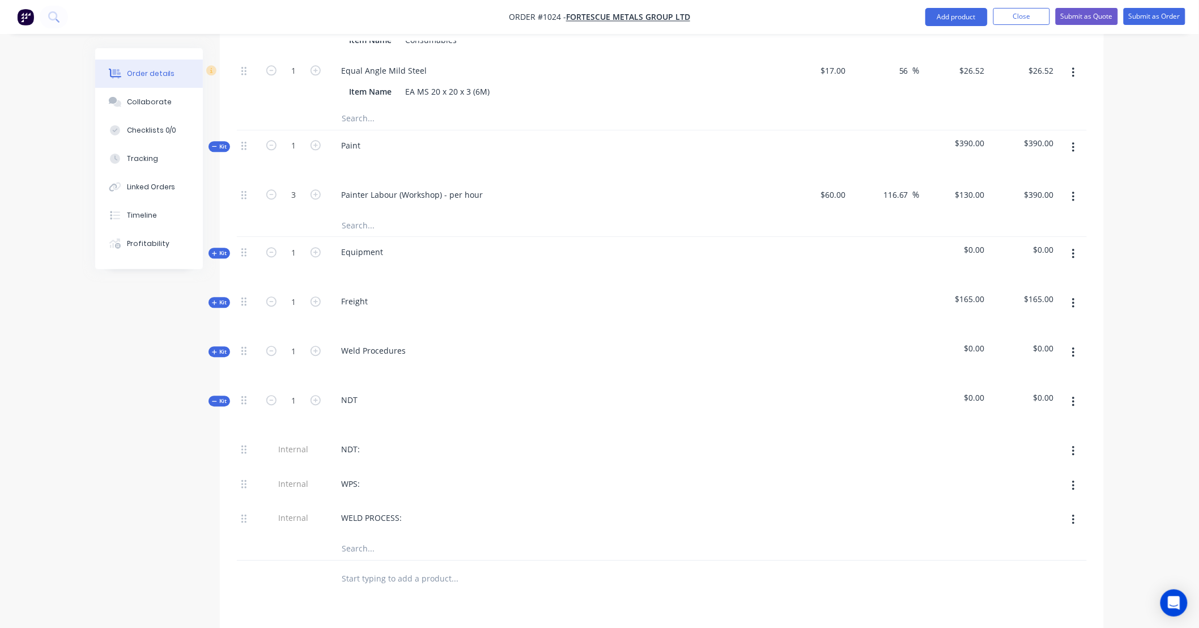
scroll to position [1176, 0]
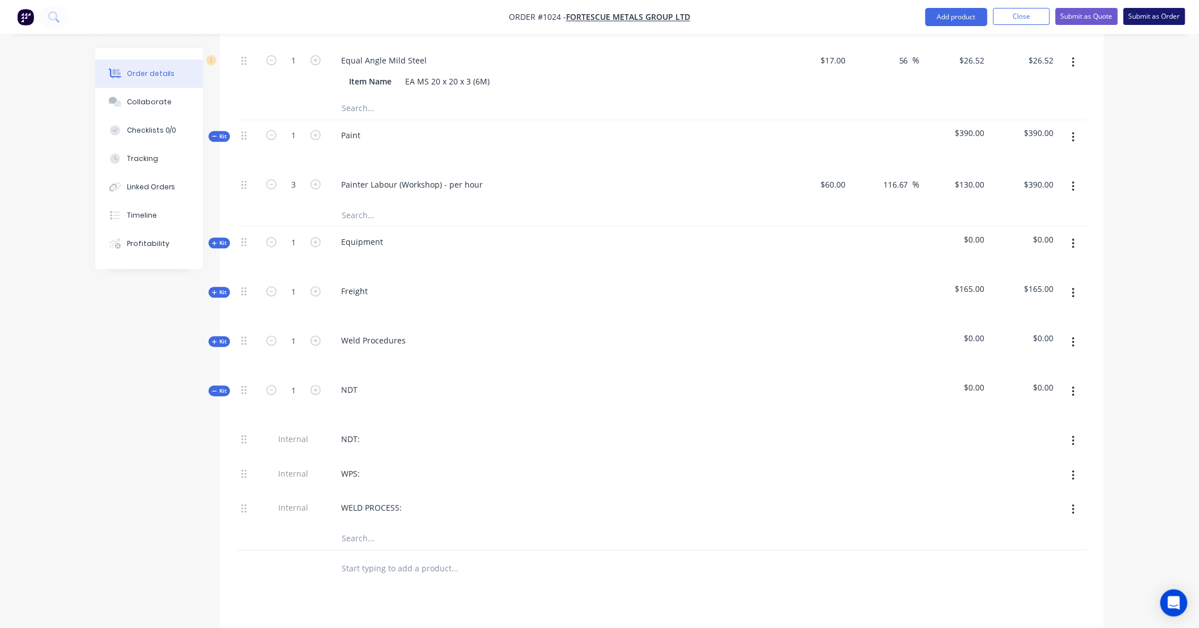
click at [1142, 23] on button "Submit as Order" at bounding box center [1155, 16] width 62 height 17
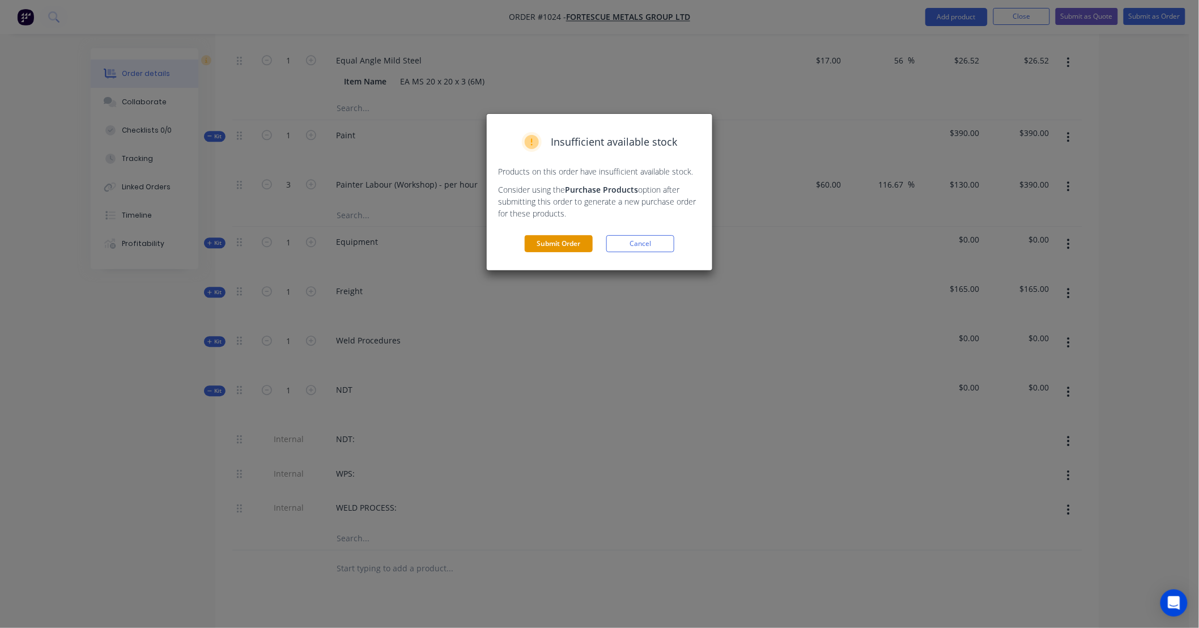
click at [567, 247] on button "Submit Order" at bounding box center [559, 243] width 68 height 17
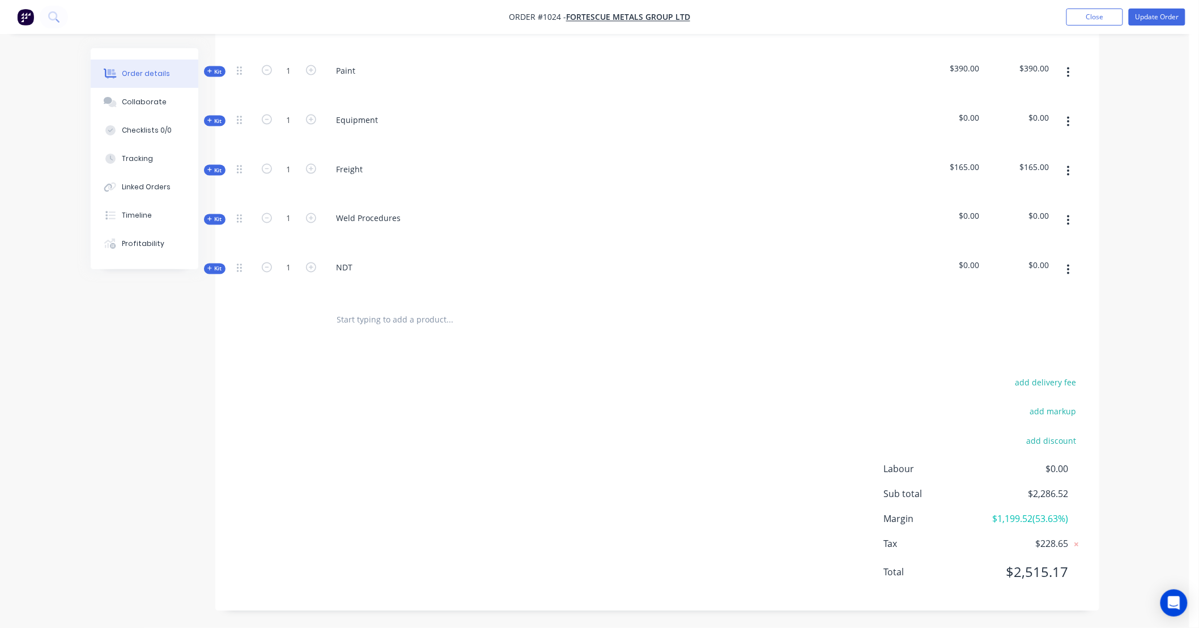
scroll to position [0, 0]
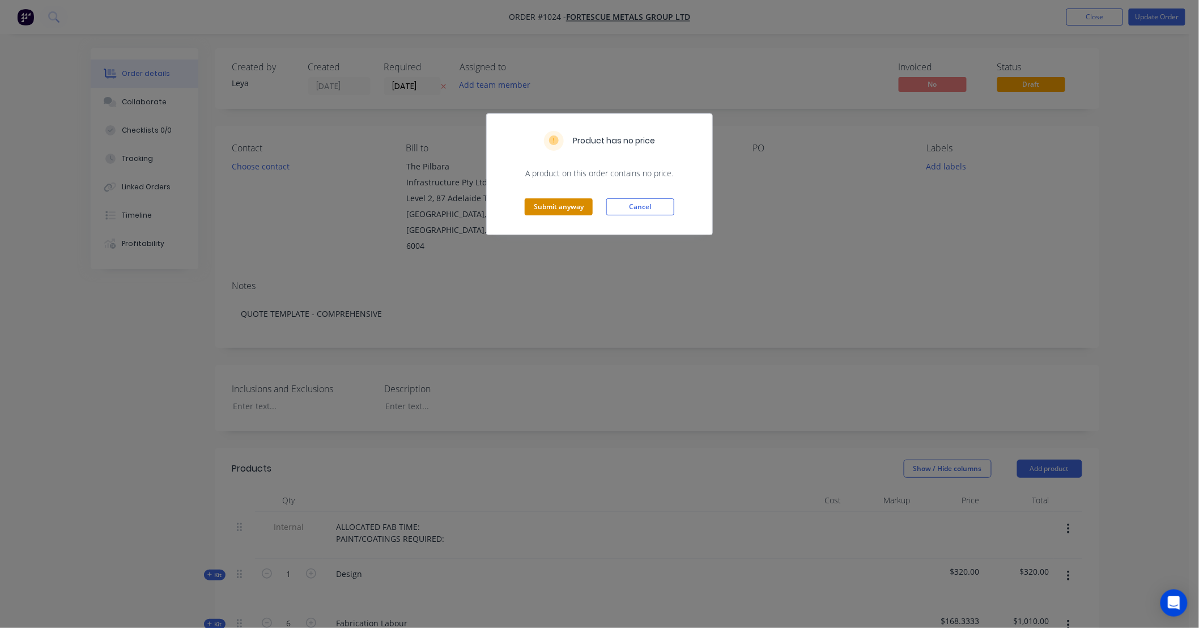
click at [587, 211] on button "Submit anyway" at bounding box center [559, 206] width 68 height 17
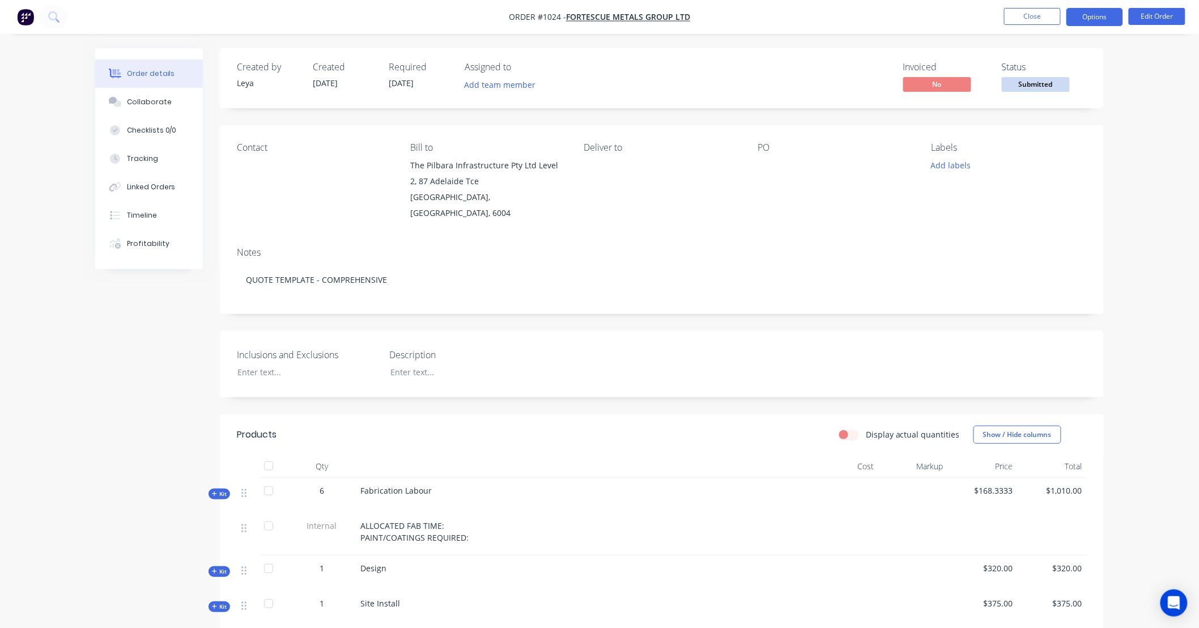
click at [1079, 18] on button "Options" at bounding box center [1095, 17] width 57 height 18
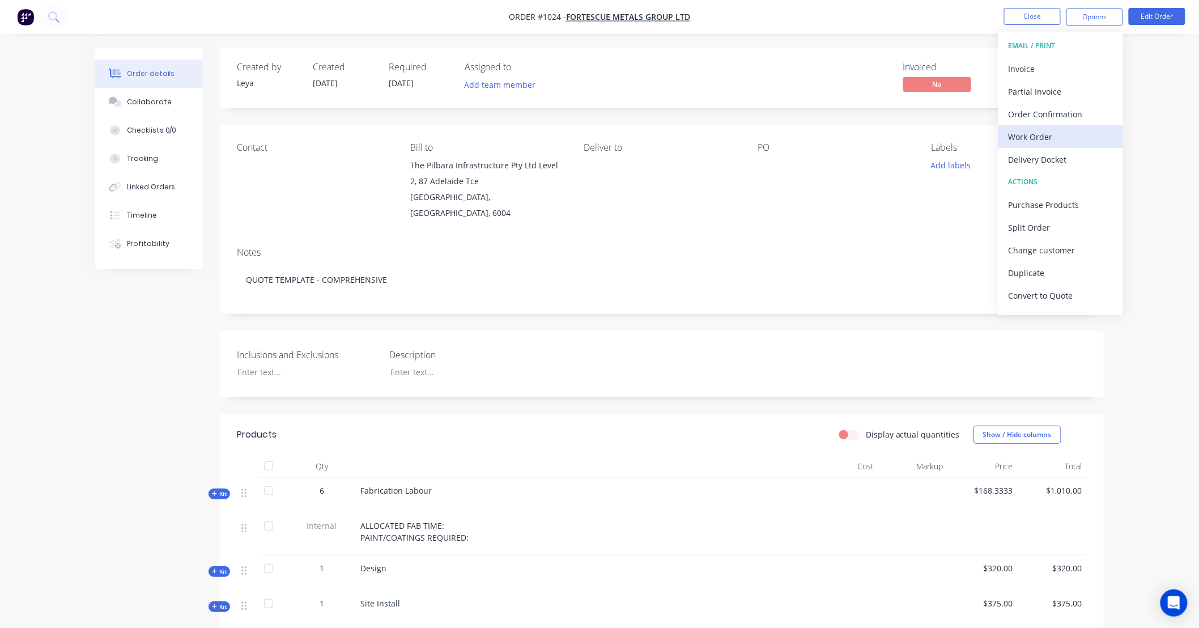
click at [1051, 132] on div "Work Order" at bounding box center [1061, 137] width 104 height 16
click at [1043, 138] on div "Custom" at bounding box center [1061, 137] width 104 height 16
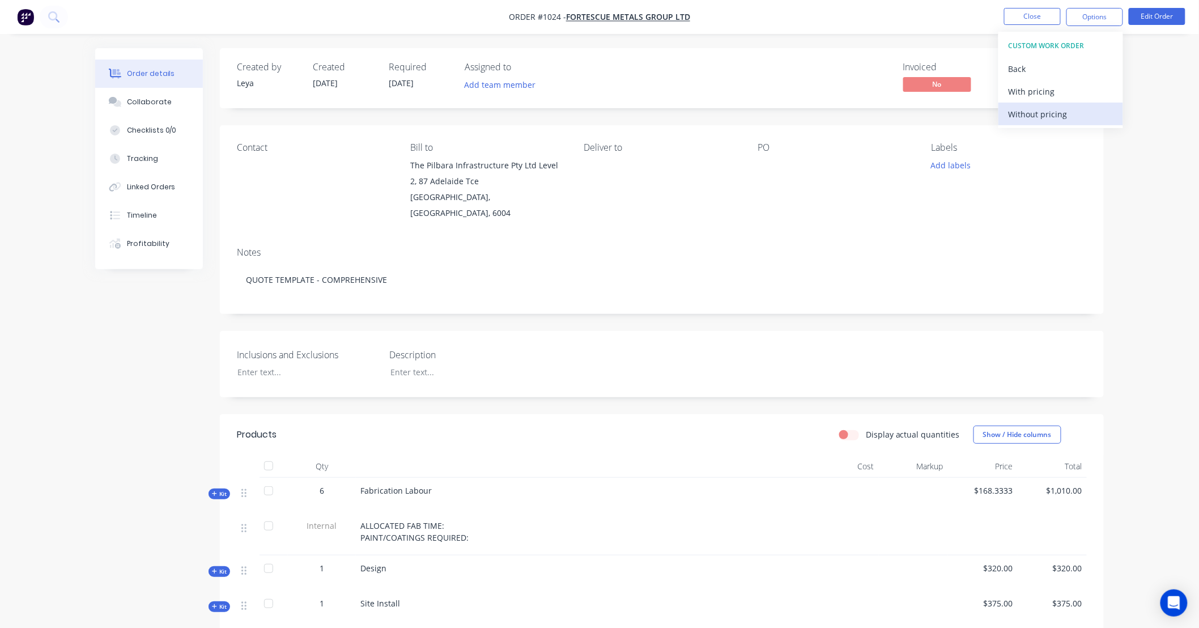
click at [1030, 112] on div "Without pricing" at bounding box center [1061, 114] width 104 height 16
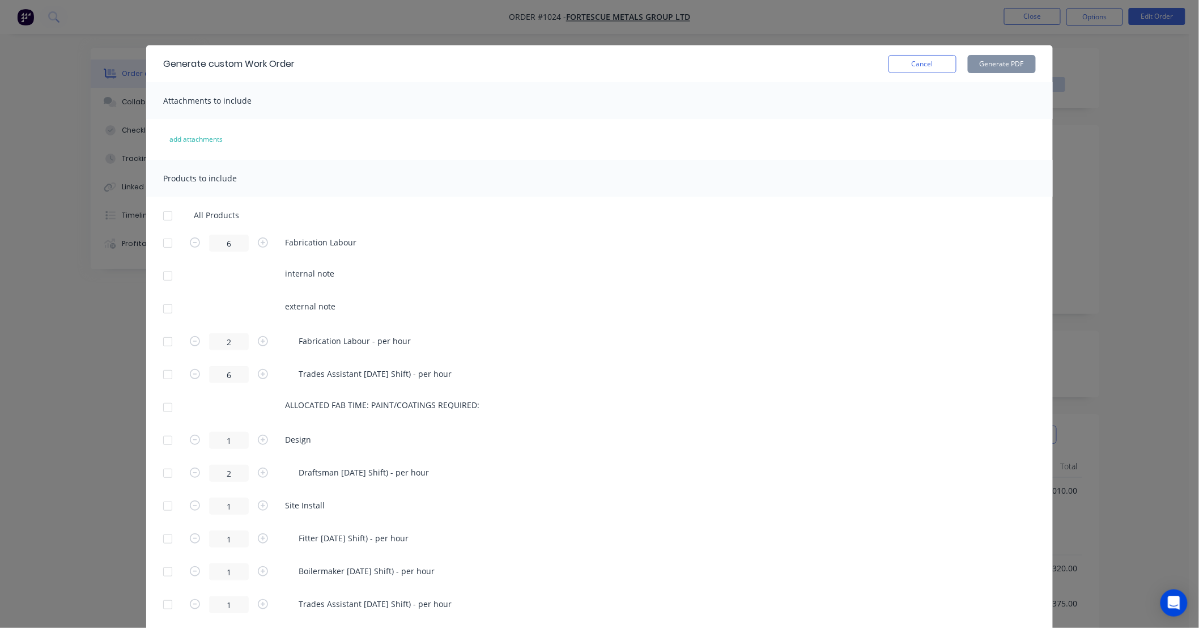
click at [158, 214] on div at bounding box center [167, 216] width 23 height 23
click at [983, 63] on button "Generate PDF" at bounding box center [1002, 64] width 68 height 18
click at [922, 61] on button "Cancel" at bounding box center [923, 64] width 68 height 18
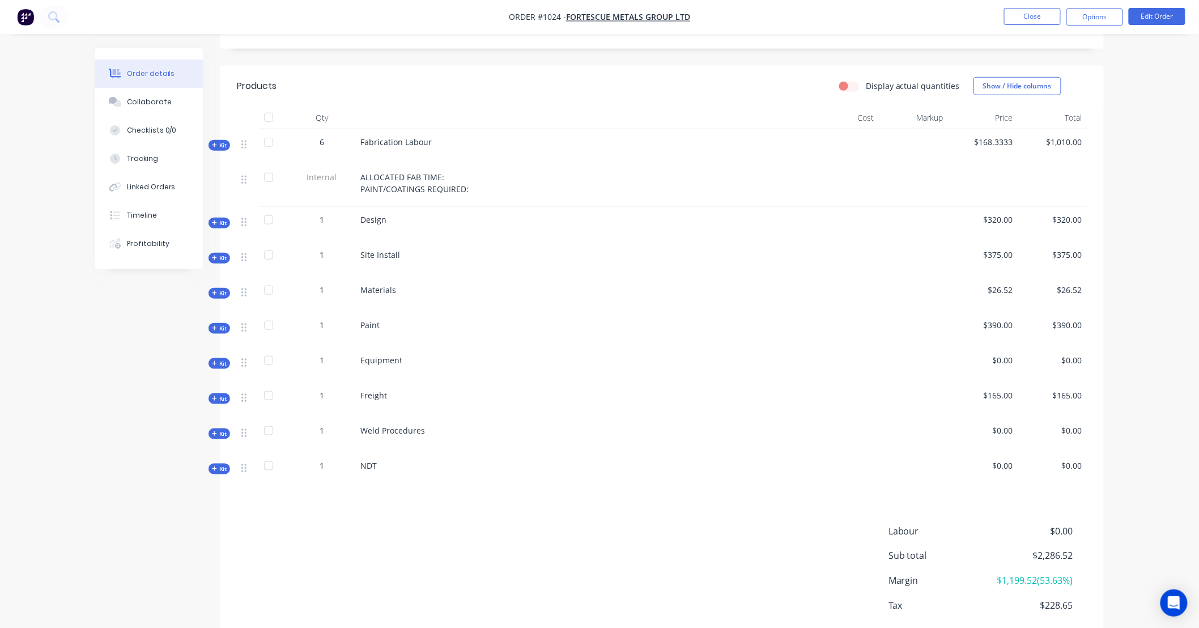
scroll to position [332, 0]
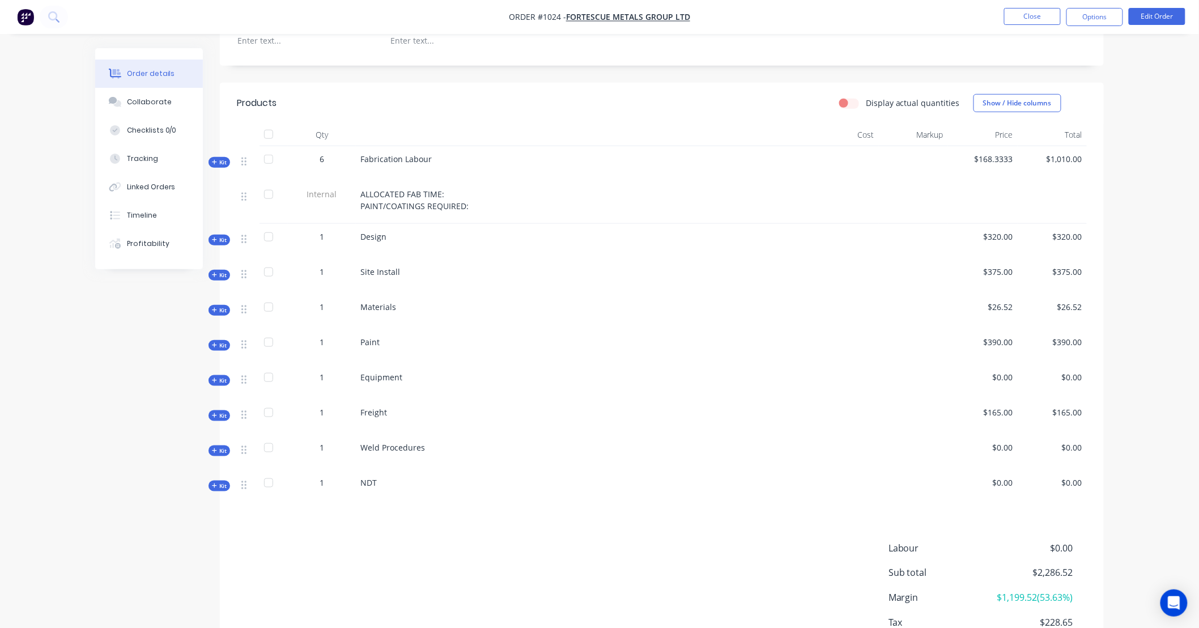
click at [217, 306] on span "Kit" at bounding box center [219, 310] width 15 height 9
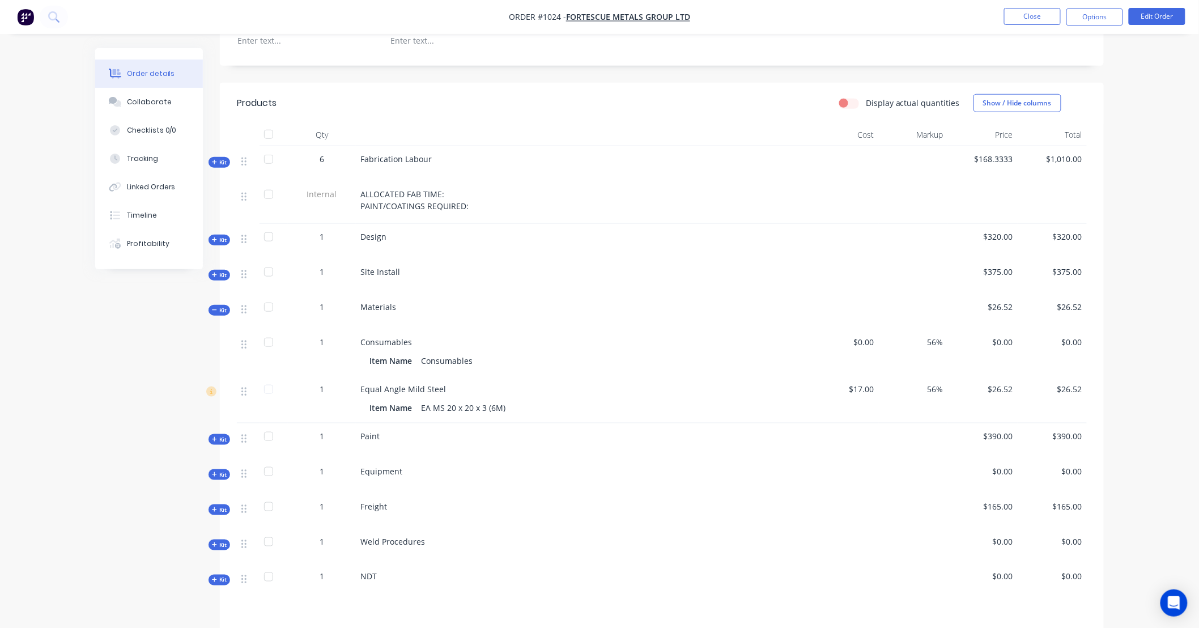
click at [217, 306] on span "Kit" at bounding box center [219, 310] width 15 height 9
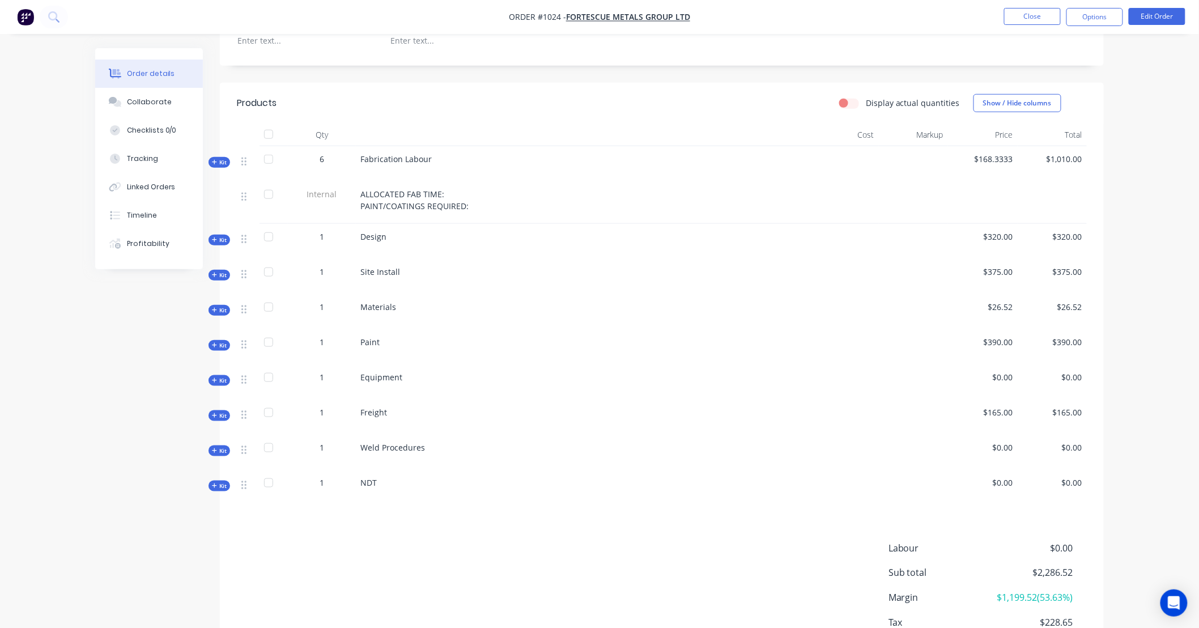
click at [219, 253] on div "Order details Collaborate Checklists 0/0 Tracking Linked Orders Timeline Profit…" at bounding box center [157, 158] width 125 height 221
click at [219, 271] on span "Kit" at bounding box center [219, 275] width 15 height 9
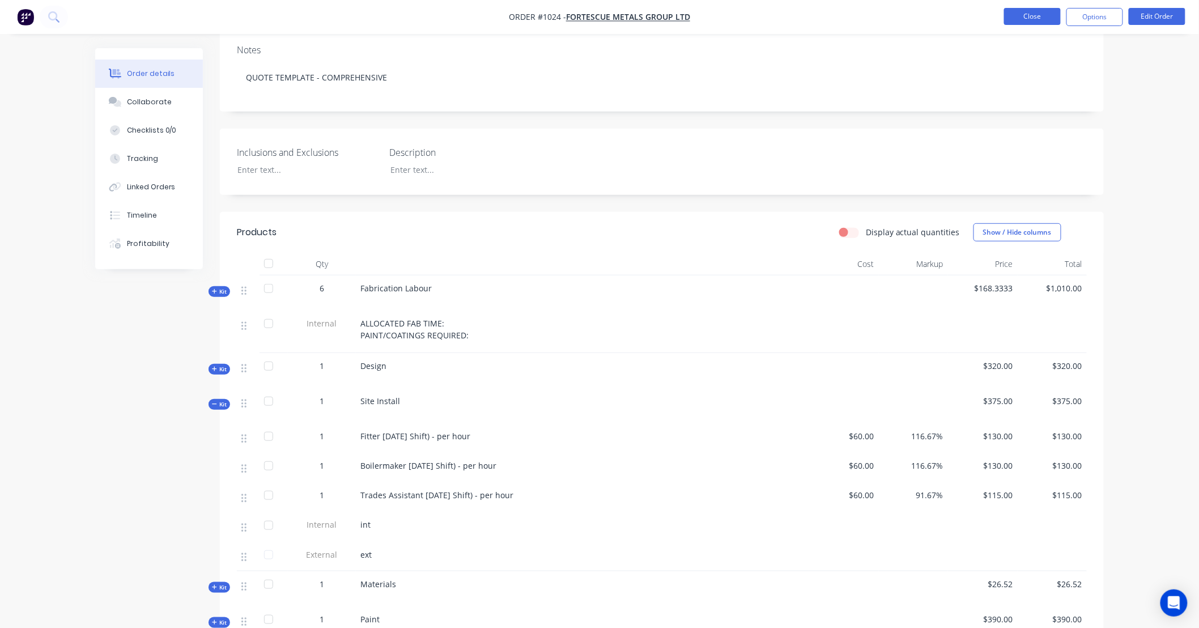
scroll to position [163, 0]
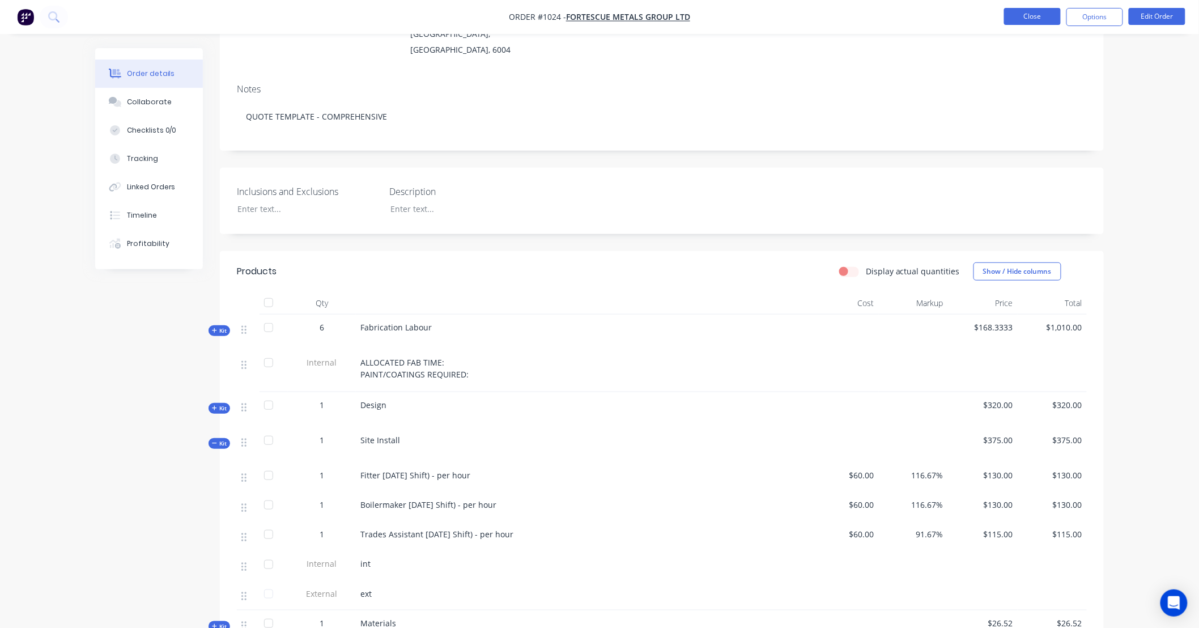
click at [1041, 24] on button "Close" at bounding box center [1032, 16] width 57 height 17
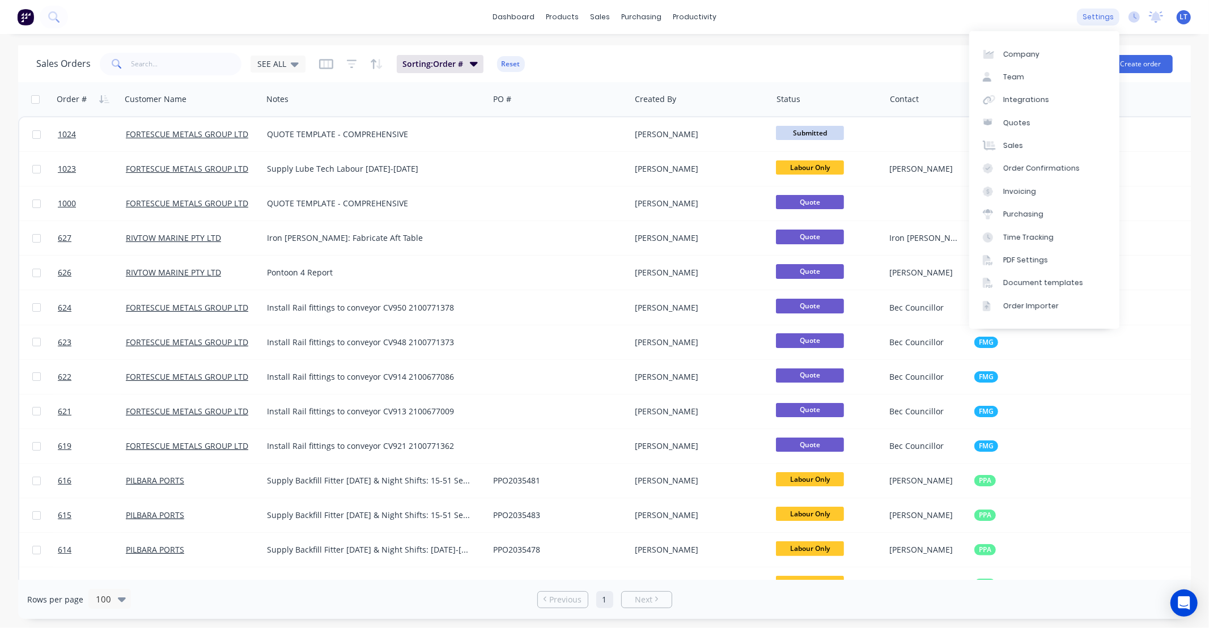
click at [1109, 24] on div "settings" at bounding box center [1098, 17] width 43 height 17
click at [1042, 286] on div "Document templates" at bounding box center [1043, 283] width 80 height 10
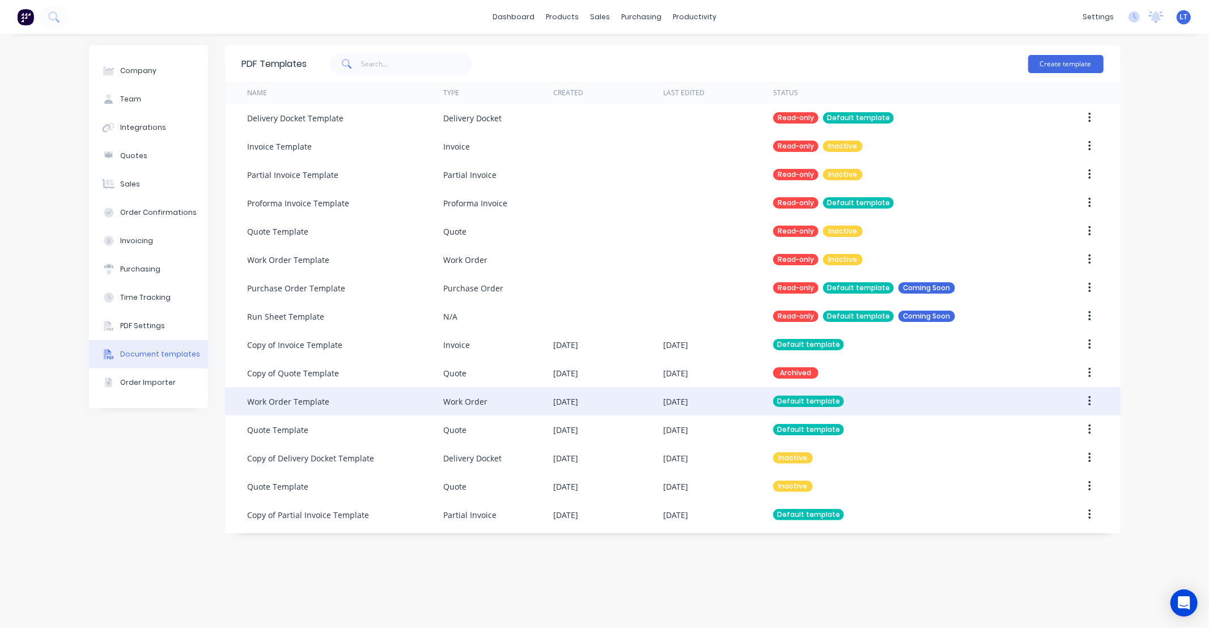
click at [634, 401] on div "28 Aug 2025" at bounding box center [608, 401] width 110 height 28
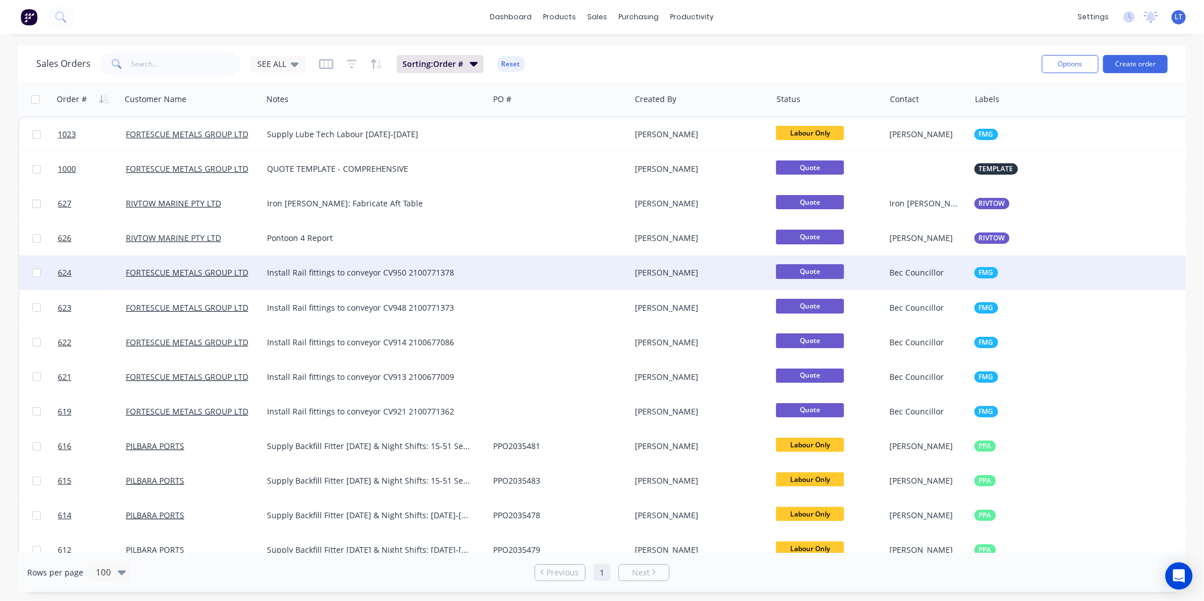
click at [716, 265] on div "[PERSON_NAME]" at bounding box center [701, 273] width 142 height 34
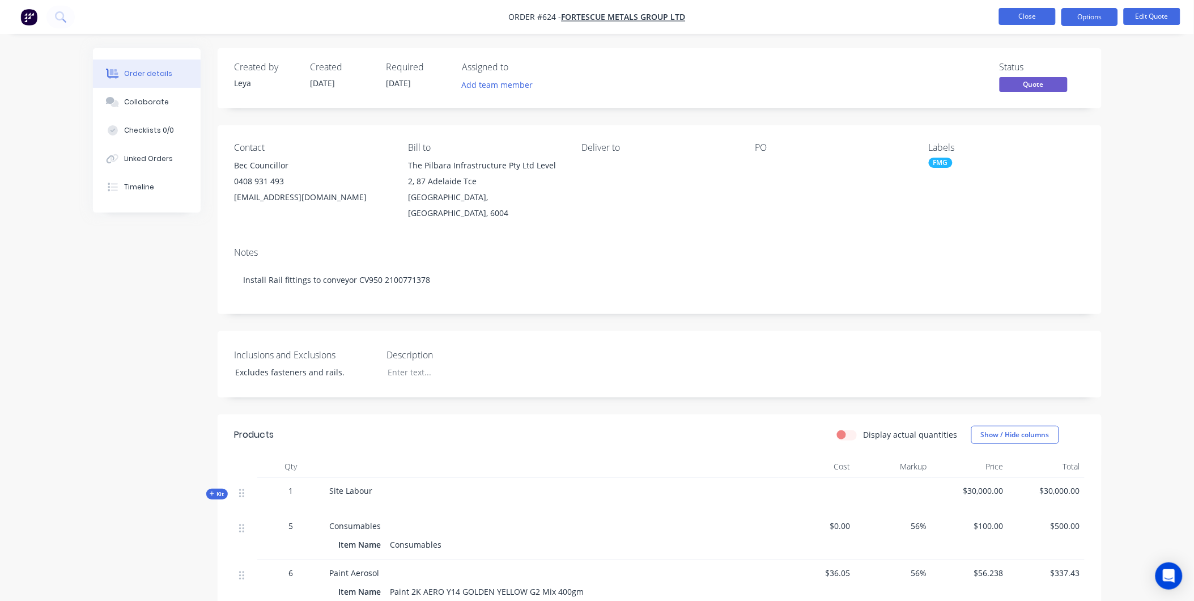
click at [1028, 24] on button "Close" at bounding box center [1027, 16] width 57 height 17
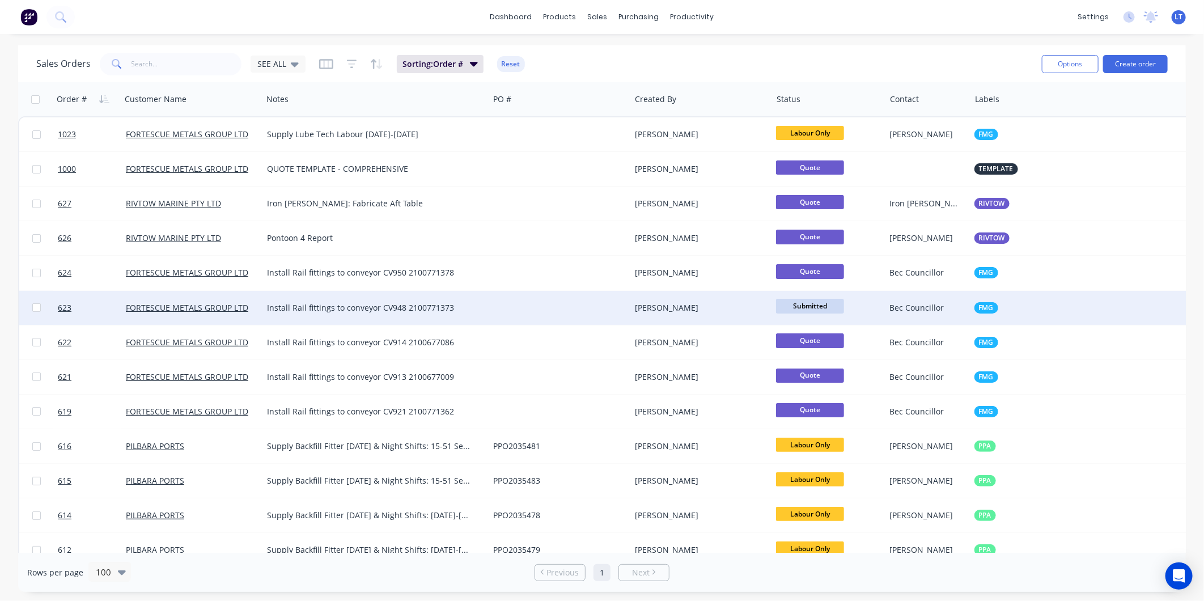
click at [644, 307] on div "[PERSON_NAME]" at bounding box center [698, 307] width 126 height 11
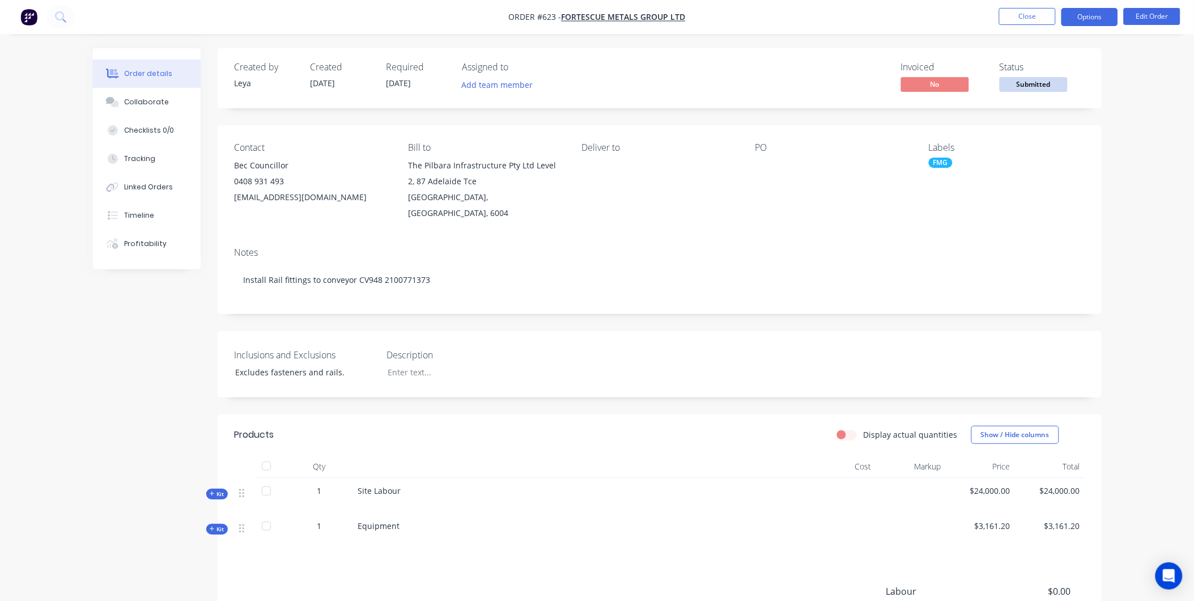
click at [1104, 20] on button "Options" at bounding box center [1090, 17] width 57 height 18
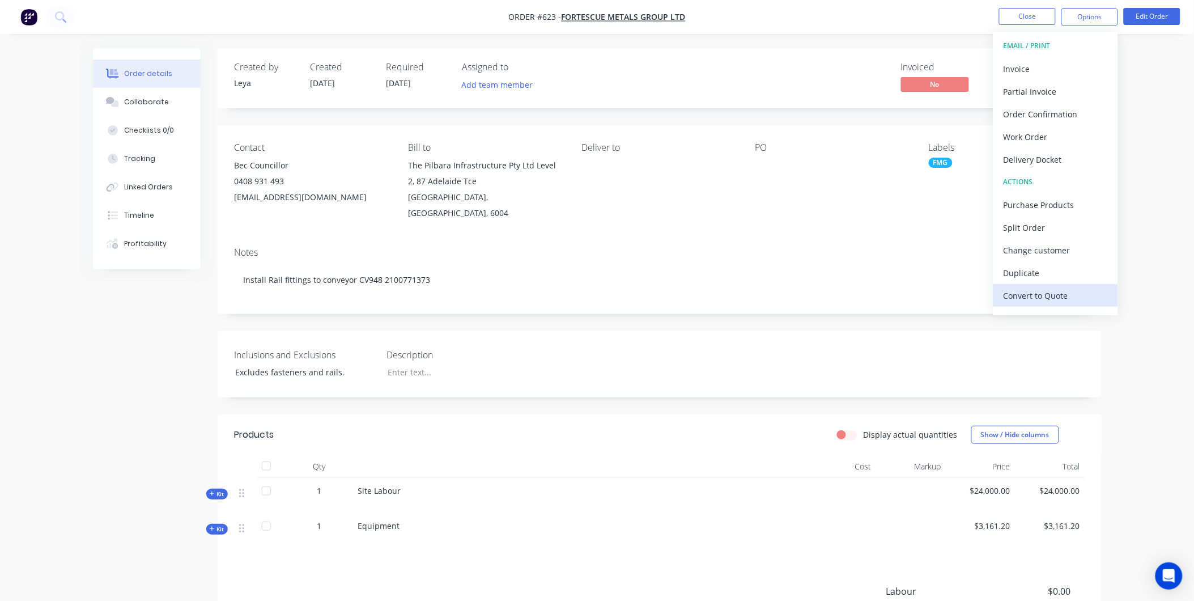
click at [1076, 295] on div "Convert to Quote" at bounding box center [1056, 295] width 104 height 16
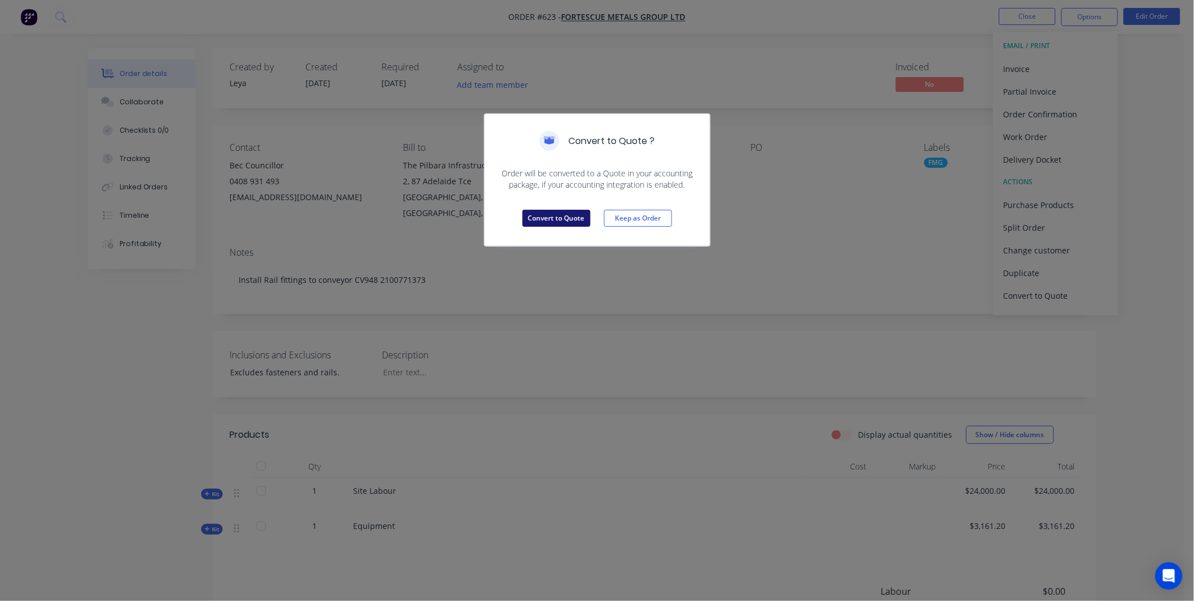
click at [565, 221] on button "Convert to Quote" at bounding box center [557, 218] width 68 height 17
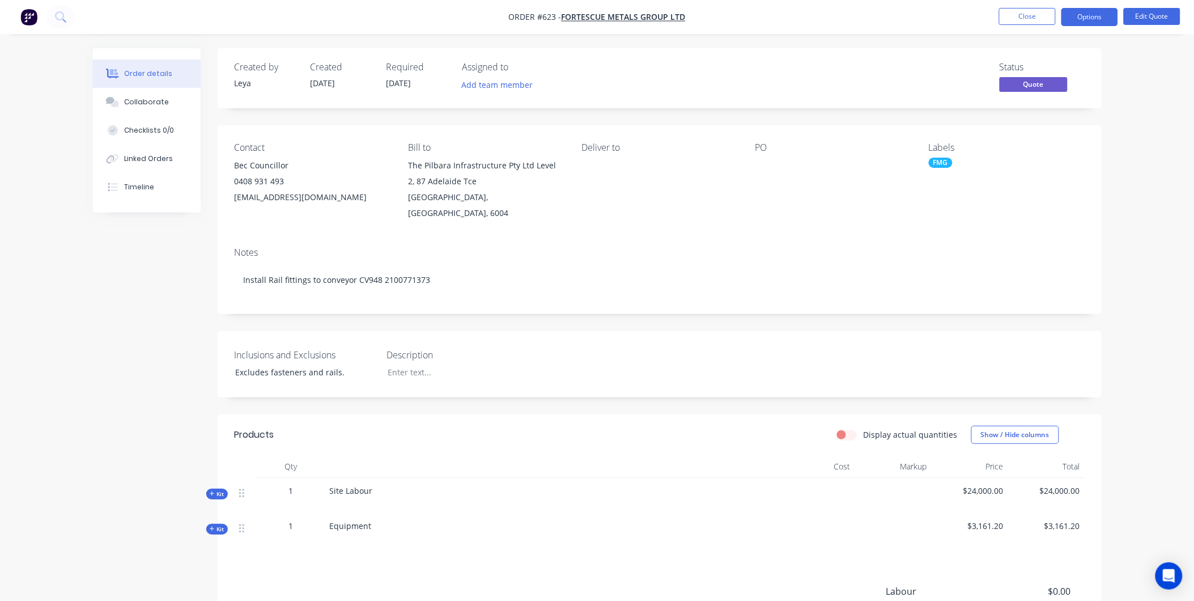
drag, startPoint x: 613, startPoint y: 399, endPoint x: 558, endPoint y: 394, distance: 54.6
click at [558, 394] on div "Created by Leya Created 28/08/25 Required 27/08/25 Assigned to Add team member …" at bounding box center [660, 390] width 884 height 685
click at [161, 99] on div "Collaborate" at bounding box center [146, 102] width 45 height 10
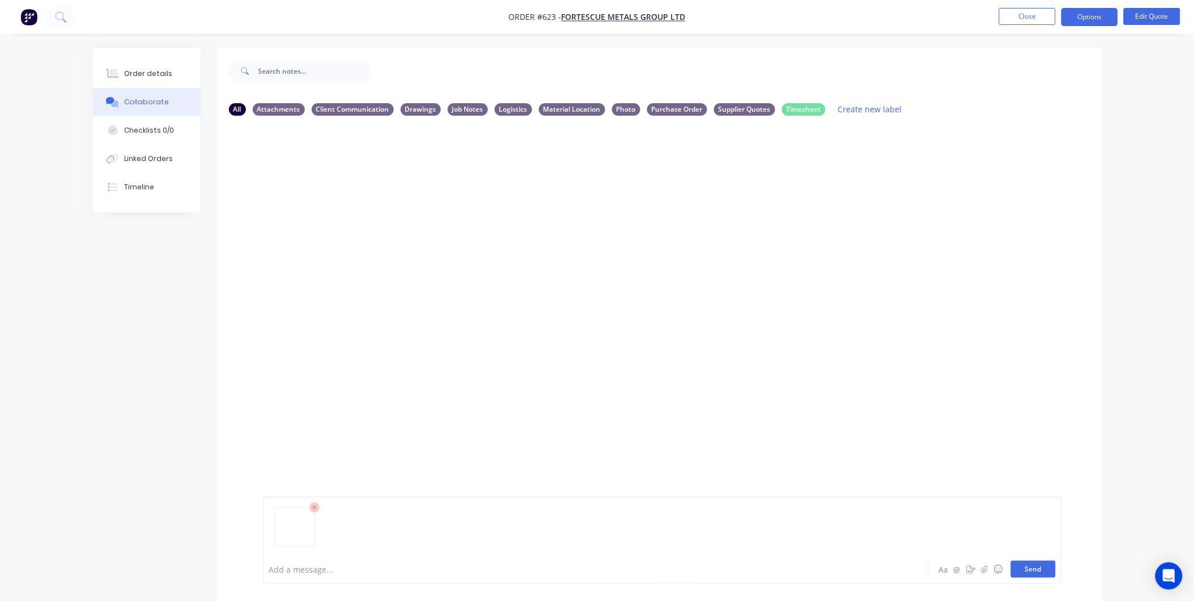
click at [1038, 568] on button "Send" at bounding box center [1033, 569] width 45 height 17
click at [355, 208] on icon "button" at bounding box center [354, 211] width 2 height 10
click at [411, 217] on button "Labels" at bounding box center [428, 216] width 128 height 26
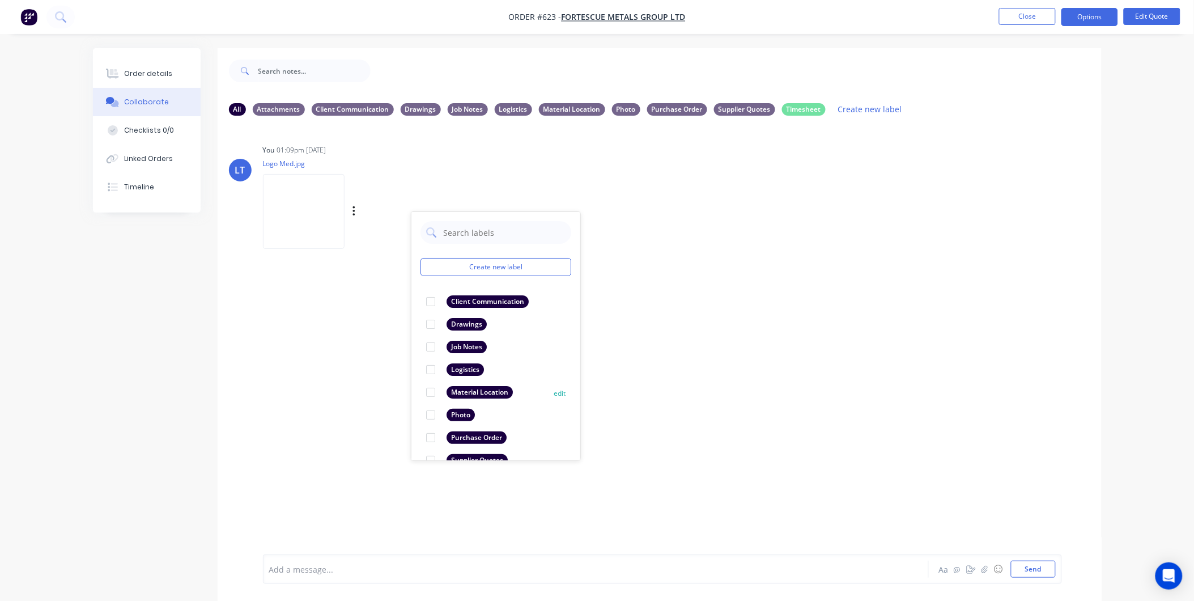
click at [432, 394] on div at bounding box center [430, 392] width 23 height 23
click at [695, 353] on div "LT You 01:09pm 28/08/25 Logo Med.jpg Labels Download Delete Create new label Ma…" at bounding box center [660, 340] width 884 height 430
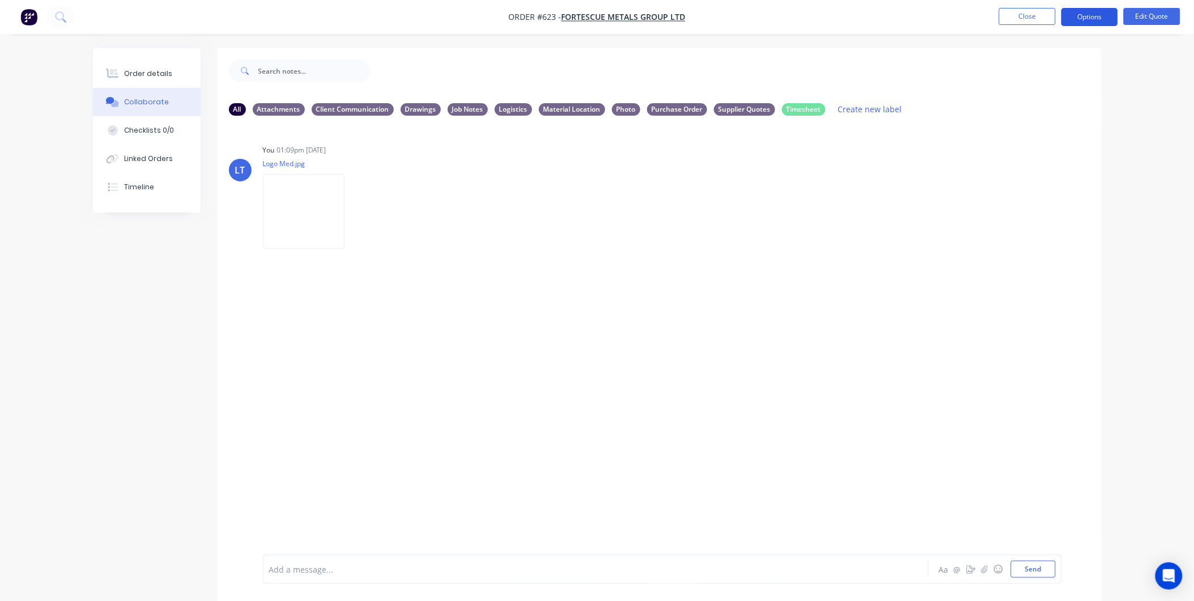
click at [1072, 20] on button "Options" at bounding box center [1090, 17] width 57 height 18
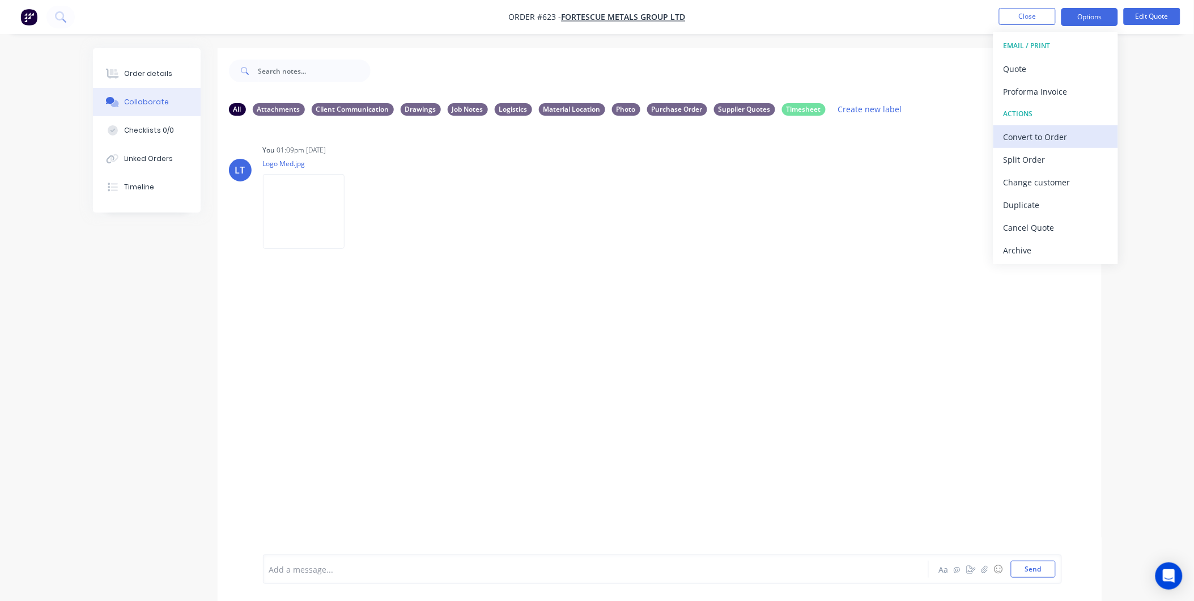
click at [1049, 141] on div "Convert to Order" at bounding box center [1056, 137] width 104 height 16
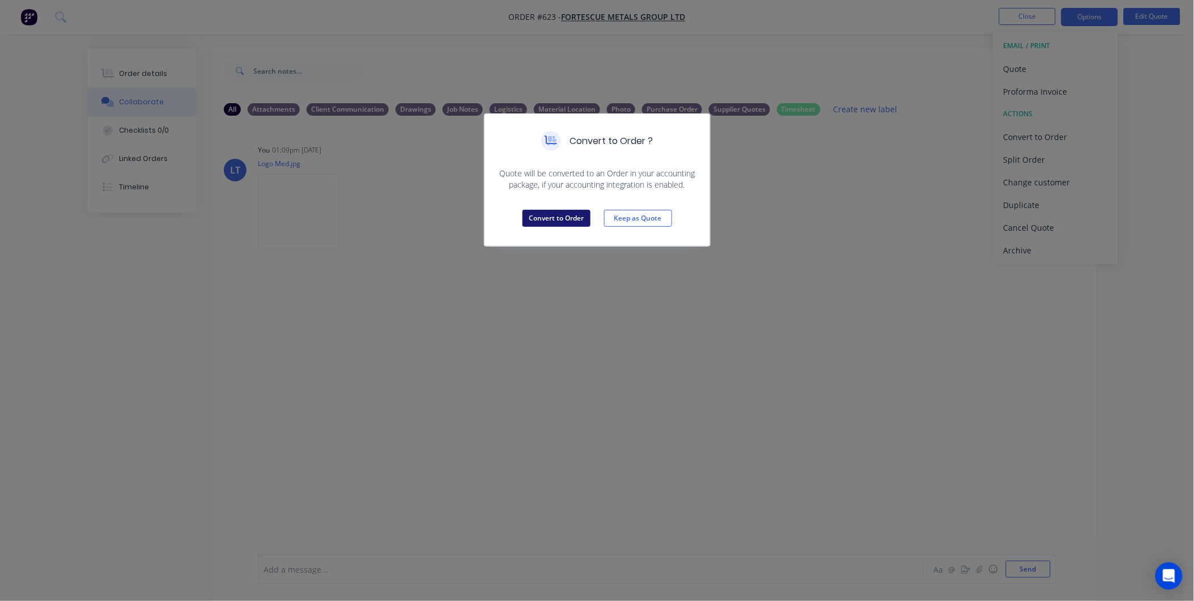
click at [552, 218] on button "Convert to Order" at bounding box center [557, 218] width 68 height 17
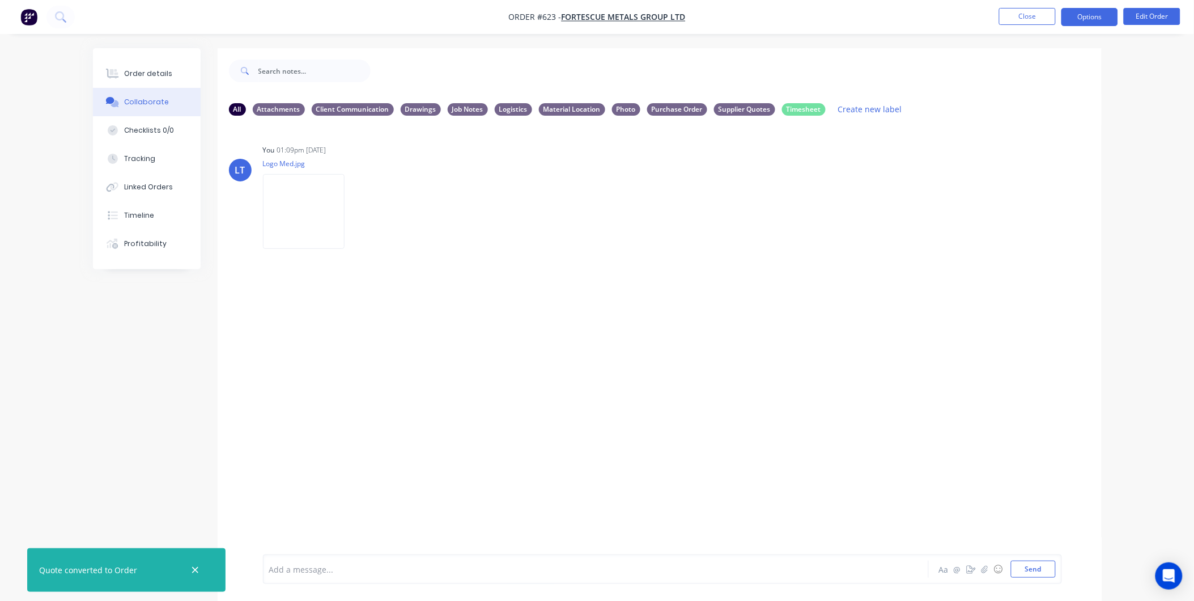
click at [1090, 20] on button "Options" at bounding box center [1090, 17] width 57 height 18
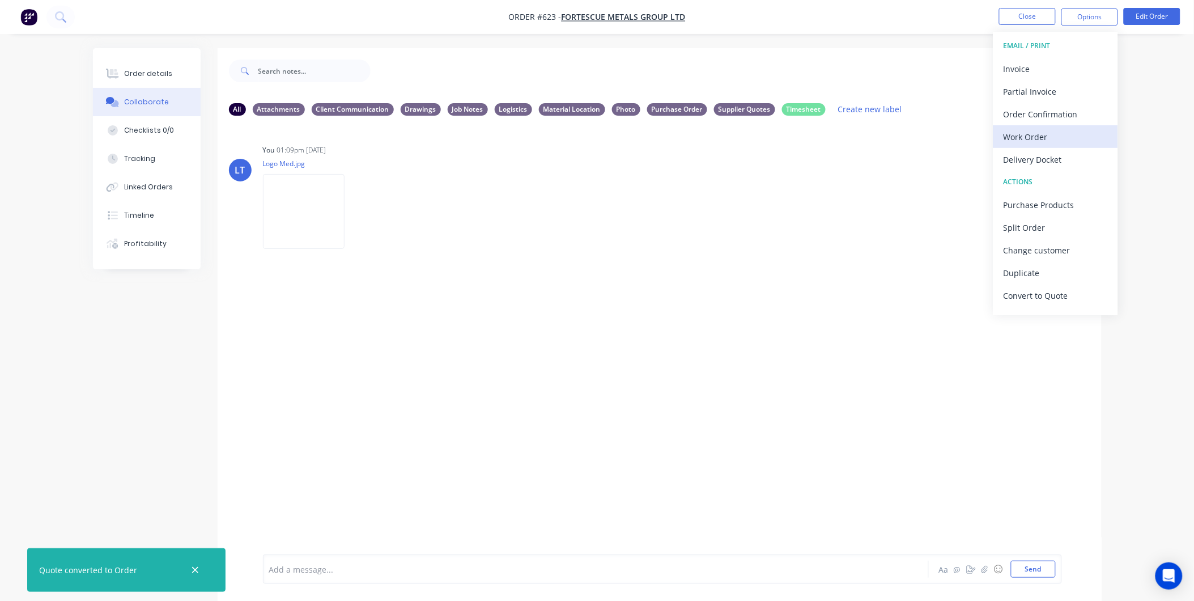
click at [1037, 138] on div "Work Order" at bounding box center [1056, 137] width 104 height 16
click at [1056, 137] on div "Custom" at bounding box center [1056, 137] width 104 height 16
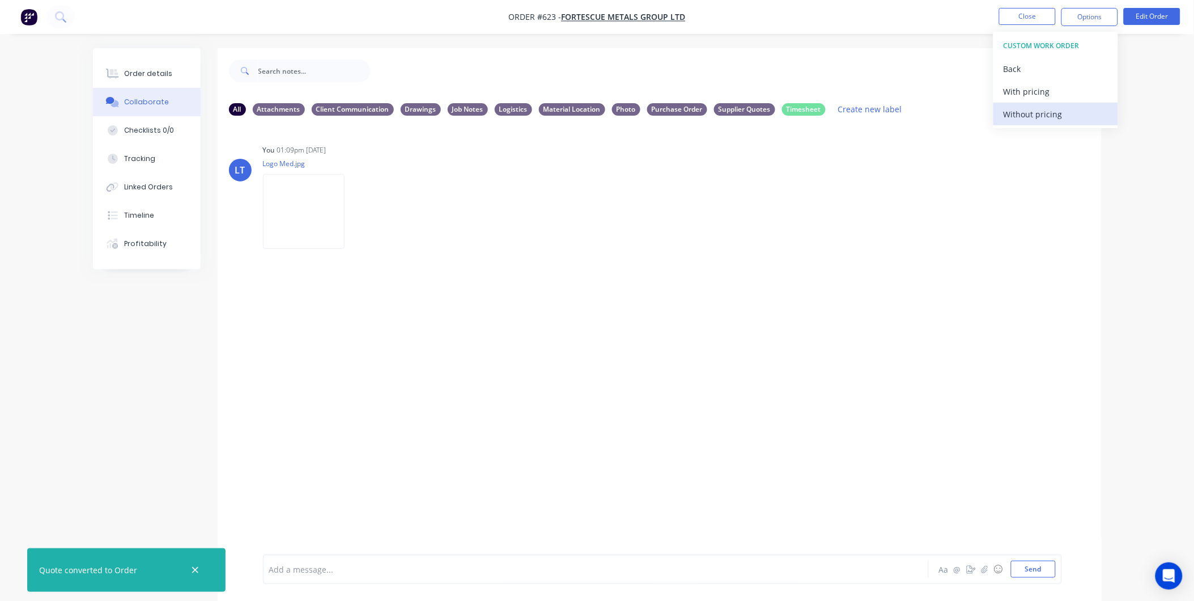
click at [1044, 114] on div "Without pricing" at bounding box center [1056, 114] width 104 height 16
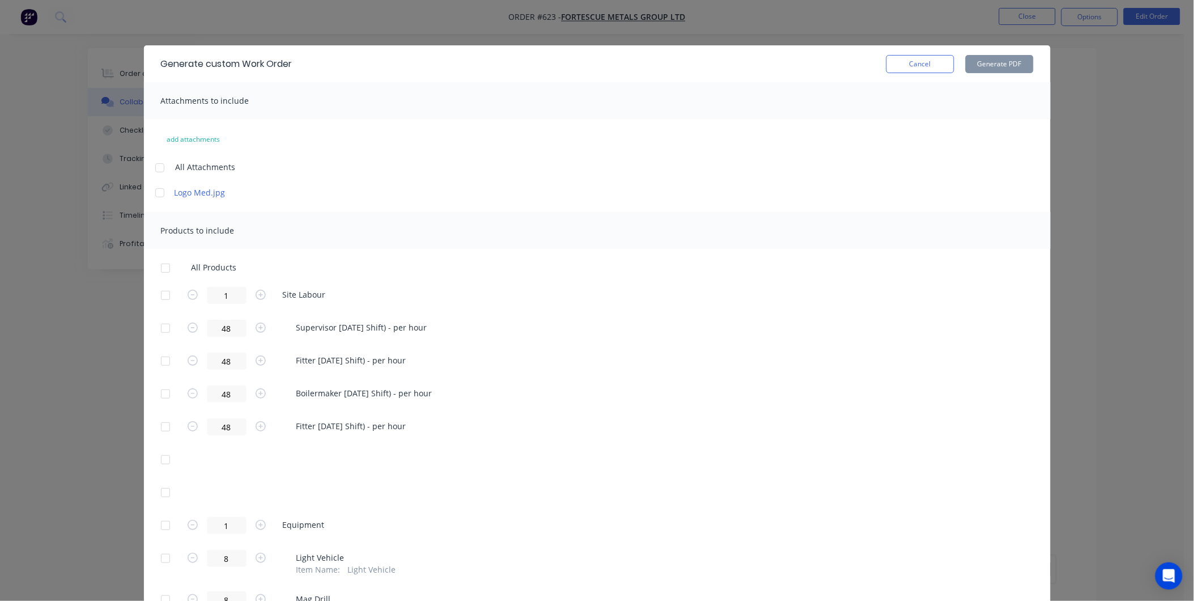
click at [156, 191] on div at bounding box center [159, 192] width 23 height 23
click at [162, 265] on div at bounding box center [165, 268] width 23 height 23
click at [1011, 66] on button "Generate PDF" at bounding box center [1000, 64] width 68 height 18
click at [921, 61] on button "Cancel" at bounding box center [920, 64] width 68 height 18
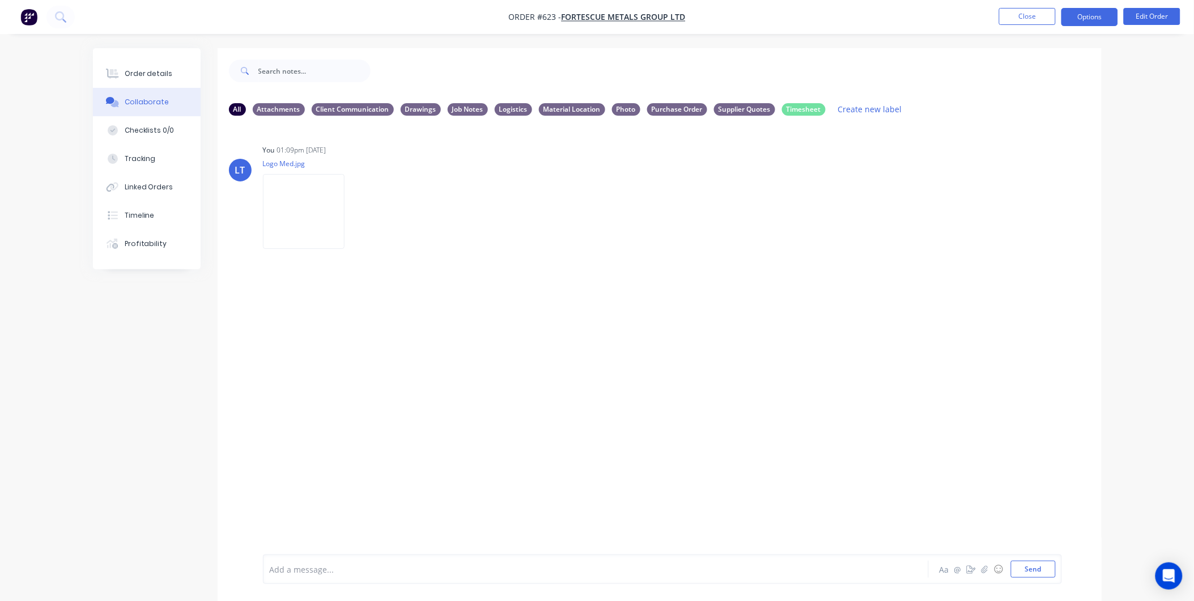
click at [1067, 19] on button "Options" at bounding box center [1090, 17] width 57 height 18
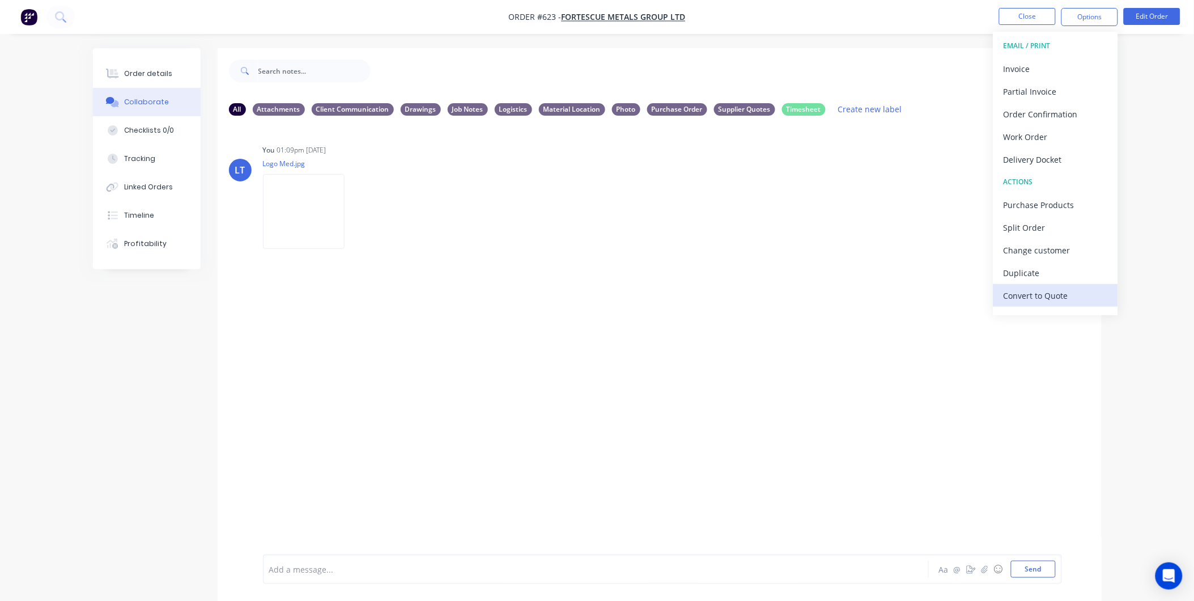
click at [1067, 291] on div "Convert to Quote" at bounding box center [1056, 295] width 104 height 16
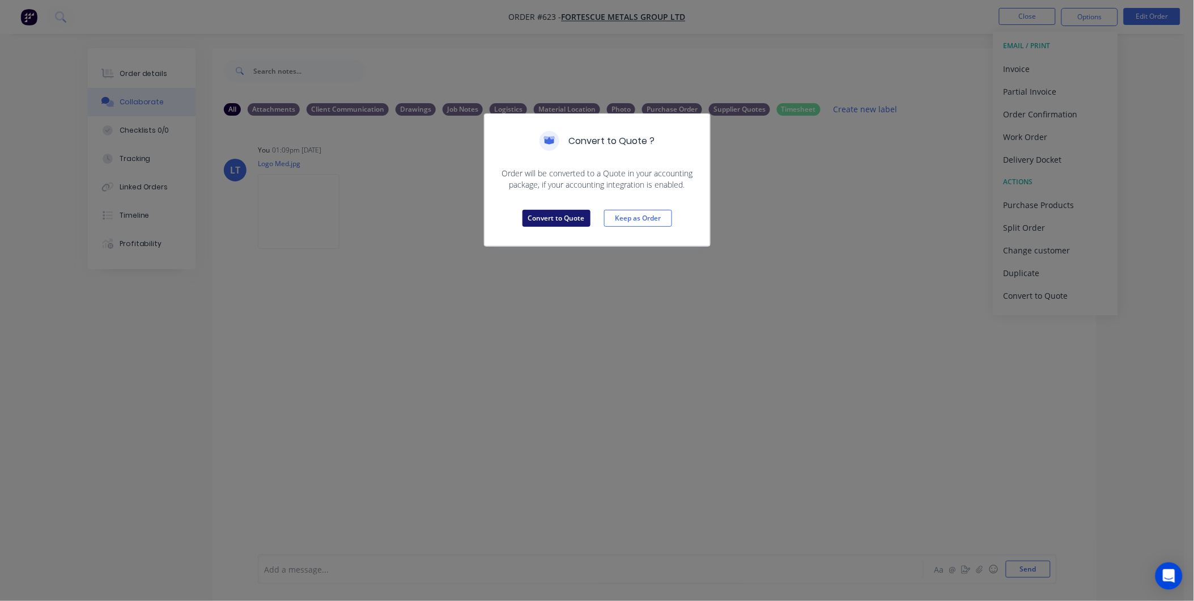
click at [561, 224] on button "Convert to Quote" at bounding box center [557, 218] width 68 height 17
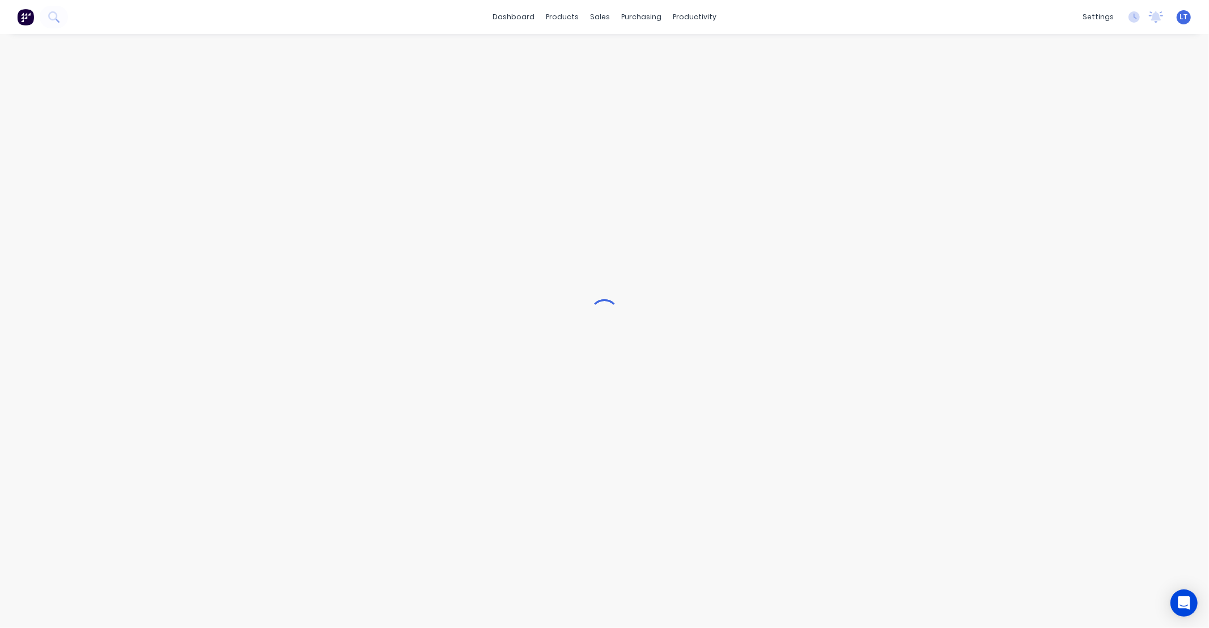
drag, startPoint x: 885, startPoint y: 627, endPoint x: 883, endPoint y: 634, distance: 6.6
click at [883, 627] on html "dashboard products sales purchasing productivity dashboard products Product Cat…" at bounding box center [604, 314] width 1209 height 628
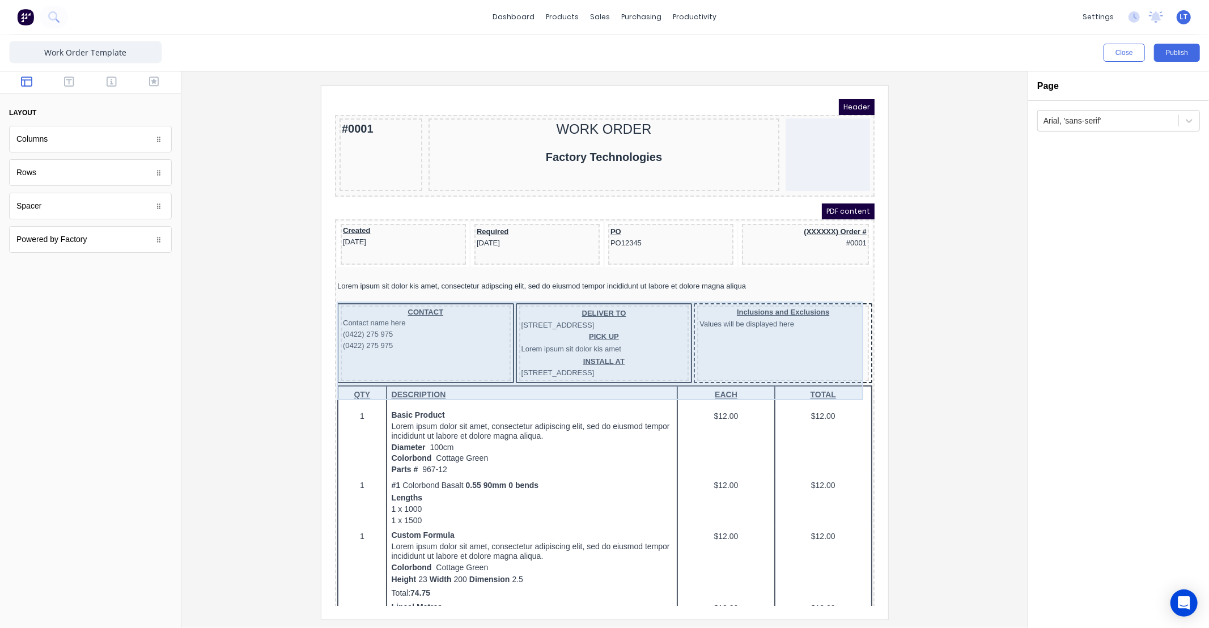
click at [769, 347] on div "Inclusions and Exclusions Values will be displayed here" at bounding box center [769, 328] width 172 height 75
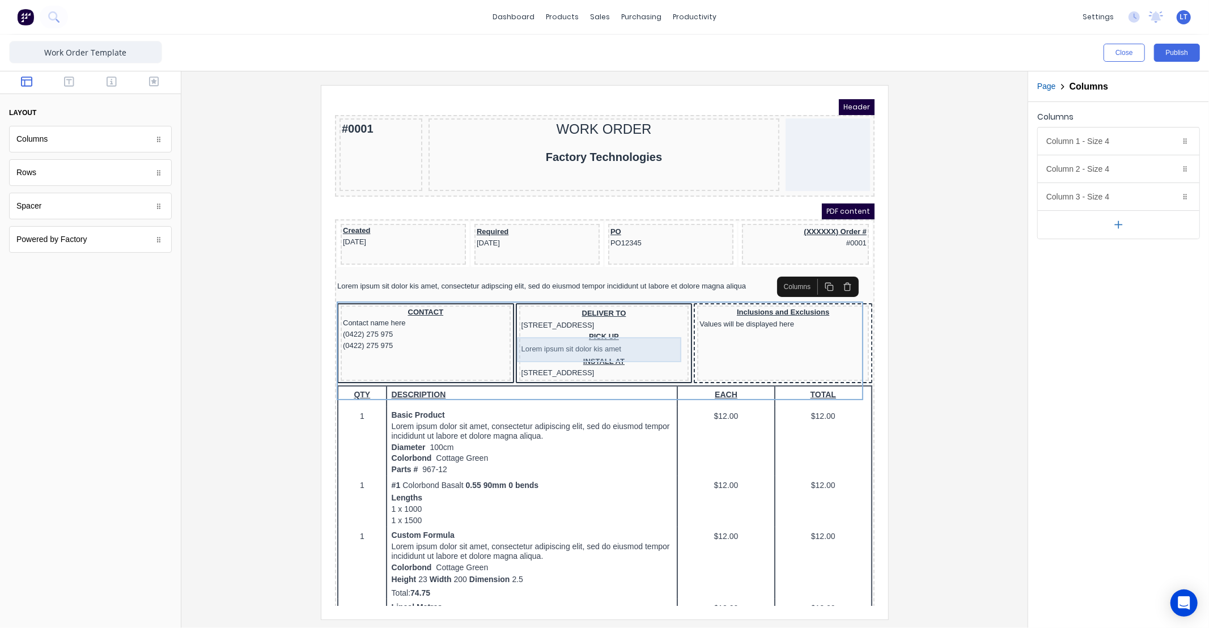
click at [654, 342] on div "PICK UP Lorem ipsum sit dolor kis amet" at bounding box center [590, 329] width 166 height 25
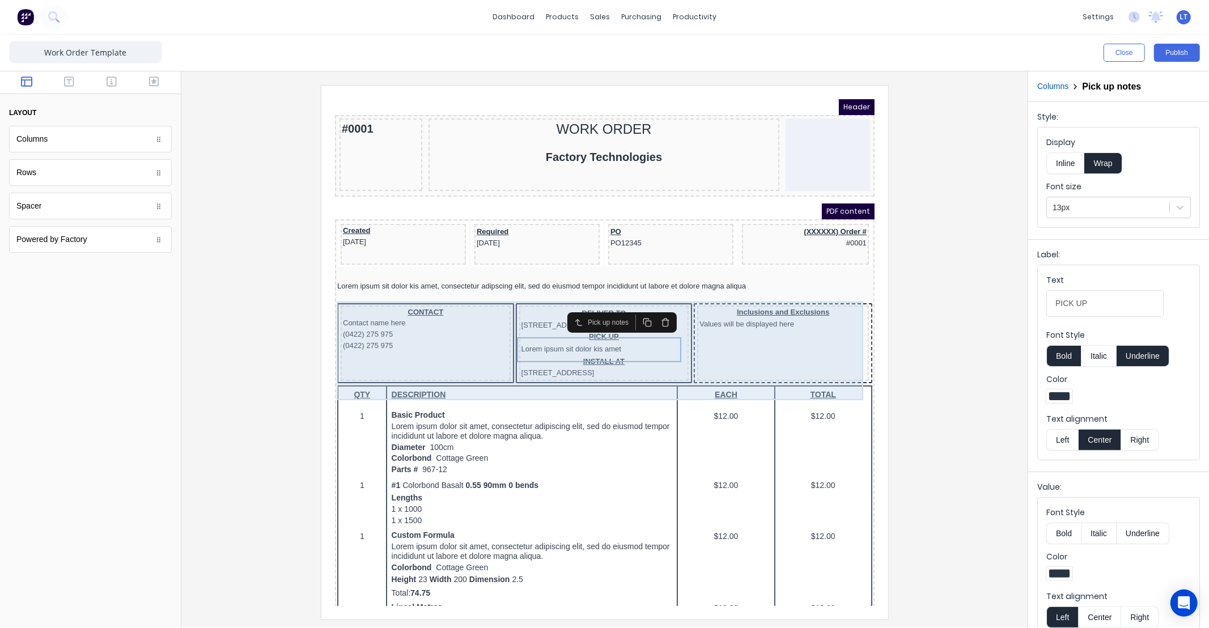
click at [666, 365] on div "INSTALL AT [STREET_ADDRESS]" at bounding box center [590, 353] width 166 height 23
click at [670, 371] on div "CONTACT Contact name here (0422) 275 975 (0422) 275 975 DELIVER TO [STREET_ADDR…" at bounding box center [590, 330] width 535 height 82
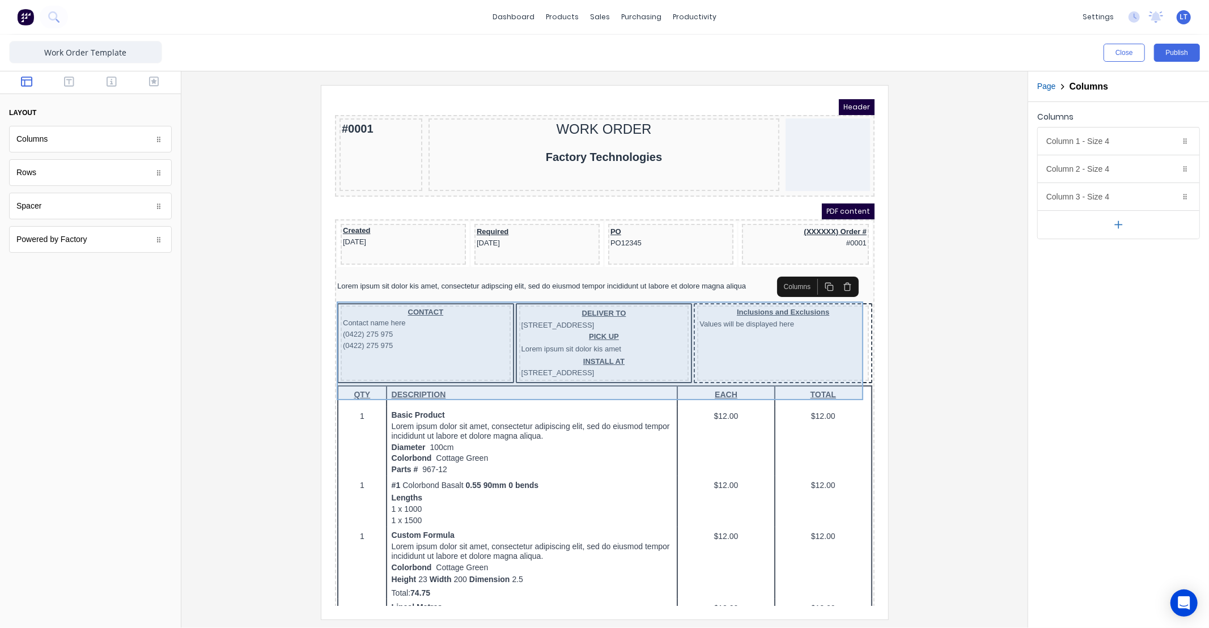
click at [729, 367] on div "Inclusions and Exclusions Values will be displayed here" at bounding box center [769, 328] width 172 height 75
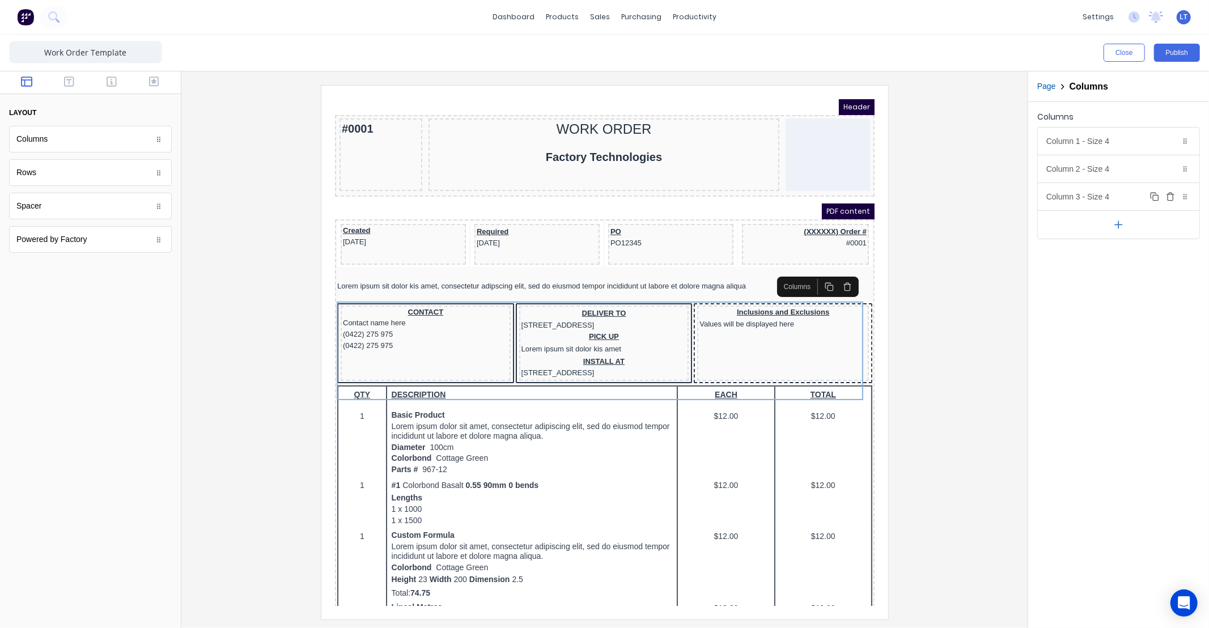
click at [1189, 196] on div at bounding box center [1184, 196] width 11 height 11
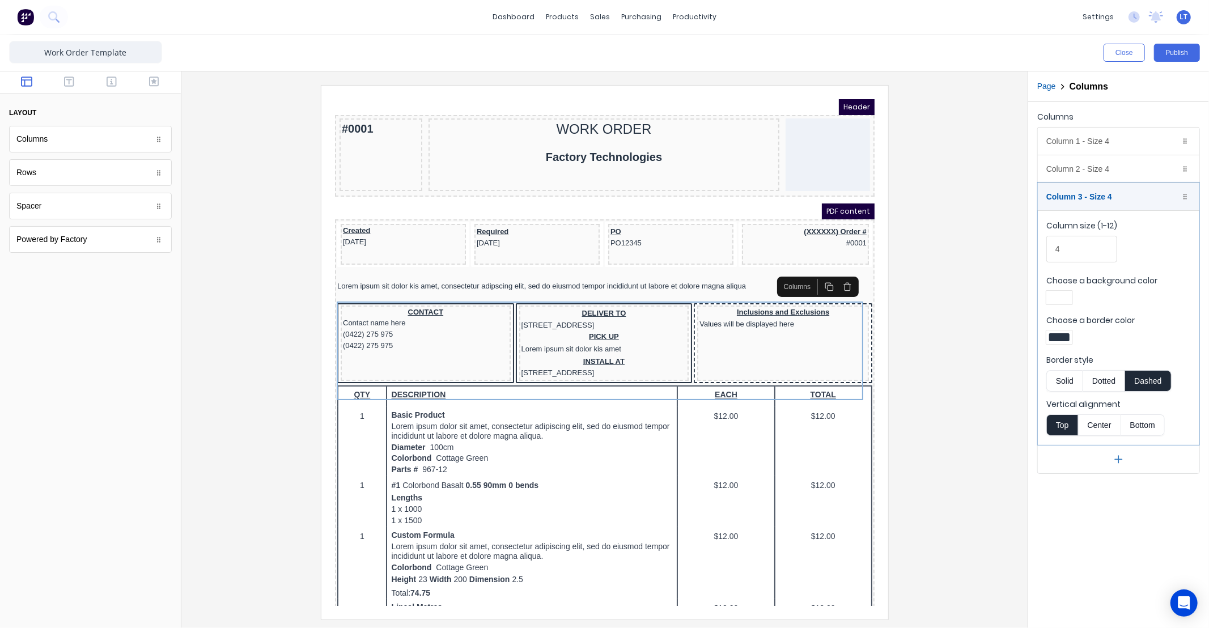
click at [1064, 333] on div at bounding box center [1059, 337] width 20 height 8
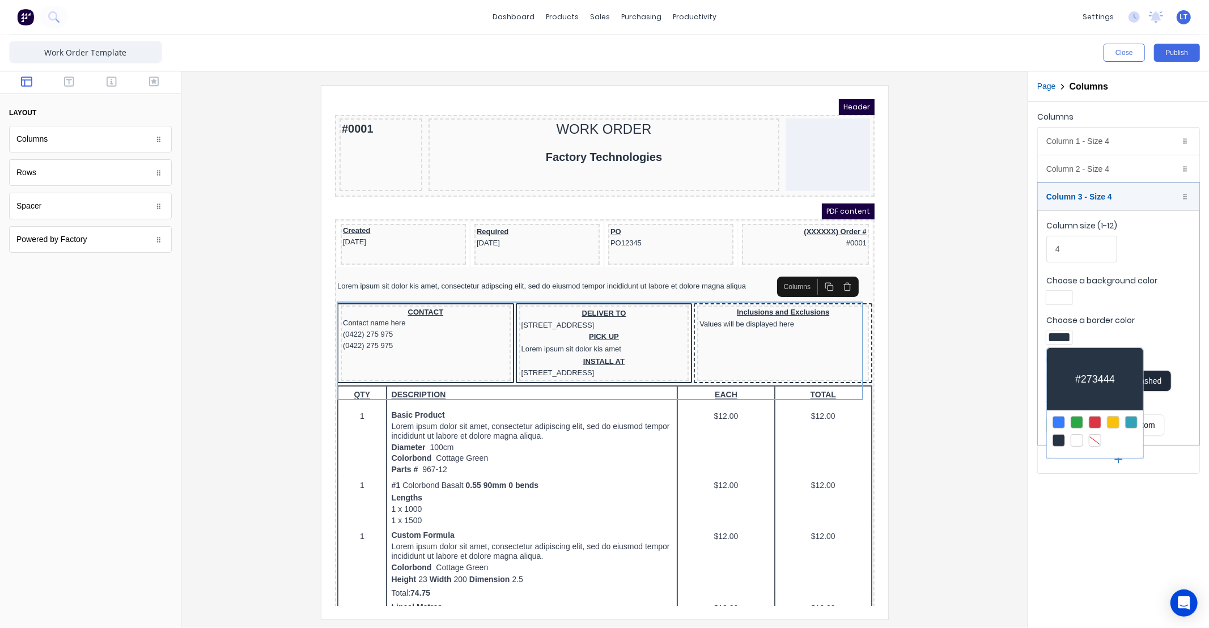
click at [1130, 330] on div at bounding box center [604, 314] width 1209 height 628
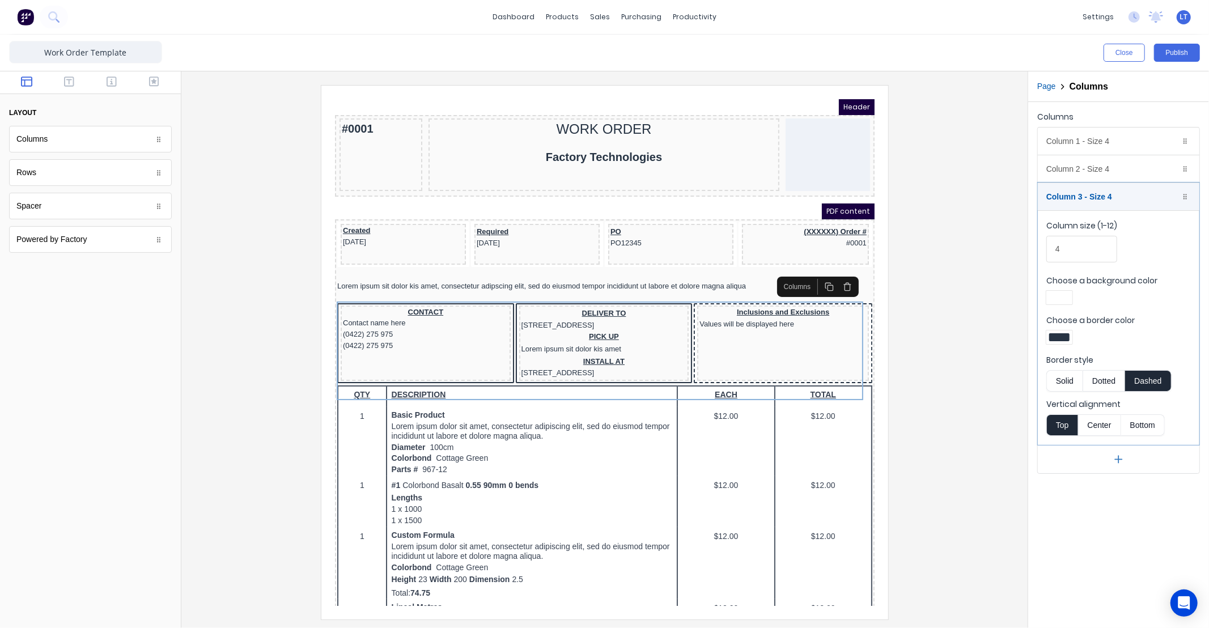
click at [1066, 379] on button "Solid" at bounding box center [1064, 381] width 36 height 22
click at [954, 372] on div at bounding box center [604, 352] width 828 height 534
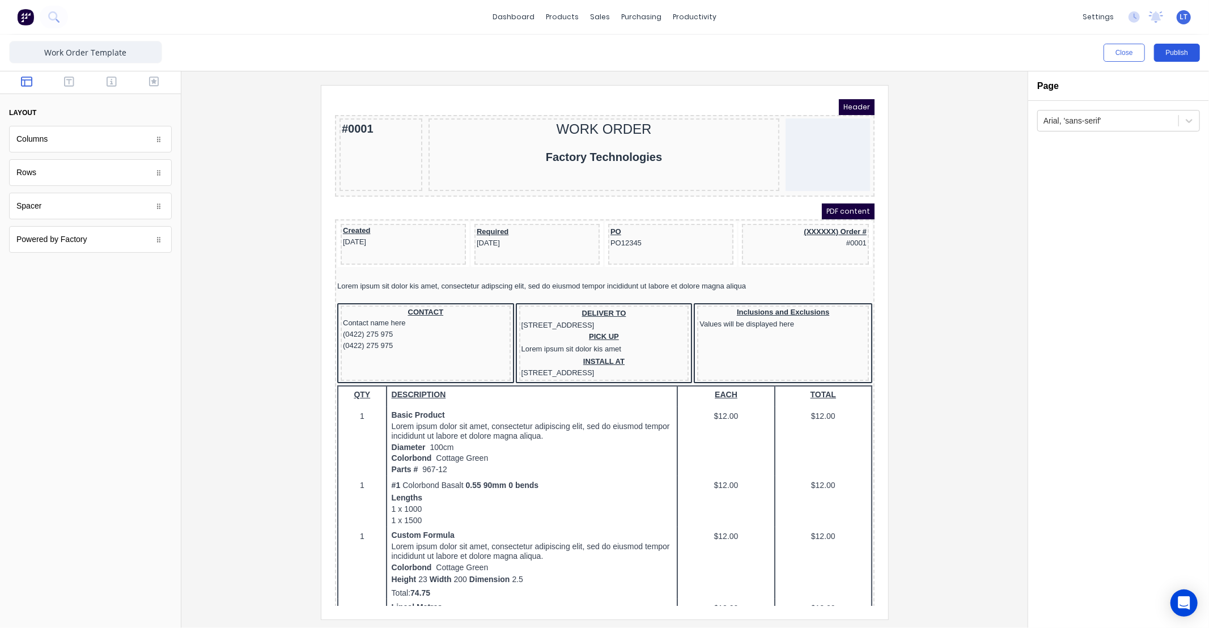
click at [1159, 54] on button "Publish" at bounding box center [1177, 53] width 46 height 18
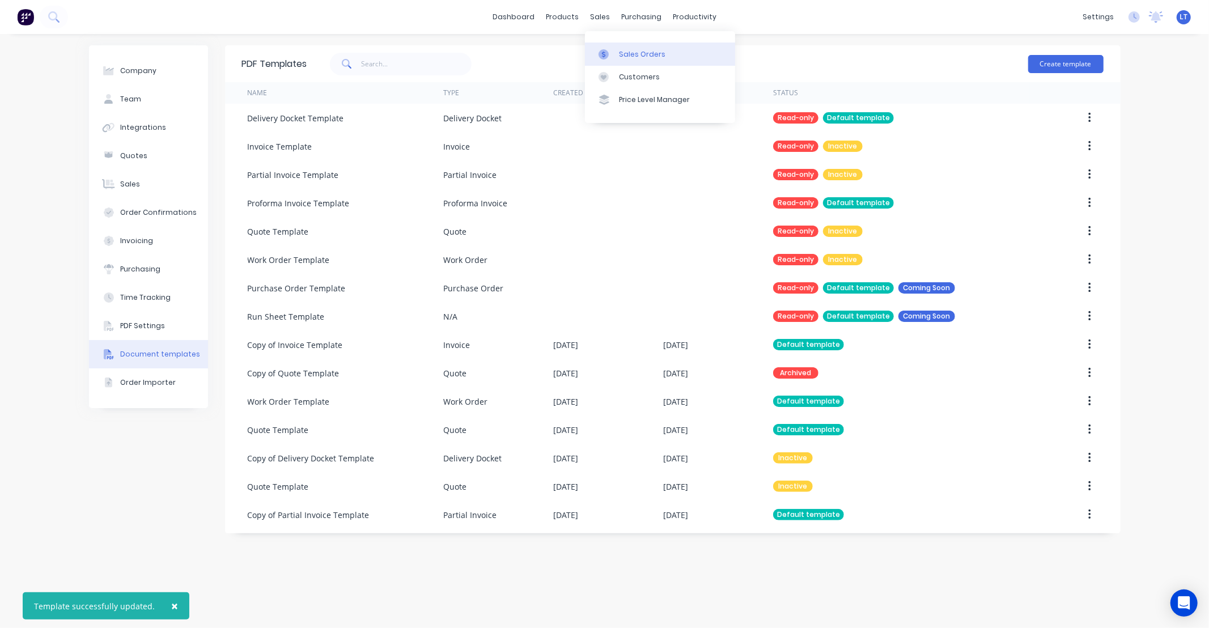
click at [627, 61] on link "Sales Orders" at bounding box center [660, 54] width 150 height 23
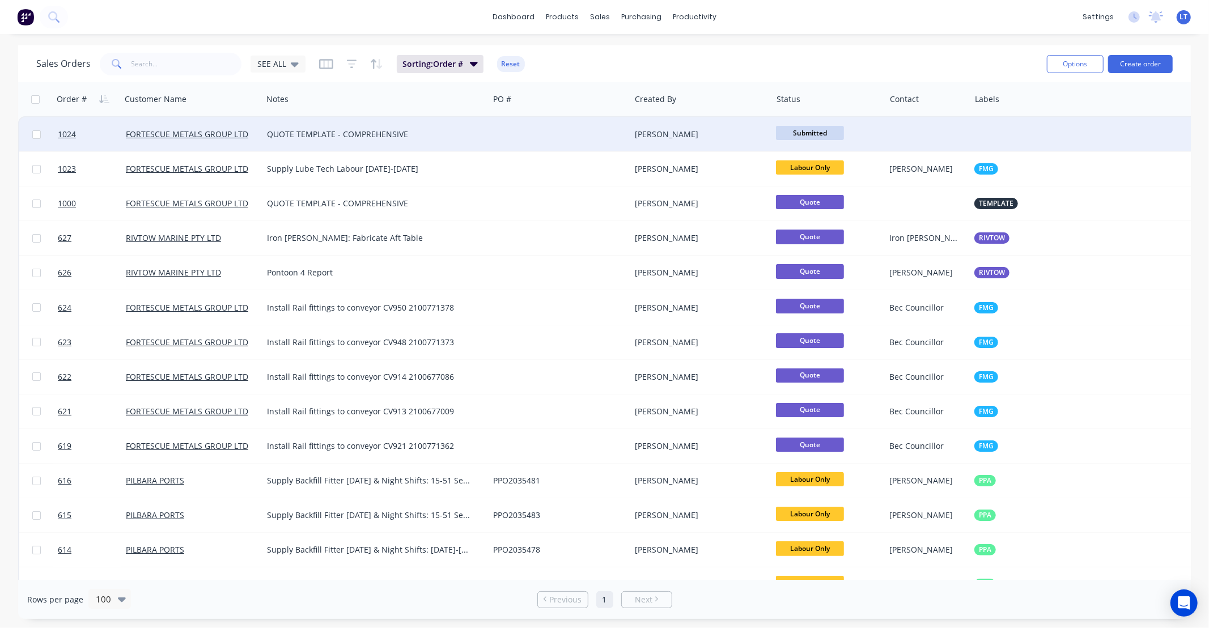
click at [768, 139] on div "[PERSON_NAME]" at bounding box center [701, 134] width 142 height 34
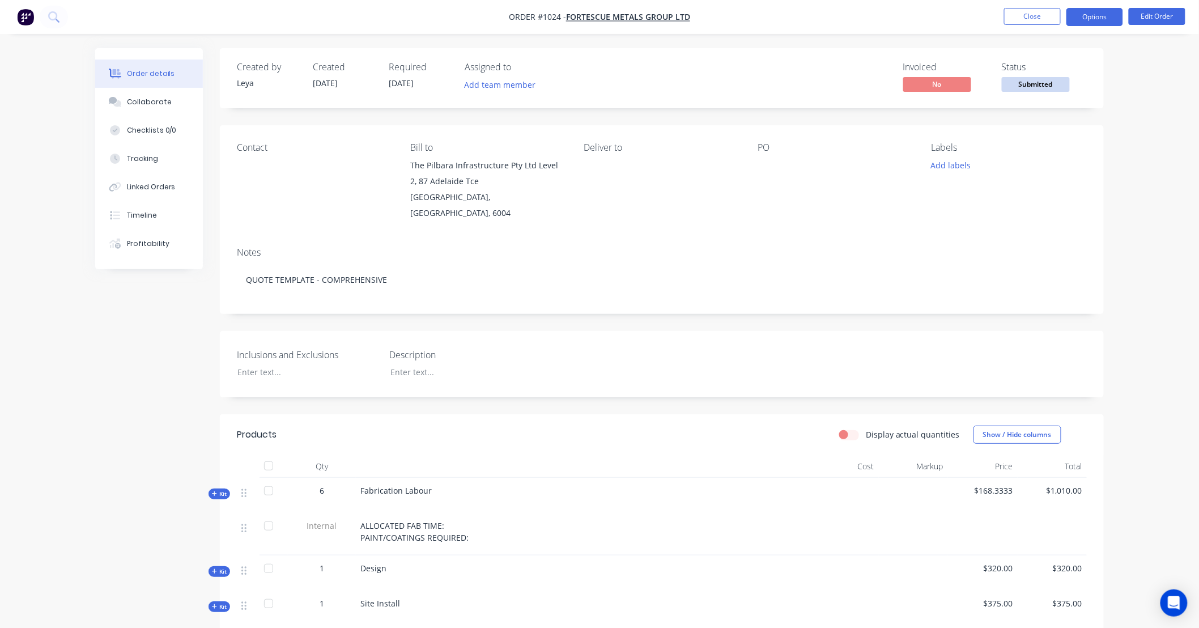
click at [1085, 20] on button "Options" at bounding box center [1095, 17] width 57 height 18
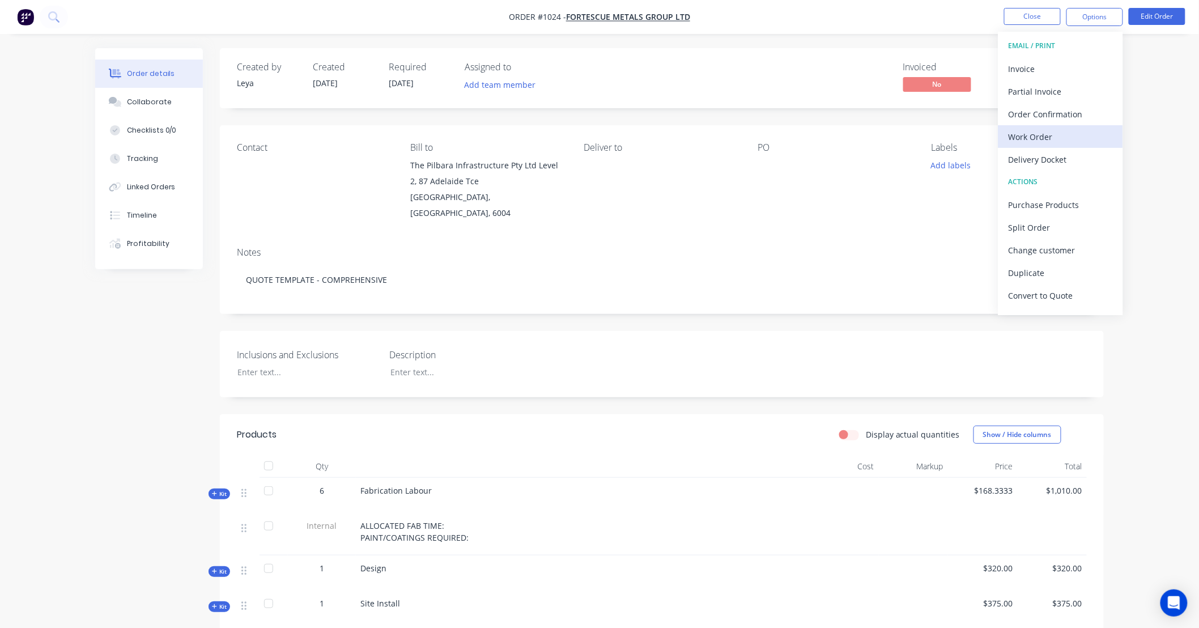
click at [1070, 138] on div "Work Order" at bounding box center [1061, 137] width 104 height 16
click at [1041, 139] on div "Custom" at bounding box center [1061, 137] width 104 height 16
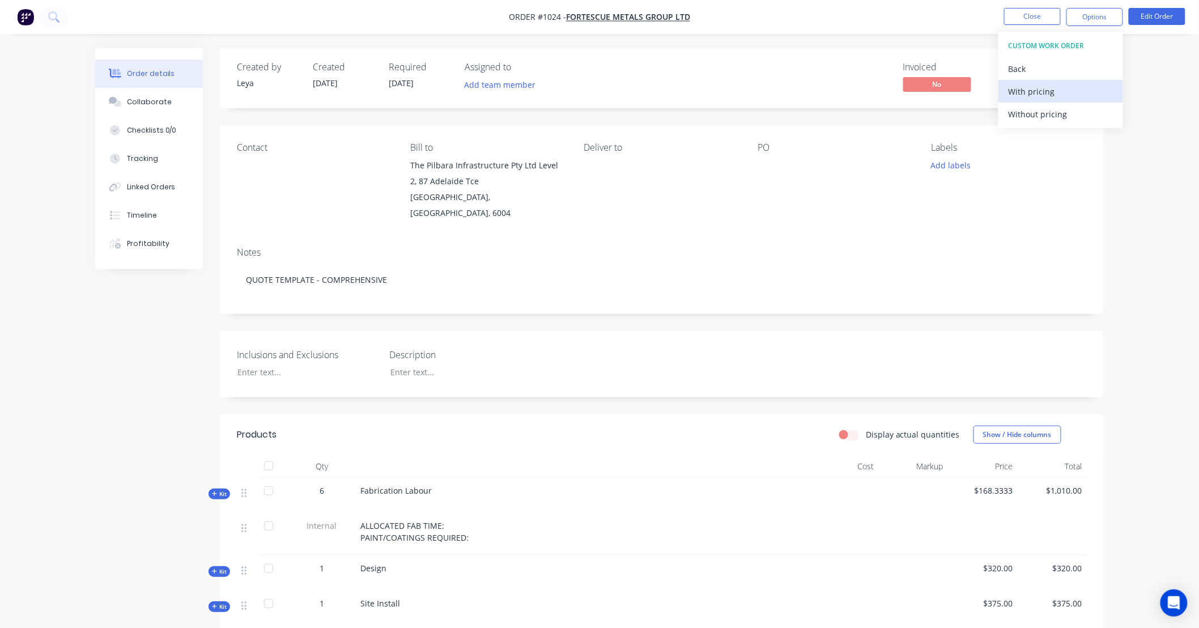
click at [1033, 93] on div "With pricing" at bounding box center [1061, 91] width 104 height 16
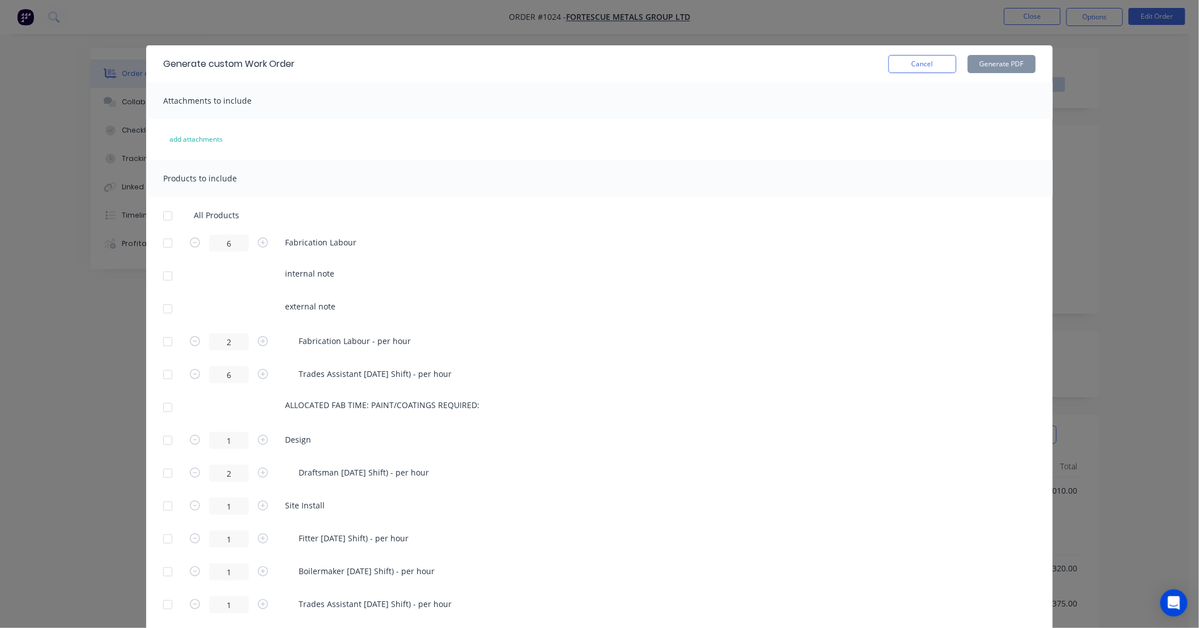
click at [163, 217] on div at bounding box center [167, 216] width 23 height 23
click at [978, 71] on button "Generate PDF" at bounding box center [1002, 64] width 68 height 18
click at [909, 68] on button "Cancel" at bounding box center [923, 64] width 68 height 18
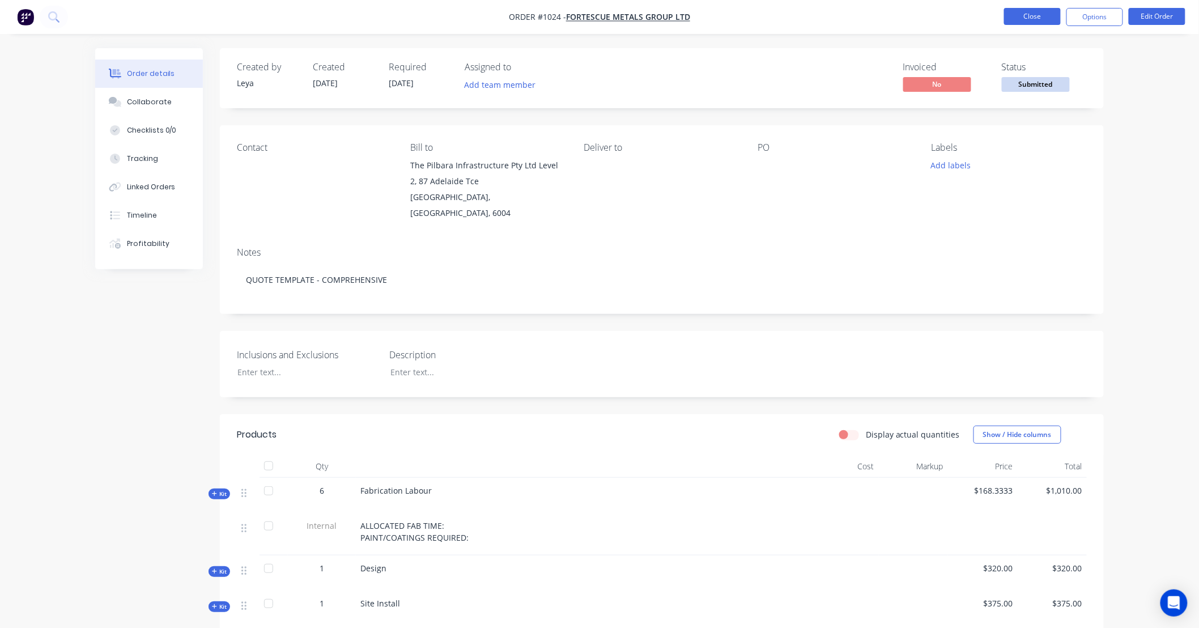
click at [1020, 19] on button "Close" at bounding box center [1032, 16] width 57 height 17
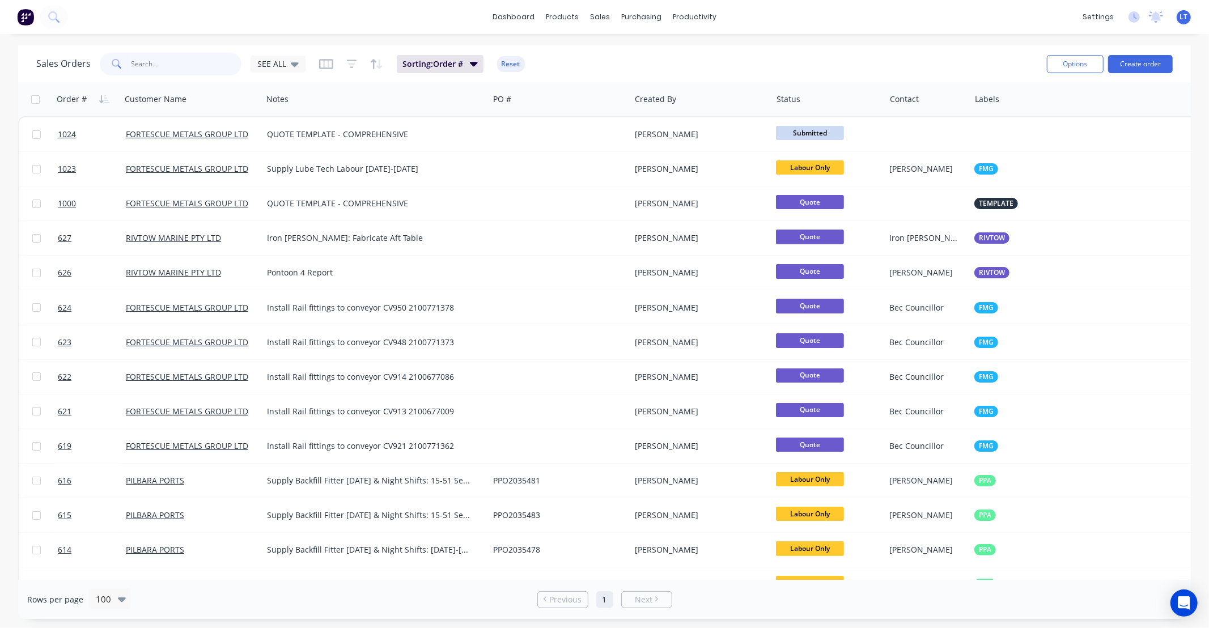
click at [220, 68] on input "text" at bounding box center [186, 64] width 111 height 23
type input "ctv"
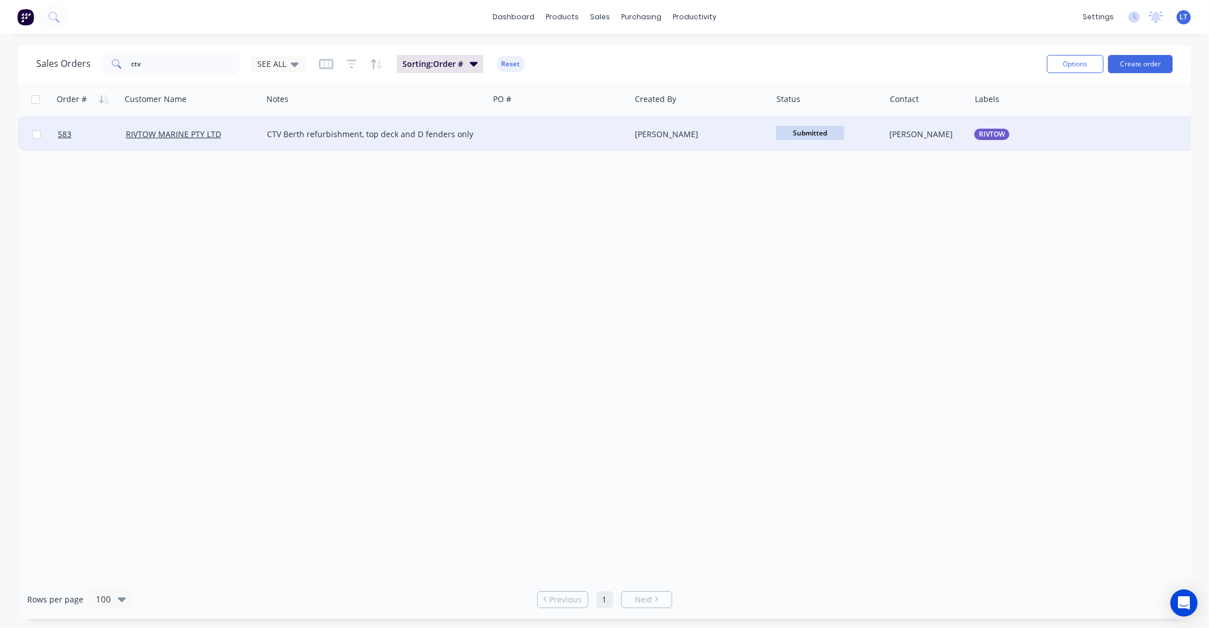
click at [418, 133] on div "CTV Berth refurbishment, top deck and D fenders only" at bounding box center [370, 134] width 206 height 11
click at [559, 135] on div at bounding box center [560, 134] width 142 height 34
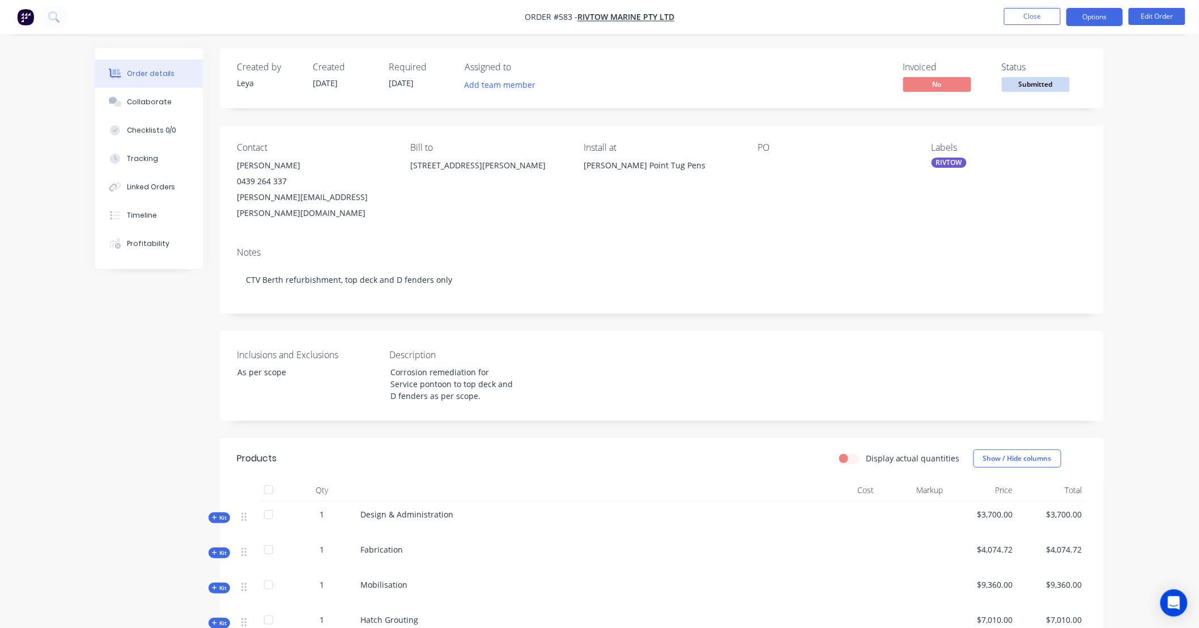
click at [1081, 18] on button "Options" at bounding box center [1095, 17] width 57 height 18
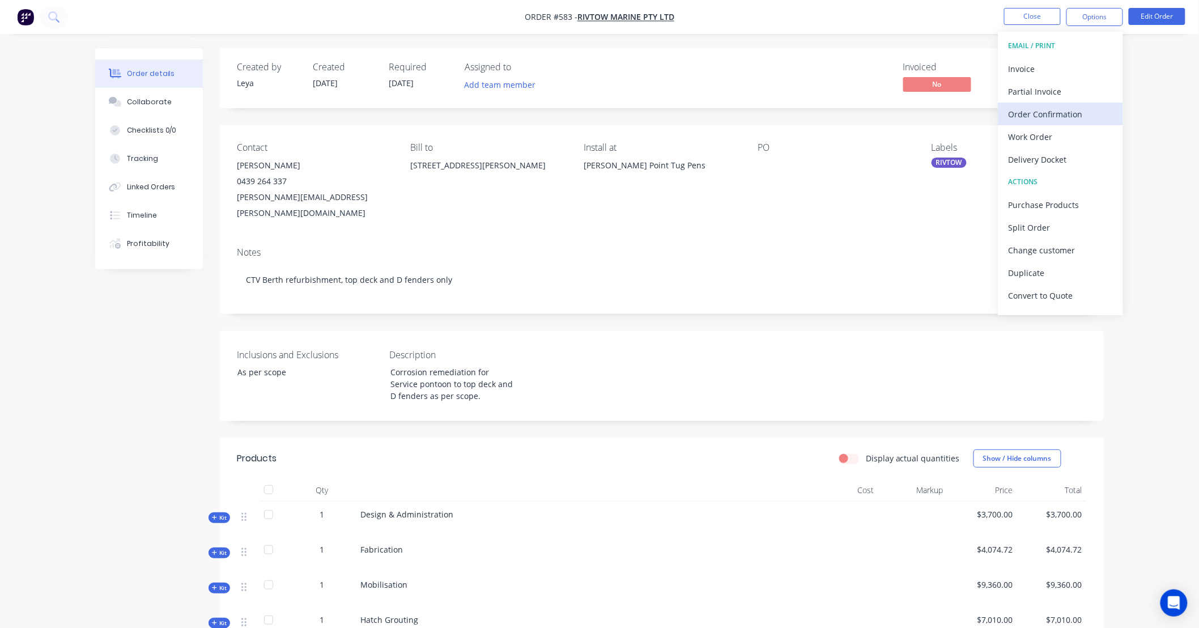
click at [1064, 123] on button "Order Confirmation" at bounding box center [1061, 114] width 125 height 23
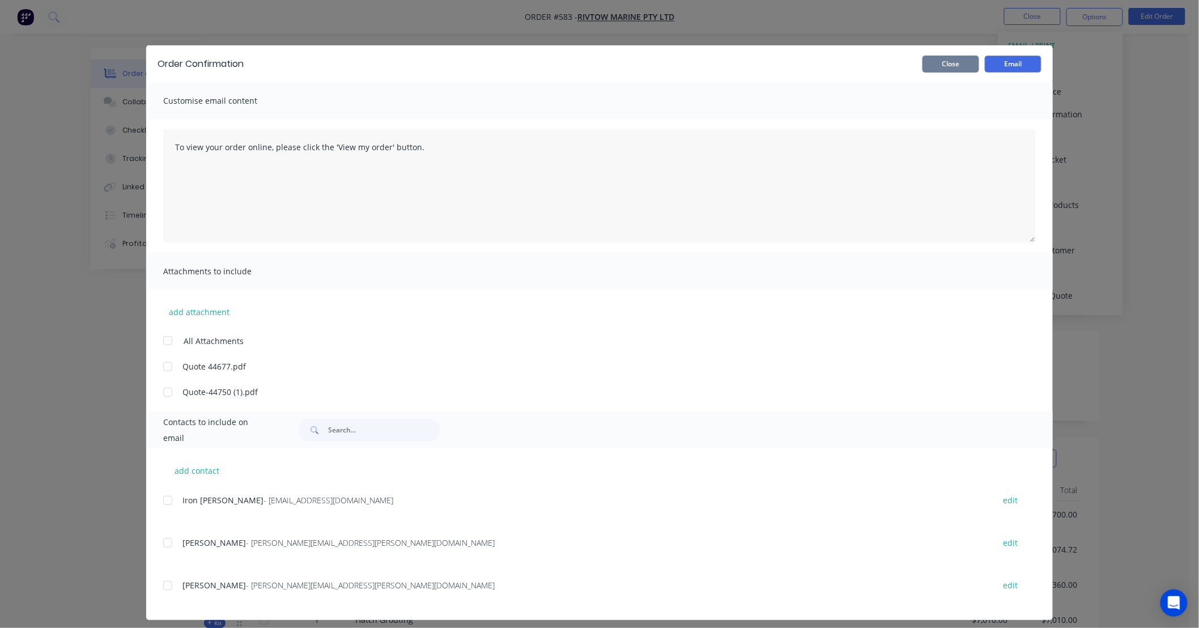
click at [966, 71] on button "Close" at bounding box center [951, 64] width 57 height 17
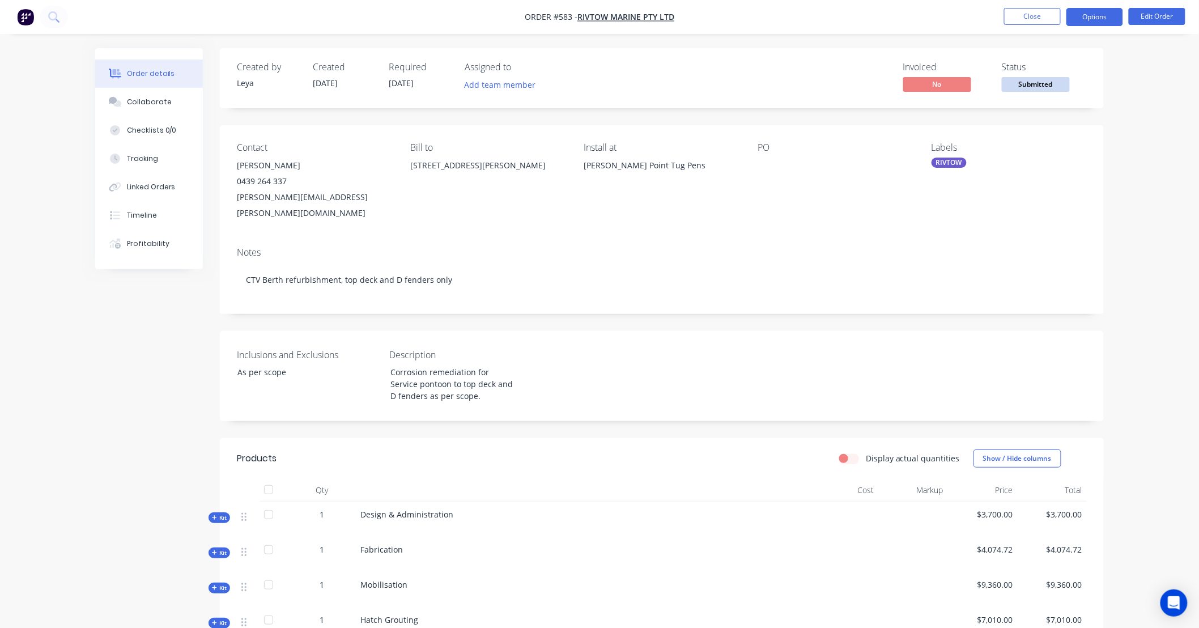
click at [1100, 20] on button "Options" at bounding box center [1095, 17] width 57 height 18
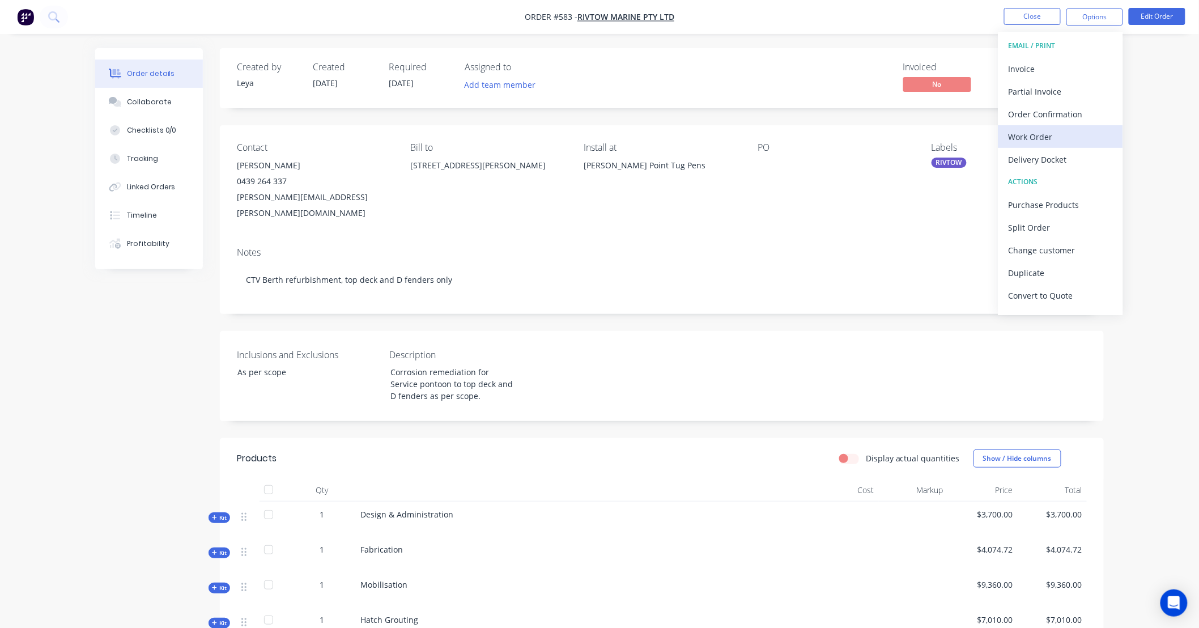
click at [1086, 134] on div "Work Order" at bounding box center [1061, 137] width 104 height 16
click at [1035, 144] on div "Custom" at bounding box center [1061, 137] width 104 height 16
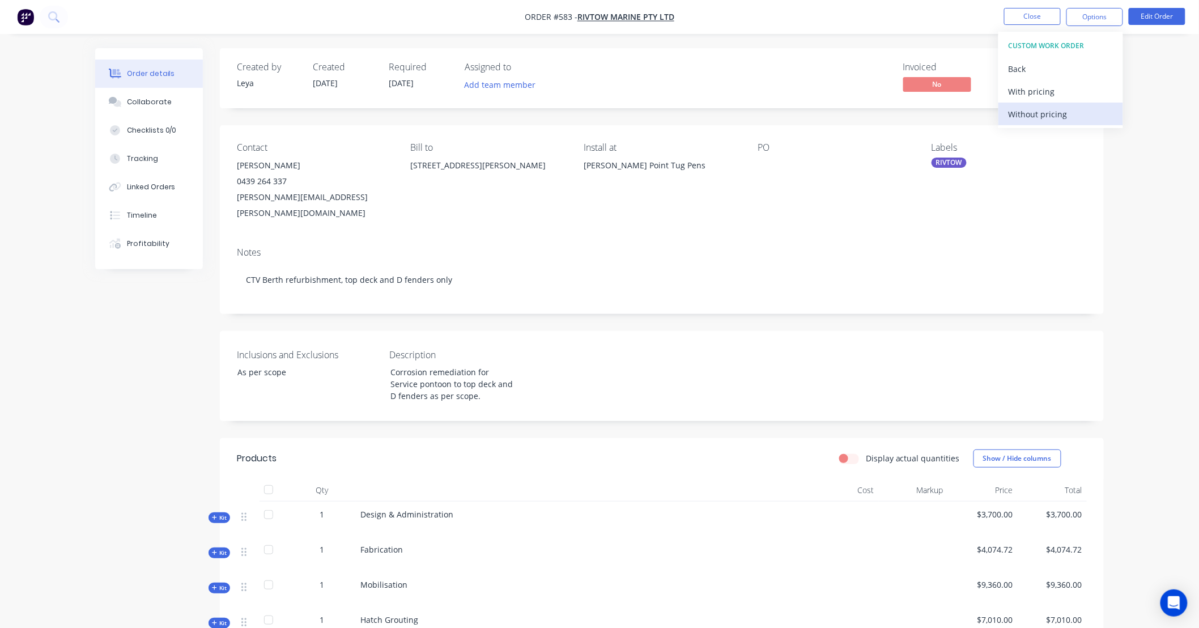
click at [1036, 109] on div "Without pricing" at bounding box center [1061, 114] width 104 height 16
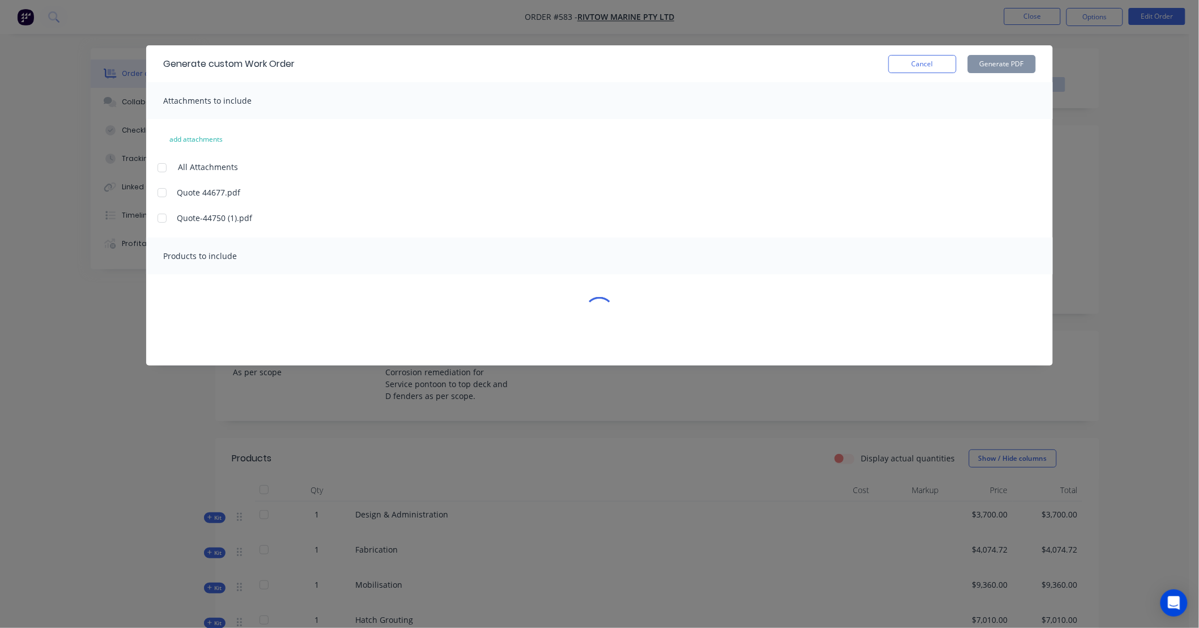
click at [160, 191] on div at bounding box center [162, 192] width 23 height 23
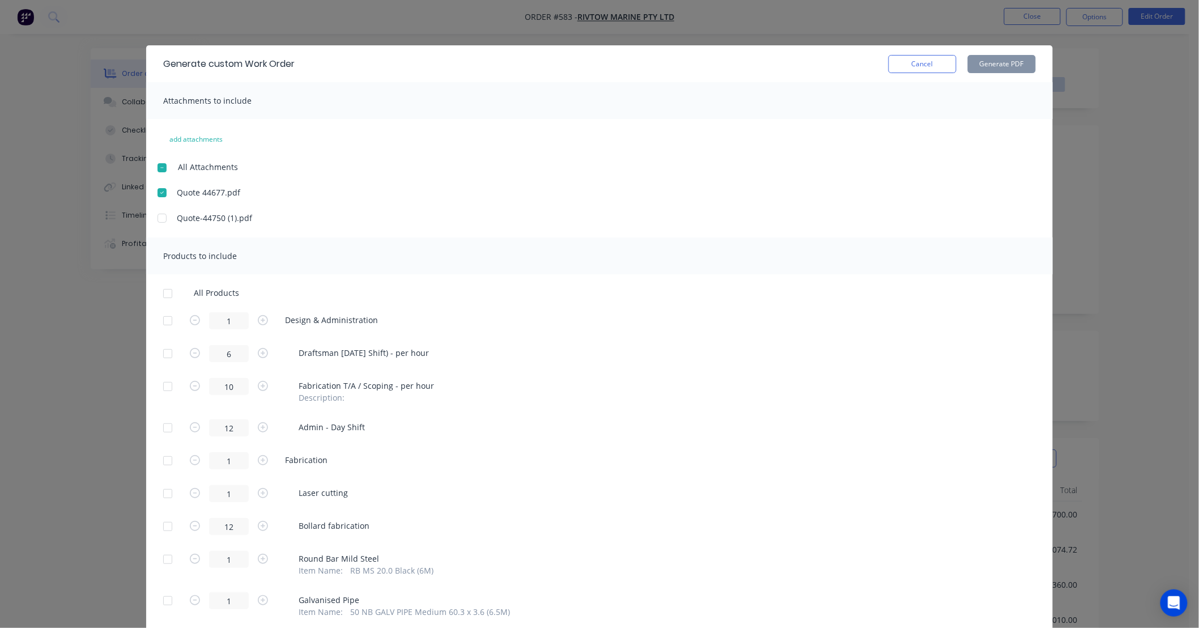
click at [160, 295] on div at bounding box center [167, 293] width 23 height 23
click at [1019, 59] on button "Generate PDF" at bounding box center [1002, 64] width 68 height 18
click at [921, 77] on div "Generate custom Work Order Cancel Generate PDF" at bounding box center [599, 63] width 907 height 37
click at [905, 66] on button "Cancel" at bounding box center [923, 64] width 68 height 18
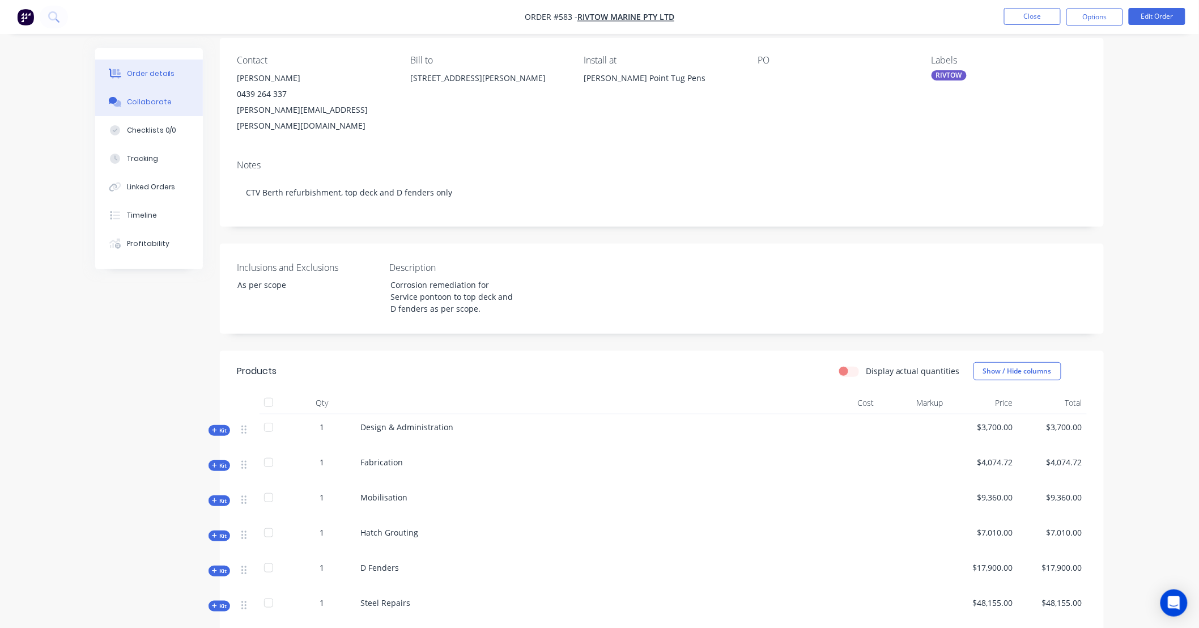
scroll to position [83, 0]
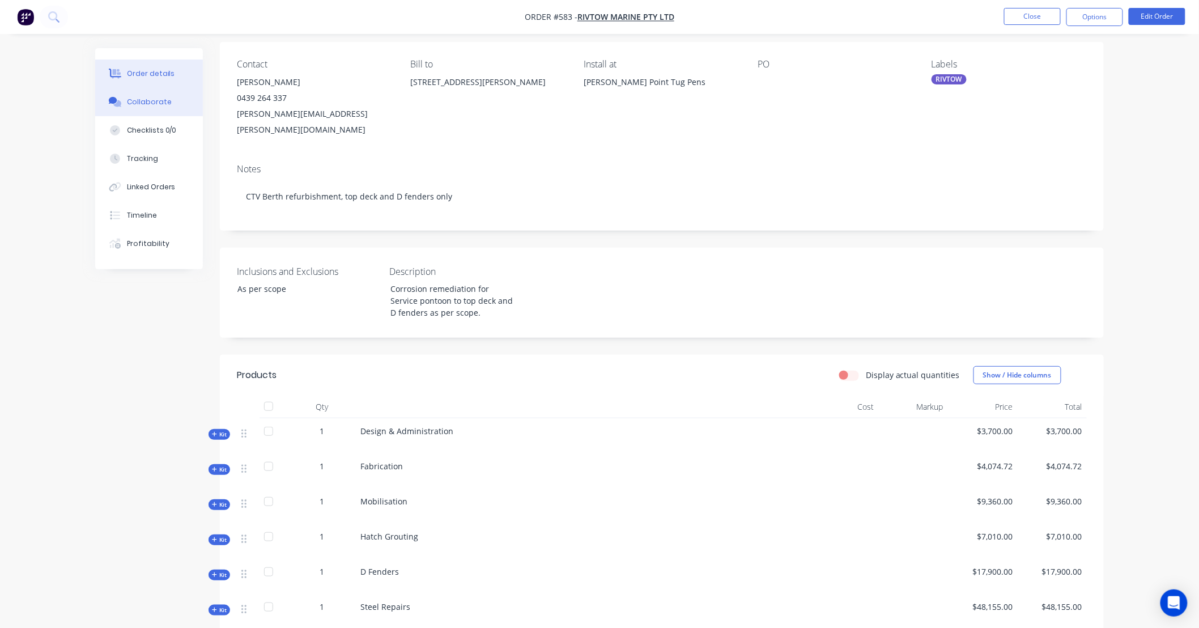
click at [146, 97] on div "Collaborate" at bounding box center [149, 102] width 45 height 10
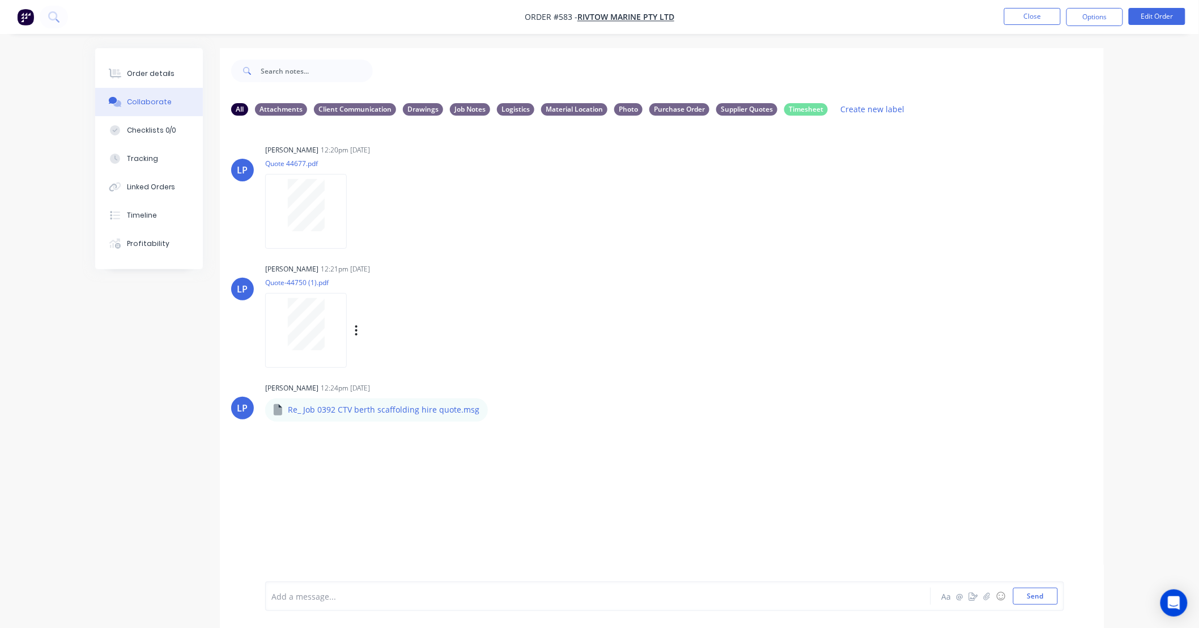
drag, startPoint x: 626, startPoint y: 287, endPoint x: 570, endPoint y: 276, distance: 57.2
drag, startPoint x: 570, startPoint y: 276, endPoint x: 525, endPoint y: 257, distance: 48.5
click at [525, 257] on div "LP Leigh Parker 12:20pm 28/08/25 Quote 44677.pdf Labels Download Delete LP Leig…" at bounding box center [662, 353] width 884 height 457
click at [664, 315] on div "LP Leigh Parker 12:21pm 28/08/25 Quote-44750 (1).pdf Labels Download Delete" at bounding box center [662, 312] width 884 height 102
click at [700, 316] on div "LP Leigh Parker 12:21pm 28/08/25 Quote-44750 (1).pdf Labels Download Delete" at bounding box center [662, 312] width 884 height 102
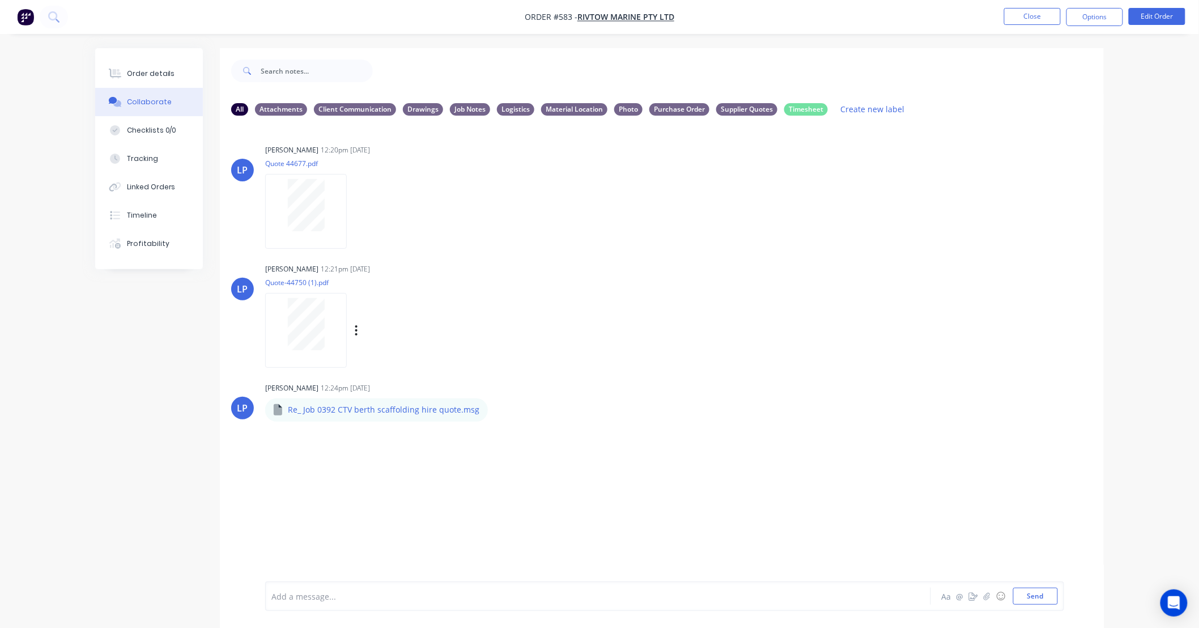
drag, startPoint x: 700, startPoint y: 316, endPoint x: 660, endPoint y: 307, distance: 40.8
drag, startPoint x: 660, startPoint y: 307, endPoint x: 638, endPoint y: 301, distance: 23.4
click at [638, 301] on div "LP Leigh Parker 12:21pm 28/08/25 Quote-44750 (1).pdf Labels Download Delete" at bounding box center [662, 312] width 884 height 102
click at [1039, 18] on button "Close" at bounding box center [1032, 16] width 57 height 17
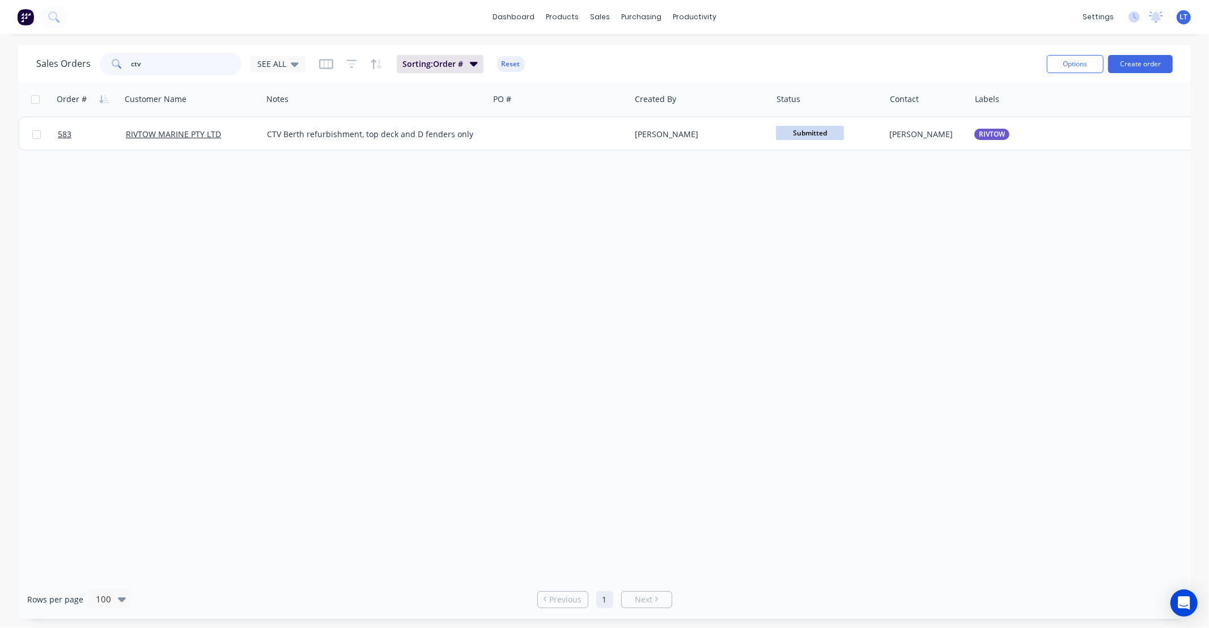
drag, startPoint x: 180, startPoint y: 68, endPoint x: 86, endPoint y: 65, distance: 94.1
click at [86, 65] on div "Sales Orders ctv SEE ALL" at bounding box center [170, 64] width 269 height 23
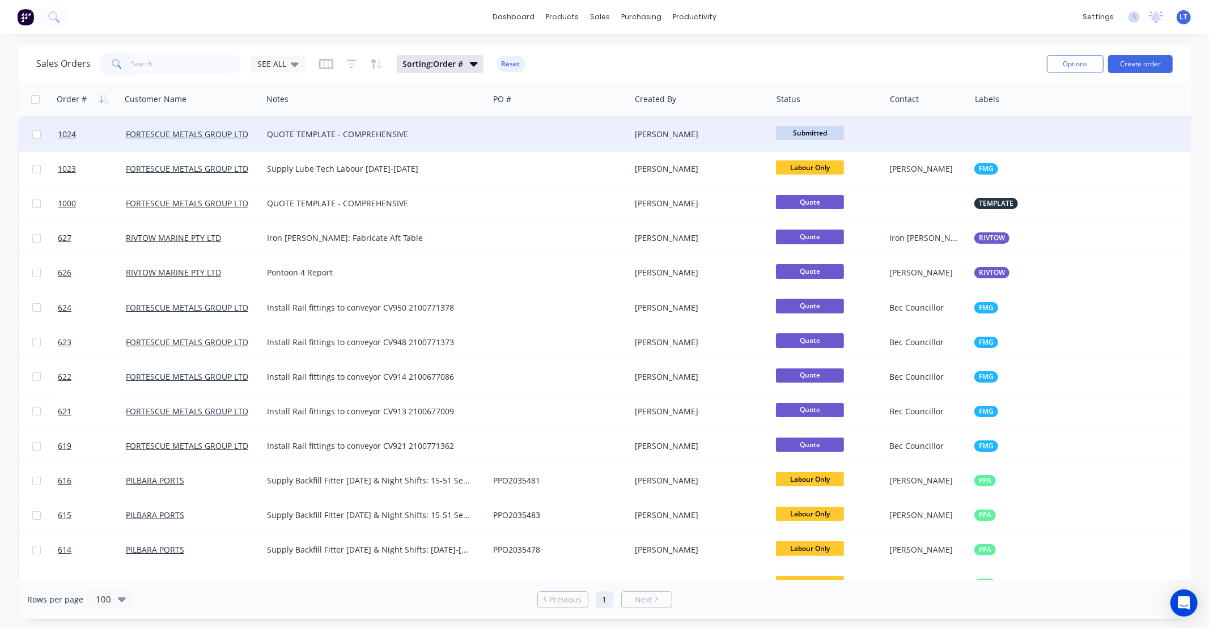
click at [720, 137] on div "[PERSON_NAME]" at bounding box center [698, 134] width 126 height 11
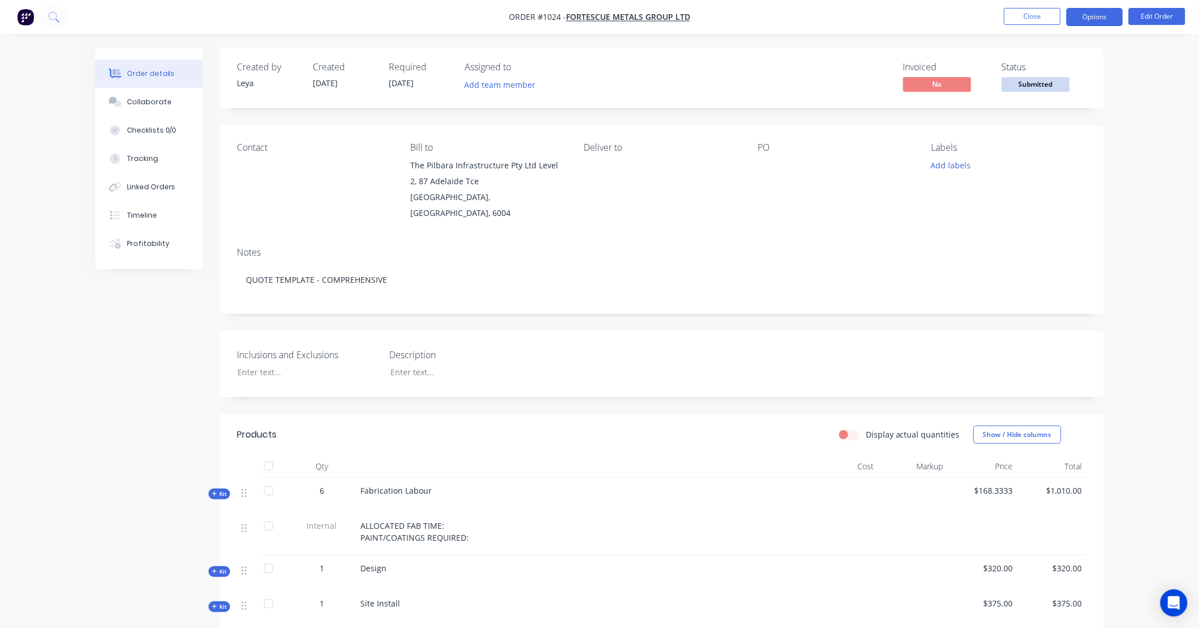
click at [1106, 23] on button "Options" at bounding box center [1095, 17] width 57 height 18
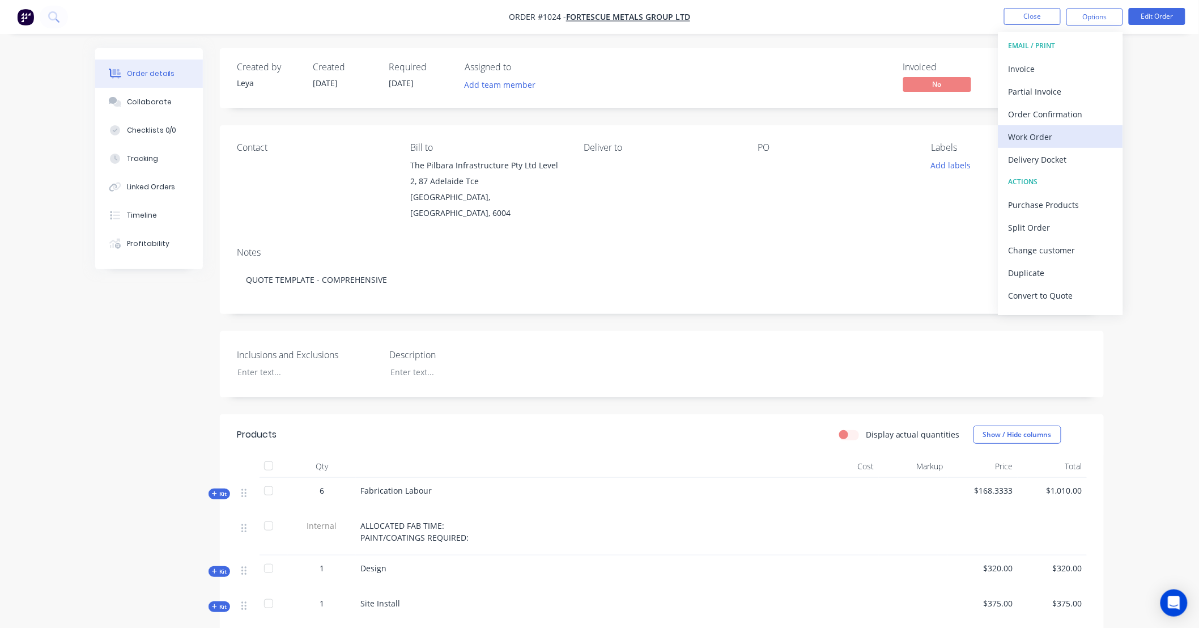
click at [1063, 129] on div "Work Order" at bounding box center [1061, 137] width 104 height 16
click at [1008, 137] on button "Custom" at bounding box center [1061, 136] width 125 height 23
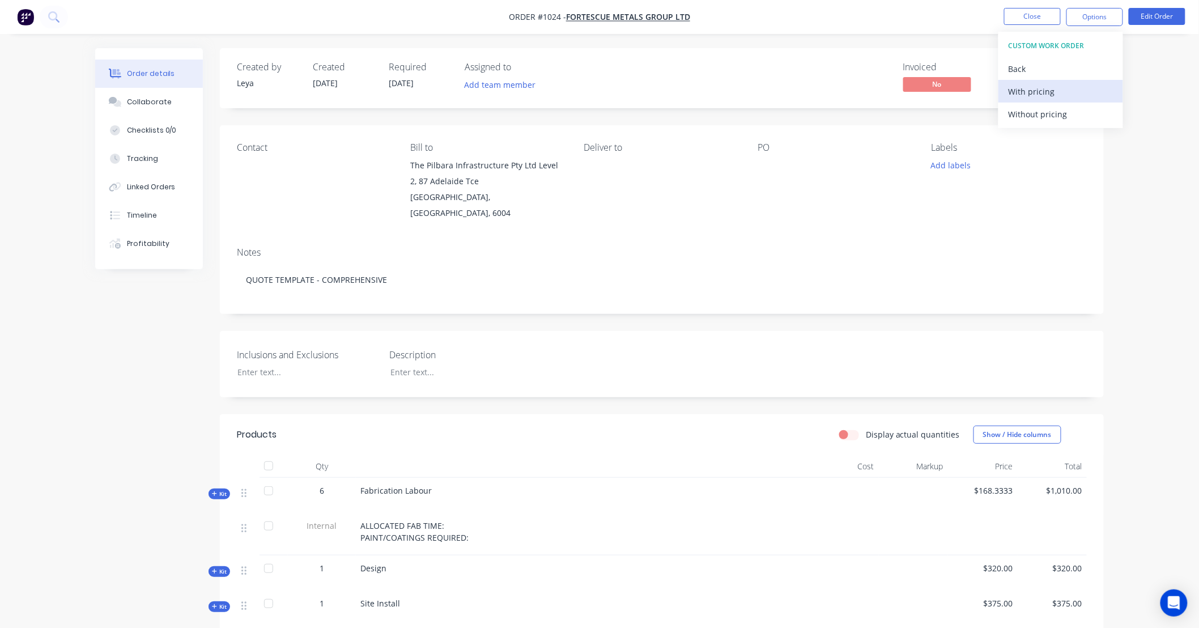
click at [1029, 97] on div "With pricing" at bounding box center [1061, 91] width 104 height 16
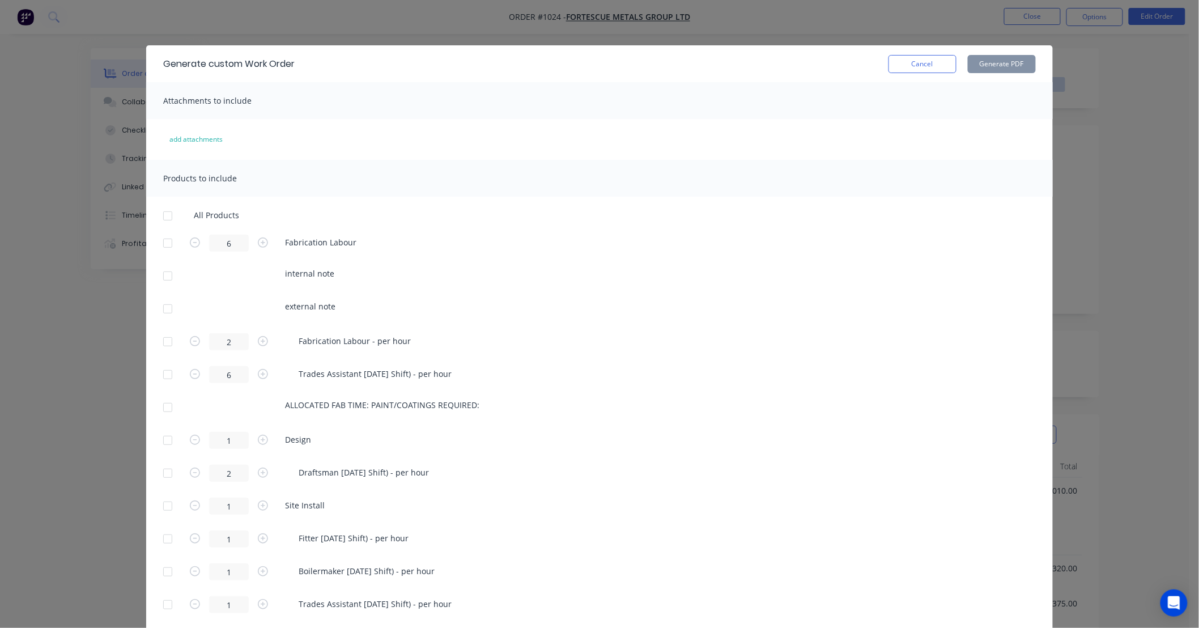
click at [160, 214] on div at bounding box center [167, 216] width 23 height 23
click at [1012, 65] on button "Generate PDF" at bounding box center [1002, 64] width 68 height 18
click at [935, 74] on div "Generate custom Work Order Cancel Generate PDF" at bounding box center [599, 63] width 907 height 37
click at [932, 71] on button "Cancel" at bounding box center [923, 64] width 68 height 18
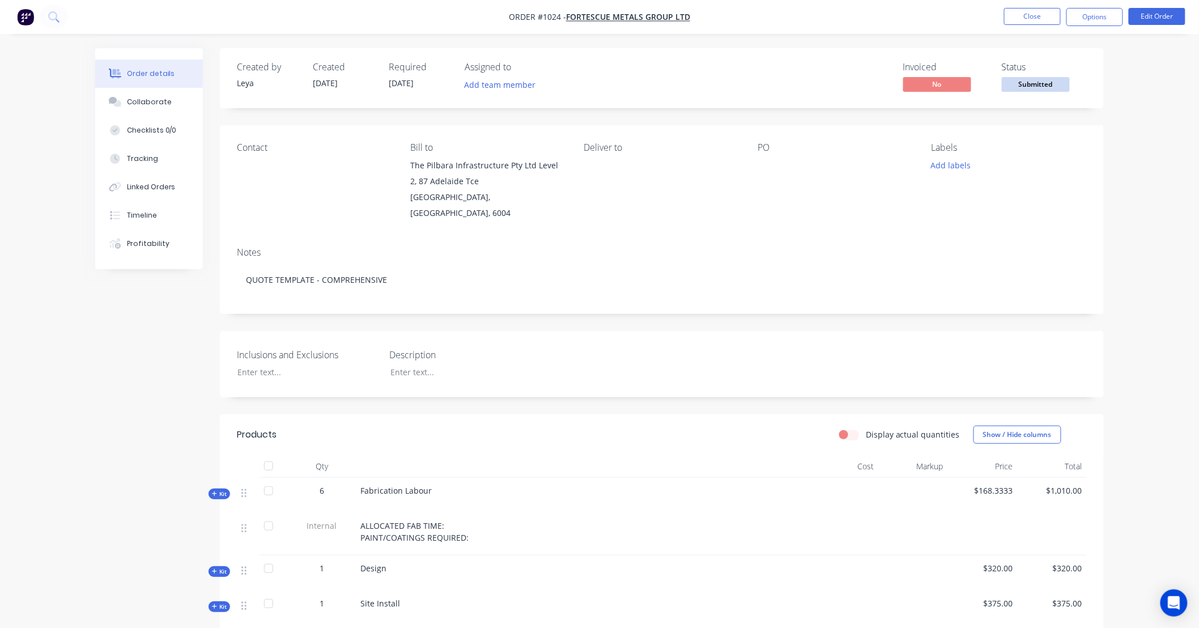
click at [280, 167] on div "Contact" at bounding box center [314, 181] width 155 height 79
click at [275, 152] on div "Contact" at bounding box center [314, 147] width 155 height 11
click at [1142, 22] on button "Edit Order" at bounding box center [1157, 16] width 57 height 17
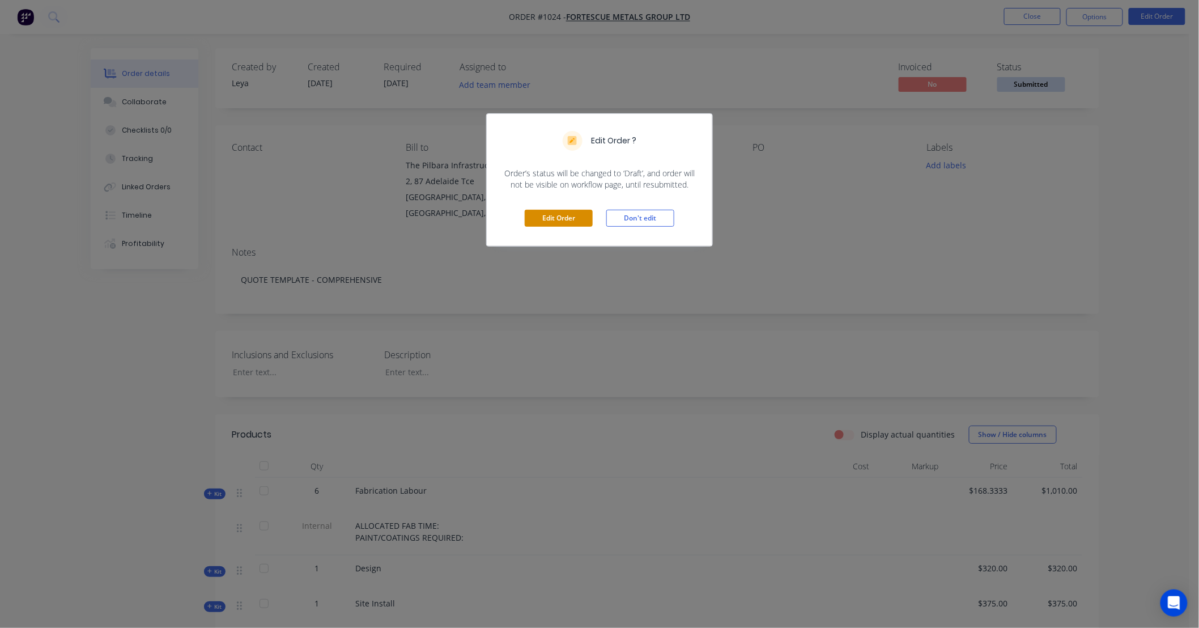
click at [568, 219] on button "Edit Order" at bounding box center [559, 218] width 68 height 17
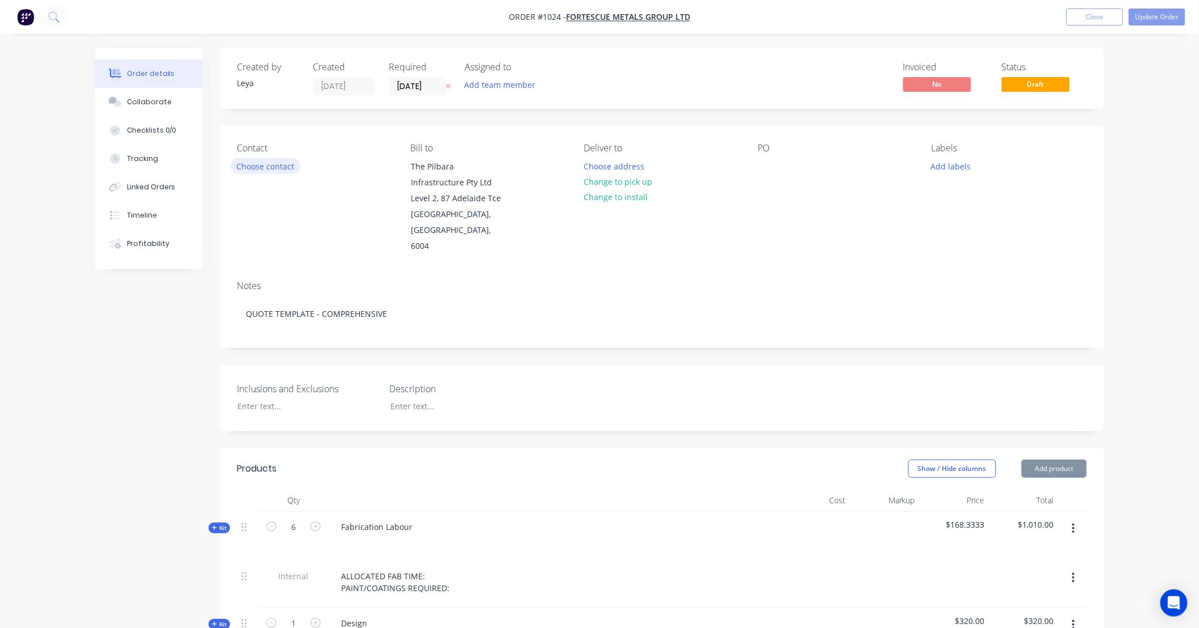
click at [295, 171] on button "Choose contact" at bounding box center [266, 165] width 70 height 15
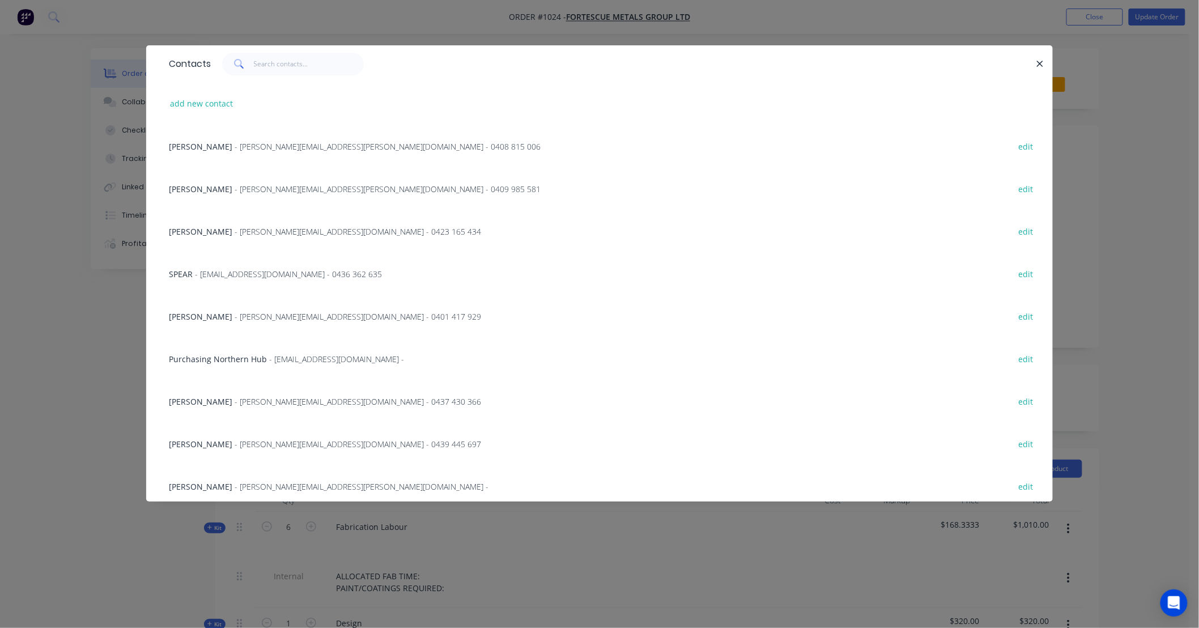
click at [277, 275] on span "- apshutrescoord@fortescue.com - 0436 362 635" at bounding box center [288, 274] width 187 height 11
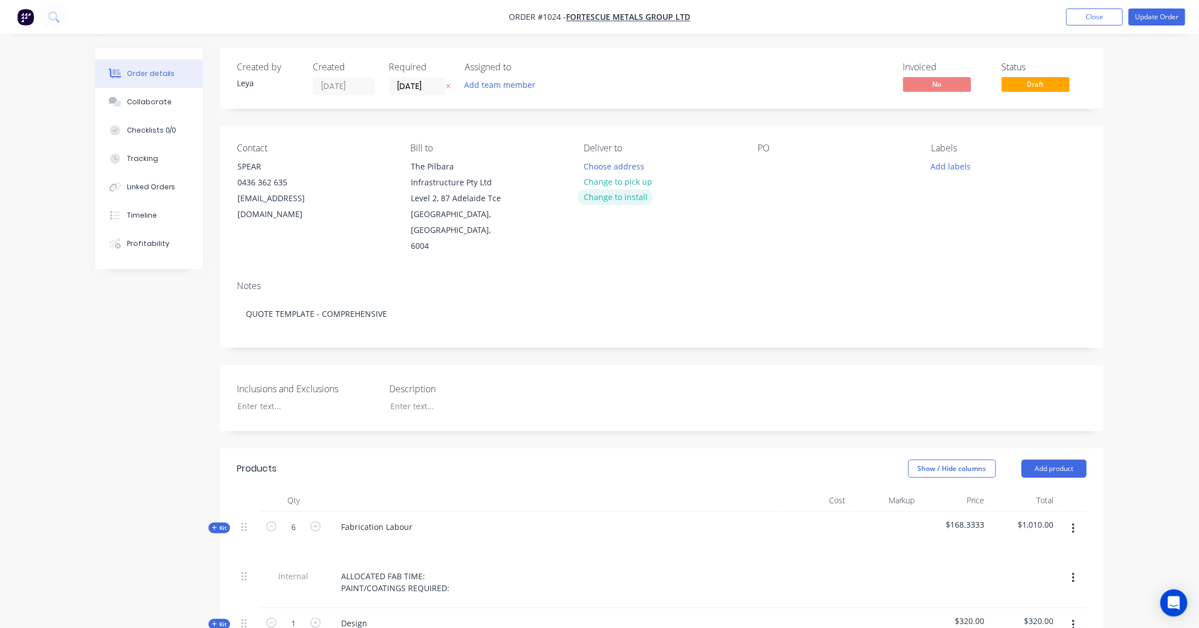
click at [602, 200] on button "Change to install" at bounding box center [616, 196] width 76 height 15
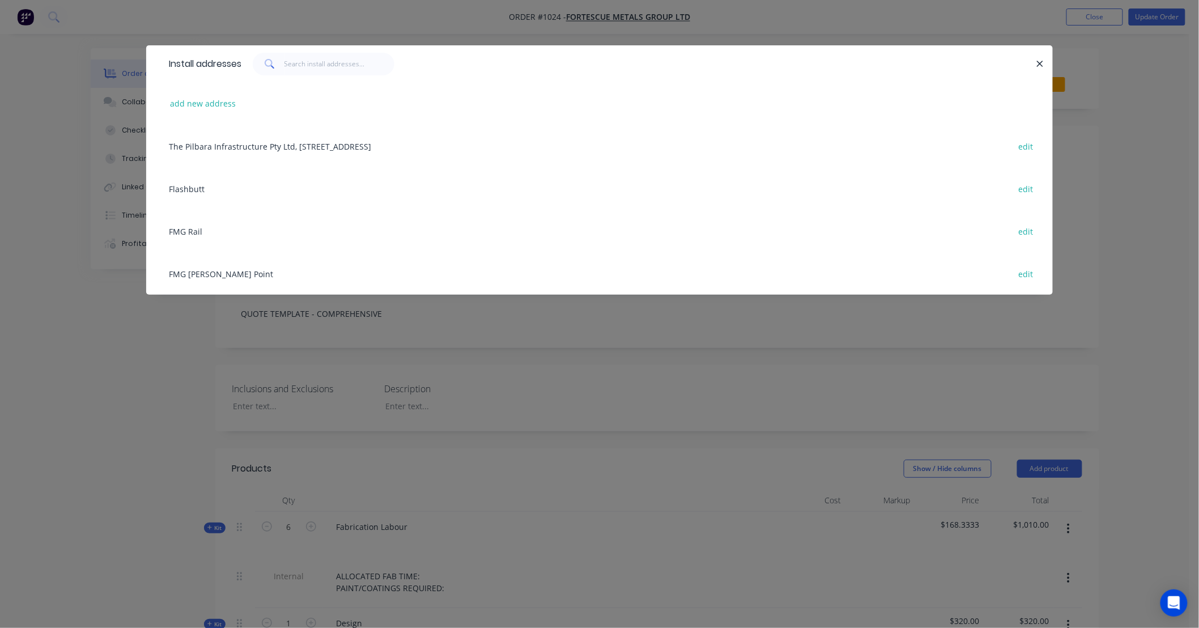
click at [206, 272] on div "FMG Anderson Point edit" at bounding box center [599, 273] width 873 height 43
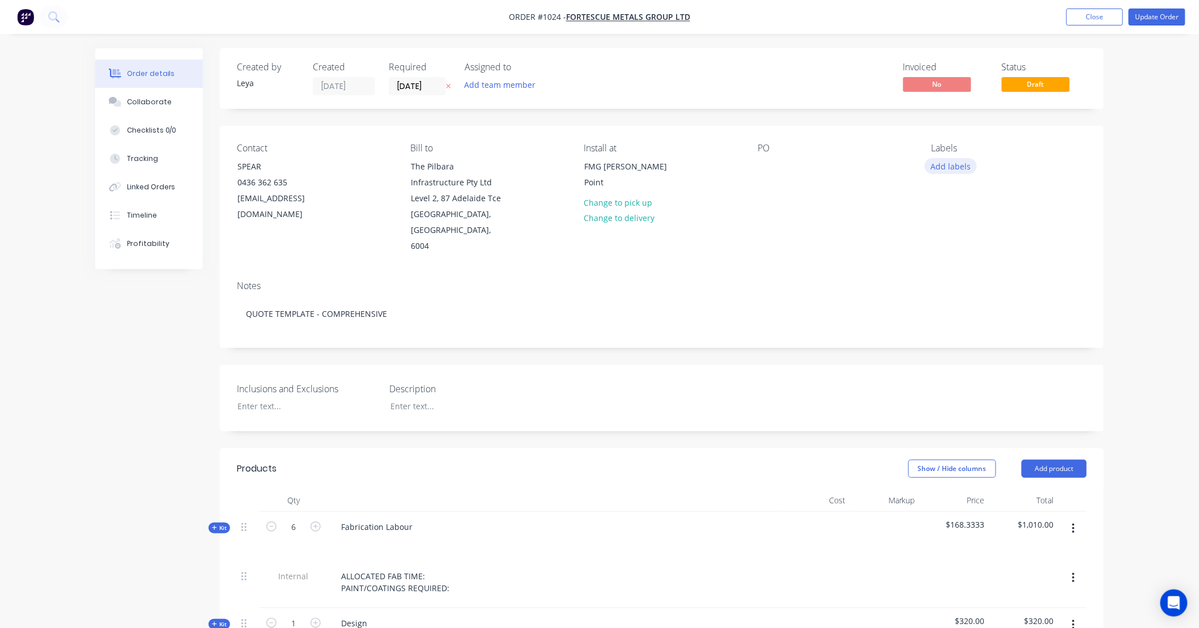
click at [957, 165] on button "Add labels" at bounding box center [951, 165] width 52 height 15
click at [949, 287] on div at bounding box center [947, 290] width 23 height 23
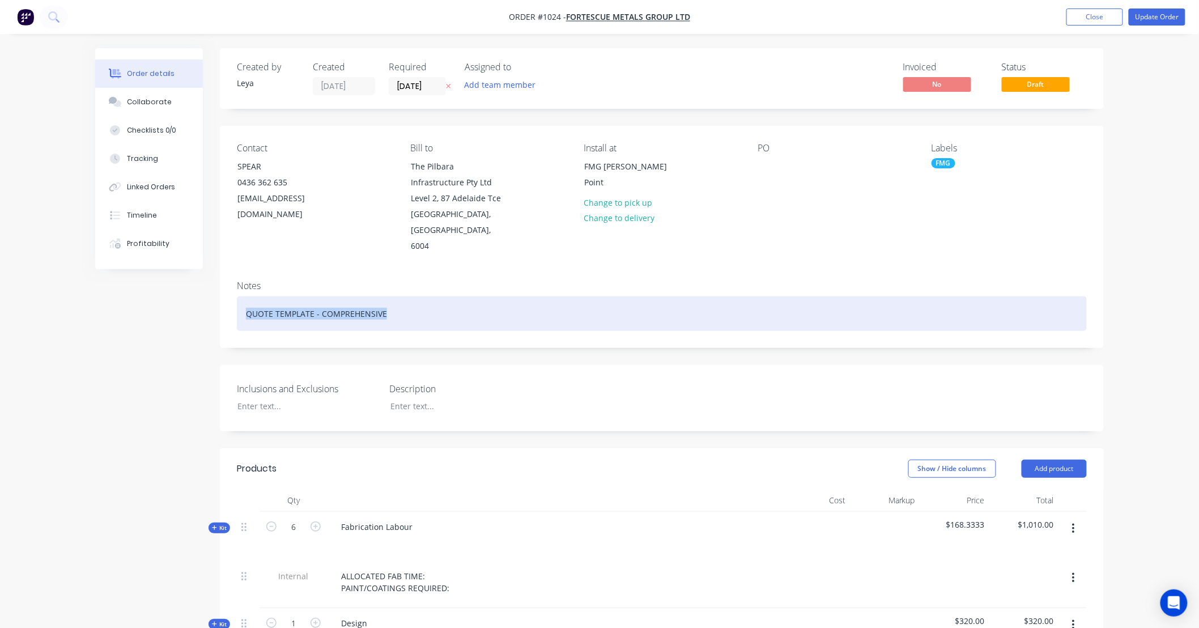
drag, startPoint x: 439, startPoint y: 294, endPoint x: 29, endPoint y: 280, distance: 410.6
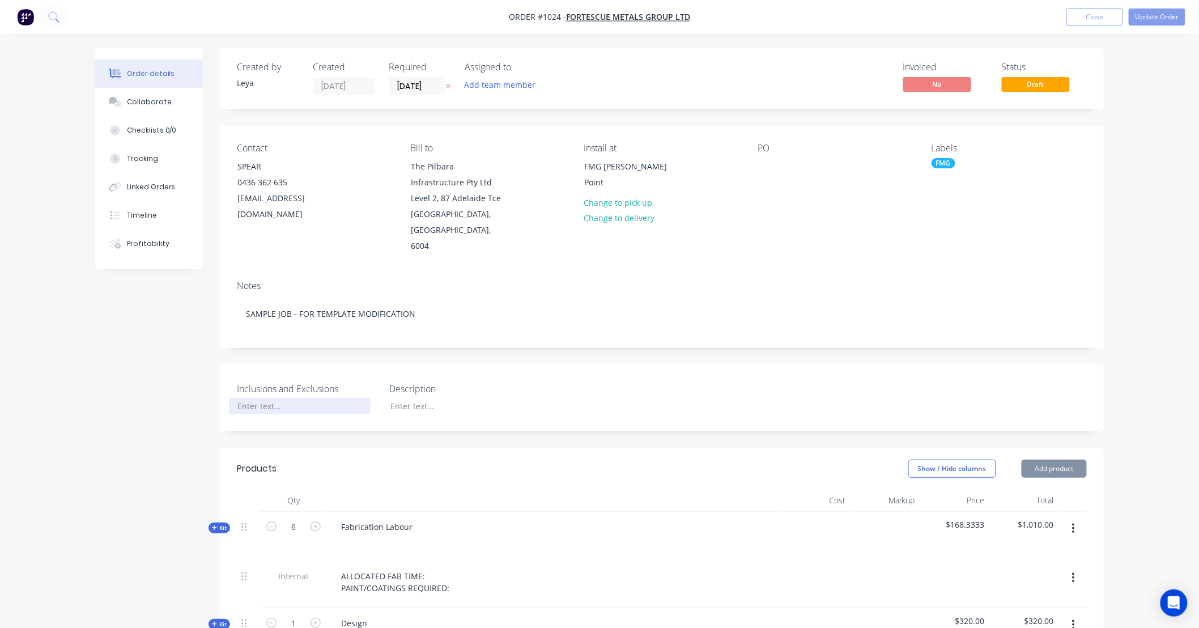
click at [281, 398] on div at bounding box center [300, 406] width 142 height 16
click at [138, 106] on div "Collaborate" at bounding box center [149, 102] width 45 height 10
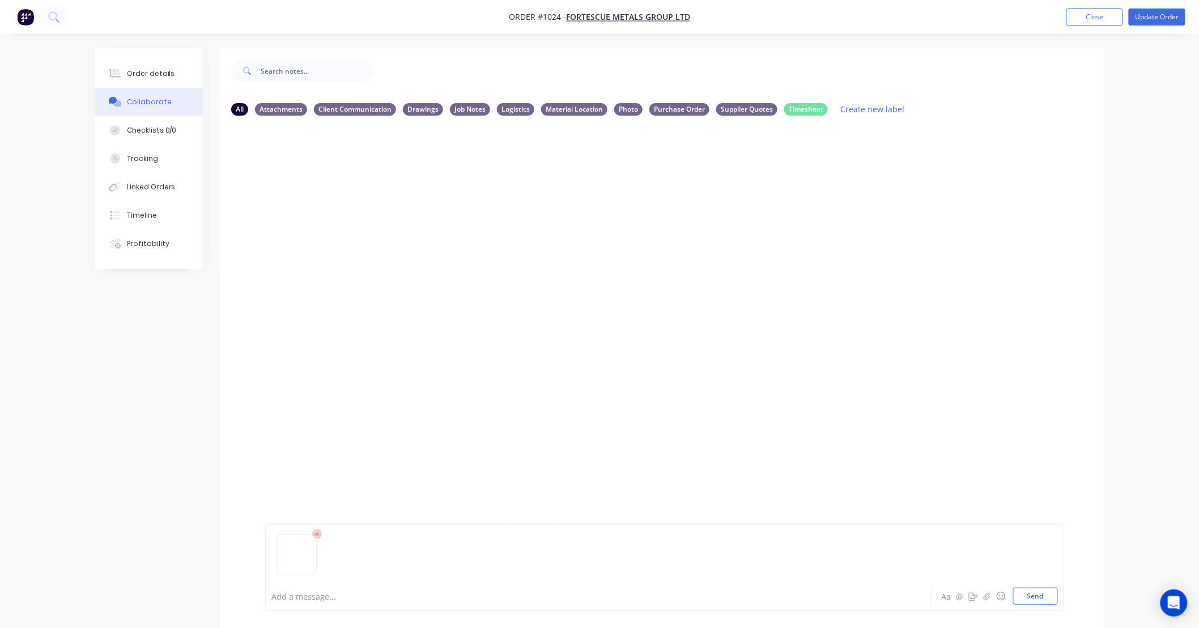
click at [329, 601] on div at bounding box center [566, 597] width 589 height 12
click at [358, 269] on icon "button" at bounding box center [356, 268] width 3 height 13
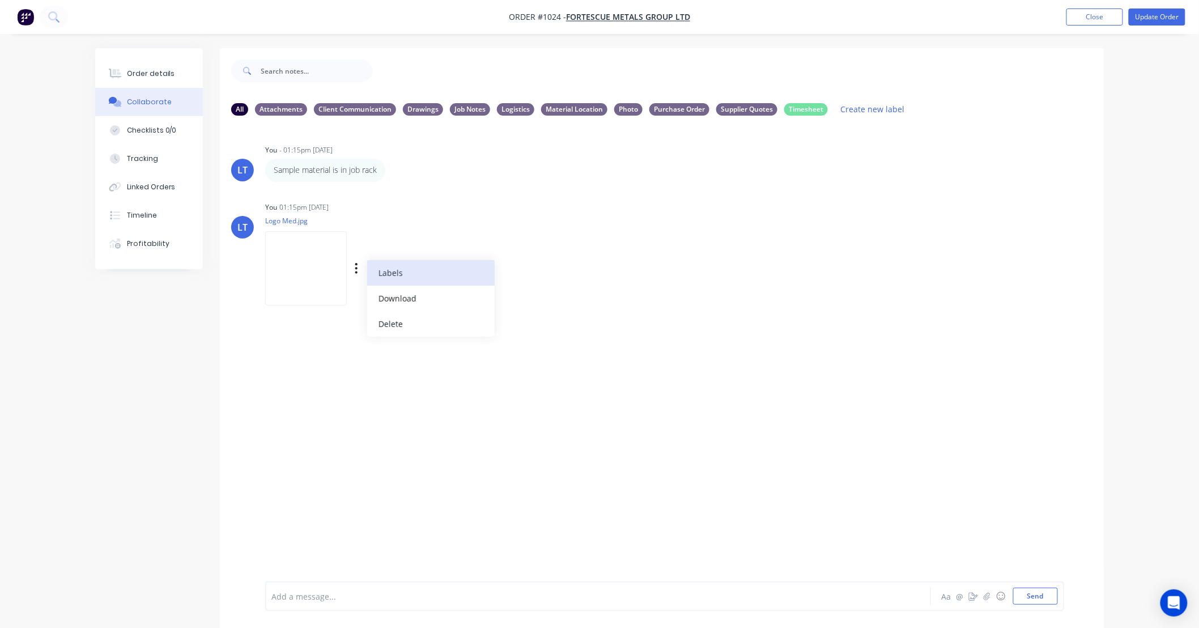
click at [410, 270] on button "Labels" at bounding box center [431, 273] width 128 height 26
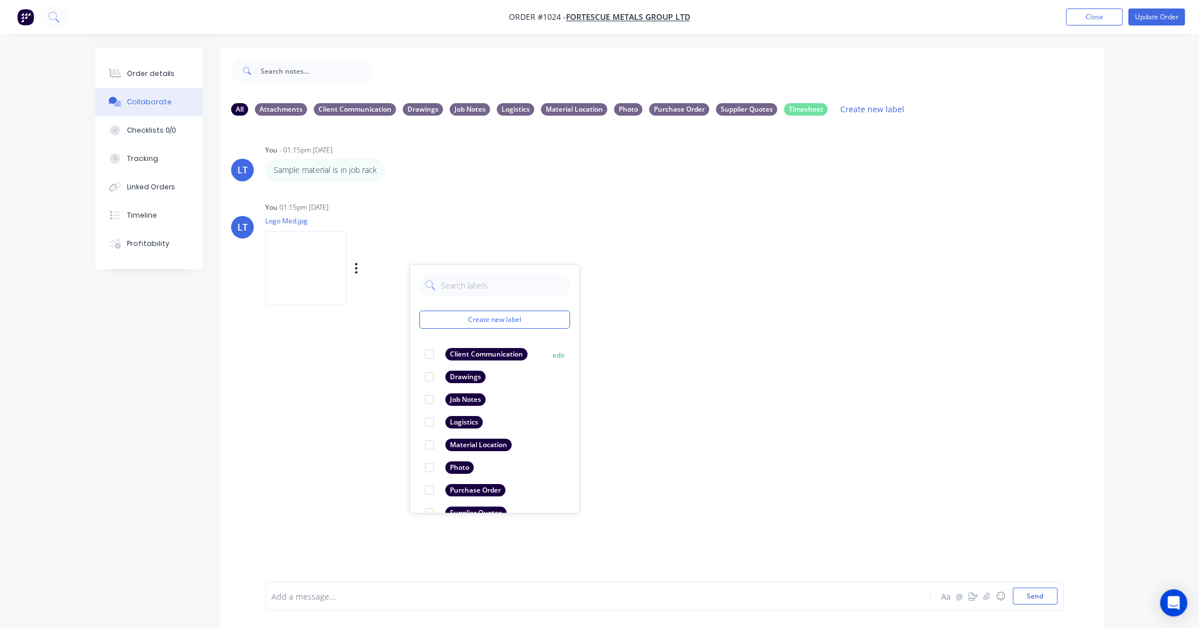
scroll to position [20, 0]
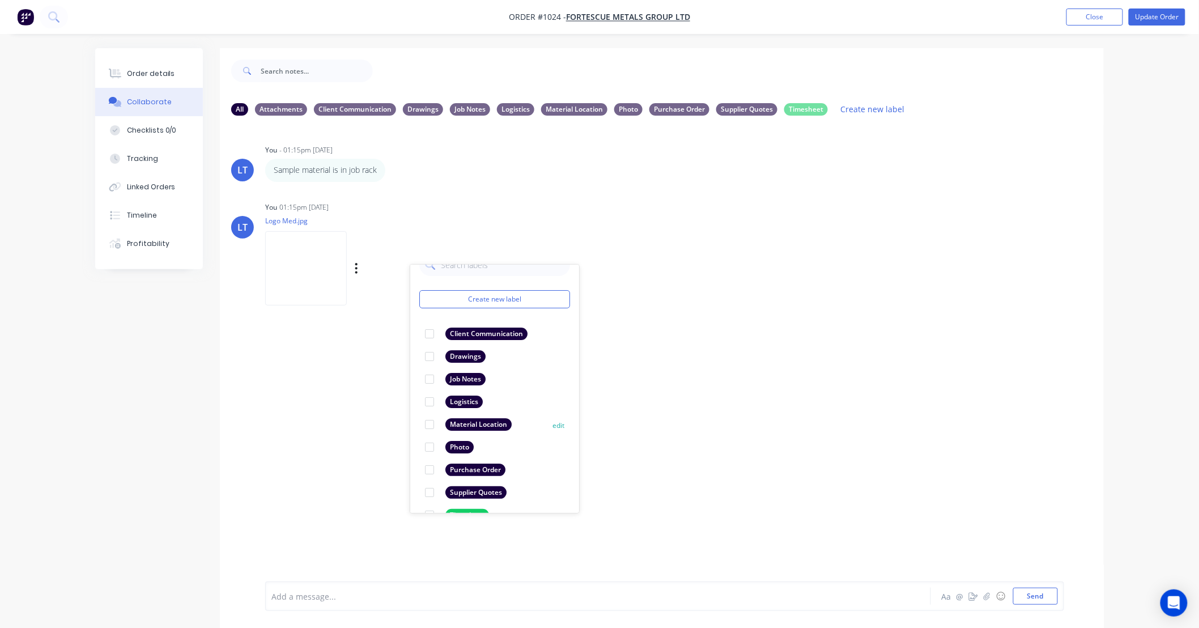
click at [427, 424] on div at bounding box center [429, 424] width 23 height 23
click at [633, 405] on div "LT You - 01:15pm 28/08/25 Sample material is in job rack Labels Edit Delete LT …" at bounding box center [662, 353] width 884 height 457
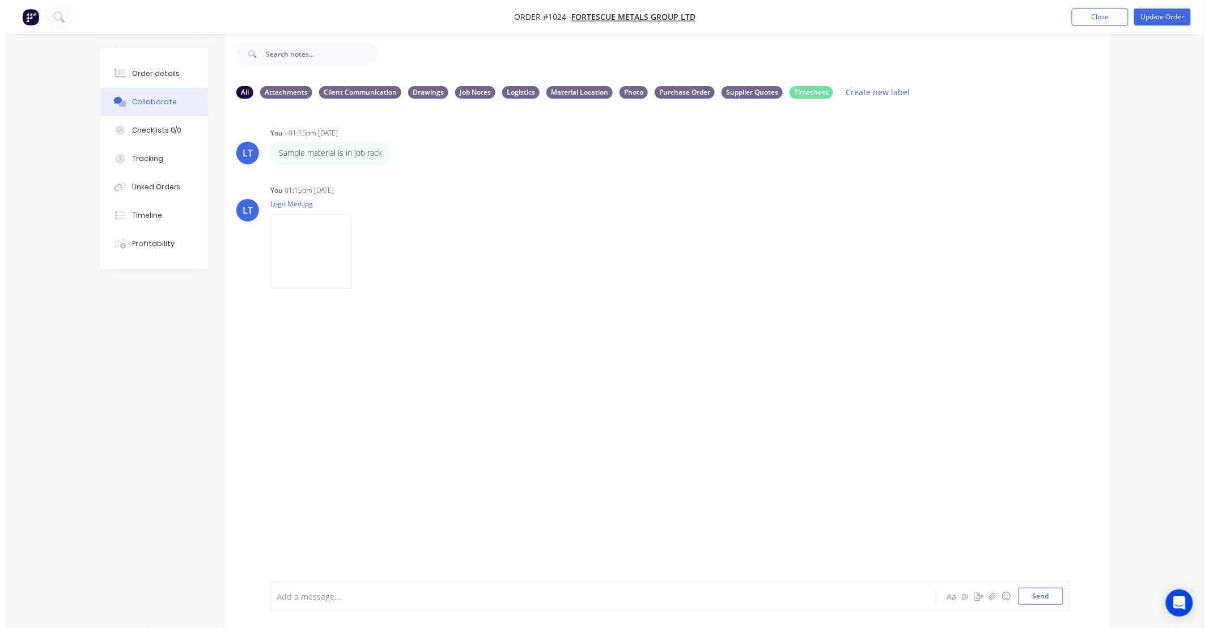
scroll to position [0, 0]
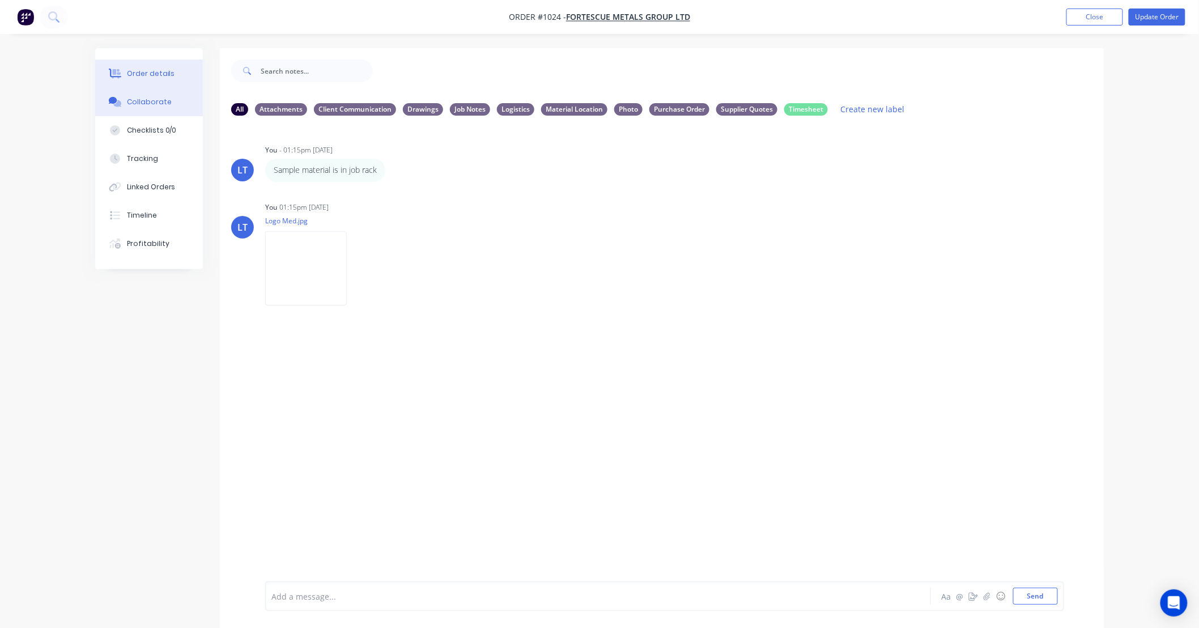
click at [176, 82] on button "Order details" at bounding box center [149, 74] width 108 height 28
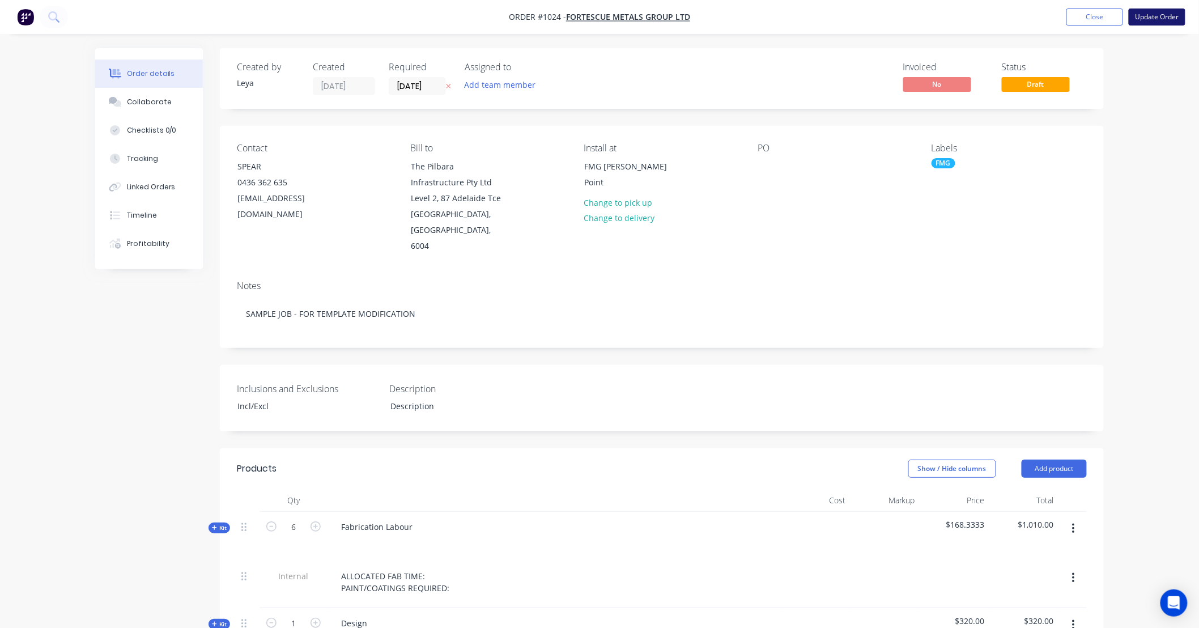
click at [1152, 19] on button "Update Order" at bounding box center [1157, 17] width 57 height 17
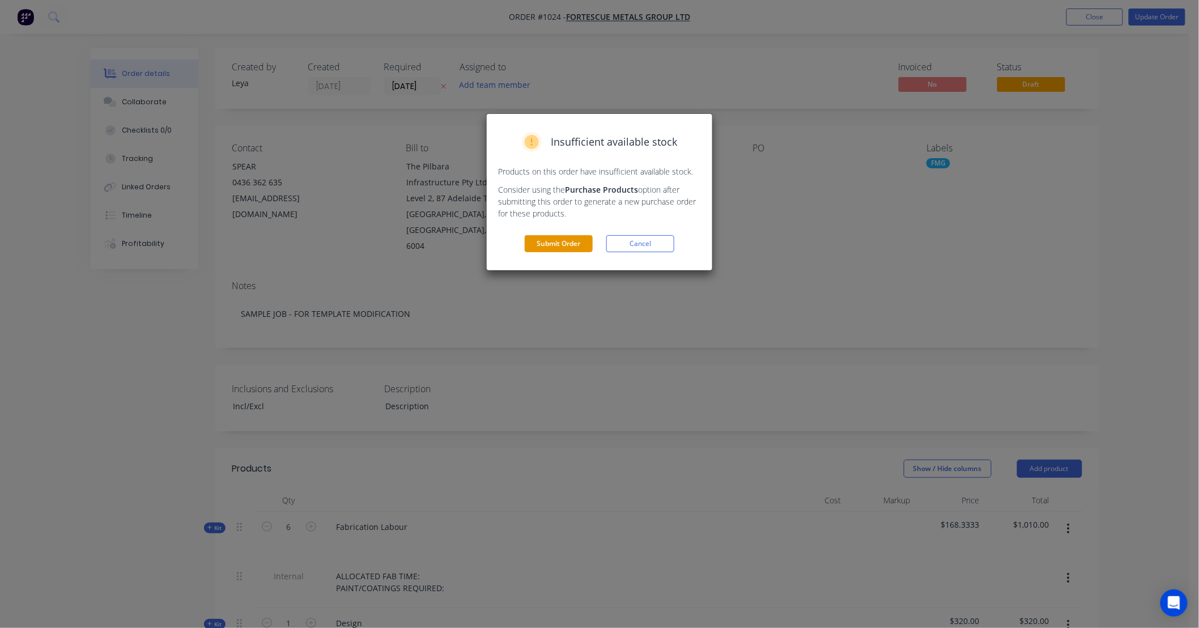
click at [559, 245] on button "Submit Order" at bounding box center [559, 243] width 68 height 17
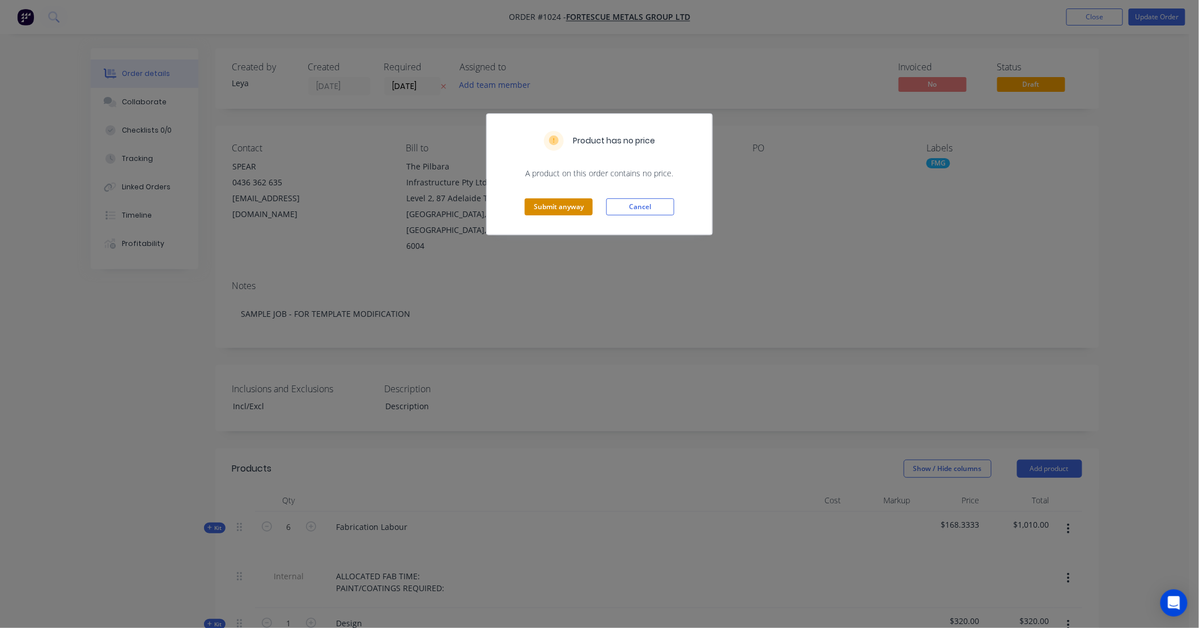
click at [572, 207] on button "Submit anyway" at bounding box center [559, 206] width 68 height 17
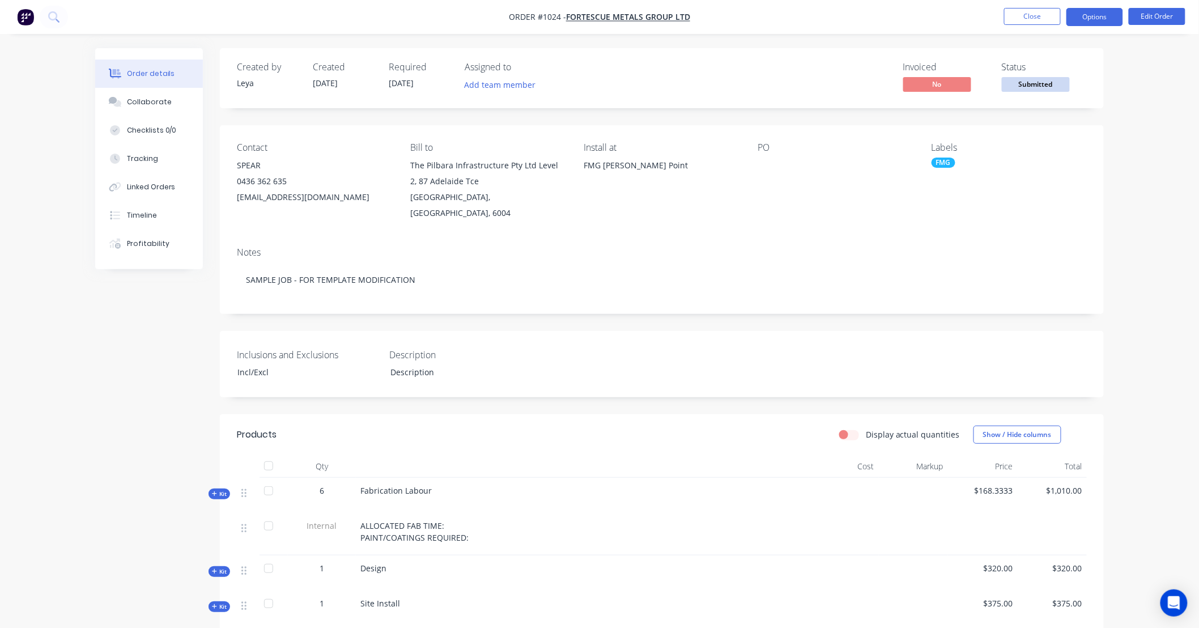
click at [1078, 21] on button "Options" at bounding box center [1095, 17] width 57 height 18
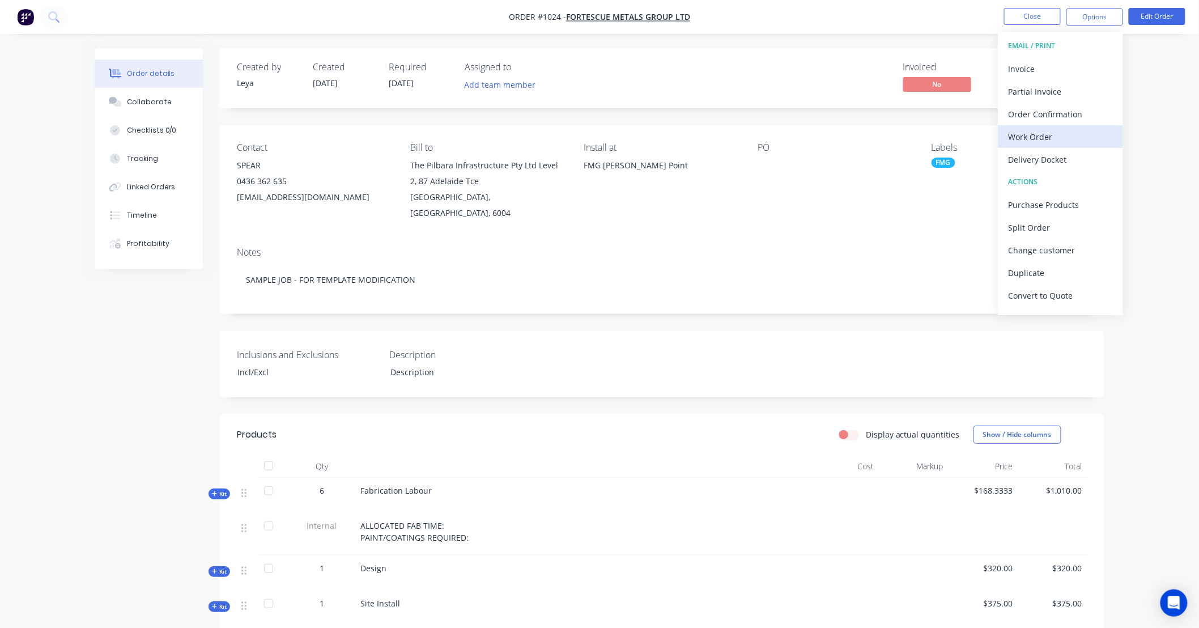
click at [1054, 139] on div "Work Order" at bounding box center [1061, 137] width 104 height 16
click at [1052, 136] on div "Custom" at bounding box center [1061, 137] width 104 height 16
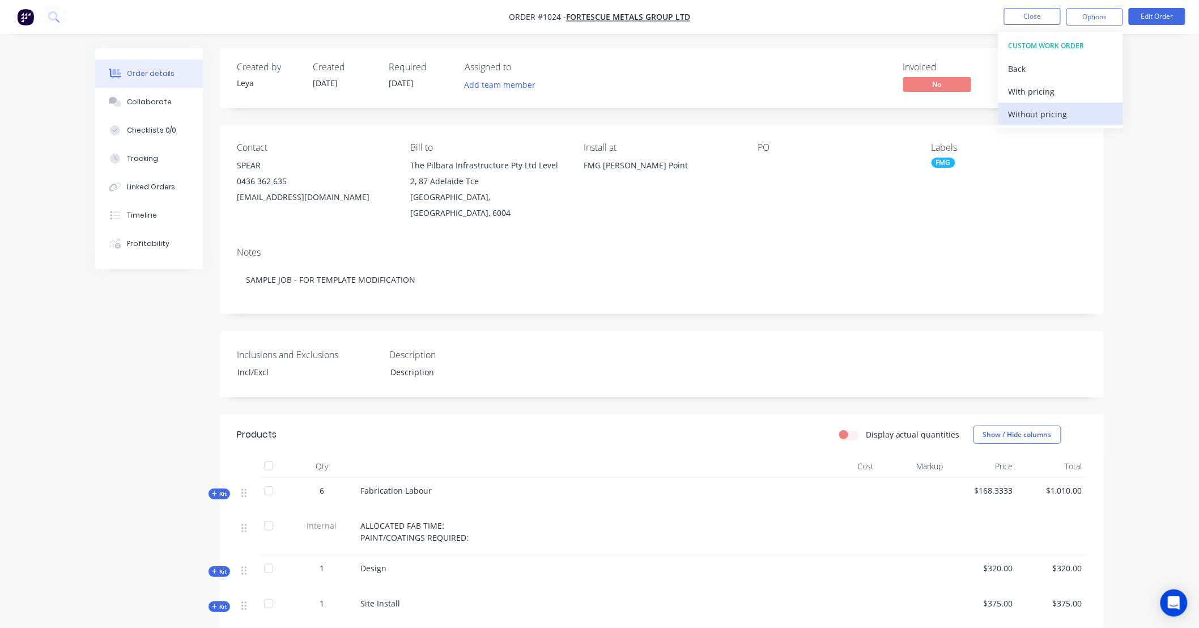
click at [1049, 115] on div "Without pricing" at bounding box center [1061, 114] width 104 height 16
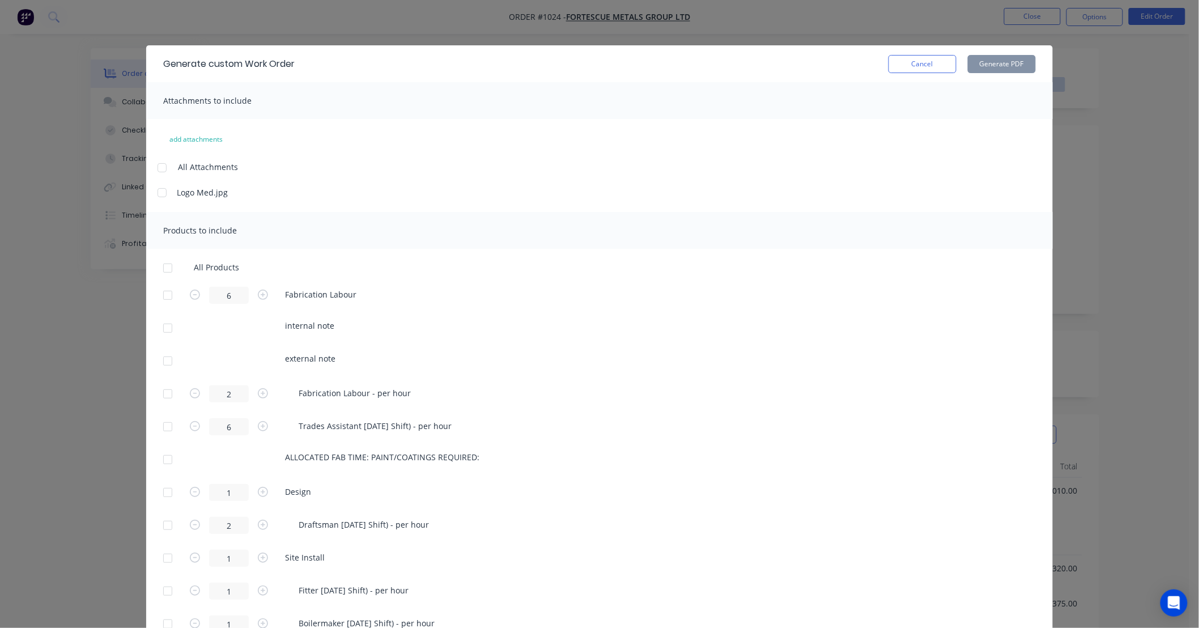
click at [159, 193] on div at bounding box center [162, 192] width 23 height 23
click at [160, 265] on div at bounding box center [167, 268] width 23 height 23
click at [979, 57] on button "Generate PDF" at bounding box center [1002, 64] width 68 height 18
click at [943, 67] on button "Cancel" at bounding box center [923, 64] width 68 height 18
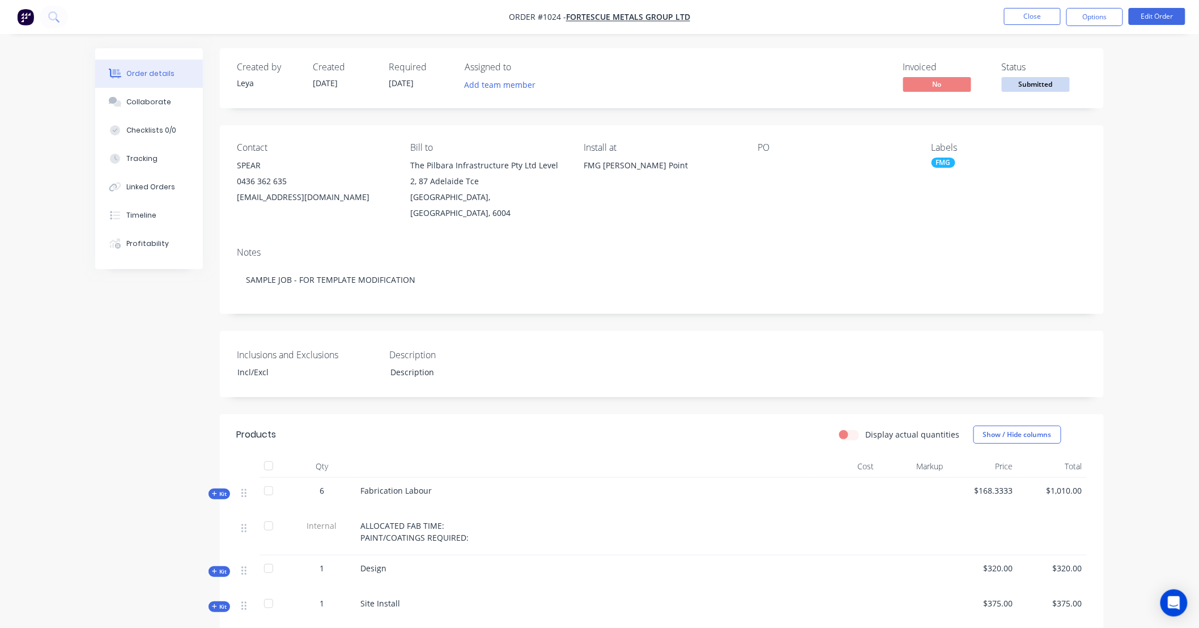
click at [1049, 25] on li "Close" at bounding box center [1032, 17] width 57 height 18
click at [1049, 19] on button "Close" at bounding box center [1032, 16] width 57 height 17
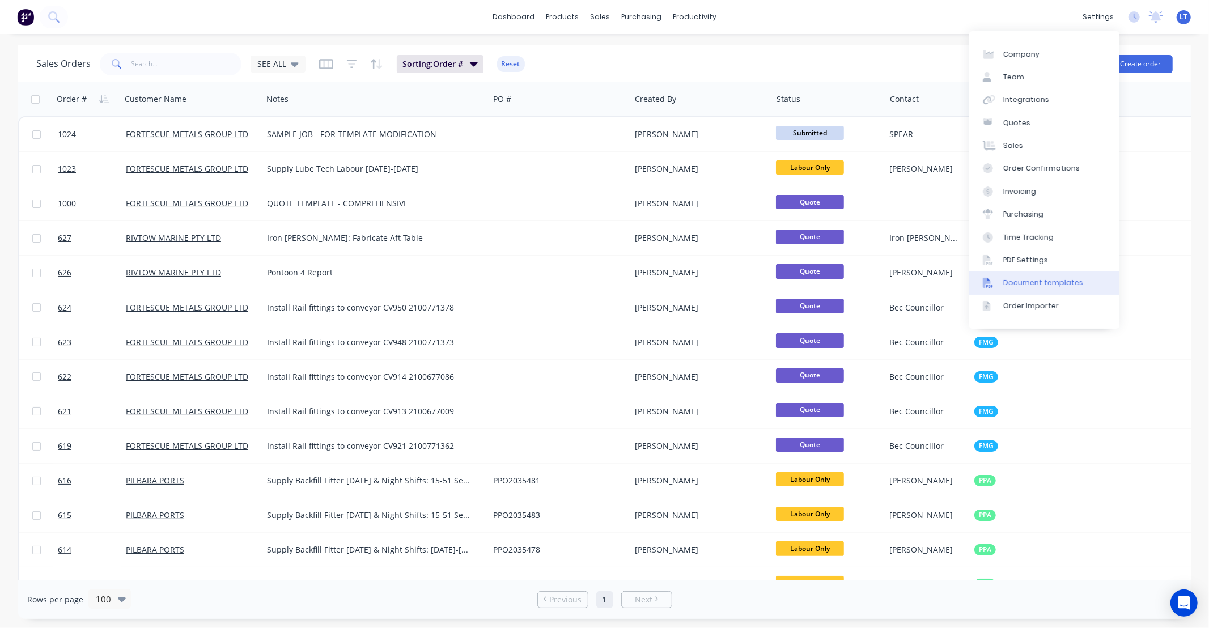
click at [1043, 281] on div "Document templates" at bounding box center [1043, 283] width 80 height 10
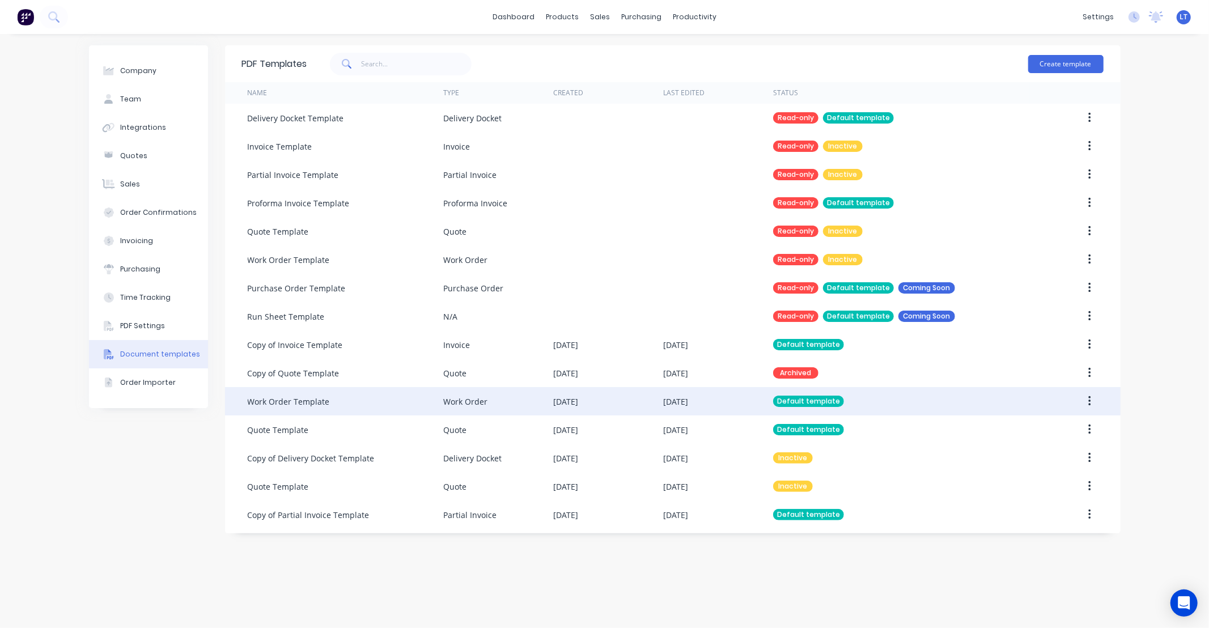
click at [575, 408] on div "28 Aug 2025" at bounding box center [608, 401] width 110 height 28
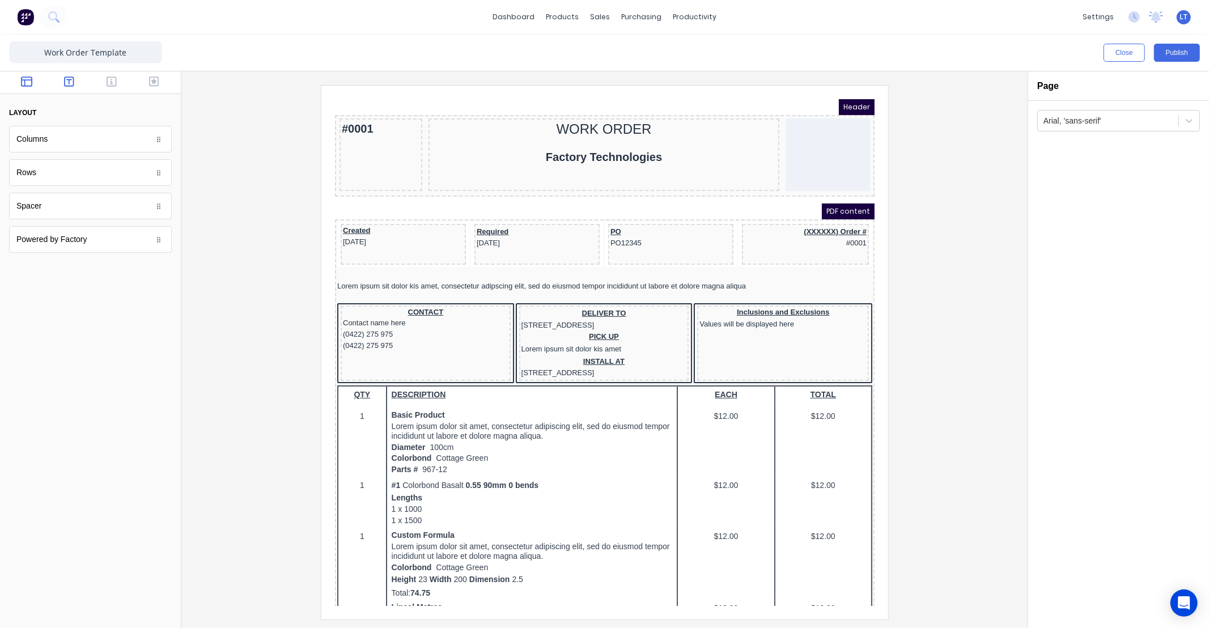
click at [77, 81] on button "button" at bounding box center [70, 83] width 36 height 14
click at [93, 81] on div at bounding box center [90, 82] width 181 height 23
click at [102, 83] on button "button" at bounding box center [112, 83] width 36 height 14
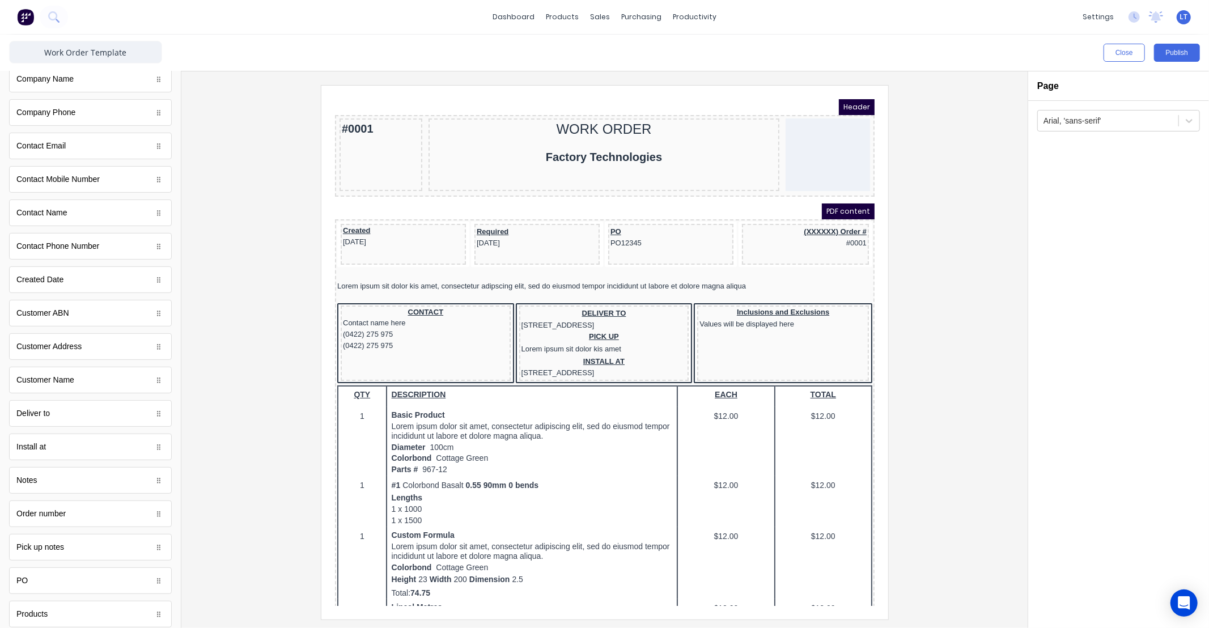
scroll to position [231, 0]
click at [483, 270] on div "Lorem ipsum sit dolor kis amet, consectetur adipscing elit, sed do eiusmod temp…" at bounding box center [590, 271] width 535 height 11
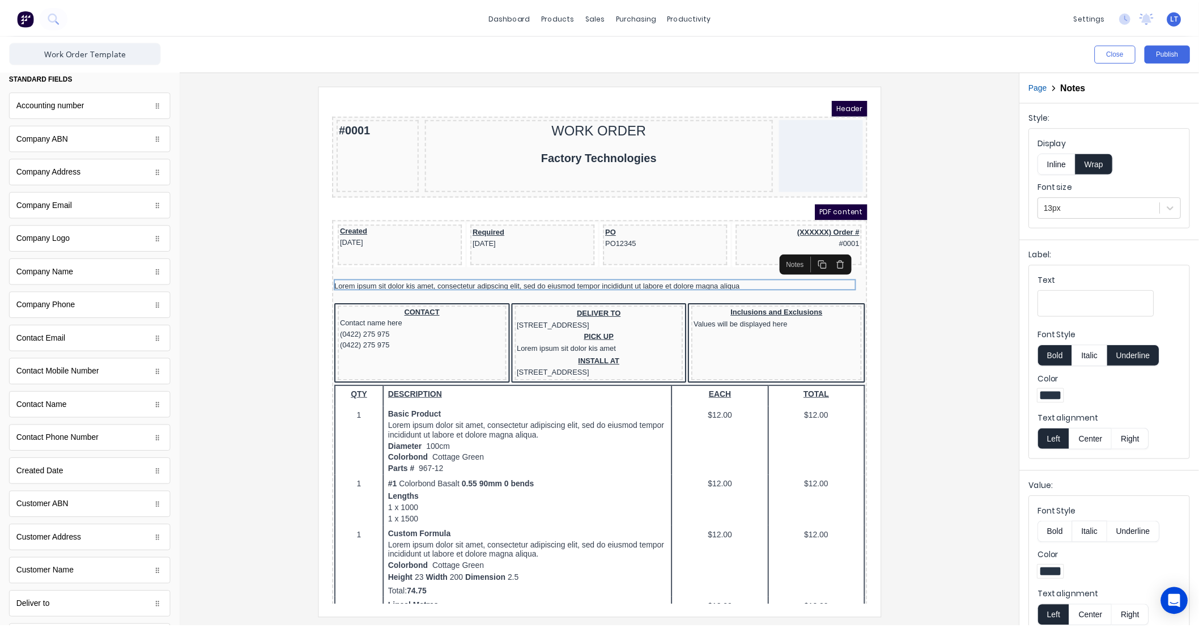
scroll to position [0, 0]
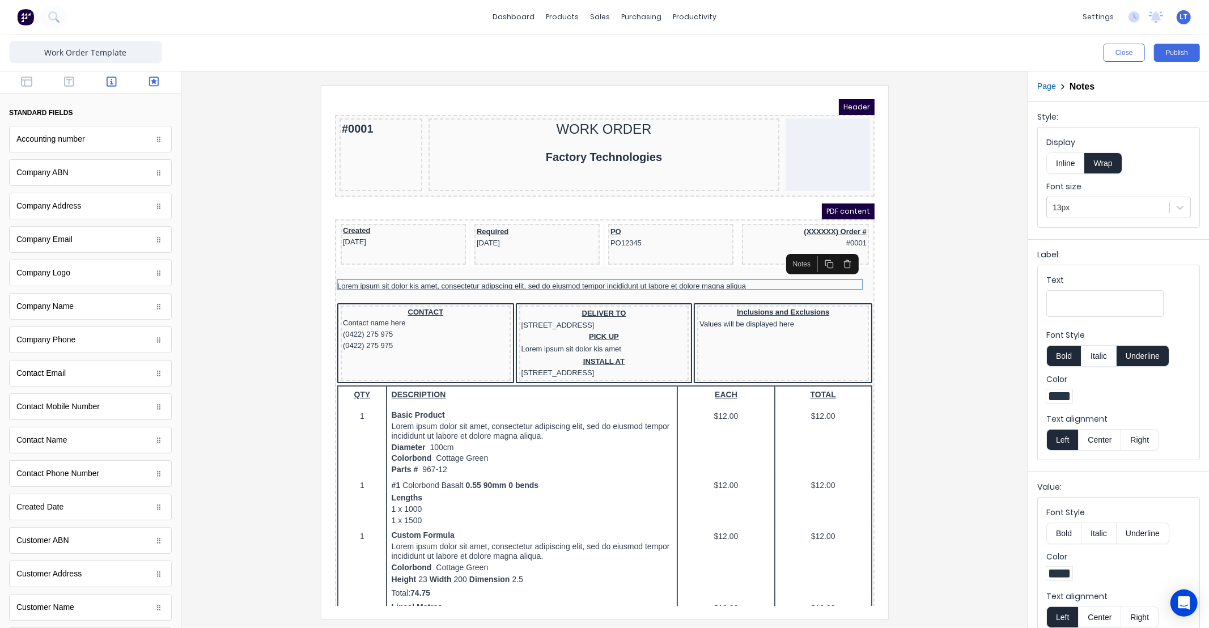
click at [151, 83] on button "button" at bounding box center [154, 83] width 36 height 14
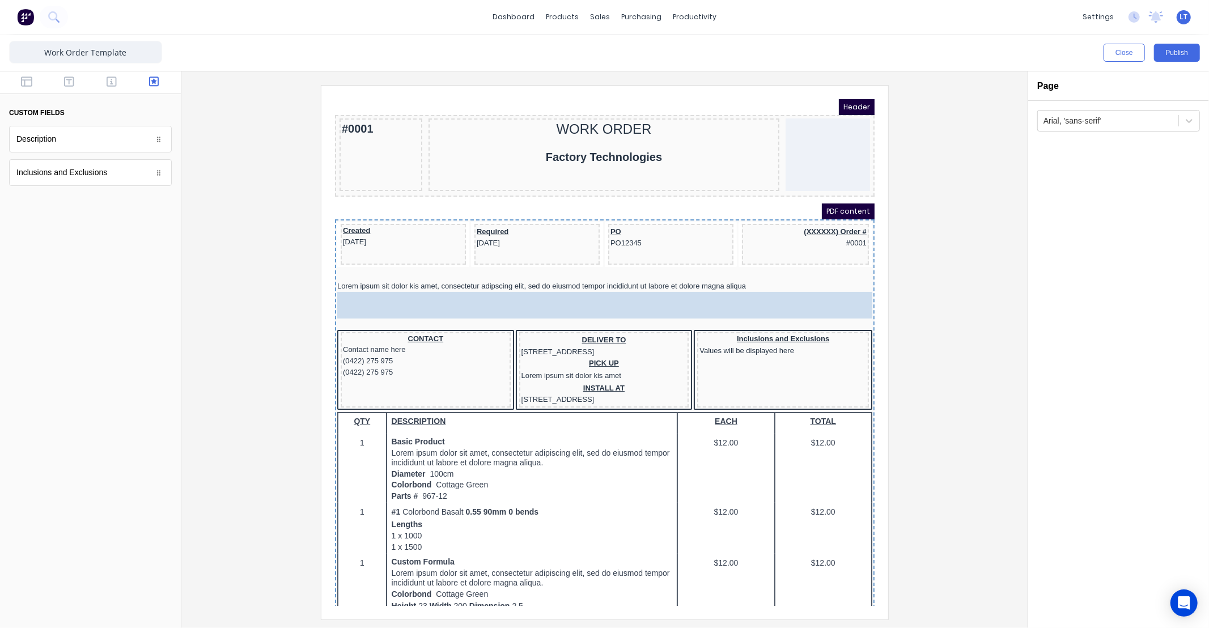
drag, startPoint x: 156, startPoint y: 140, endPoint x: 800, endPoint y: 290, distance: 661.2
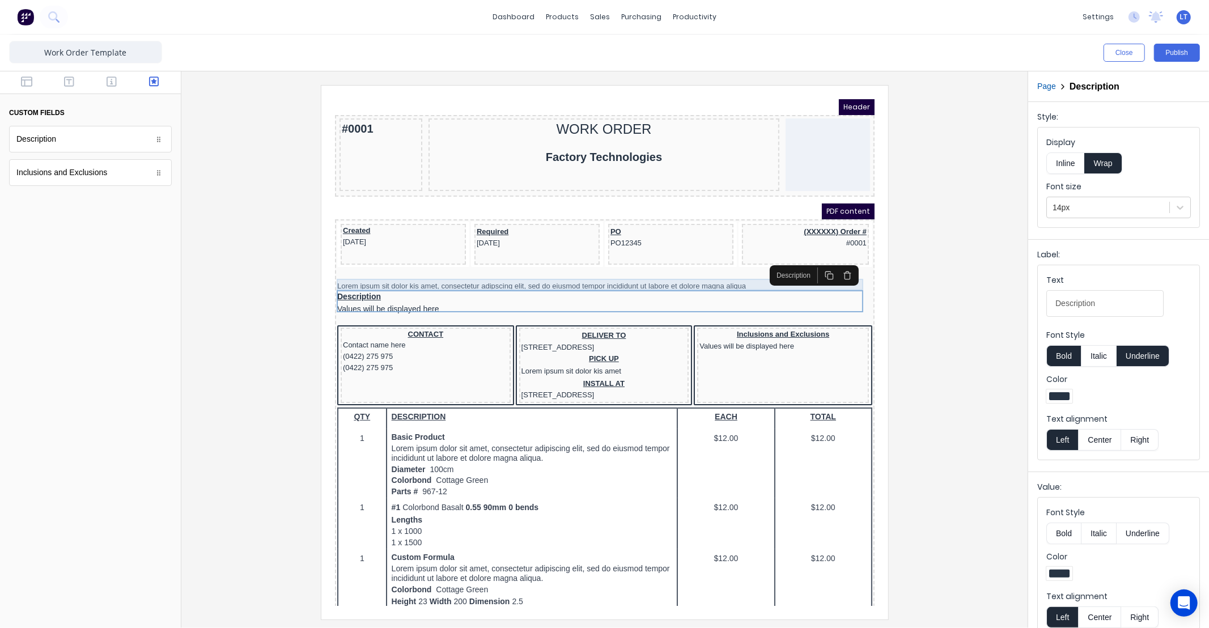
click at [457, 269] on div "Lorem ipsum sit dolor kis amet, consectetur adipscing elit, sed do eiusmod temp…" at bounding box center [590, 271] width 535 height 11
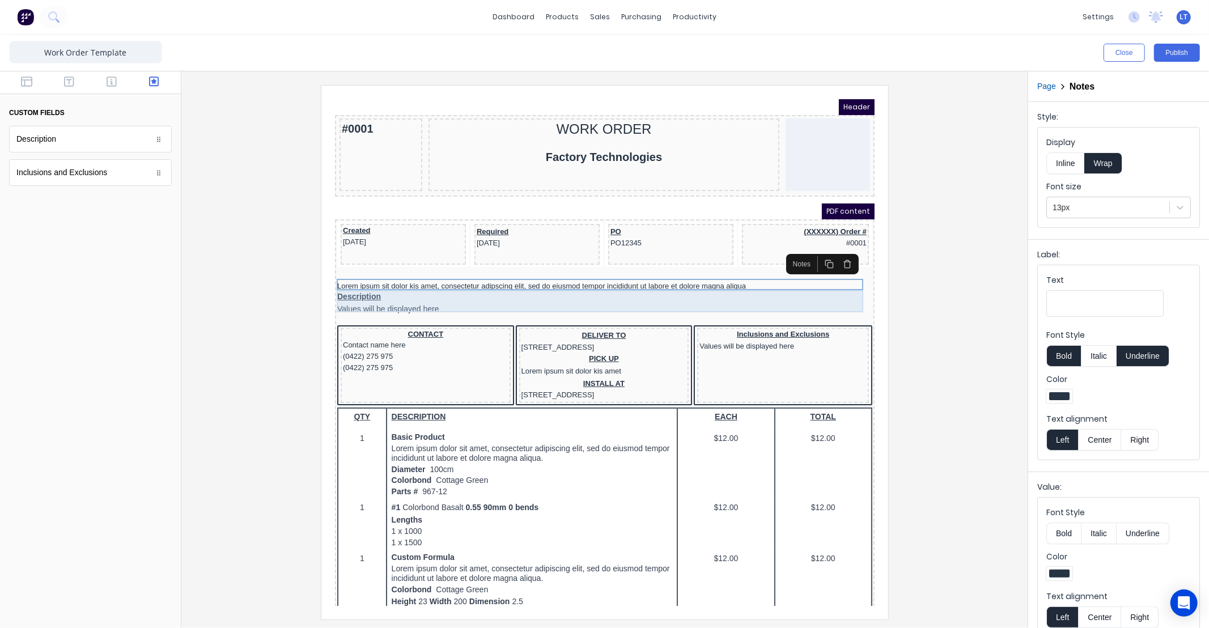
click at [457, 285] on div "Description Values will be displayed here" at bounding box center [590, 289] width 535 height 22
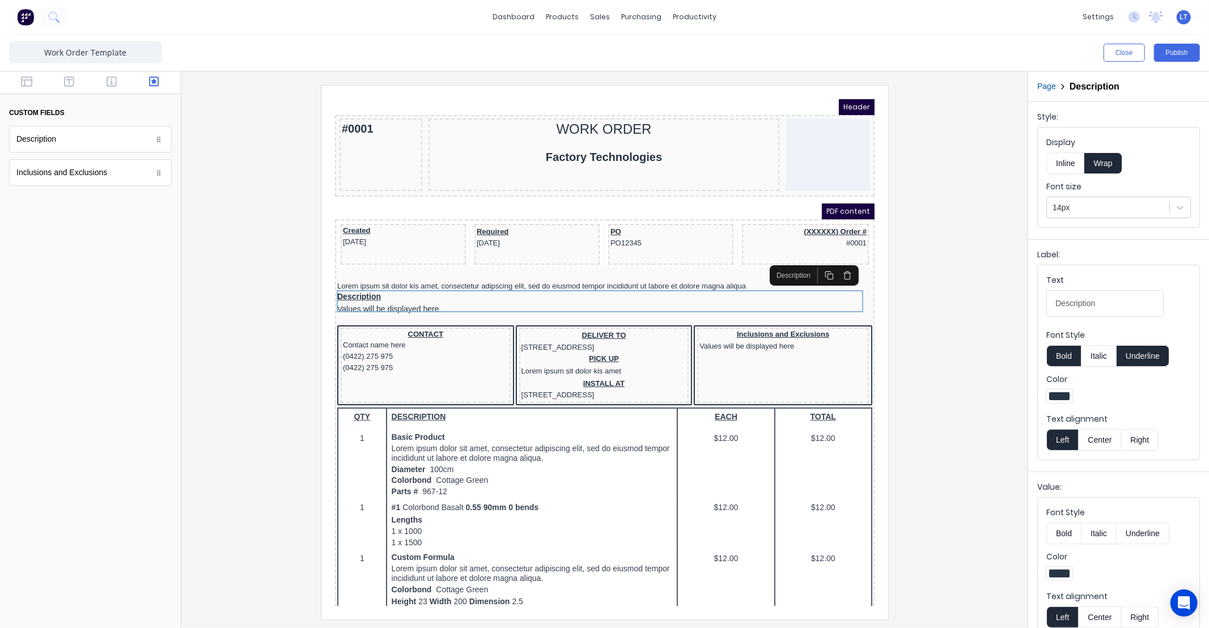
drag, startPoint x: 1108, startPoint y: 307, endPoint x: 973, endPoint y: 308, distance: 134.9
click at [973, 308] on div "Close Publish Components custom fields Description Description Inclusions and E…" at bounding box center [604, 331] width 1209 height 593
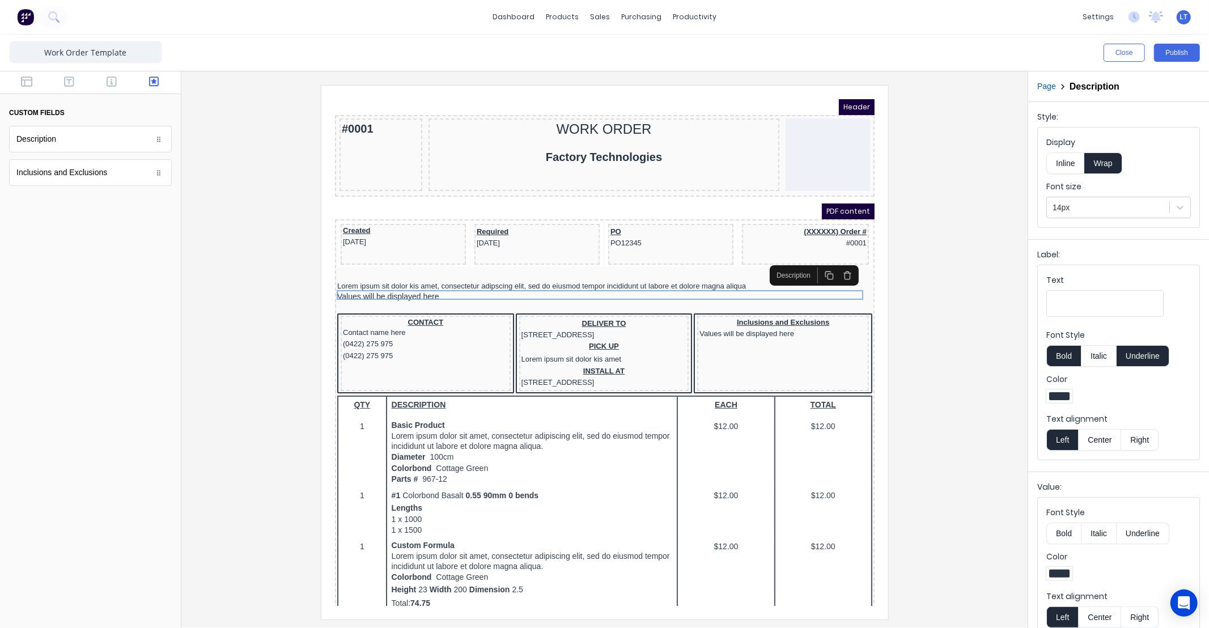
click at [951, 299] on div at bounding box center [604, 352] width 828 height 534
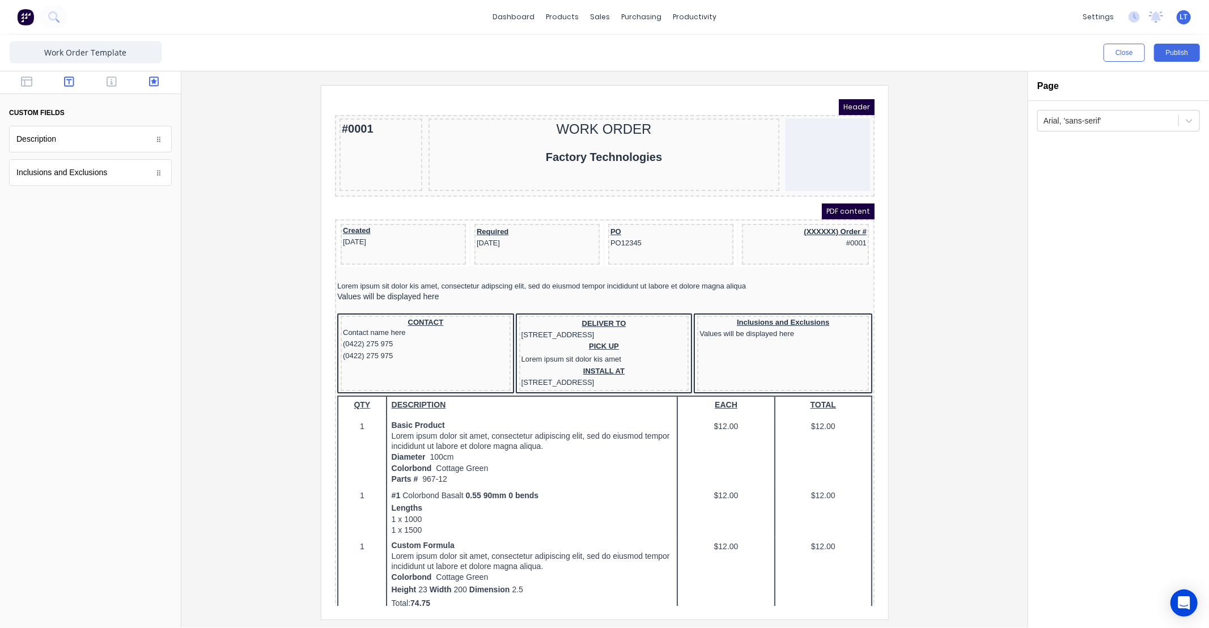
click at [61, 78] on button "button" at bounding box center [70, 83] width 36 height 14
click at [102, 82] on button "button" at bounding box center [112, 83] width 36 height 14
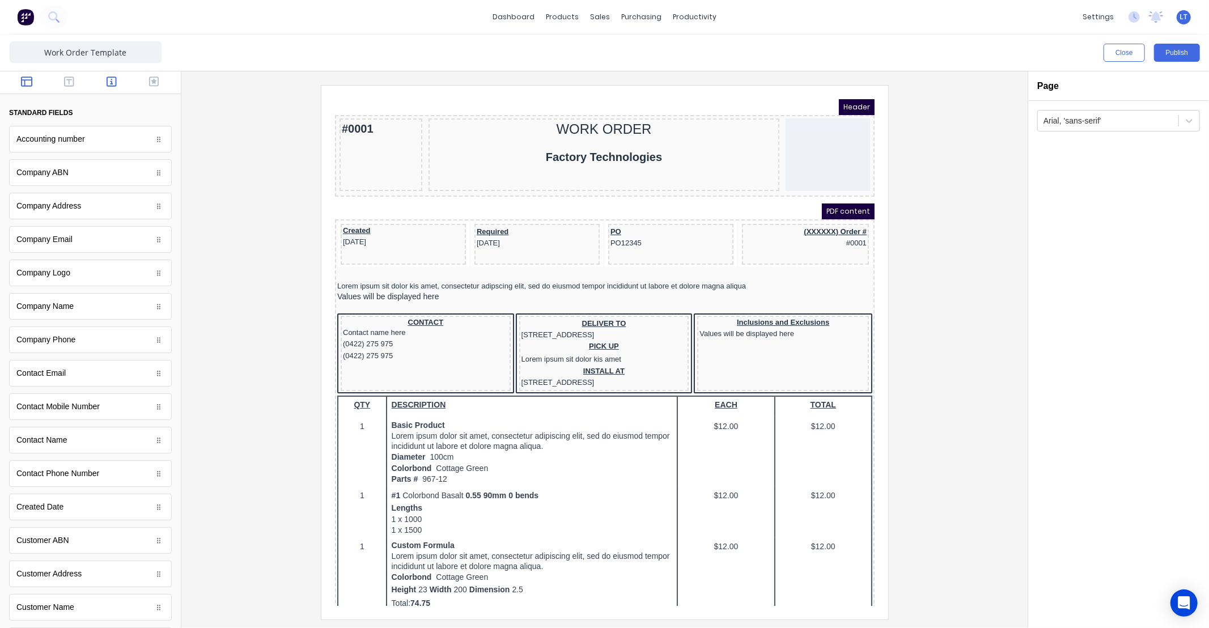
click at [27, 86] on icon "button" at bounding box center [26, 82] width 11 height 10
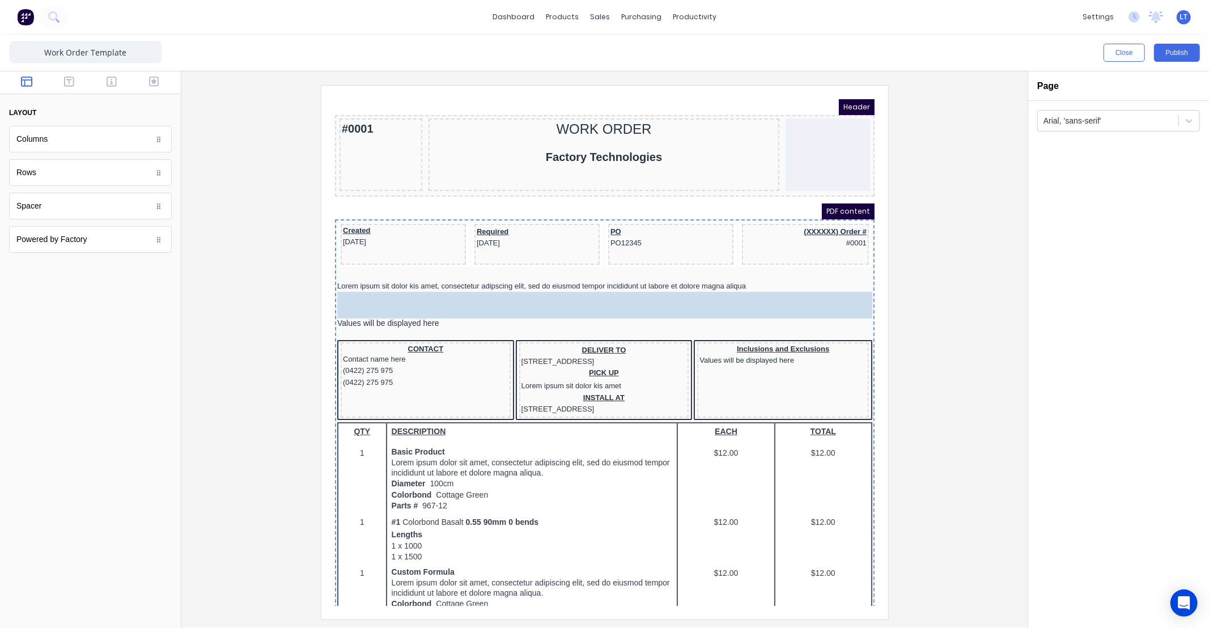
drag, startPoint x: 158, startPoint y: 209, endPoint x: 761, endPoint y: 291, distance: 608.6
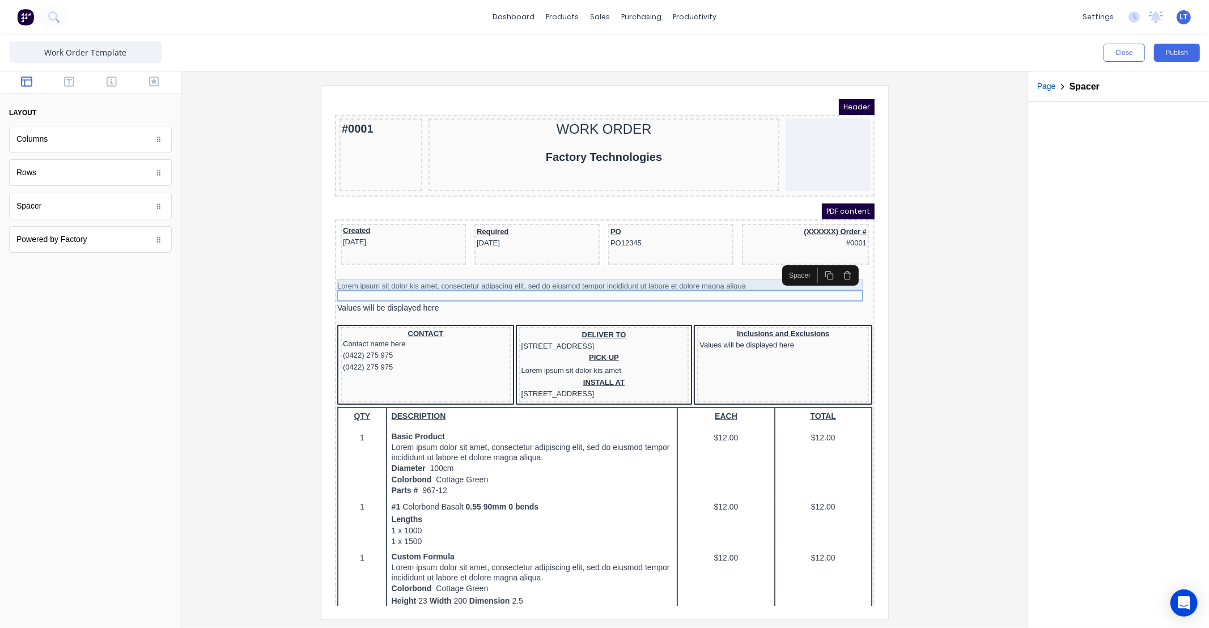
click at [604, 266] on div "Lorem ipsum sit dolor kis amet, consectetur adipscing elit, sed do eiusmod temp…" at bounding box center [590, 271] width 535 height 11
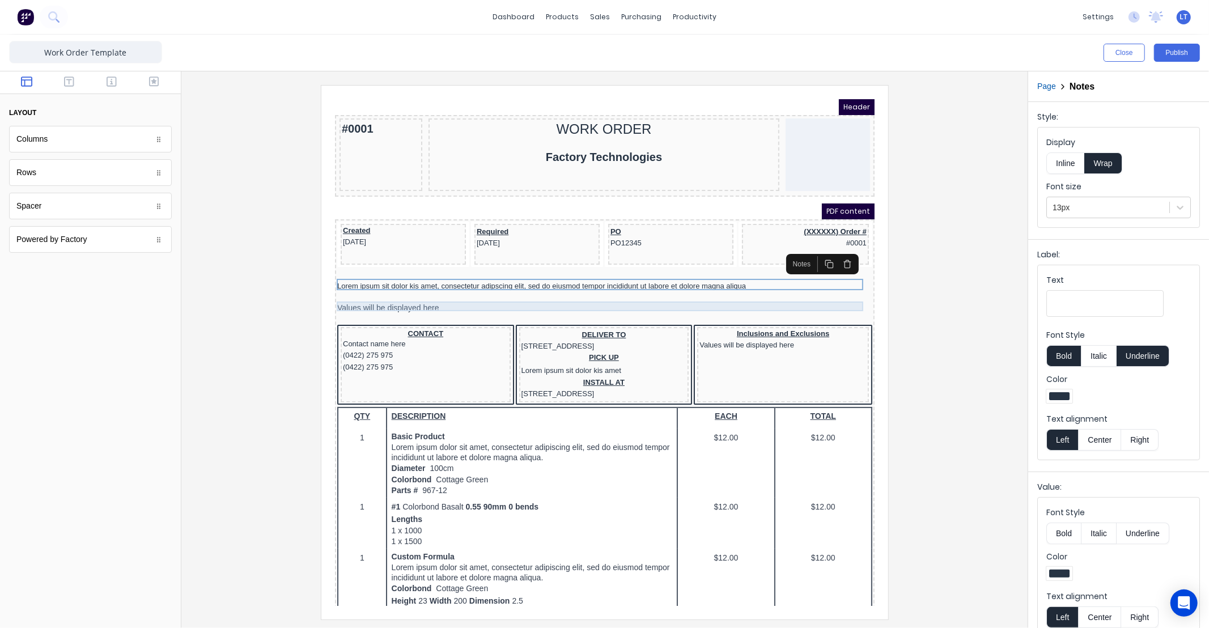
click at [561, 289] on div "Values will be displayed here" at bounding box center [590, 294] width 535 height 10
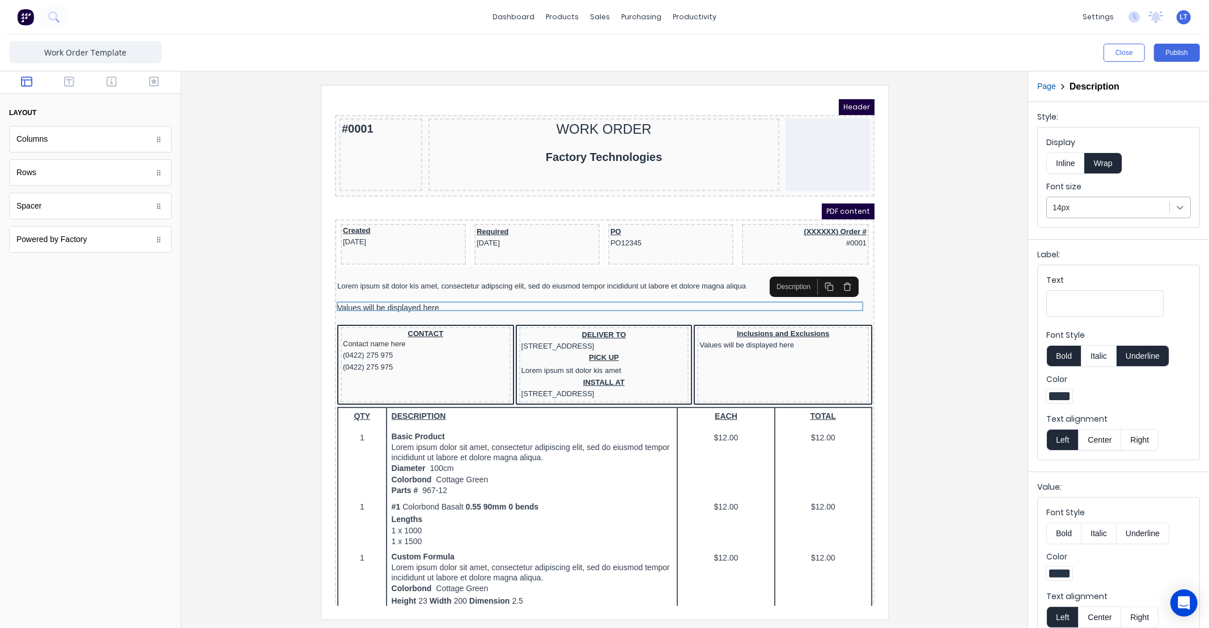
click at [1177, 208] on div at bounding box center [1180, 207] width 20 height 20
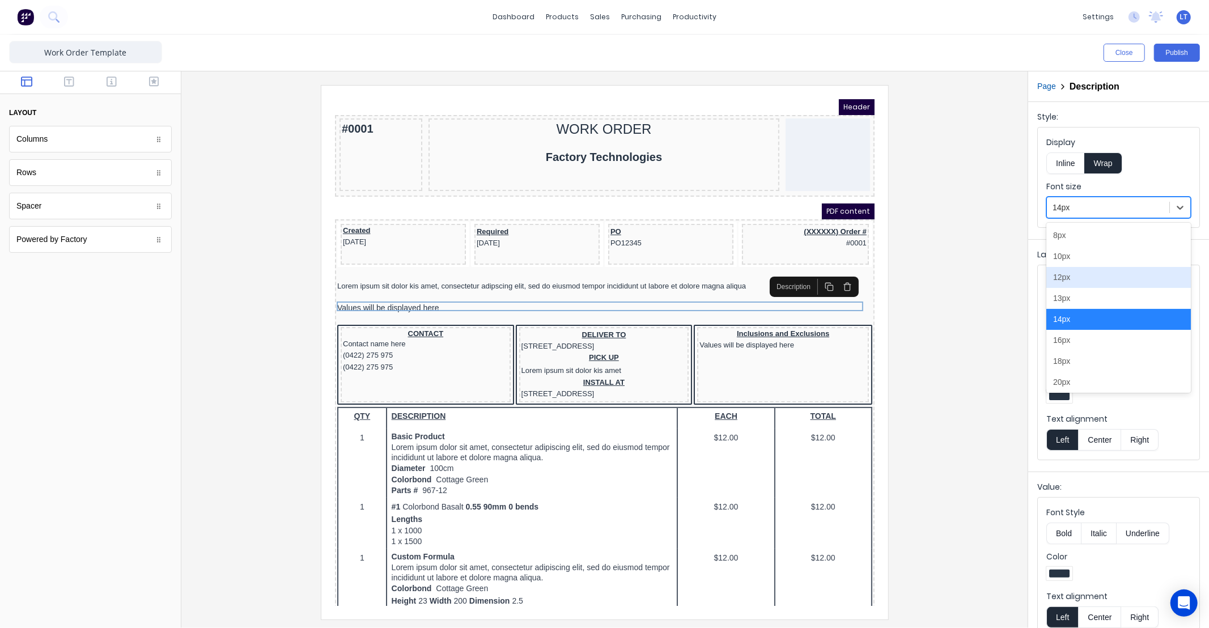
click at [1121, 282] on div "12px" at bounding box center [1118, 277] width 145 height 21
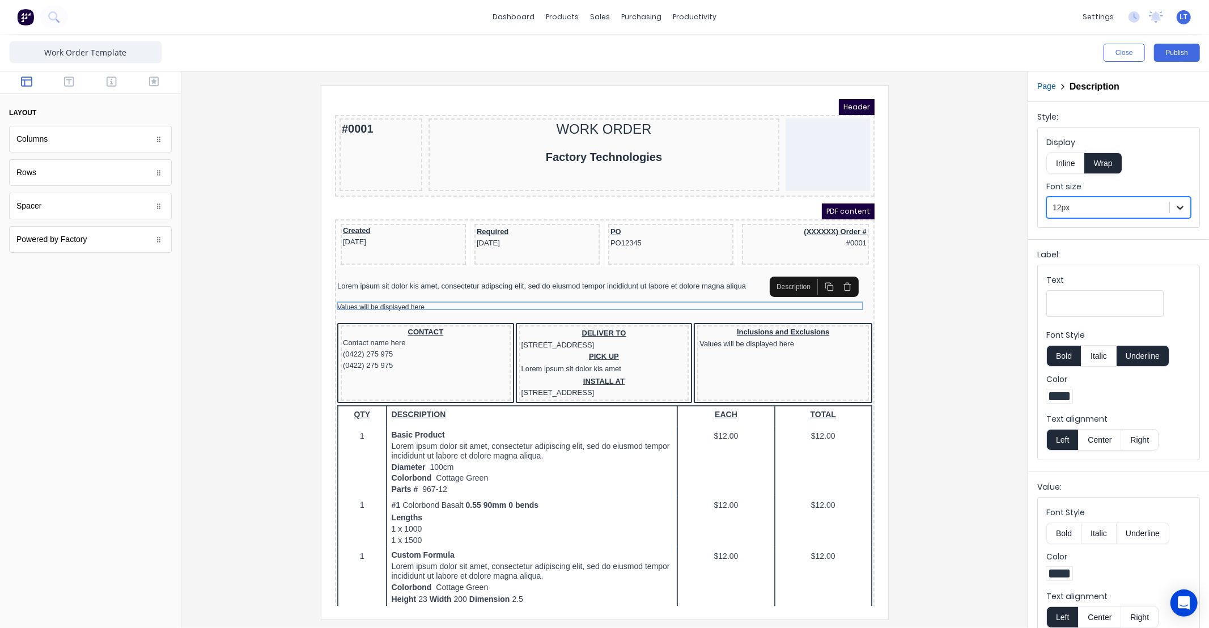
click at [1178, 211] on div at bounding box center [1180, 207] width 20 height 20
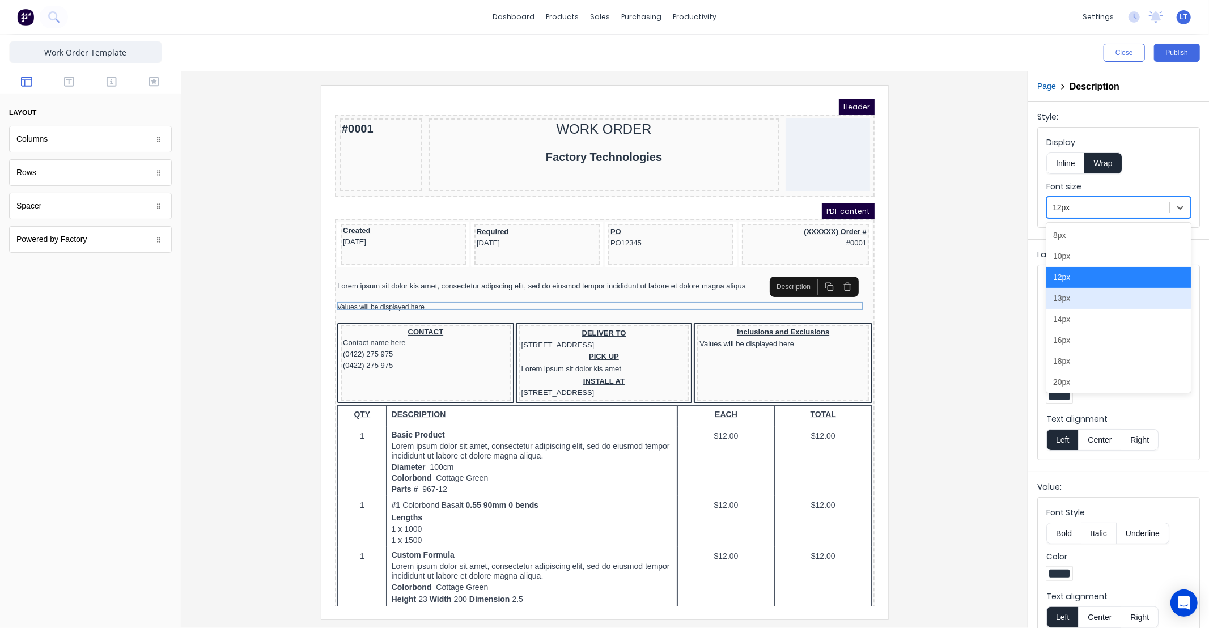
click at [1098, 304] on div "13px" at bounding box center [1118, 298] width 145 height 21
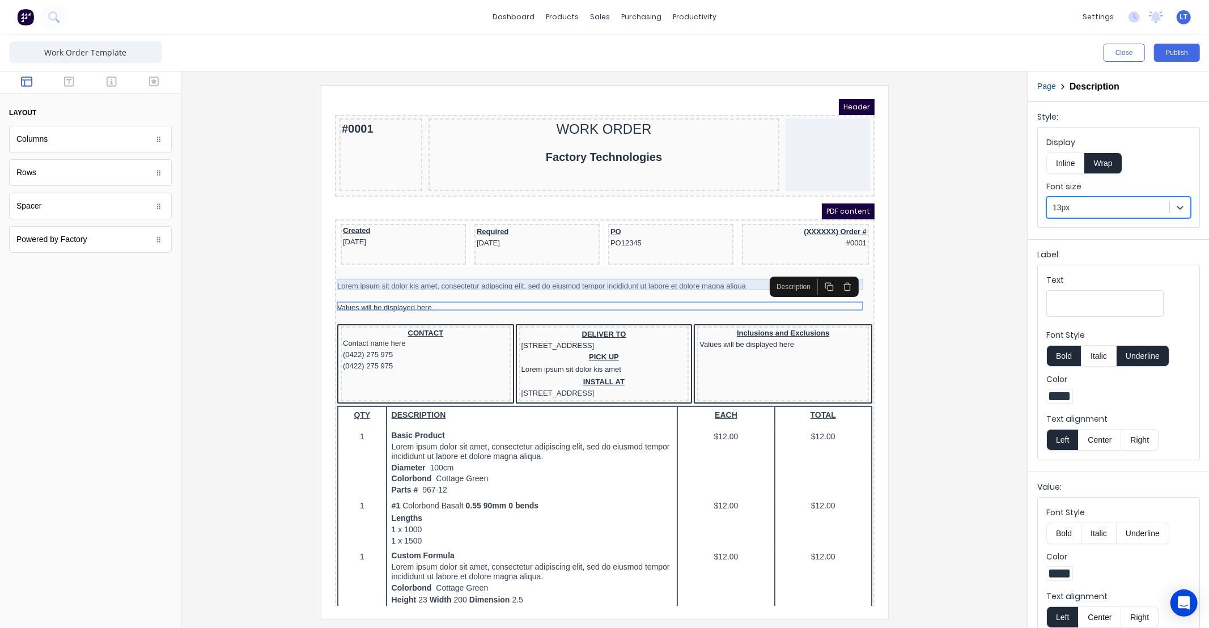
click at [640, 270] on div "Lorem ipsum sit dolor kis amet, consectetur adipscing elit, sed do eiusmod temp…" at bounding box center [590, 271] width 535 height 11
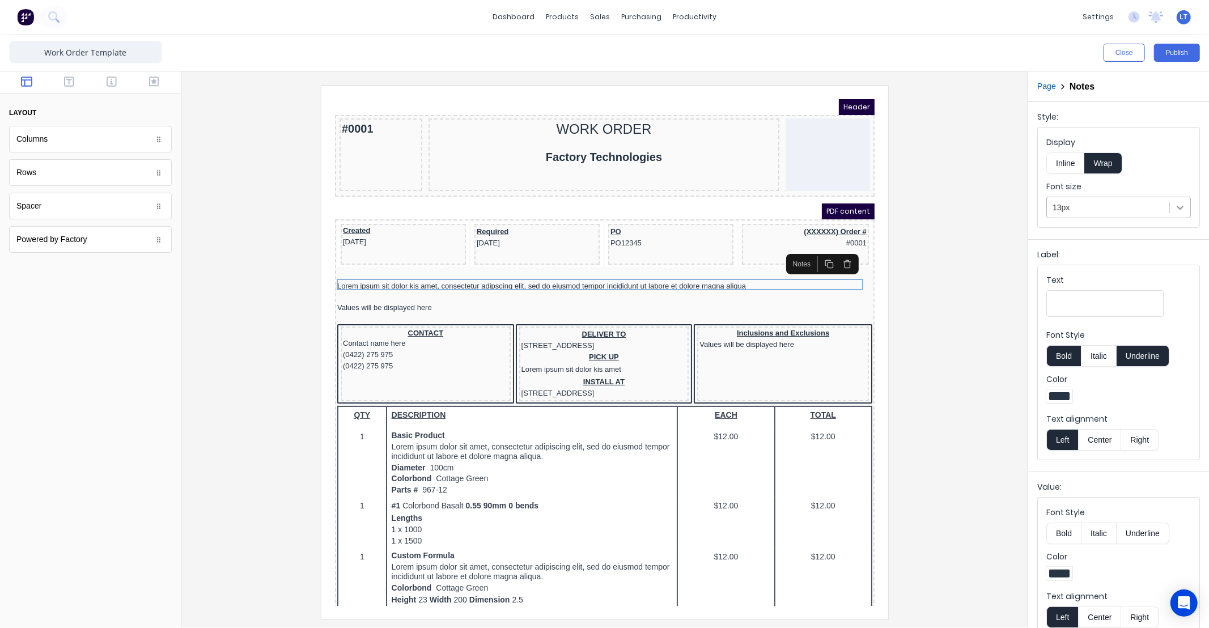
click at [1179, 207] on div at bounding box center [1180, 207] width 20 height 20
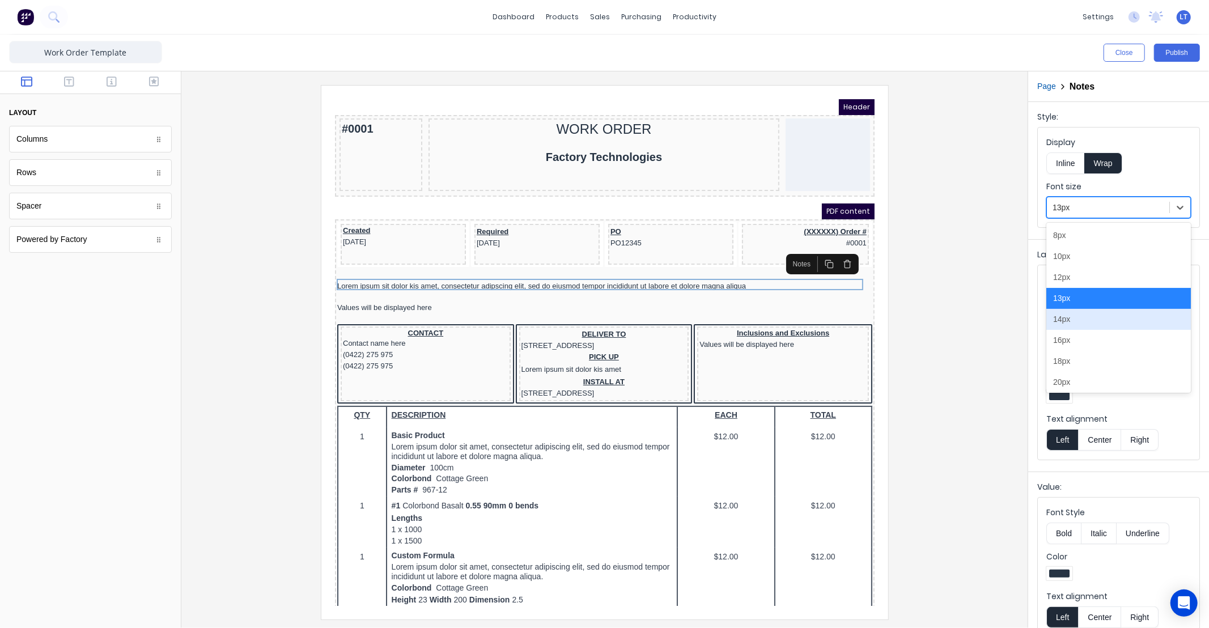
click at [1121, 320] on div "14px" at bounding box center [1118, 319] width 145 height 21
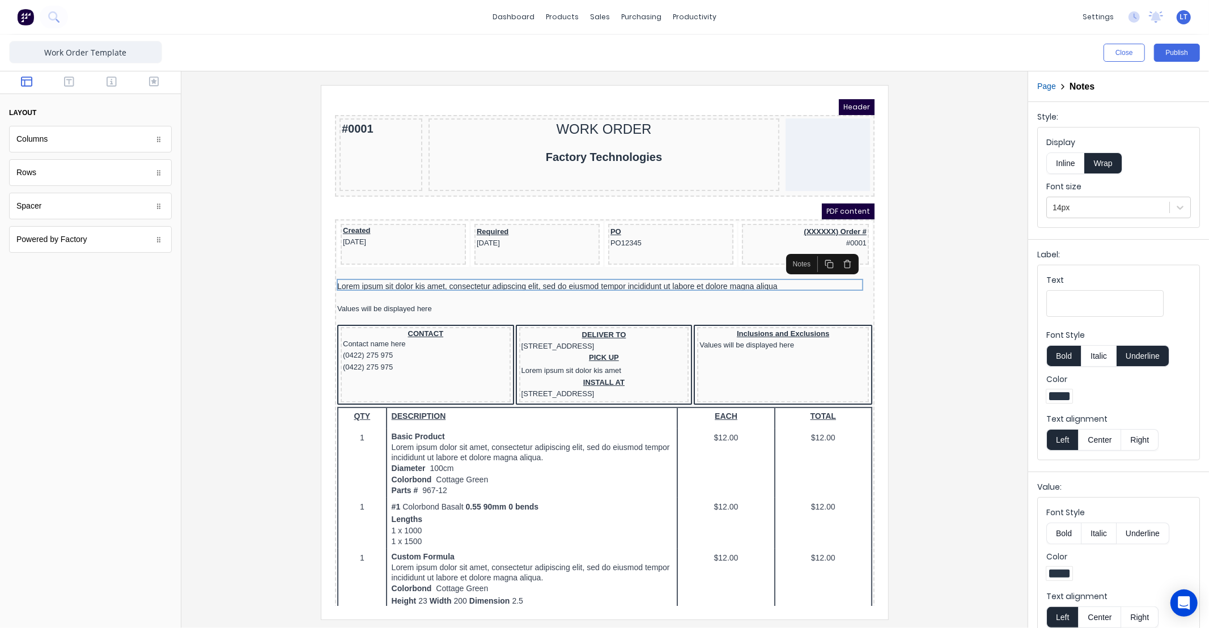
click at [1064, 358] on button "Bold" at bounding box center [1063, 356] width 35 height 22
click at [996, 340] on div at bounding box center [604, 352] width 828 height 534
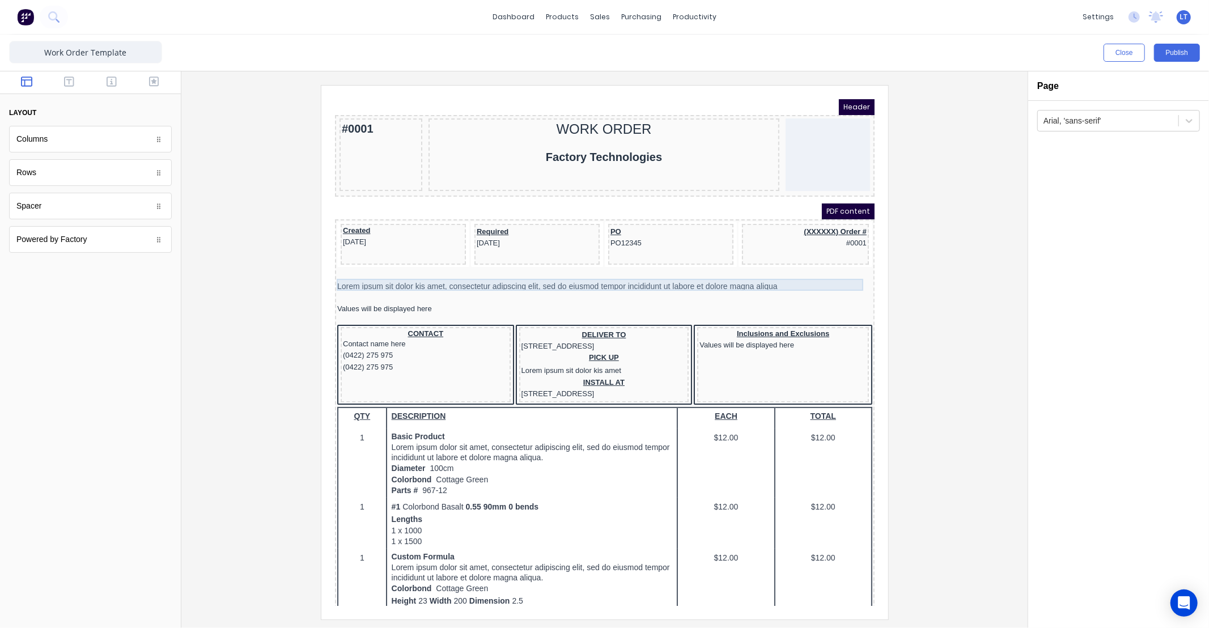
click at [745, 271] on div "Lorem ipsum sit dolor kis amet, consectetur adipscing elit, sed do eiusmod temp…" at bounding box center [590, 272] width 535 height 12
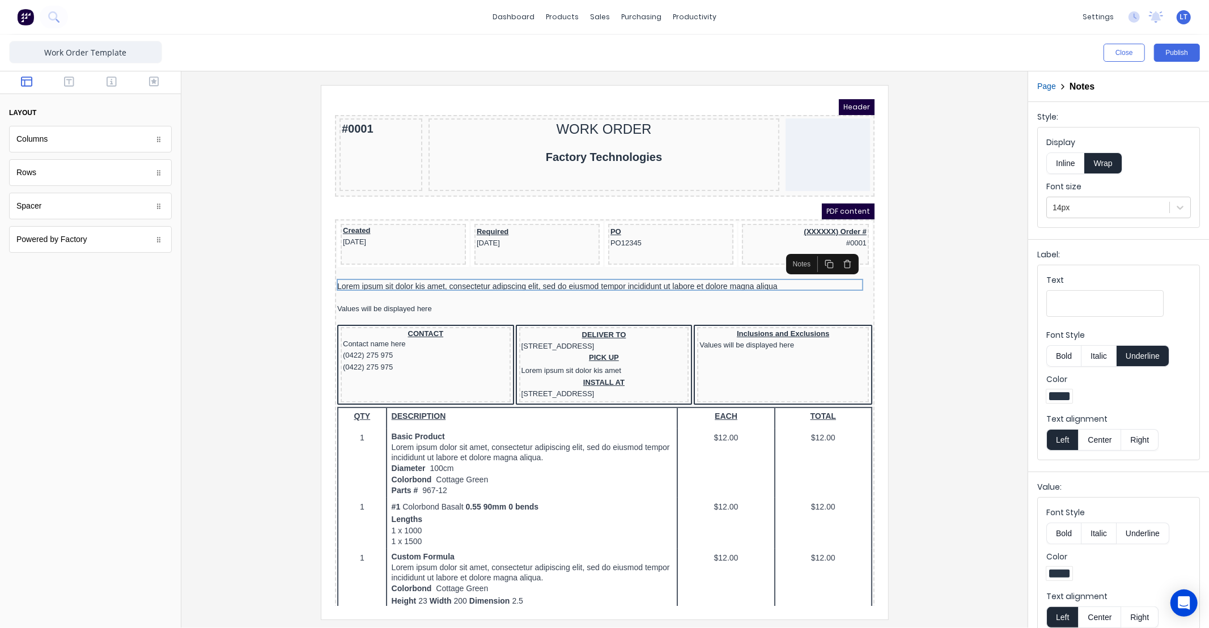
click at [1061, 355] on button "Bold" at bounding box center [1063, 356] width 35 height 22
click at [387, 220] on div "Created 29/10/2024" at bounding box center [389, 222] width 121 height 21
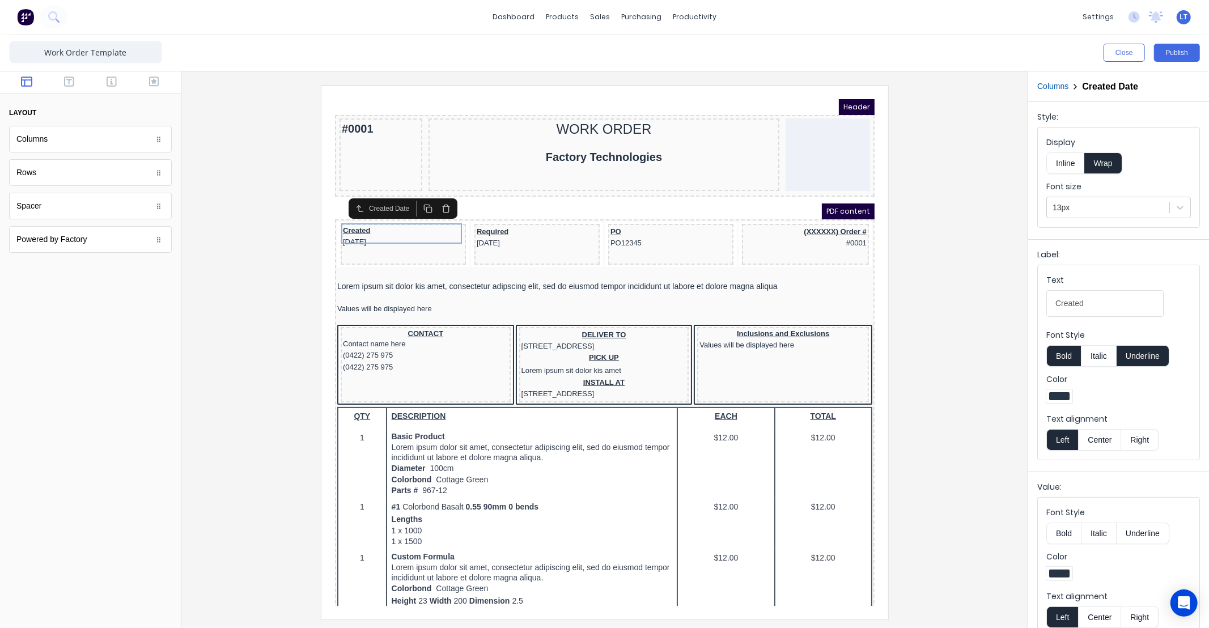
click at [485, 200] on div "PDF content" at bounding box center [591, 197] width 540 height 16
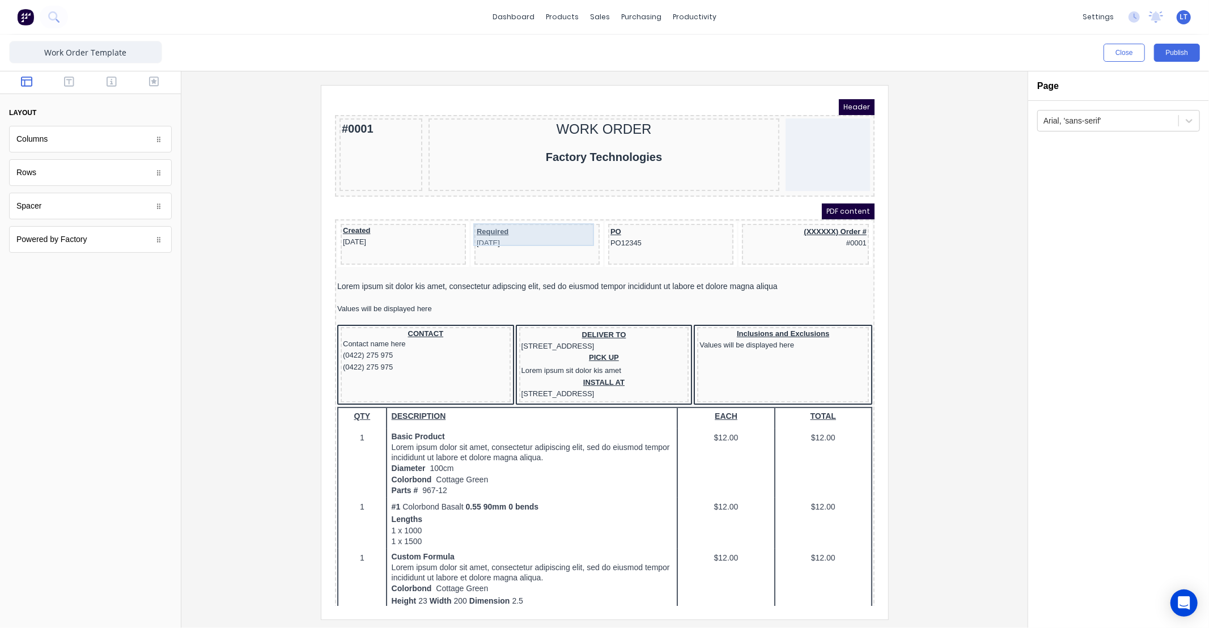
click at [523, 222] on div "Required 29/10/2024" at bounding box center [522, 223] width 121 height 23
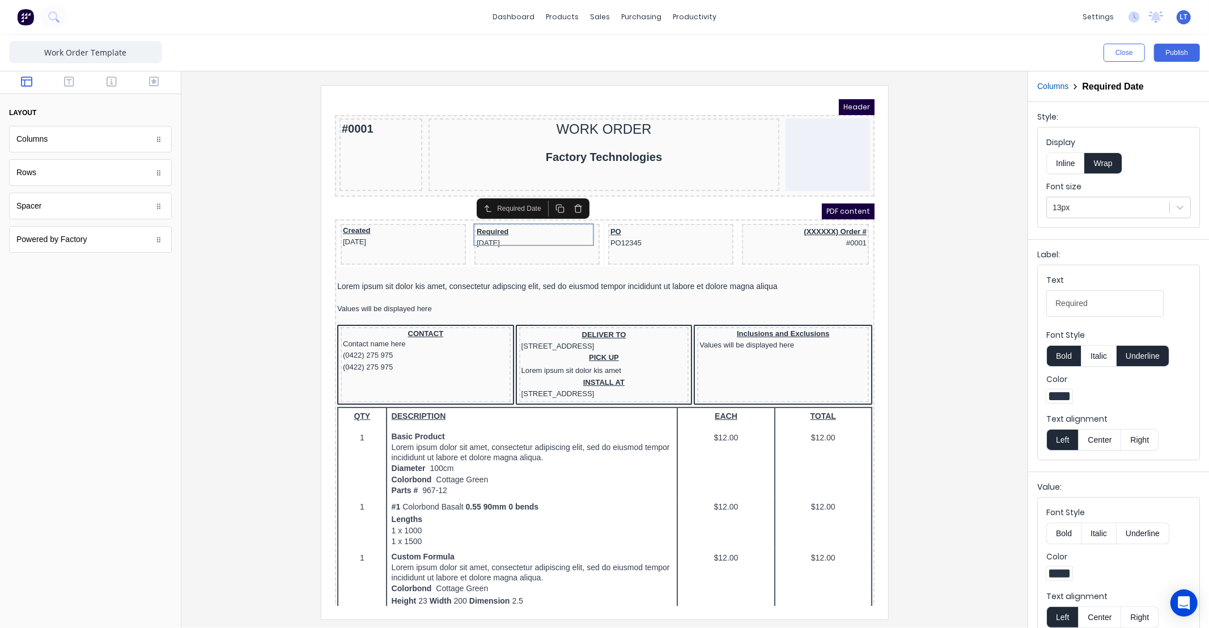
click at [564, 196] on icon "button" at bounding box center [563, 194] width 9 height 9
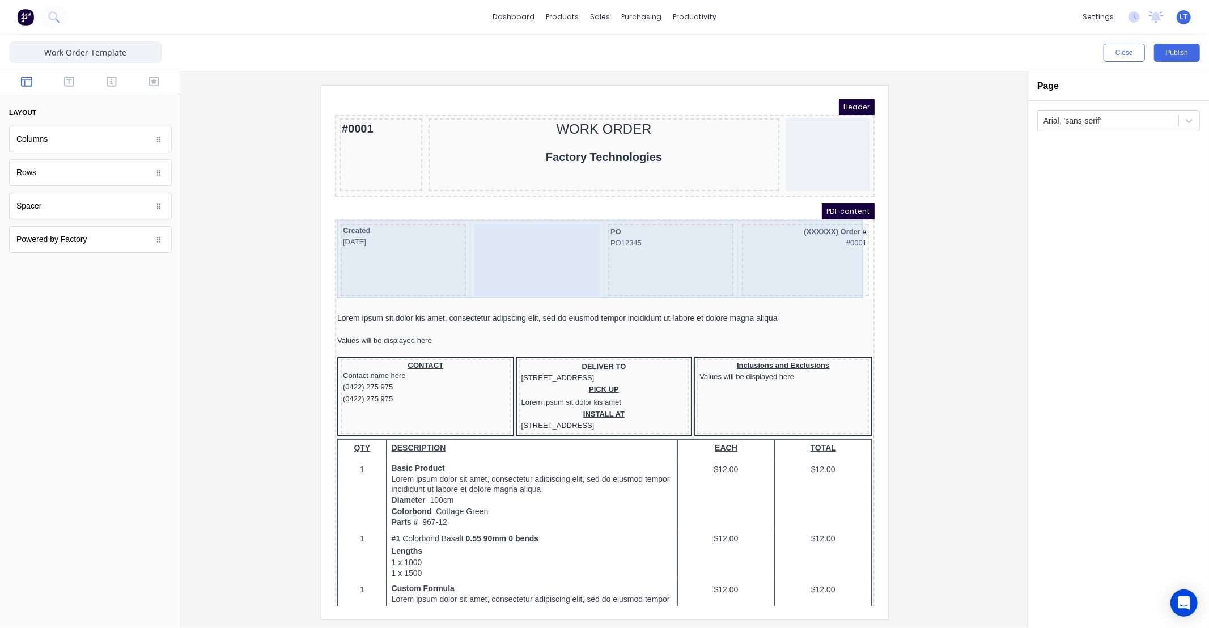
click at [512, 225] on div at bounding box center [522, 246] width 125 height 73
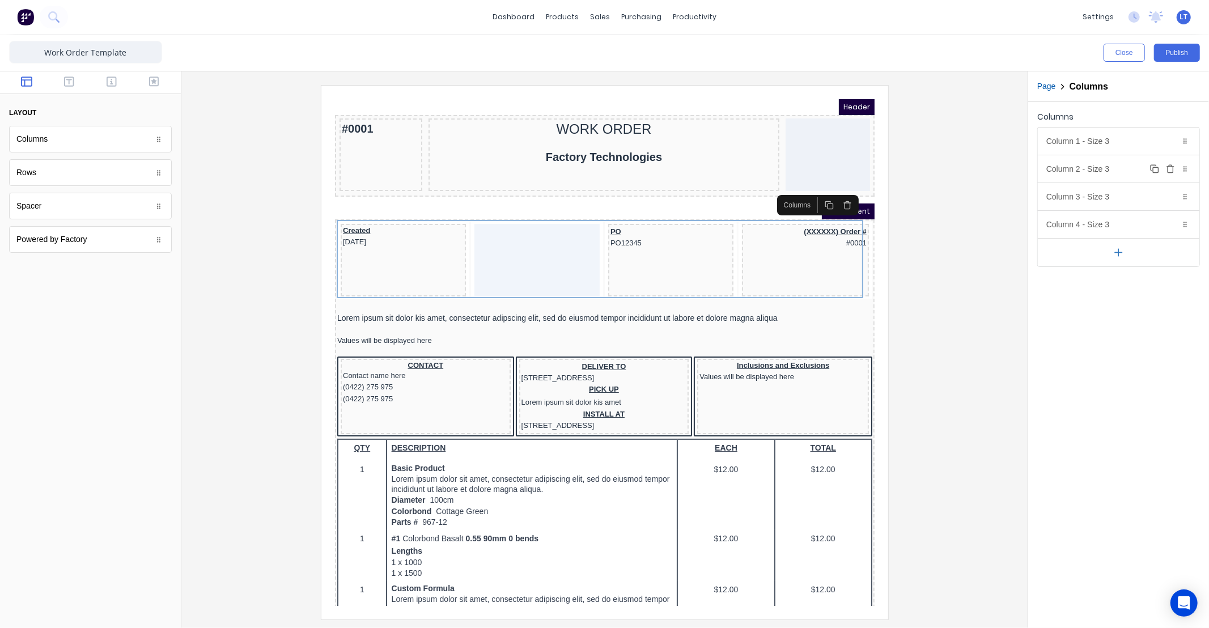
click at [1115, 169] on div "Column 2 - Size 3 Duplicate Delete" at bounding box center [1119, 168] width 162 height 27
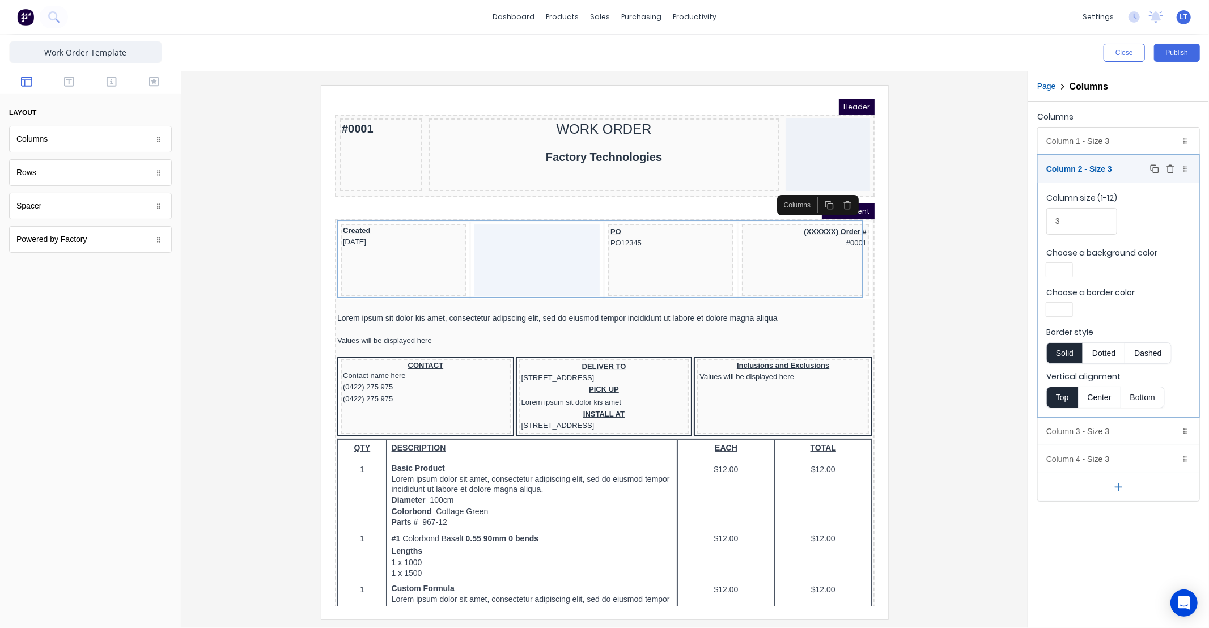
click at [1170, 168] on icon "button" at bounding box center [1170, 168] width 9 height 9
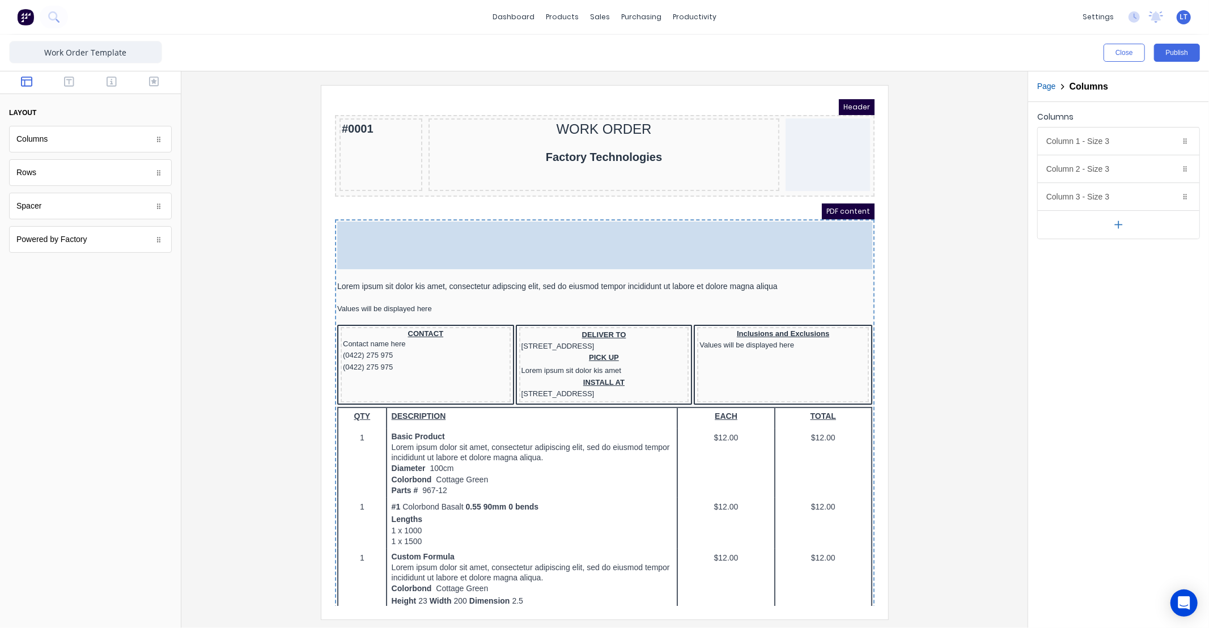
drag, startPoint x: 614, startPoint y: 238, endPoint x: 627, endPoint y: 237, distance: 13.7
click at [623, 239] on body "Header #0001 WORK ORDER Factory Technologies PDF content Created 29/10/2024 PO …" at bounding box center [591, 338] width 540 height 507
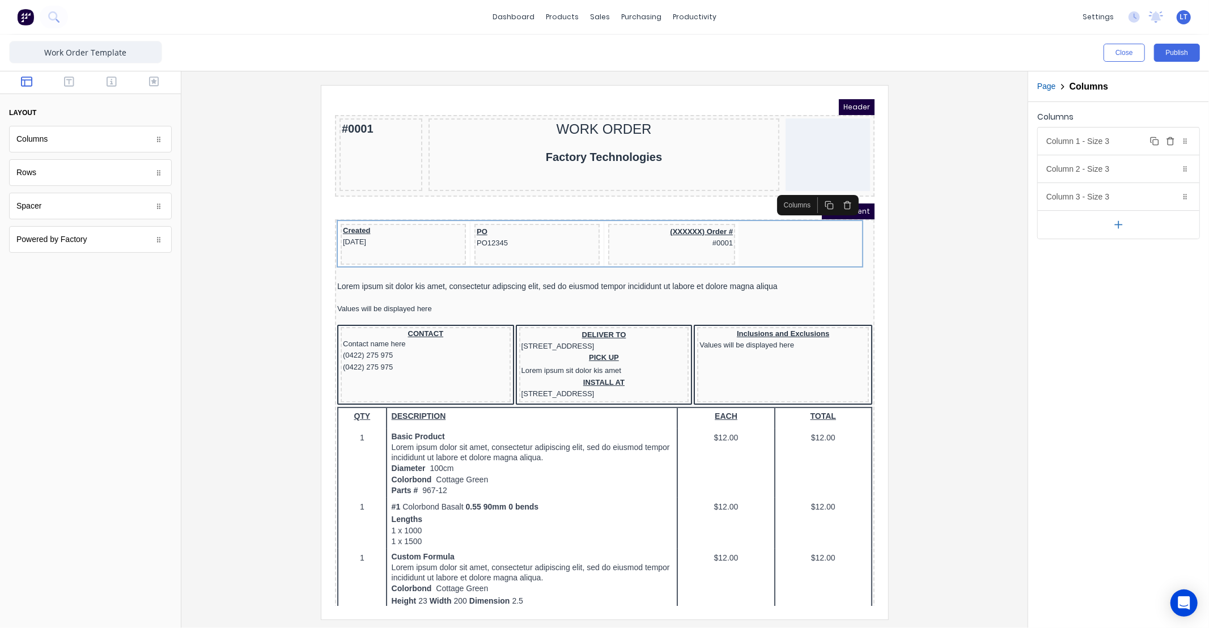
click at [1092, 141] on div "Column 1 - Size 3 Duplicate Delete" at bounding box center [1119, 141] width 162 height 27
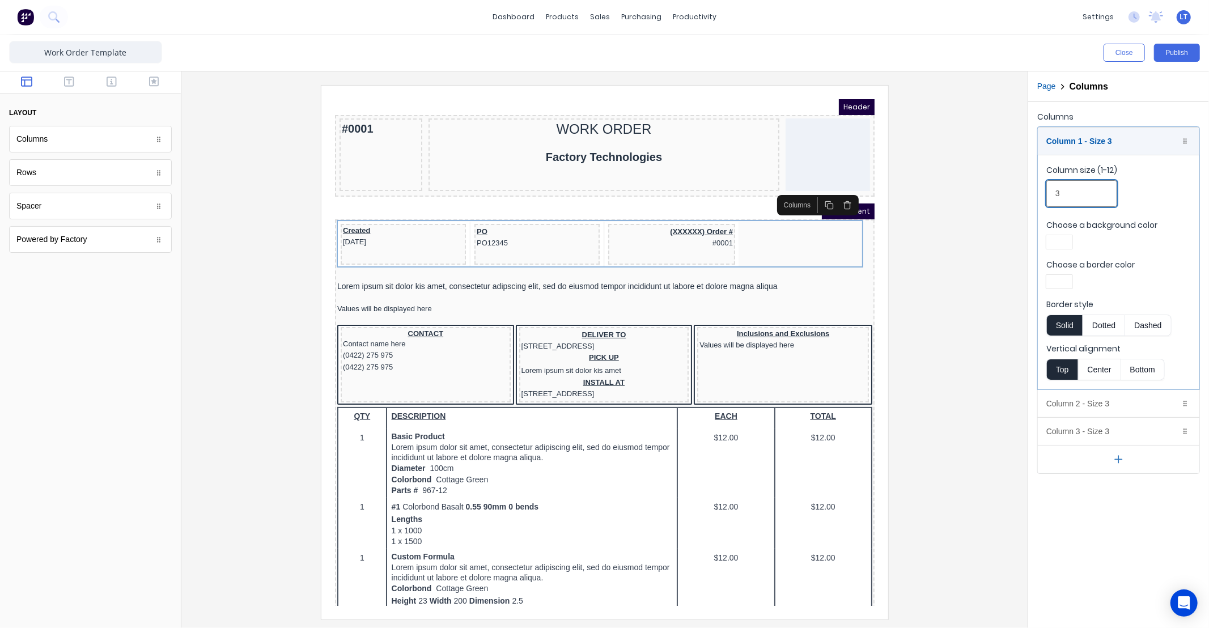
click at [1076, 194] on input "3" at bounding box center [1081, 193] width 71 height 27
drag, startPoint x: 1076, startPoint y: 194, endPoint x: 1041, endPoint y: 196, distance: 35.2
click at [1041, 196] on fieldset "Column size (1-12) 3 Choose a background color Choose a border color Border sty…" at bounding box center [1119, 272] width 162 height 235
drag, startPoint x: 1074, startPoint y: 194, endPoint x: 996, endPoint y: 196, distance: 77.7
click at [996, 196] on div "Close Publish Components layout Columns Columns Rows Rows Spacer Spacer Powered…" at bounding box center [604, 331] width 1209 height 593
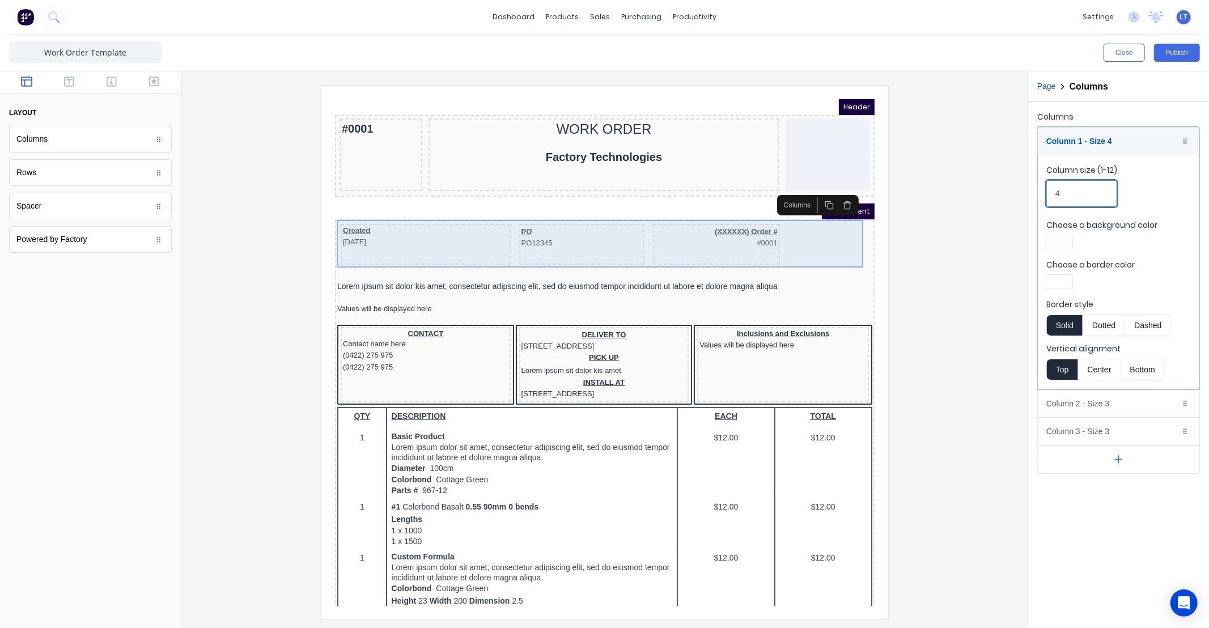
type input "4"
click at [600, 236] on div "PO PO12345" at bounding box center [567, 230] width 125 height 41
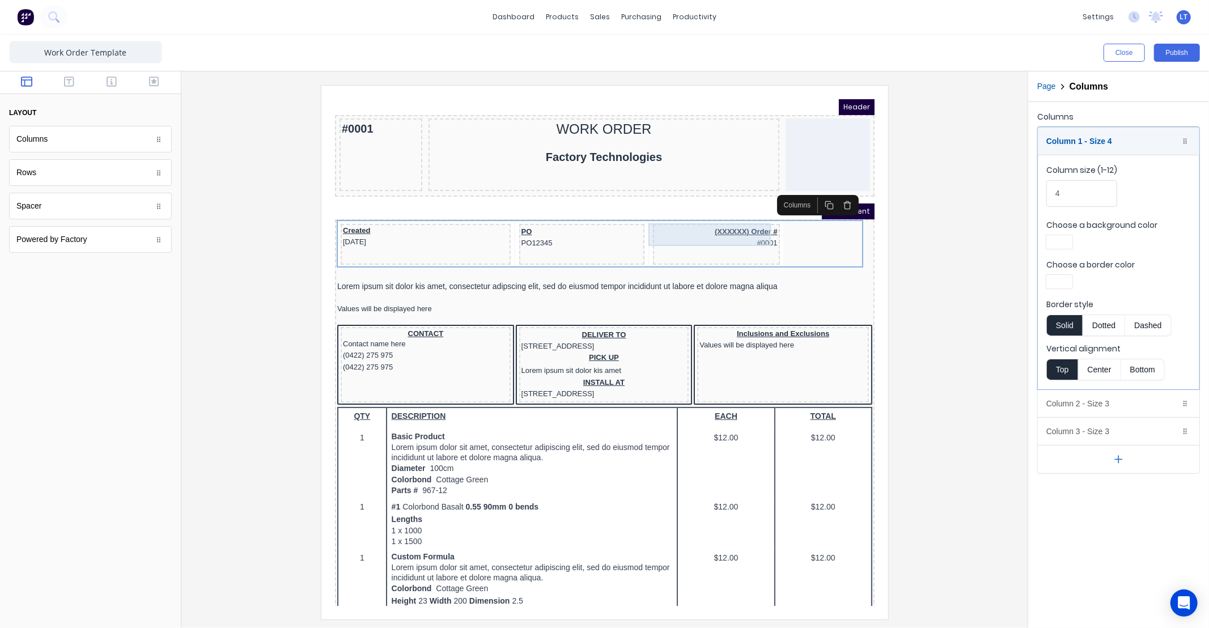
click at [698, 239] on div "(XXXXXX) Order # #0001" at bounding box center [702, 230] width 127 height 41
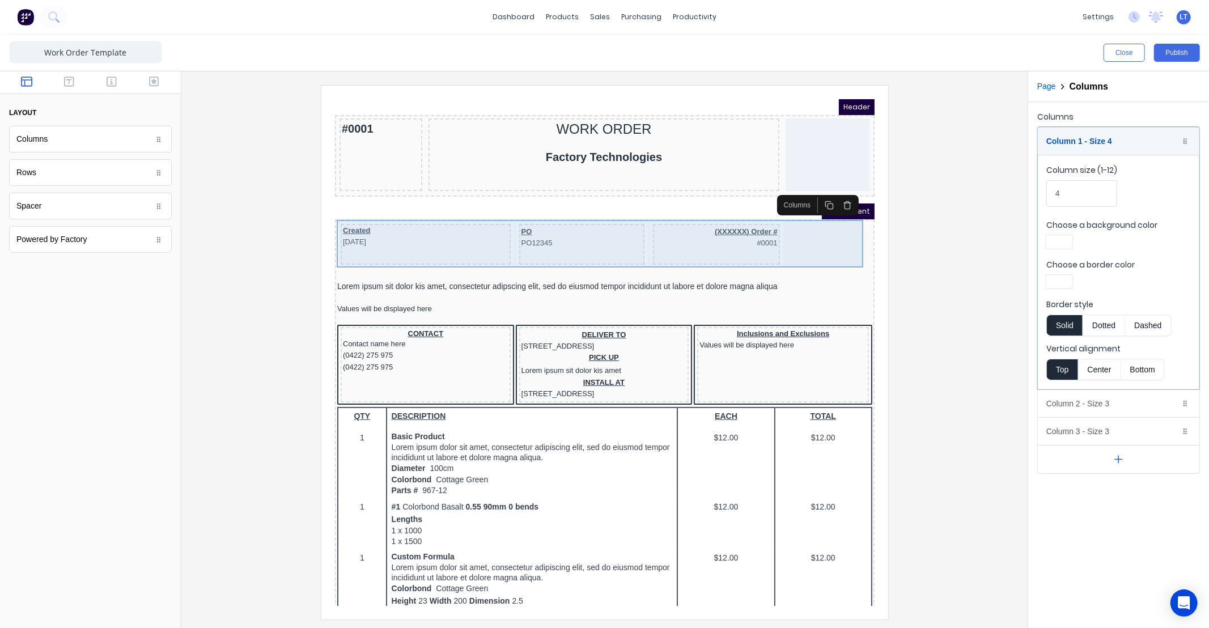
click at [595, 249] on div "Created 29/10/2024 PO PO12345 (XXXXXX) Order # #0001" at bounding box center [590, 231] width 535 height 48
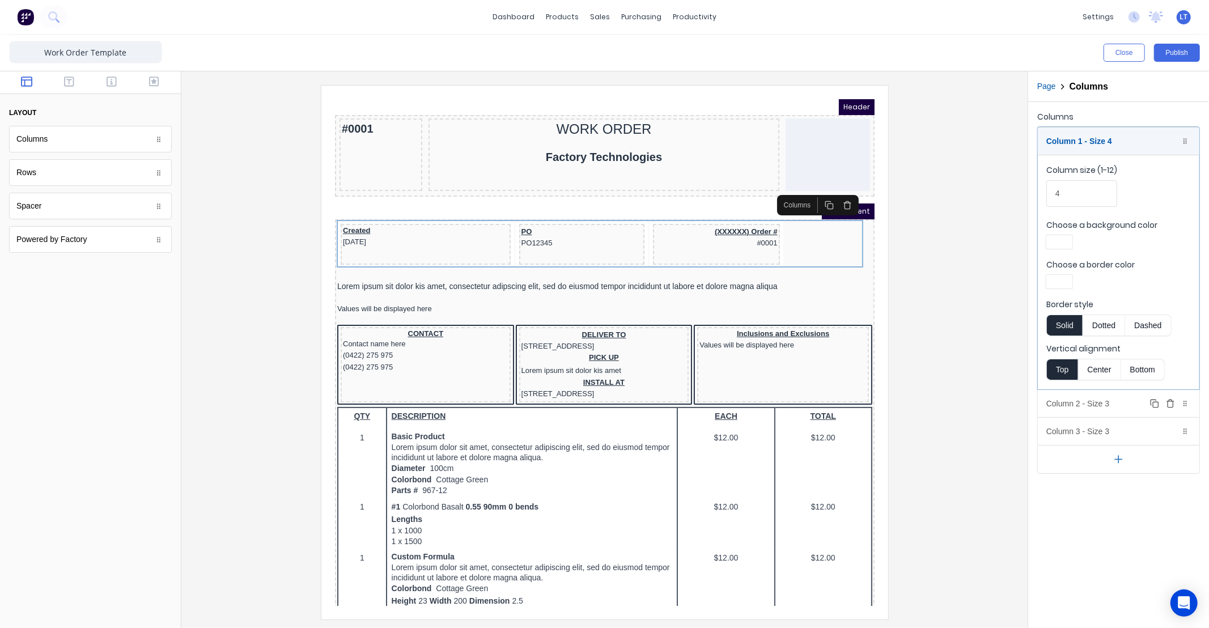
click at [1185, 404] on icon at bounding box center [1185, 403] width 7 height 7
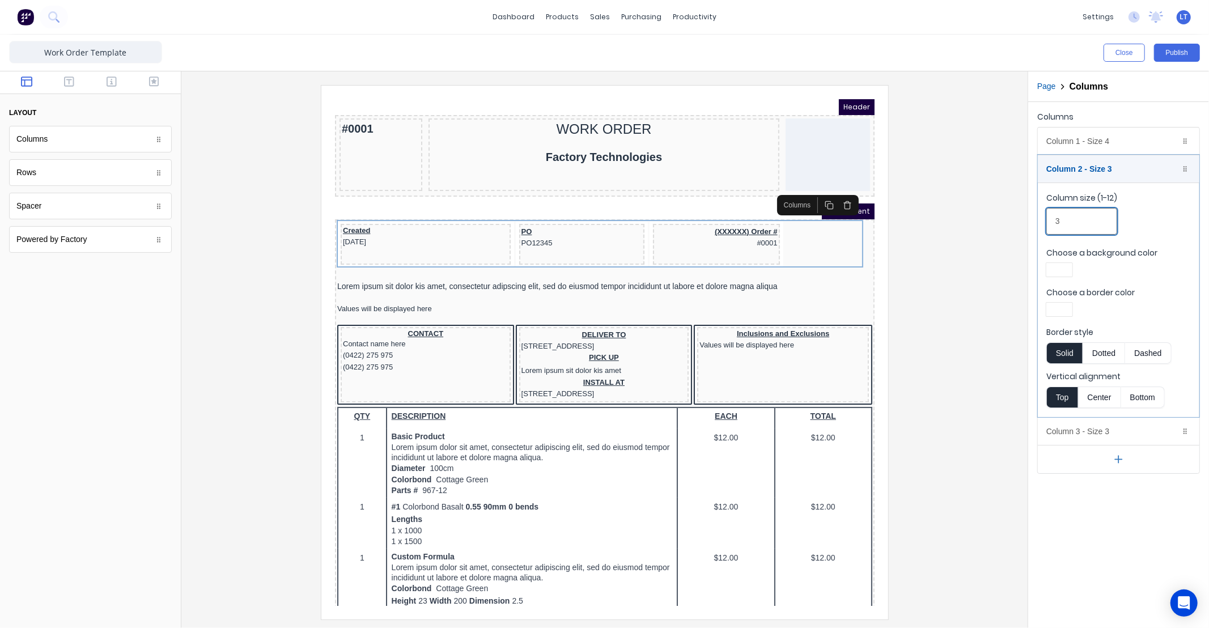
drag, startPoint x: 1047, startPoint y: 223, endPoint x: 982, endPoint y: 224, distance: 65.8
click at [983, 224] on div "Close Publish Components layout Columns Columns Rows Rows Spacer Spacer Powered…" at bounding box center [604, 331] width 1209 height 593
type input "4"
click at [1186, 428] on icon at bounding box center [1185, 431] width 7 height 7
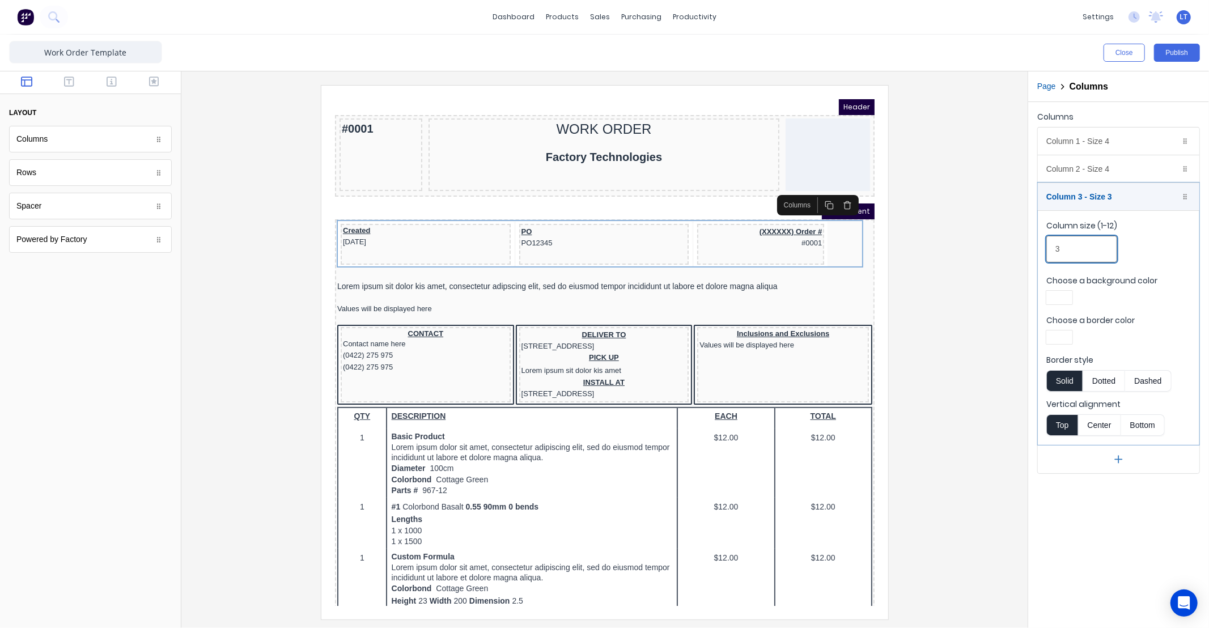
drag, startPoint x: 1068, startPoint y: 244, endPoint x: 995, endPoint y: 242, distance: 73.2
click at [995, 242] on div "Close Publish Components layout Columns Columns Rows Rows Spacer Spacer Powered…" at bounding box center [604, 331] width 1209 height 593
type input "4"
click at [1178, 55] on button "Publish" at bounding box center [1177, 53] width 46 height 18
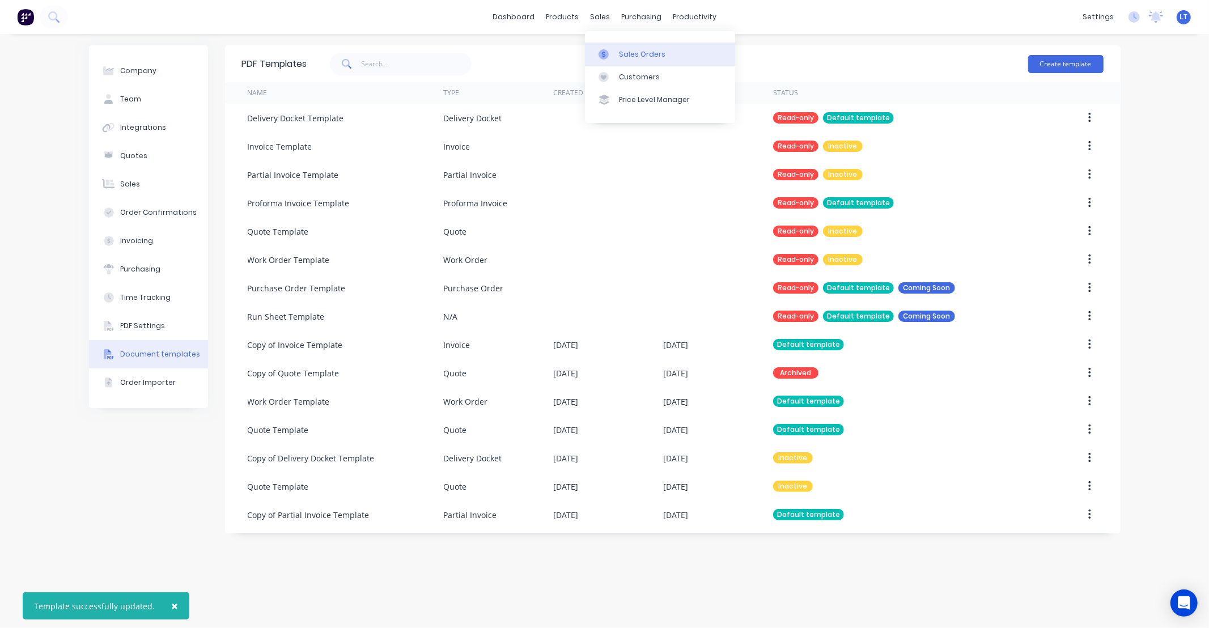
click at [625, 54] on div "Sales Orders" at bounding box center [642, 54] width 46 height 10
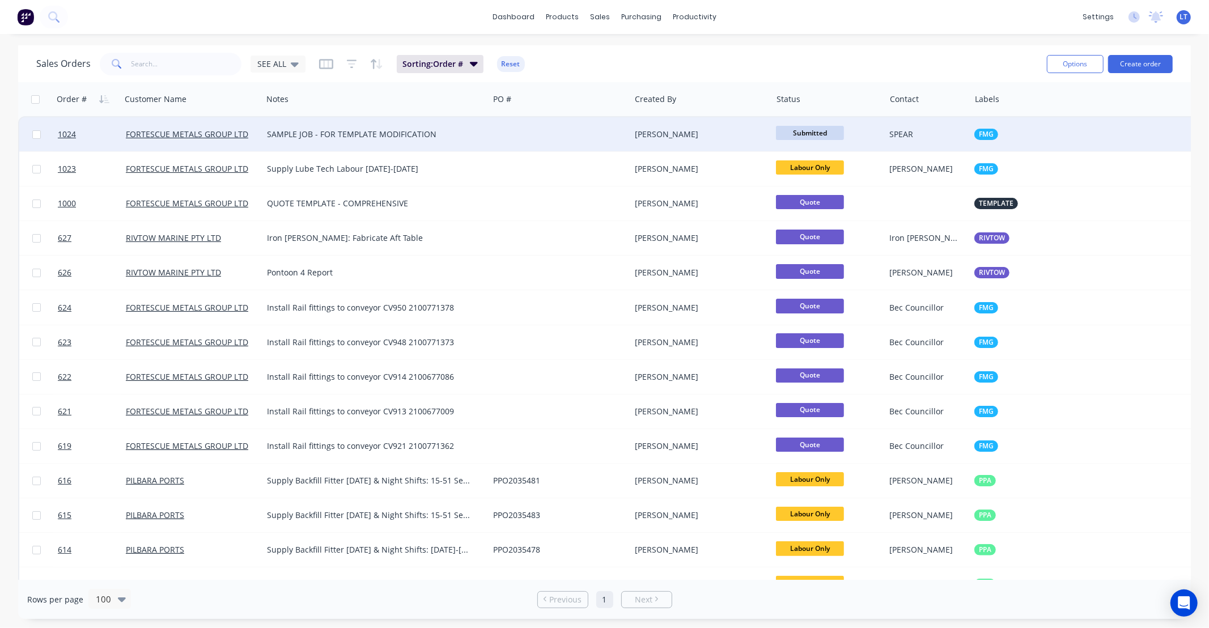
click at [601, 132] on div at bounding box center [560, 134] width 142 height 34
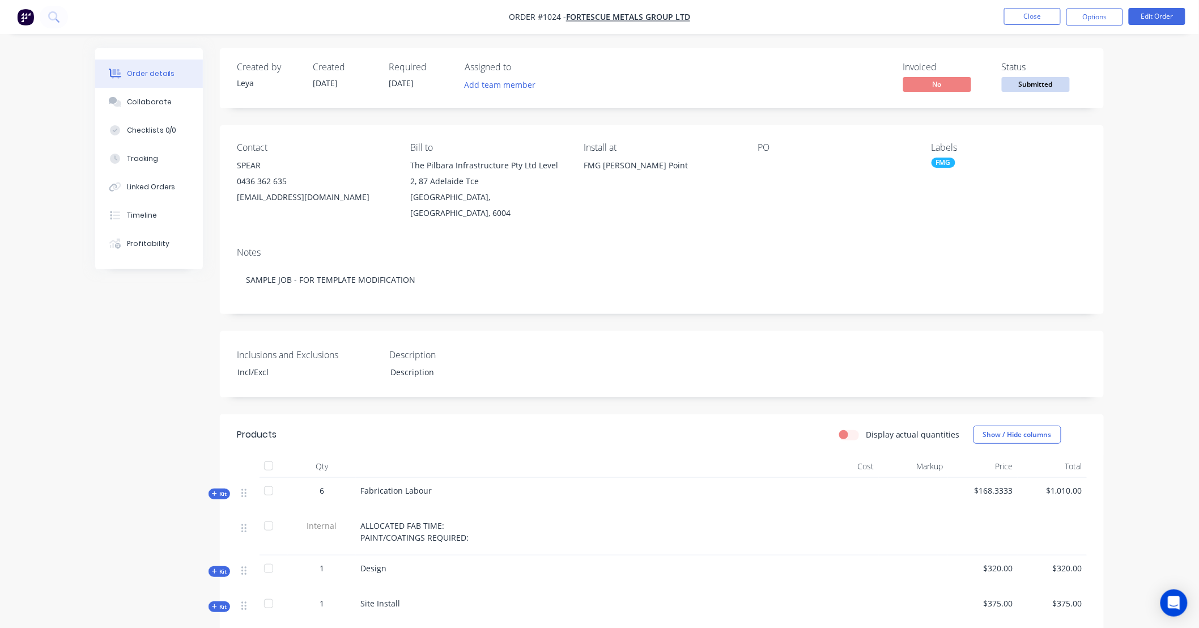
drag, startPoint x: 680, startPoint y: 298, endPoint x: 645, endPoint y: 300, distance: 35.2
drag, startPoint x: 645, startPoint y: 300, endPoint x: 596, endPoint y: 302, distance: 48.8
click at [596, 302] on div "Created by Leya Created 28/08/25 Required 28/08/25 Assigned to Add team member …" at bounding box center [662, 534] width 884 height 973
click at [1096, 20] on button "Options" at bounding box center [1095, 17] width 57 height 18
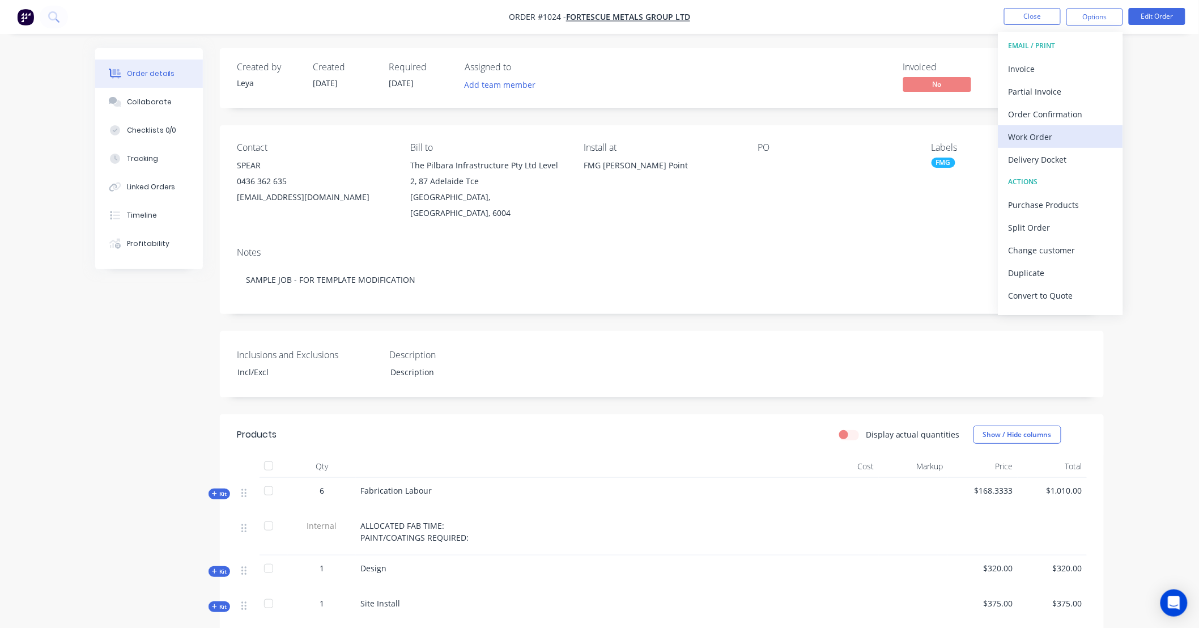
click at [1047, 135] on div "Work Order" at bounding box center [1061, 137] width 104 height 16
click at [1052, 138] on div "Custom" at bounding box center [1061, 137] width 104 height 16
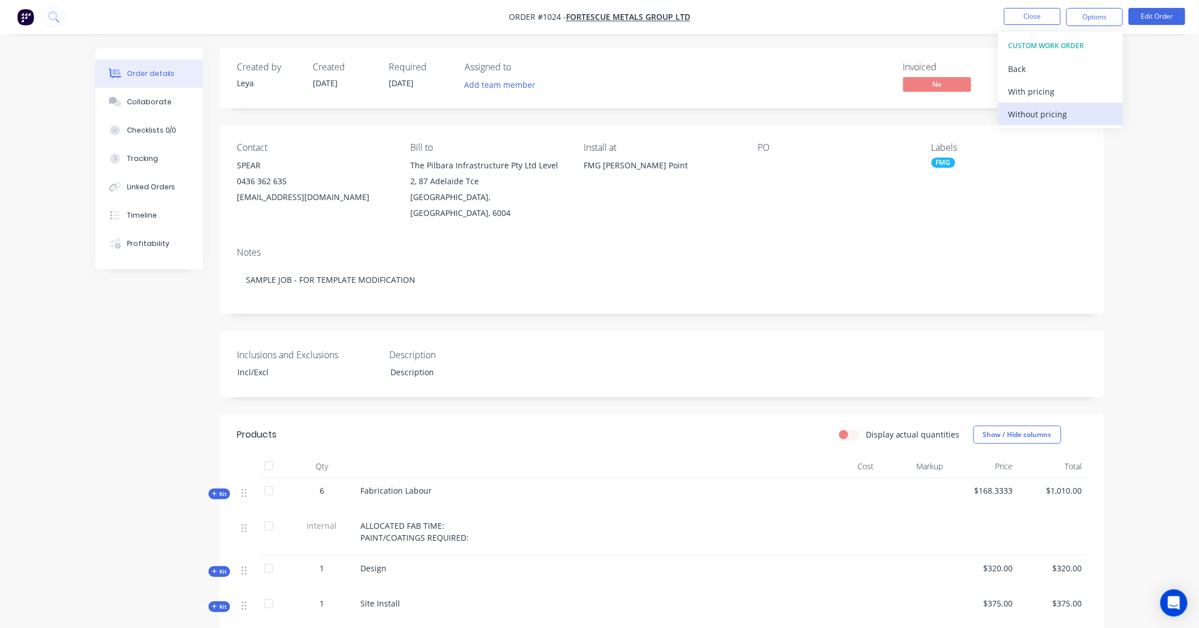
click at [1033, 109] on div "Without pricing" at bounding box center [1061, 114] width 104 height 16
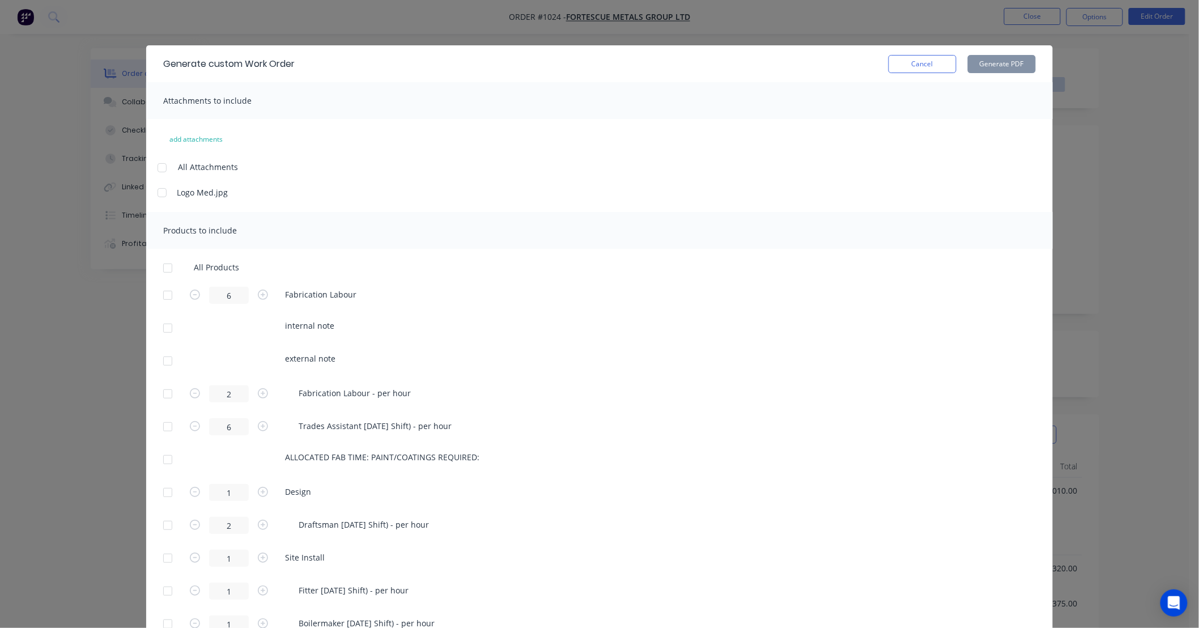
click at [162, 265] on div at bounding box center [167, 268] width 23 height 23
click at [986, 65] on button "Generate PDF" at bounding box center [1002, 64] width 68 height 18
click at [933, 63] on button "Cancel" at bounding box center [923, 64] width 68 height 18
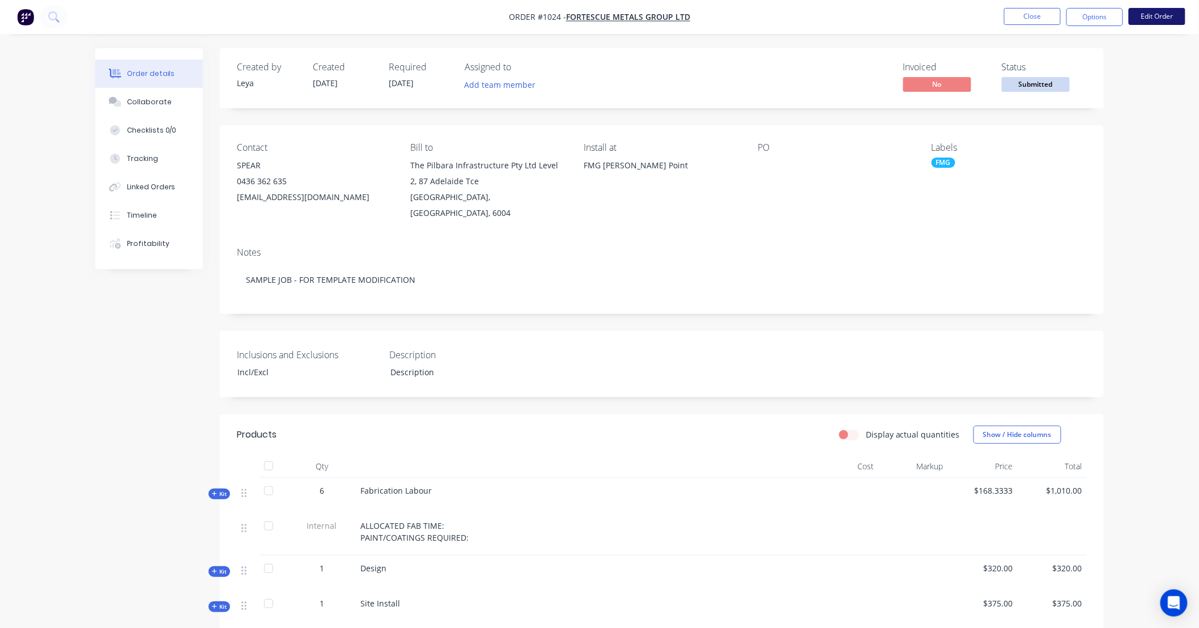
click at [1145, 18] on button "Edit Order" at bounding box center [1157, 16] width 57 height 17
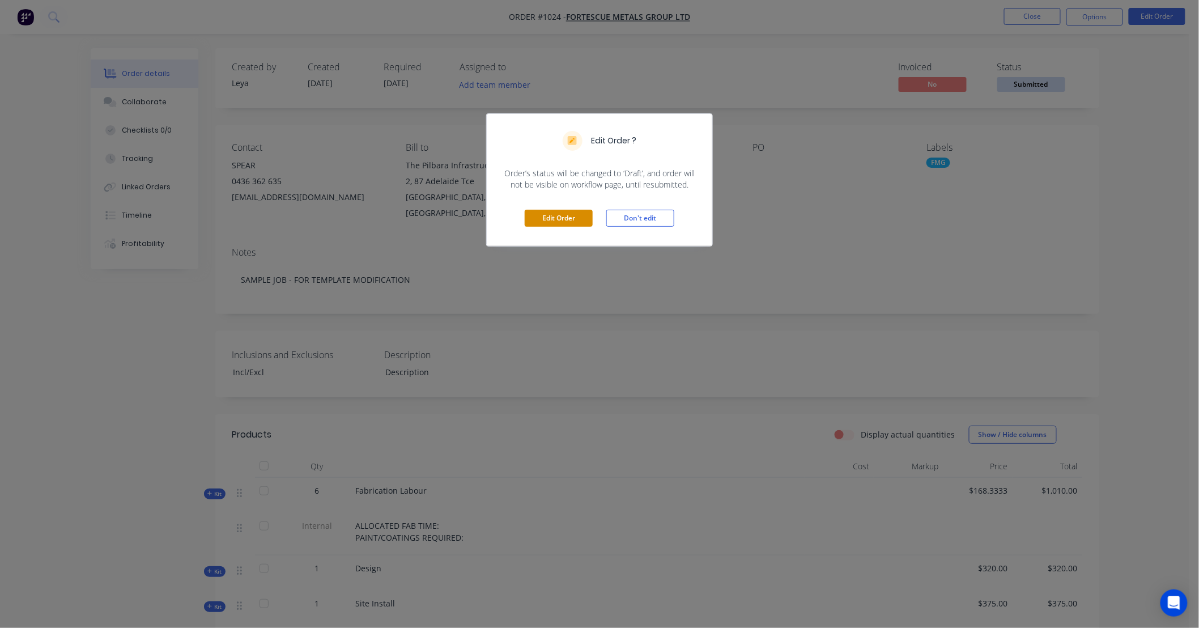
click at [585, 224] on button "Edit Order" at bounding box center [559, 218] width 68 height 17
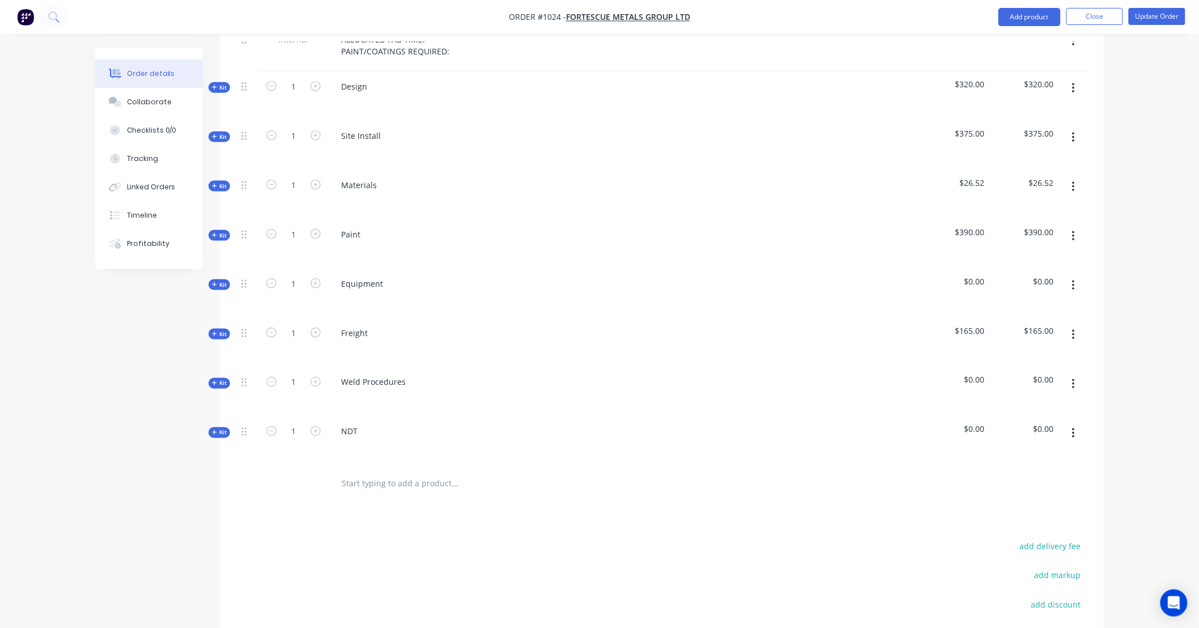
scroll to position [537, 0]
click at [222, 428] on span "Kit" at bounding box center [219, 432] width 15 height 9
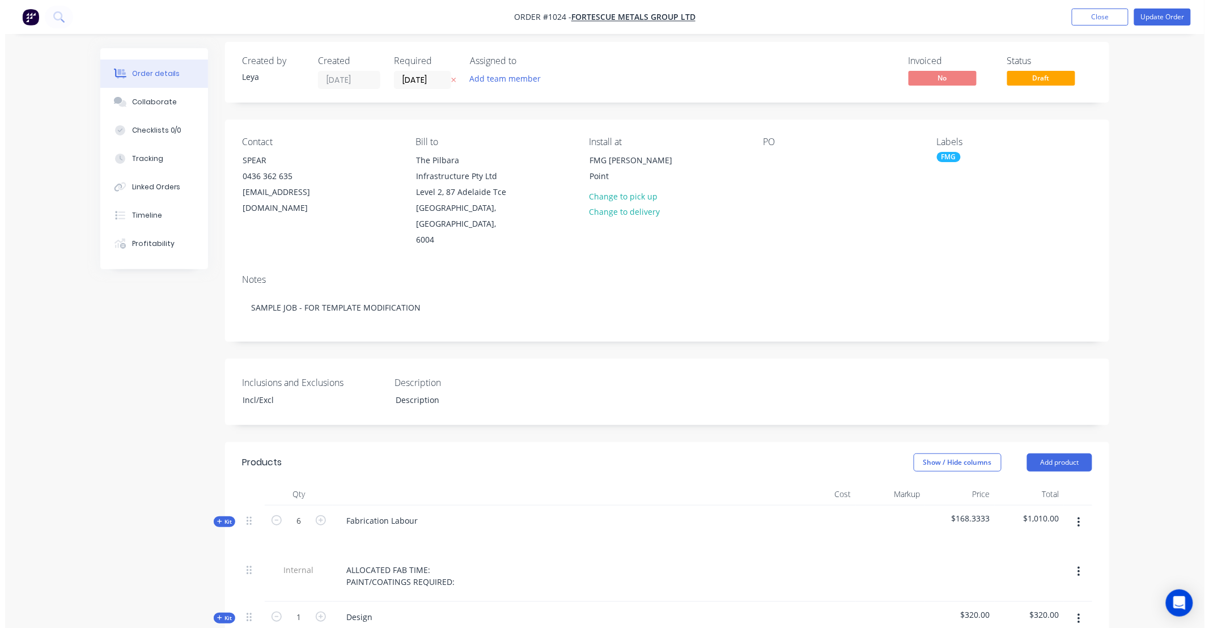
scroll to position [0, 0]
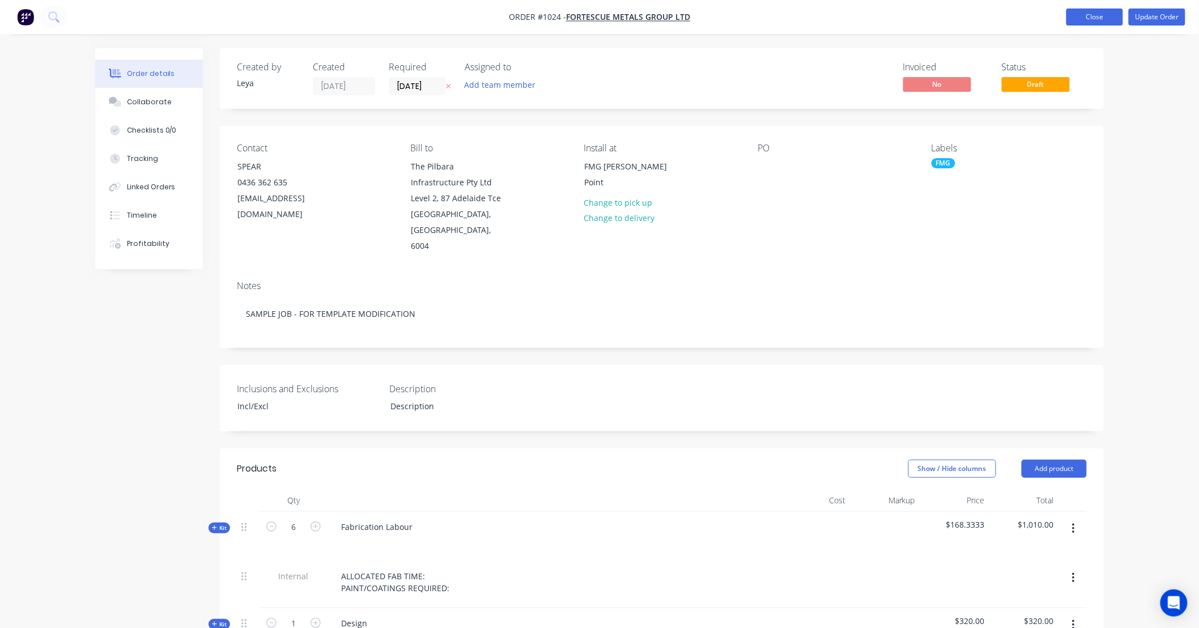
click at [1086, 14] on button "Close" at bounding box center [1095, 17] width 57 height 17
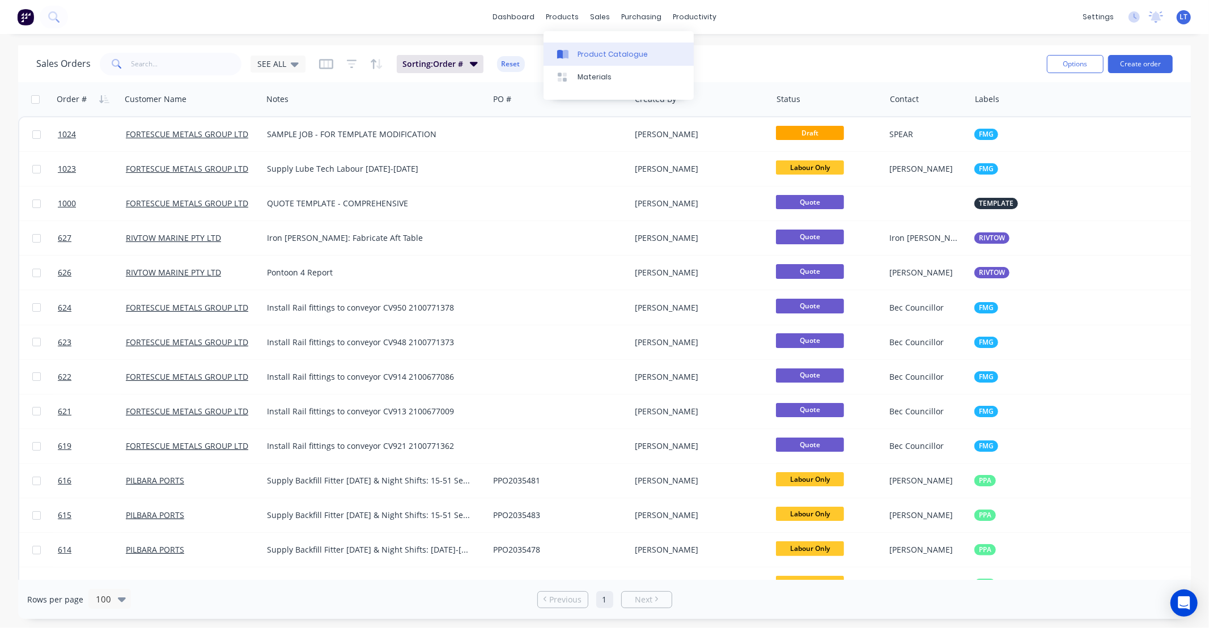
click at [588, 60] on link "Product Catalogue" at bounding box center [619, 54] width 150 height 23
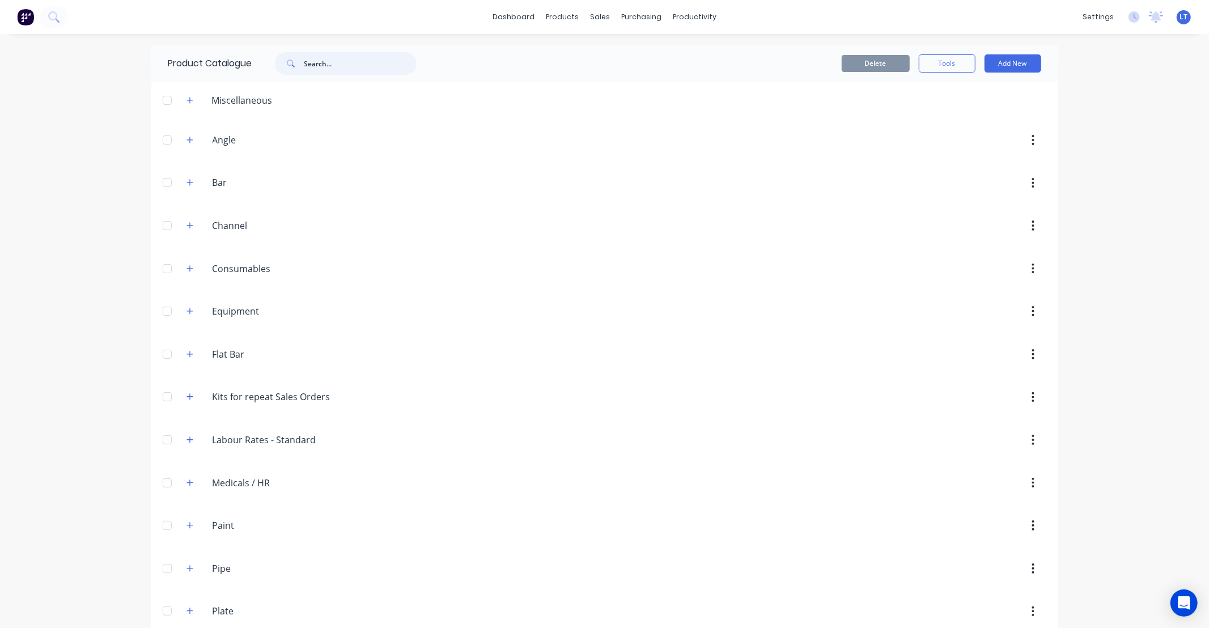
click at [343, 65] on input "text" at bounding box center [360, 63] width 112 height 23
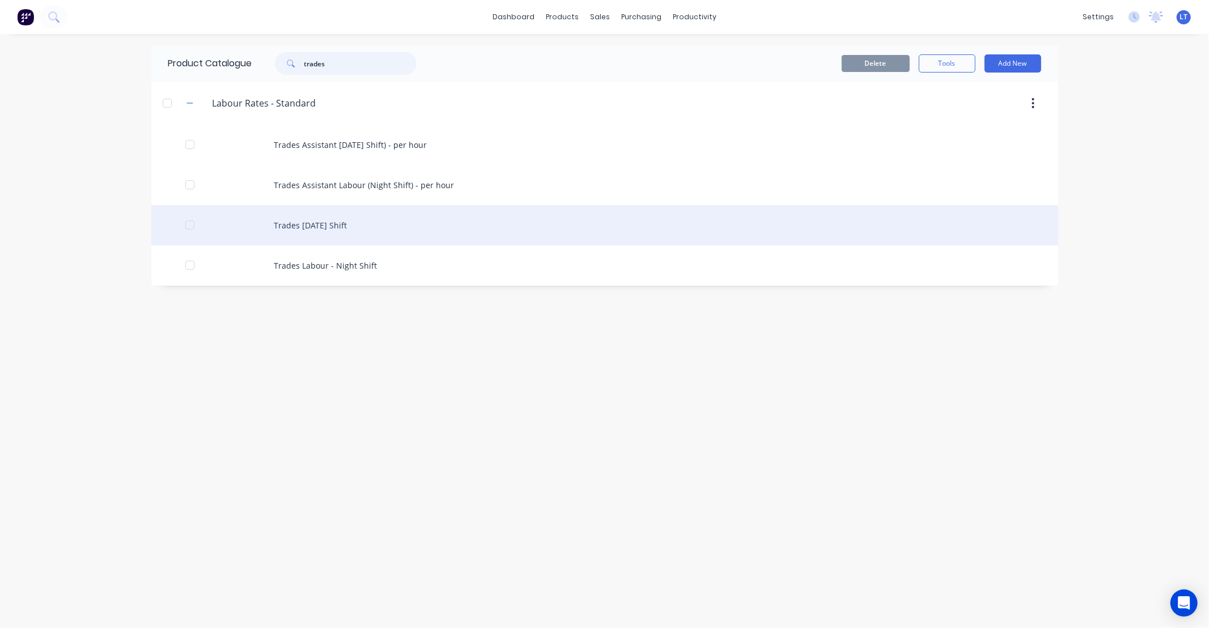
type input "trades"
click at [353, 232] on div "Trades Labour - Day Shift" at bounding box center [604, 225] width 907 height 40
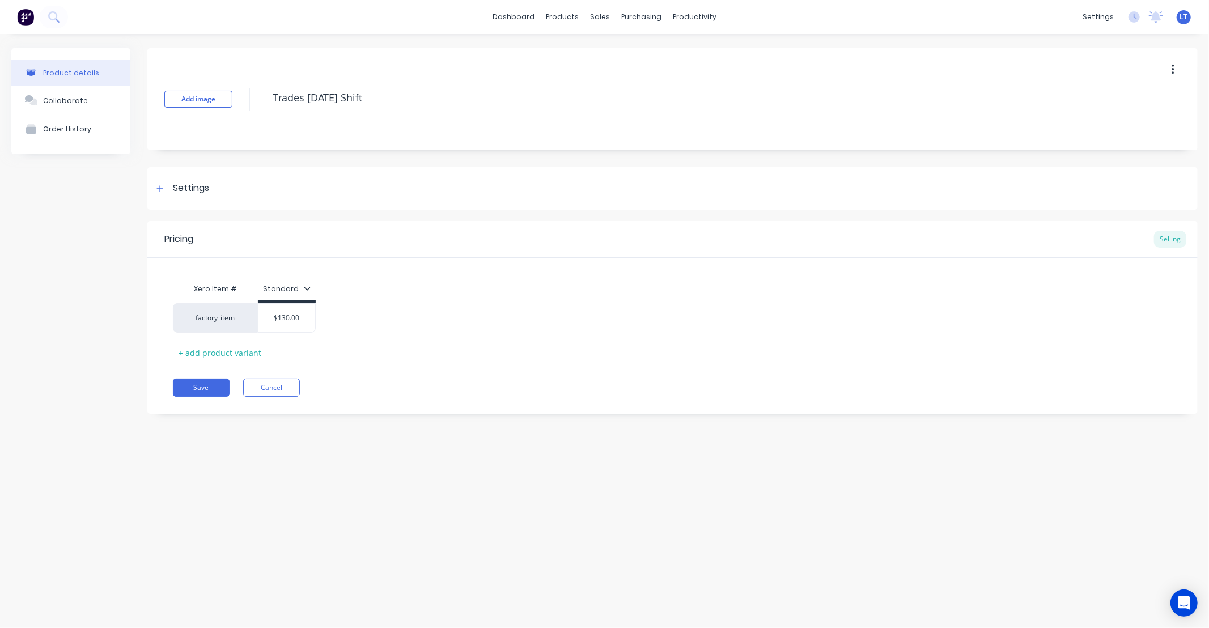
drag, startPoint x: 421, startPoint y: 315, endPoint x: 386, endPoint y: 314, distance: 34.6
click at [386, 314] on div "factory_item $130.00" at bounding box center [672, 317] width 999 height 29
click at [160, 189] on icon at bounding box center [160, 188] width 6 height 6
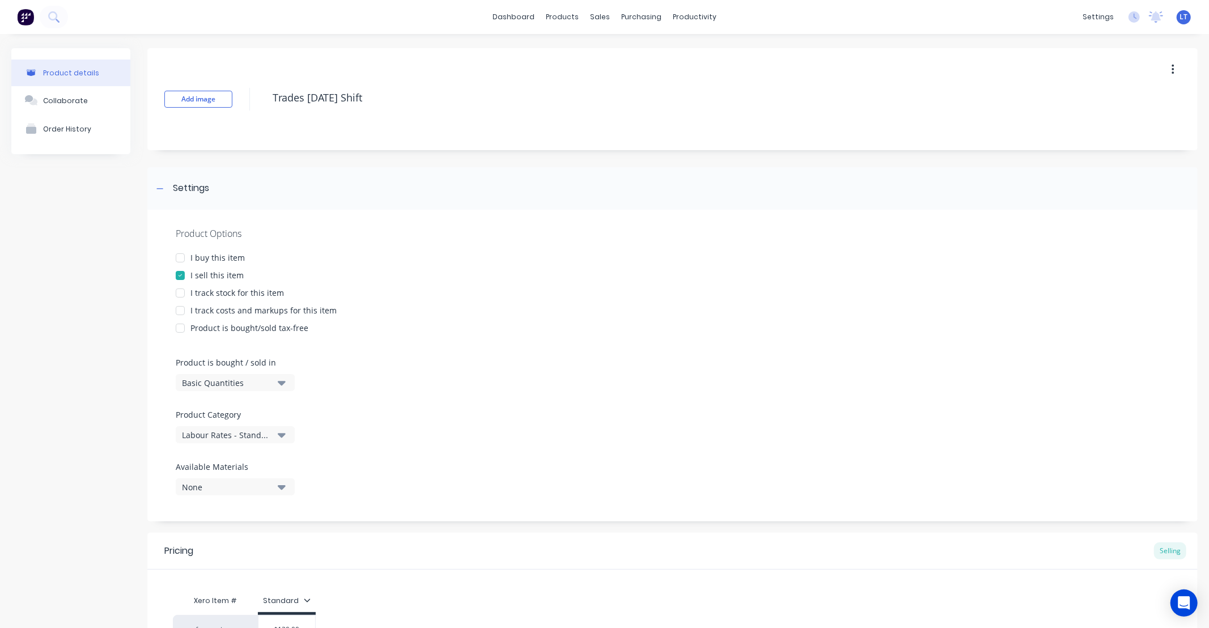
click at [180, 312] on div at bounding box center [180, 310] width 23 height 23
type textarea "x"
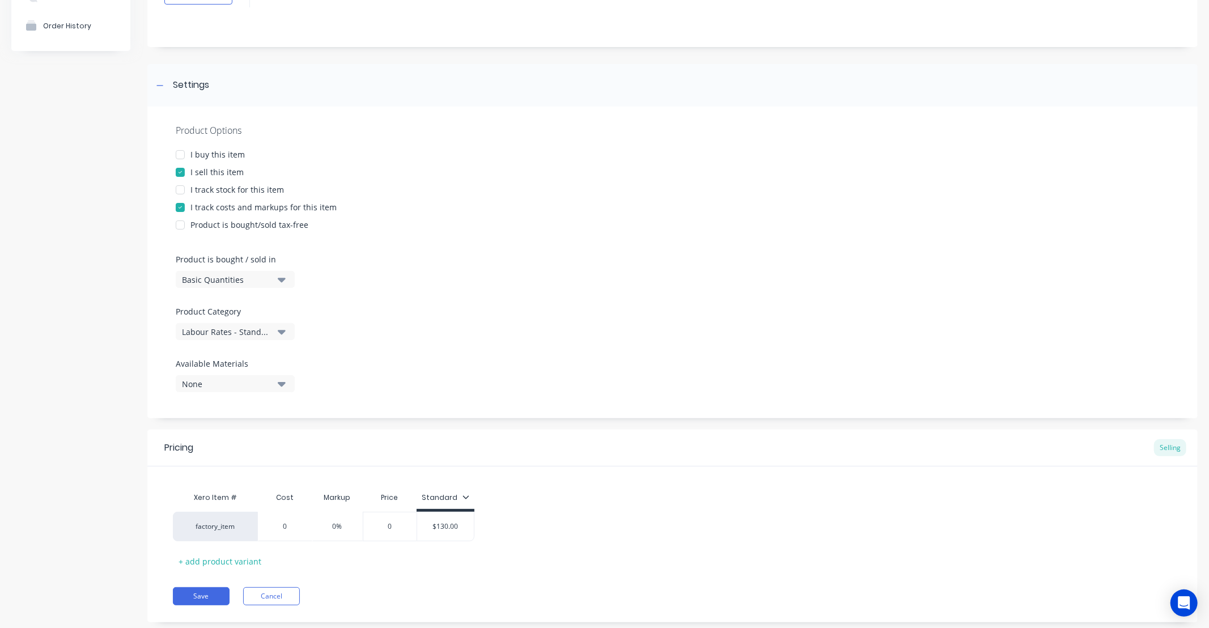
scroll to position [128, 0]
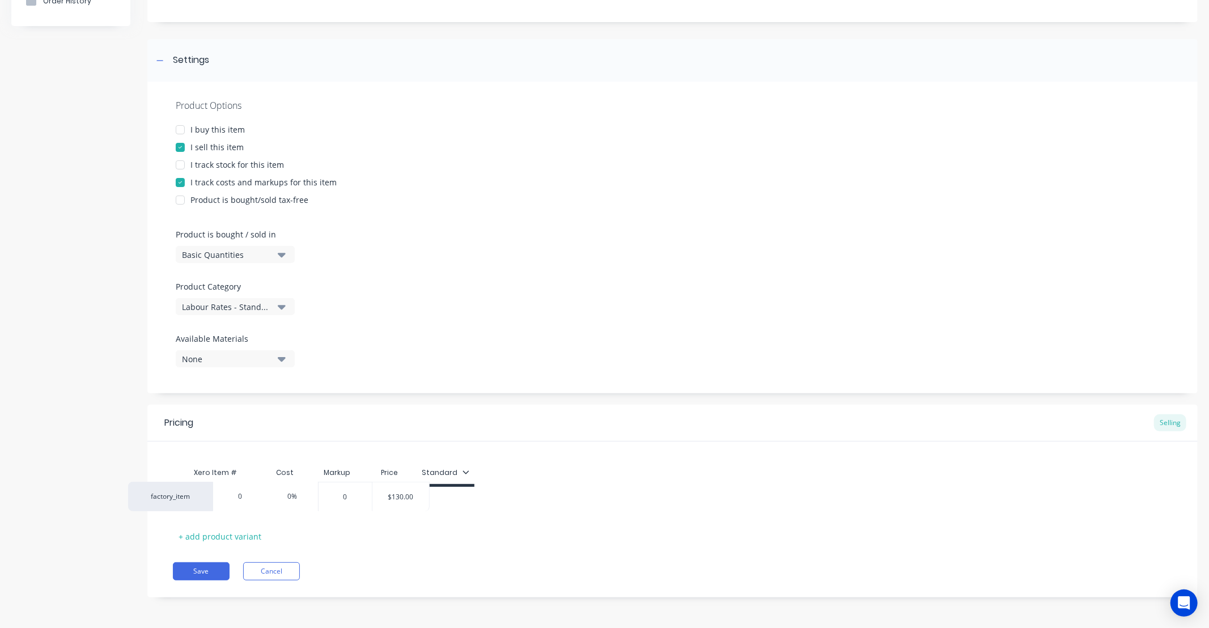
drag, startPoint x: 303, startPoint y: 506, endPoint x: 275, endPoint y: 498, distance: 29.0
click at [239, 500] on div "factory_item 0 0% 0 $130.00" at bounding box center [672, 501] width 999 height 29
type input "0"
click at [278, 503] on input "0" at bounding box center [285, 502] width 57 height 10
type textarea "x"
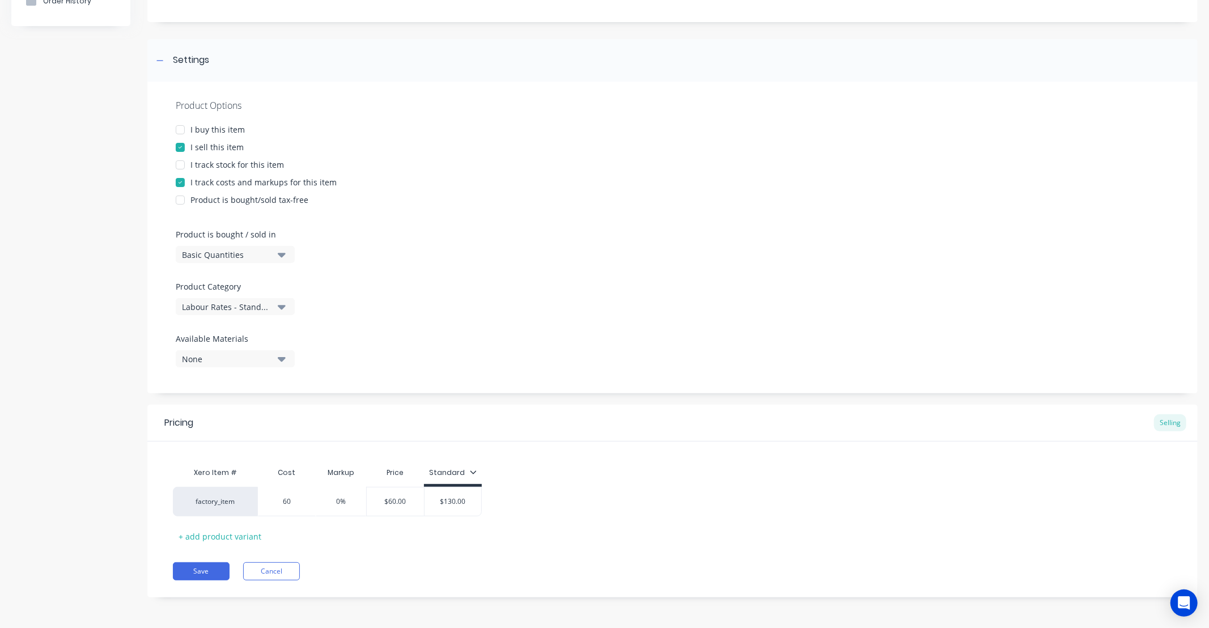
type input "60"
click at [508, 448] on div "Xero Item # Cost Markup Price Standard factory_item $60.00 60 0% $60.00 $130.00…" at bounding box center [672, 494] width 1050 height 104
click at [197, 570] on button "Save" at bounding box center [201, 571] width 57 height 18
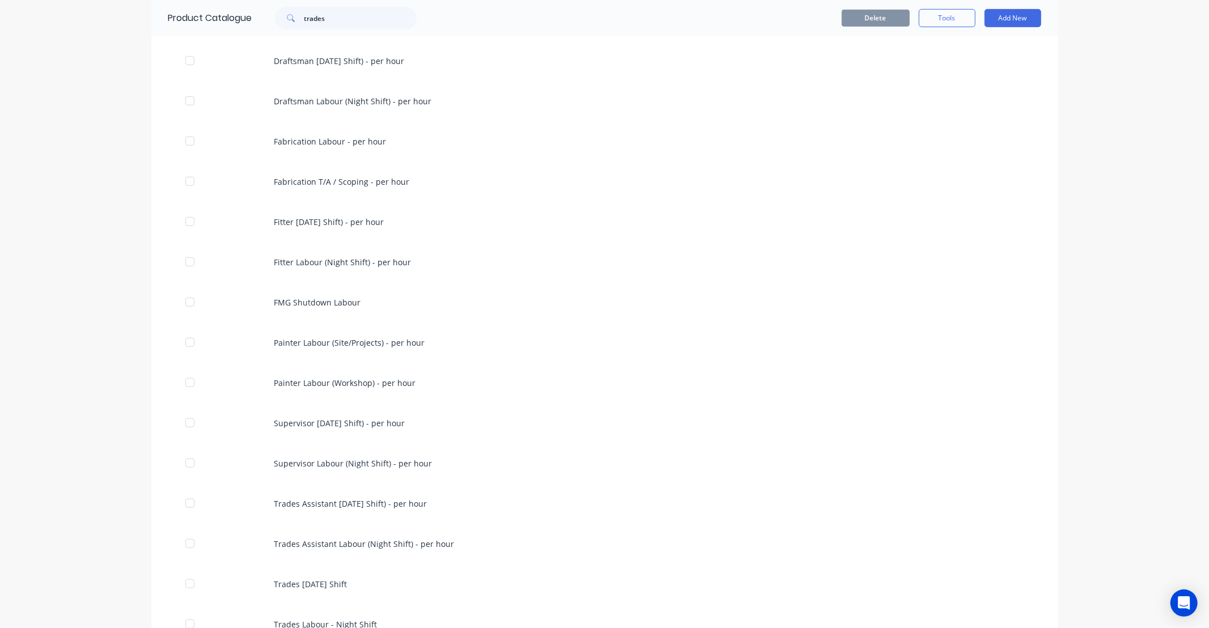
scroll to position [633, 0]
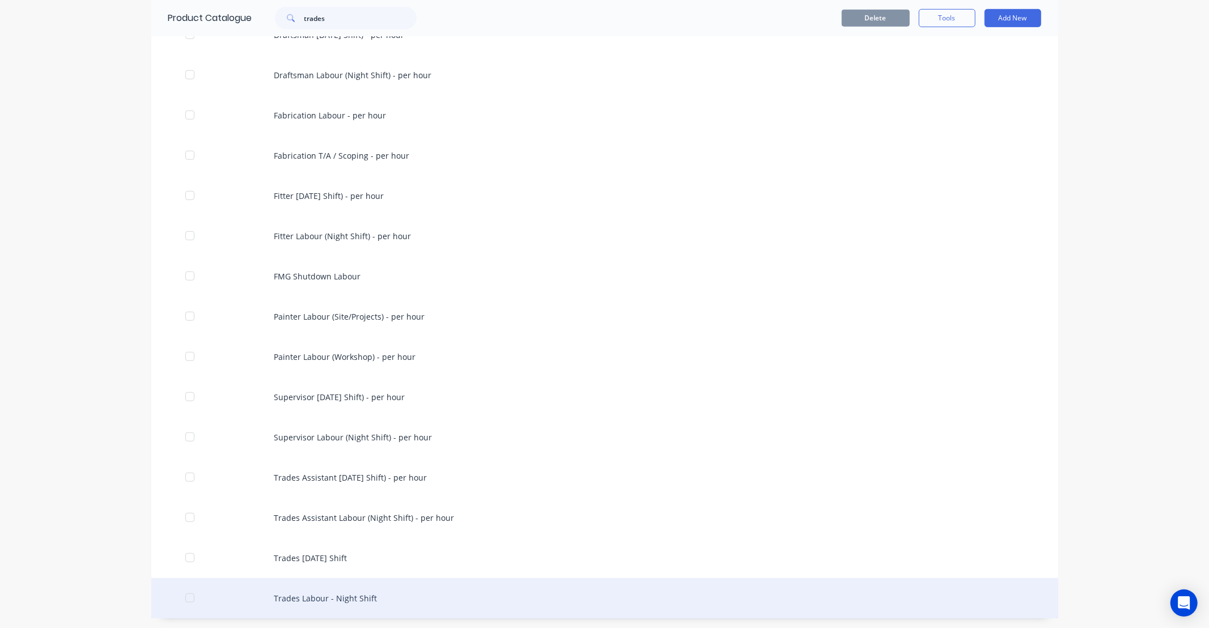
click at [350, 592] on div "Trades Labour - Night Shift" at bounding box center [604, 598] width 907 height 40
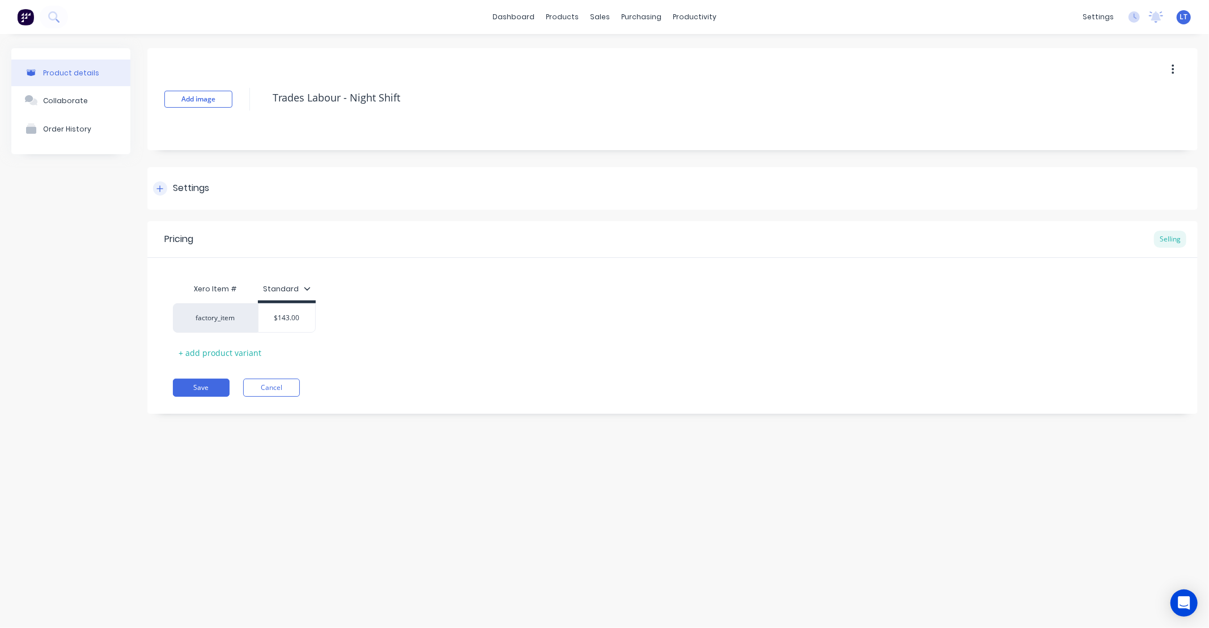
click at [173, 177] on div "Settings" at bounding box center [672, 188] width 1050 height 43
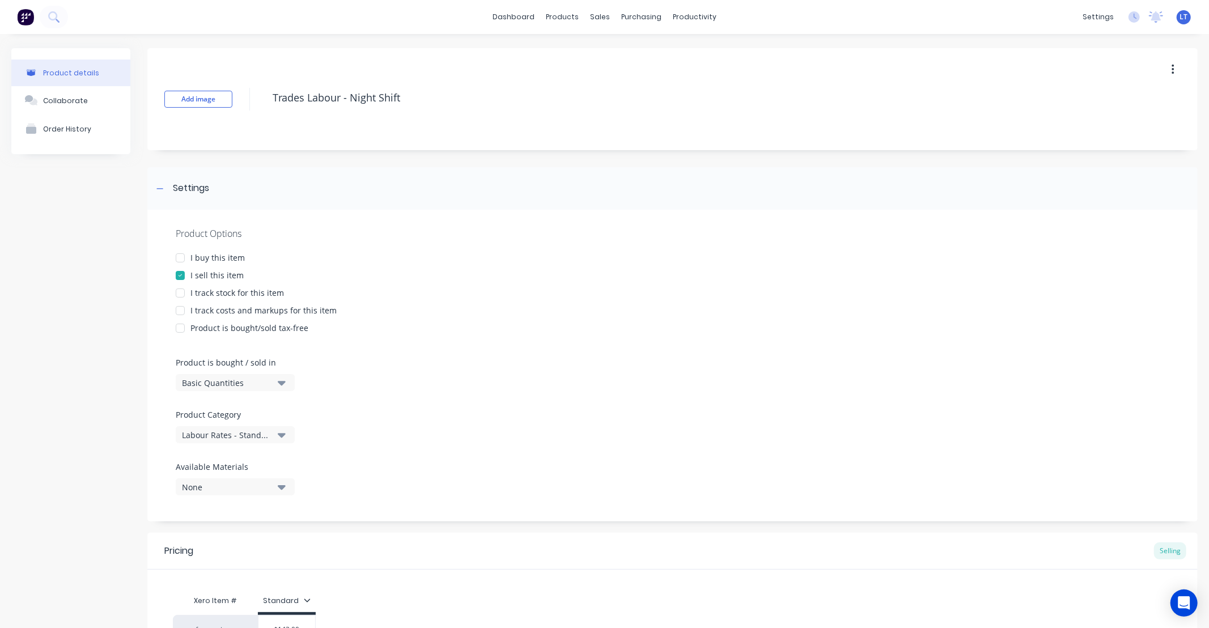
click at [240, 312] on div "I track costs and markups for this item" at bounding box center [263, 310] width 146 height 12
type textarea "x"
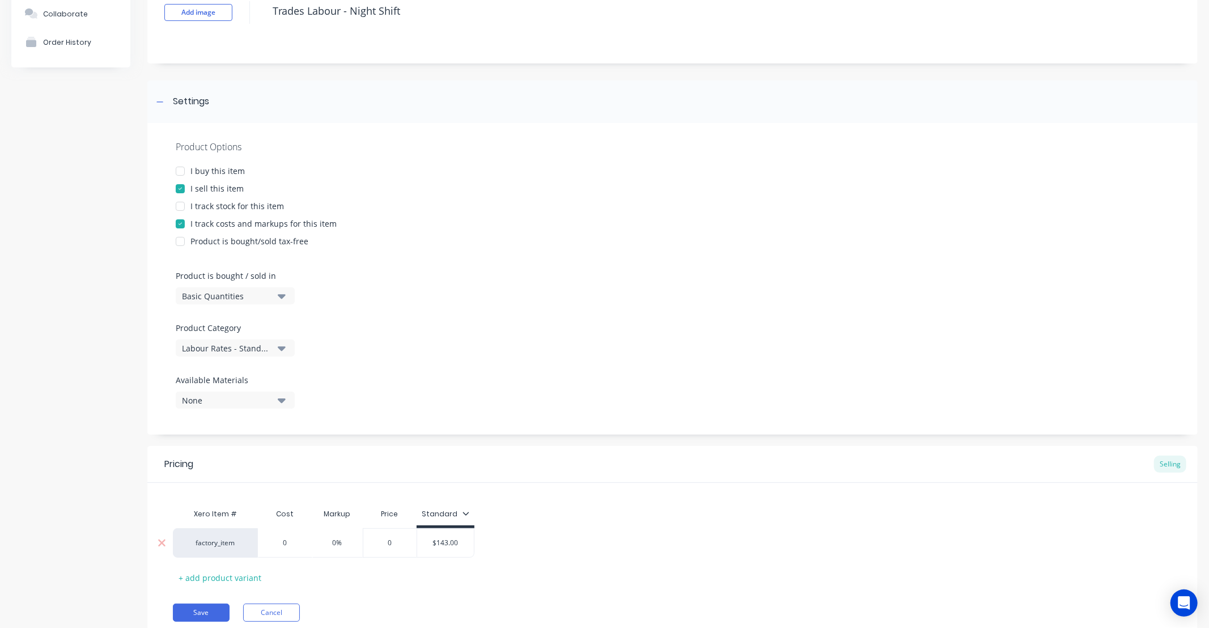
scroll to position [86, 0]
click at [296, 533] on div "0" at bounding box center [285, 543] width 57 height 28
type input "0"
type textarea "x"
type input "06"
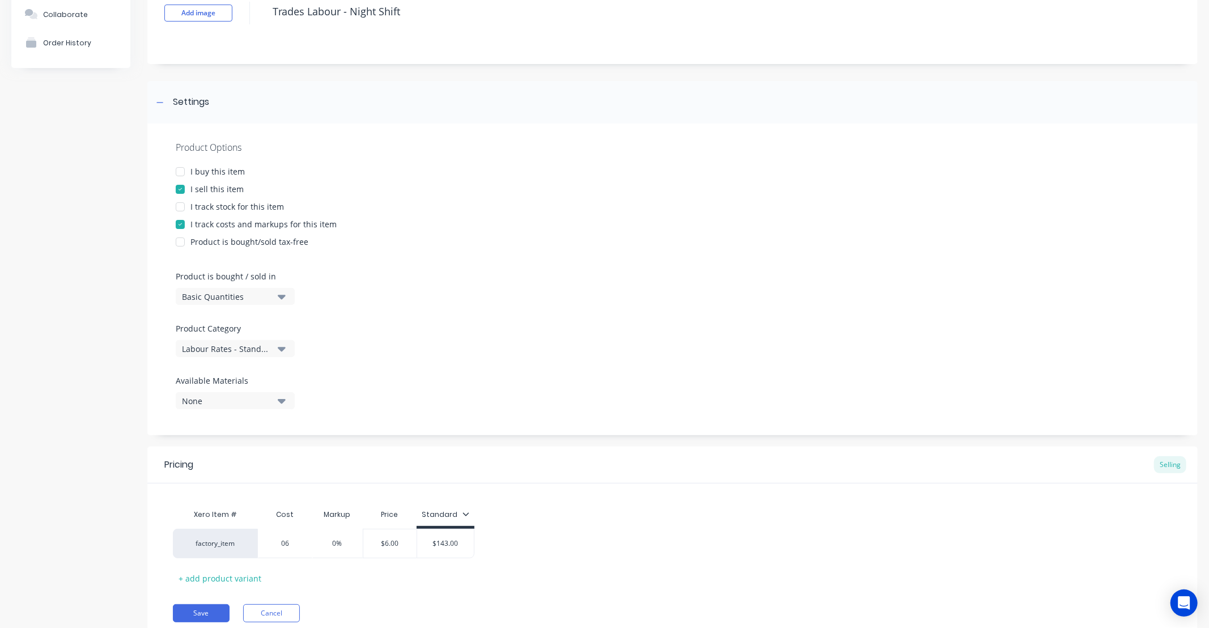
type textarea "x"
click at [579, 478] on div "Pricing Selling" at bounding box center [672, 465] width 1050 height 37
type input "$60.00"
click at [287, 546] on input "$60.00" at bounding box center [286, 543] width 57 height 10
drag, startPoint x: 299, startPoint y: 545, endPoint x: 202, endPoint y: 533, distance: 97.7
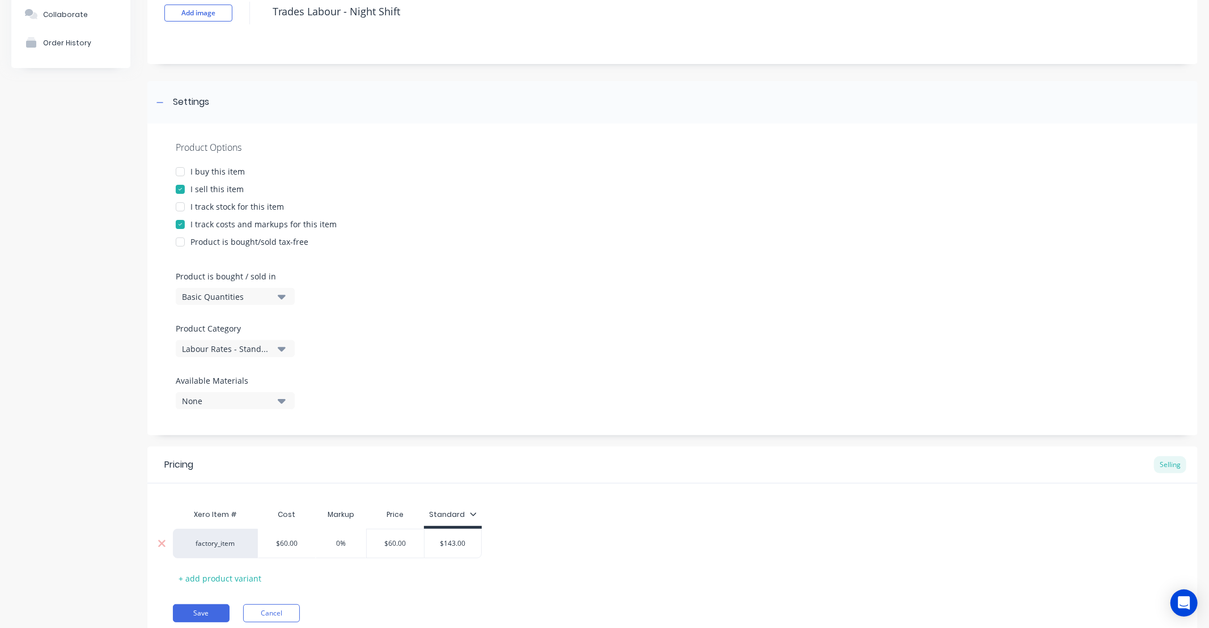
click at [202, 533] on div "factory_item $60.00 $60.00 0% $60.00 $143.00" at bounding box center [327, 543] width 309 height 29
type textarea "x"
type input "6"
type textarea "x"
type input "66"
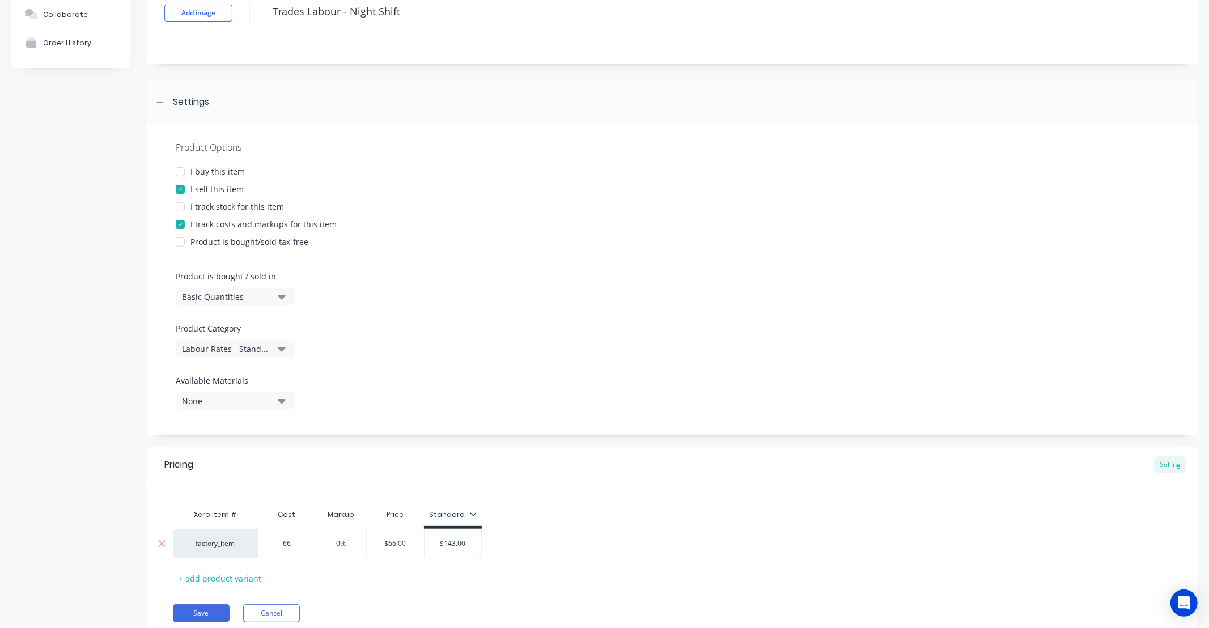
click at [105, 532] on div "Product details Collaborate Order History" at bounding box center [70, 309] width 119 height 694
click at [213, 614] on button "Save" at bounding box center [201, 613] width 57 height 18
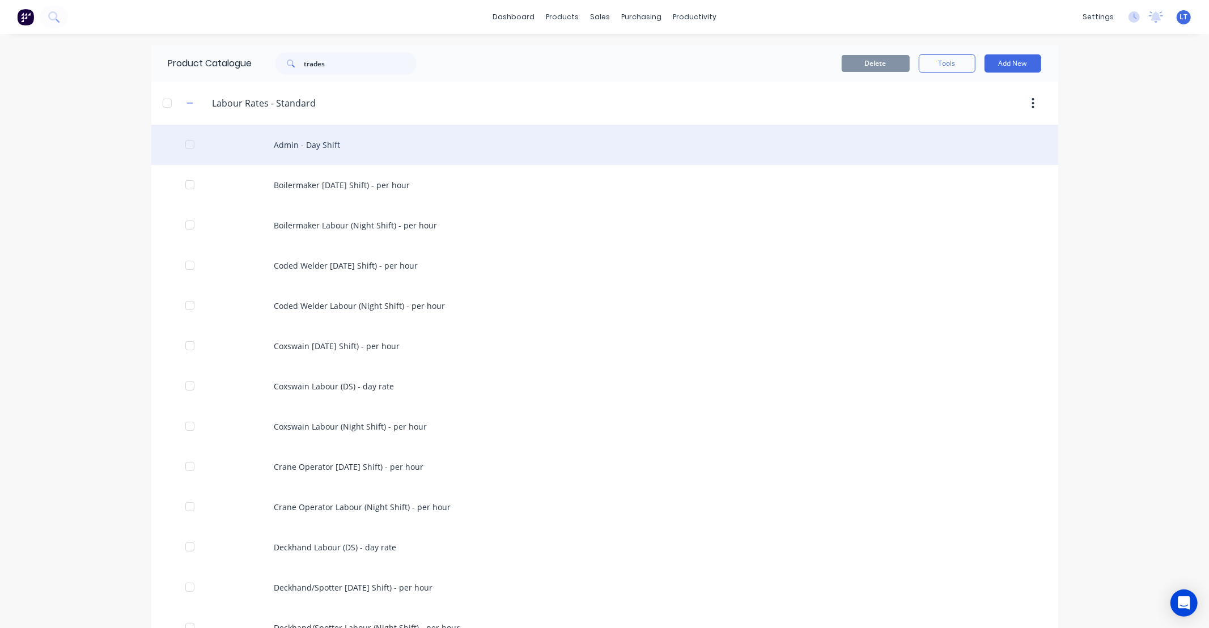
click at [306, 137] on div "Admin - Day Shift" at bounding box center [604, 145] width 907 height 40
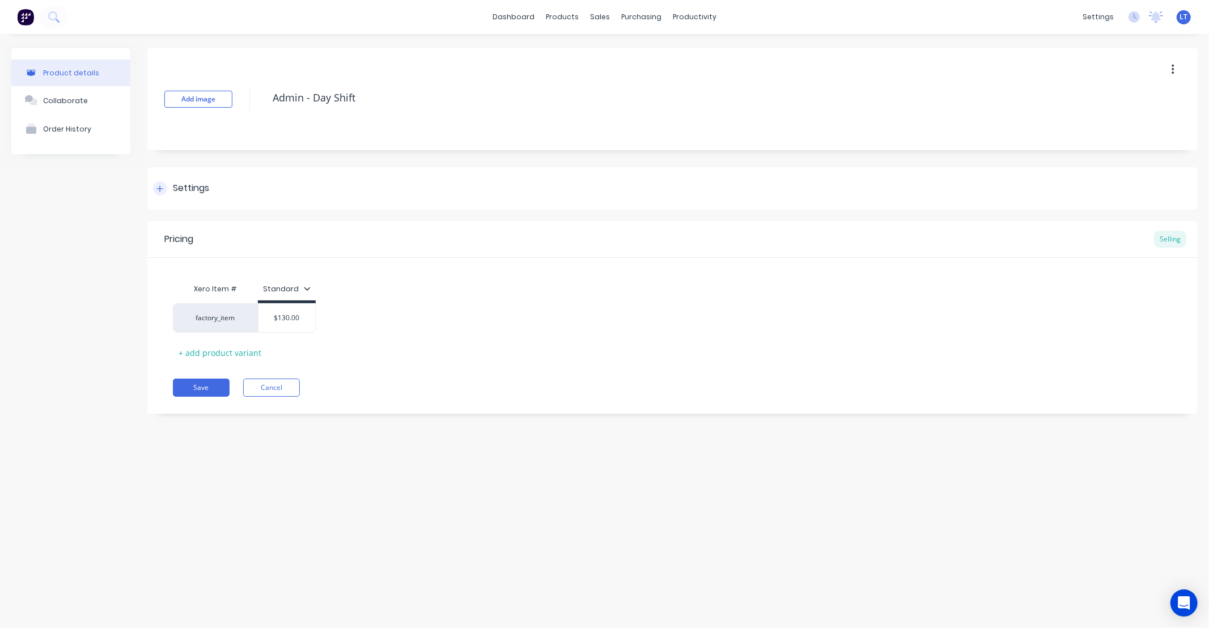
click at [183, 188] on div "Settings" at bounding box center [191, 188] width 36 height 14
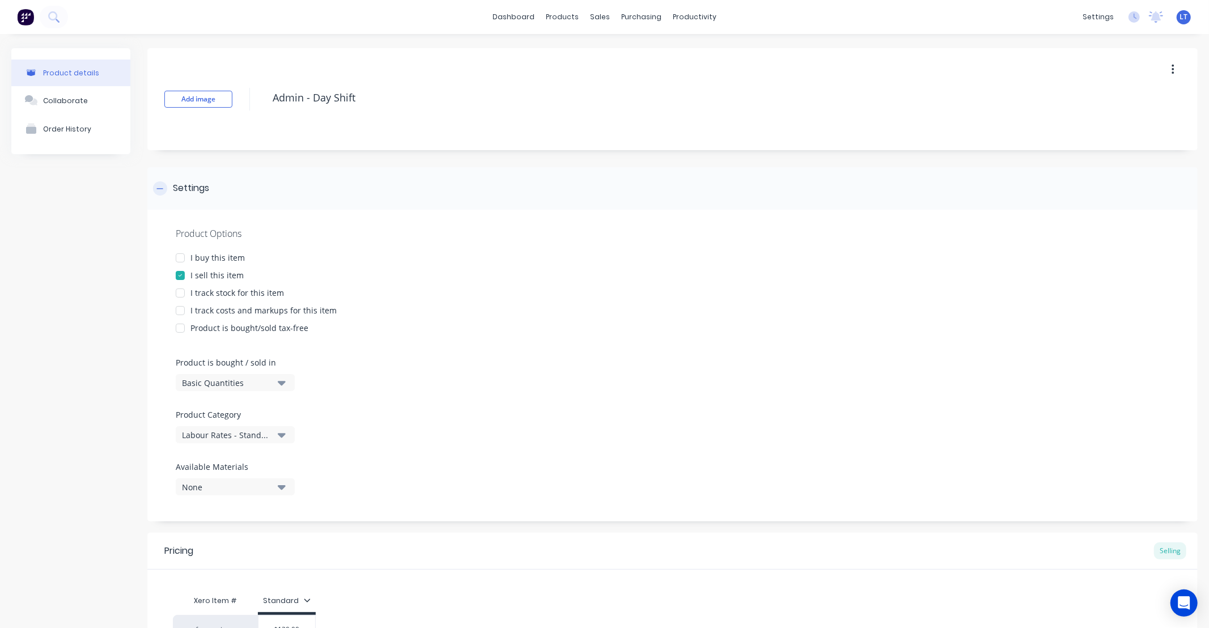
click at [195, 184] on div "Settings" at bounding box center [191, 188] width 36 height 14
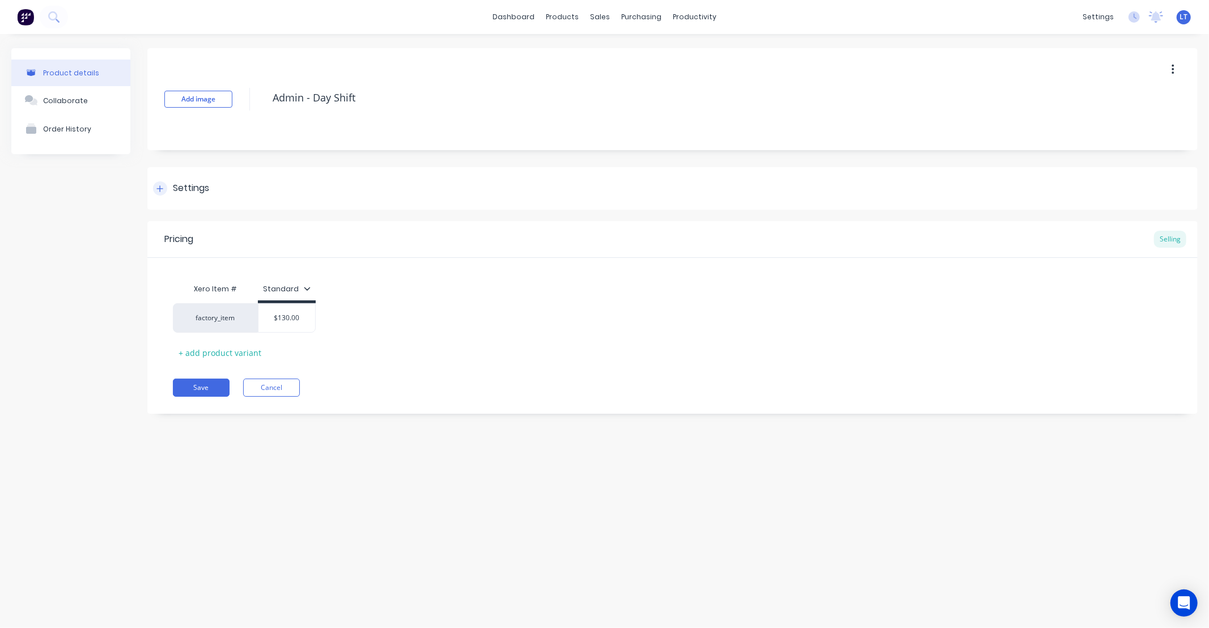
click at [204, 190] on div "Settings" at bounding box center [191, 188] width 36 height 14
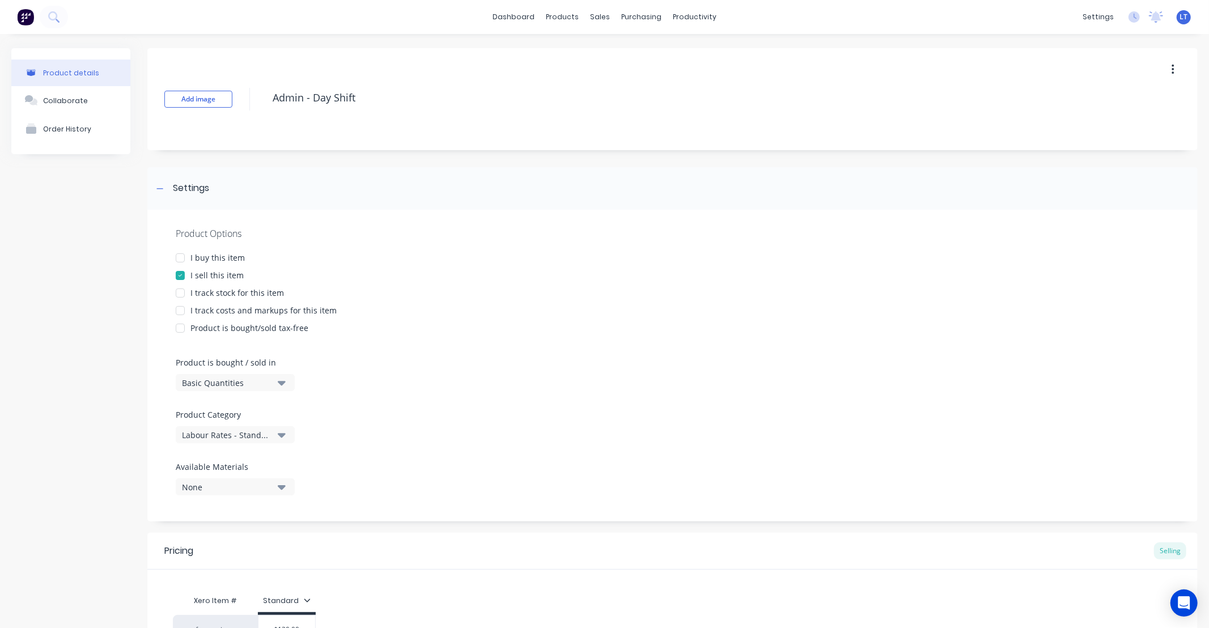
drag, startPoint x: 183, startPoint y: 311, endPoint x: 207, endPoint y: 302, distance: 26.0
click at [183, 311] on div at bounding box center [180, 310] width 23 height 23
type textarea "x"
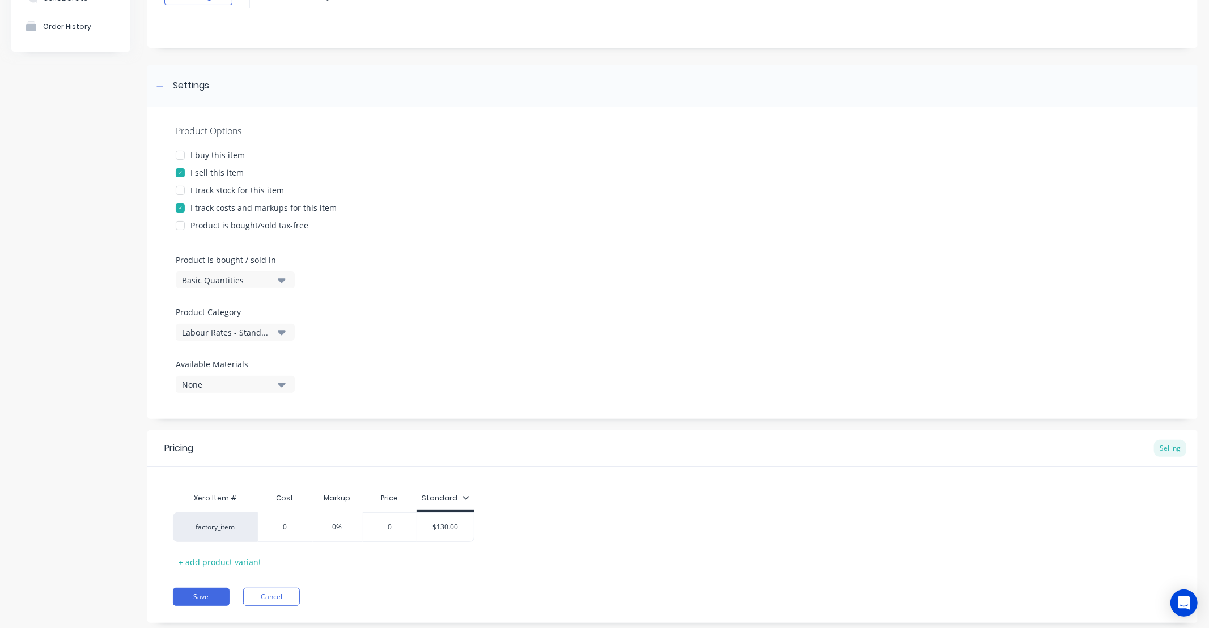
scroll to position [128, 0]
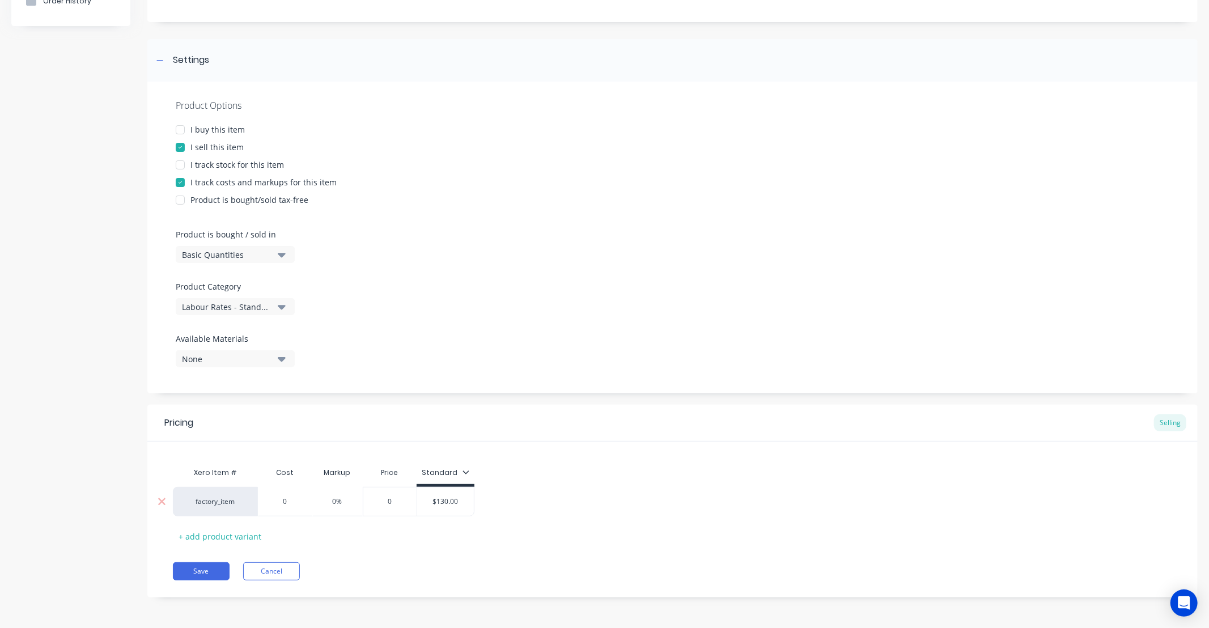
type input "0"
drag, startPoint x: 295, startPoint y: 502, endPoint x: 207, endPoint y: 502, distance: 87.9
click at [207, 502] on div "factory_item 0 0 0% 0 $130.00" at bounding box center [324, 501] width 302 height 29
type textarea "x"
type input "6"
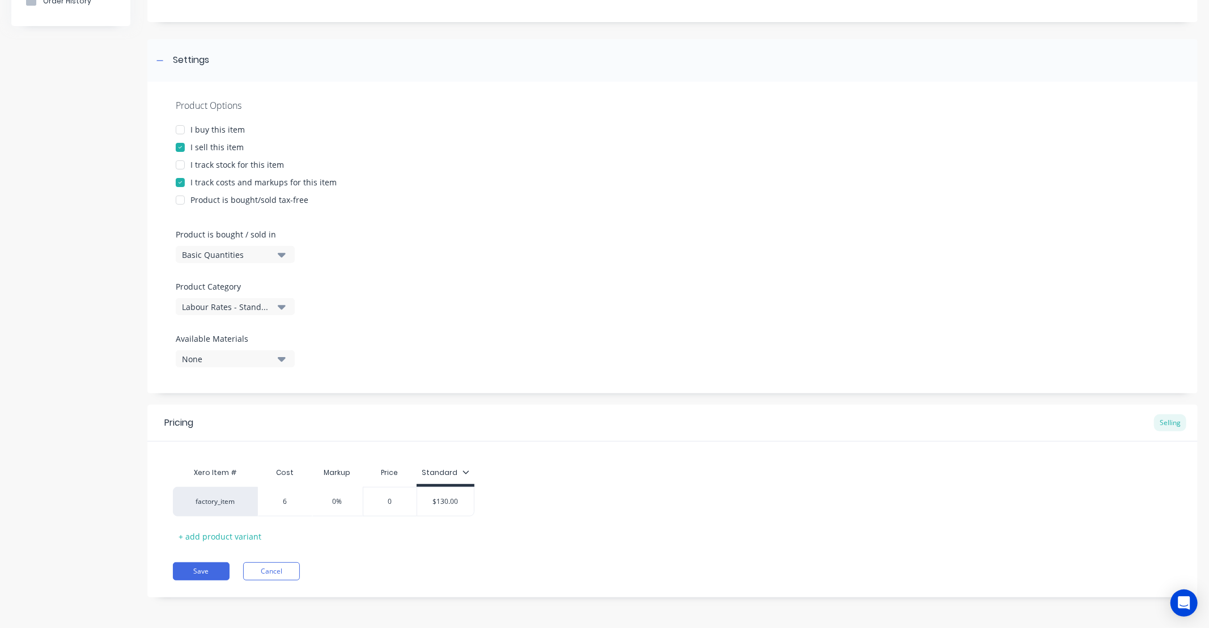
type textarea "x"
type input "60"
click at [531, 483] on div "Xero Item # Cost Markup Price Standard factory_item $60.00 60 0% $60.00 $130.00…" at bounding box center [672, 503] width 999 height 84
click at [212, 575] on button "Save" at bounding box center [201, 571] width 57 height 18
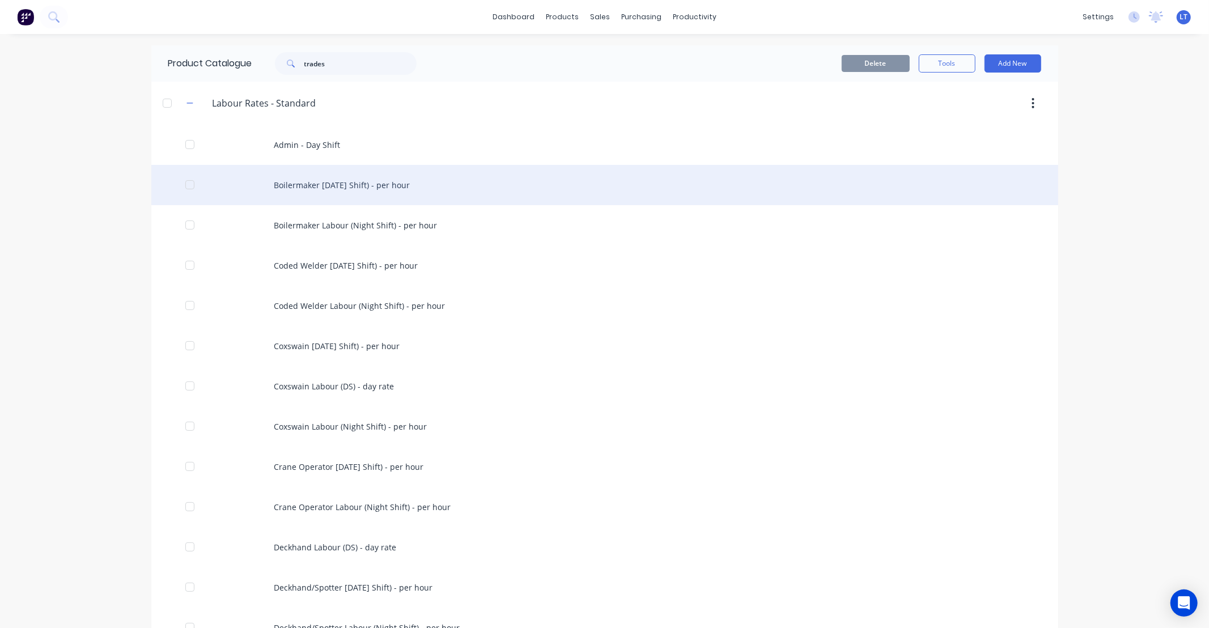
click at [324, 192] on div "Boilermaker [DATE] Shift) - per hour" at bounding box center [604, 185] width 907 height 40
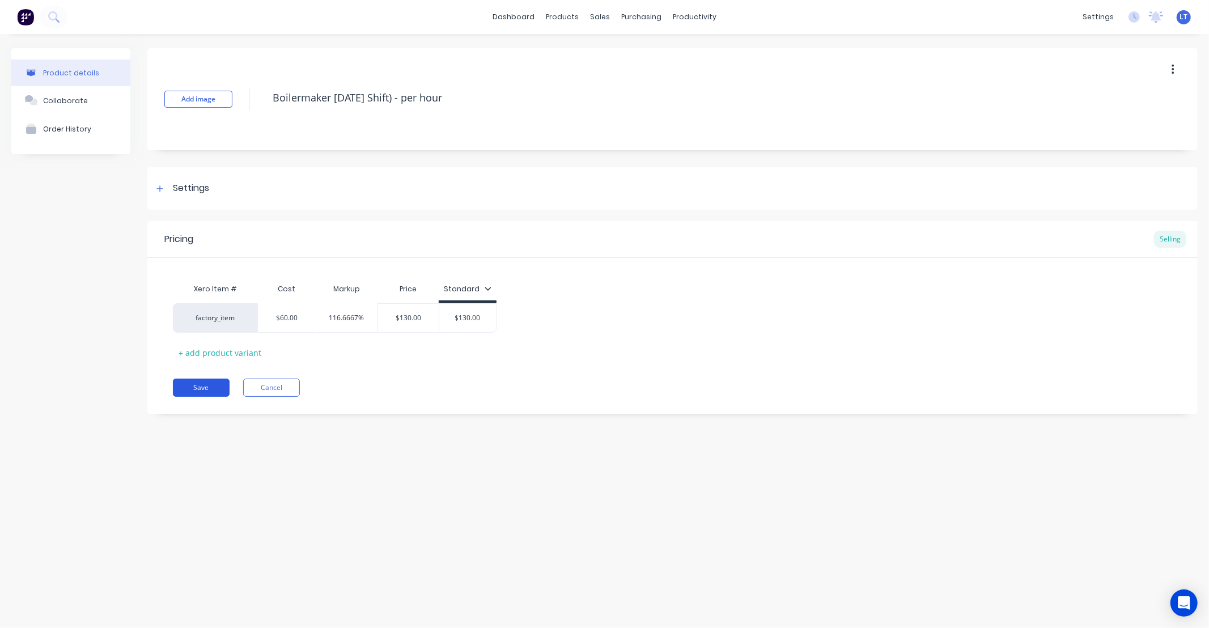
click at [208, 389] on button "Save" at bounding box center [201, 388] width 57 height 18
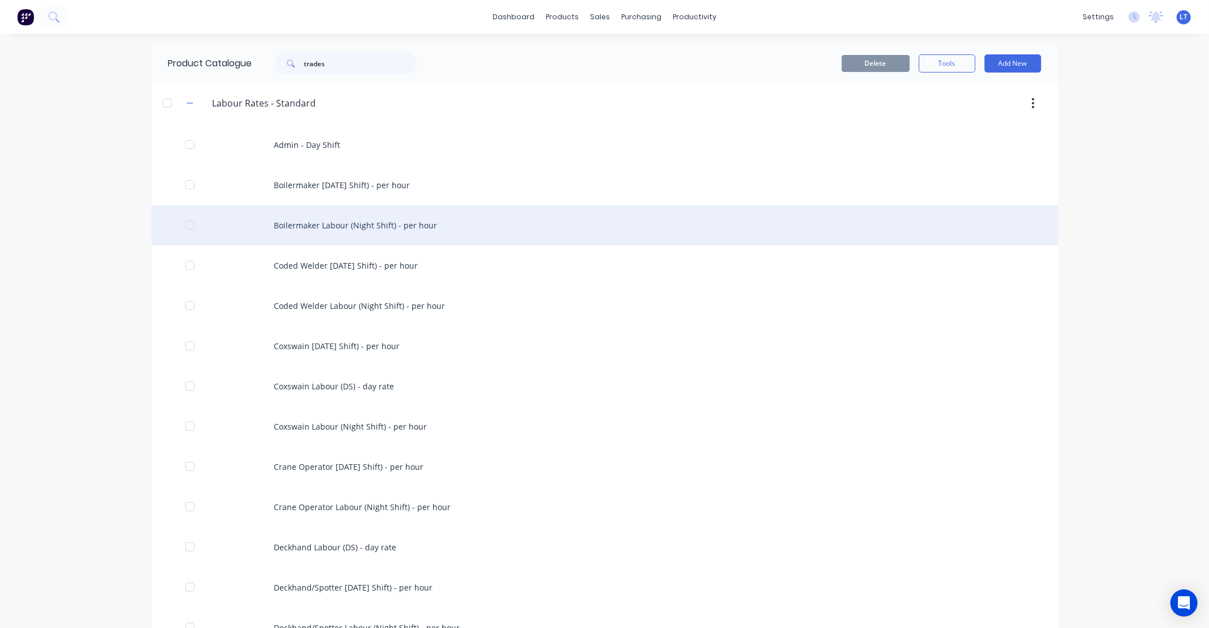
click at [332, 224] on div "Boilermaker Labour (Night Shift) - per hour" at bounding box center [604, 225] width 907 height 40
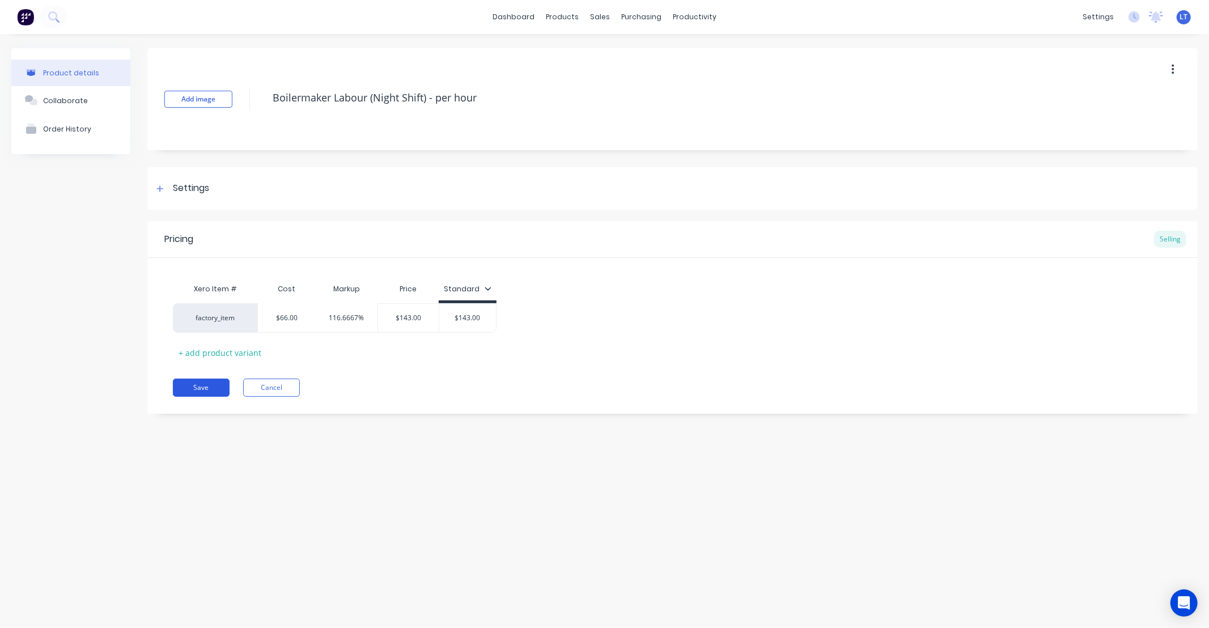
click at [217, 379] on button "Save" at bounding box center [201, 388] width 57 height 18
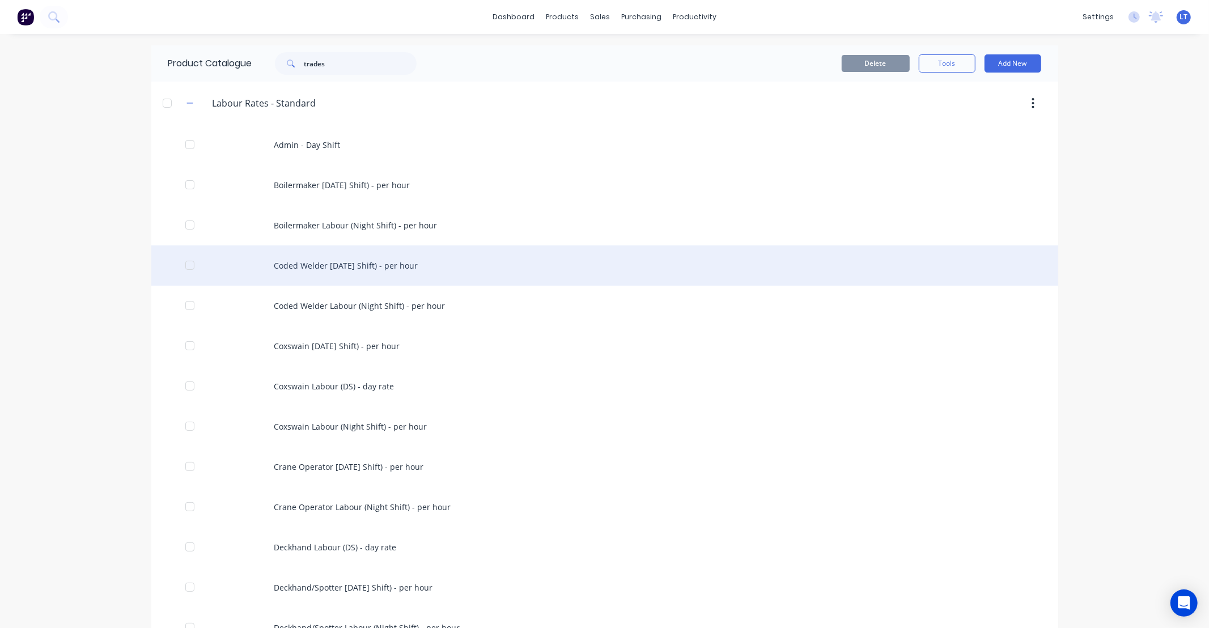
click at [324, 270] on div "Coded Welder Labour (Day Shift) - per hour" at bounding box center [604, 265] width 907 height 40
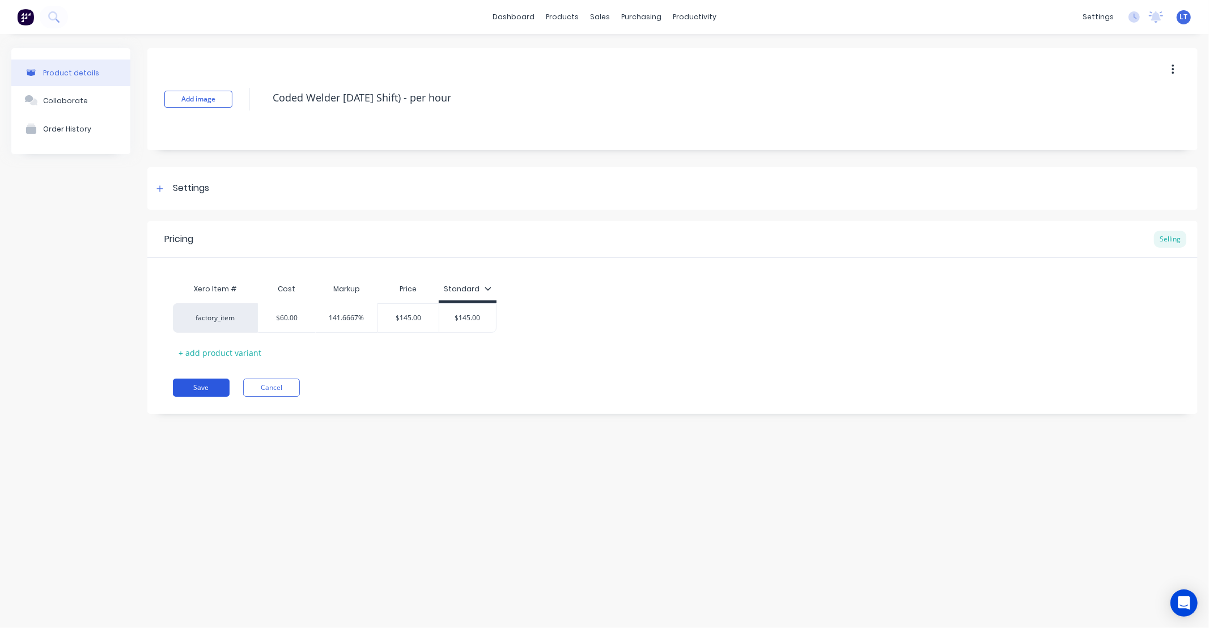
click at [203, 382] on button "Save" at bounding box center [201, 388] width 57 height 18
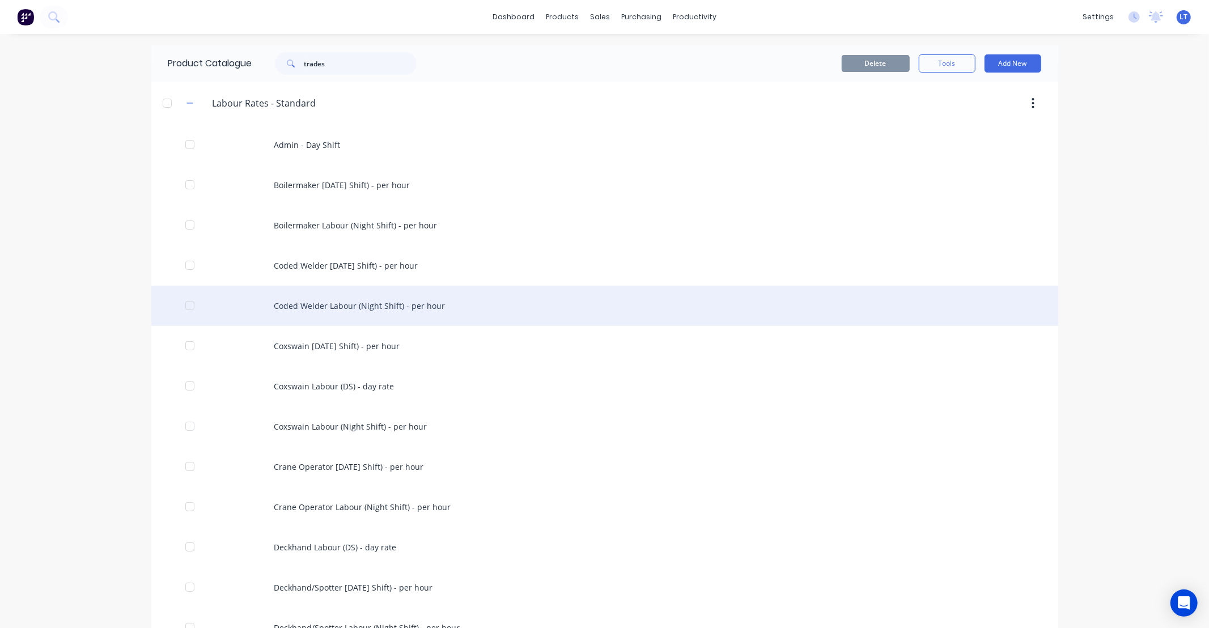
click at [299, 300] on div "Coded Welder Labour (Night Shift) - per hour" at bounding box center [604, 306] width 907 height 40
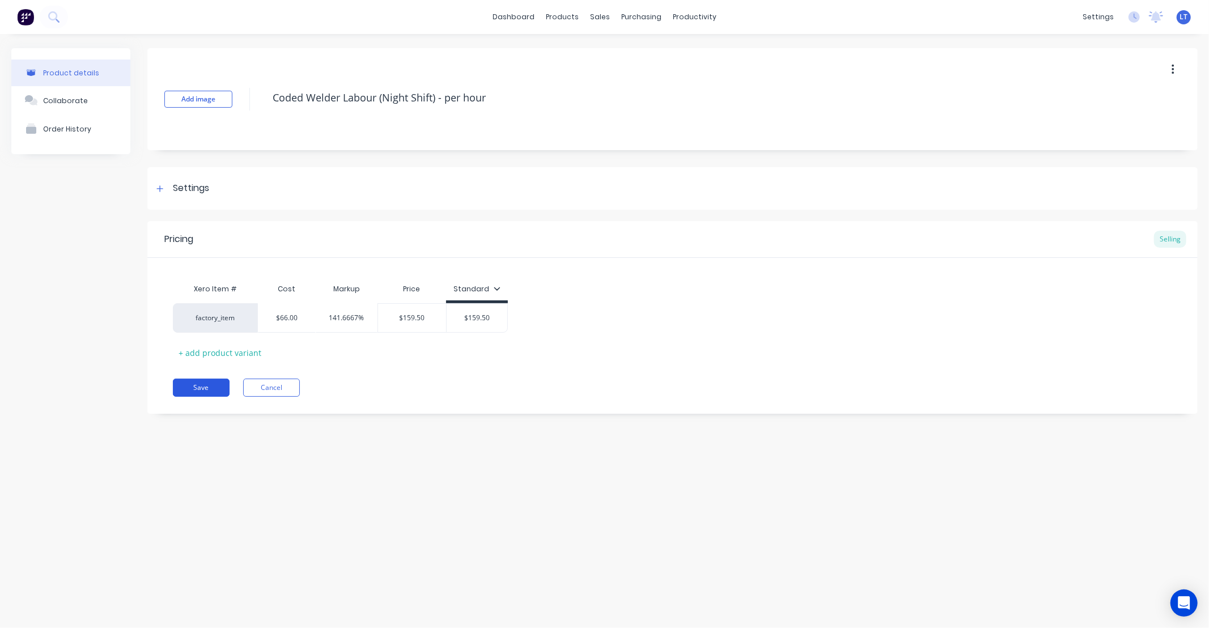
click at [194, 387] on button "Save" at bounding box center [201, 388] width 57 height 18
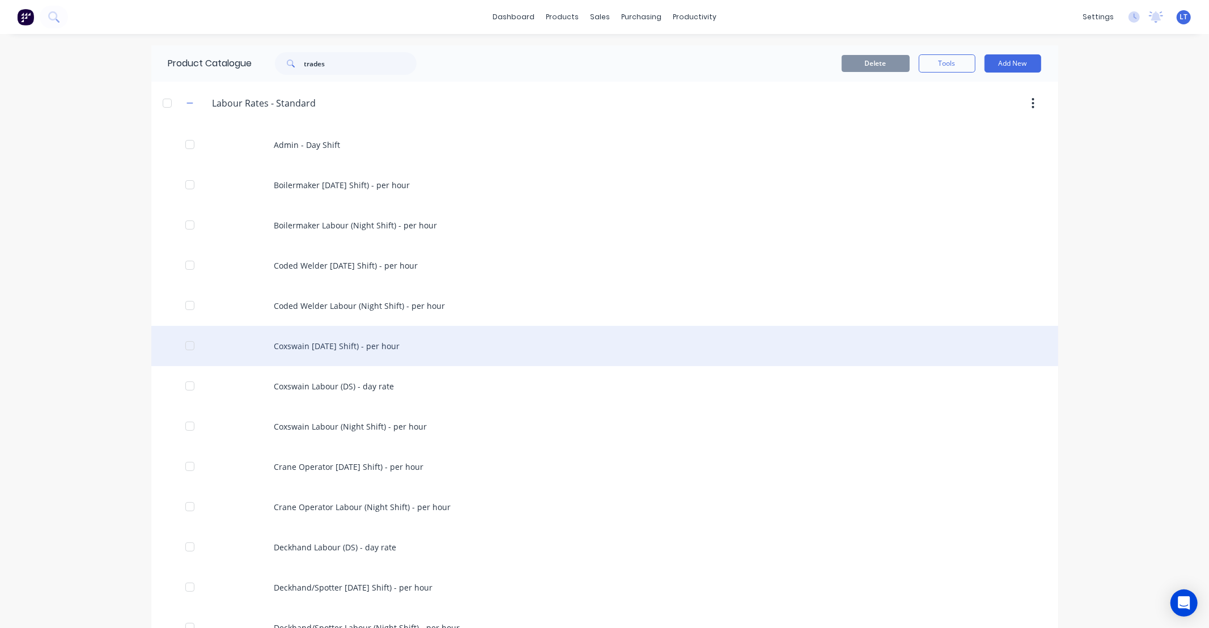
click at [321, 343] on div "Coxswain Labour (Day Shift) - per hour" at bounding box center [604, 346] width 907 height 40
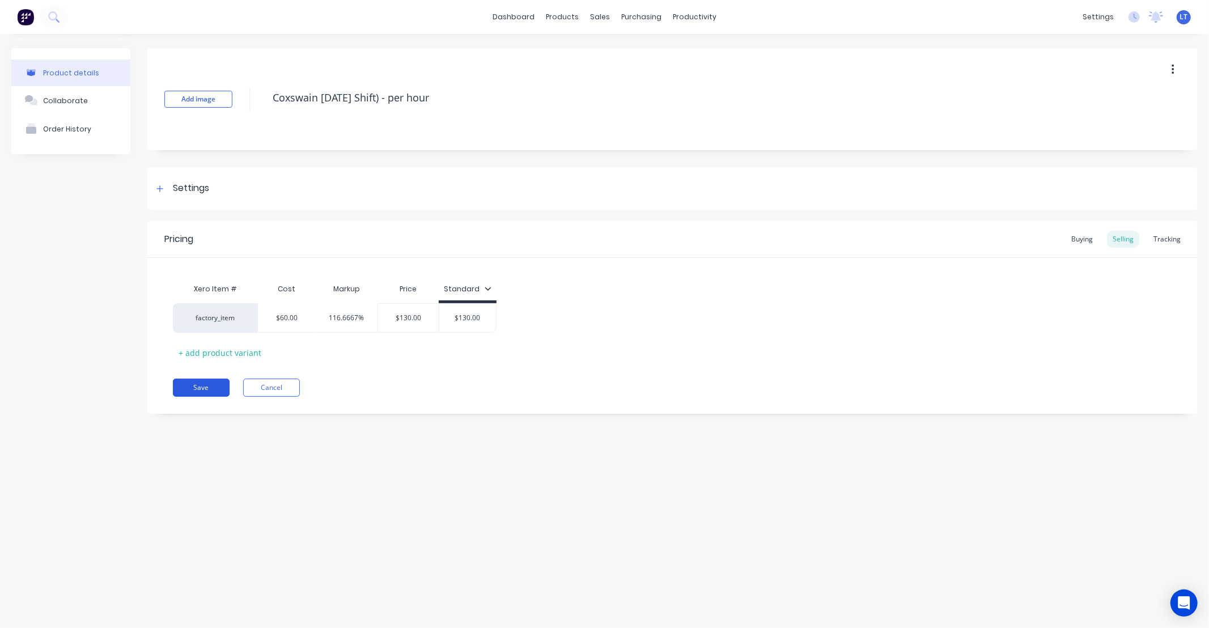
click at [197, 384] on button "Save" at bounding box center [201, 388] width 57 height 18
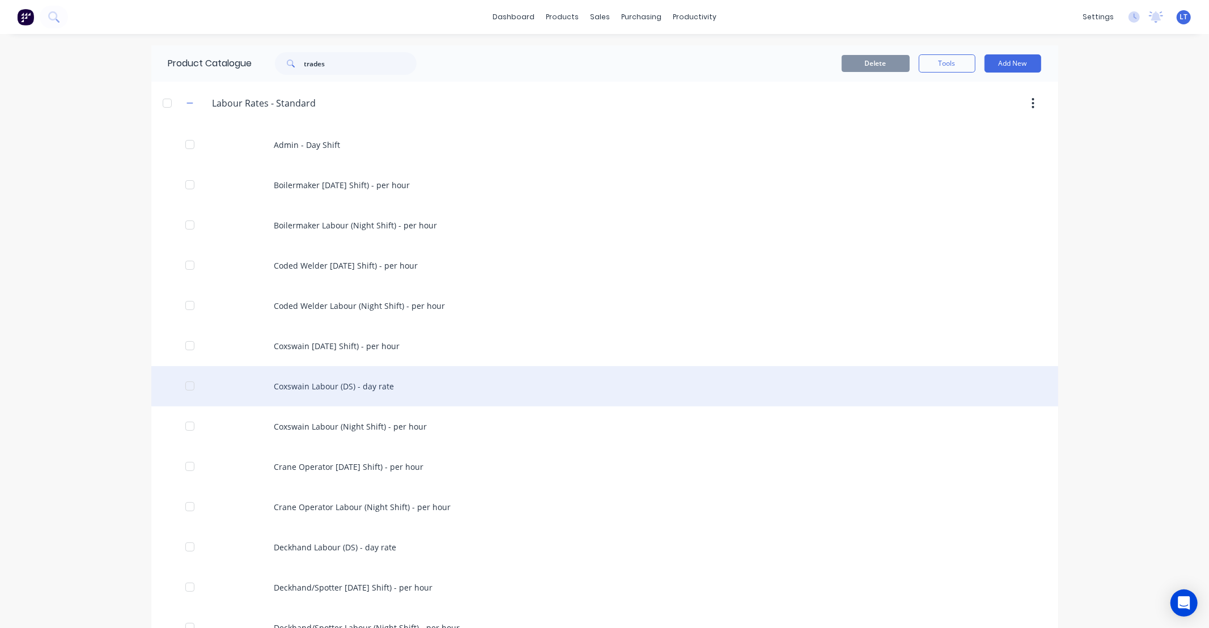
click at [359, 393] on div "Coxswain Labour (DS) - day rate" at bounding box center [604, 386] width 907 height 40
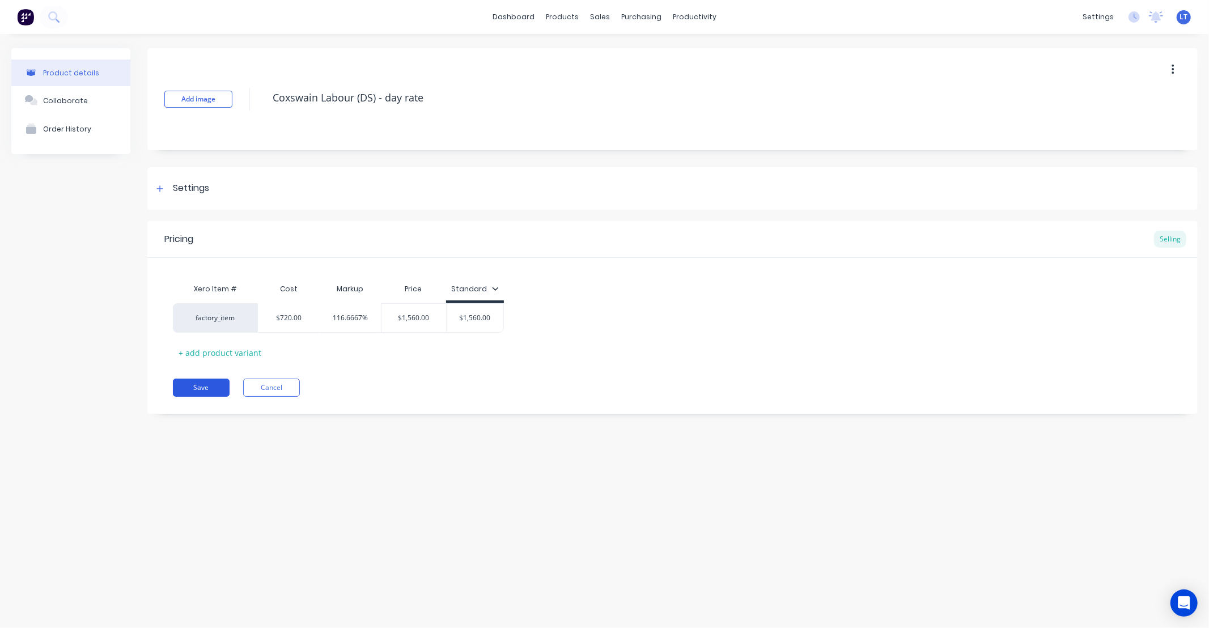
click at [210, 392] on button "Save" at bounding box center [201, 388] width 57 height 18
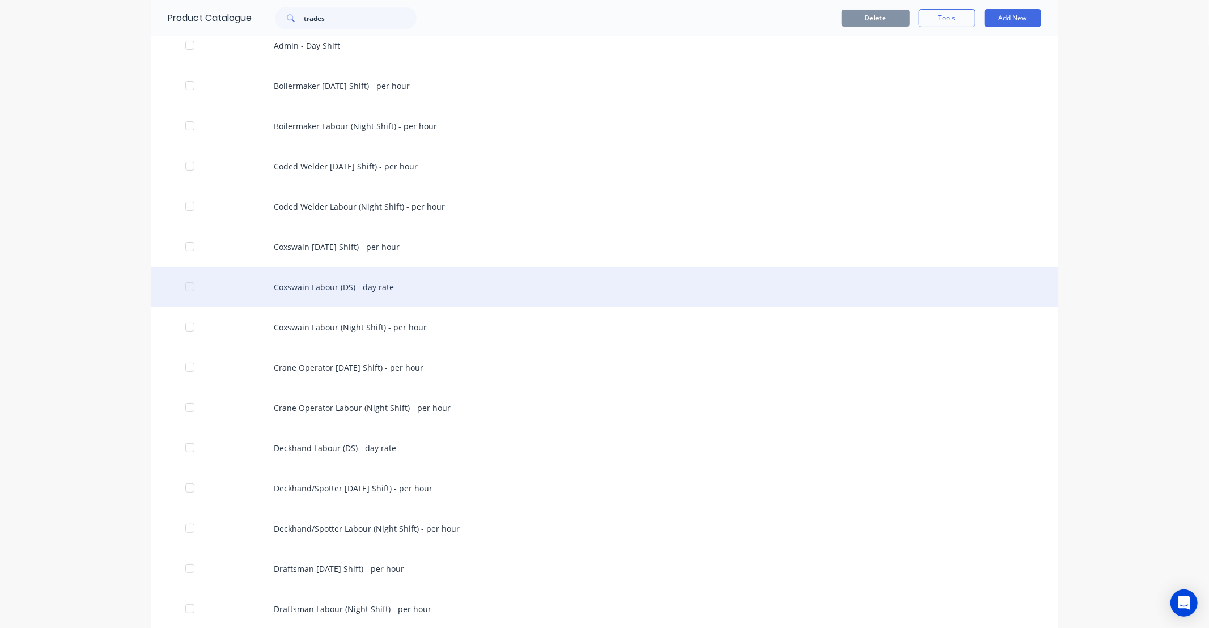
scroll to position [146, 0]
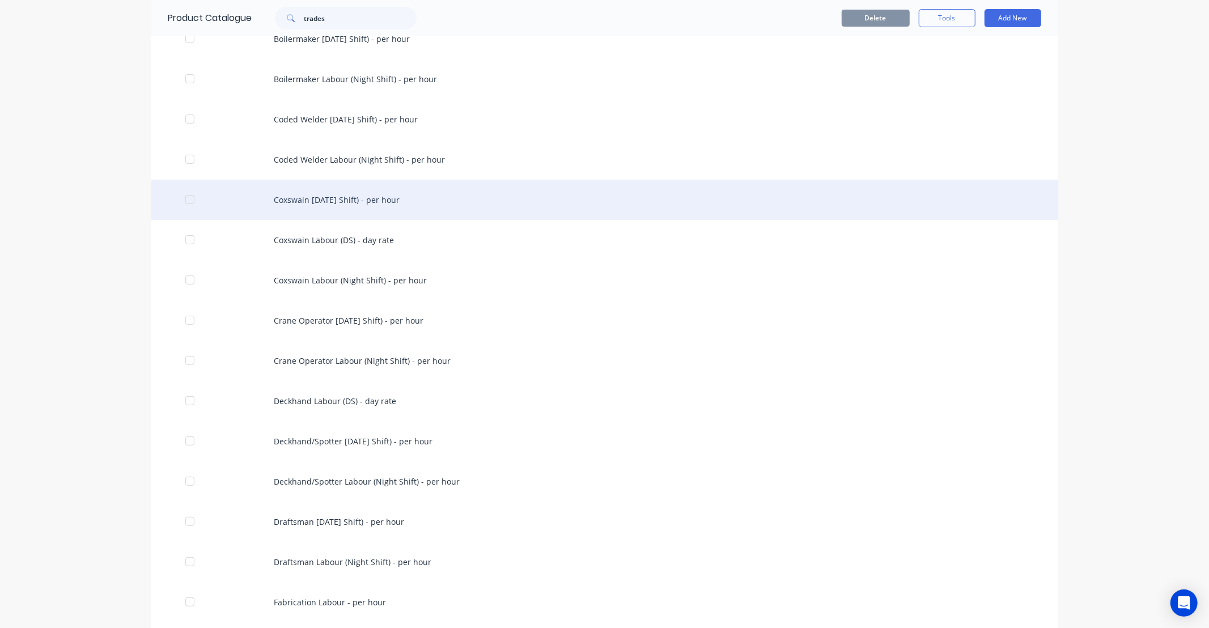
click at [369, 201] on div "Coxswain Labour (Day Shift) - per hour" at bounding box center [604, 200] width 907 height 40
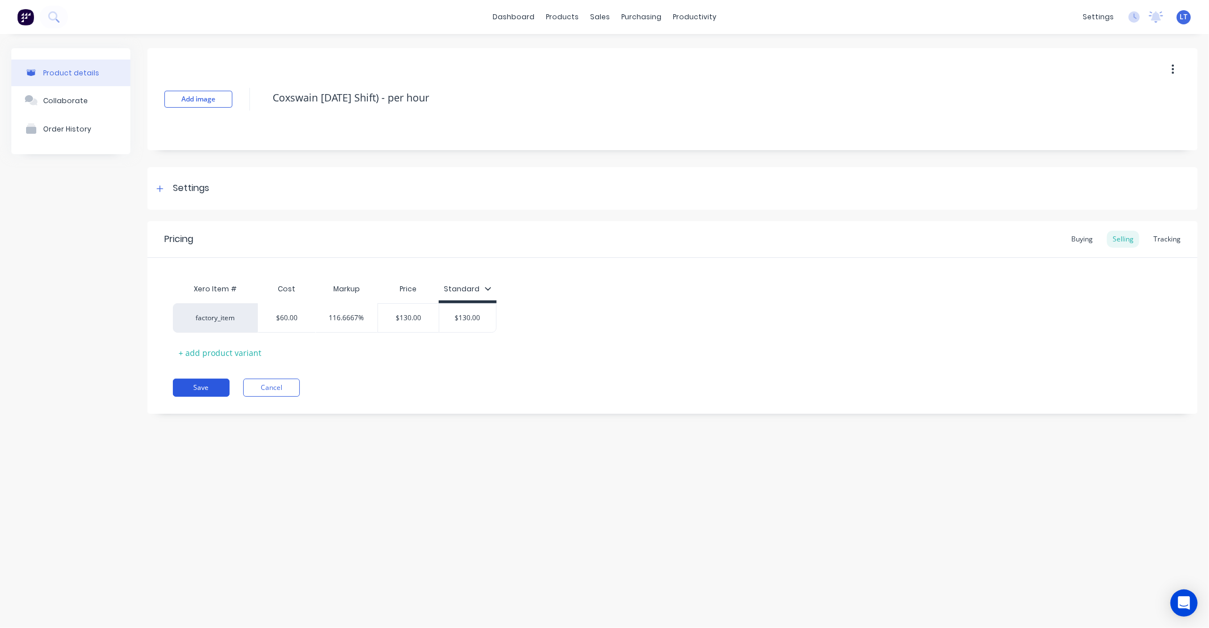
click at [212, 393] on button "Save" at bounding box center [201, 388] width 57 height 18
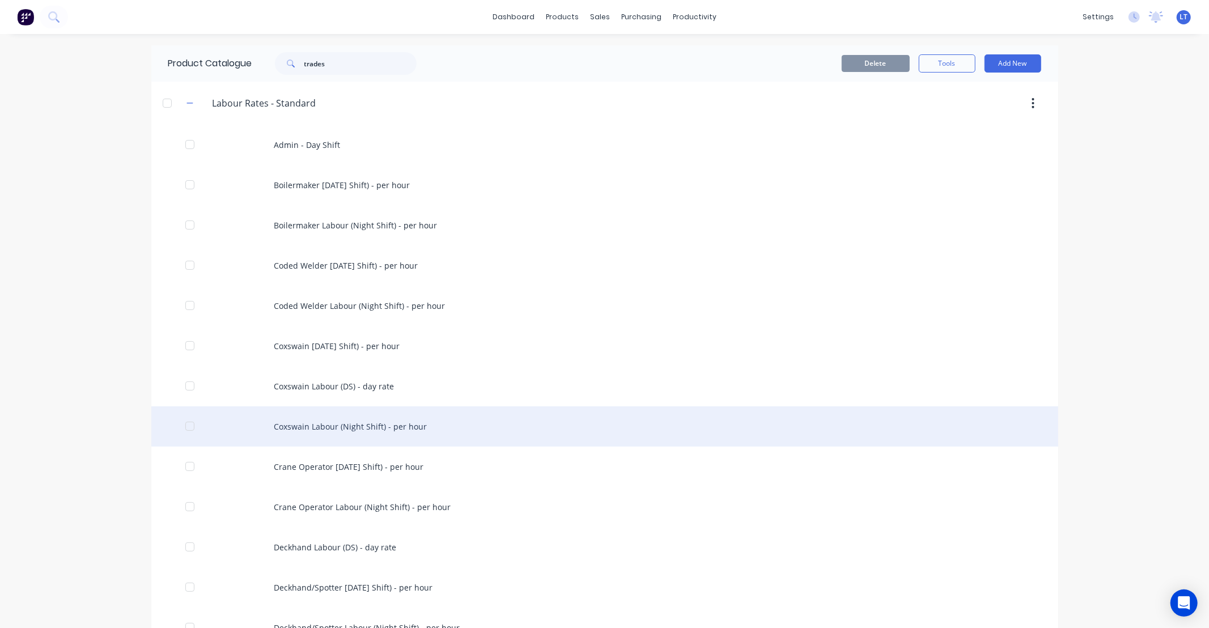
click at [360, 427] on div "Coxswain Labour (Night Shift) - per hour" at bounding box center [604, 426] width 907 height 40
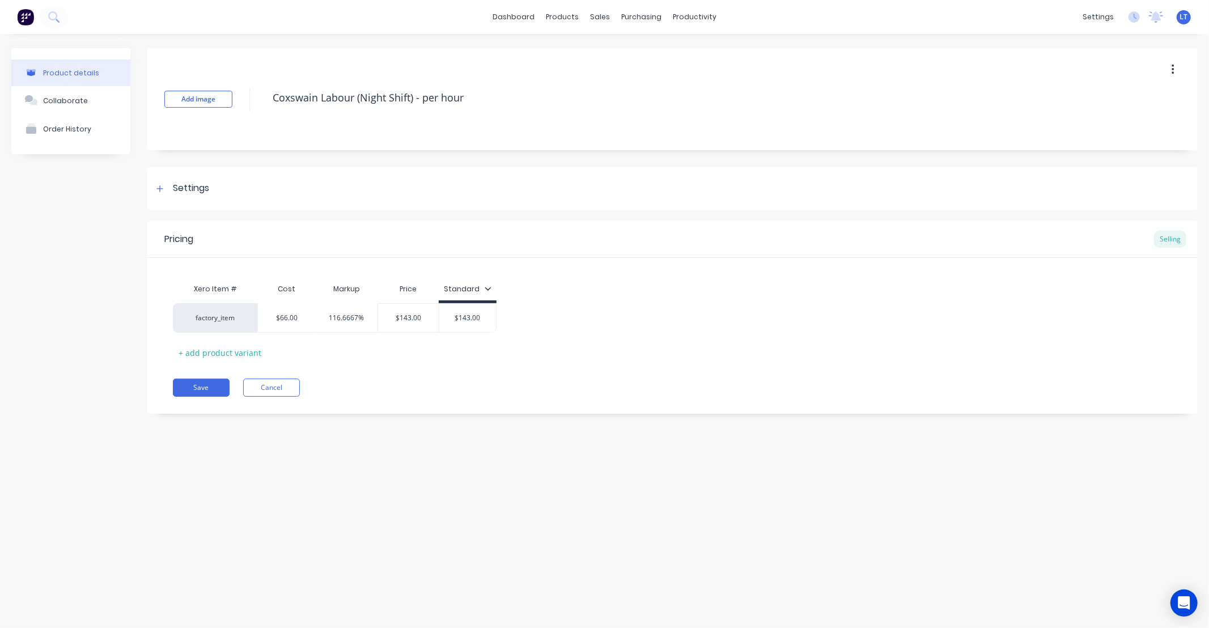
click at [217, 399] on div "Pricing Selling Xero Item # Cost Markup Price Standard factory_item $66.00 116.…" at bounding box center [672, 317] width 1050 height 193
click at [218, 391] on button "Save" at bounding box center [201, 388] width 57 height 18
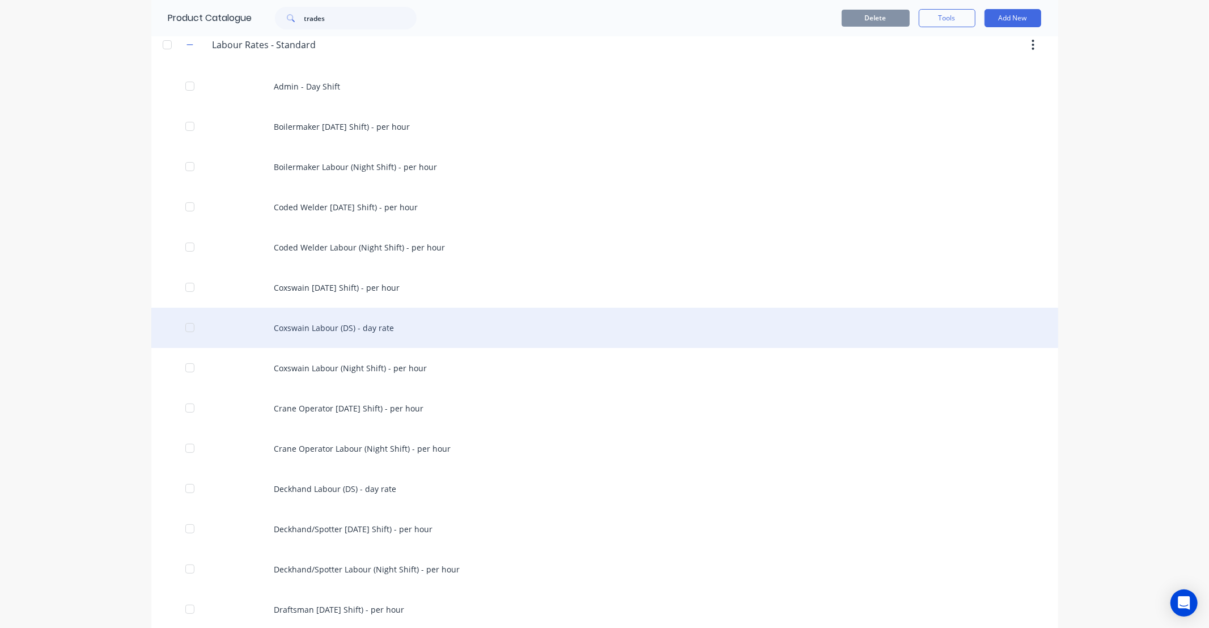
scroll to position [63, 0]
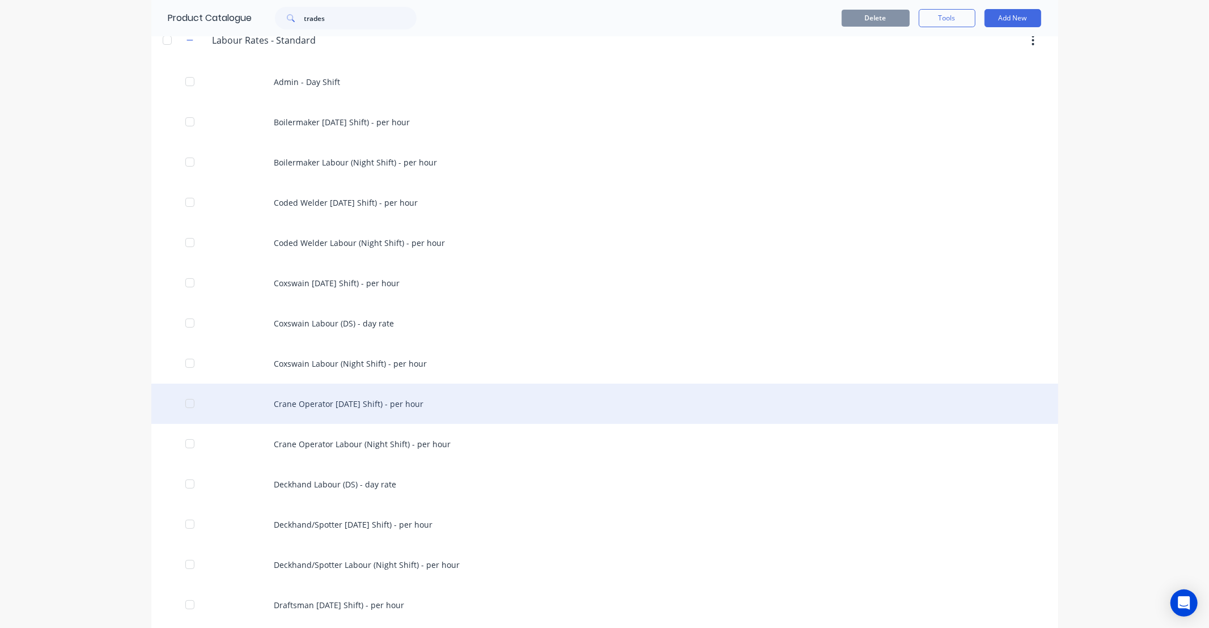
click at [358, 404] on div "Crane Operator Labour (Day Shift) - per hour" at bounding box center [604, 404] width 907 height 40
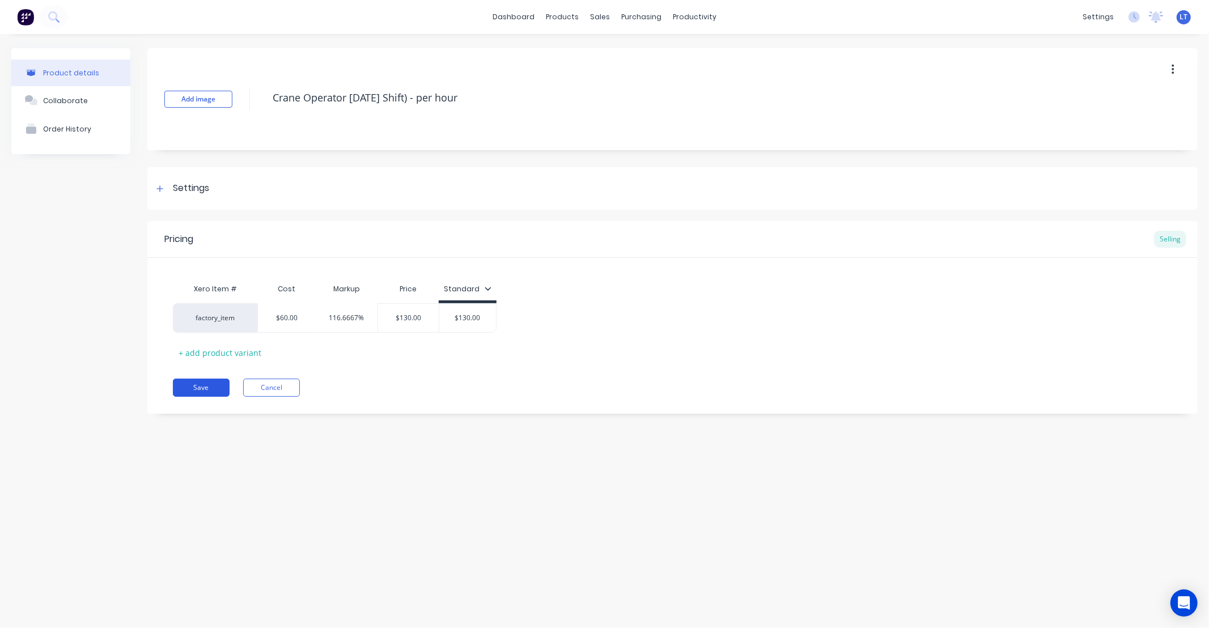
click at [190, 381] on button "Save" at bounding box center [201, 388] width 57 height 18
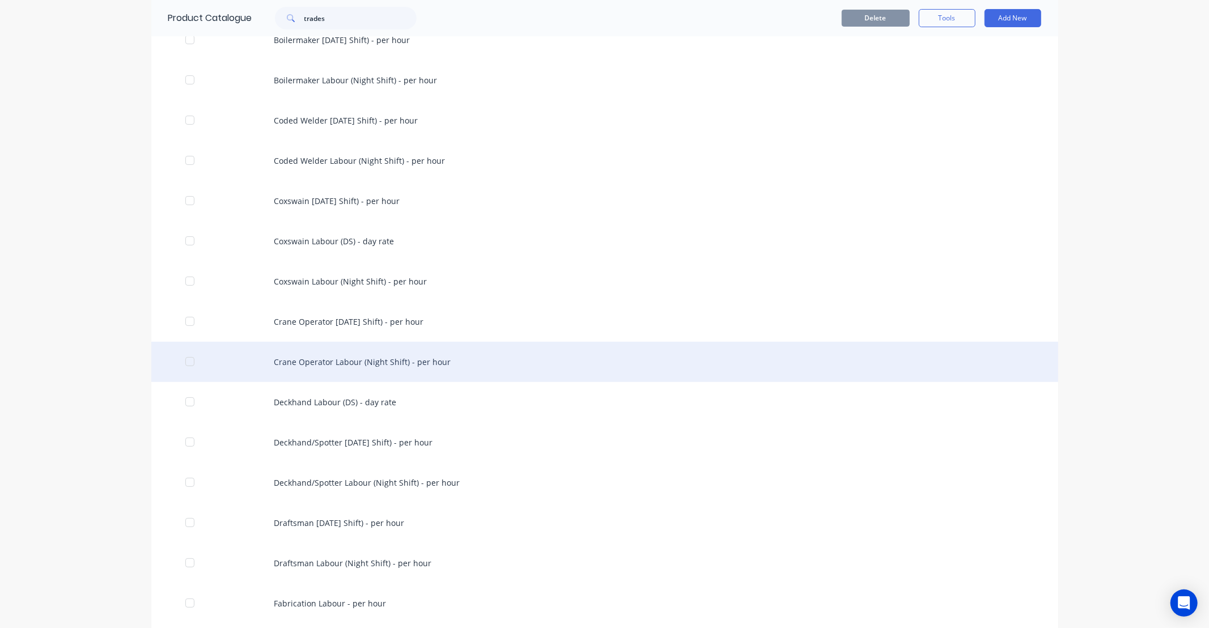
scroll to position [146, 0]
click at [337, 358] on div "Crane Operator Labour (Night Shift) - per hour" at bounding box center [604, 361] width 907 height 40
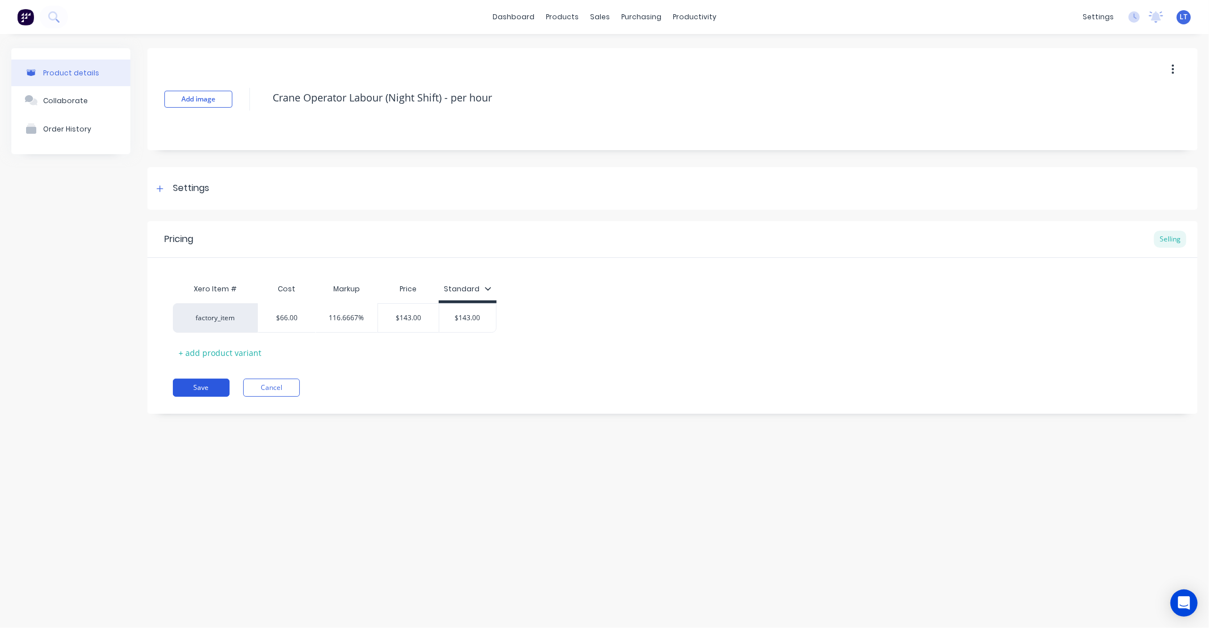
click at [214, 387] on button "Save" at bounding box center [201, 388] width 57 height 18
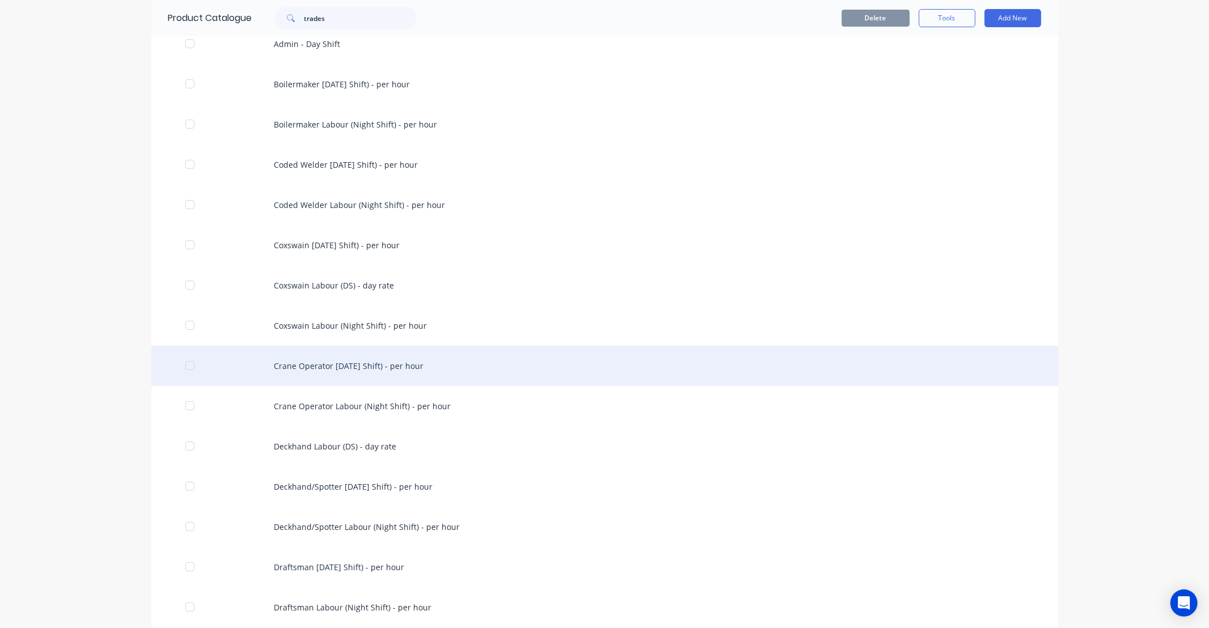
scroll to position [105, 0]
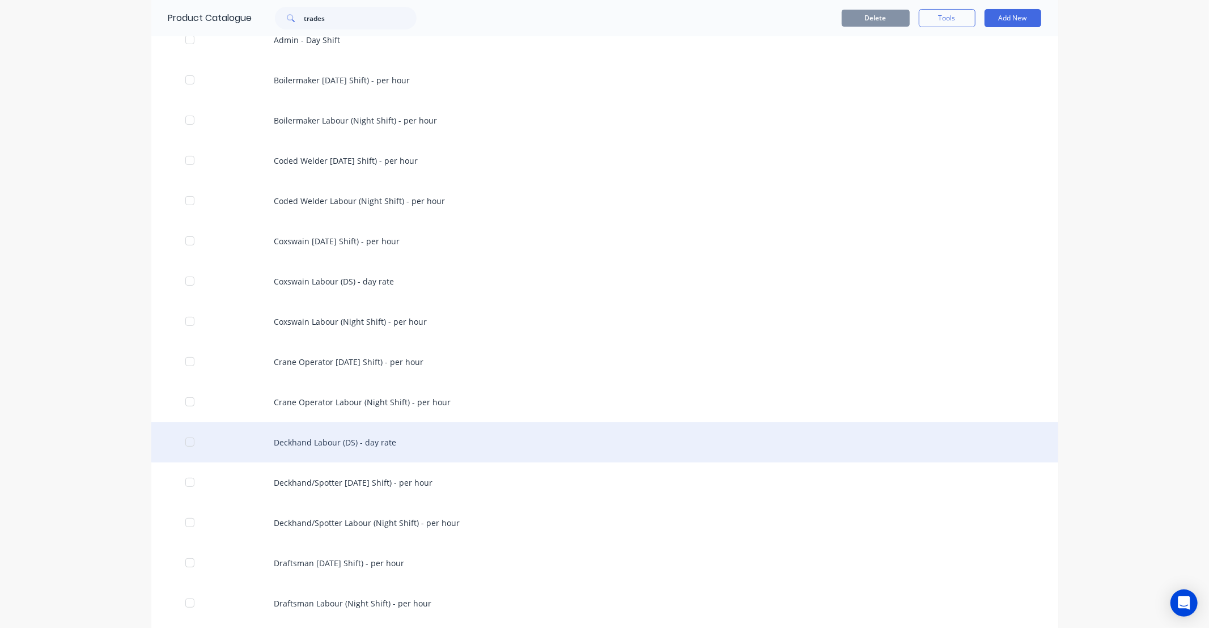
click at [339, 436] on div "Deckhand Labour (DS) - day rate" at bounding box center [604, 442] width 907 height 40
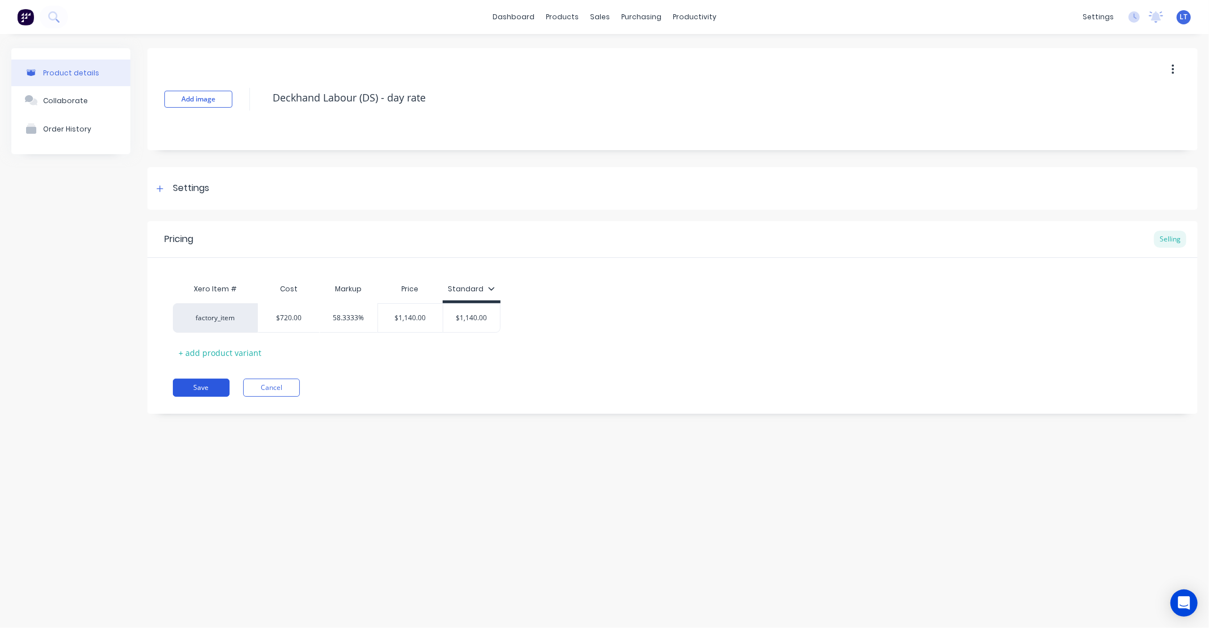
click at [216, 386] on button "Save" at bounding box center [201, 388] width 57 height 18
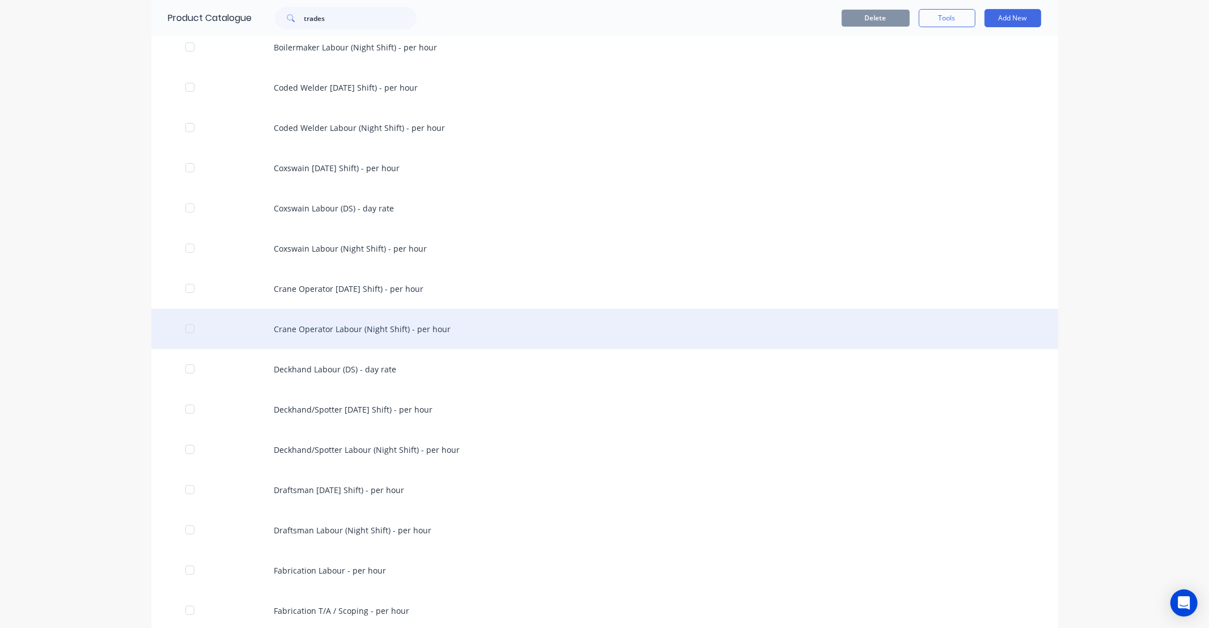
scroll to position [189, 0]
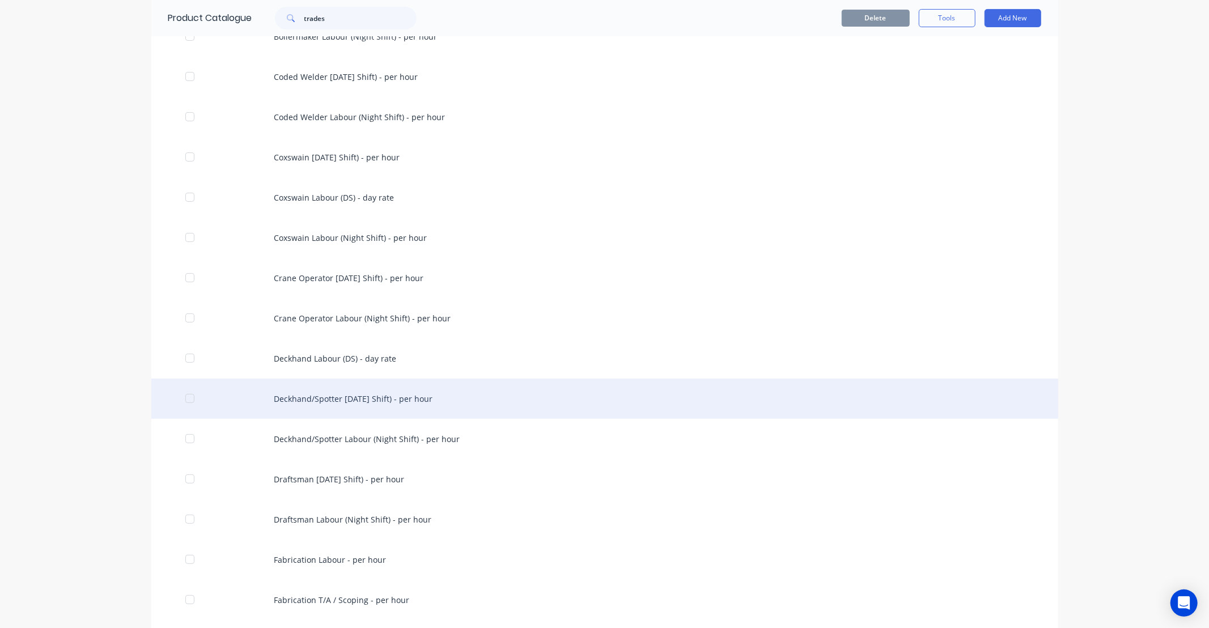
click at [354, 393] on div "Deckhand/Spotter Labour (Day Shift) - per hour" at bounding box center [604, 399] width 907 height 40
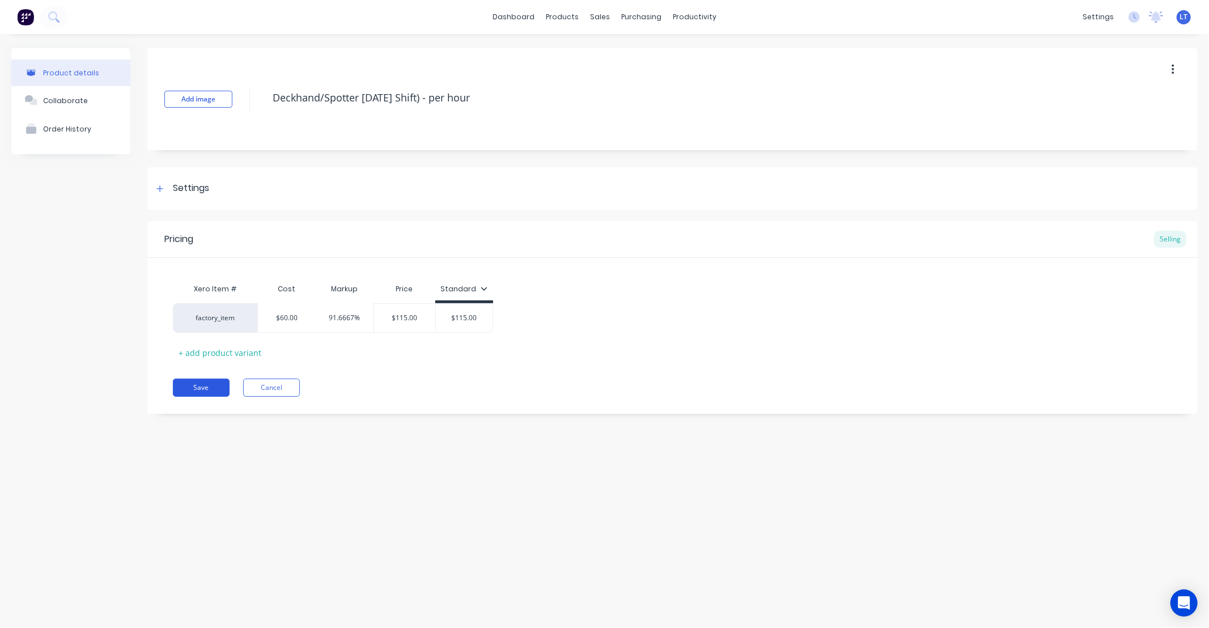
click at [215, 391] on button "Save" at bounding box center [201, 388] width 57 height 18
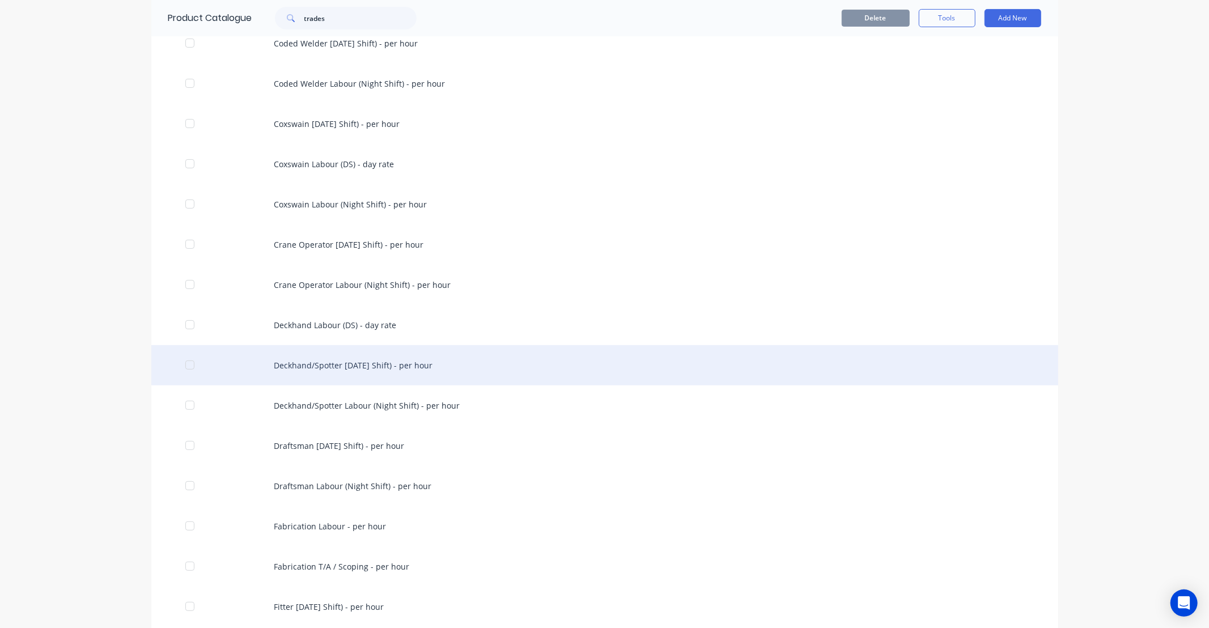
scroll to position [231, 0]
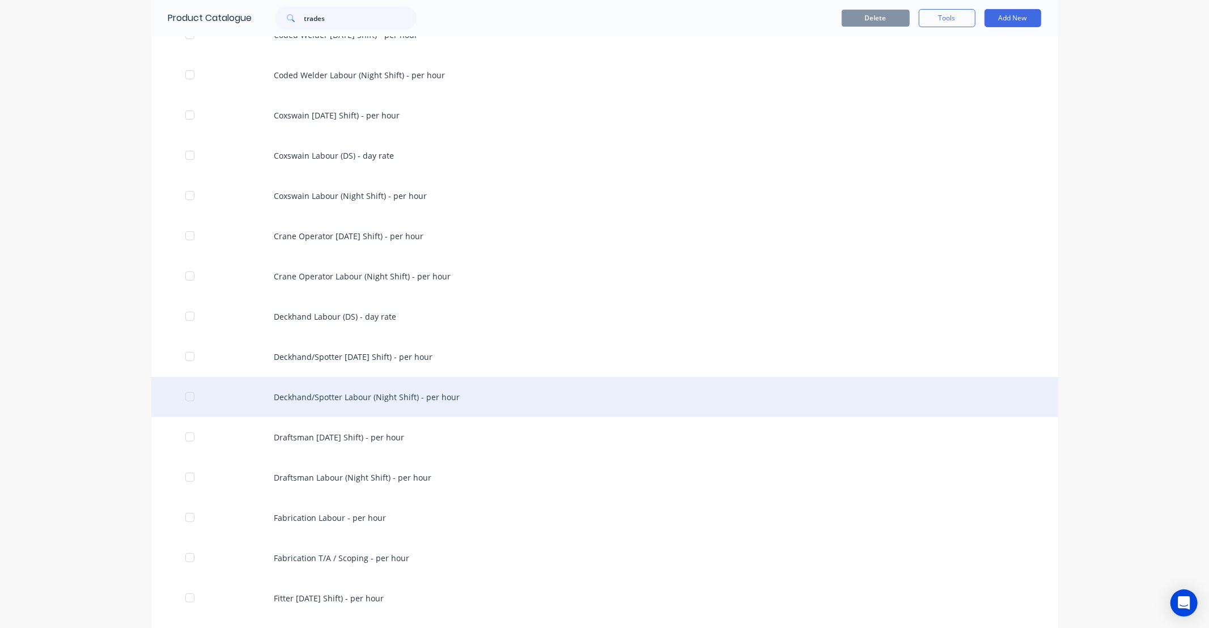
click at [342, 397] on div "Deckhand/Spotter Labour (Night Shift) - per hour" at bounding box center [604, 397] width 907 height 40
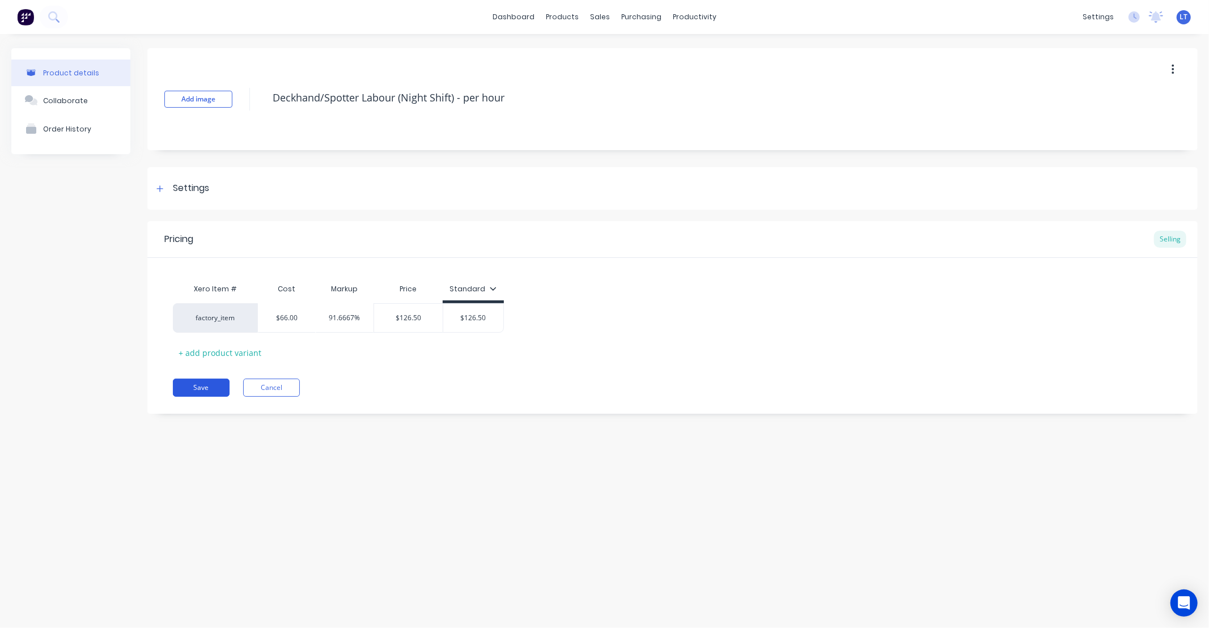
click at [204, 383] on button "Save" at bounding box center [201, 388] width 57 height 18
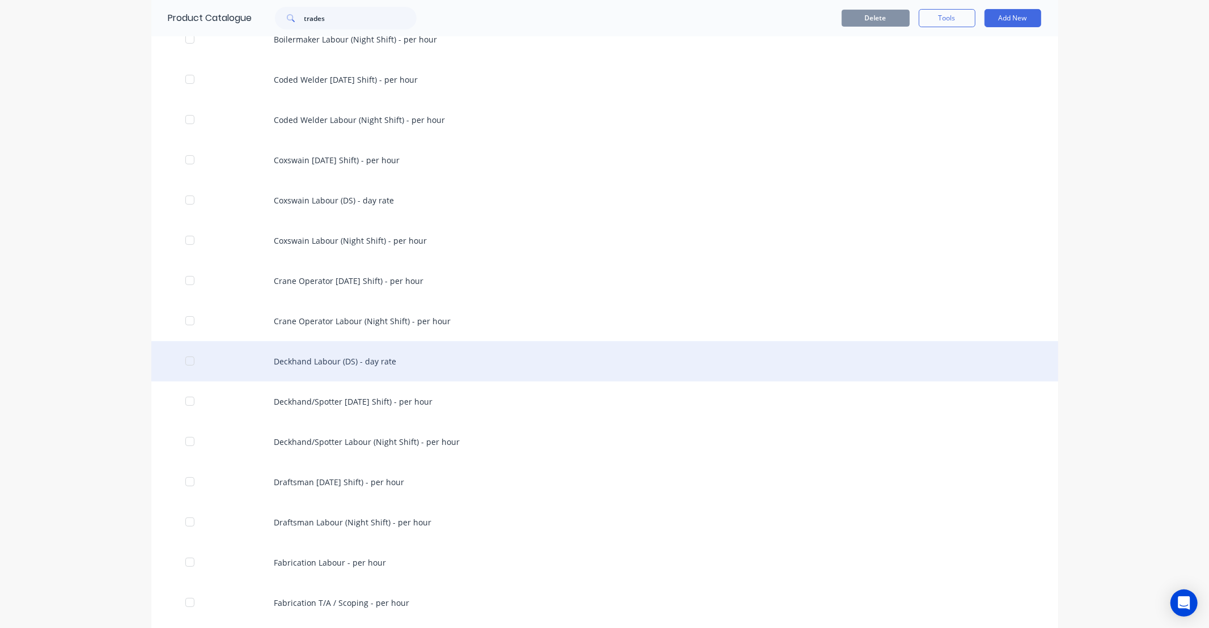
scroll to position [189, 0]
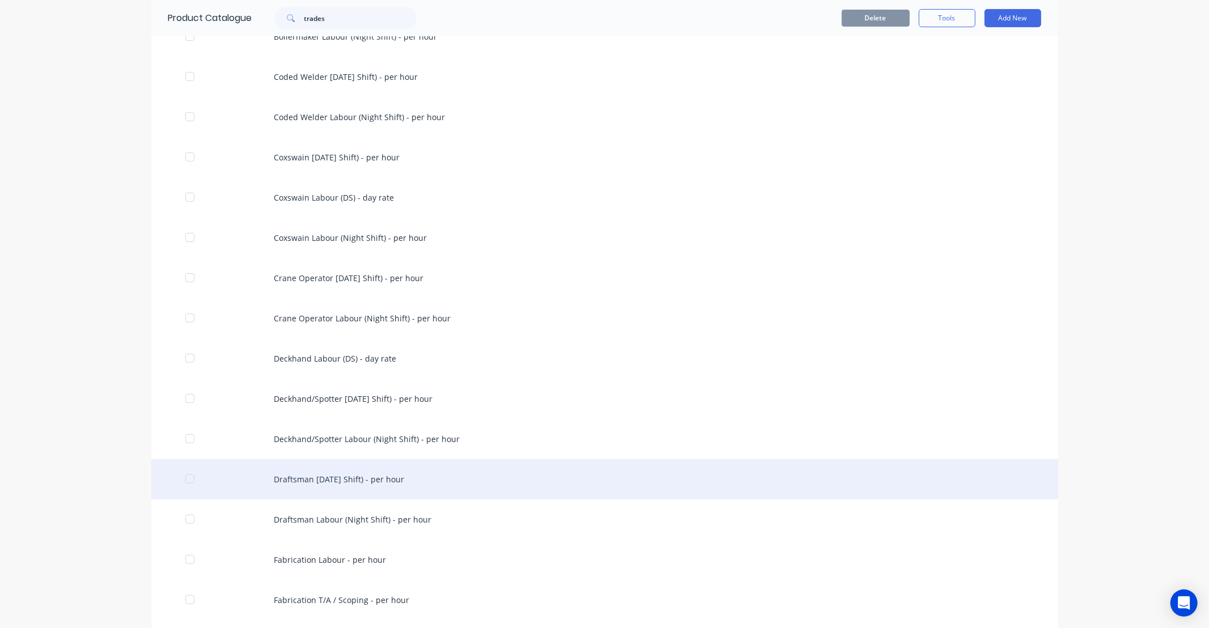
click at [333, 482] on div "Draftsman [DATE] Shift) - per hour" at bounding box center [604, 479] width 907 height 40
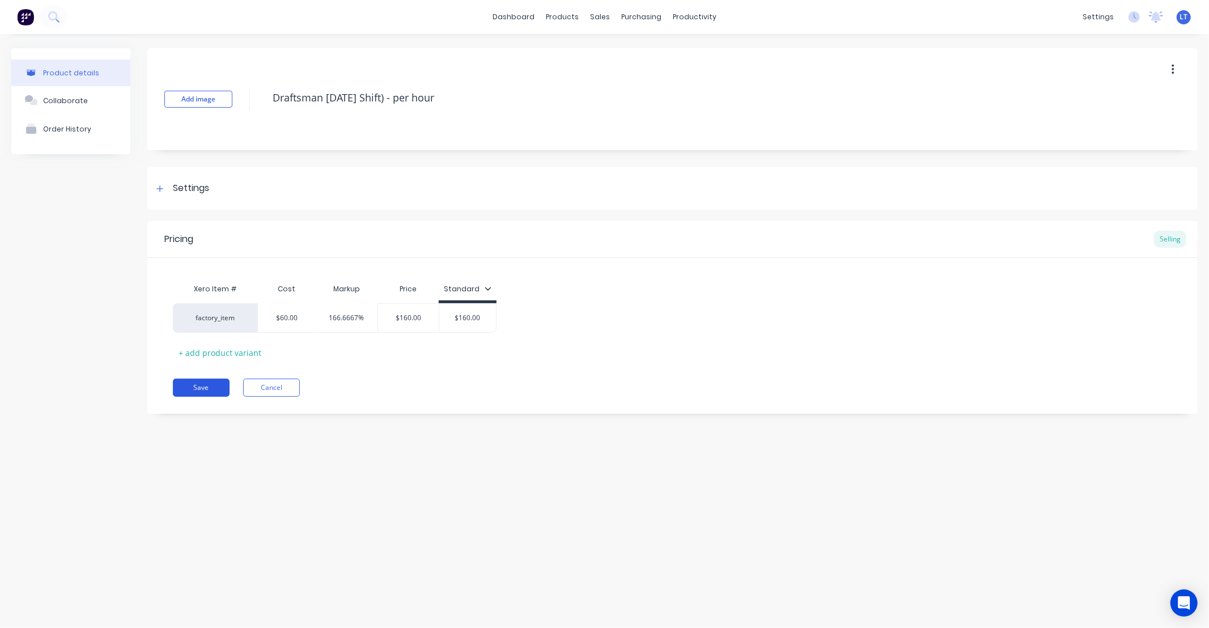
click at [204, 383] on button "Save" at bounding box center [201, 388] width 57 height 18
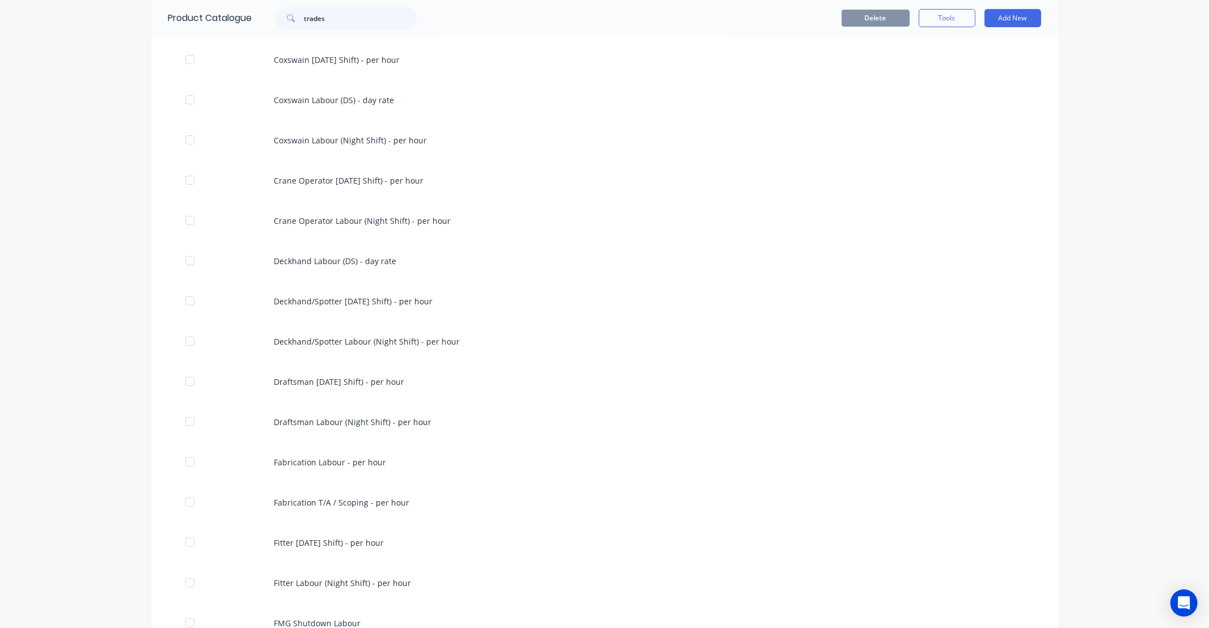
scroll to position [294, 0]
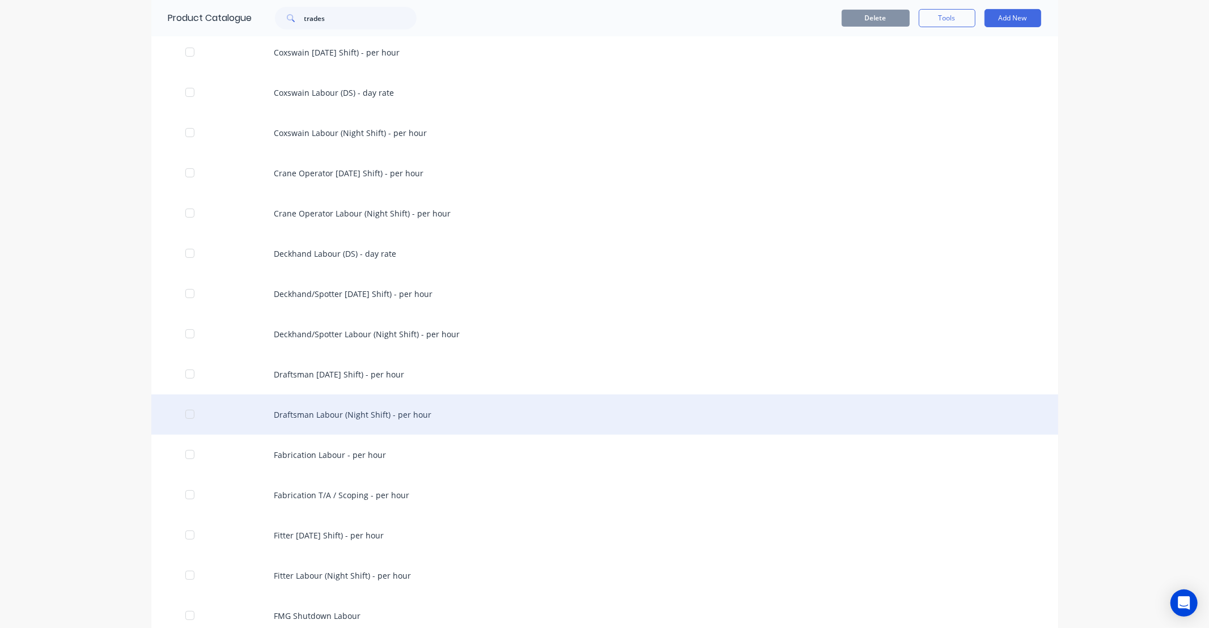
click at [350, 410] on div "Draftsman Labour (Night Shift) - per hour" at bounding box center [604, 414] width 907 height 40
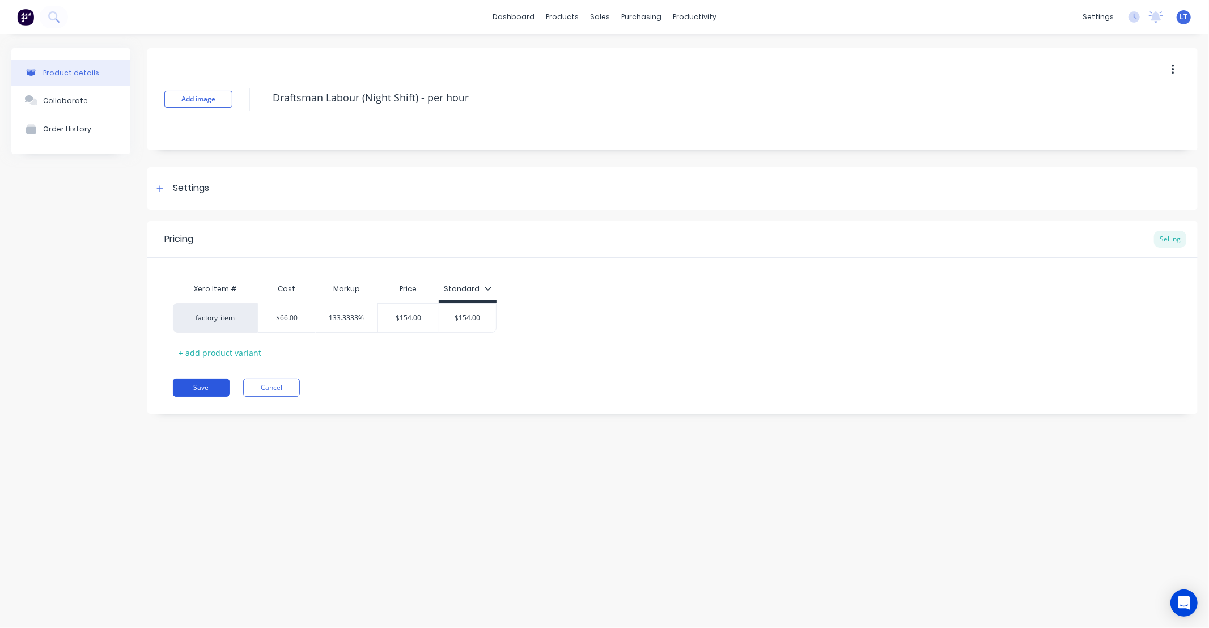
click at [216, 393] on button "Save" at bounding box center [201, 388] width 57 height 18
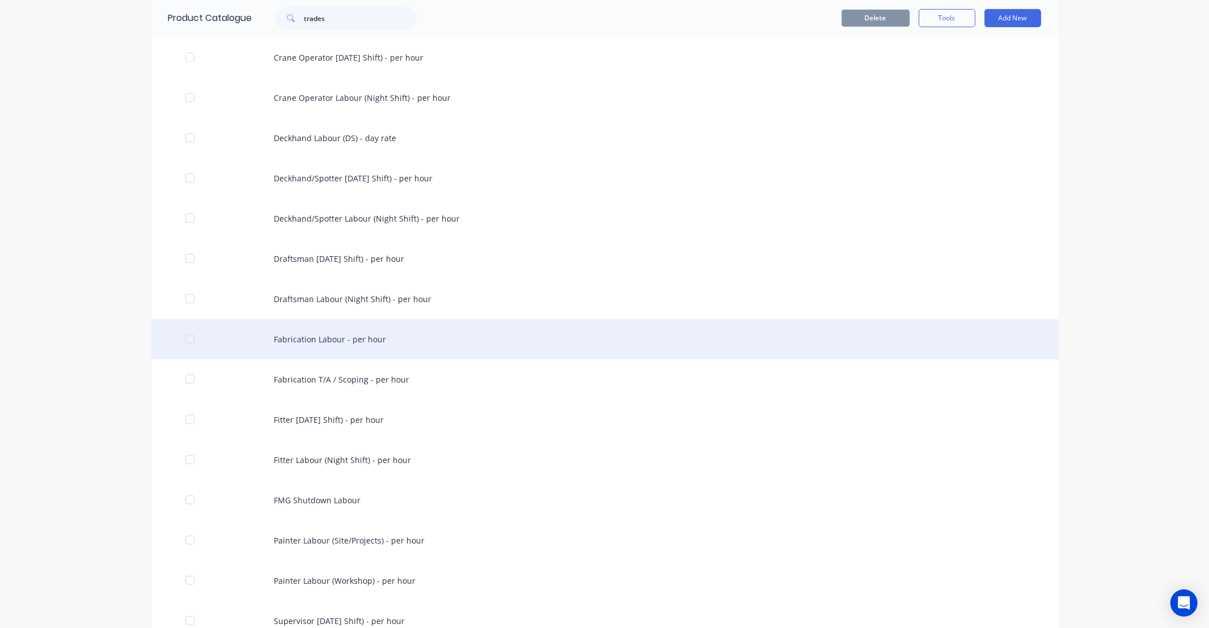
scroll to position [420, 0]
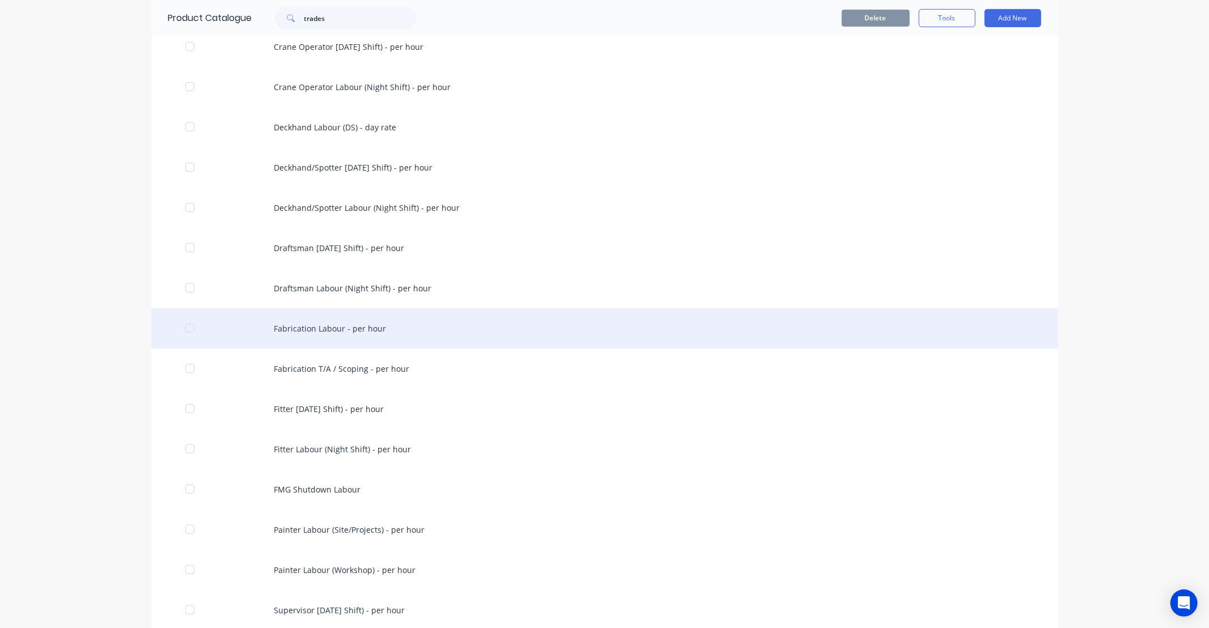
click at [336, 326] on div "Fabrication Labour - per hour" at bounding box center [604, 328] width 907 height 40
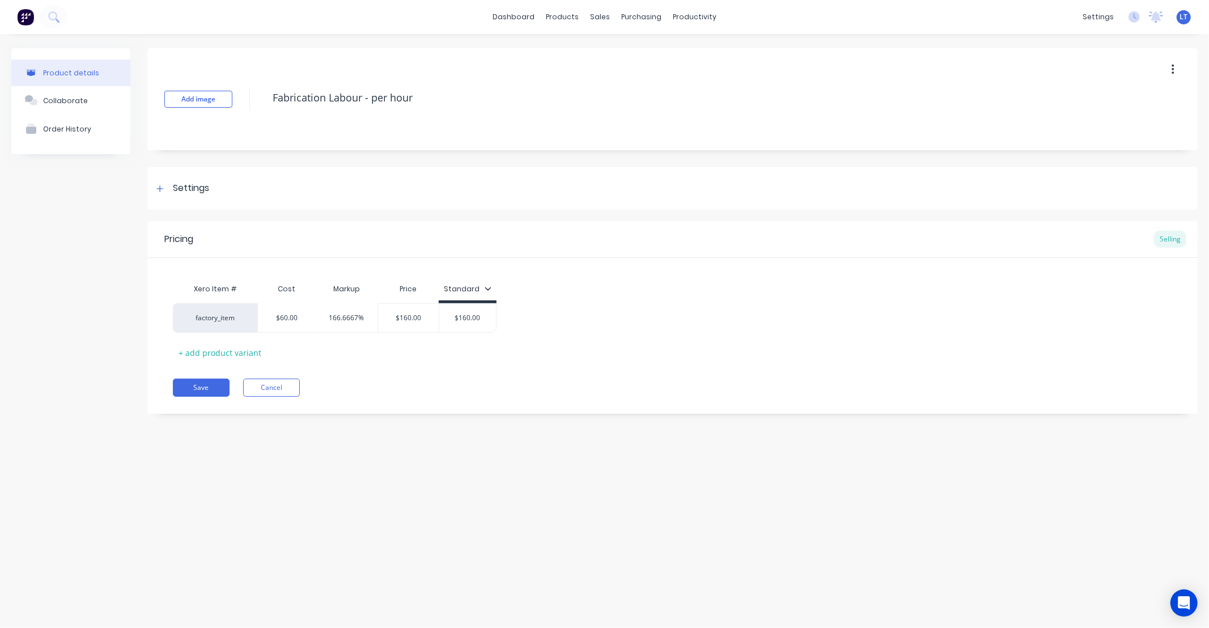
click at [227, 376] on div "Pricing Selling Xero Item # Cost Markup Price Standard factory_item $60.00 166.…" at bounding box center [672, 317] width 1050 height 193
click at [227, 381] on button "Save" at bounding box center [201, 388] width 57 height 18
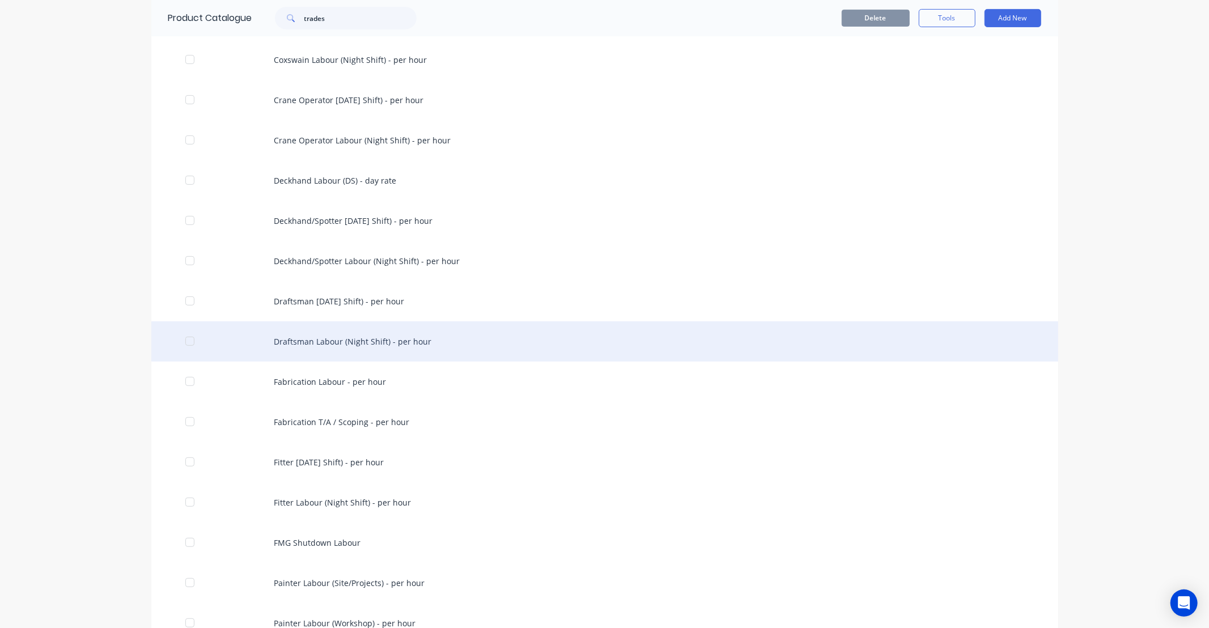
scroll to position [377, 0]
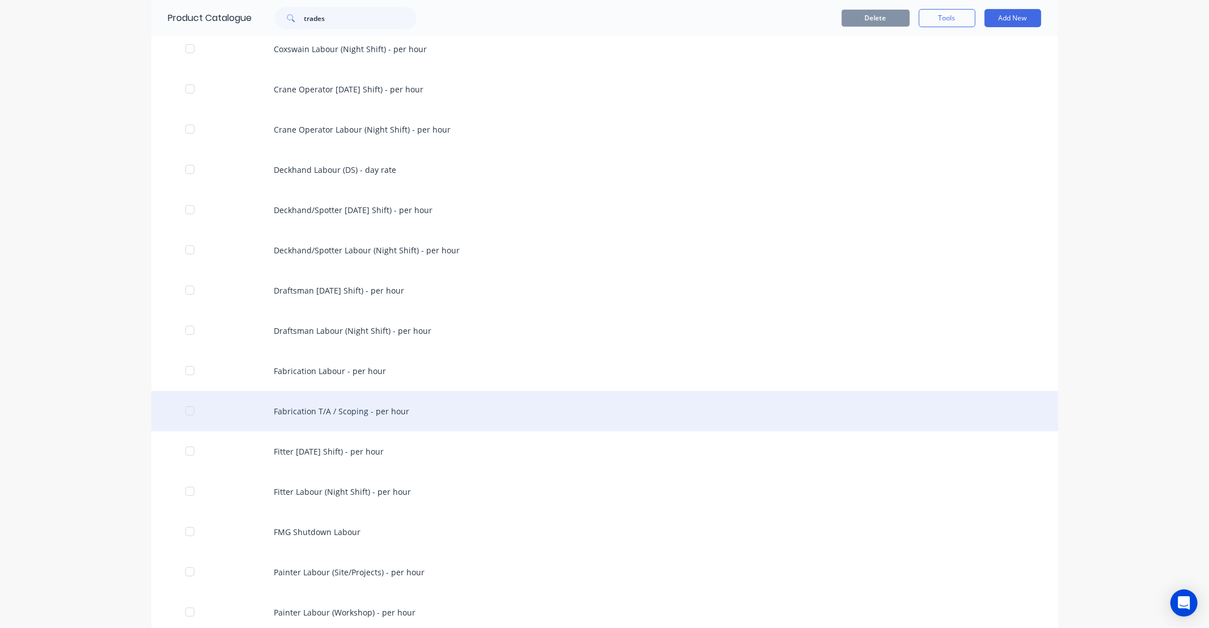
click at [338, 415] on div "Fabrication T/A / Scoping - per hour" at bounding box center [604, 411] width 907 height 40
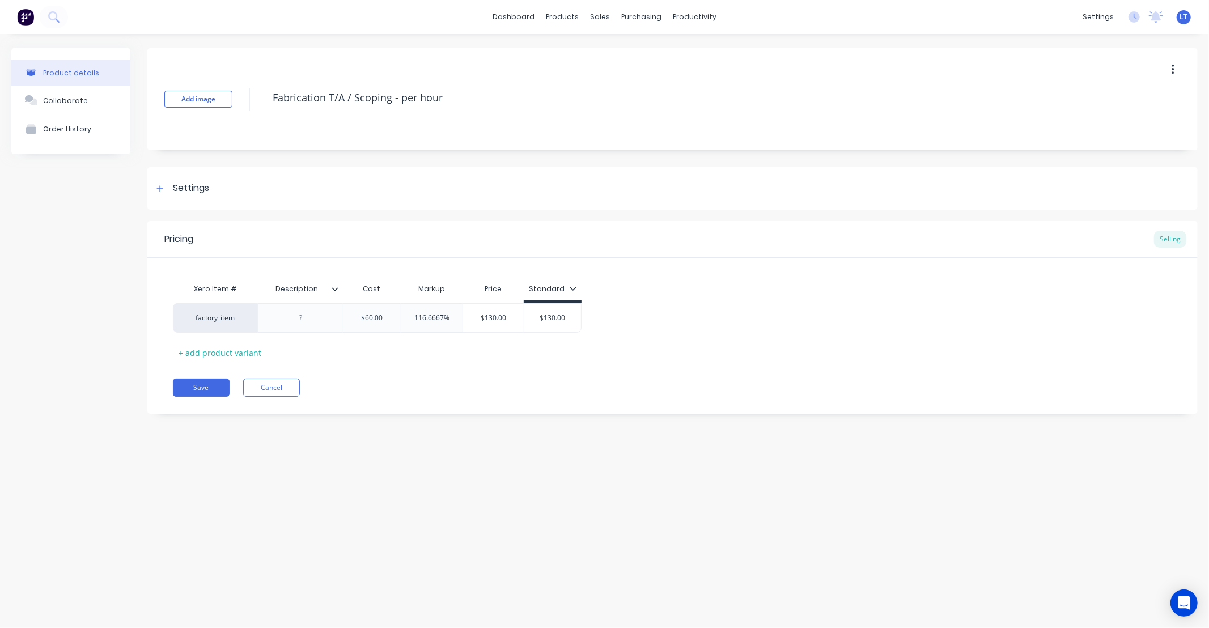
click at [337, 296] on div "Description" at bounding box center [300, 289] width 85 height 28
click at [336, 290] on icon at bounding box center [335, 289] width 7 height 7
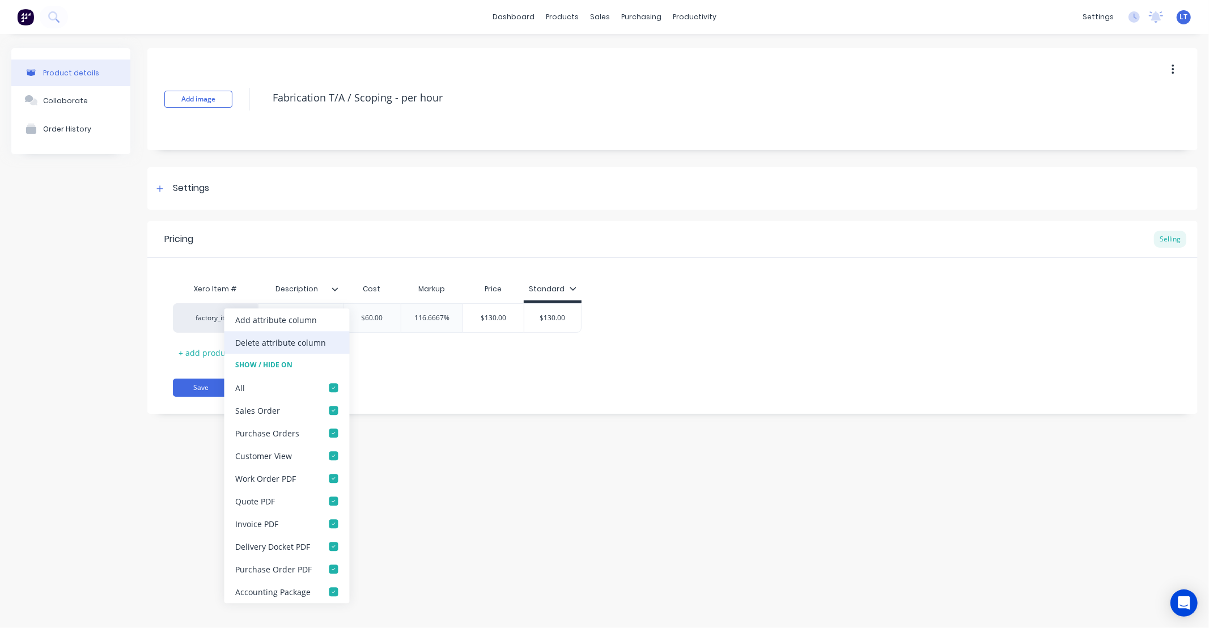
click at [305, 338] on div "Delete attribute column" at bounding box center [281, 343] width 91 height 12
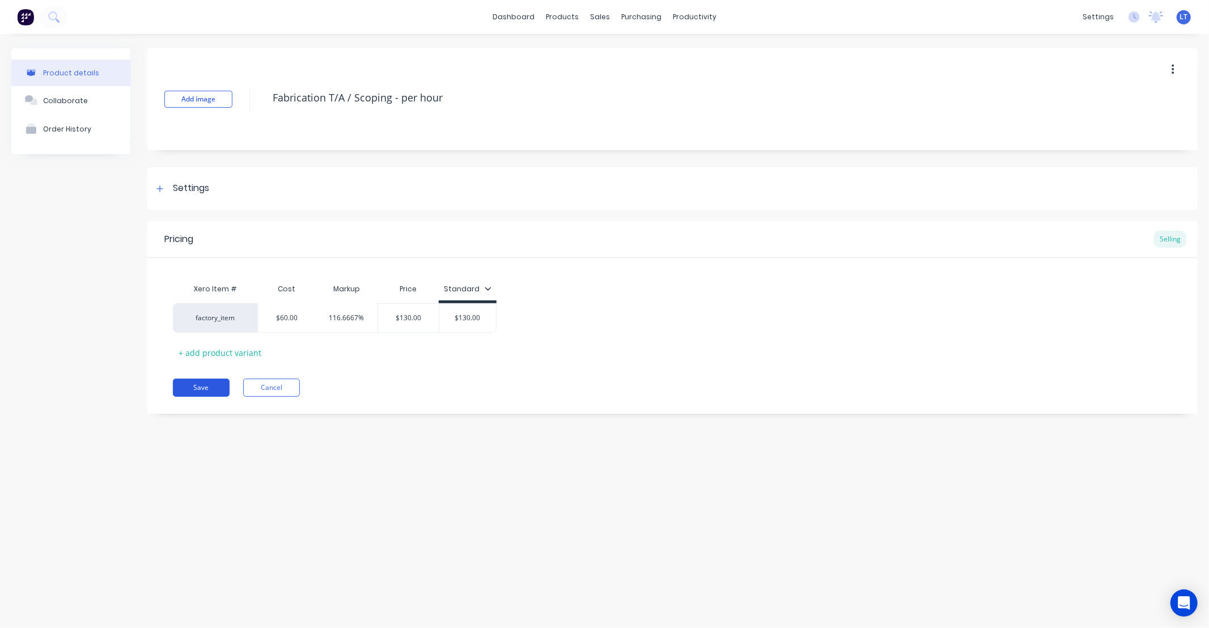
click at [212, 380] on button "Save" at bounding box center [201, 388] width 57 height 18
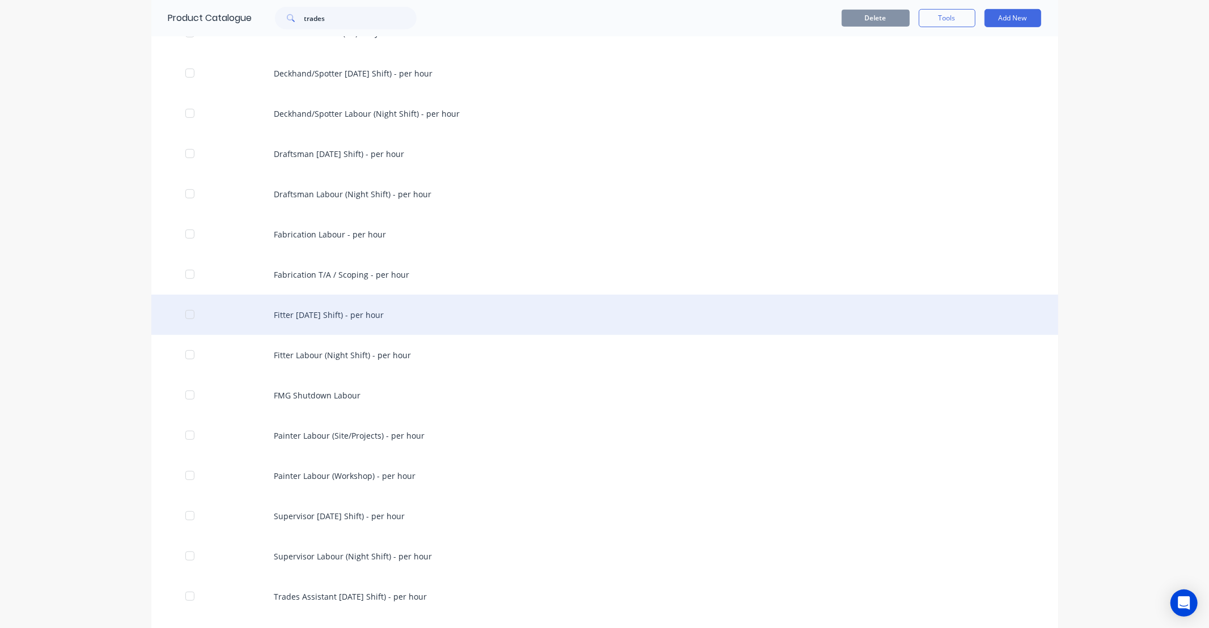
scroll to position [524, 0]
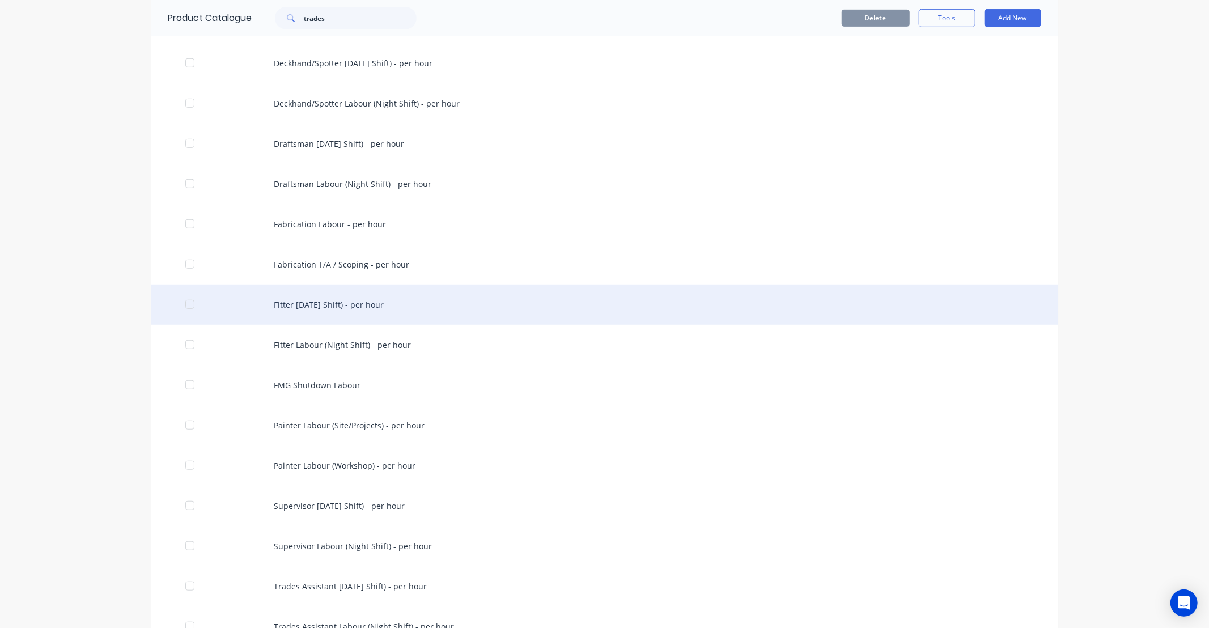
click at [321, 317] on div "Fitter [DATE] Shift) - per hour" at bounding box center [604, 305] width 907 height 40
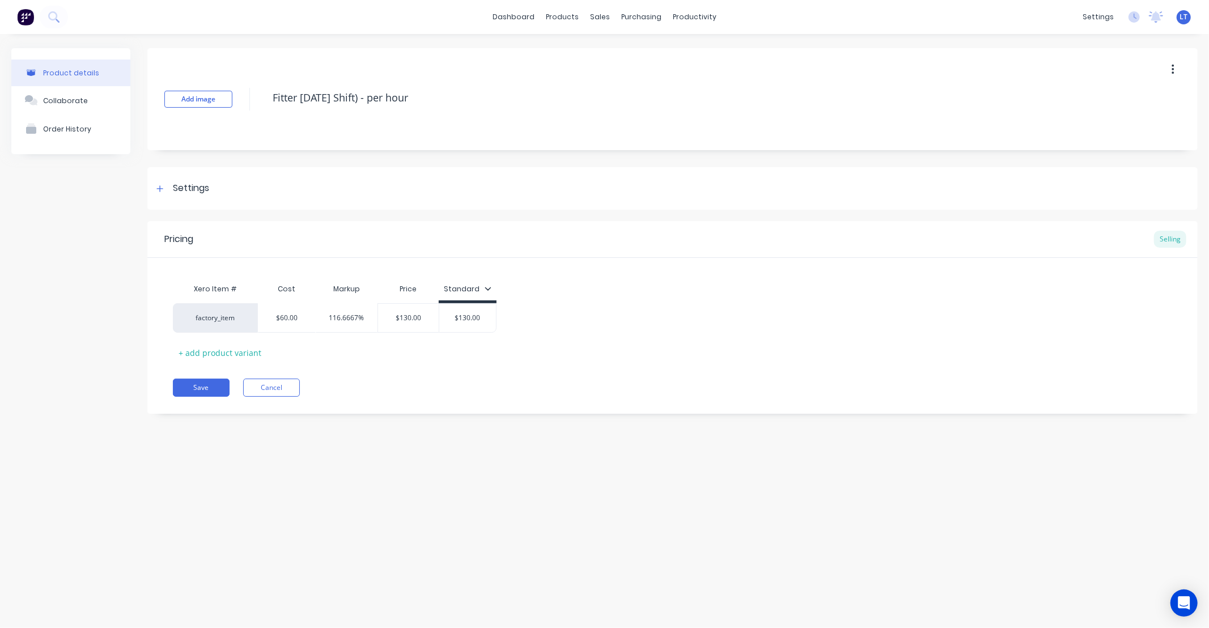
click at [205, 400] on div "Pricing Selling Xero Item # Cost Markup Price Standard factory_item $60.00 116.…" at bounding box center [672, 317] width 1050 height 193
click at [210, 389] on button "Save" at bounding box center [201, 388] width 57 height 18
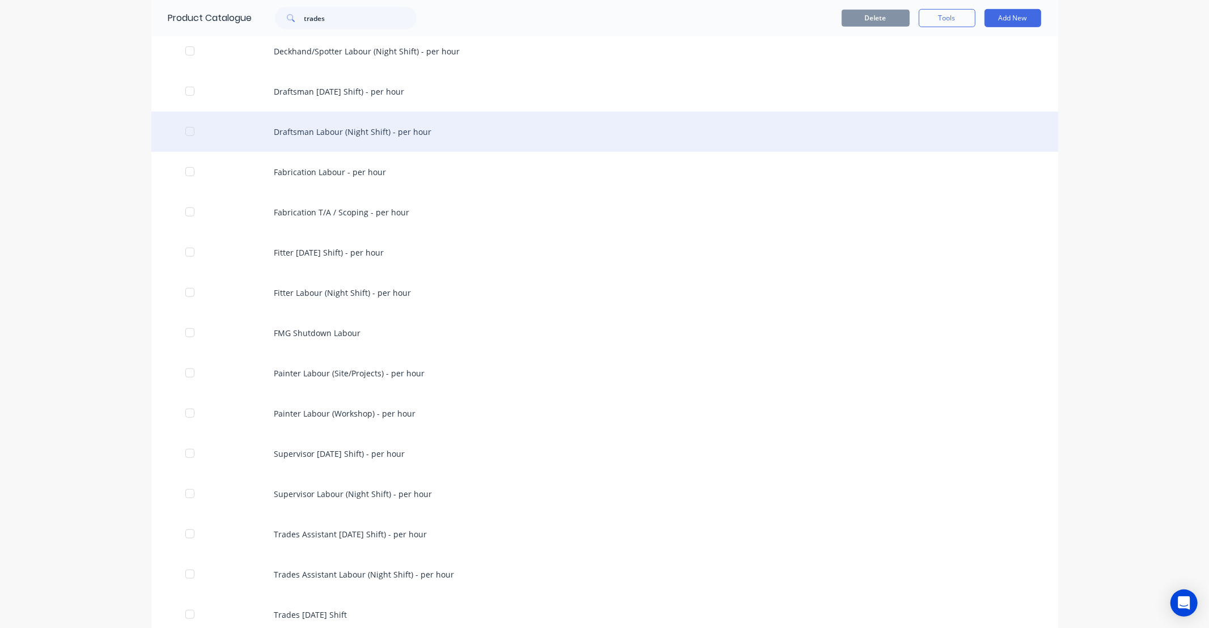
scroll to position [587, 0]
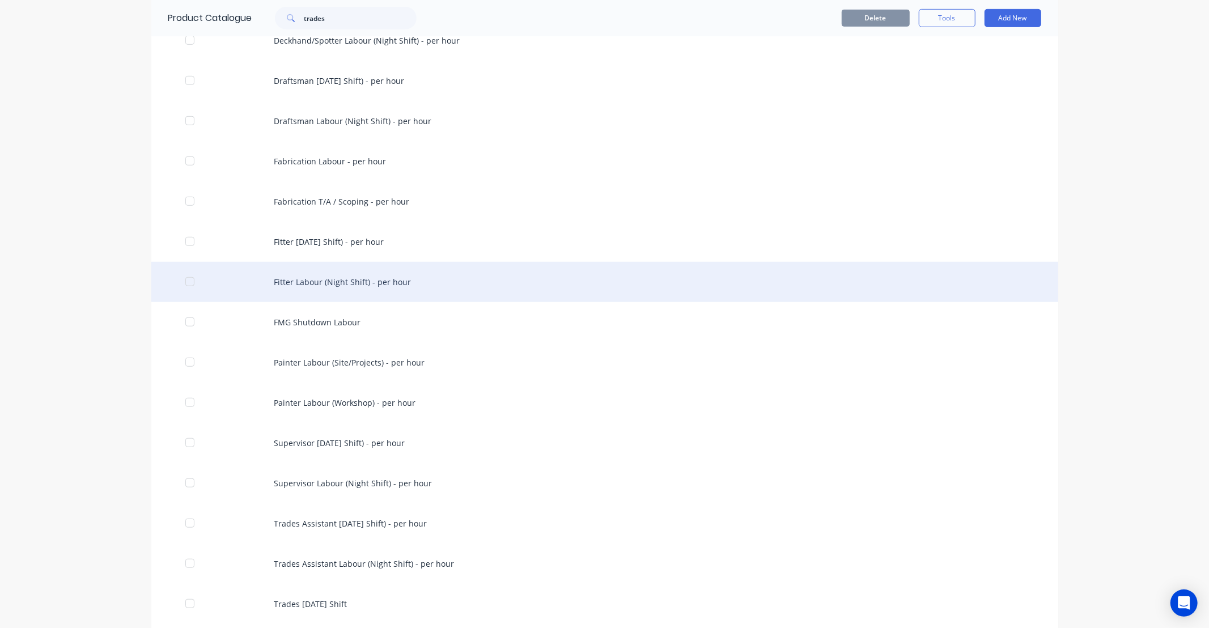
click at [363, 282] on div "Fitter Labour (Night Shift) - per hour" at bounding box center [604, 282] width 907 height 40
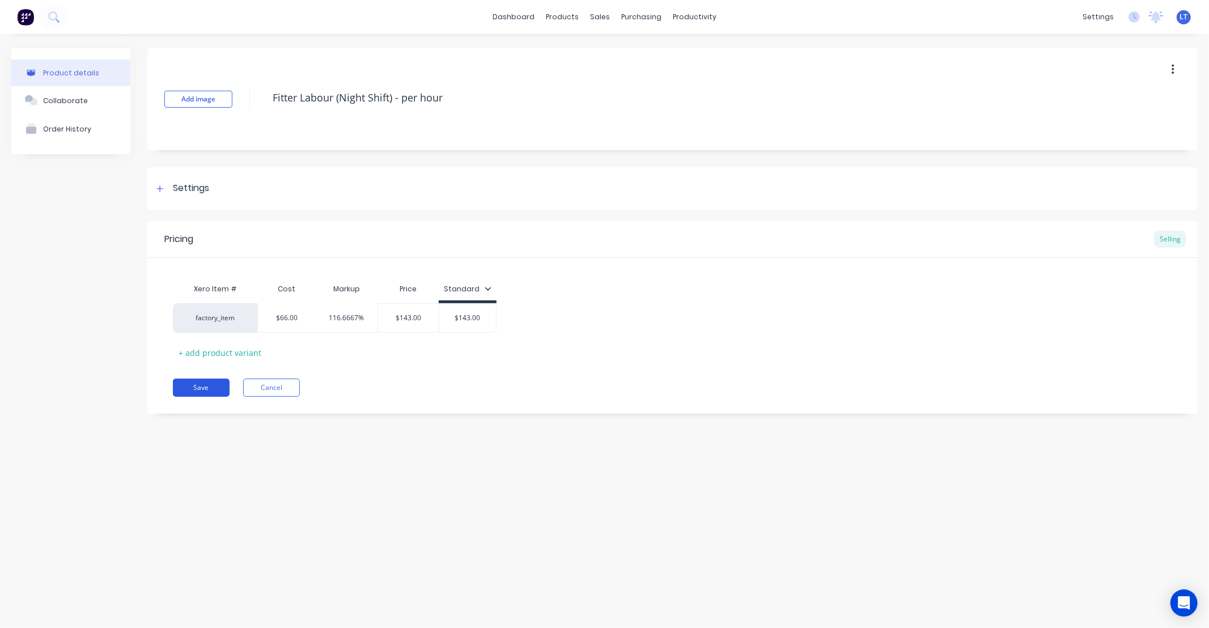
click at [201, 388] on button "Save" at bounding box center [201, 388] width 57 height 18
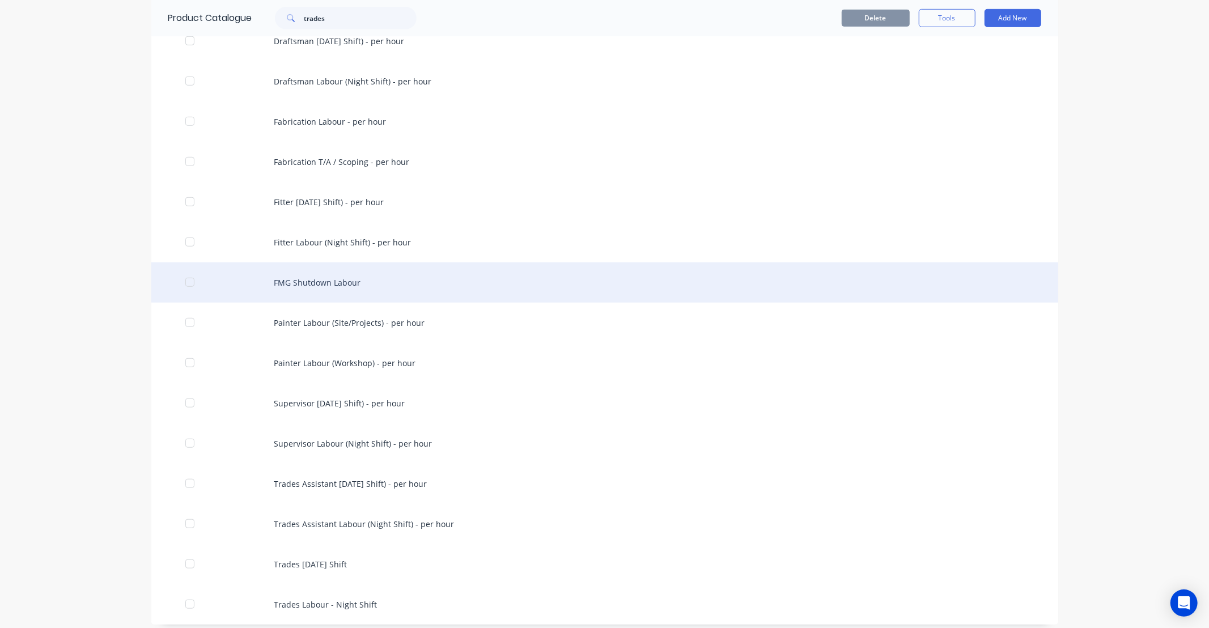
scroll to position [630, 0]
click at [330, 282] on div "FMG Shutdown Labour" at bounding box center [604, 280] width 907 height 40
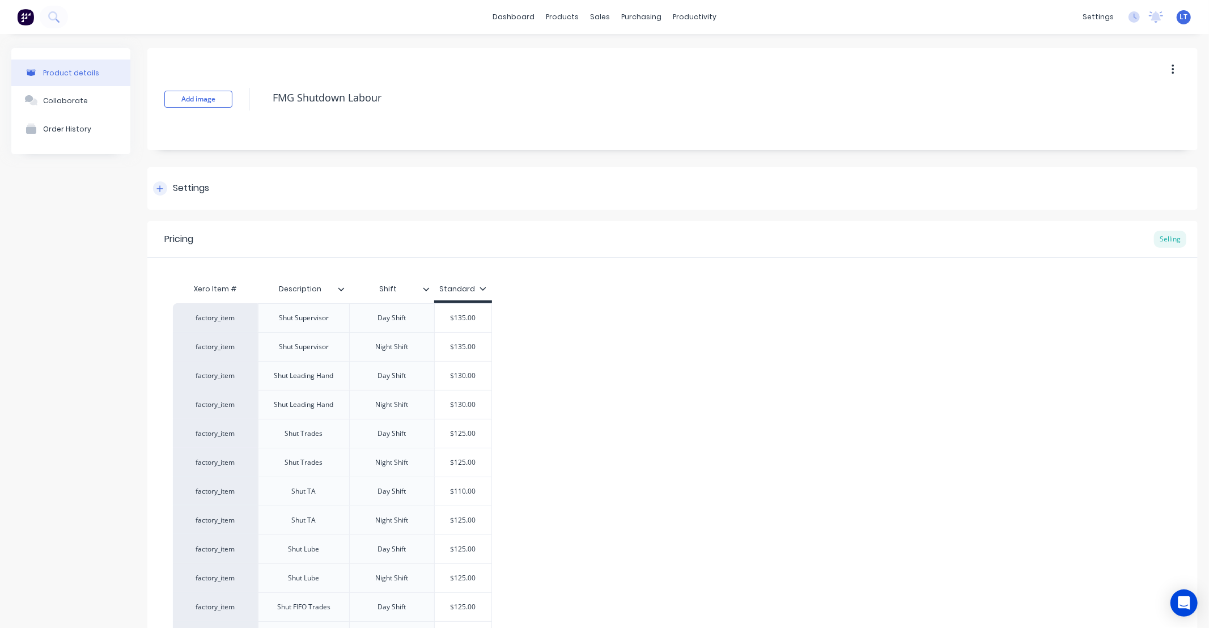
click at [172, 184] on div "Settings" at bounding box center [181, 188] width 56 height 14
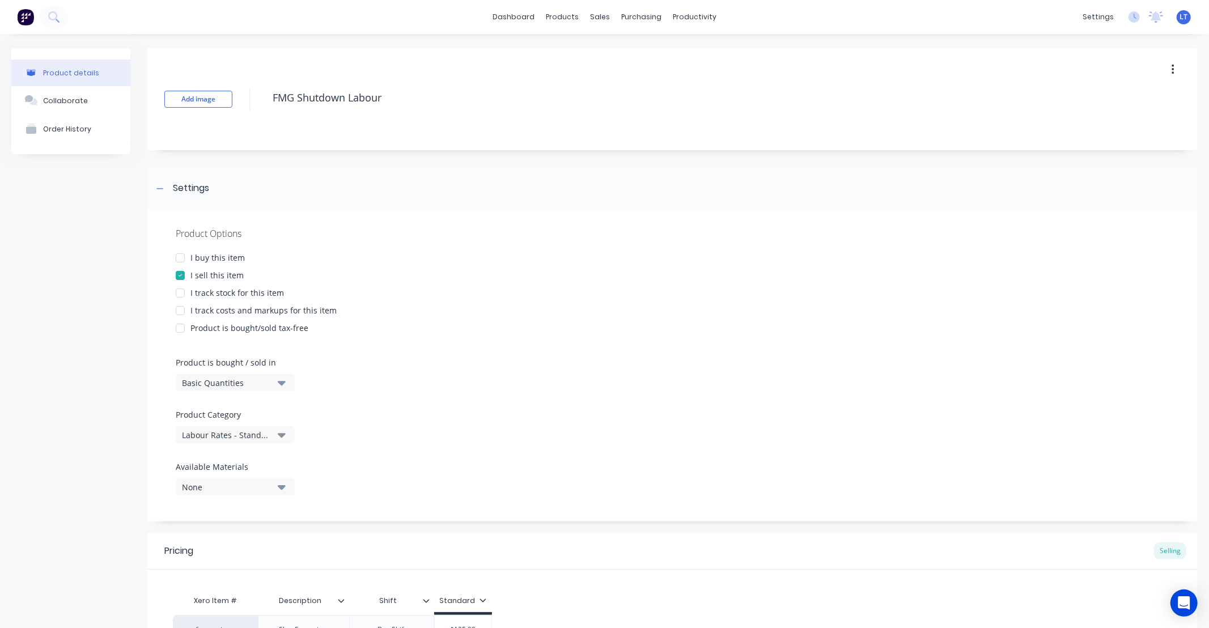
click at [221, 307] on div "I track costs and markups for this item" at bounding box center [263, 310] width 146 height 12
type textarea "x"
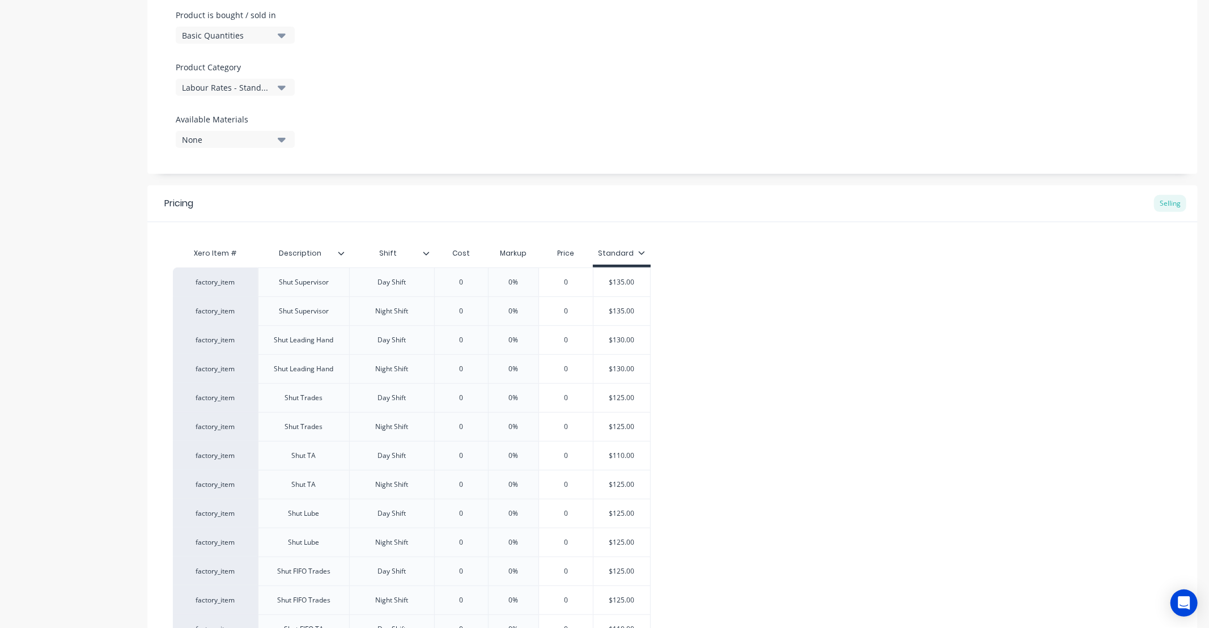
scroll to position [357, 0]
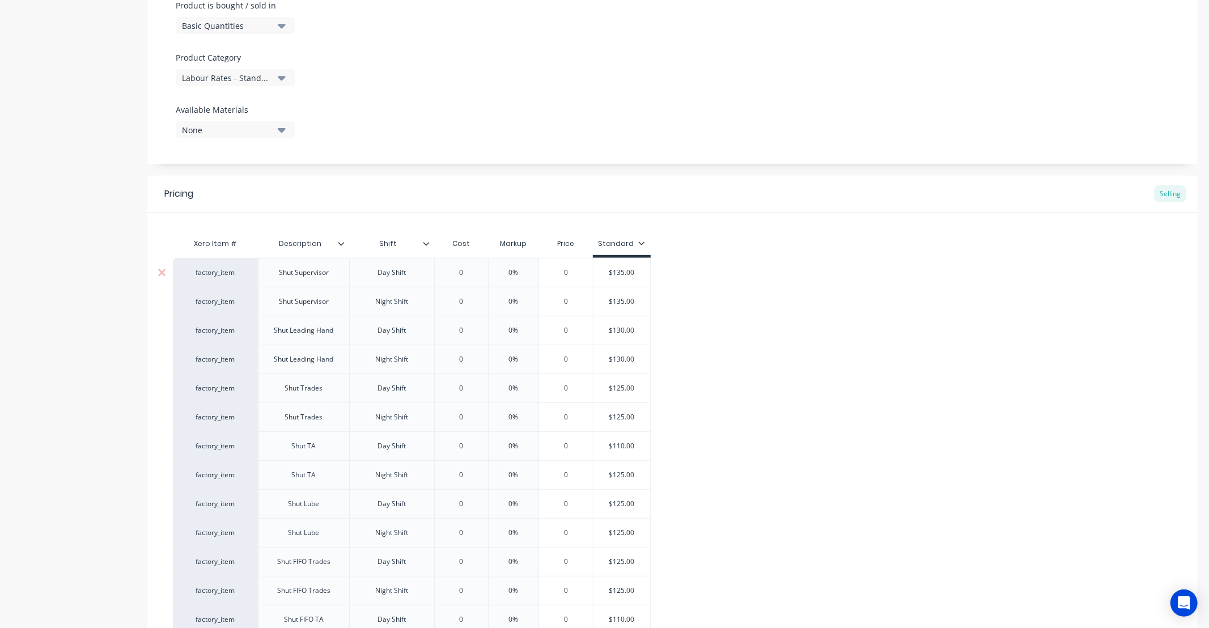
type input "0"
drag, startPoint x: 468, startPoint y: 274, endPoint x: 407, endPoint y: 268, distance: 61.0
click at [407, 268] on div "factory_item Shut Supervisor Day Shift 0 0 0% 0 $135.00" at bounding box center [412, 272] width 478 height 29
type textarea "x"
type input "6"
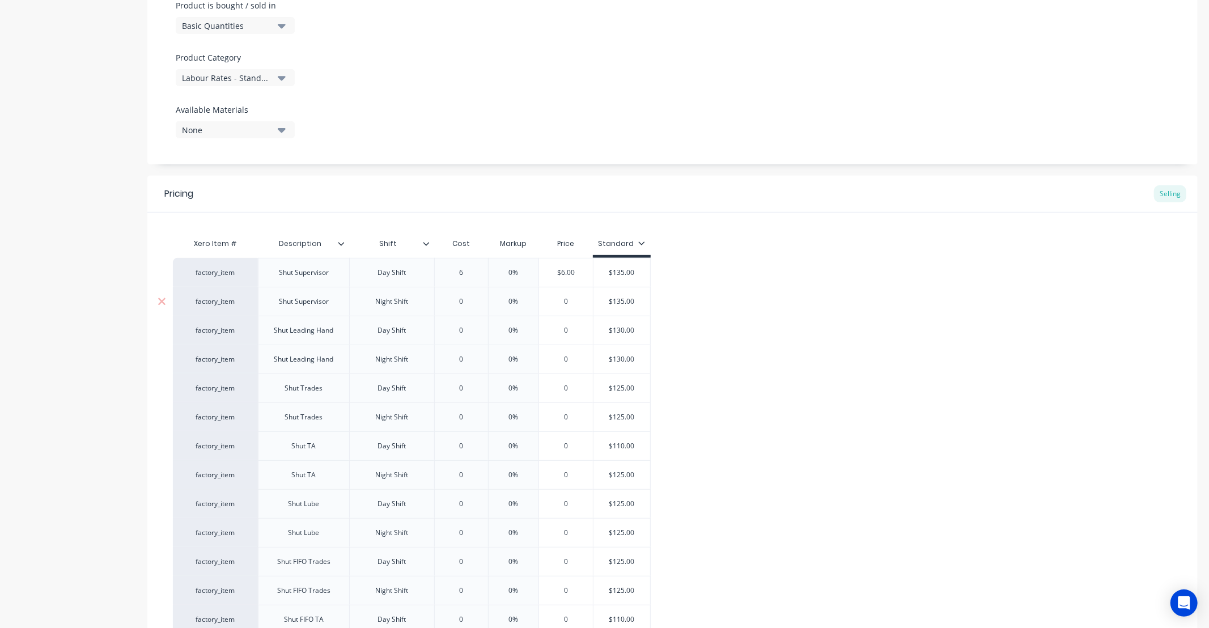
type textarea "x"
type input "60"
type input "0"
drag, startPoint x: 477, startPoint y: 302, endPoint x: 363, endPoint y: 299, distance: 114.0
click at [363, 299] on div "factory_item Shut Supervisor Night Shift 0 0 0% 0 $135.00" at bounding box center [415, 301] width 485 height 29
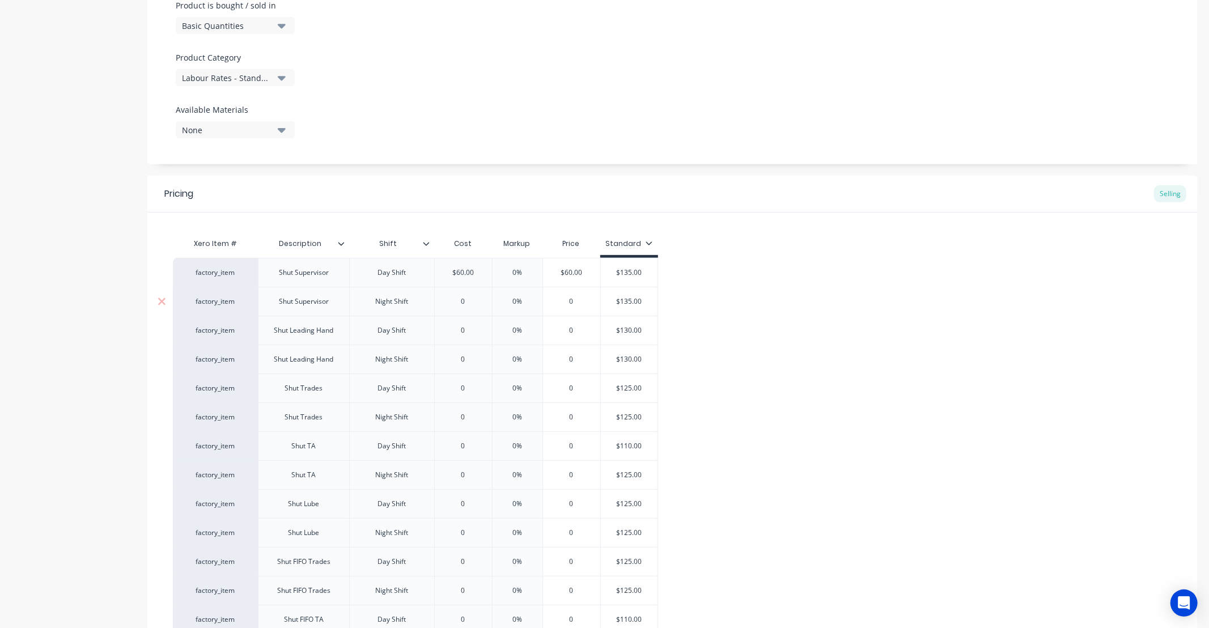
type textarea "x"
type input "6"
type textarea "x"
type input "66"
type input "0"
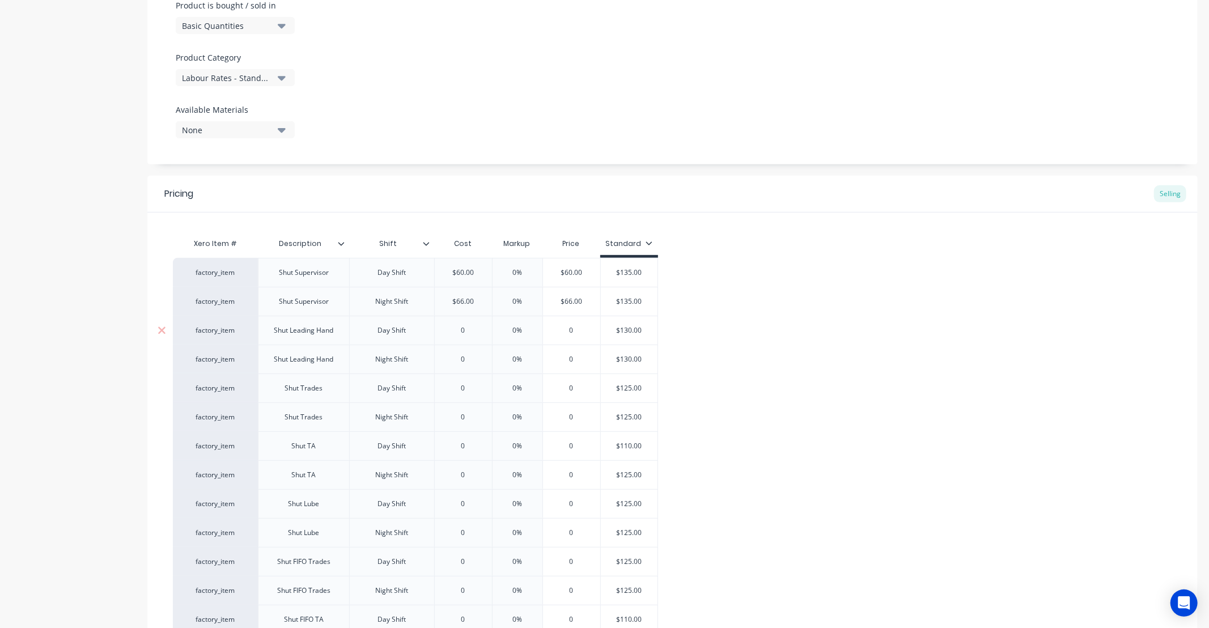
drag, startPoint x: 452, startPoint y: 329, endPoint x: 418, endPoint y: 329, distance: 34.0
click at [410, 329] on div "factory_item Shut Leading Hand Day Shift 0 0 0% 0 $130.00" at bounding box center [415, 330] width 485 height 29
type textarea "x"
type input "6"
type textarea "x"
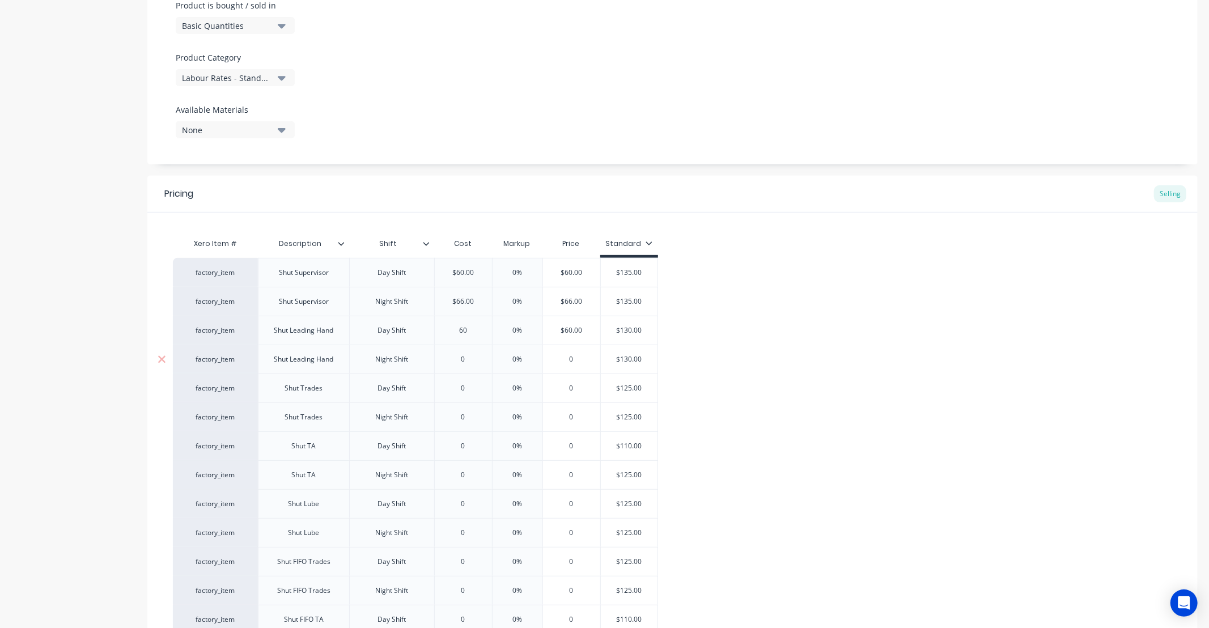
type input "60"
type input "0"
click at [470, 363] on input "0" at bounding box center [463, 359] width 57 height 10
type textarea "x"
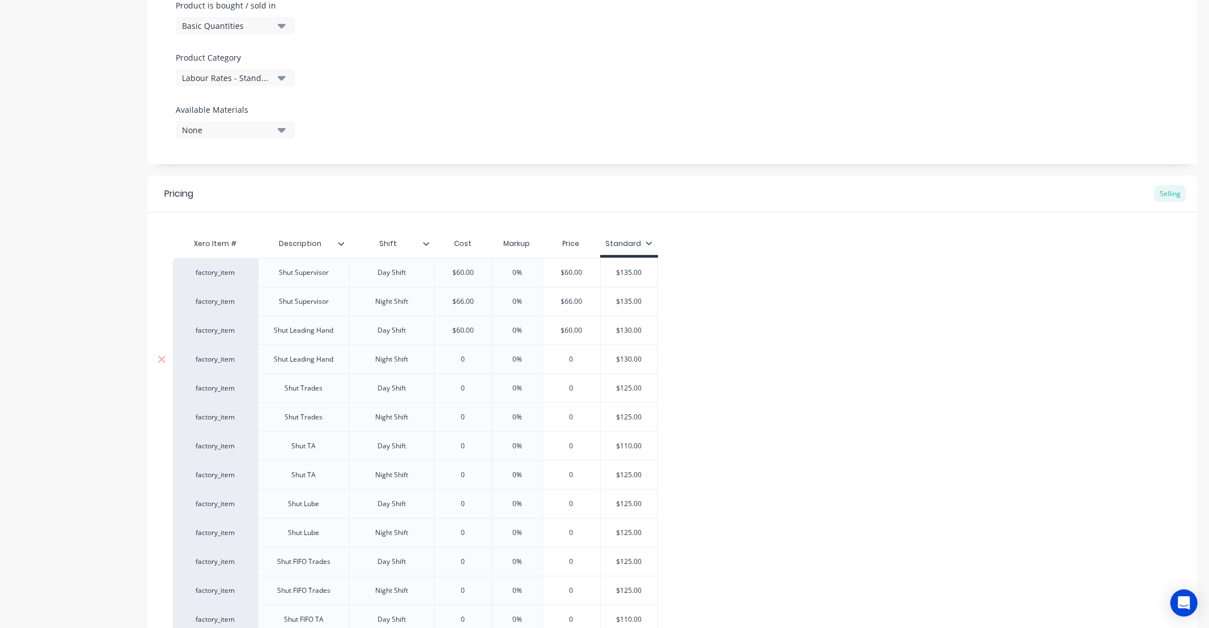
type input "6"
type textarea "x"
type input "66"
type input "0"
drag, startPoint x: 472, startPoint y: 383, endPoint x: 440, endPoint y: 390, distance: 32.0
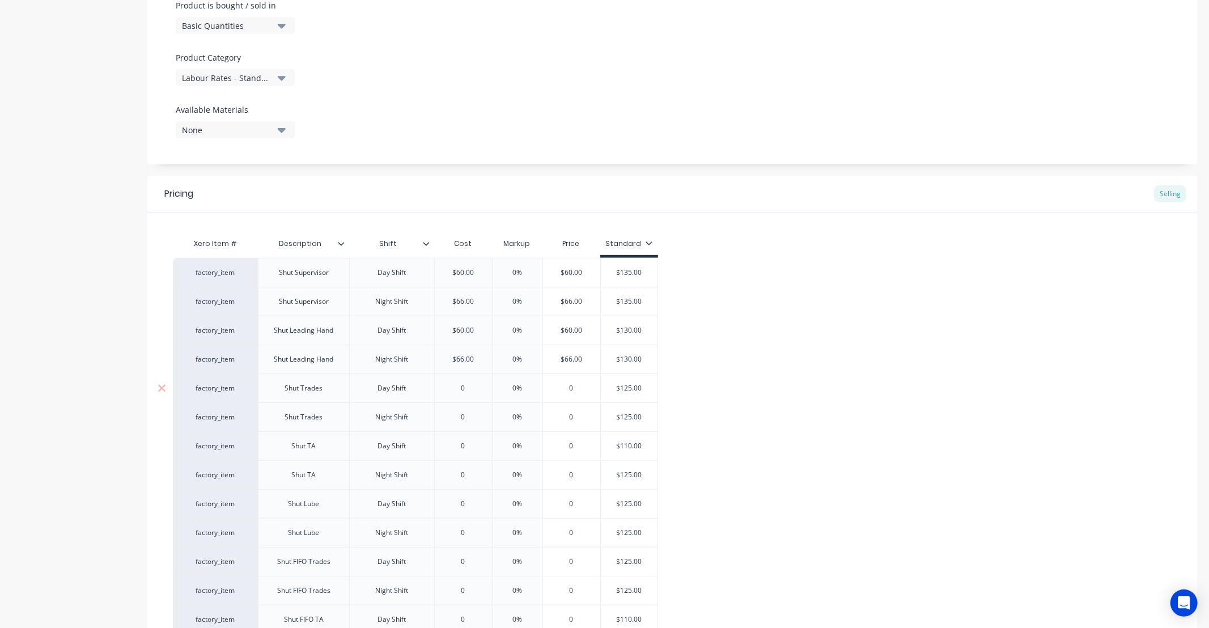
click at [427, 387] on div "factory_item Shut Trades Day Shift 0 0 0% 0 $125.00" at bounding box center [415, 388] width 485 height 29
type textarea "x"
type input "6"
type textarea "x"
type input "60"
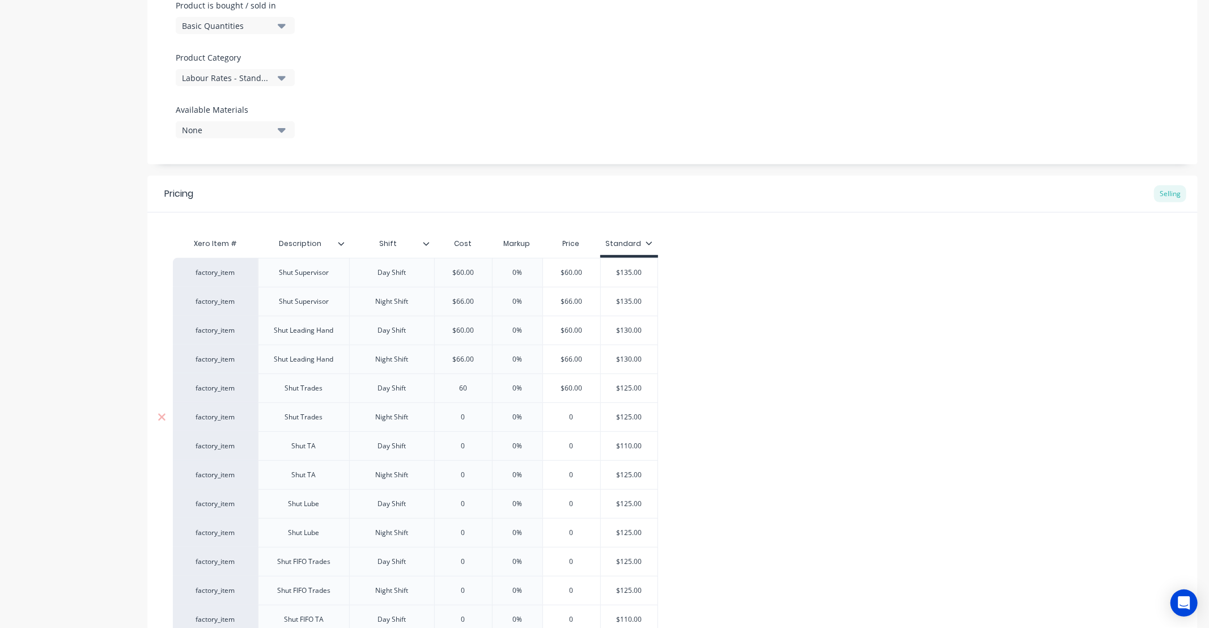
type input "0"
click at [473, 415] on input "0" at bounding box center [463, 417] width 57 height 10
type textarea "x"
type input "06"
type textarea "x"
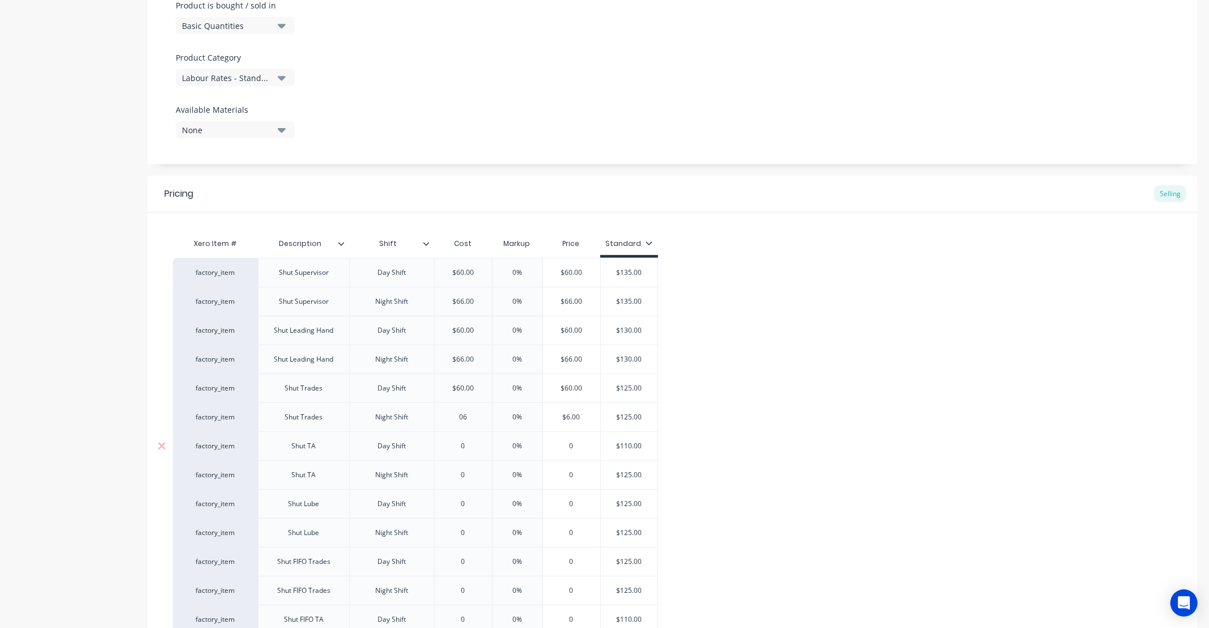
type input "066"
type textarea "x"
type input "0660"
drag, startPoint x: 477, startPoint y: 422, endPoint x: 405, endPoint y: 421, distance: 72.0
click at [404, 421] on div "factory_item Shut Trades Night Shift $660.00 0660 0% $660.00 $125.00" at bounding box center [419, 416] width 493 height 29
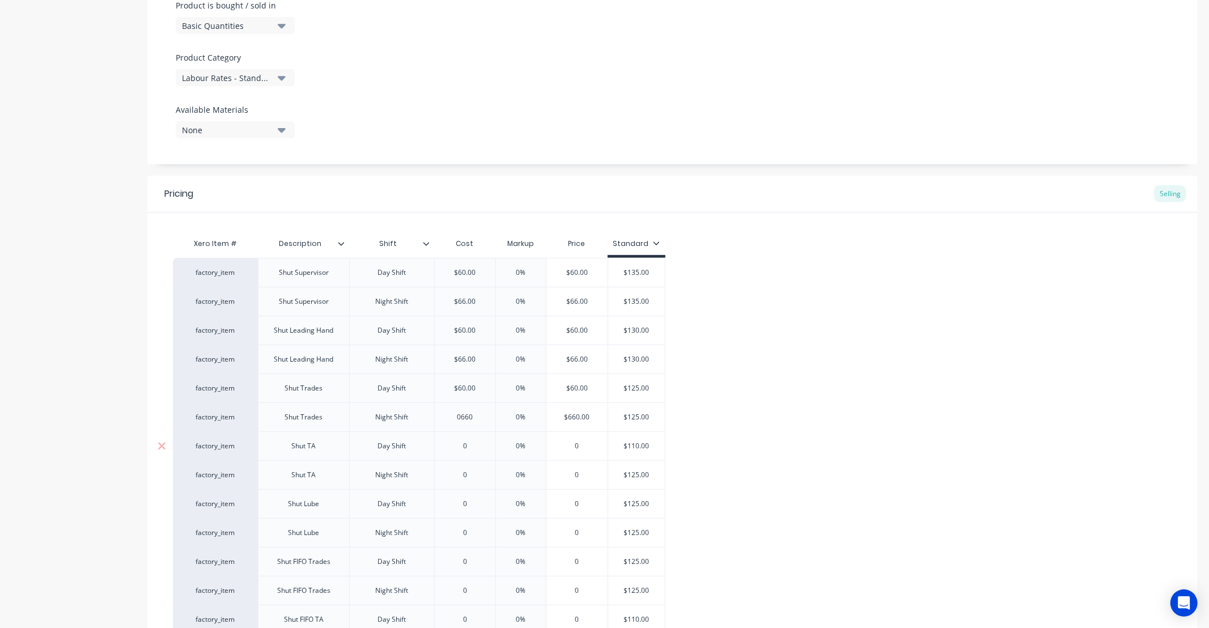
type textarea "x"
type input "6"
type textarea "x"
type input "66"
type input "0"
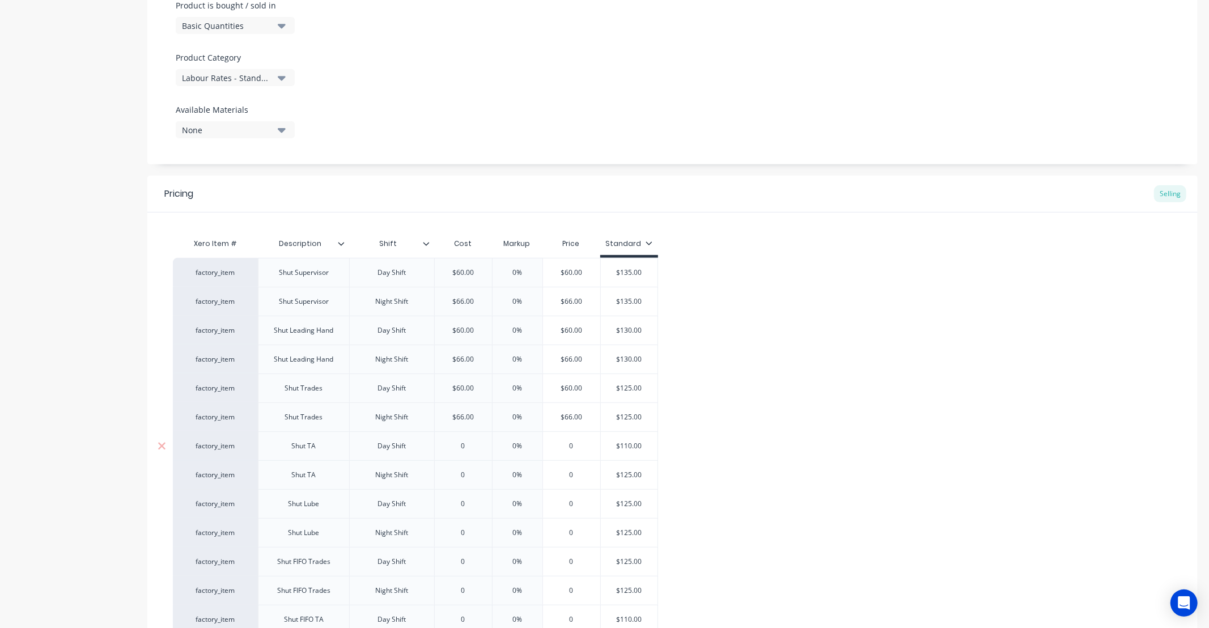
drag, startPoint x: 466, startPoint y: 444, endPoint x: 427, endPoint y: 445, distance: 39.7
click at [427, 445] on div "factory_item Shut TA Day Shift 0 0 0% 0 $110.00" at bounding box center [415, 445] width 485 height 29
type textarea "x"
type input "6"
type textarea "x"
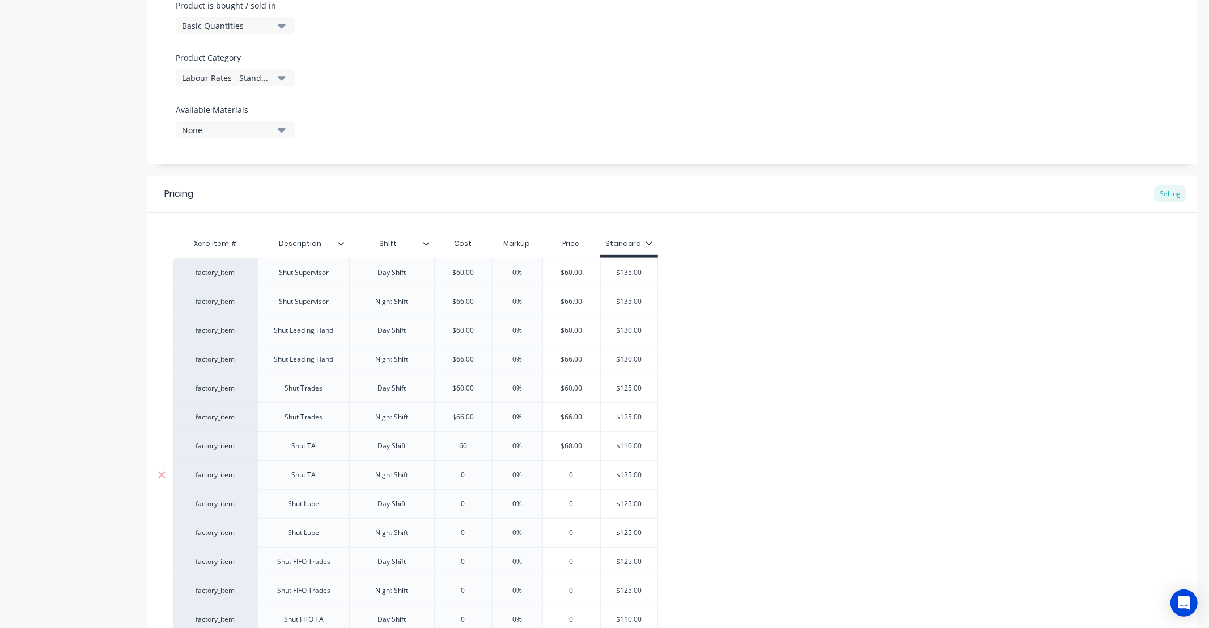
type input "60"
type input "0"
drag, startPoint x: 472, startPoint y: 476, endPoint x: 438, endPoint y: 477, distance: 33.4
click at [436, 477] on input "0" at bounding box center [463, 475] width 57 height 10
type textarea "x"
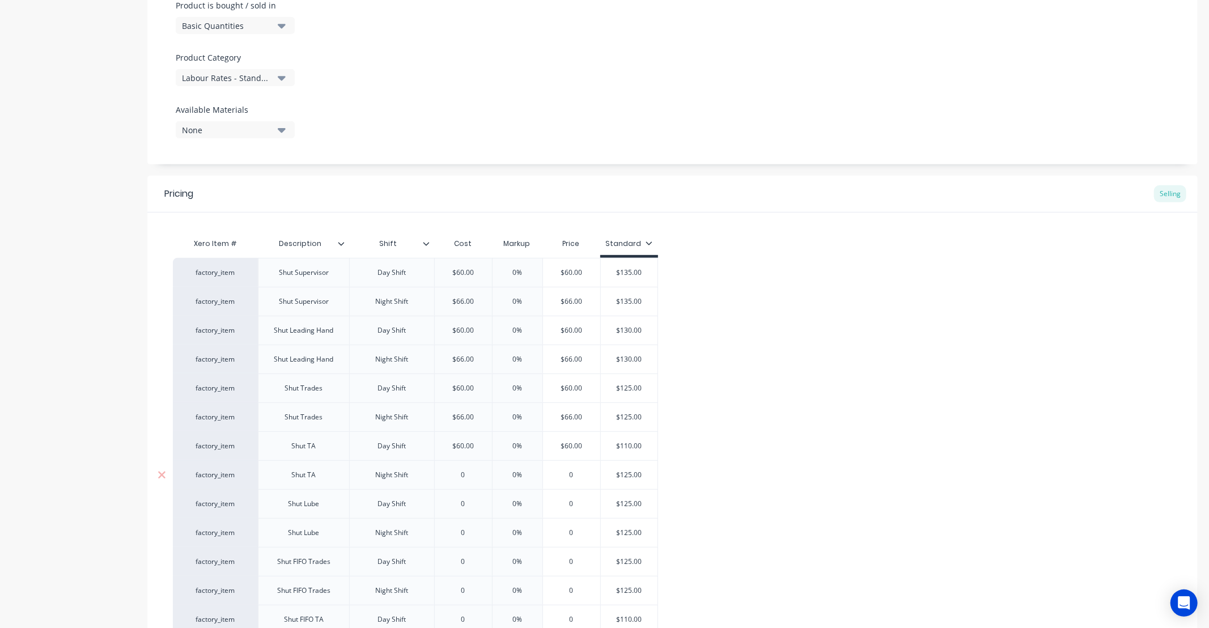
type input "6"
type textarea "x"
type input "66"
type input "0"
drag, startPoint x: 440, startPoint y: 503, endPoint x: 475, endPoint y: 509, distance: 35.6
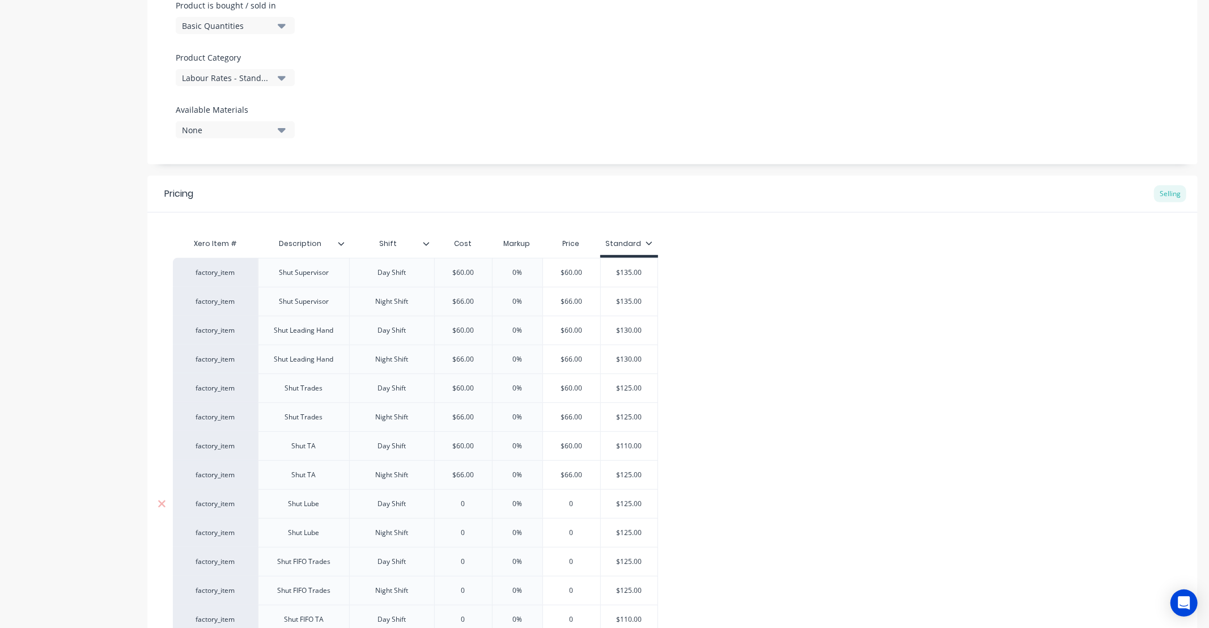
click at [439, 503] on input "0" at bounding box center [463, 504] width 57 height 10
type textarea "x"
type input "6"
type textarea "x"
type input "60"
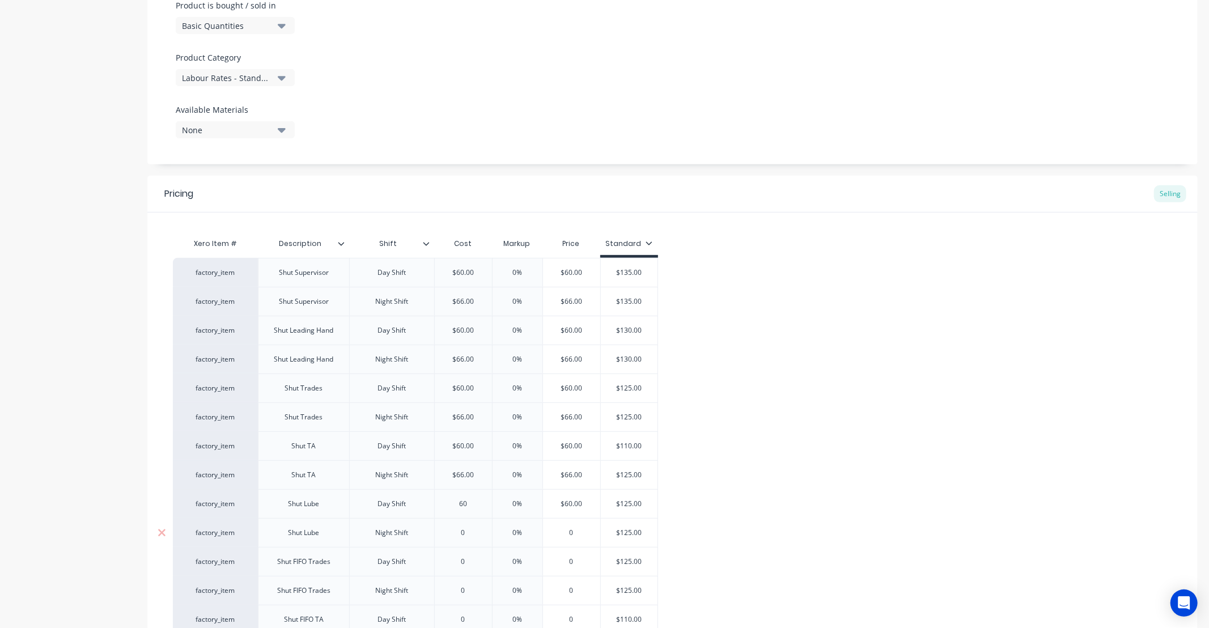
type input "0"
click at [435, 534] on input "0" at bounding box center [463, 533] width 57 height 10
type textarea "x"
type input "6"
type textarea "x"
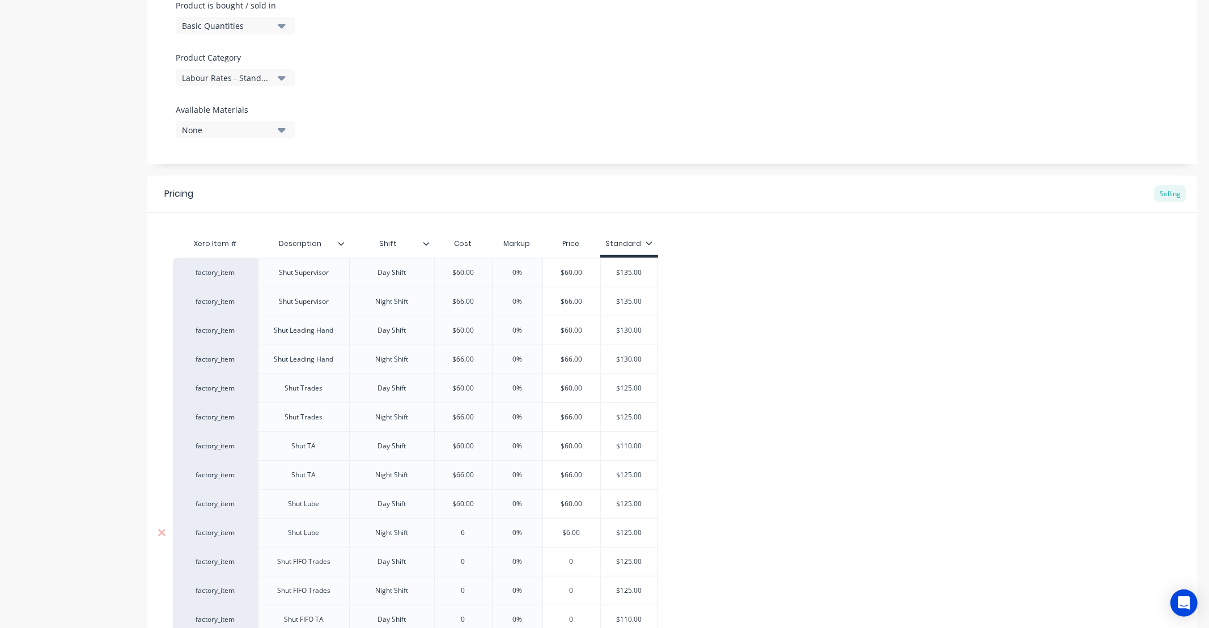
type input "66"
drag, startPoint x: 451, startPoint y: 567, endPoint x: 445, endPoint y: 569, distance: 6.5
click at [428, 568] on div "factory_item Shut Supervisor Day Shift $60.00 60 0% $60.00 $135.00 factory_item…" at bounding box center [672, 503] width 999 height 491
type textarea "x"
type input "6660"
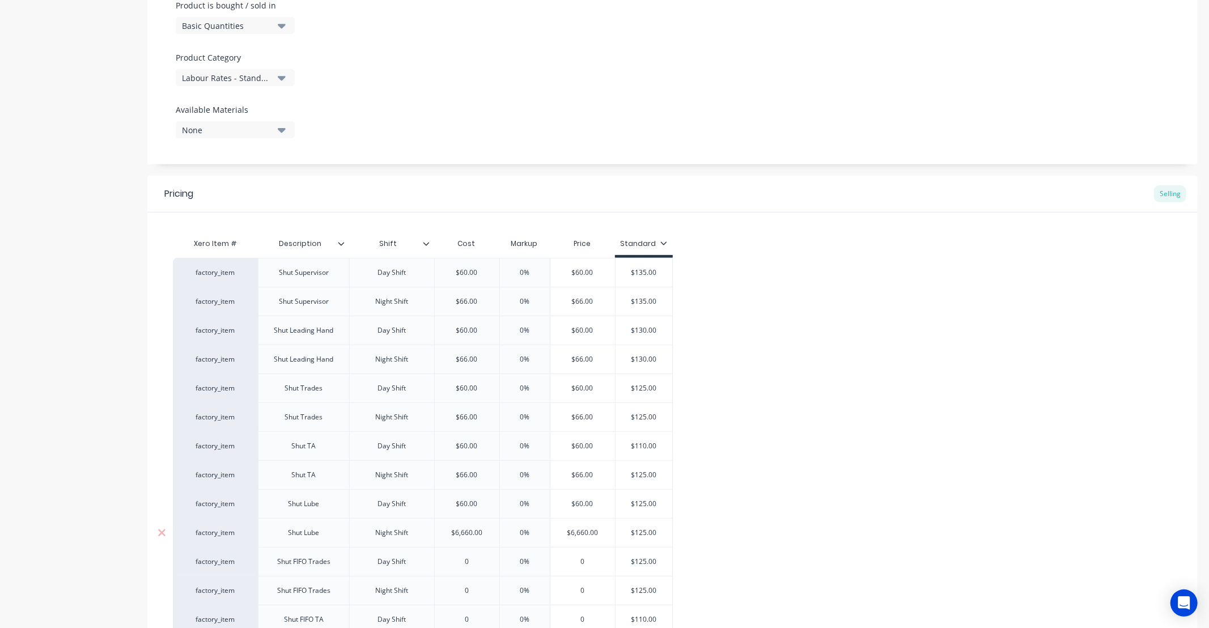
click at [473, 530] on input "6660" at bounding box center [467, 533] width 65 height 10
drag, startPoint x: 483, startPoint y: 536, endPoint x: 407, endPoint y: 535, distance: 76.5
click at [407, 535] on div "factory_item Shut Lube Night Shift $6,660.00 6660 0% $6,660.00 $125.00" at bounding box center [423, 532] width 500 height 29
type textarea "x"
click at [465, 536] on input "6" at bounding box center [463, 533] width 57 height 10
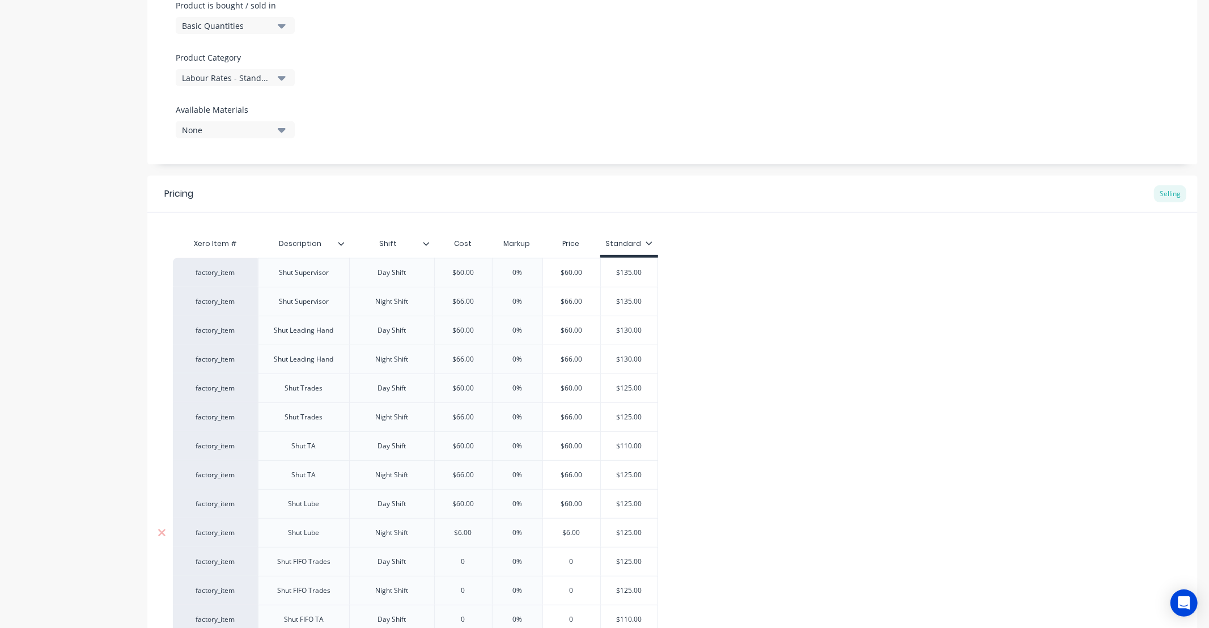
click at [465, 536] on input "6" at bounding box center [463, 533] width 57 height 10
click at [470, 533] on input "6" at bounding box center [463, 533] width 57 height 10
drag, startPoint x: 477, startPoint y: 534, endPoint x: 448, endPoint y: 536, distance: 29.5
click at [448, 536] on input "6" at bounding box center [463, 533] width 57 height 10
click at [461, 535] on input "6" at bounding box center [463, 533] width 57 height 10
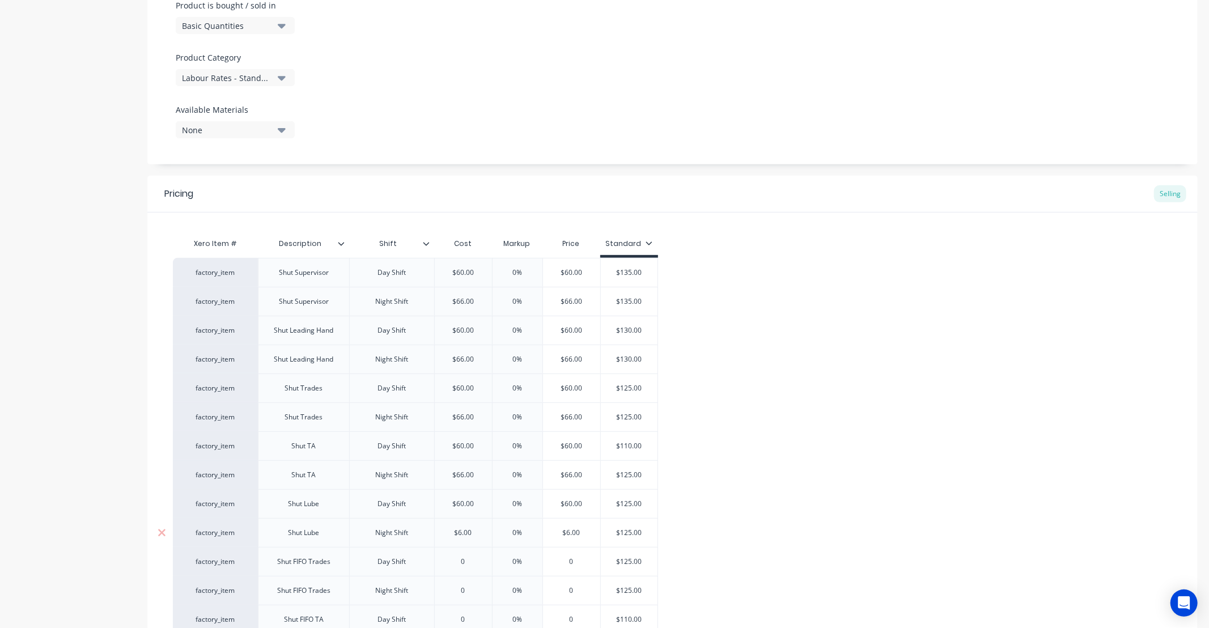
click at [461, 535] on input "6" at bounding box center [463, 533] width 57 height 10
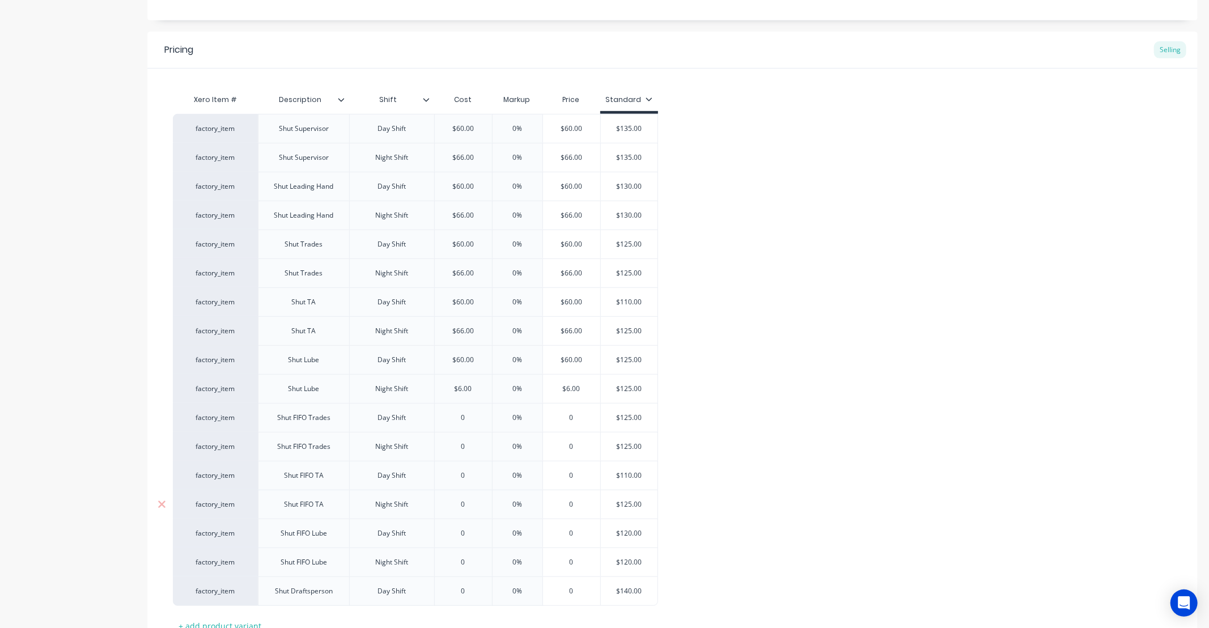
scroll to position [524, 0]
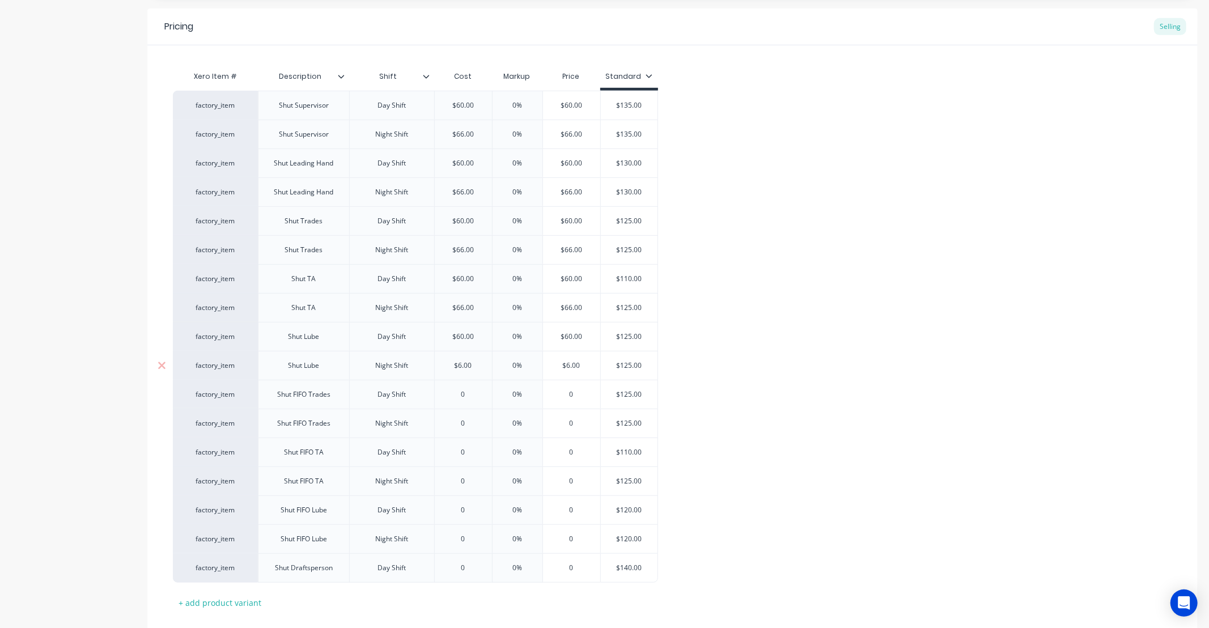
click at [472, 364] on input "6" at bounding box center [463, 365] width 57 height 10
drag, startPoint x: 460, startPoint y: 364, endPoint x: 490, endPoint y: 360, distance: 30.9
click at [490, 360] on div "factory_item Shut Lube Night Shift $6.00 6 0% $6.00 $125.00" at bounding box center [415, 365] width 485 height 29
click at [459, 400] on div "0" at bounding box center [463, 394] width 57 height 28
type input "6"
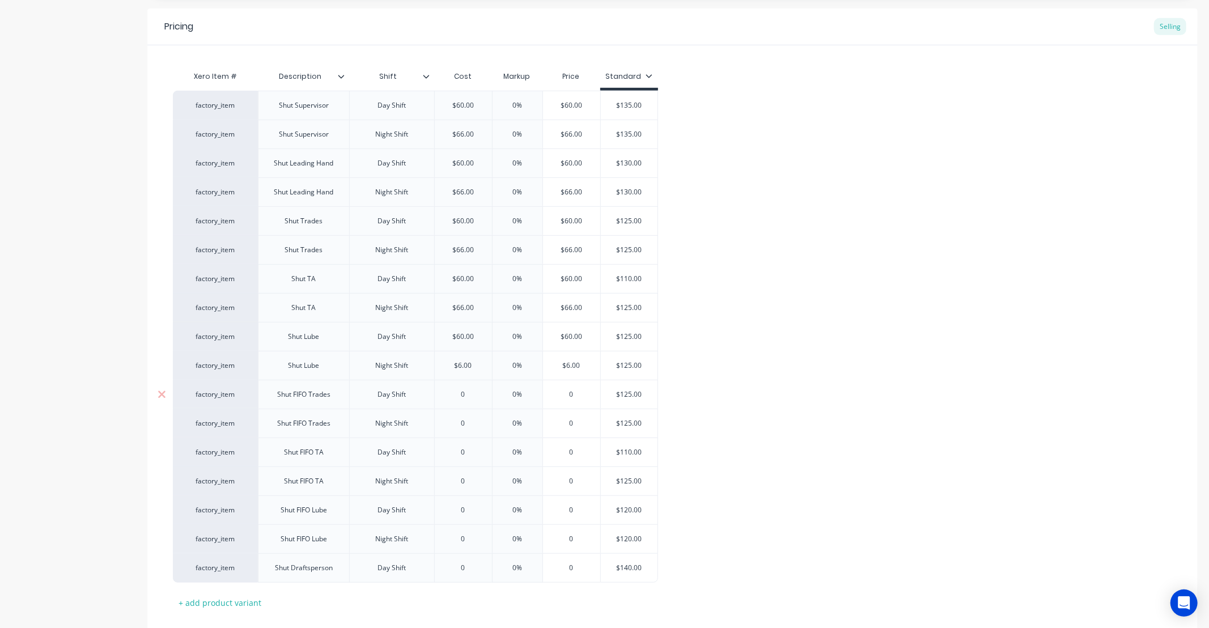
type input "0"
type textarea "x"
type input "06"
type textarea "x"
click at [466, 371] on div "$6.00" at bounding box center [463, 365] width 57 height 28
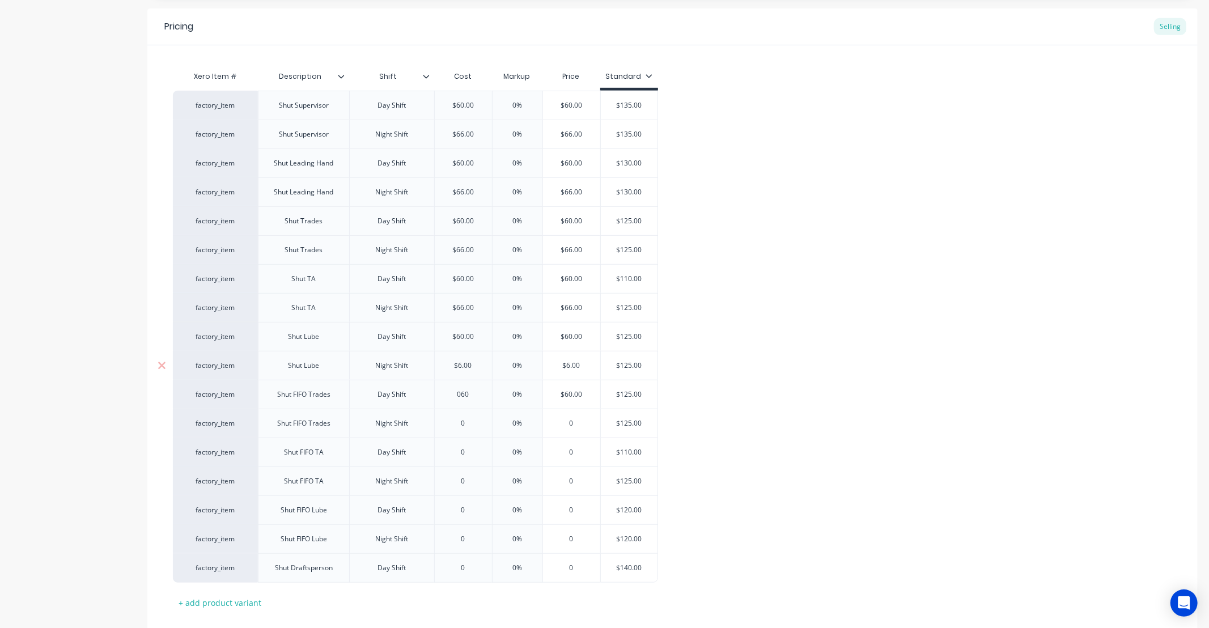
type input "060"
drag, startPoint x: 470, startPoint y: 364, endPoint x: 449, endPoint y: 366, distance: 21.0
click at [449, 366] on input "$6.00" at bounding box center [463, 365] width 57 height 10
type input "6"
type textarea "x"
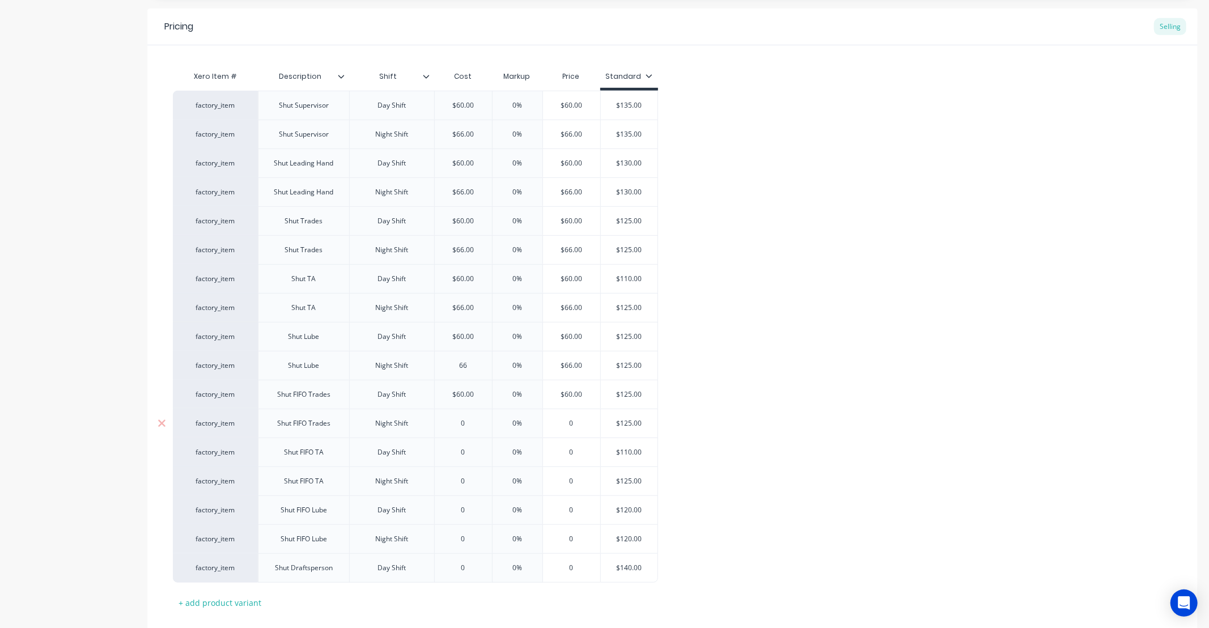
type input "66"
type input "0"
click at [450, 428] on div "0 0" at bounding box center [463, 423] width 57 height 28
type textarea "x"
type input "6"
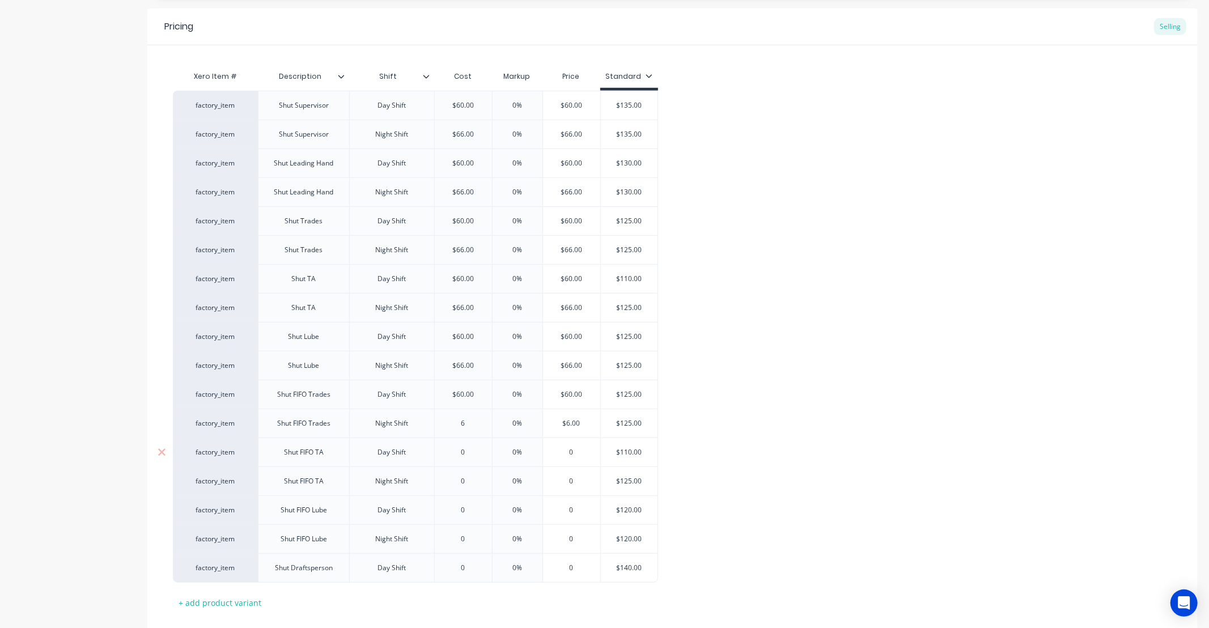
type textarea "x"
type input "66"
type input "0"
drag, startPoint x: 469, startPoint y: 450, endPoint x: 447, endPoint y: 455, distance: 22.7
click at [447, 455] on input "0" at bounding box center [463, 452] width 57 height 10
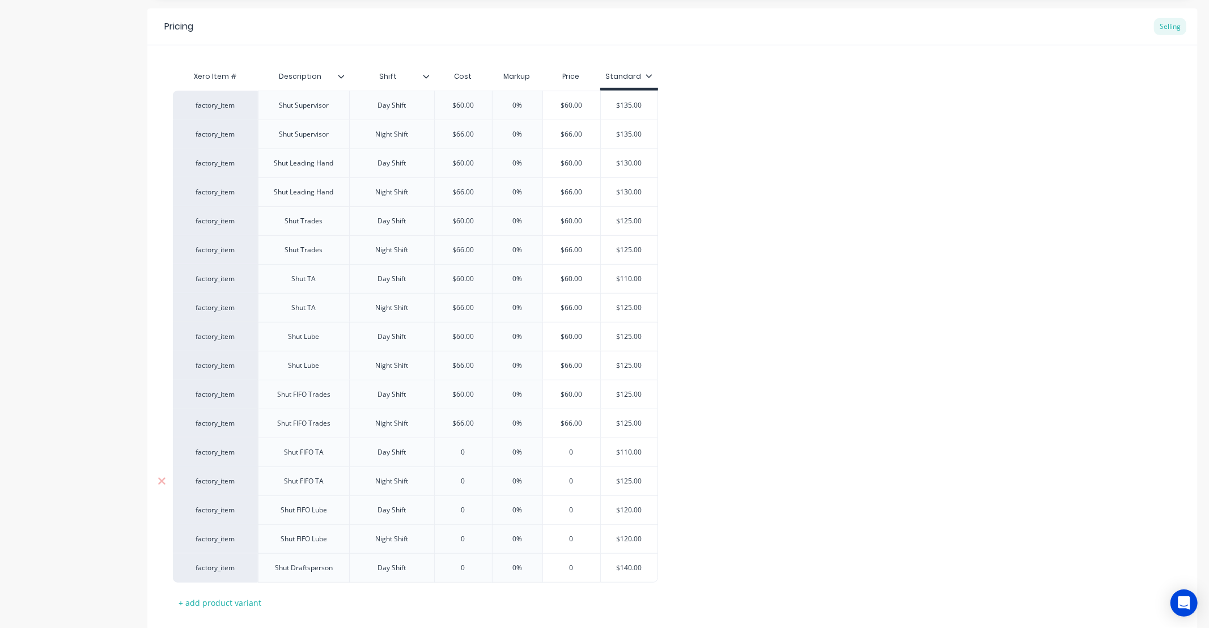
type textarea "x"
type input "6"
type textarea "x"
type input "60"
type input "0"
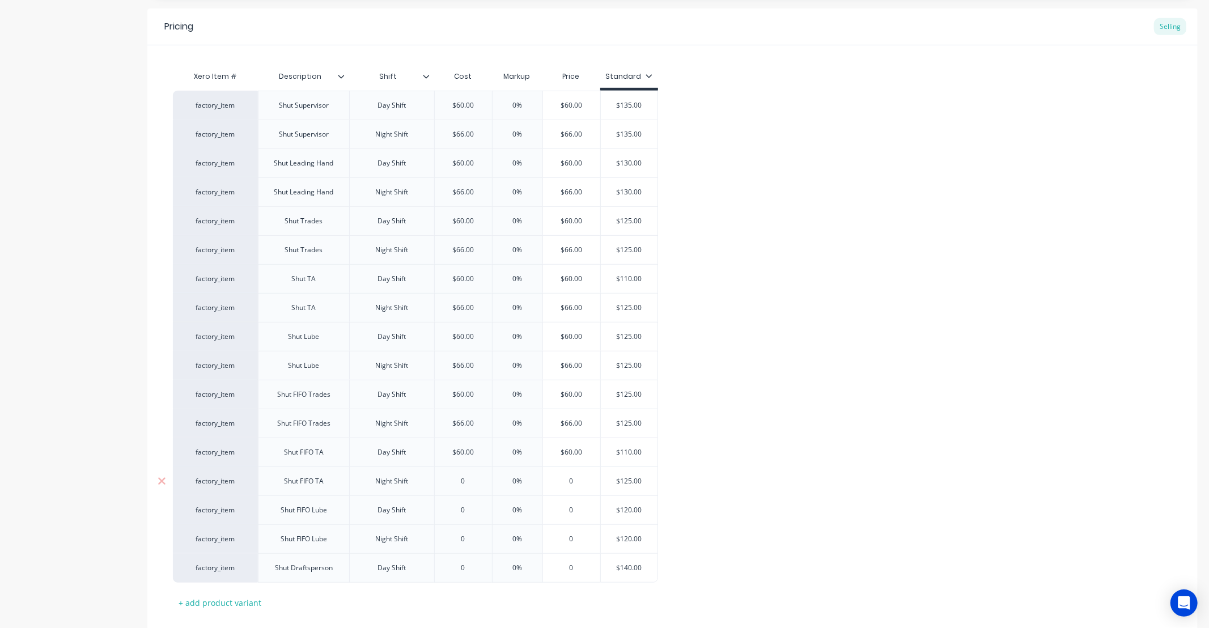
drag, startPoint x: 462, startPoint y: 480, endPoint x: 447, endPoint y: 480, distance: 15.9
click at [447, 480] on input "0" at bounding box center [463, 481] width 57 height 10
type textarea "x"
type input "6"
type textarea "x"
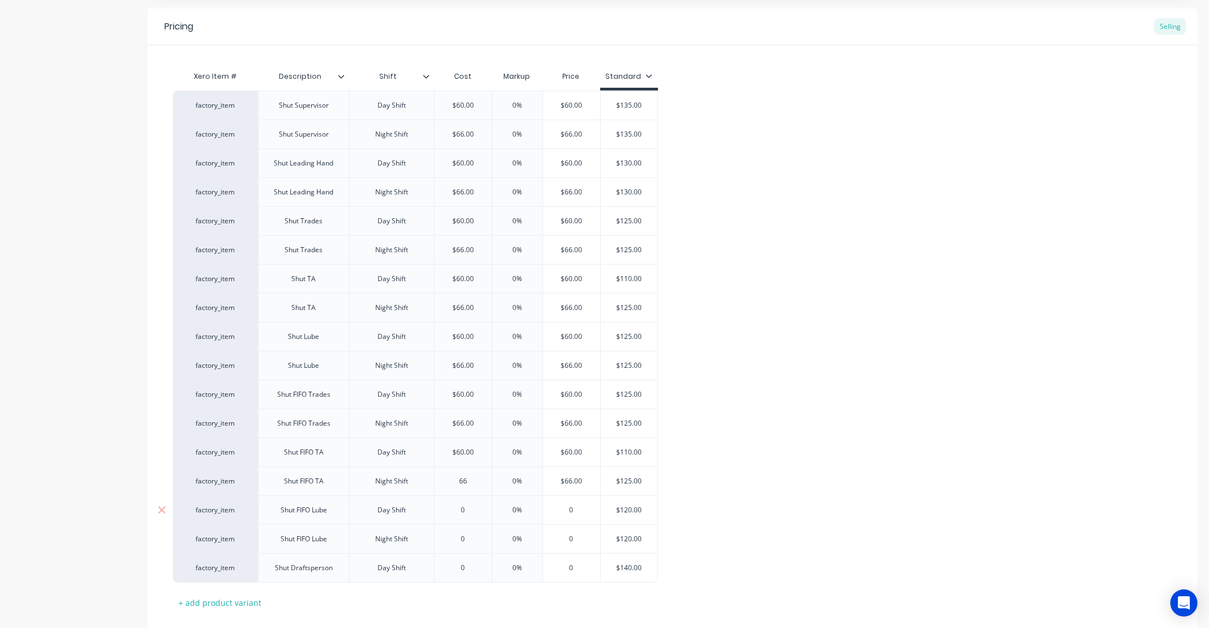
type input "66"
type input "0"
drag, startPoint x: 464, startPoint y: 512, endPoint x: 449, endPoint y: 519, distance: 16.2
click at [444, 512] on input "0" at bounding box center [463, 510] width 57 height 10
type textarea "x"
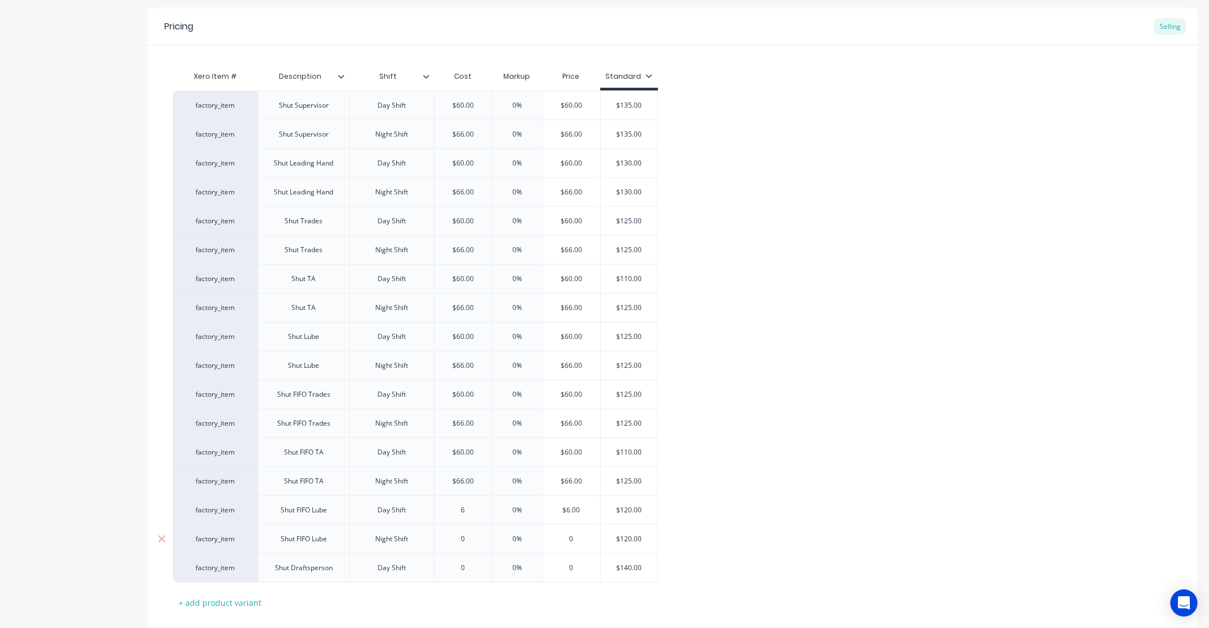
type input "60"
type textarea "x"
type input "60"
type input "0"
drag, startPoint x: 468, startPoint y: 540, endPoint x: 445, endPoint y: 540, distance: 22.7
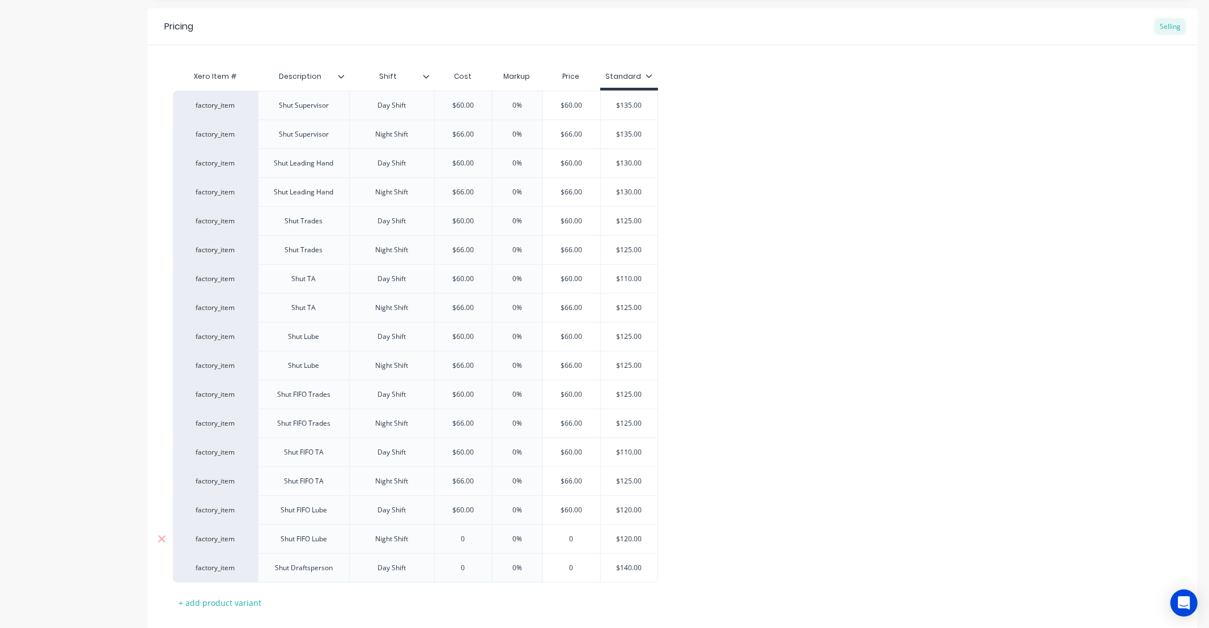
click at [445, 540] on input "0" at bounding box center [463, 539] width 57 height 10
type textarea "x"
type input "6"
type textarea "x"
type input "66"
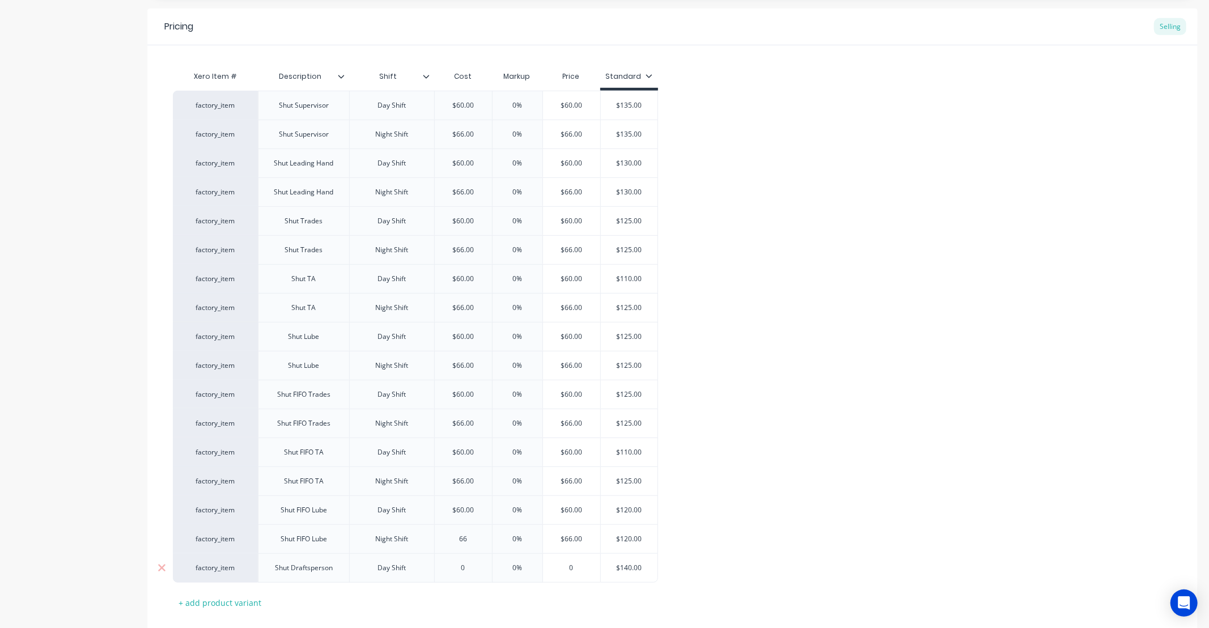
type input "0"
drag, startPoint x: 467, startPoint y: 567, endPoint x: 448, endPoint y: 568, distance: 18.7
click at [448, 568] on input "0" at bounding box center [463, 568] width 57 height 10
type textarea "x"
type input "60"
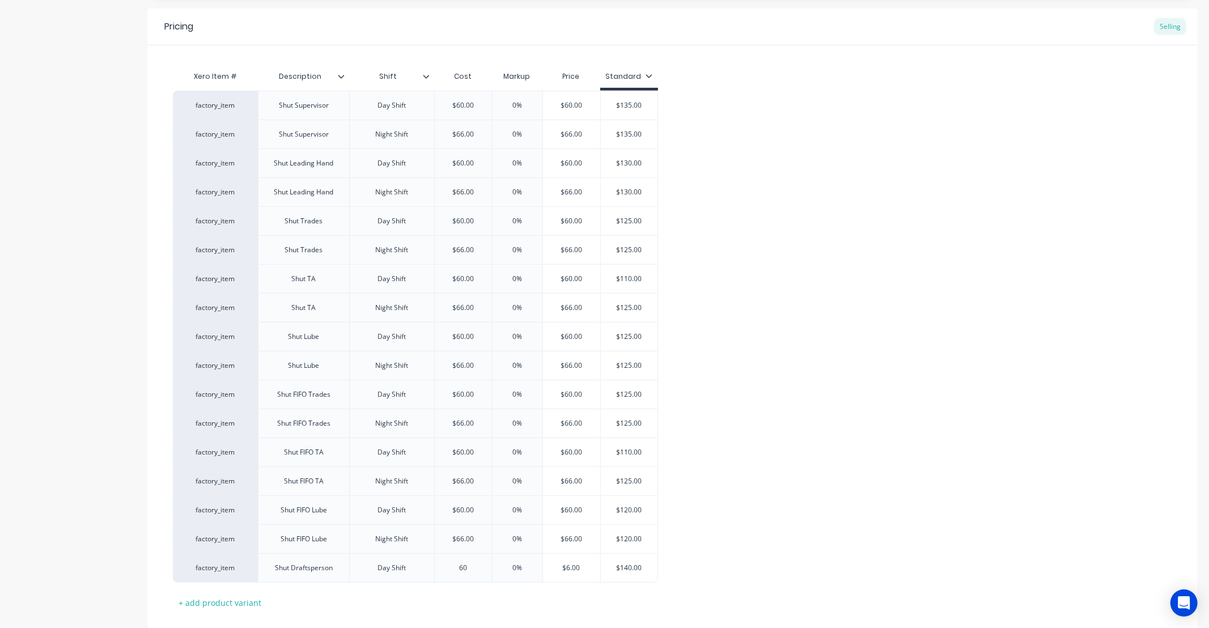
type textarea "x"
type input "60"
click at [713, 504] on div "factory_item Shut Supervisor Day Shift $60.00 60 0% $60.00 $135.00 factory_item…" at bounding box center [672, 337] width 999 height 492
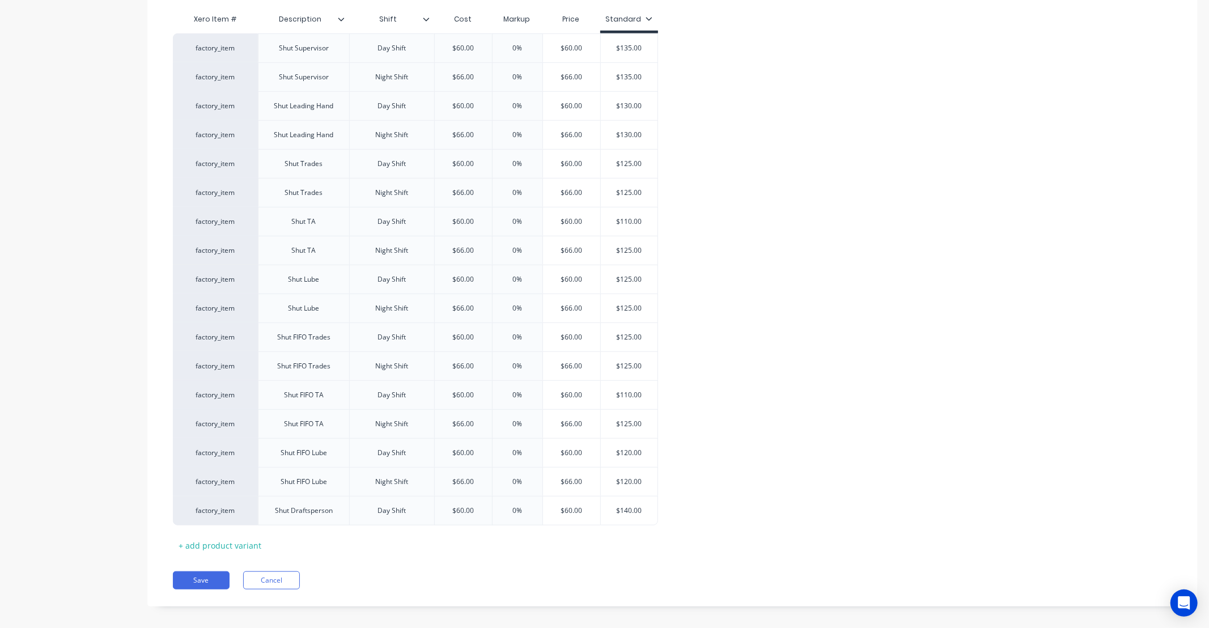
scroll to position [592, 0]
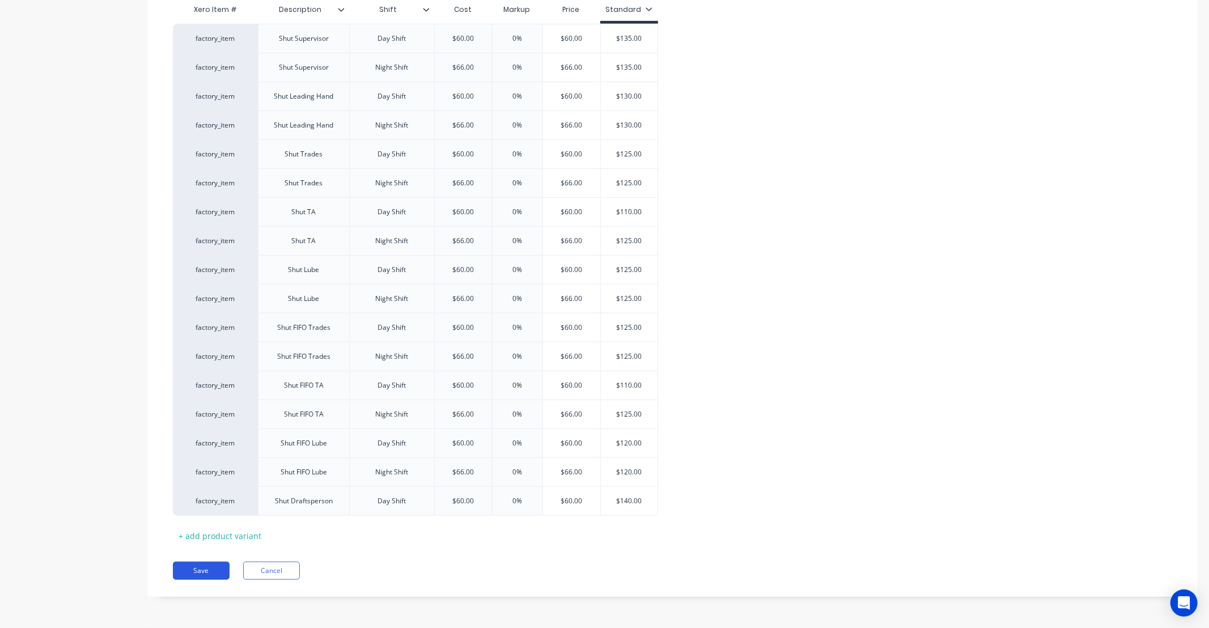
click at [223, 575] on button "Save" at bounding box center [201, 571] width 57 height 18
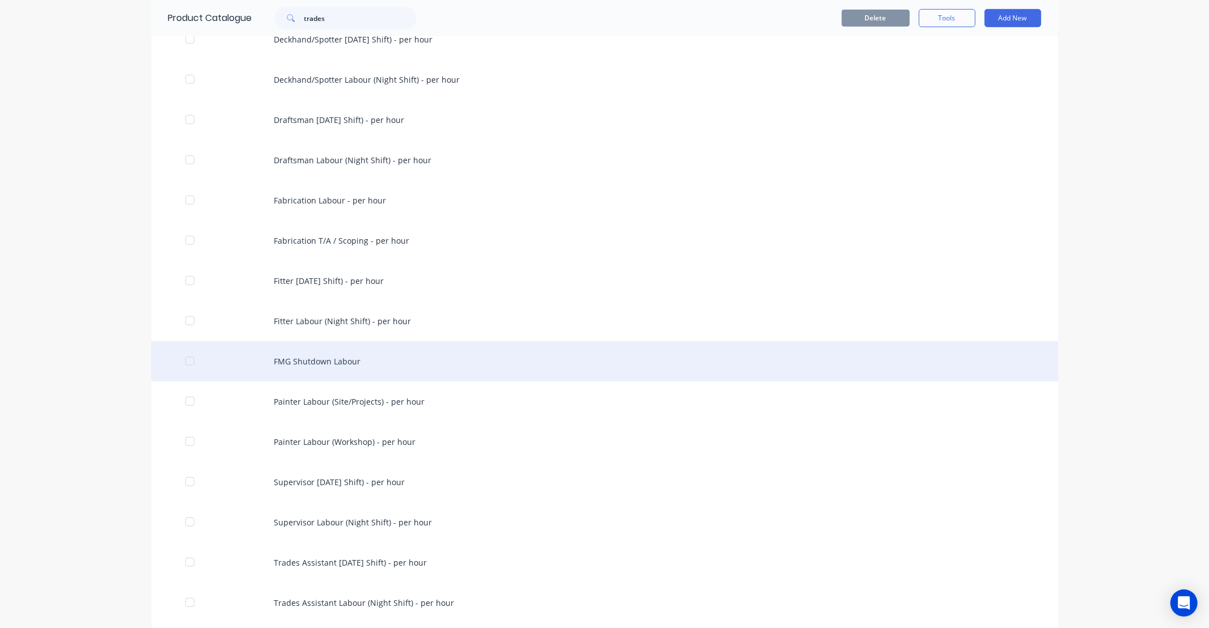
scroll to position [567, 0]
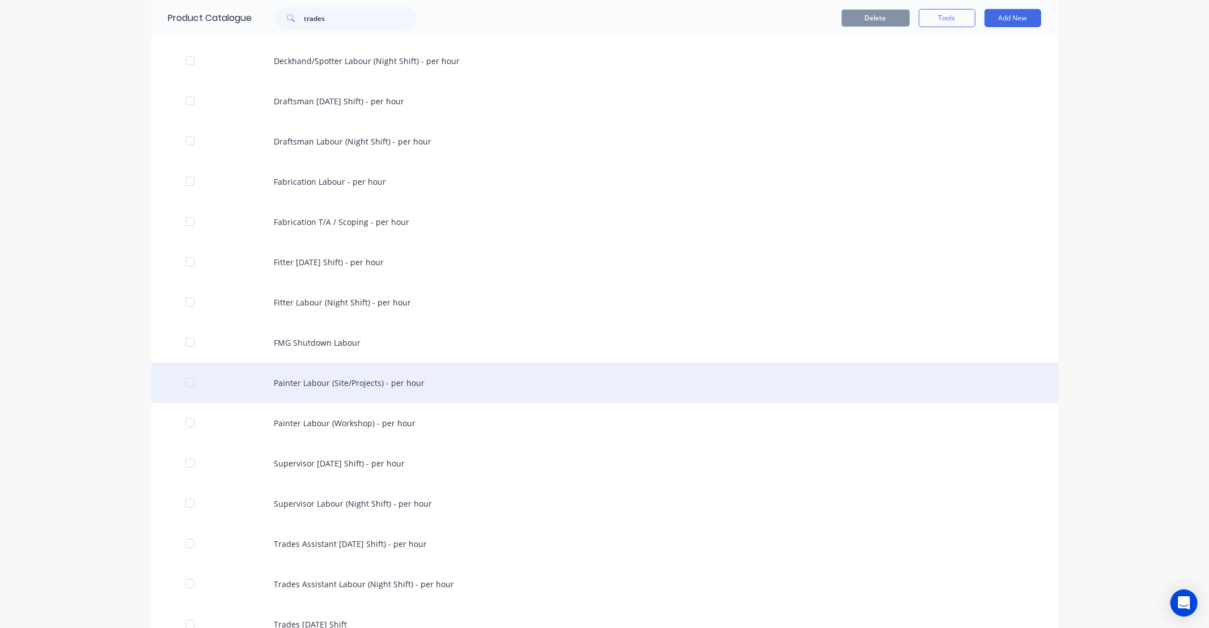
click at [338, 382] on div "Painter Labour (Site/Projects) - per hour" at bounding box center [604, 383] width 907 height 40
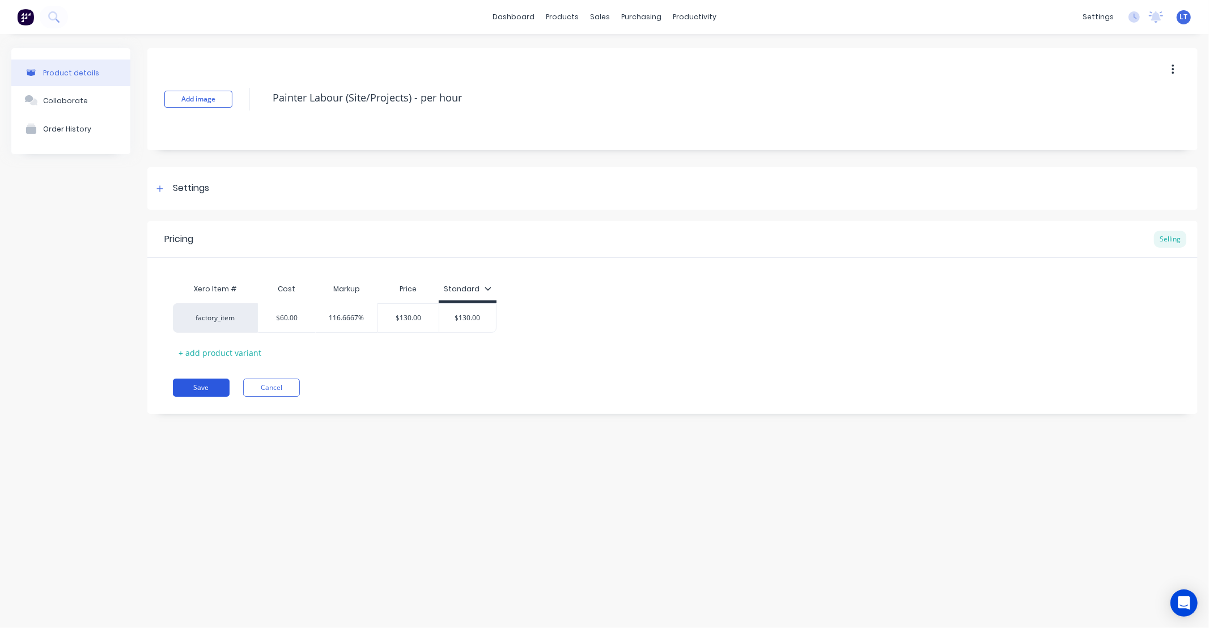
click at [211, 394] on button "Save" at bounding box center [201, 388] width 57 height 18
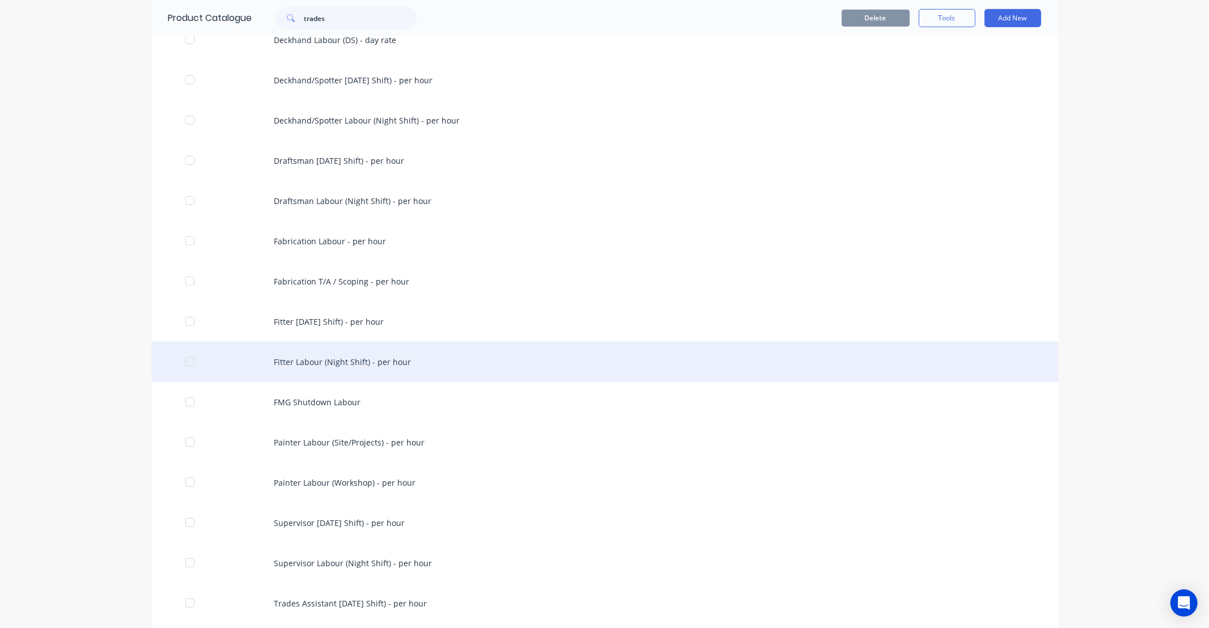
scroll to position [633, 0]
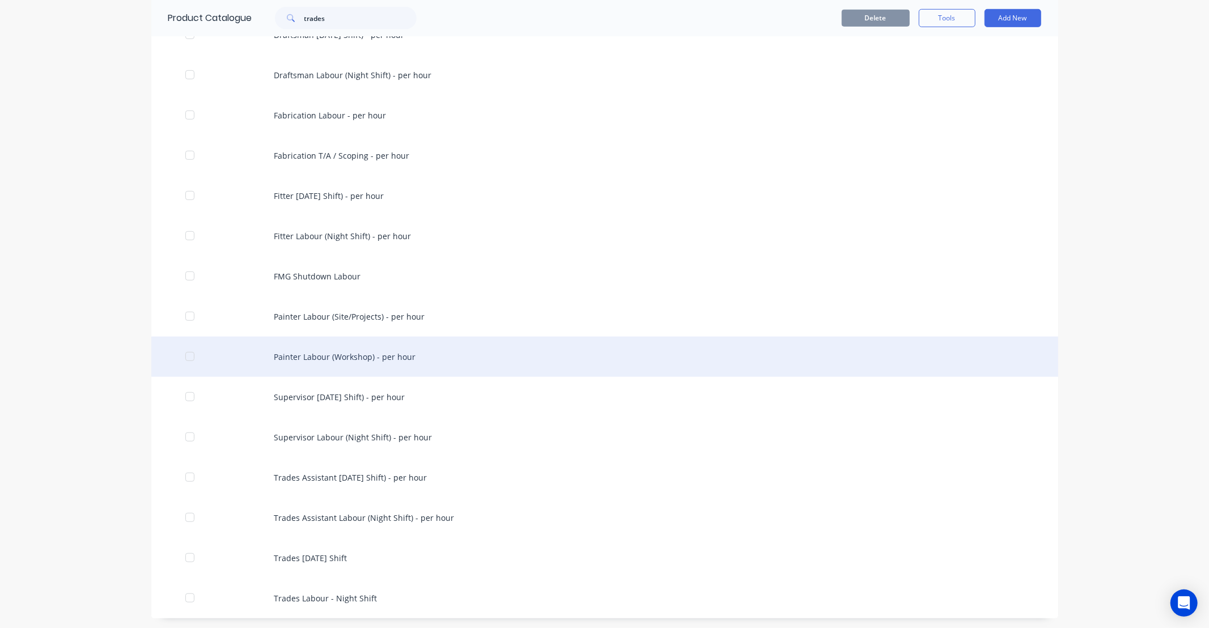
click at [338, 352] on div "Painter Labour (Workshop) - per hour" at bounding box center [604, 357] width 907 height 40
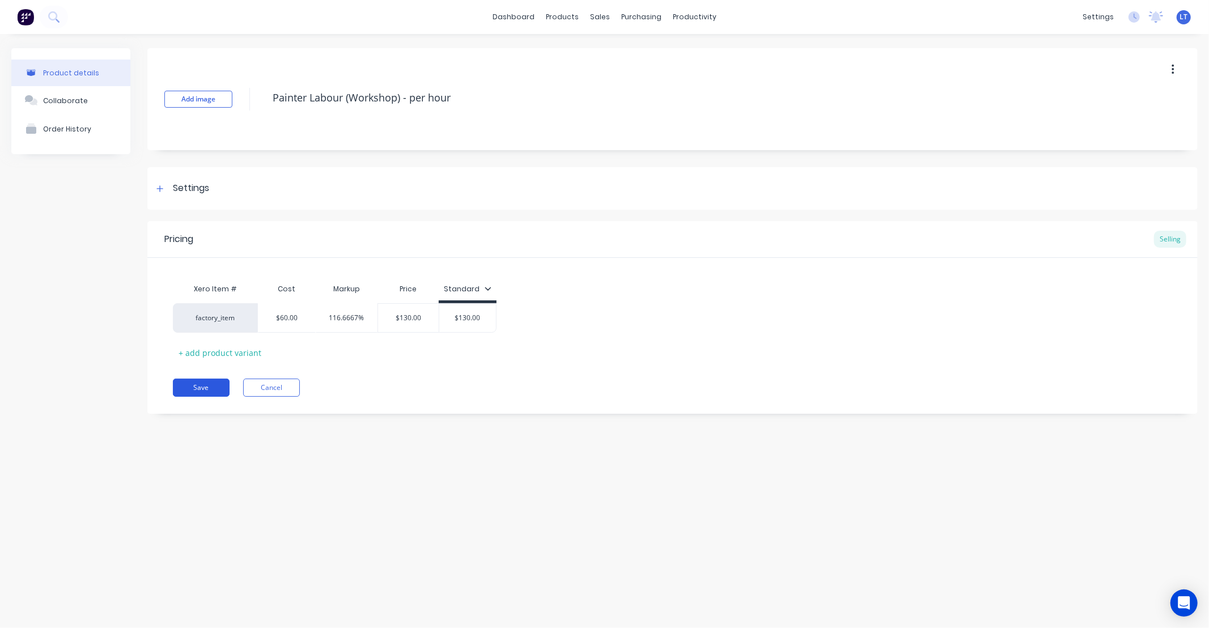
click at [206, 388] on button "Save" at bounding box center [201, 388] width 57 height 18
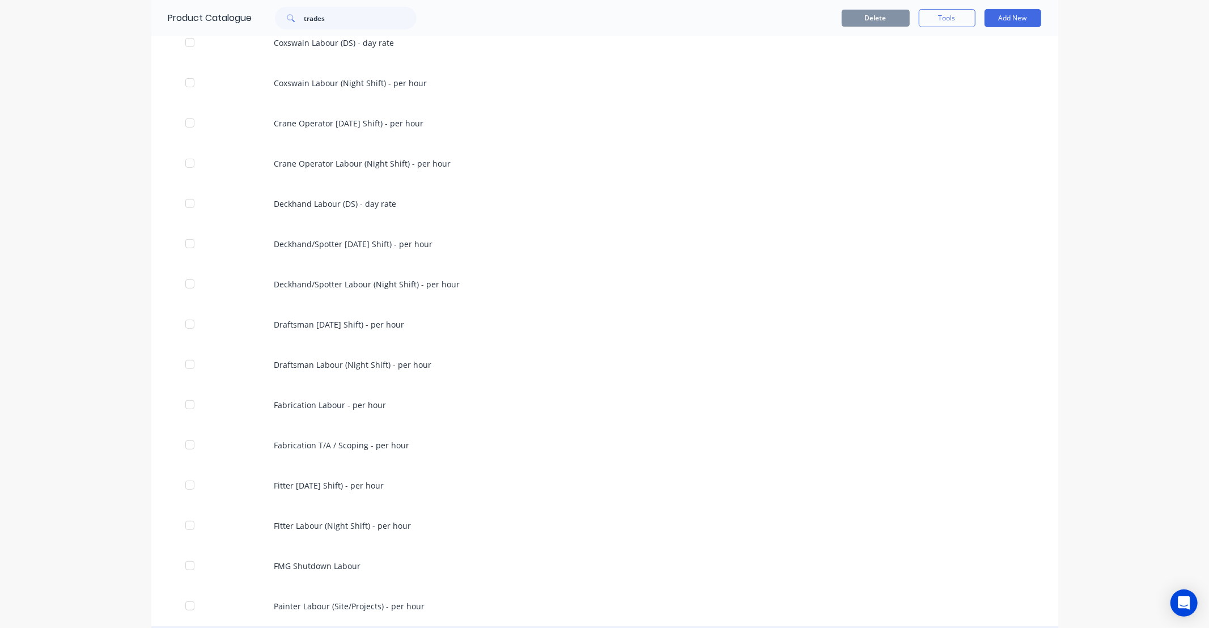
scroll to position [633, 0]
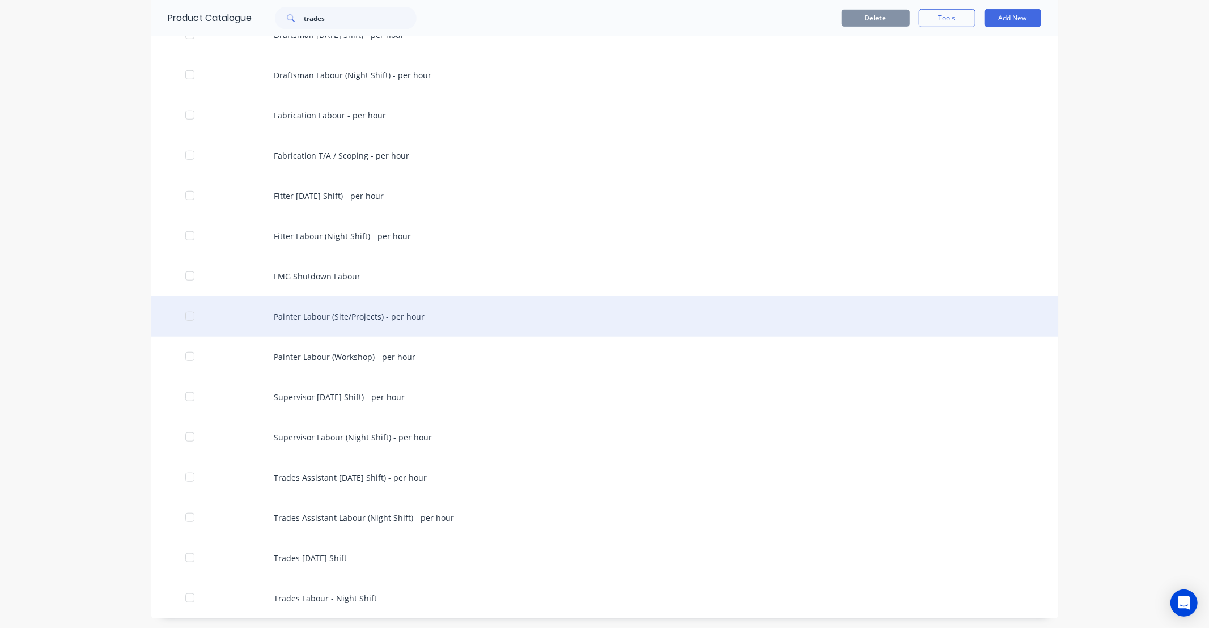
click at [349, 326] on div "Painter Labour (Site/Projects) - per hour" at bounding box center [604, 316] width 907 height 40
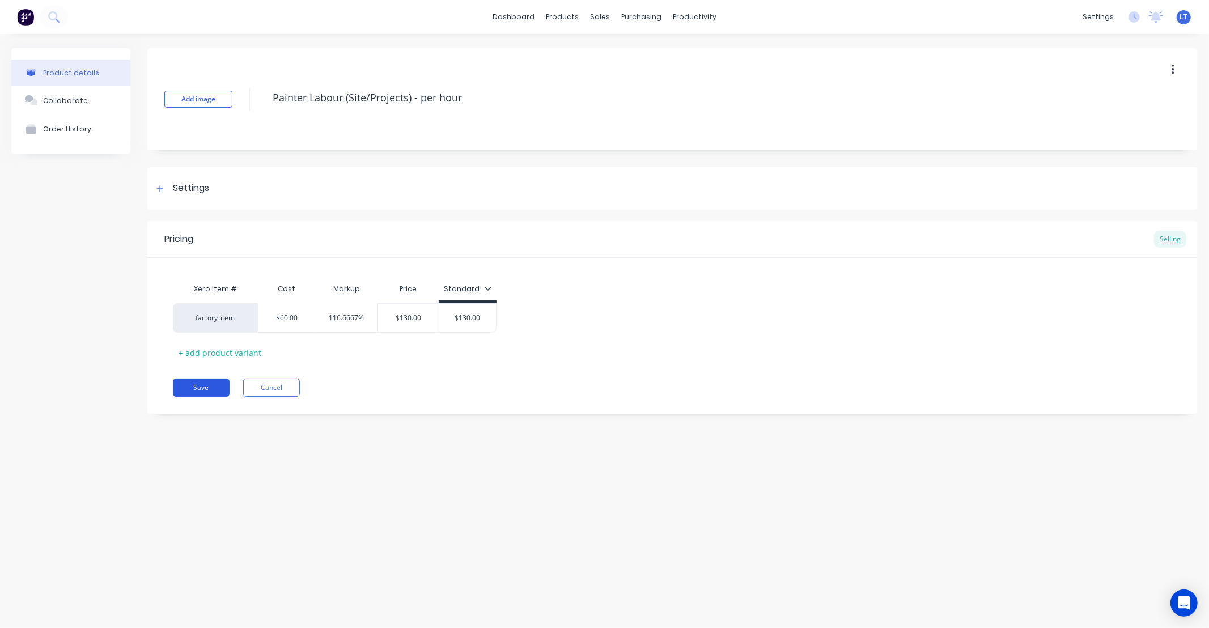
click at [204, 383] on button "Save" at bounding box center [201, 388] width 57 height 18
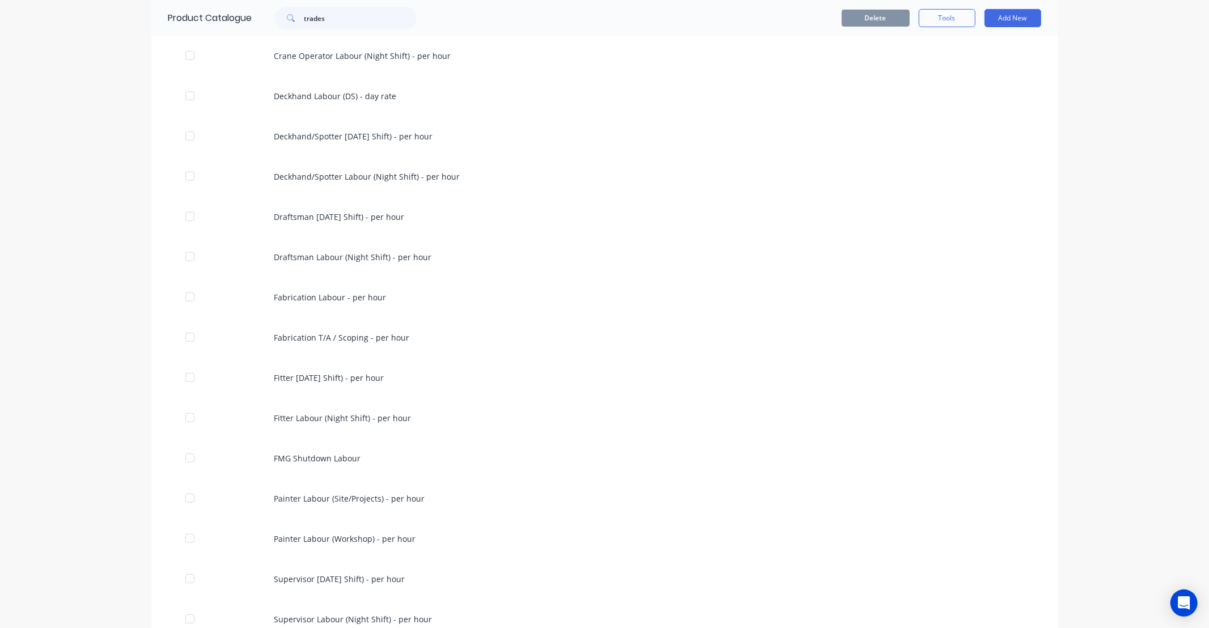
scroll to position [633, 0]
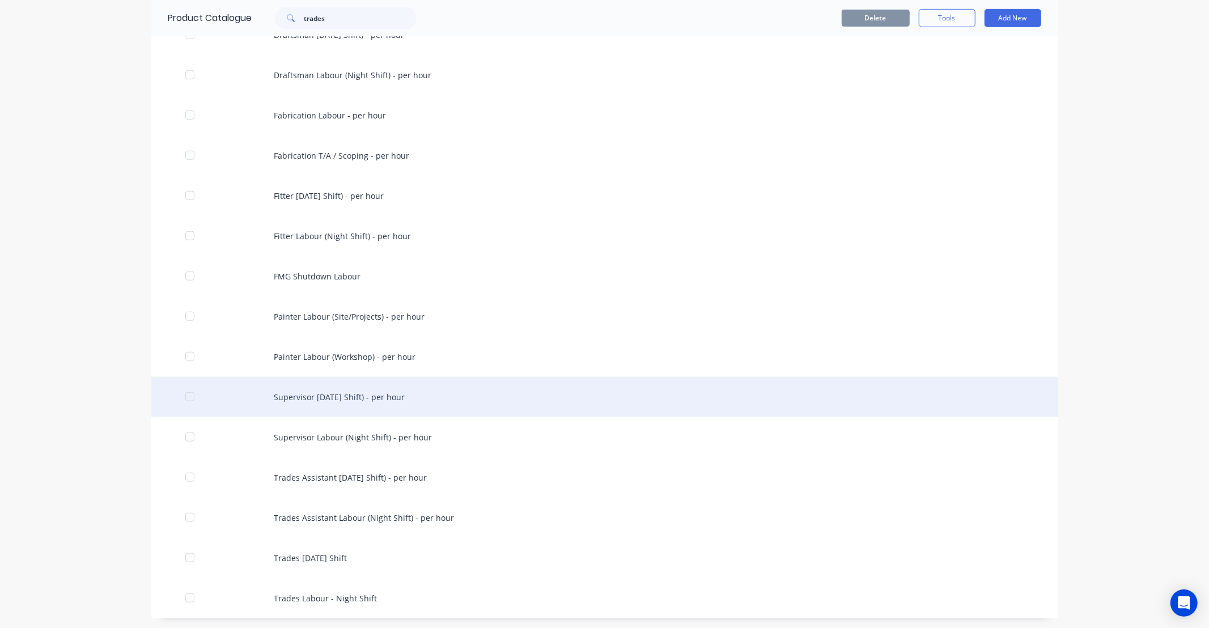
click at [349, 400] on div "Supervisor Labour (Day Shift) - per hour" at bounding box center [604, 397] width 907 height 40
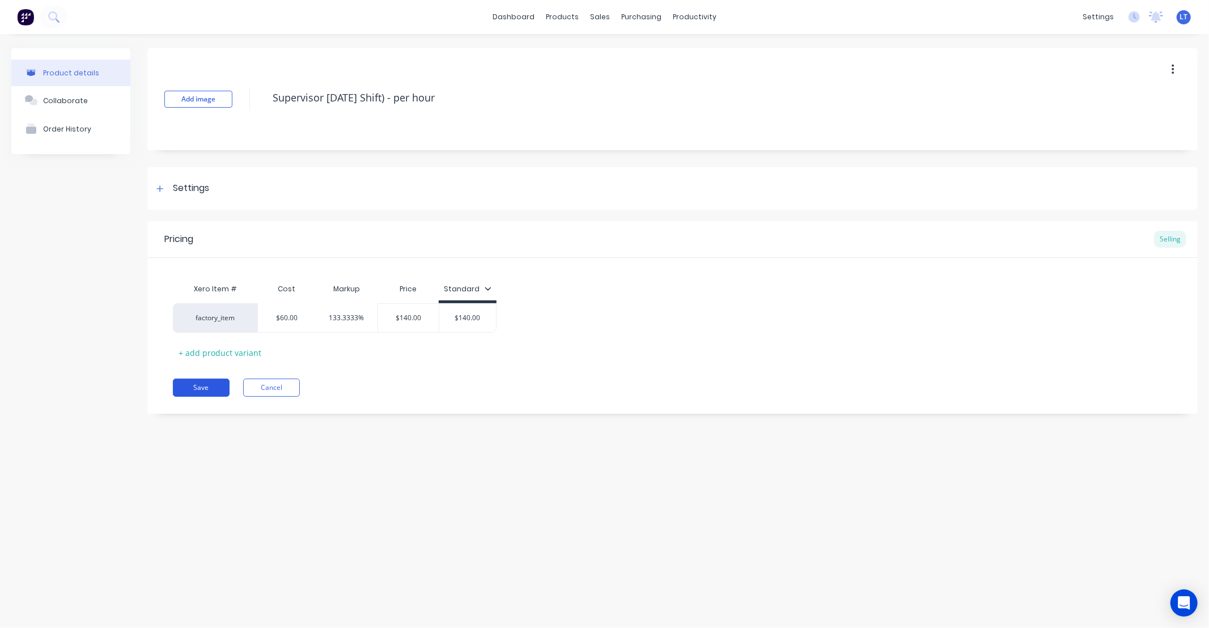
click at [183, 382] on button "Save" at bounding box center [201, 388] width 57 height 18
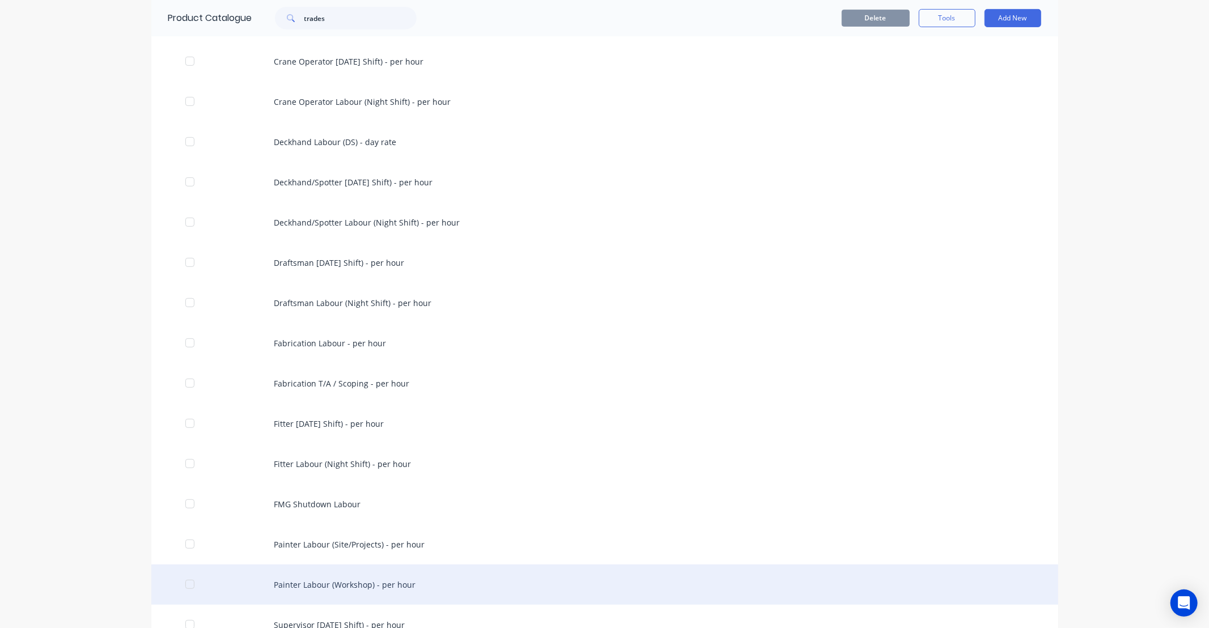
scroll to position [633, 0]
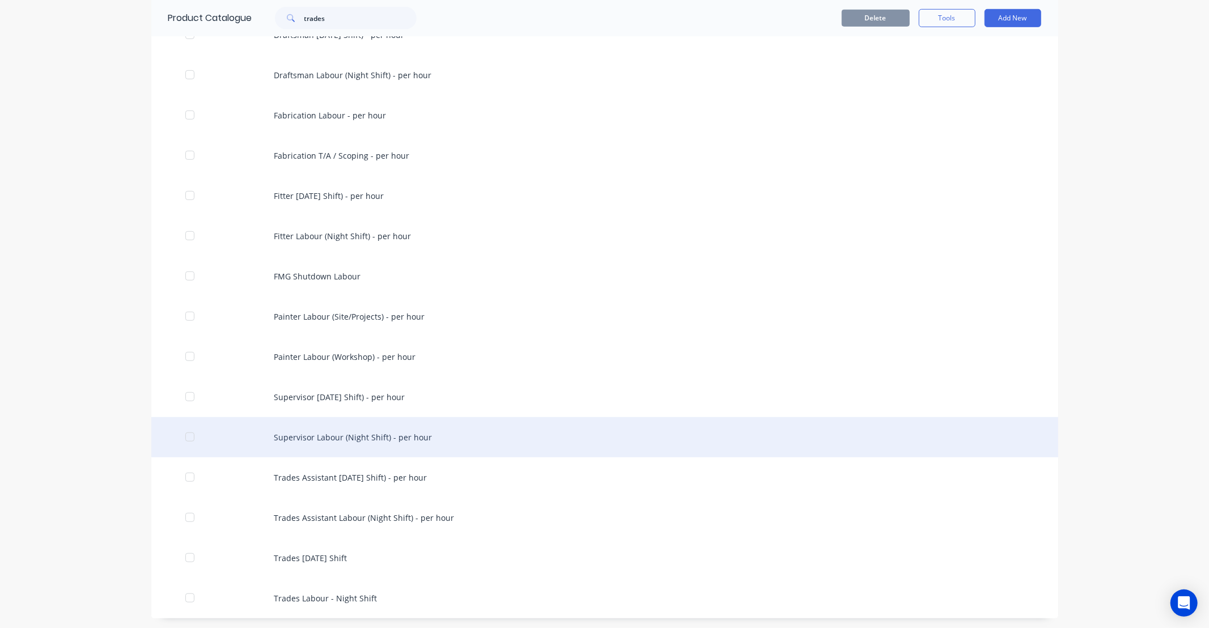
click at [332, 426] on div "Supervisor Labour (Night Shift) - per hour" at bounding box center [604, 437] width 907 height 40
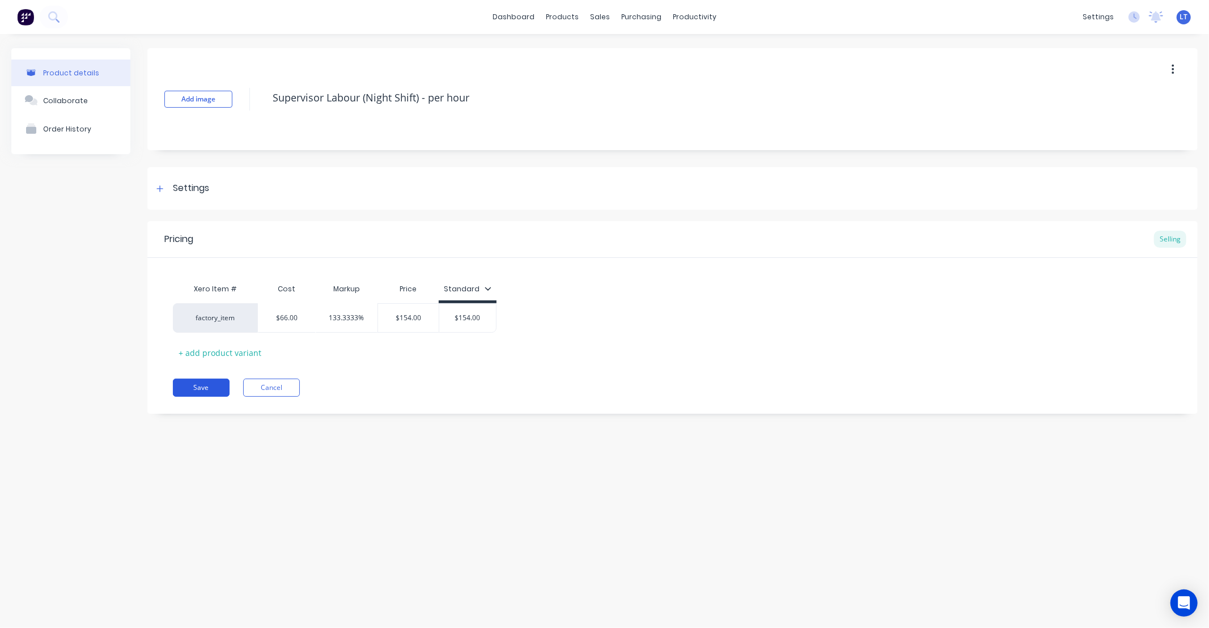
click at [200, 384] on button "Save" at bounding box center [201, 388] width 57 height 18
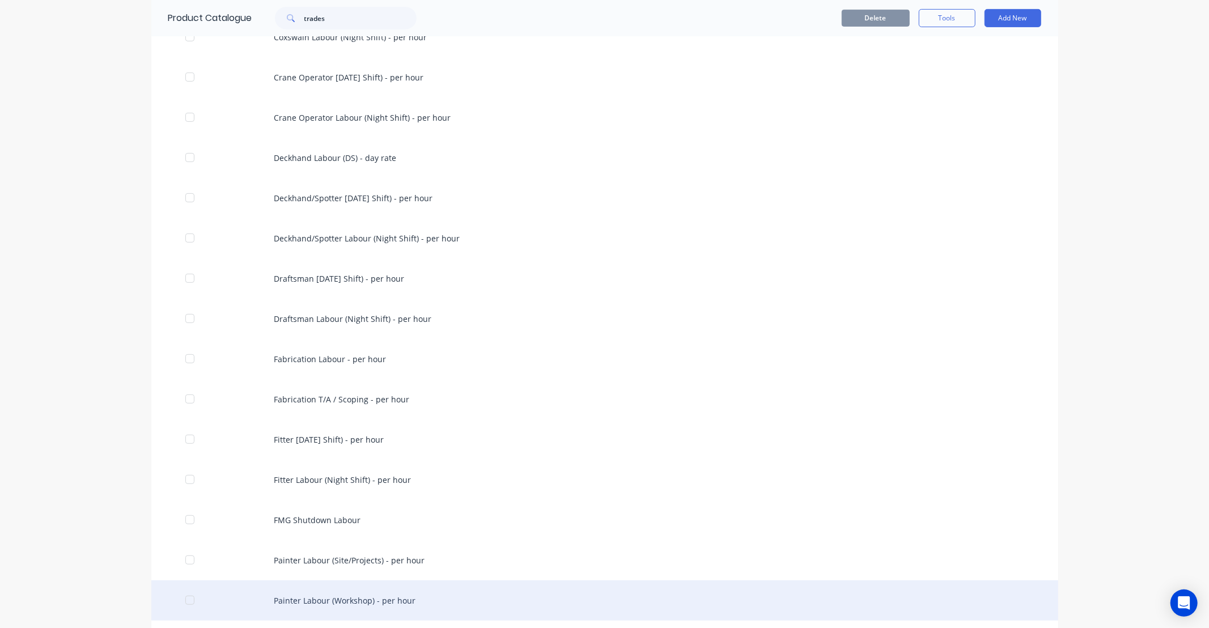
scroll to position [633, 0]
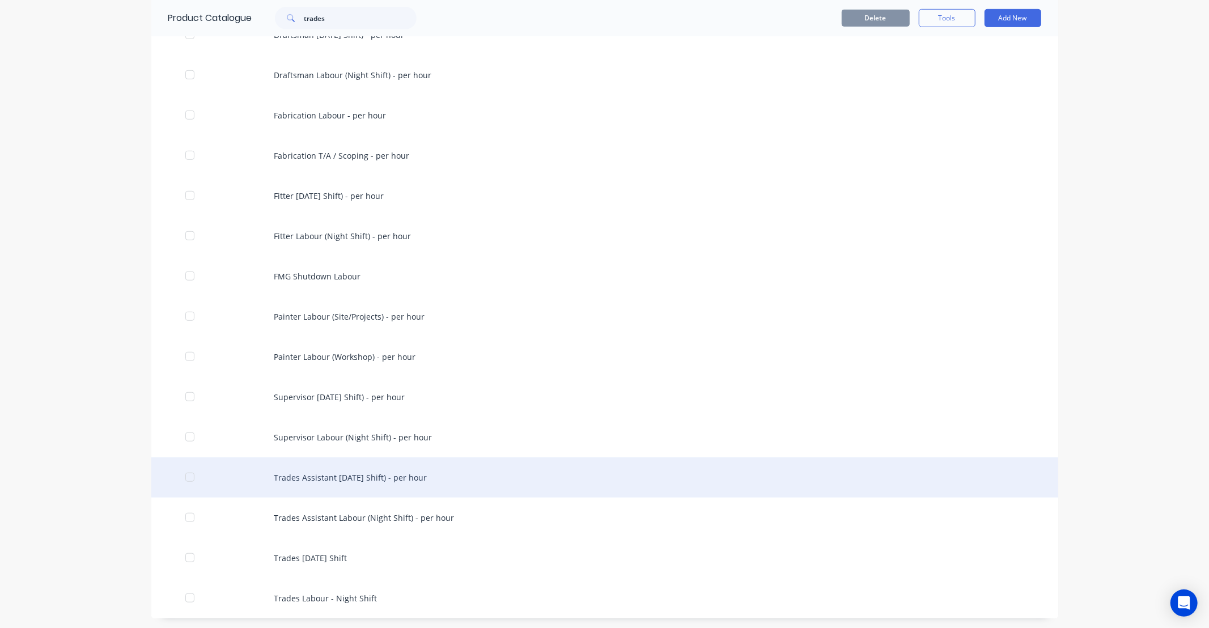
click at [344, 466] on div "Trades Assistant [DATE] Shift) - per hour" at bounding box center [604, 477] width 907 height 40
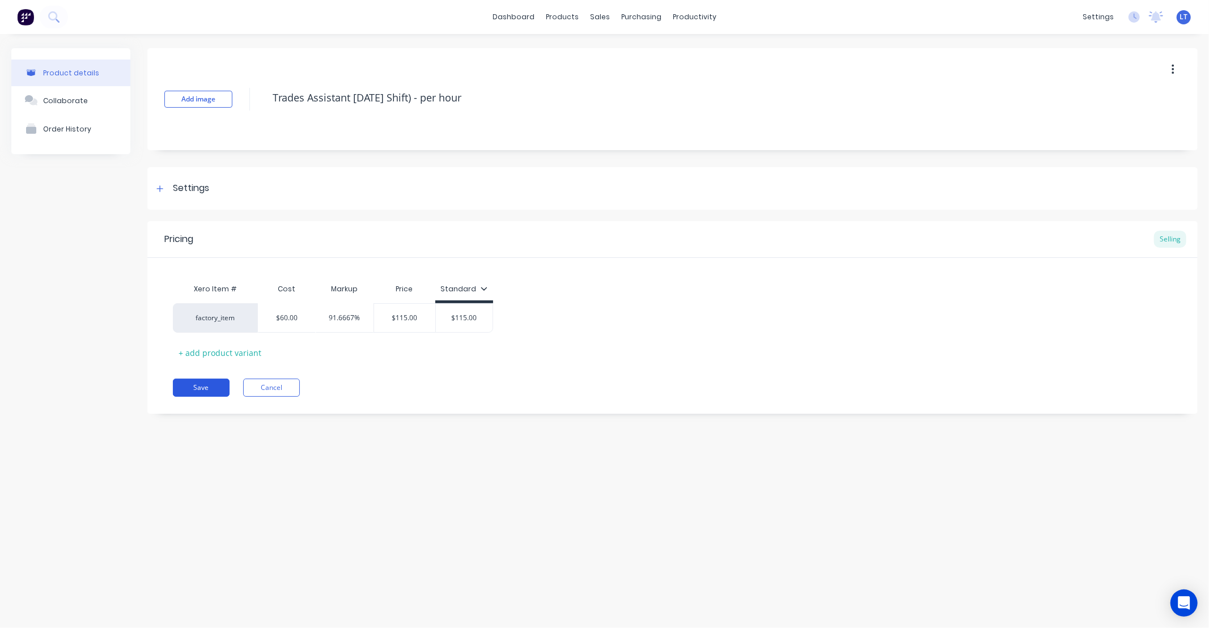
click at [218, 389] on button "Save" at bounding box center [201, 388] width 57 height 18
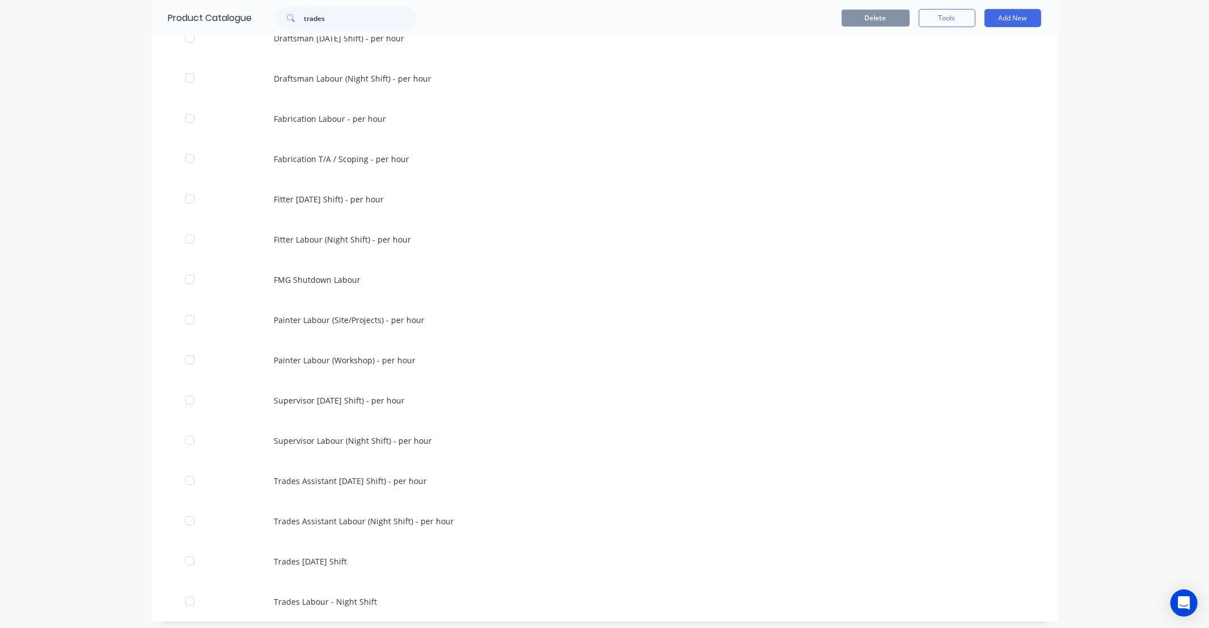
scroll to position [633, 0]
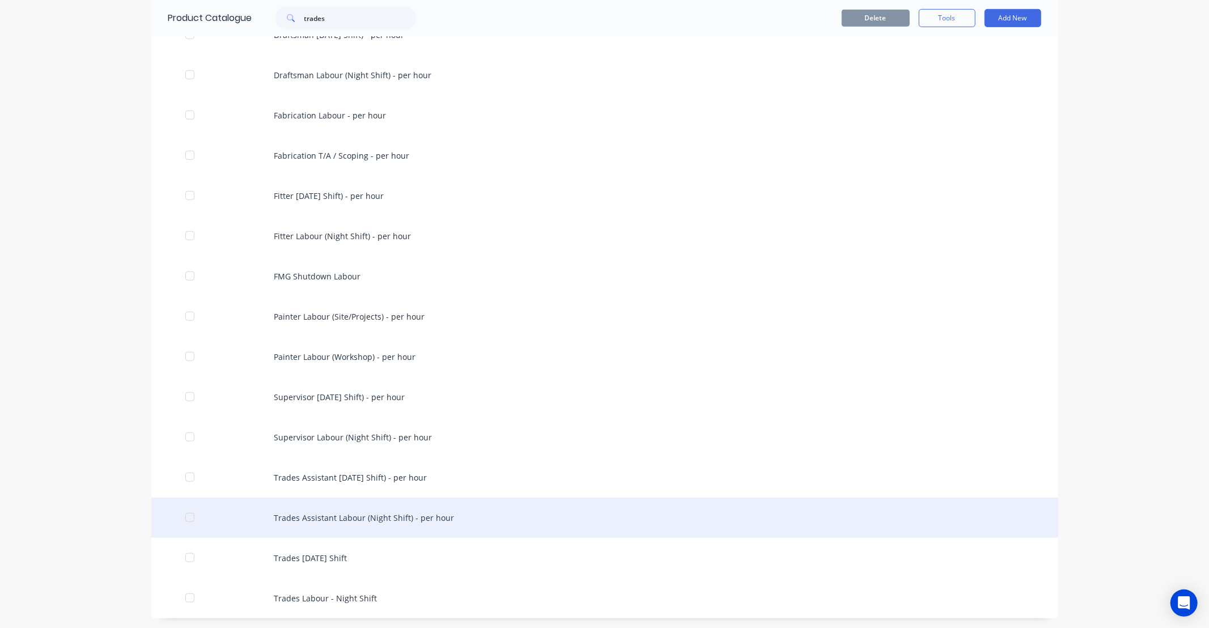
click at [372, 516] on div "Trades Assistant Labour (Night Shift) - per hour" at bounding box center [604, 518] width 907 height 40
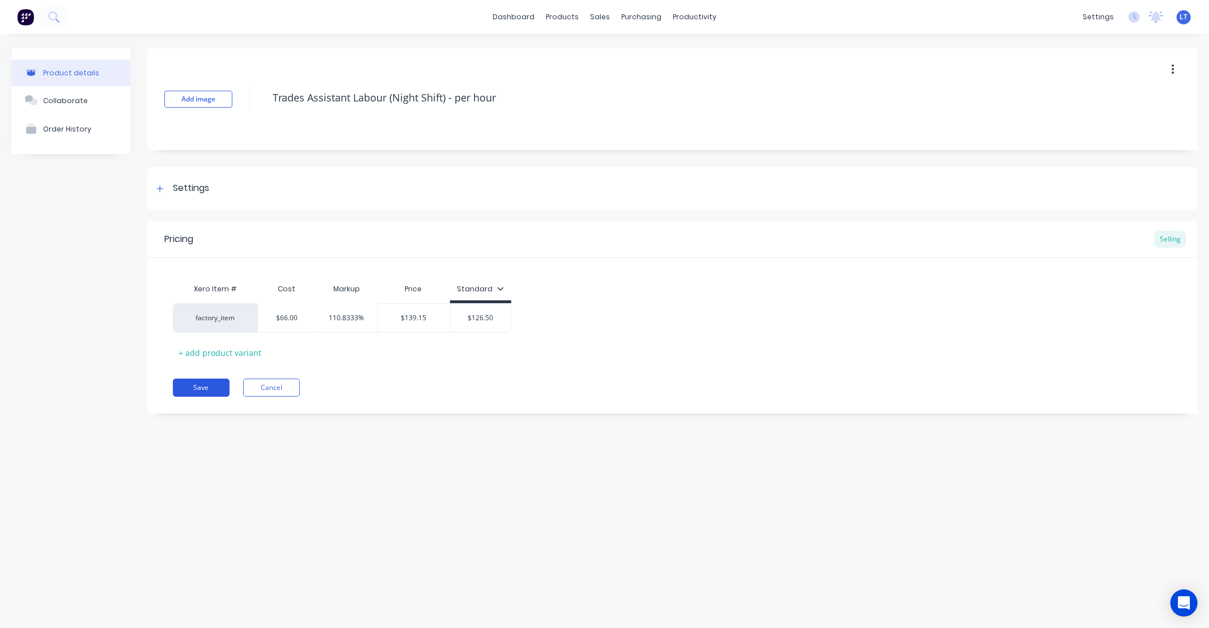
click at [189, 387] on button "Save" at bounding box center [201, 388] width 57 height 18
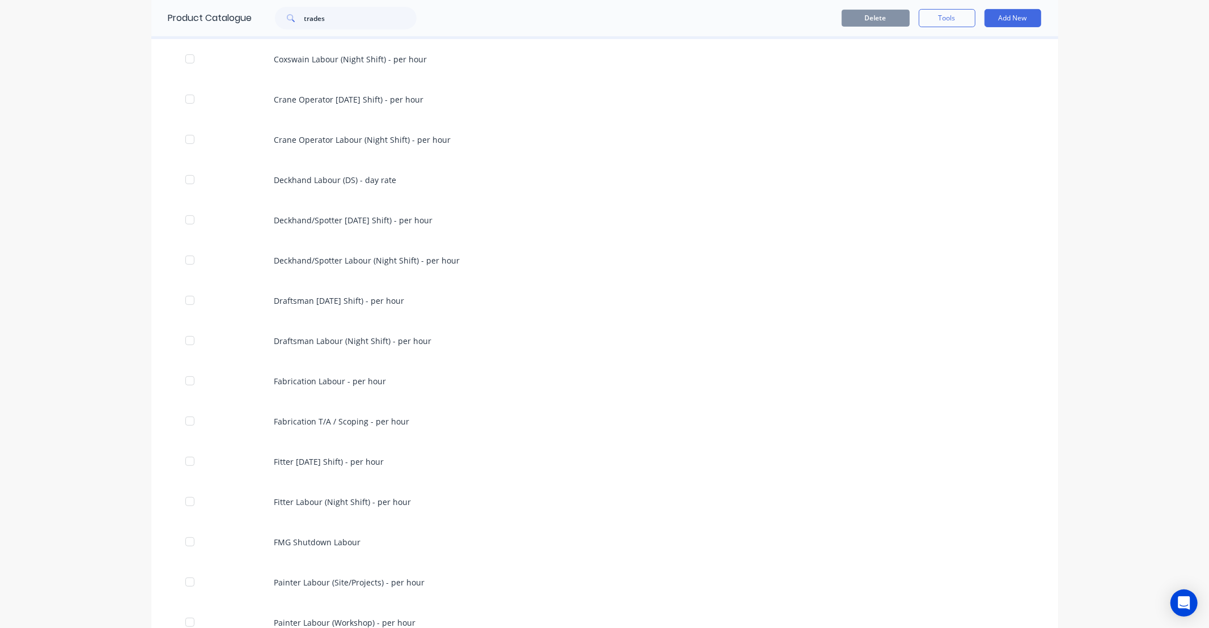
scroll to position [633, 0]
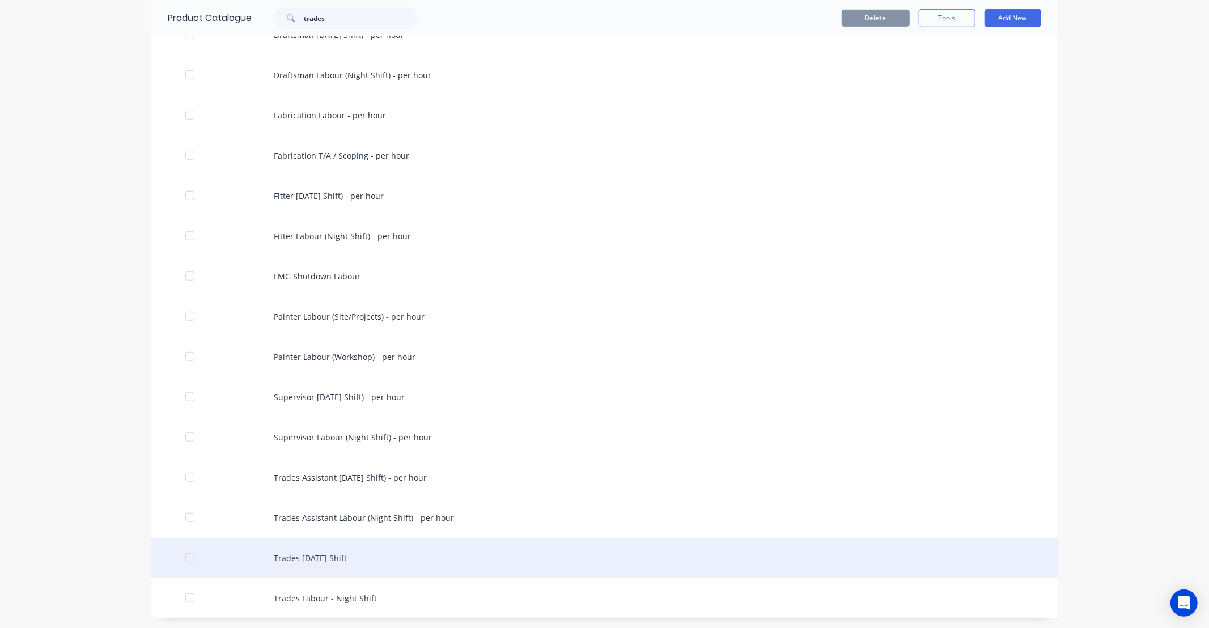
click at [343, 546] on div "Trades Labour - Day Shift" at bounding box center [604, 558] width 907 height 40
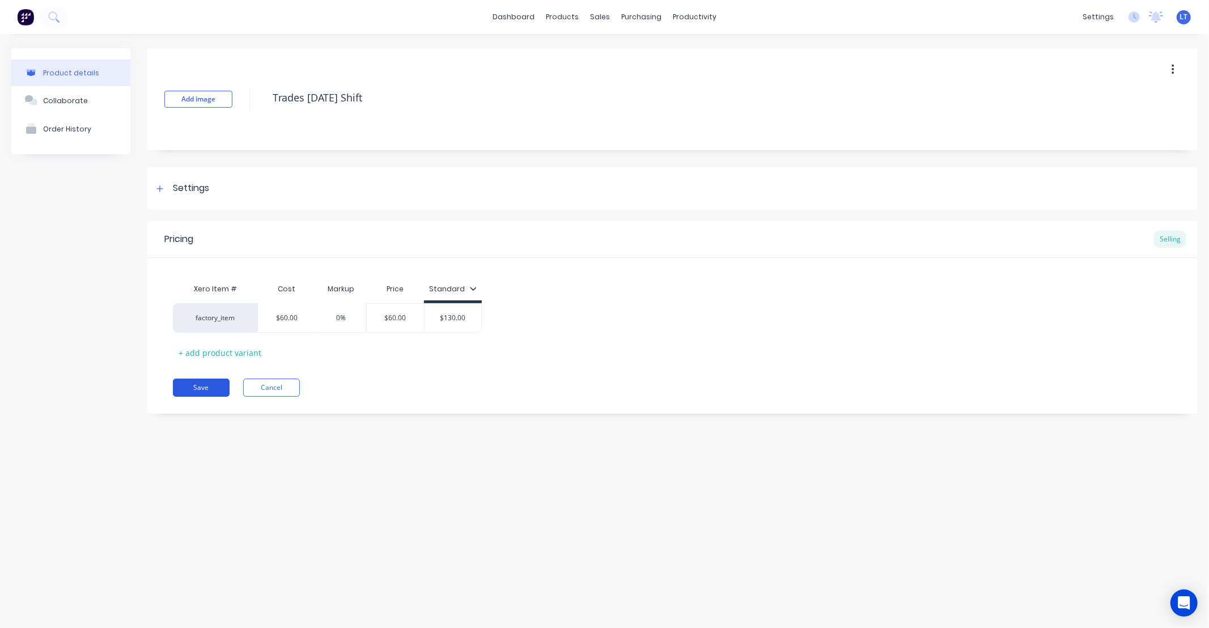
click at [202, 390] on button "Save" at bounding box center [201, 388] width 57 height 18
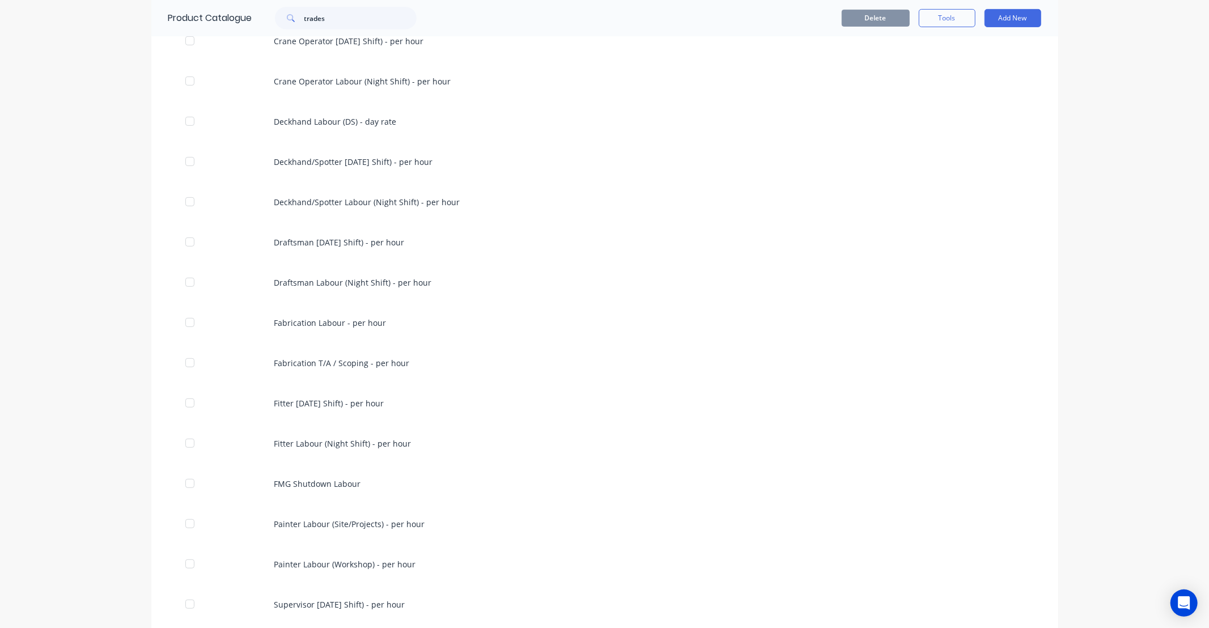
scroll to position [633, 0]
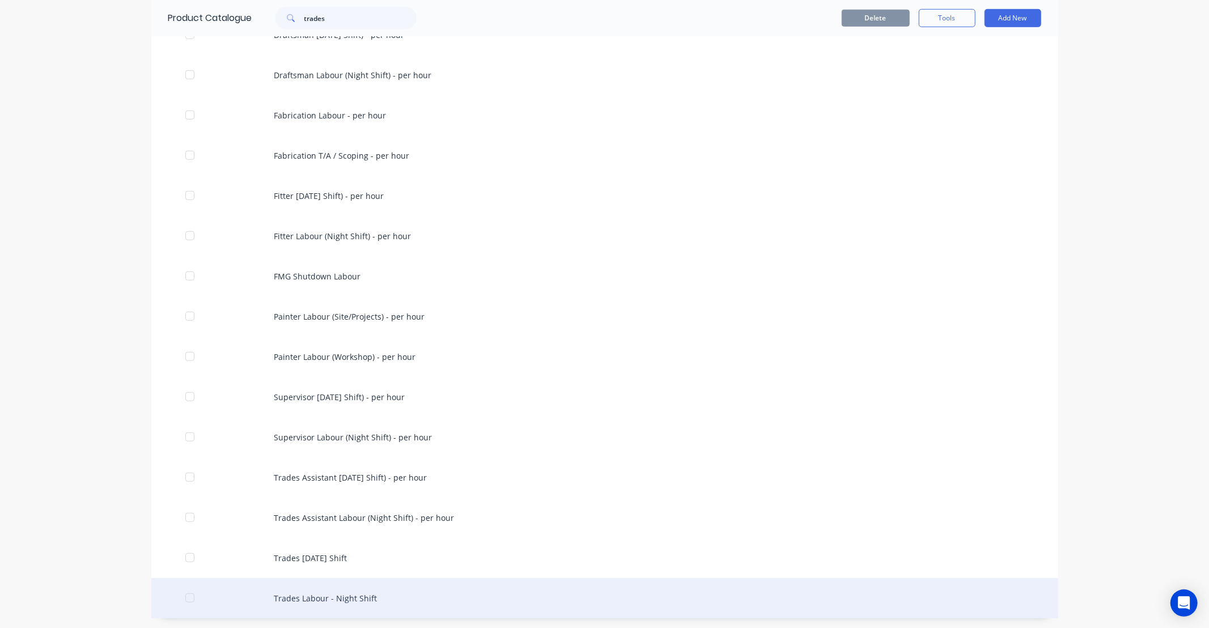
click at [338, 588] on div "Trades Labour - Night Shift" at bounding box center [604, 598] width 907 height 40
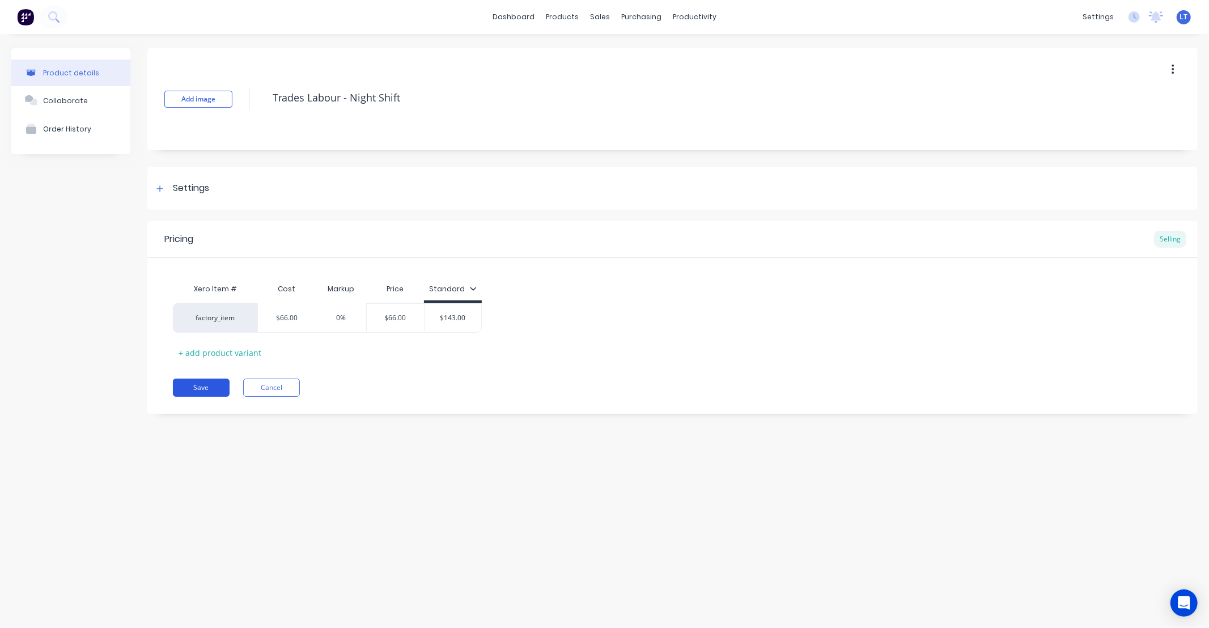
click at [199, 386] on button "Save" at bounding box center [201, 388] width 57 height 18
type textarea "x"
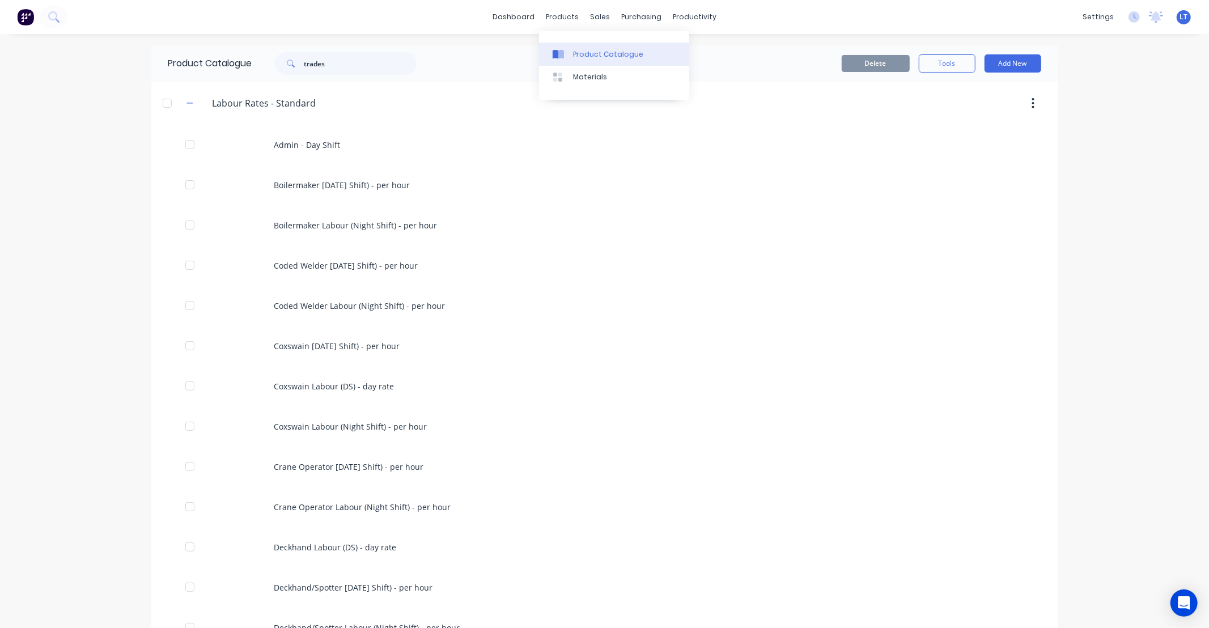
click at [575, 52] on div "Product Catalogue" at bounding box center [608, 54] width 70 height 10
click at [599, 53] on div "Product Catalogue" at bounding box center [608, 54] width 70 height 10
drag, startPoint x: 337, startPoint y: 66, endPoint x: 118, endPoint y: 64, distance: 218.8
click at [118, 64] on div "dashboard products sales purchasing productivity dashboard products Product Cat…" at bounding box center [604, 314] width 1209 height 628
type input "humm"
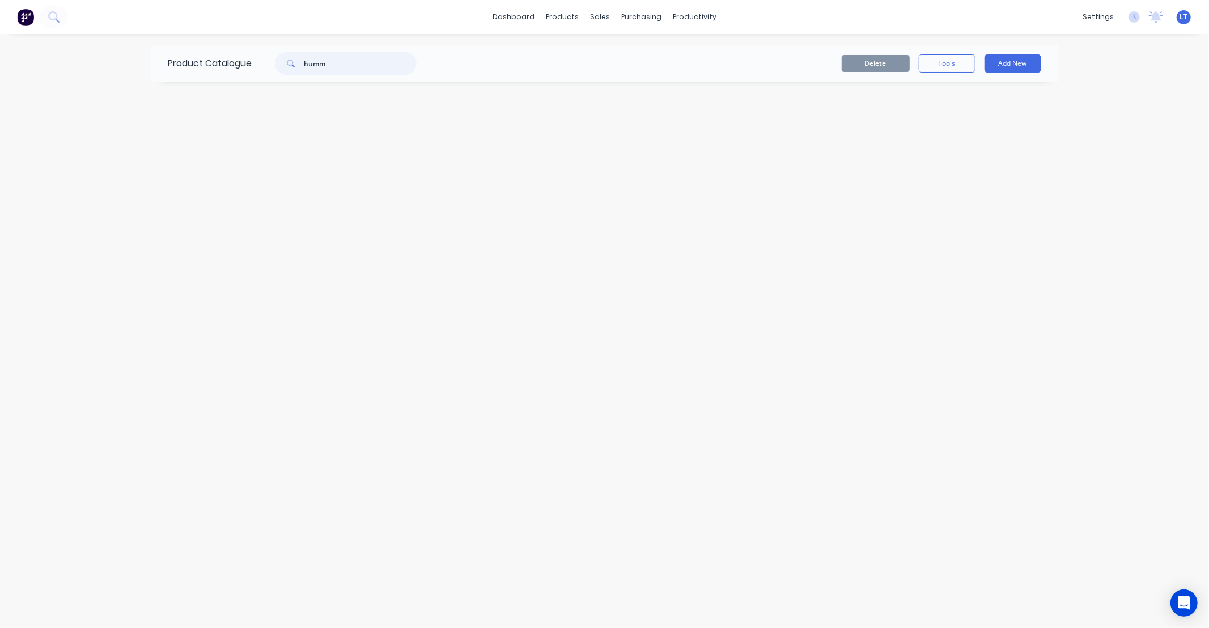
drag, startPoint x: 356, startPoint y: 70, endPoint x: 252, endPoint y: 66, distance: 103.8
click at [252, 66] on div "Product Catalogue humm" at bounding box center [298, 63] width 294 height 36
type input "="
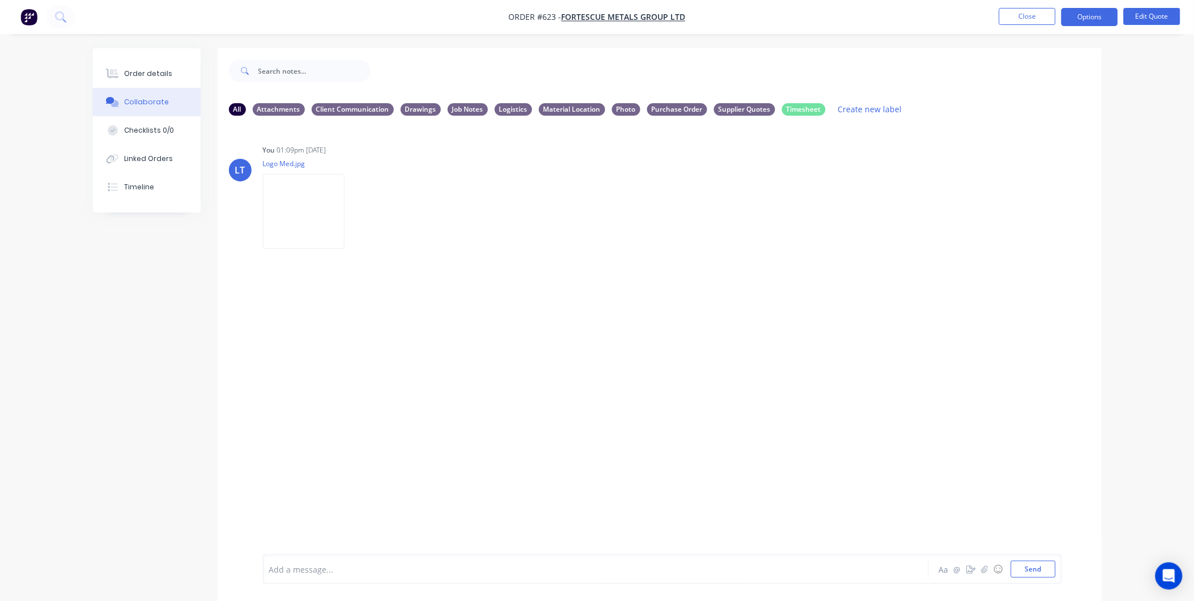
click at [1153, 83] on div "Order details Collaborate Checklists 0/0 Linked Orders Timeline Order details C…" at bounding box center [597, 309] width 1194 height 618
click at [1032, 9] on button "Close" at bounding box center [1027, 16] width 57 height 17
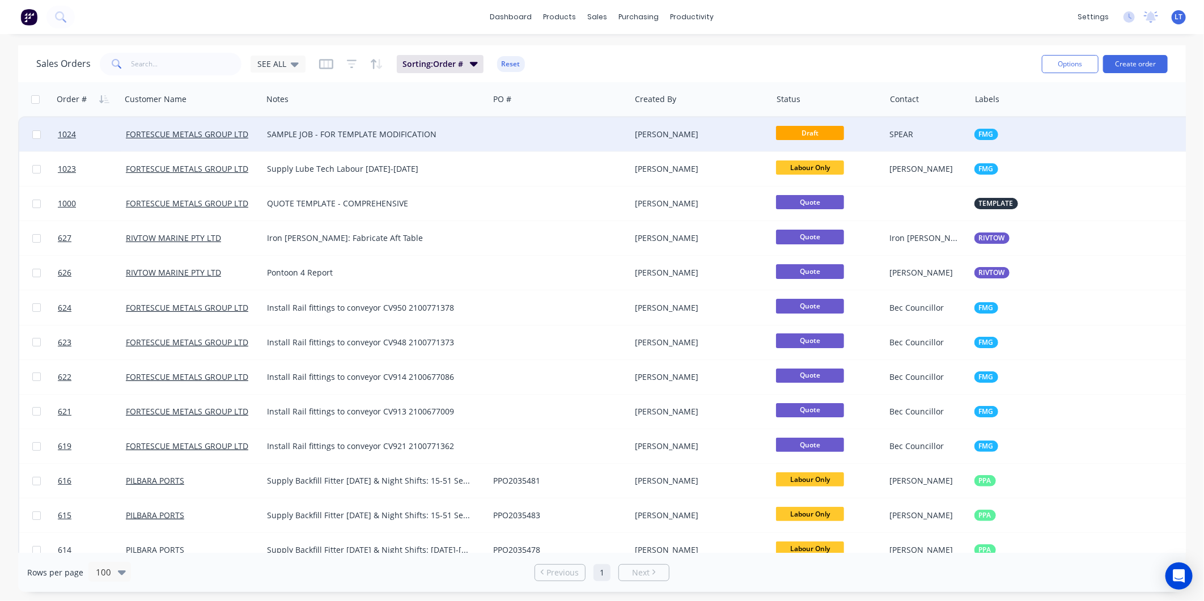
click at [885, 130] on div "SPEAR" at bounding box center [927, 134] width 85 height 34
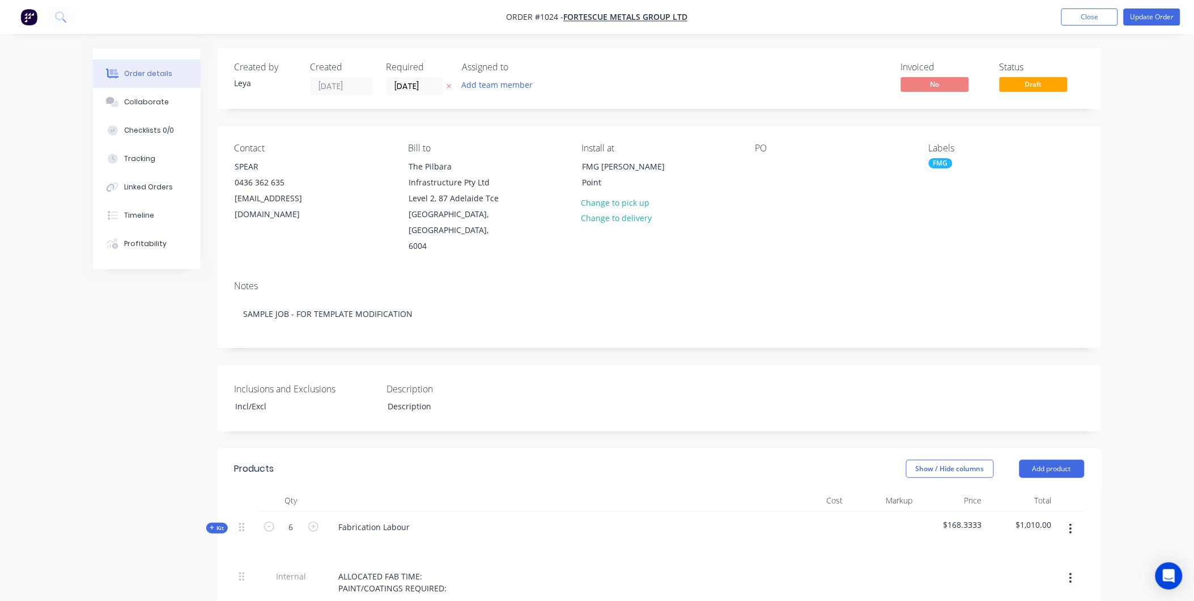
drag, startPoint x: 616, startPoint y: 125, endPoint x: 559, endPoint y: 128, distance: 56.2
click at [559, 128] on div "Contact SPEAR [PHONE_NUMBER] [EMAIL_ADDRESS][DOMAIN_NAME] [PERSON_NAME] to The …" at bounding box center [660, 199] width 884 height 146
drag, startPoint x: 556, startPoint y: 125, endPoint x: 489, endPoint y: 125, distance: 66.9
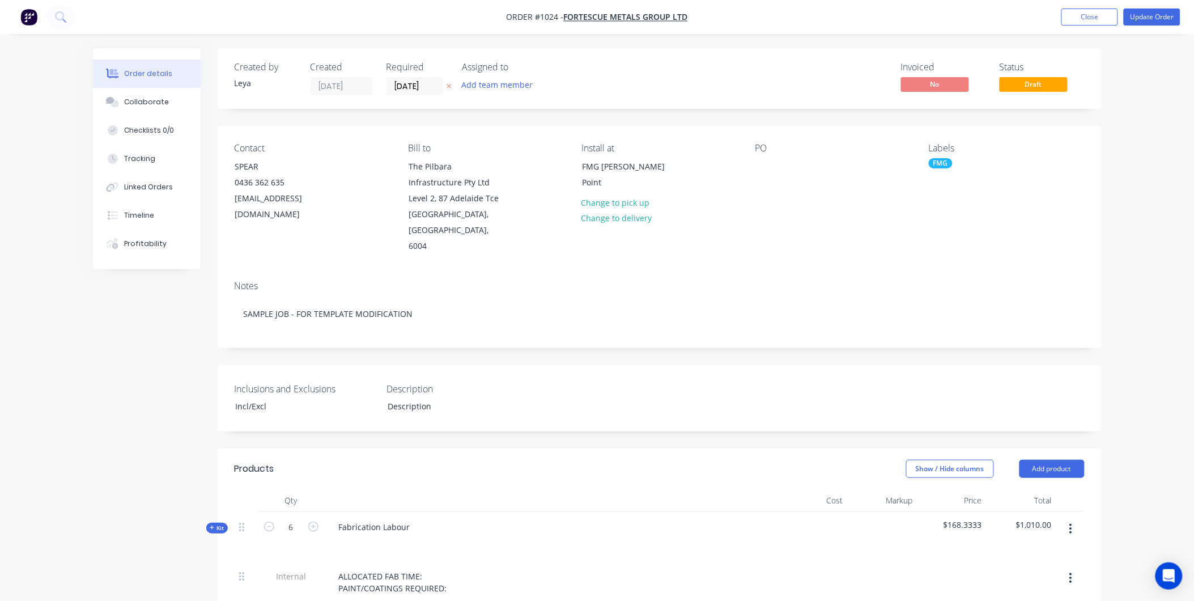
drag, startPoint x: 489, startPoint y: 125, endPoint x: 438, endPoint y: 128, distance: 51.1
click at [1140, 18] on button "Update Order" at bounding box center [1152, 17] width 57 height 17
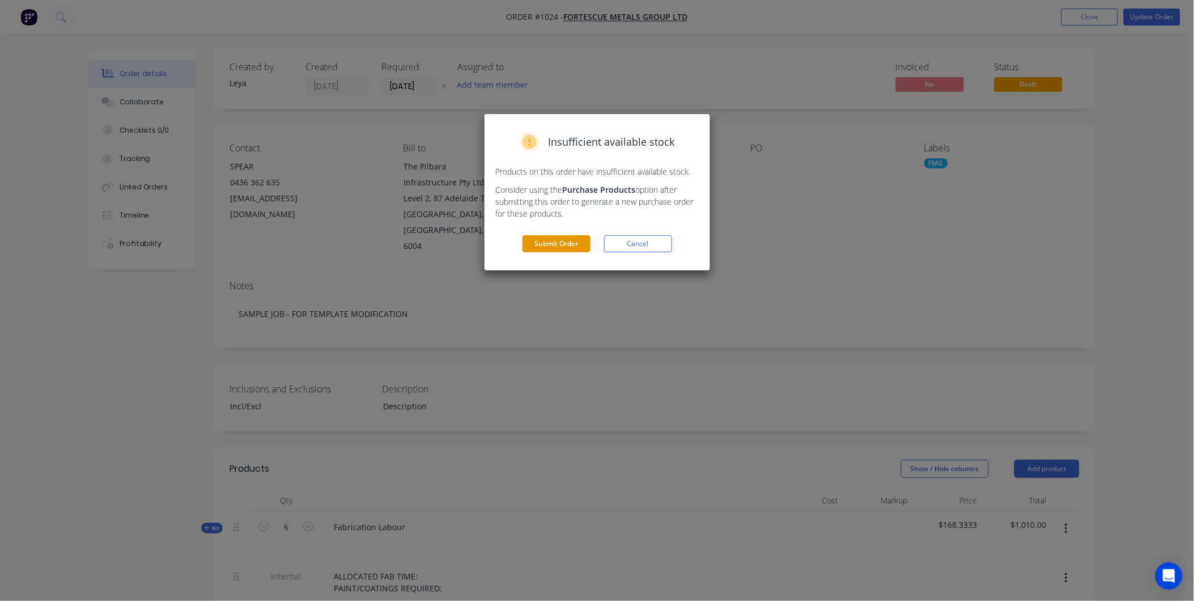
click at [528, 240] on button "Submit Order" at bounding box center [557, 243] width 68 height 17
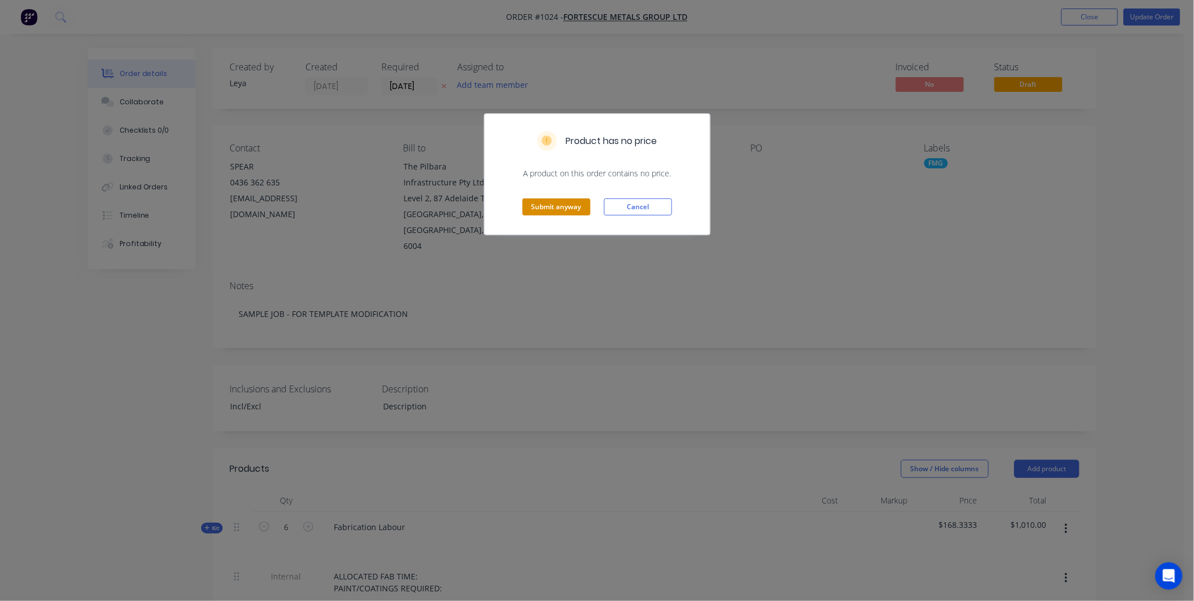
click at [562, 209] on button "Submit anyway" at bounding box center [557, 206] width 68 height 17
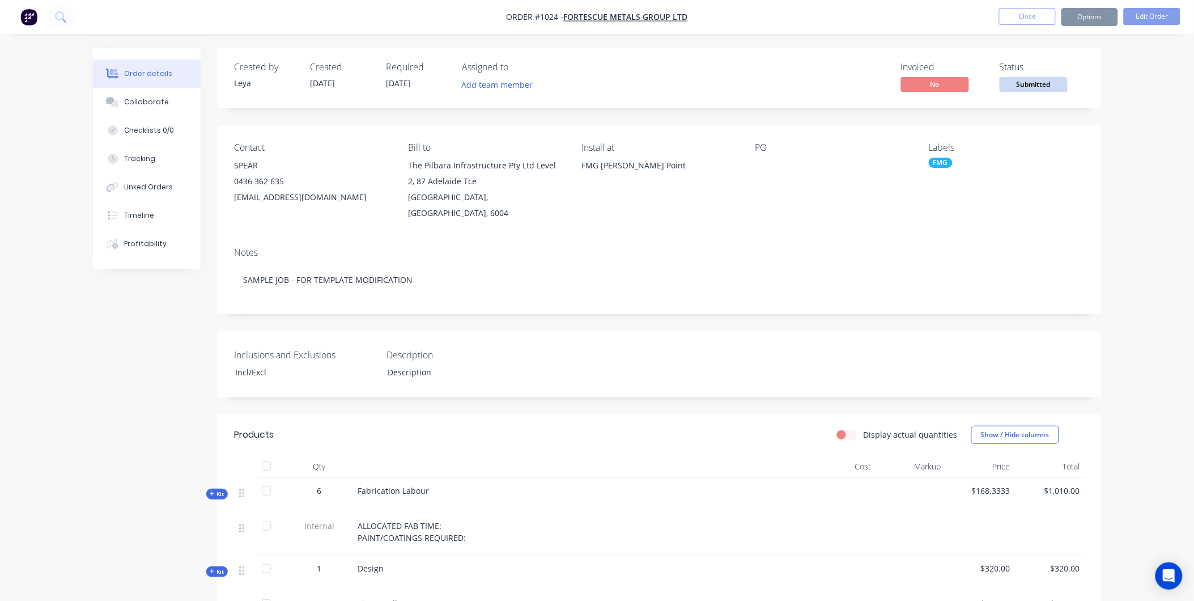
click at [1090, 10] on button "Options" at bounding box center [1090, 17] width 57 height 18
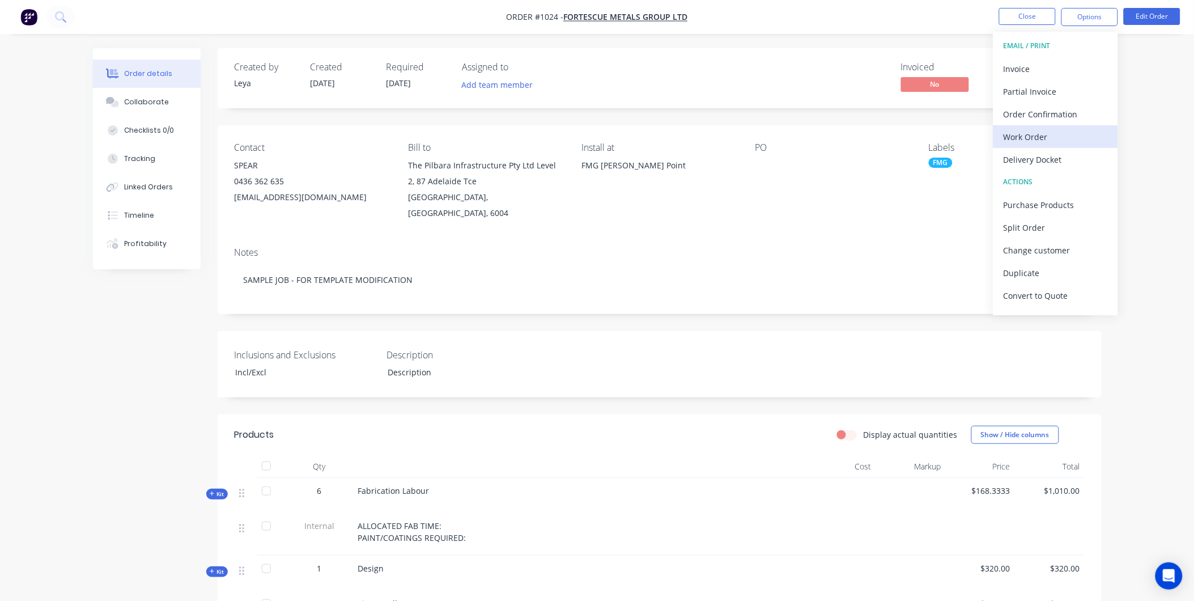
click at [1052, 133] on div "Work Order" at bounding box center [1056, 137] width 104 height 16
click at [1030, 136] on div "Custom" at bounding box center [1056, 137] width 104 height 16
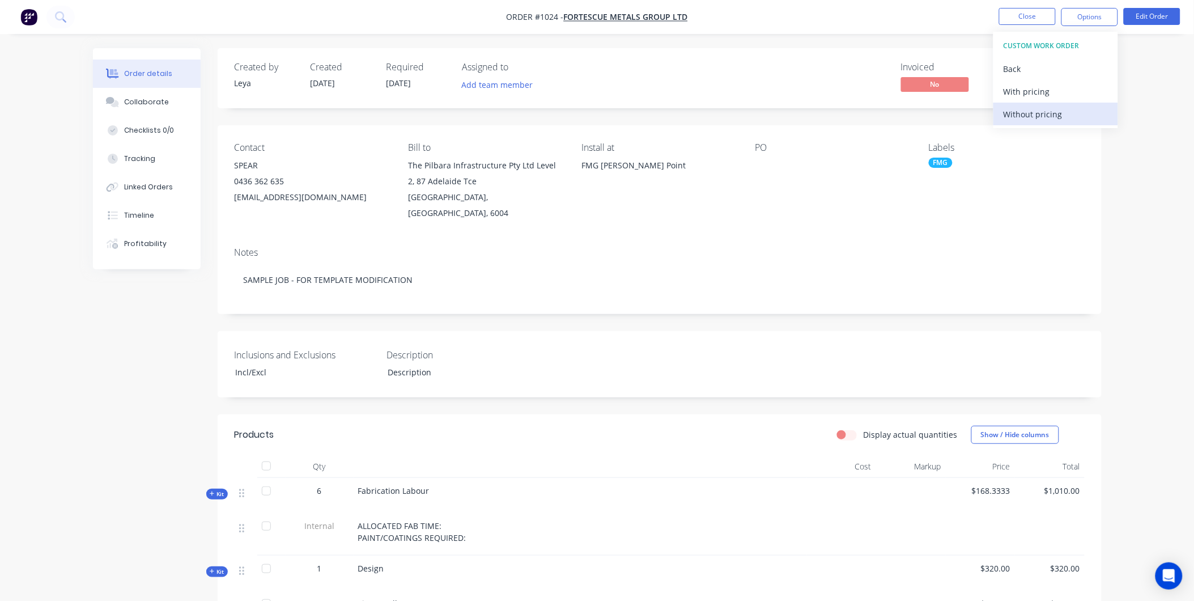
click at [1026, 121] on div "Without pricing" at bounding box center [1056, 114] width 104 height 16
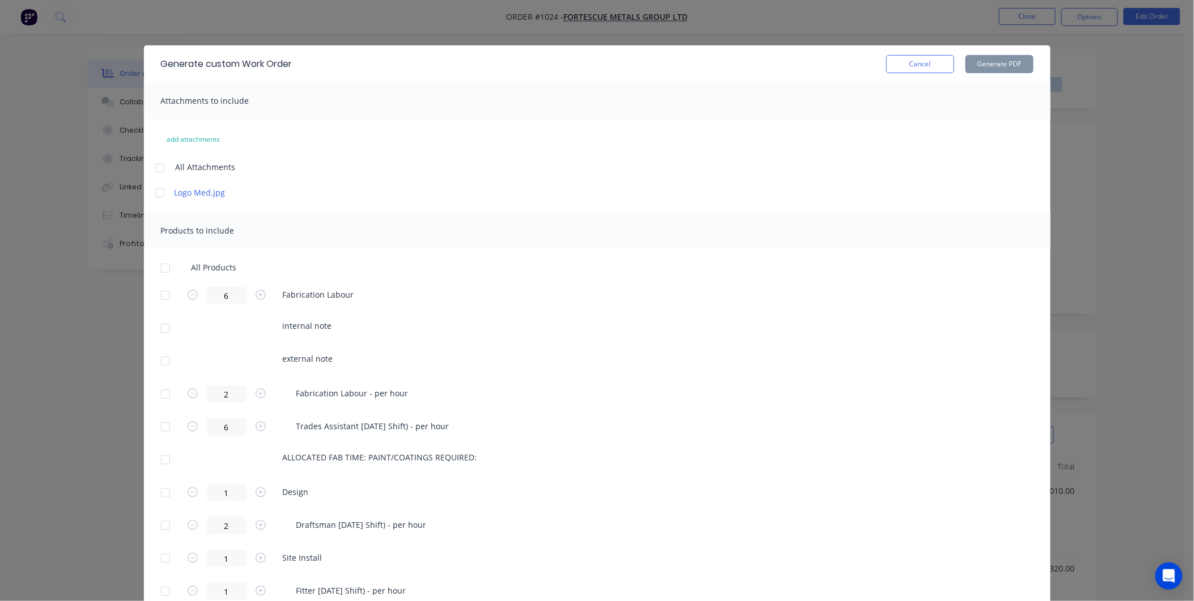
click at [155, 268] on div at bounding box center [165, 268] width 23 height 23
click at [973, 63] on button "Generate PDF" at bounding box center [1000, 64] width 68 height 18
click at [924, 60] on button "Cancel" at bounding box center [920, 64] width 68 height 18
